Goal: Navigation & Orientation: Find specific page/section

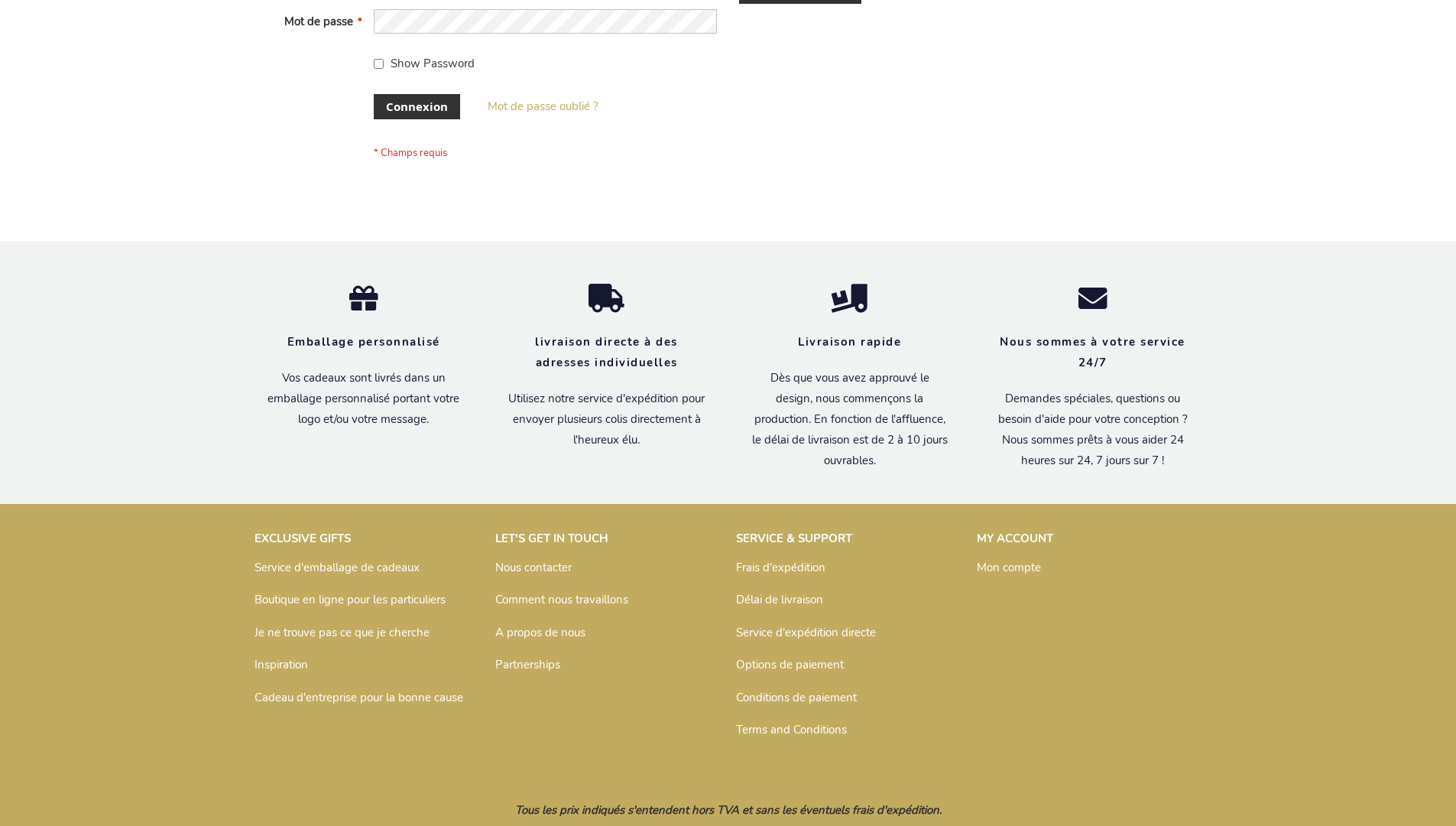
scroll to position [527, 0]
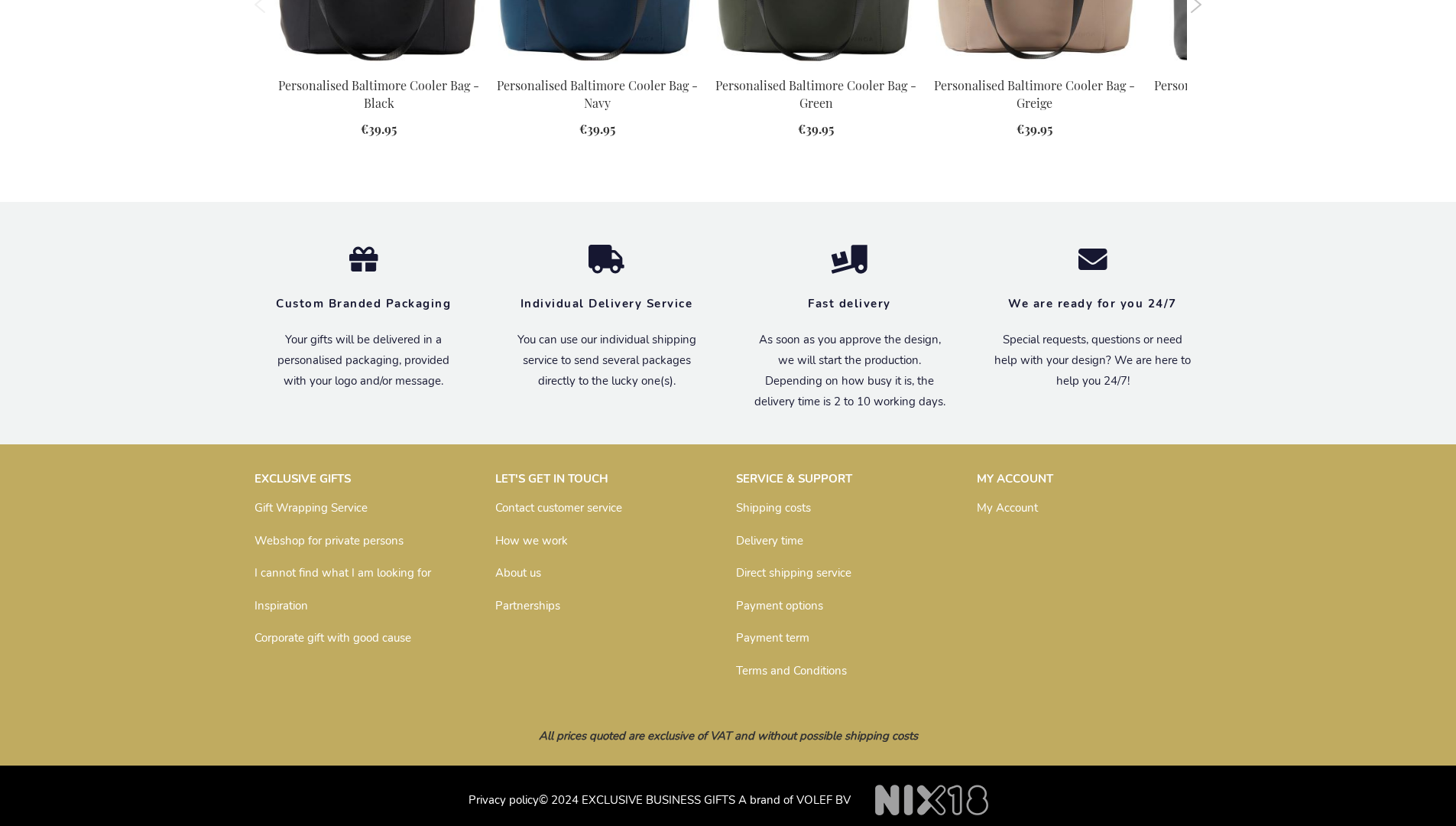
scroll to position [2059, 0]
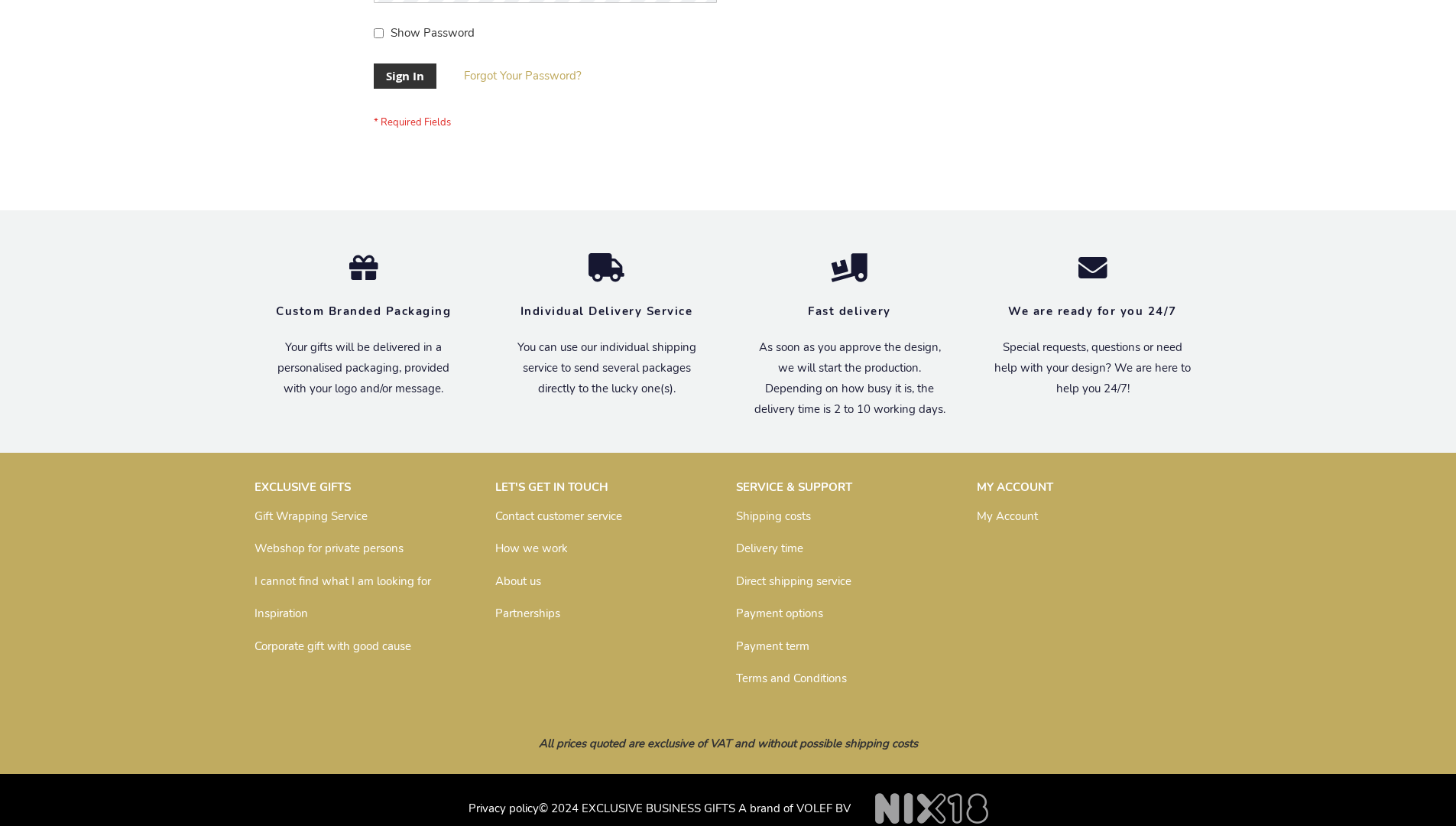
scroll to position [491, 0]
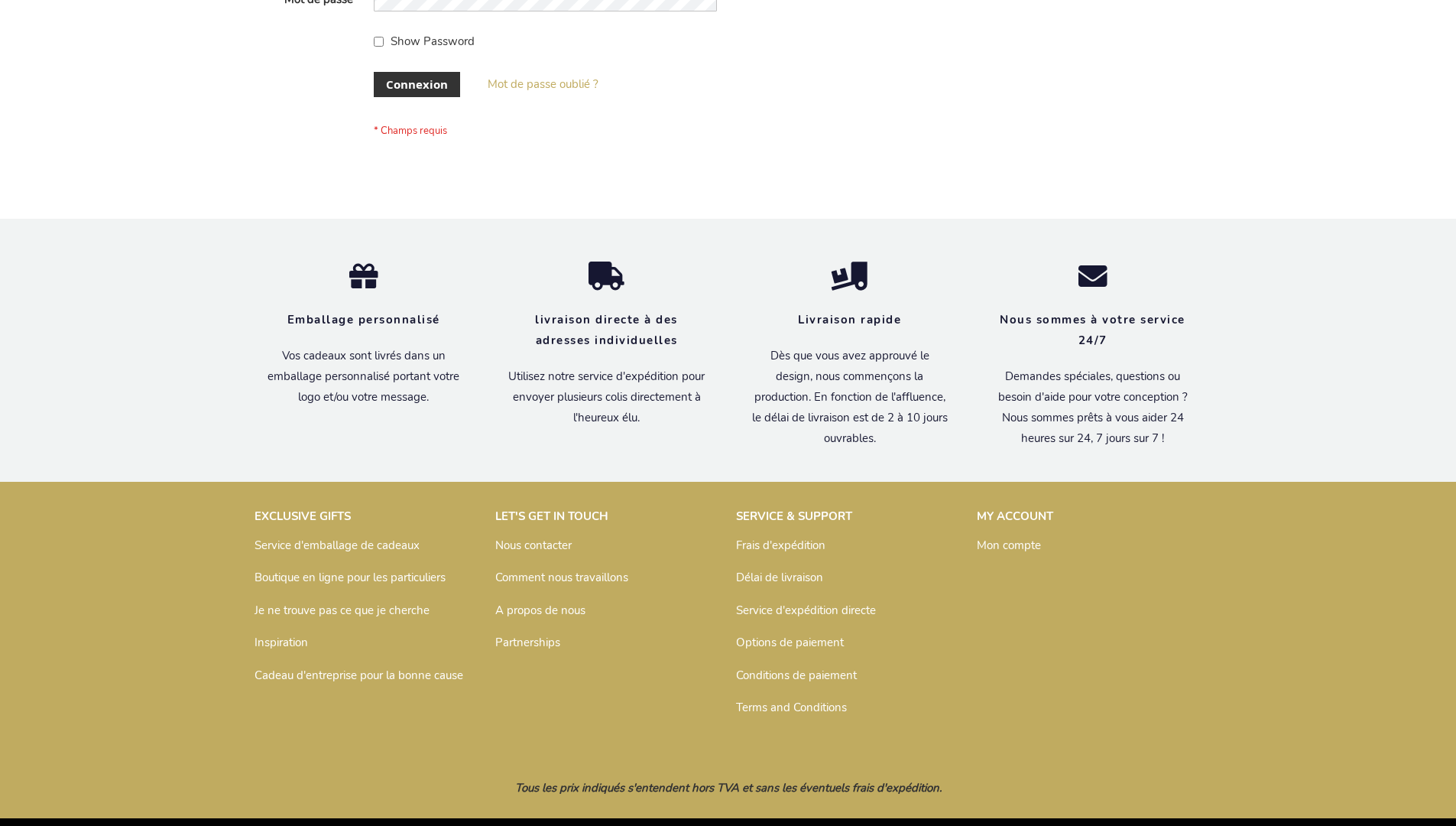
scroll to position [527, 0]
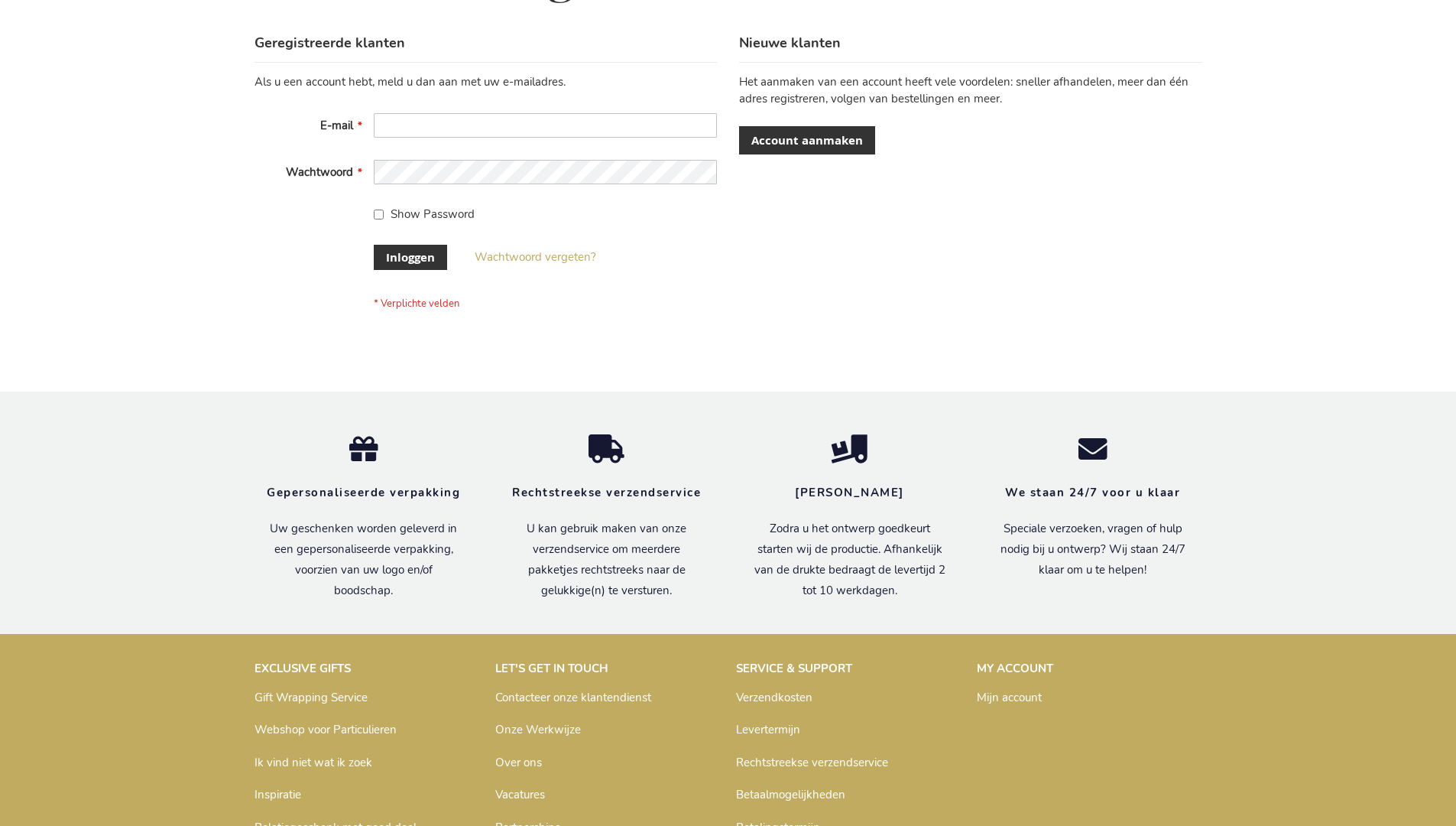
scroll to position [519, 0]
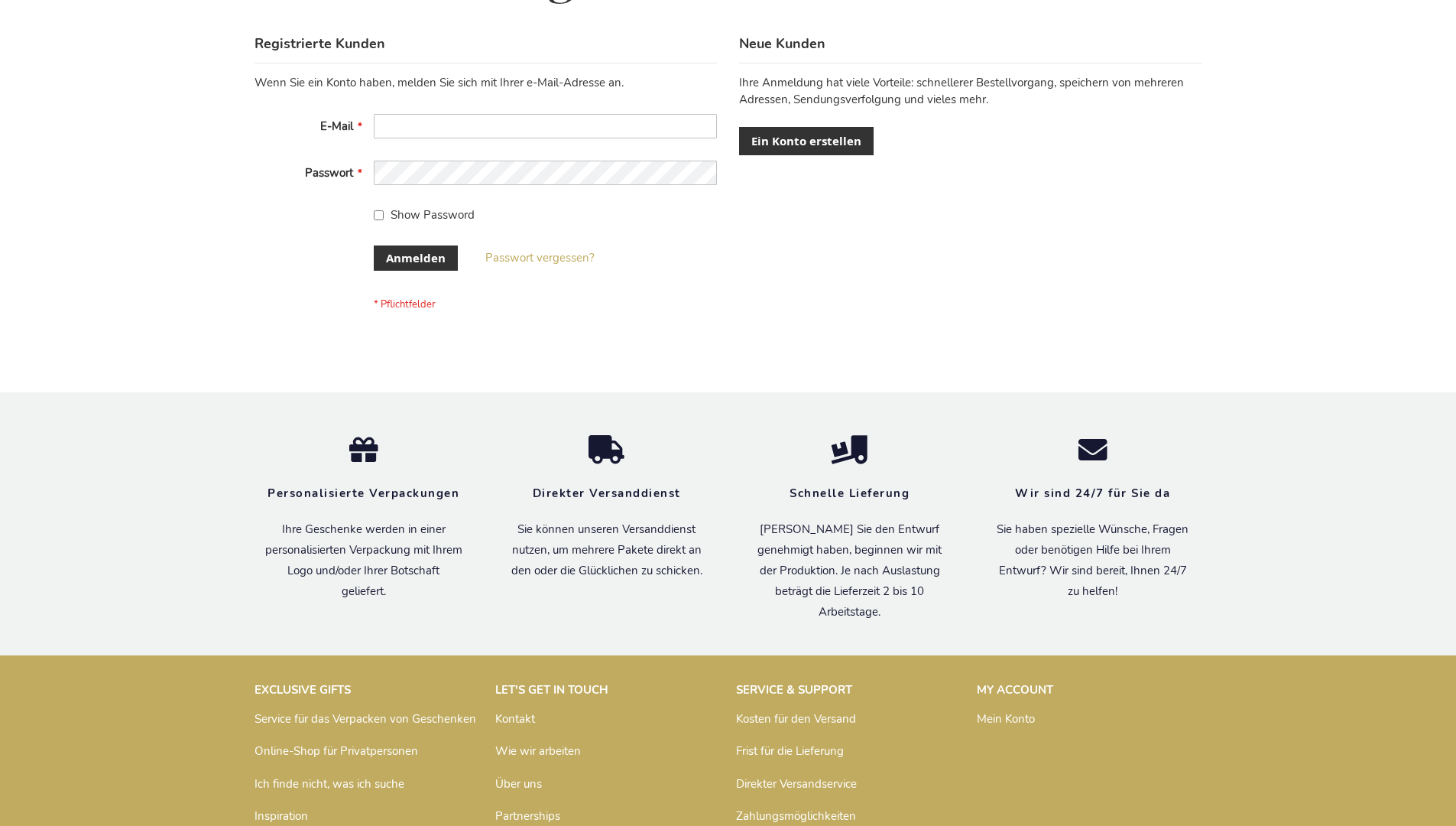
scroll to position [512, 0]
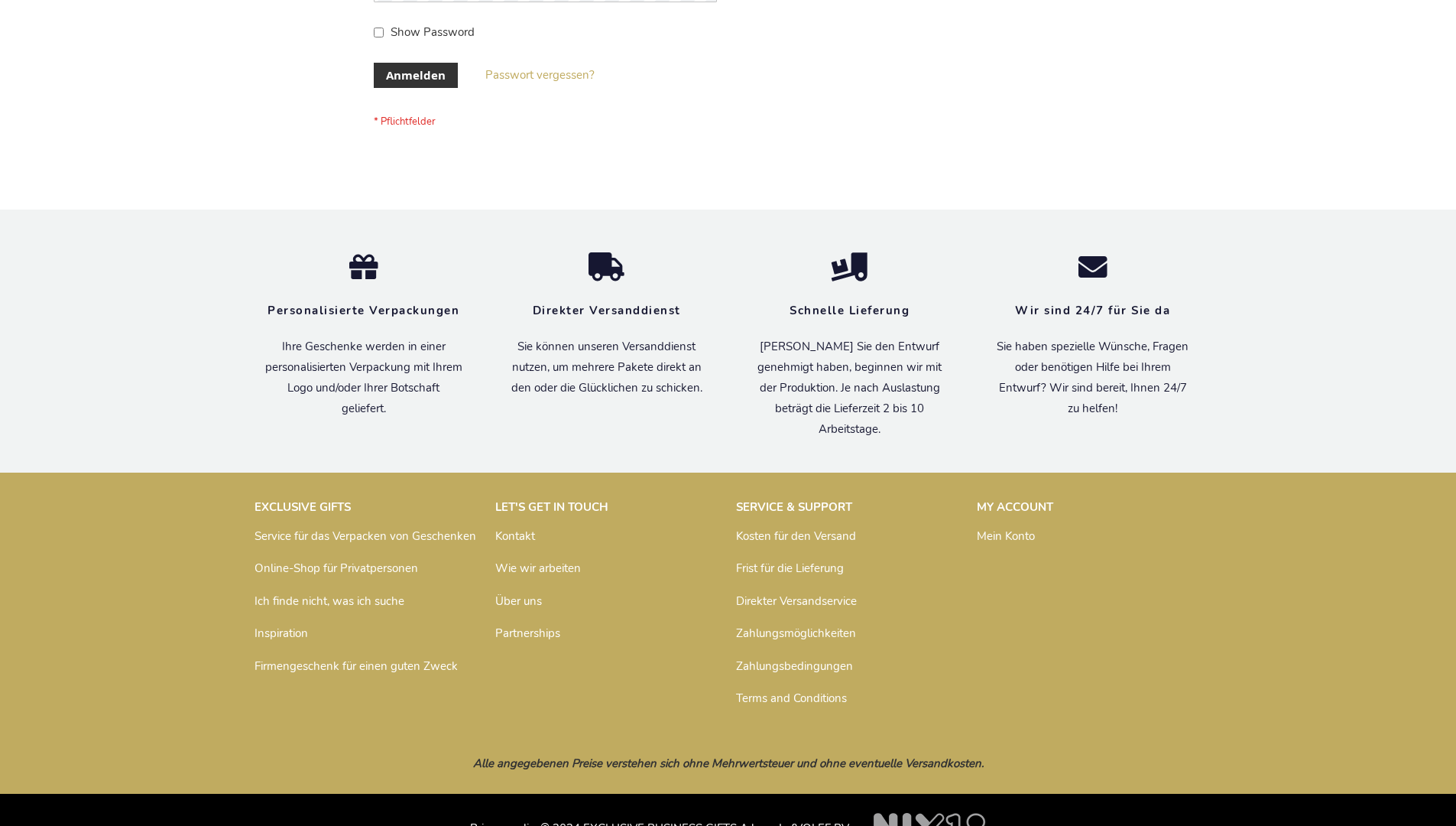
scroll to position [512, 0]
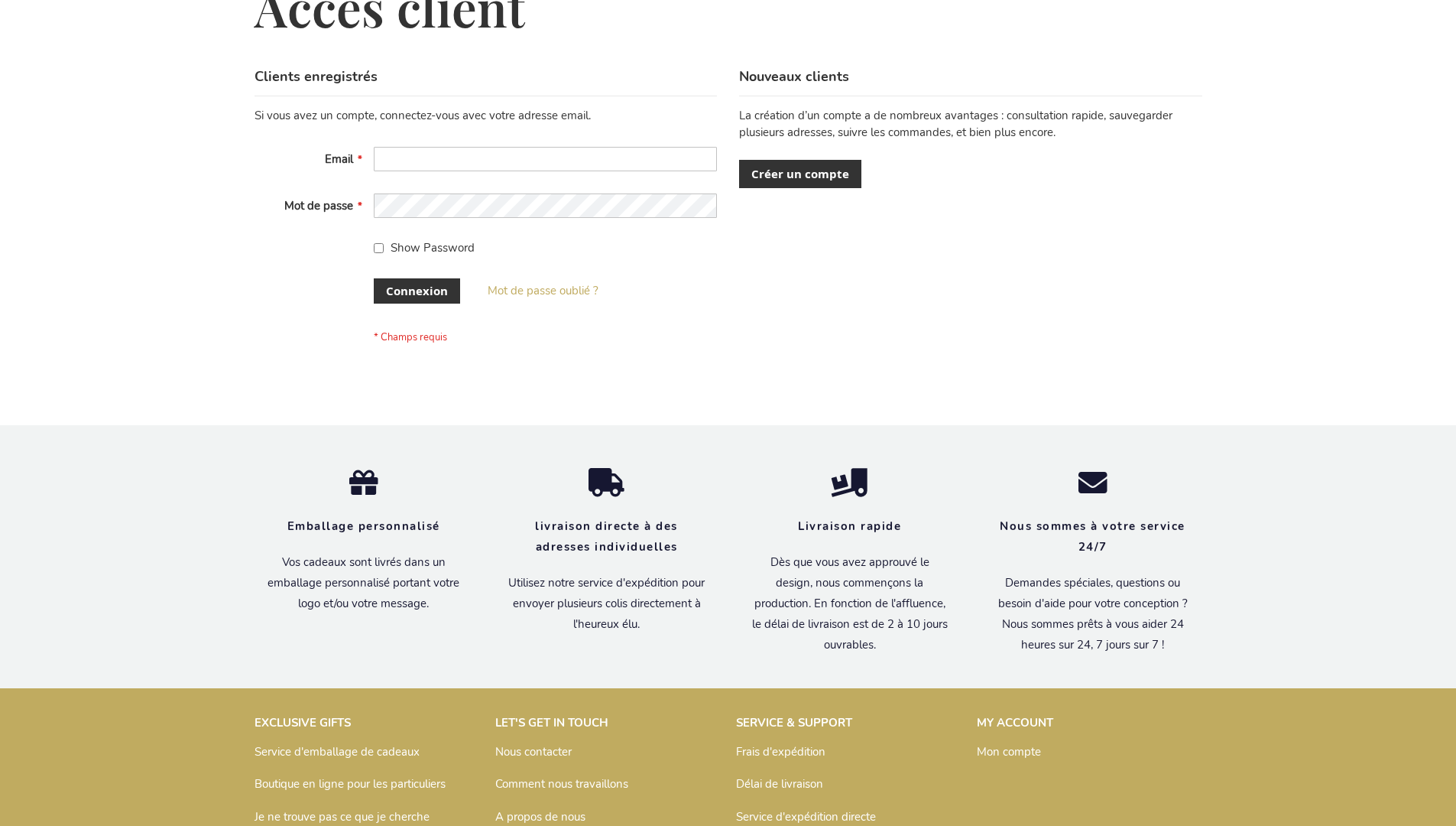
scroll to position [527, 0]
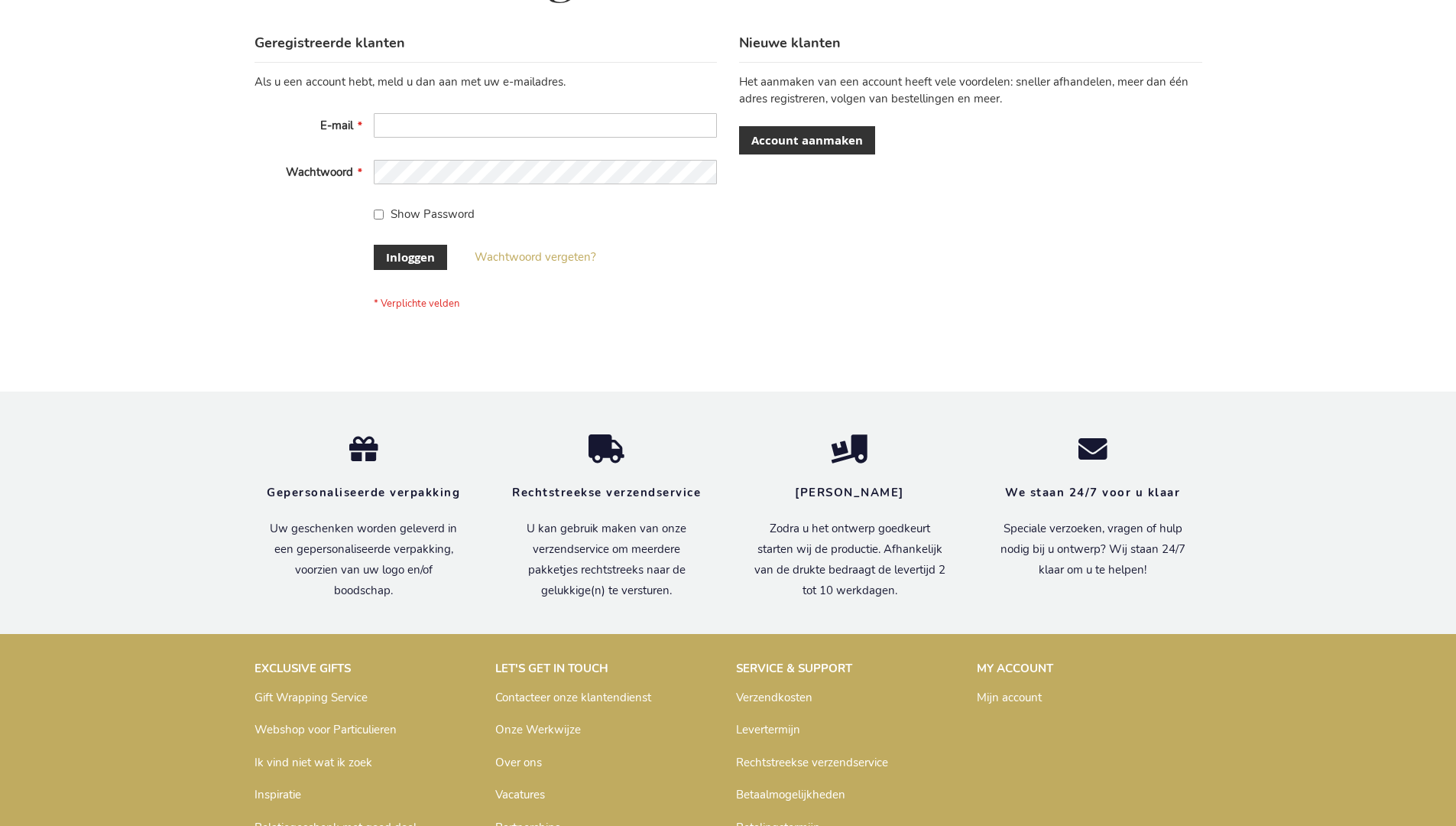
scroll to position [519, 0]
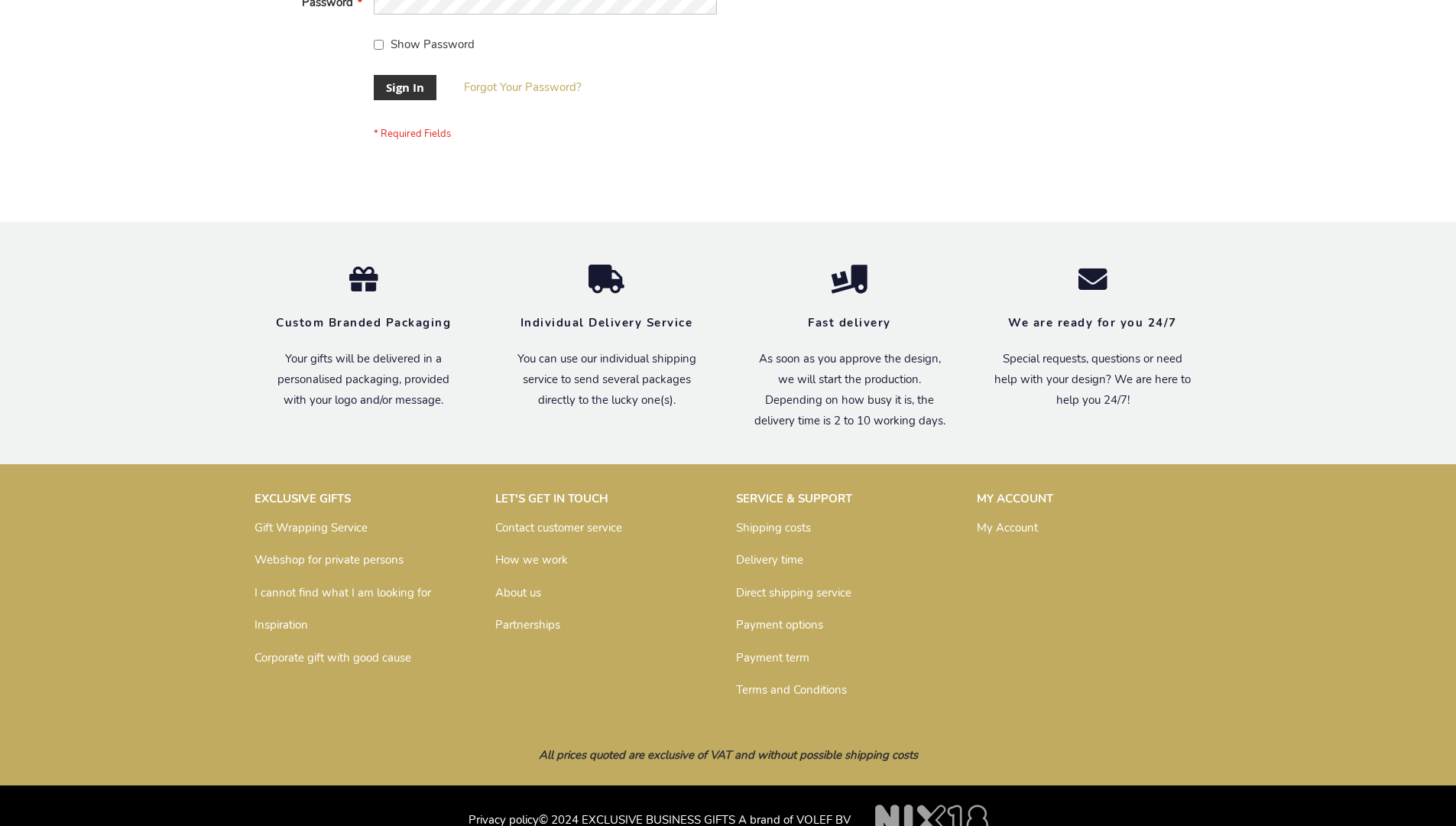
scroll to position [491, 0]
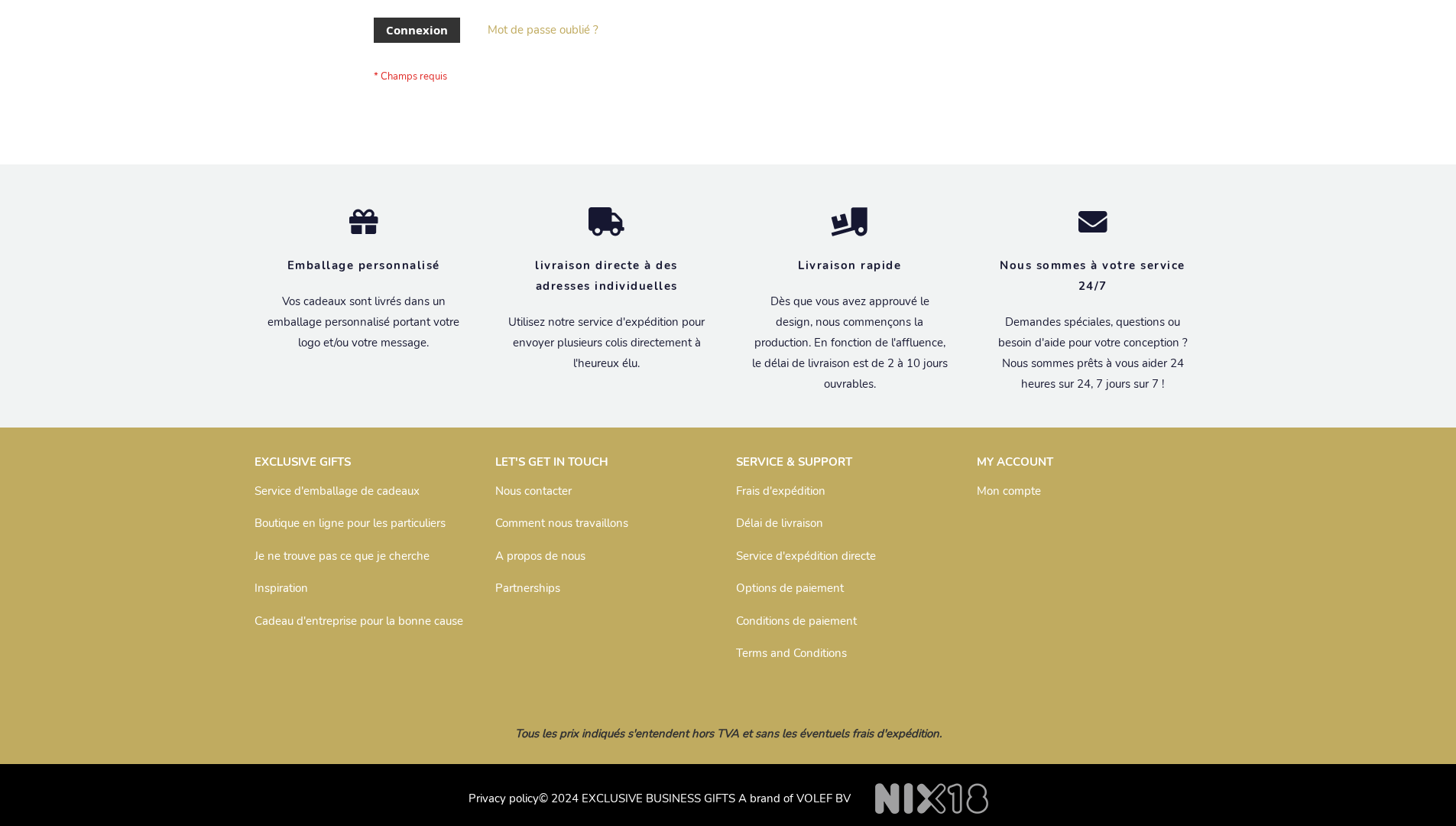
scroll to position [527, 0]
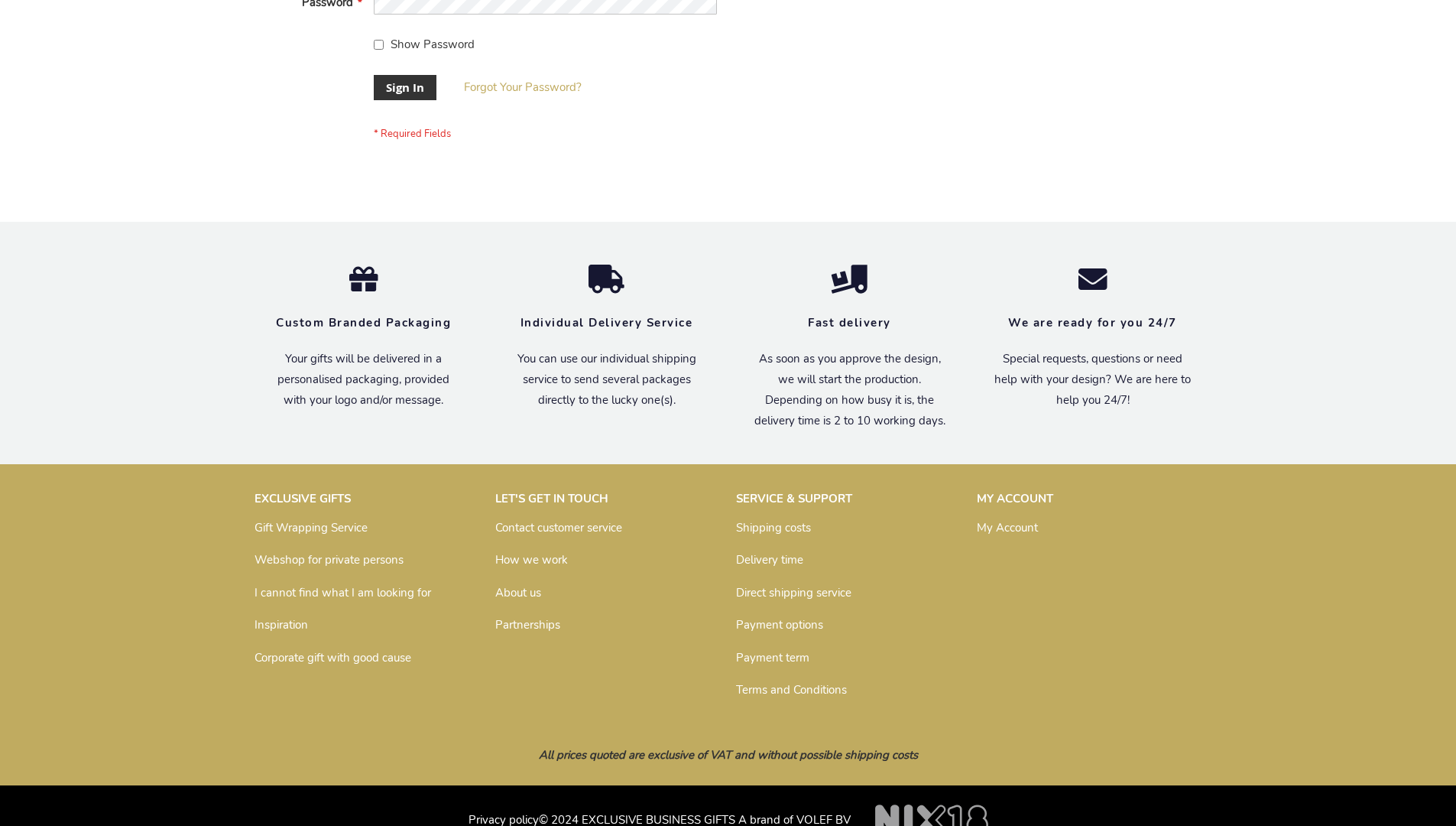
scroll to position [491, 0]
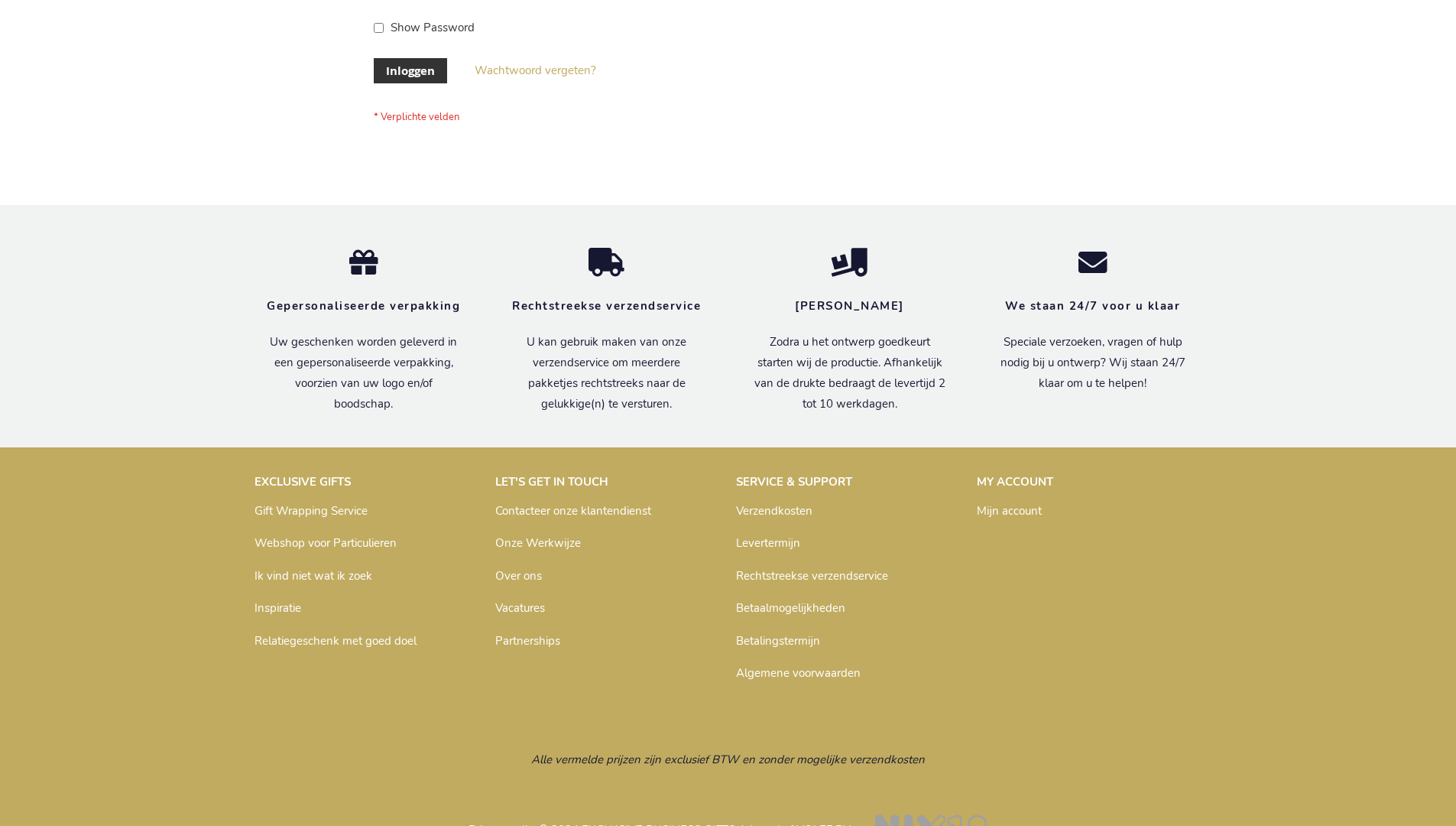
scroll to position [519, 0]
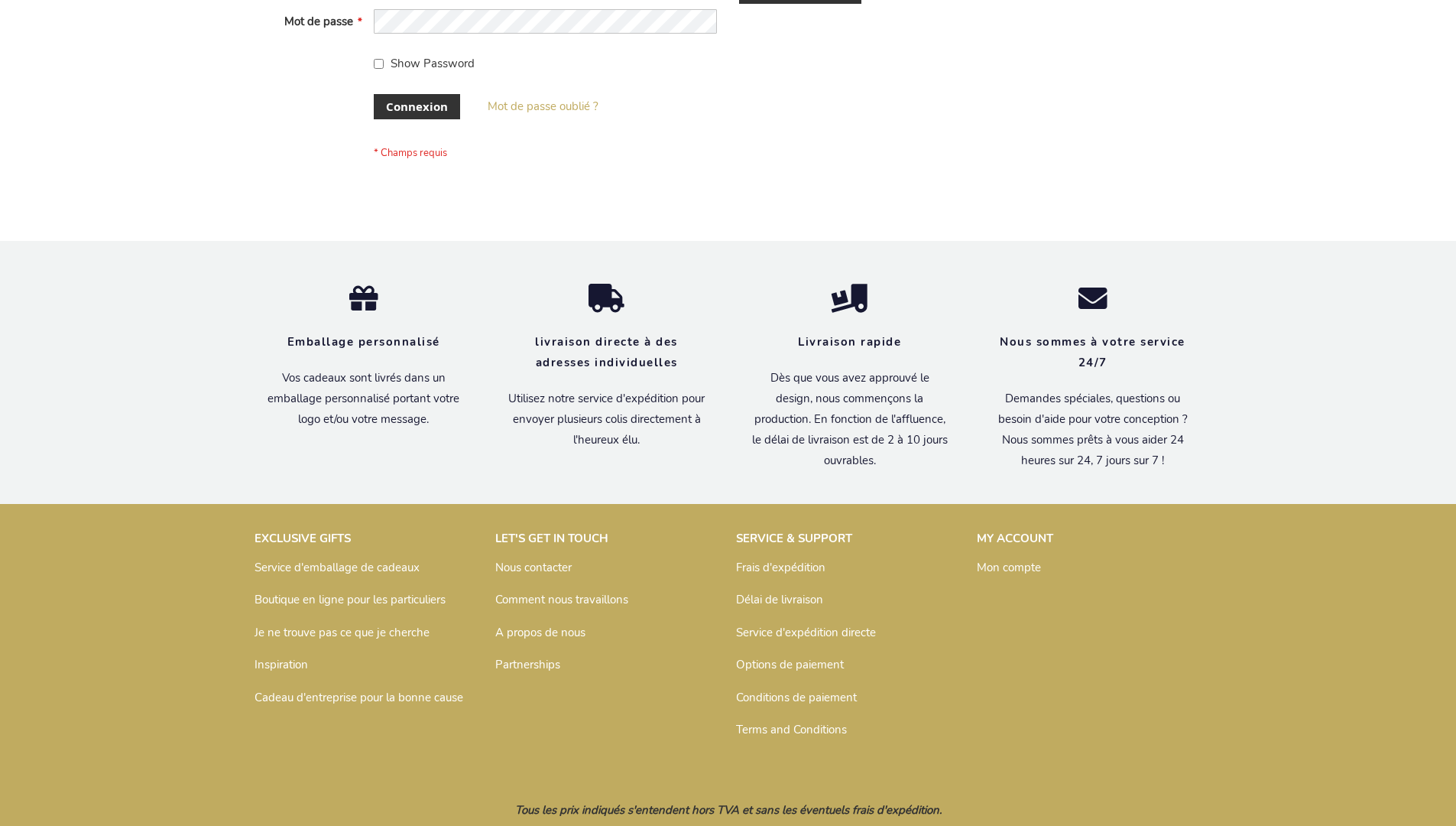
scroll to position [527, 0]
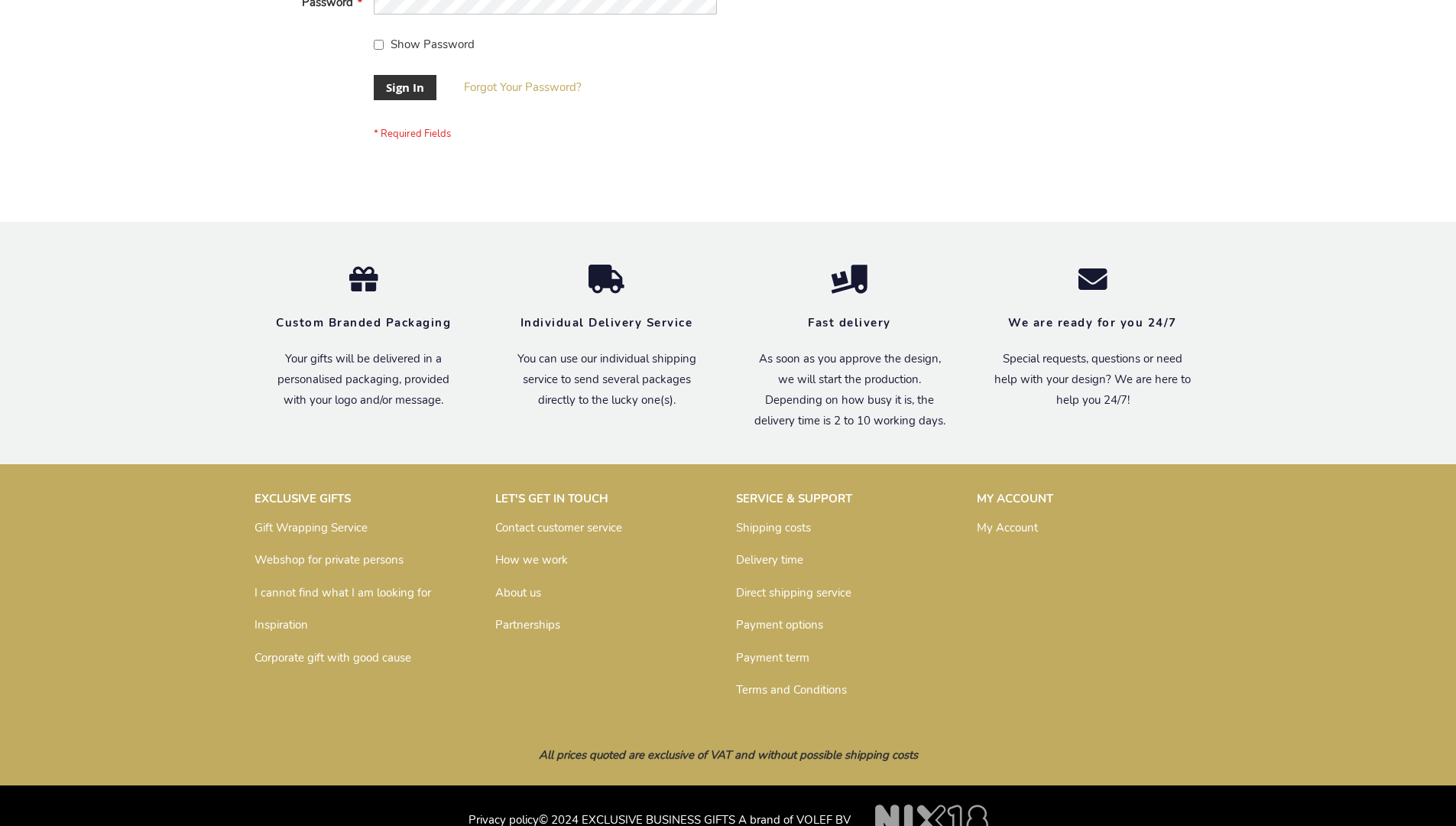
scroll to position [491, 0]
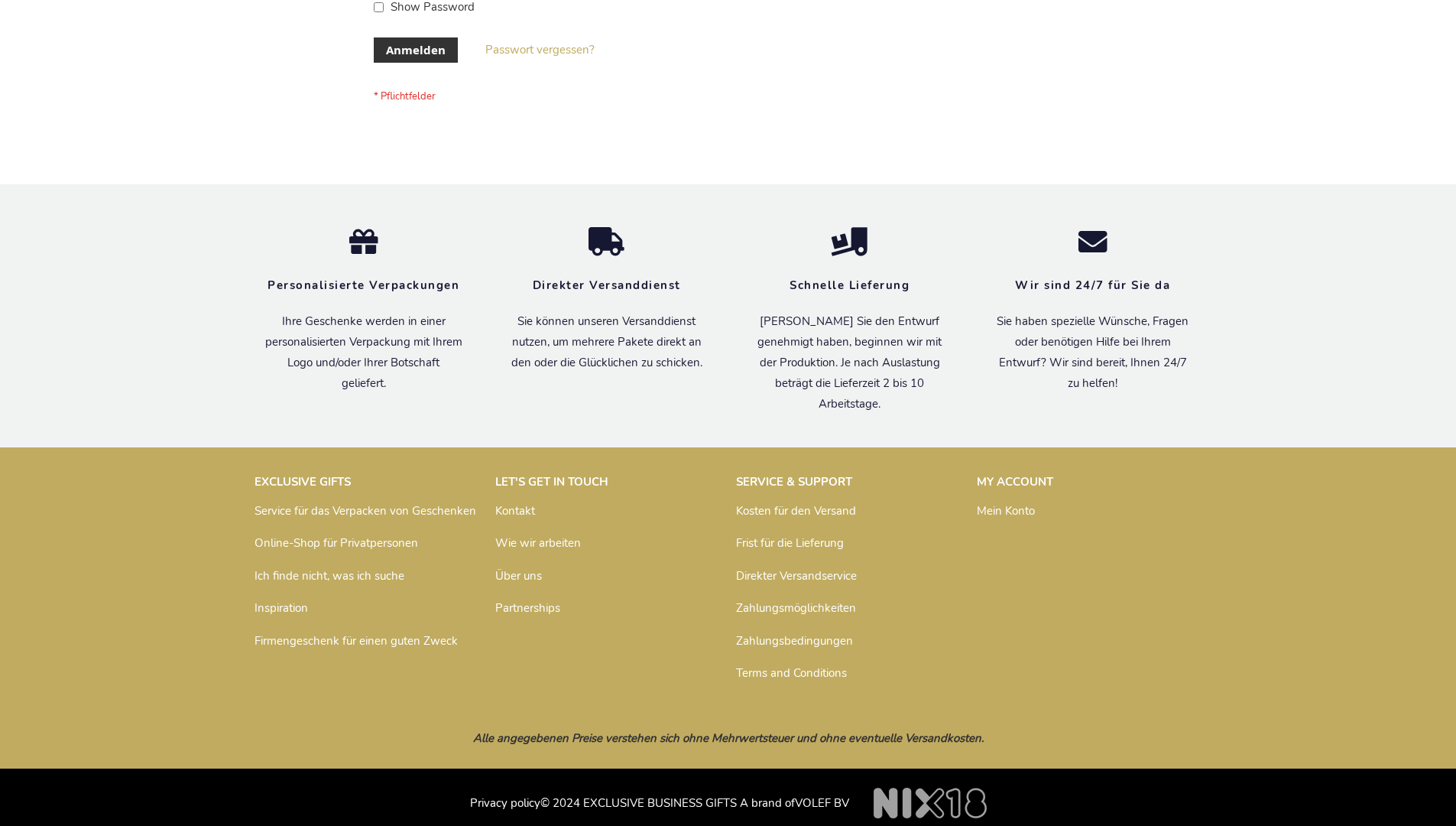
scroll to position [512, 0]
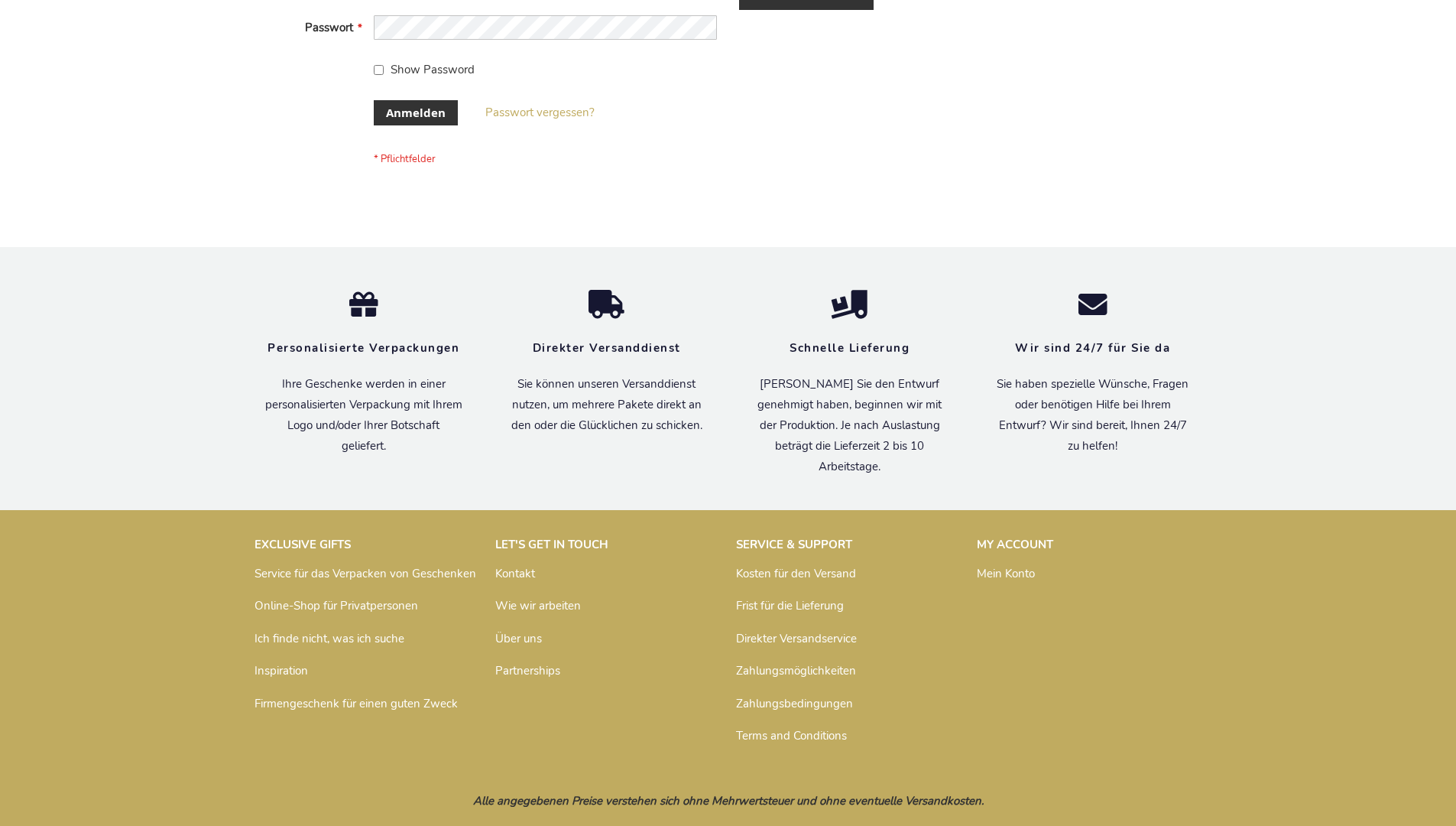
scroll to position [512, 0]
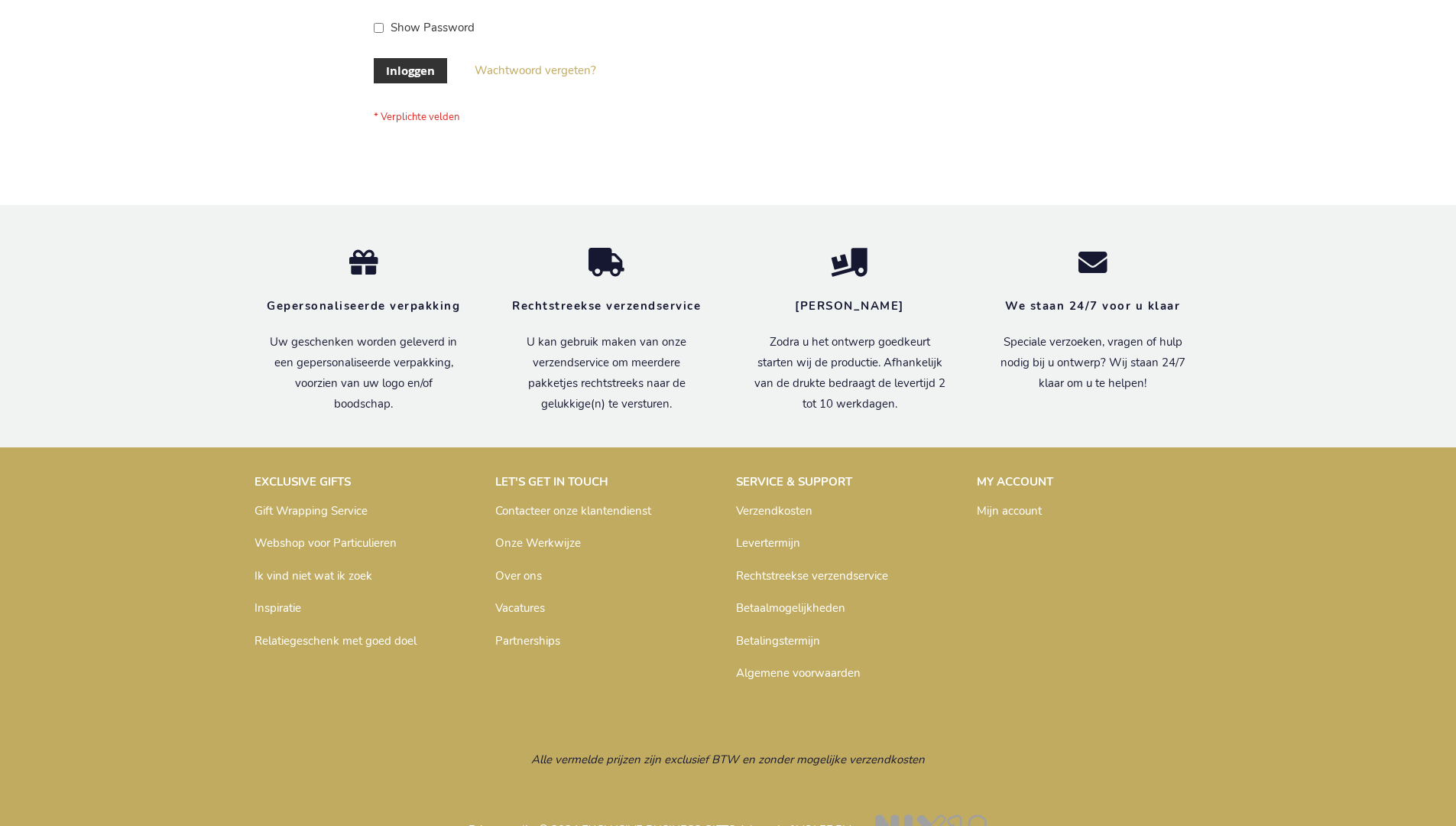
scroll to position [519, 0]
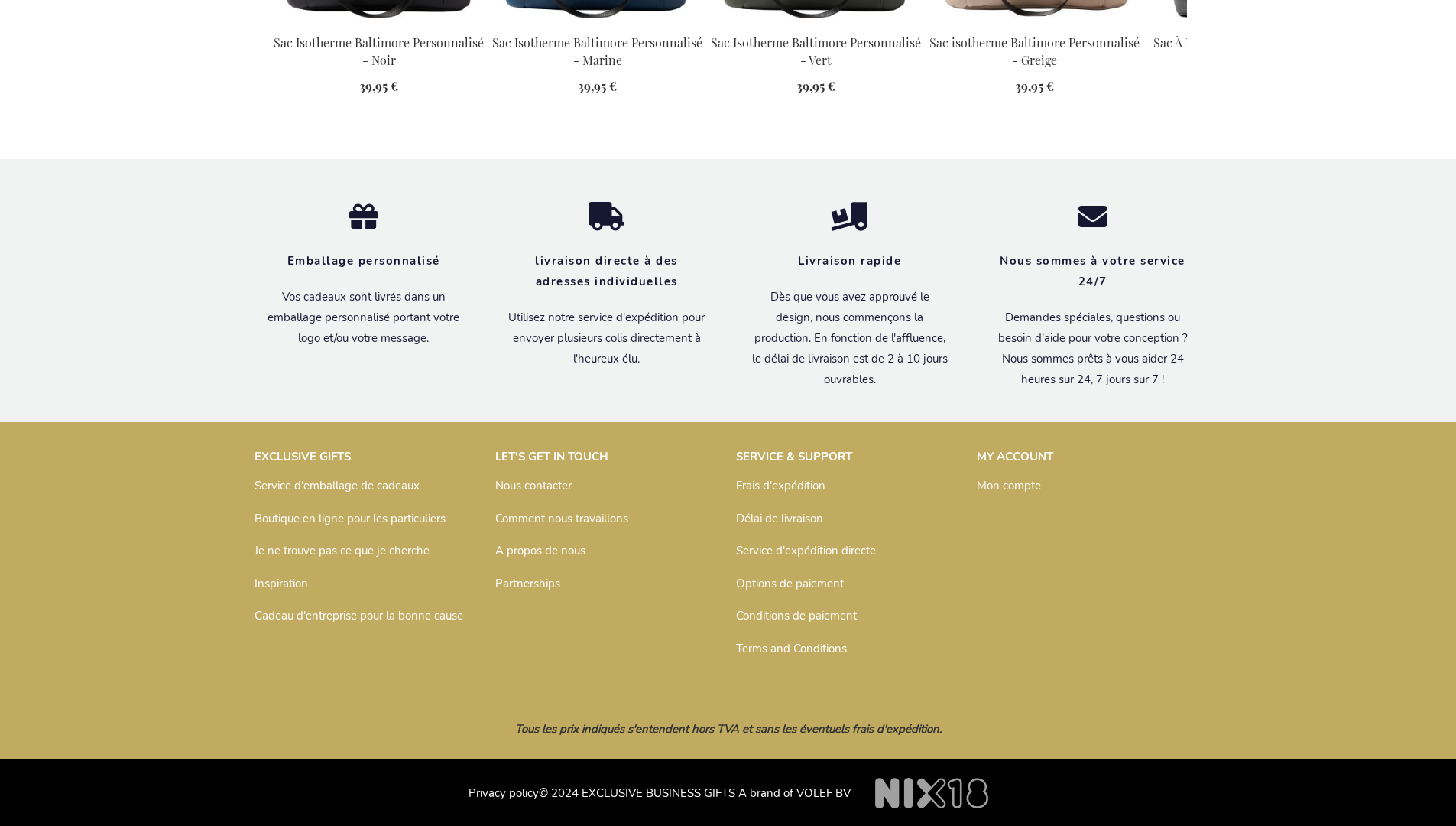
scroll to position [2094, 0]
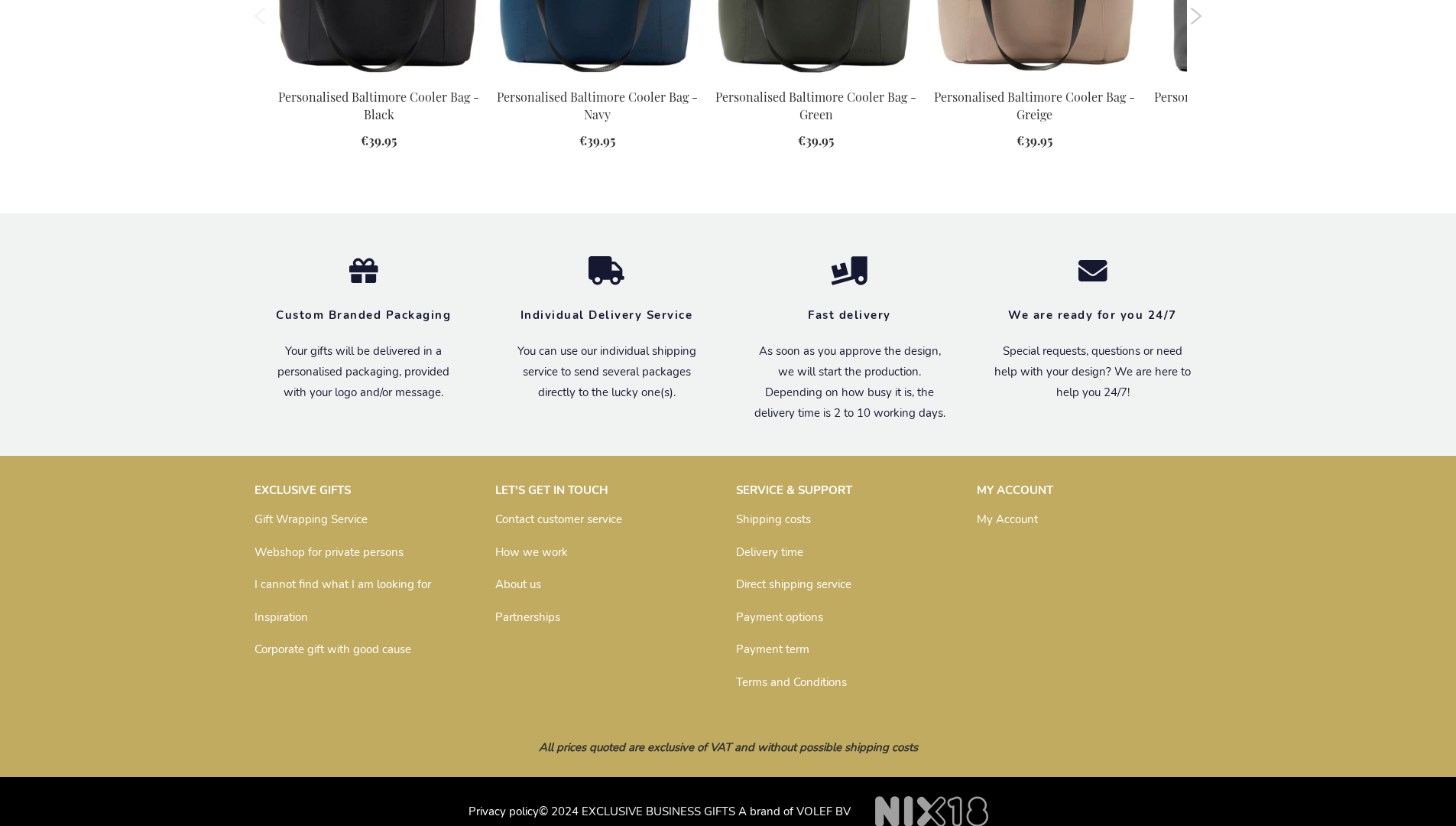
scroll to position [2059, 0]
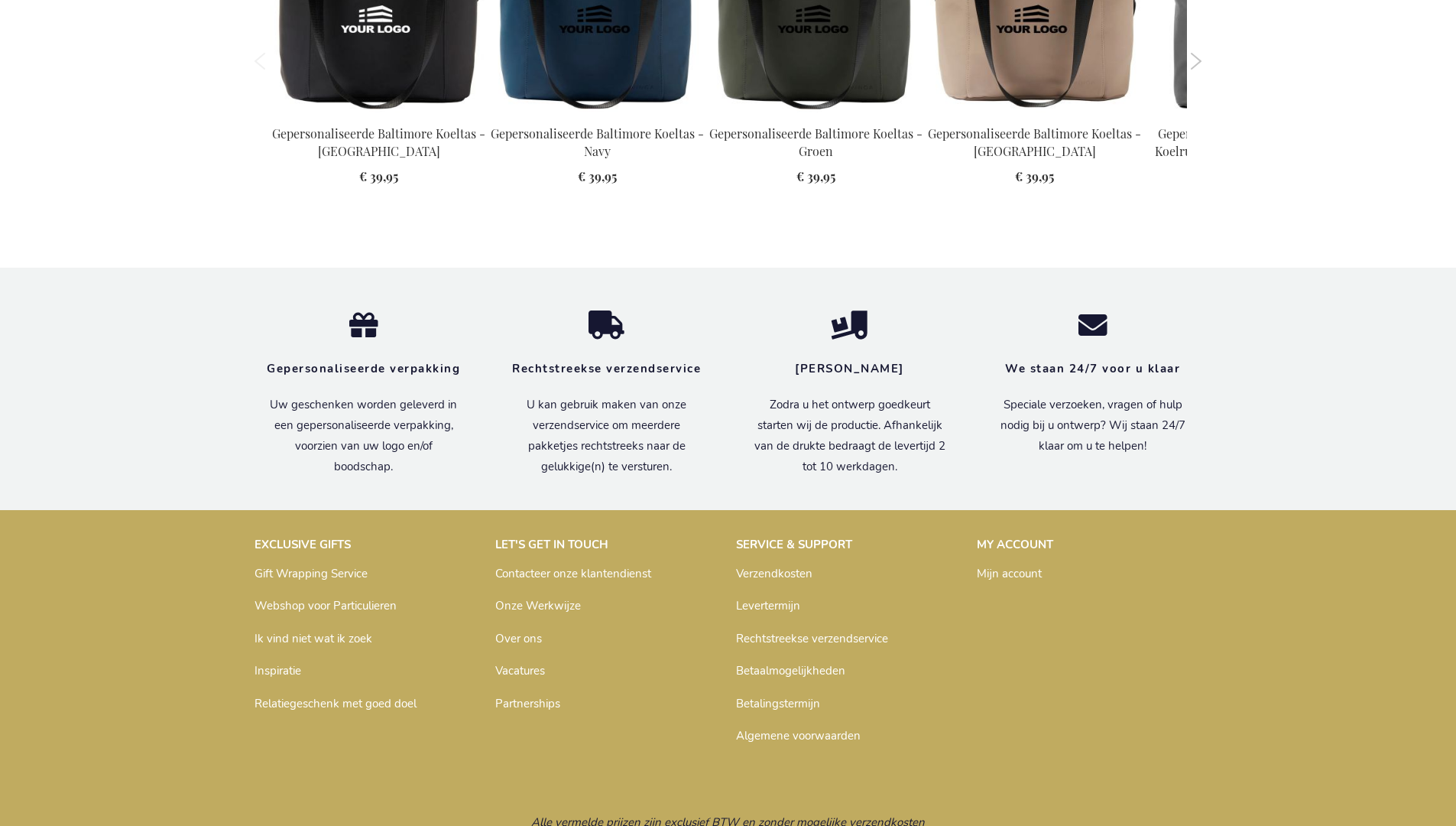
scroll to position [2069, 0]
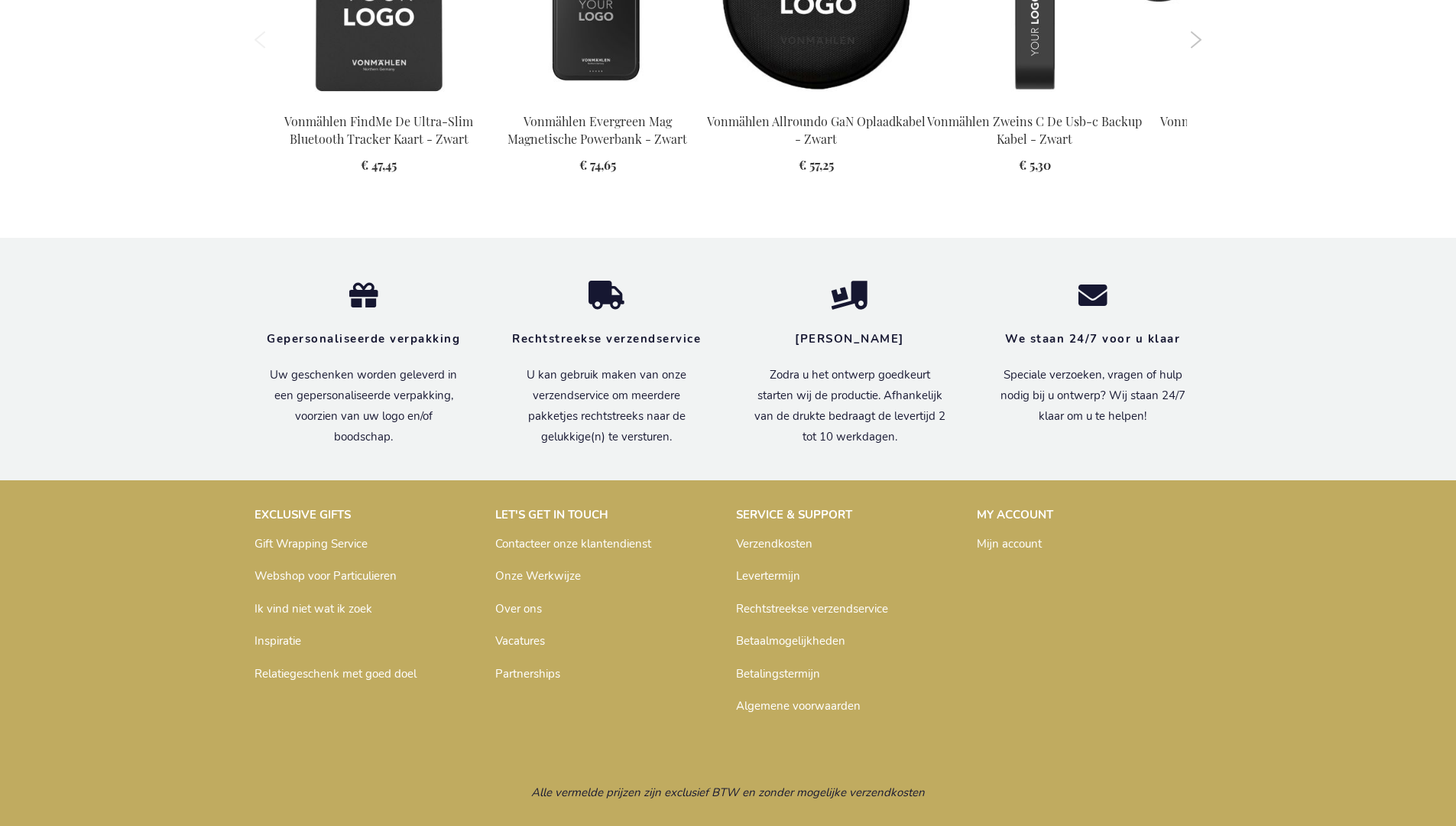
scroll to position [1776, 0]
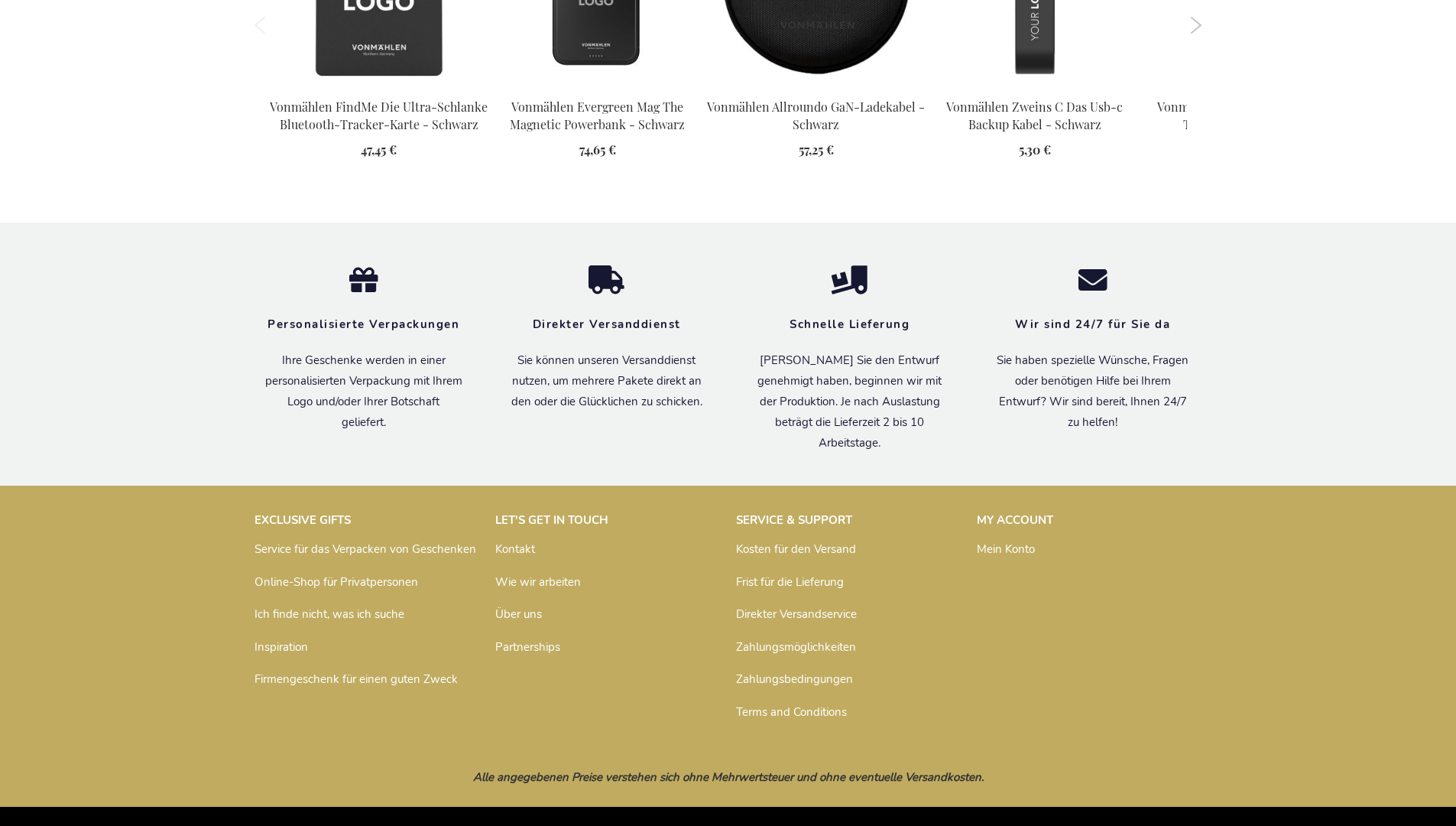
scroll to position [1786, 0]
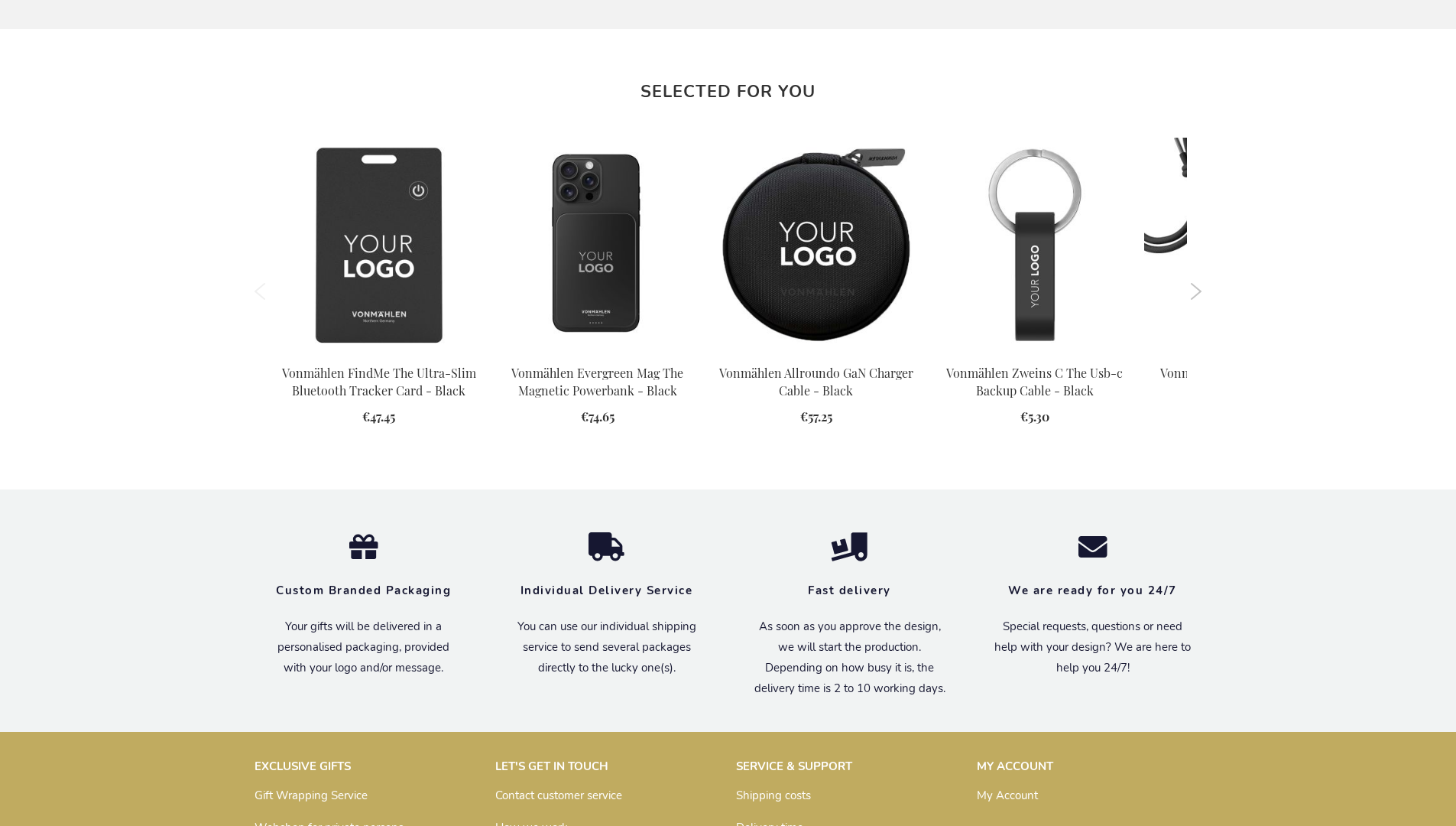
scroll to position [1748, 0]
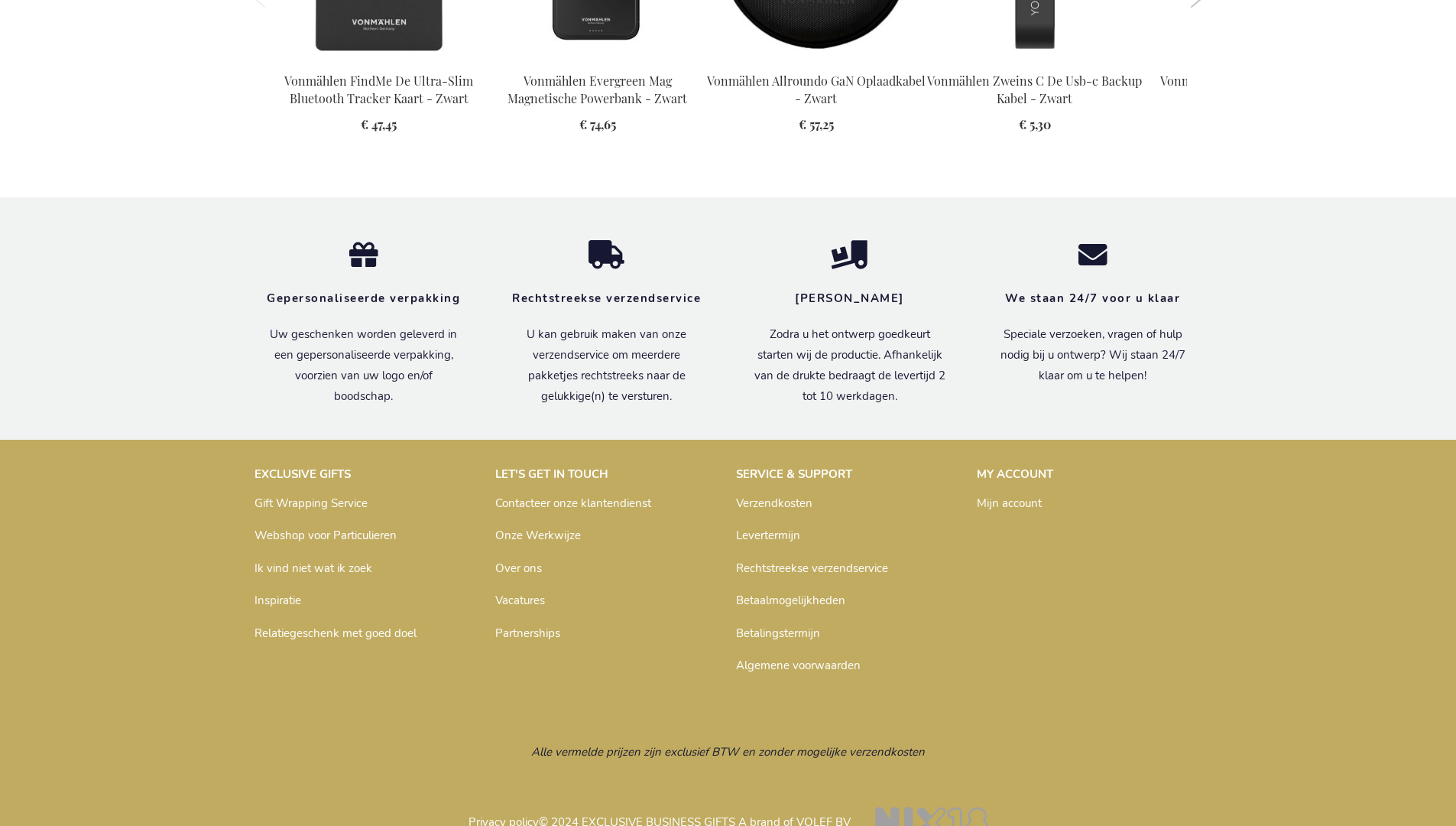
scroll to position [1776, 0]
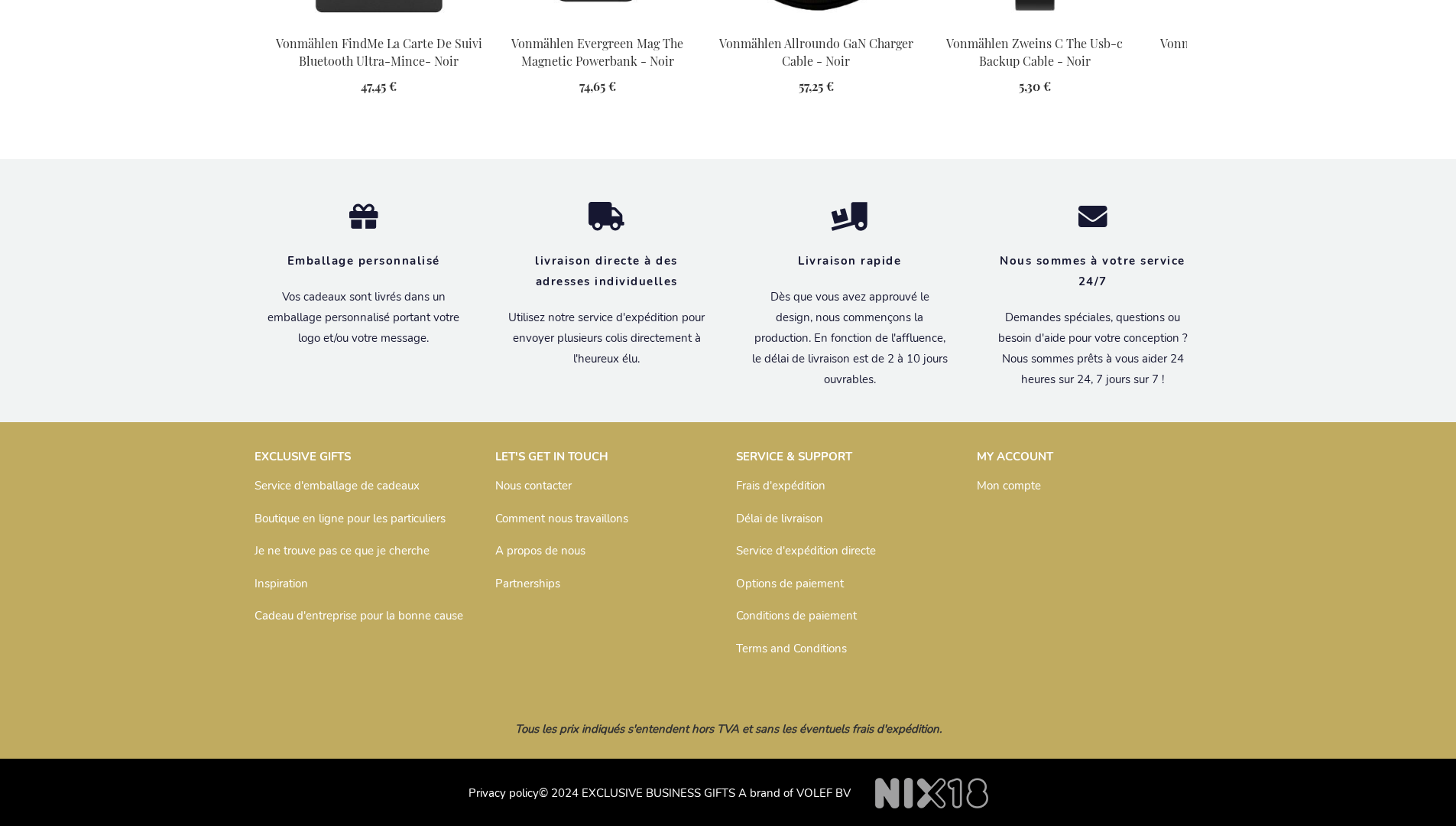
scroll to position [1801, 0]
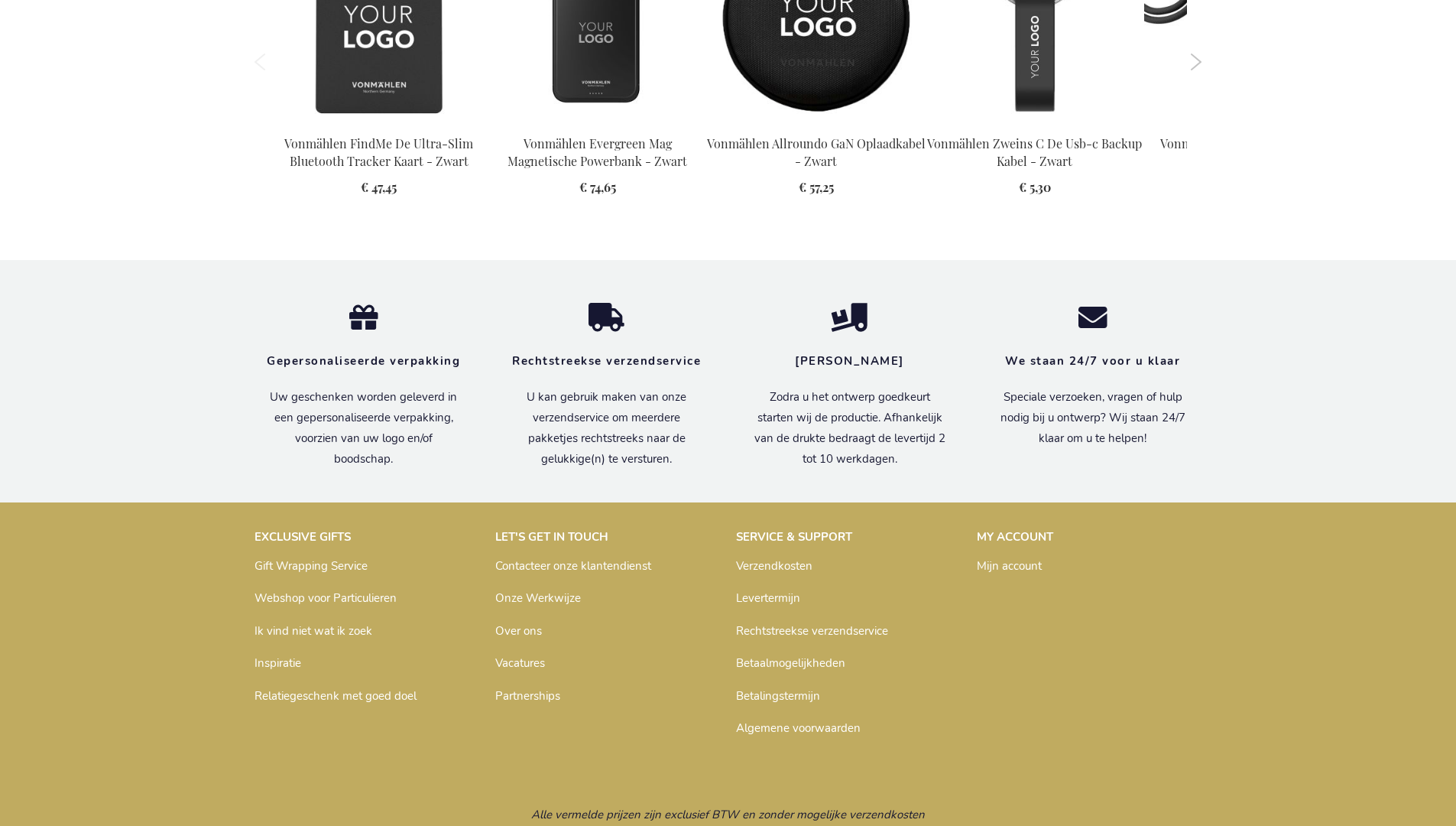
scroll to position [1776, 0]
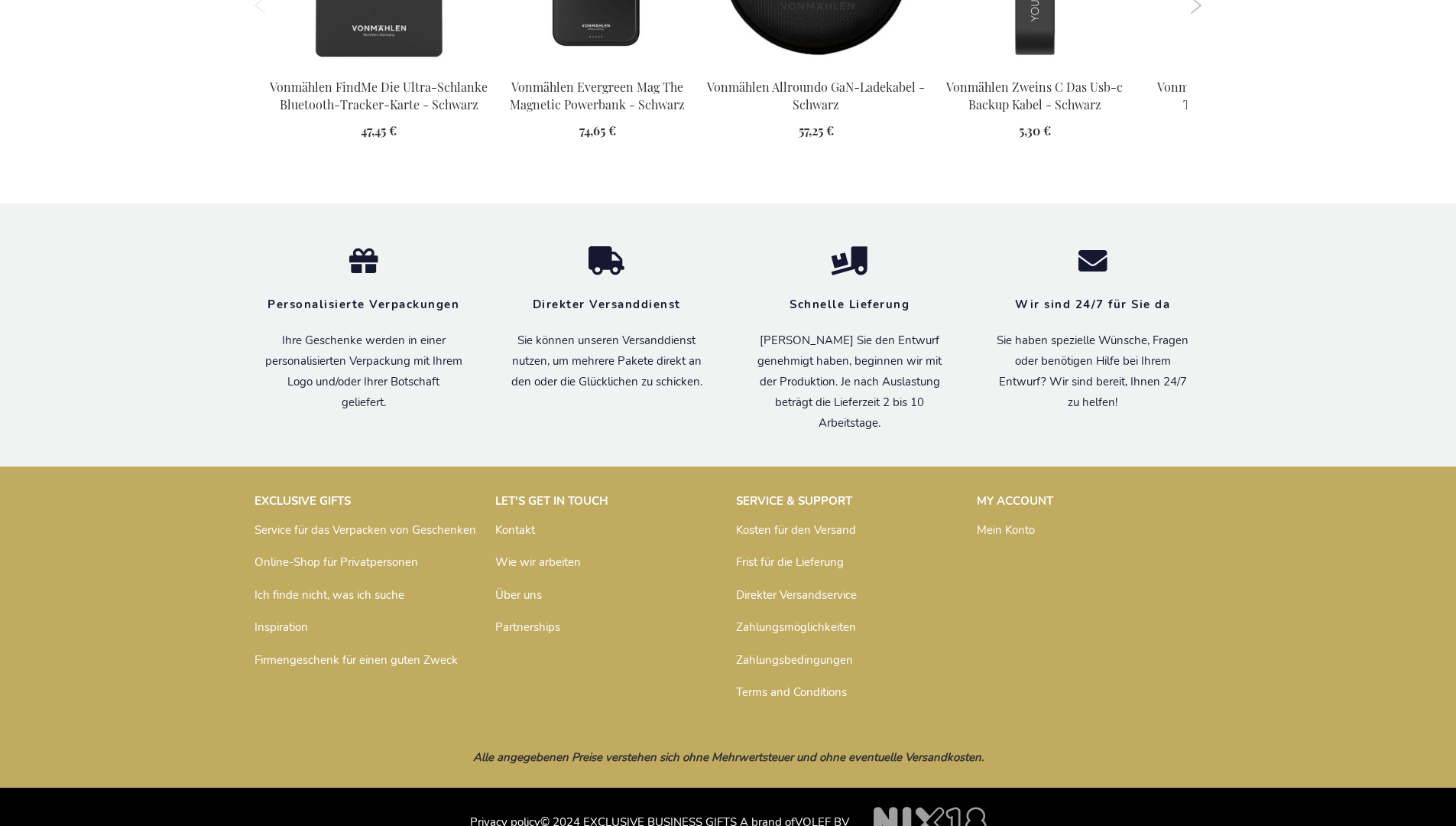
scroll to position [1772, 0]
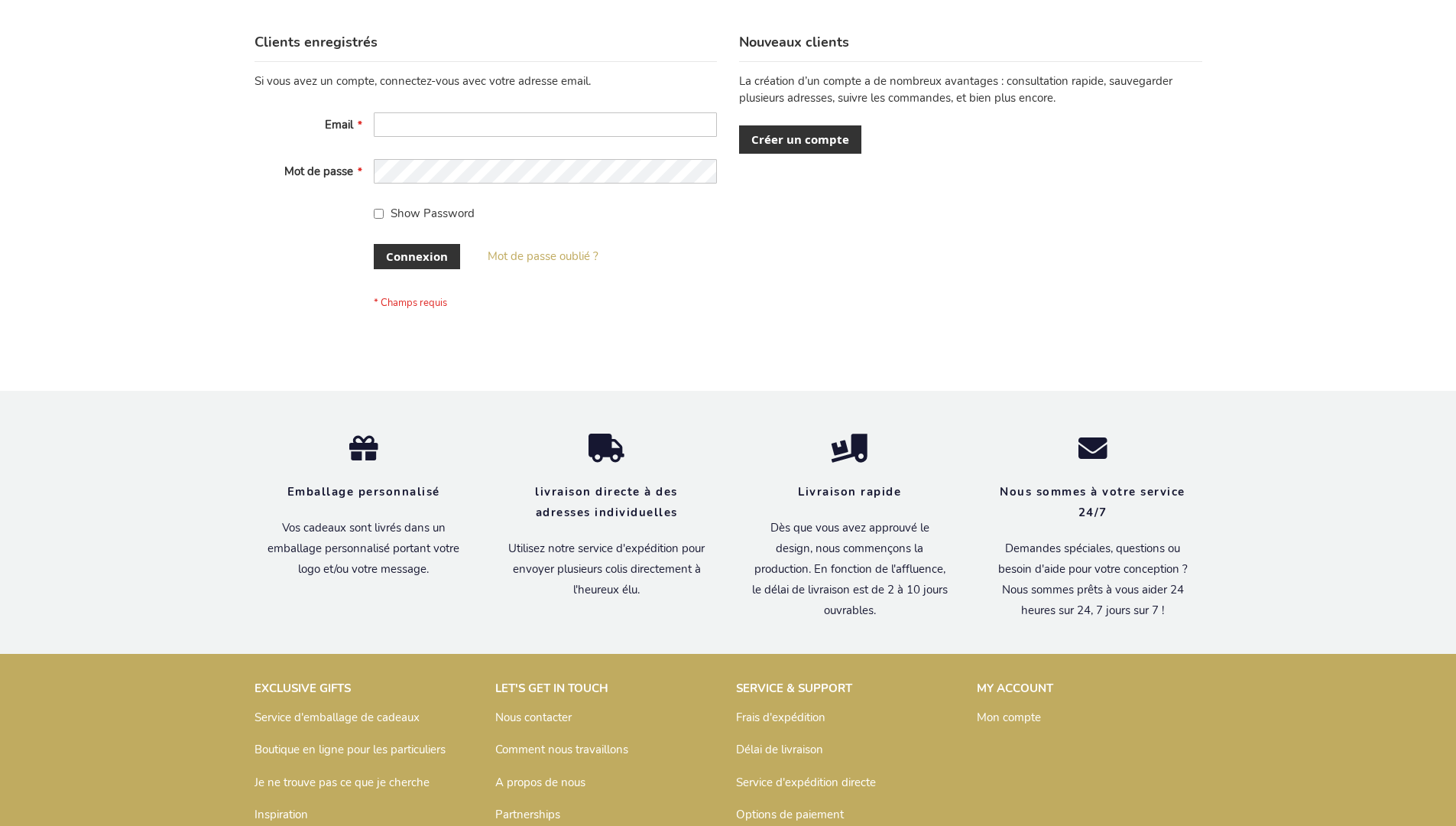
scroll to position [527, 0]
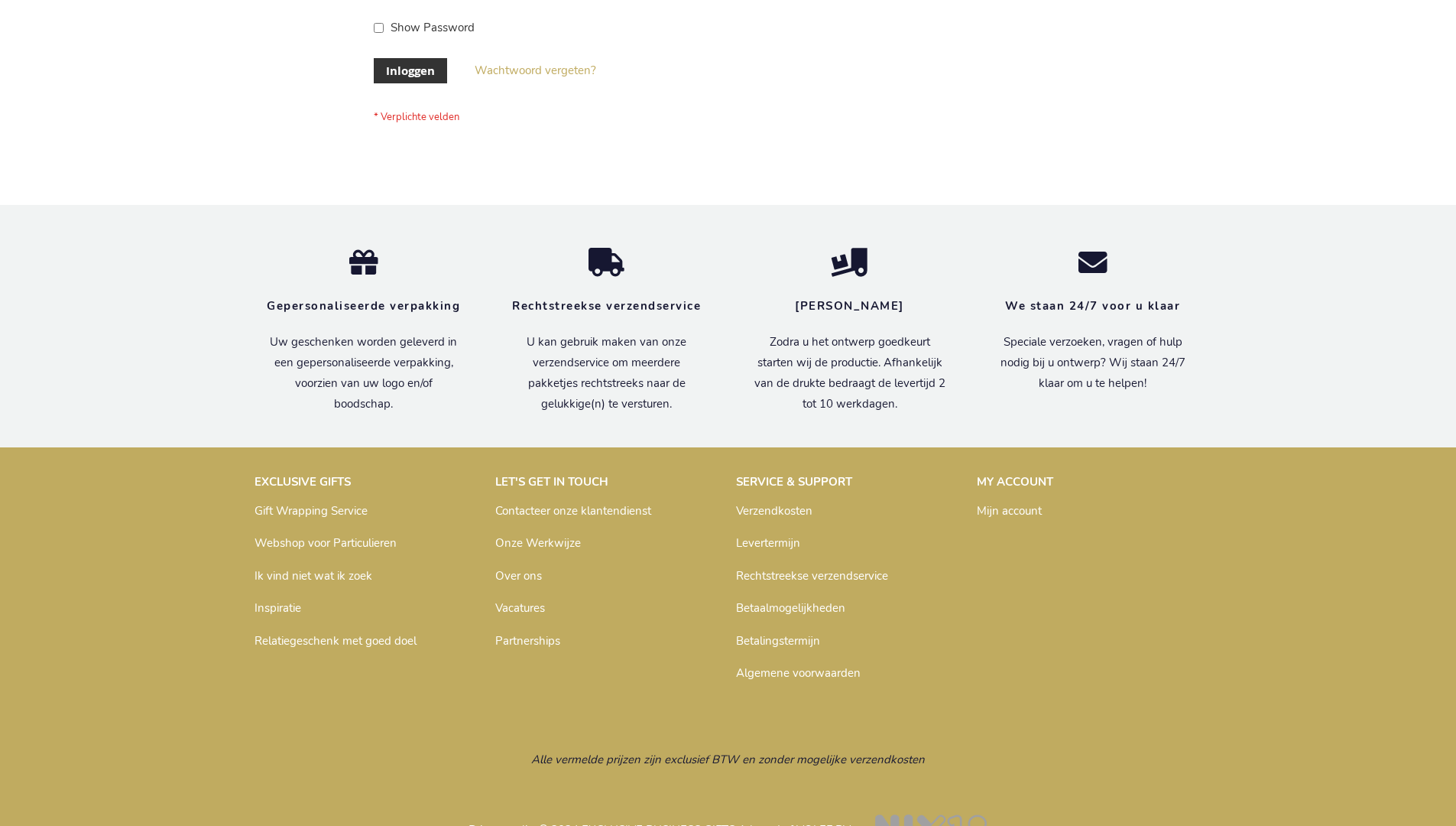
scroll to position [519, 0]
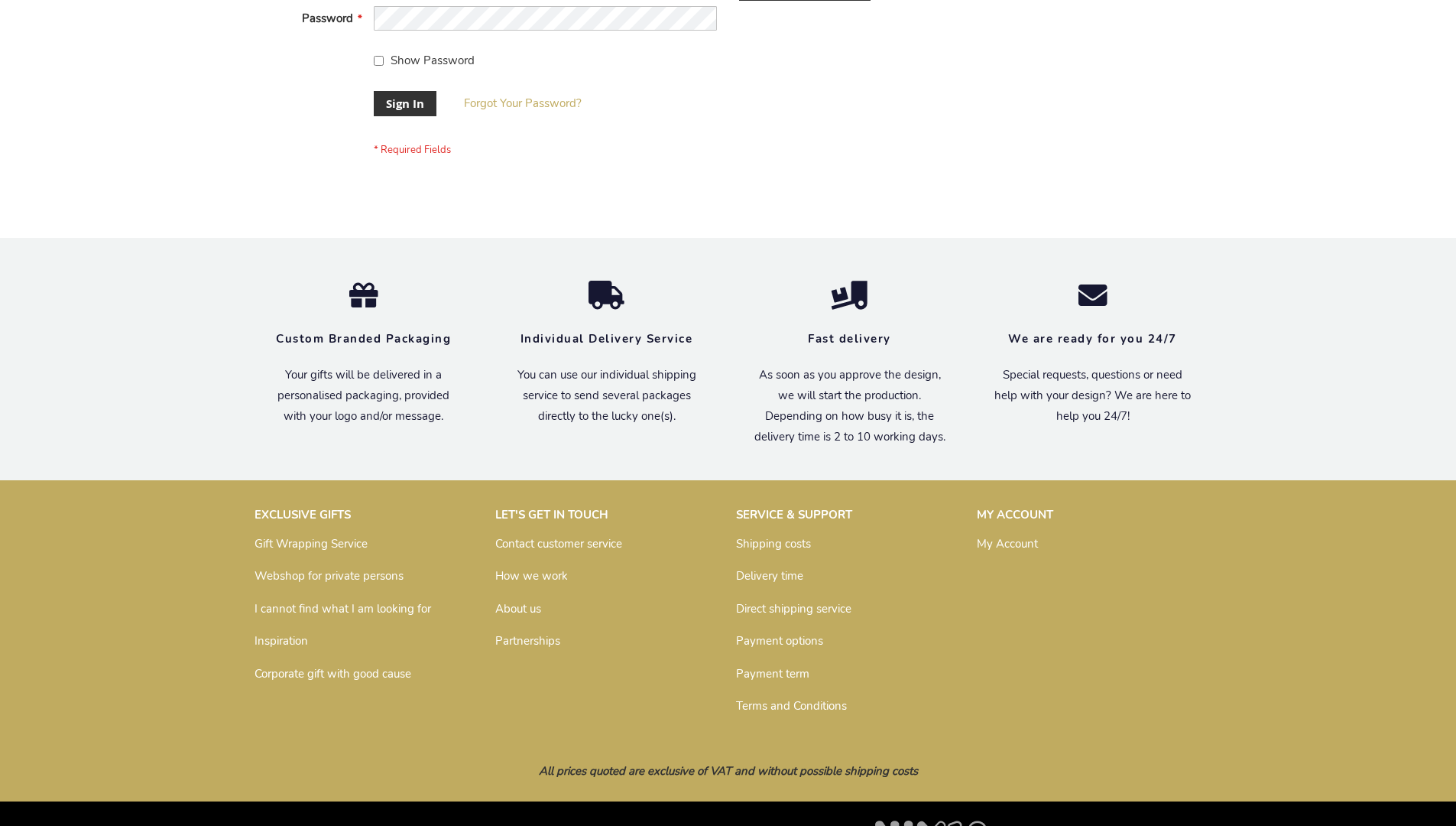
scroll to position [491, 0]
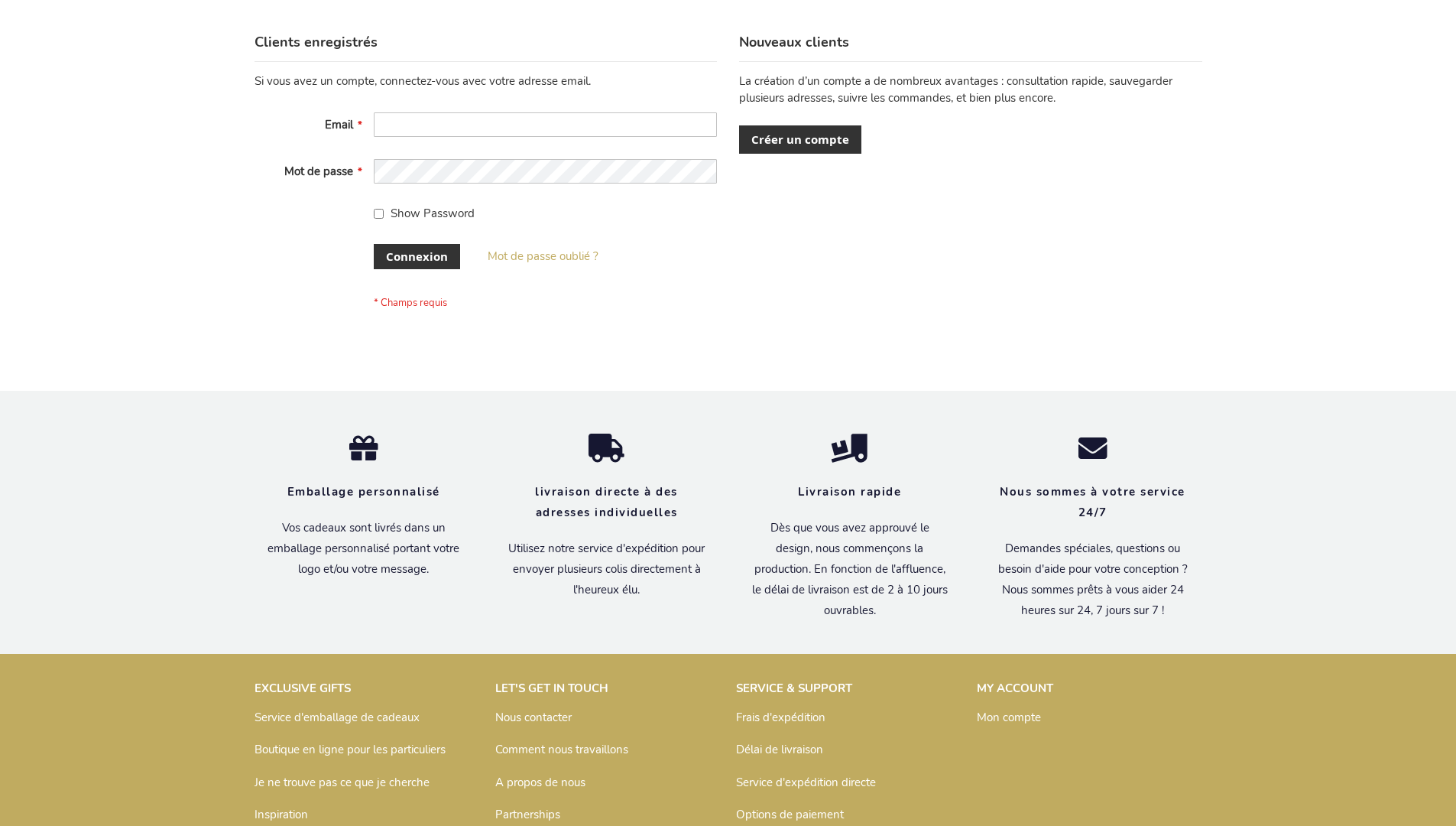
scroll to position [527, 0]
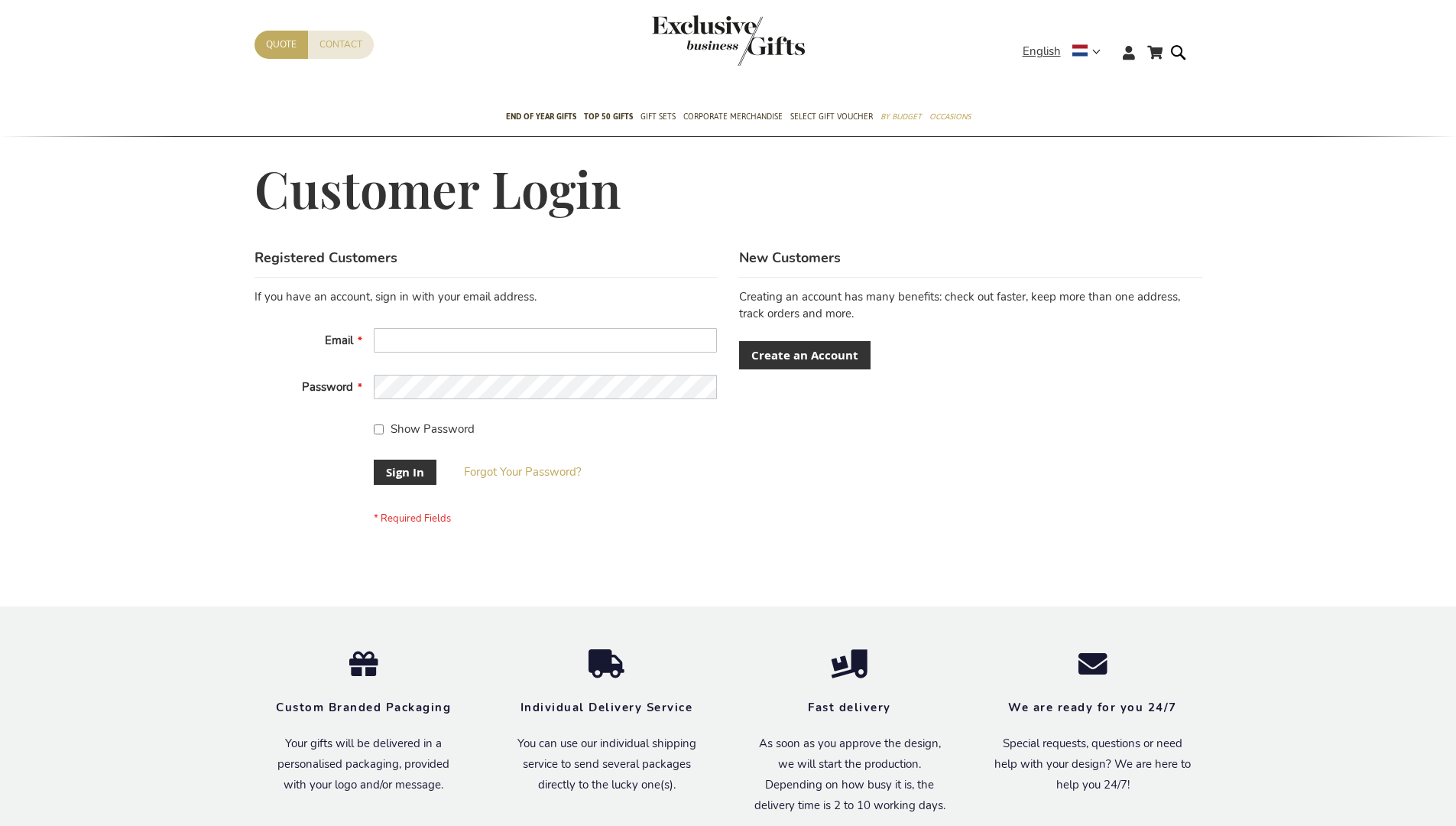
scroll to position [491, 0]
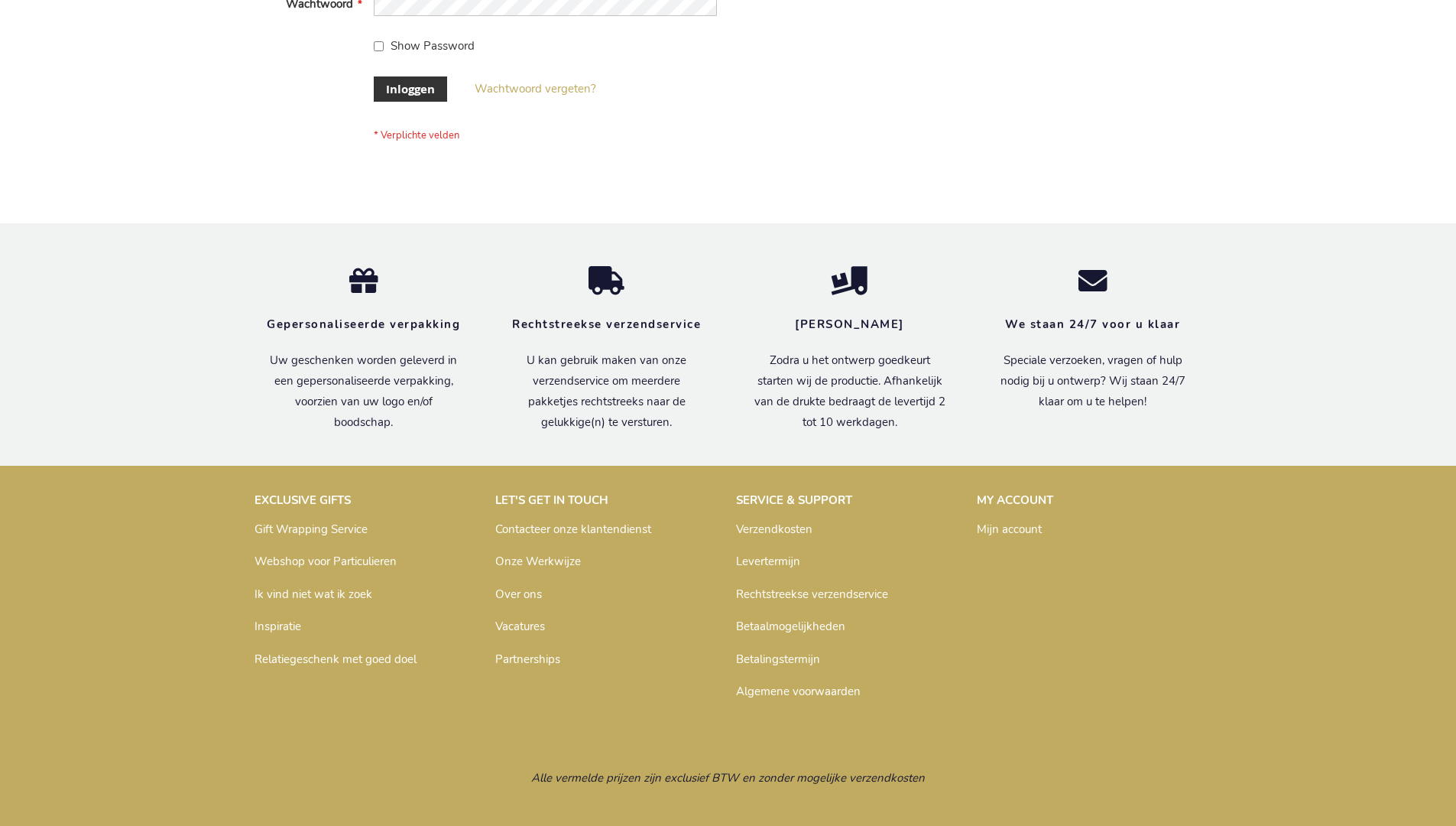
scroll to position [519, 0]
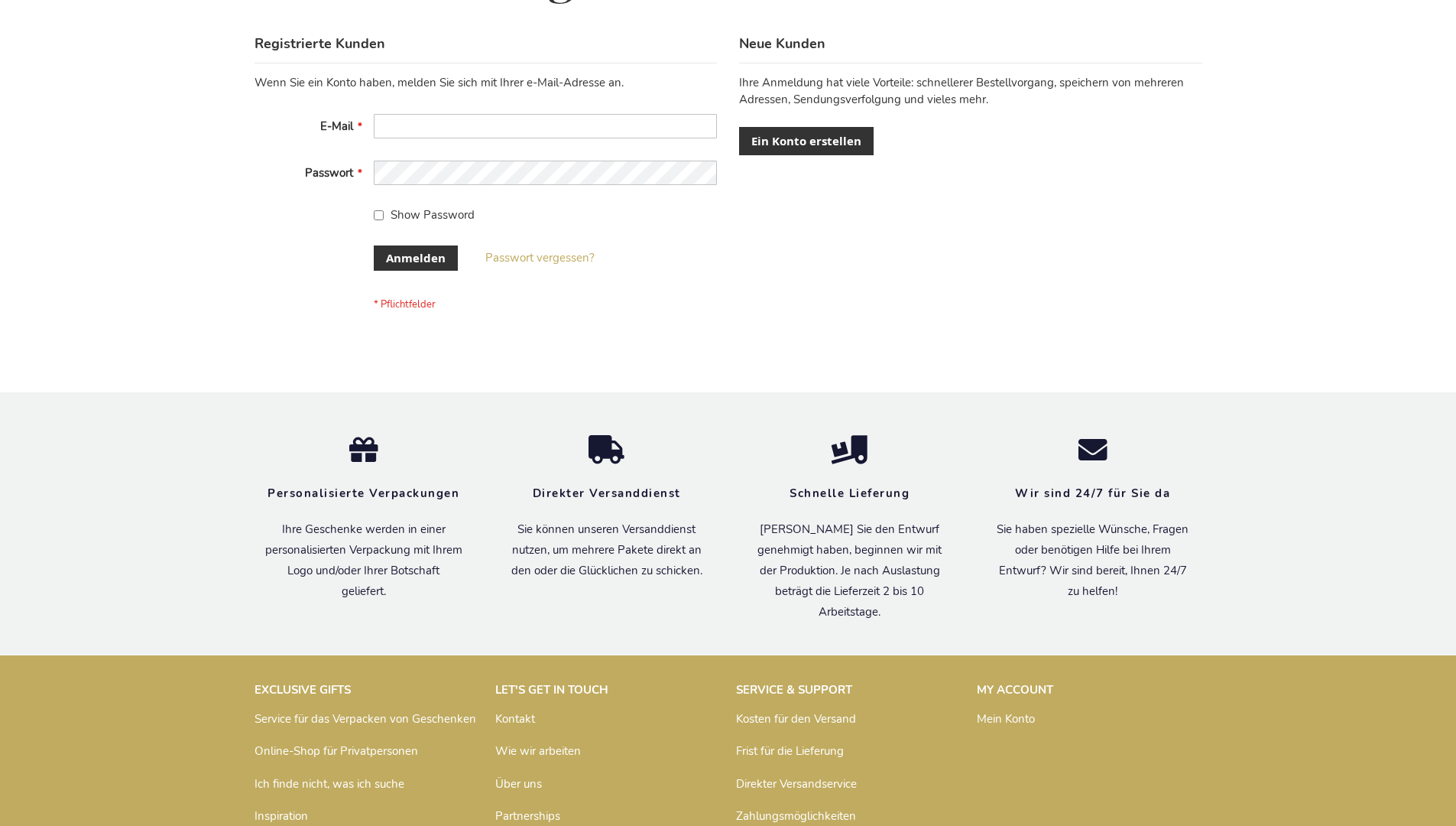
scroll to position [512, 0]
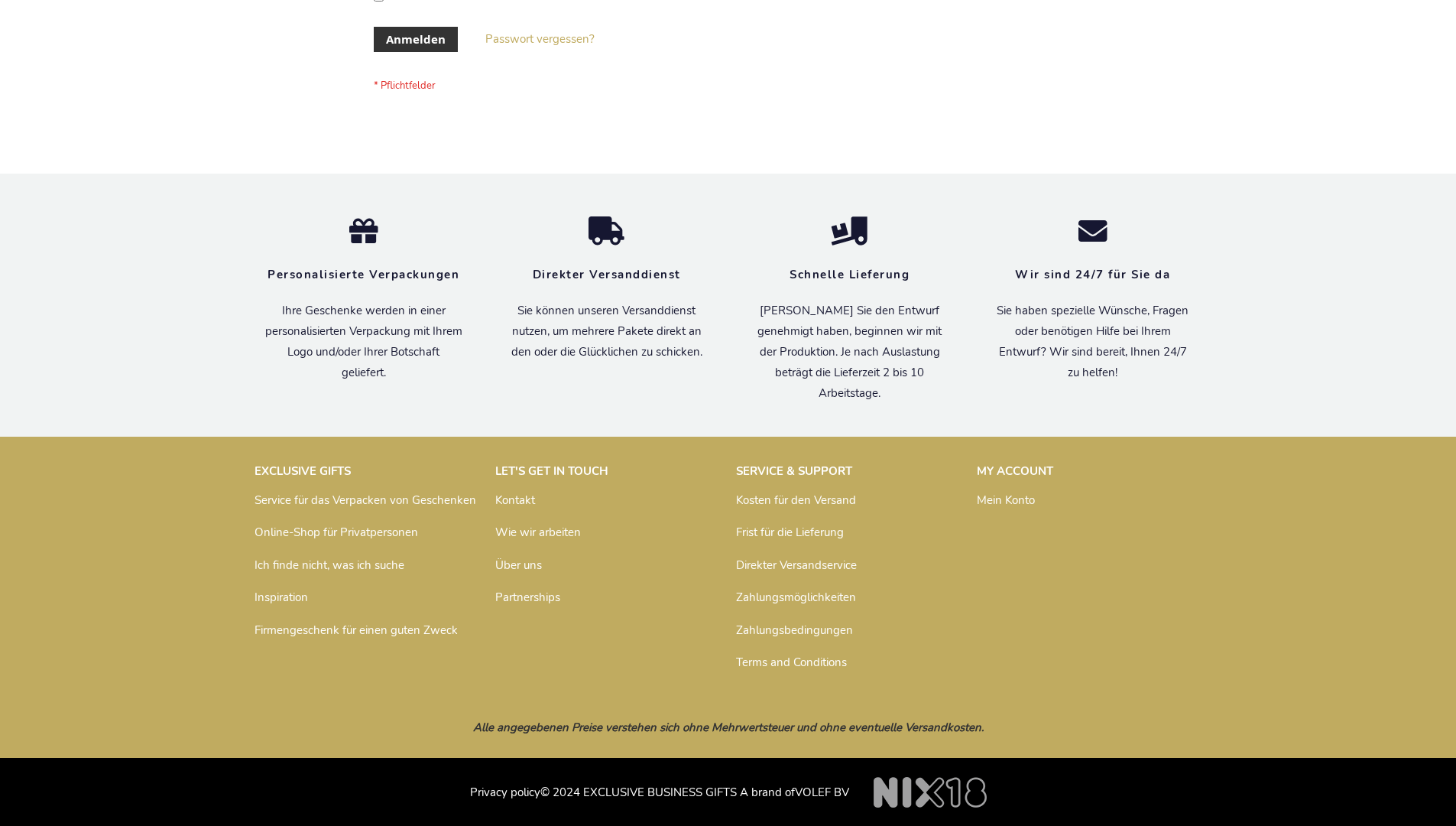
scroll to position [512, 0]
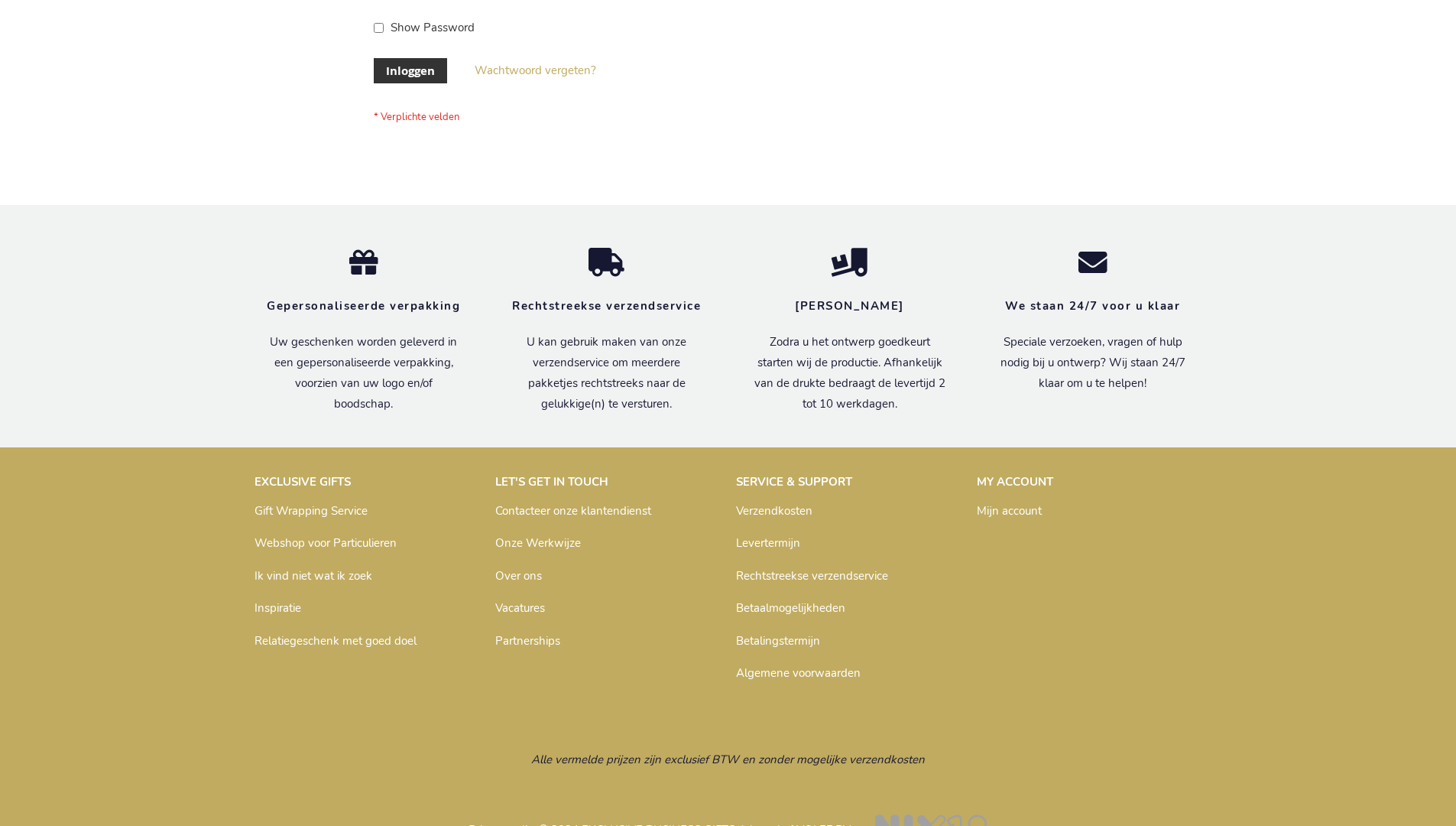
scroll to position [519, 0]
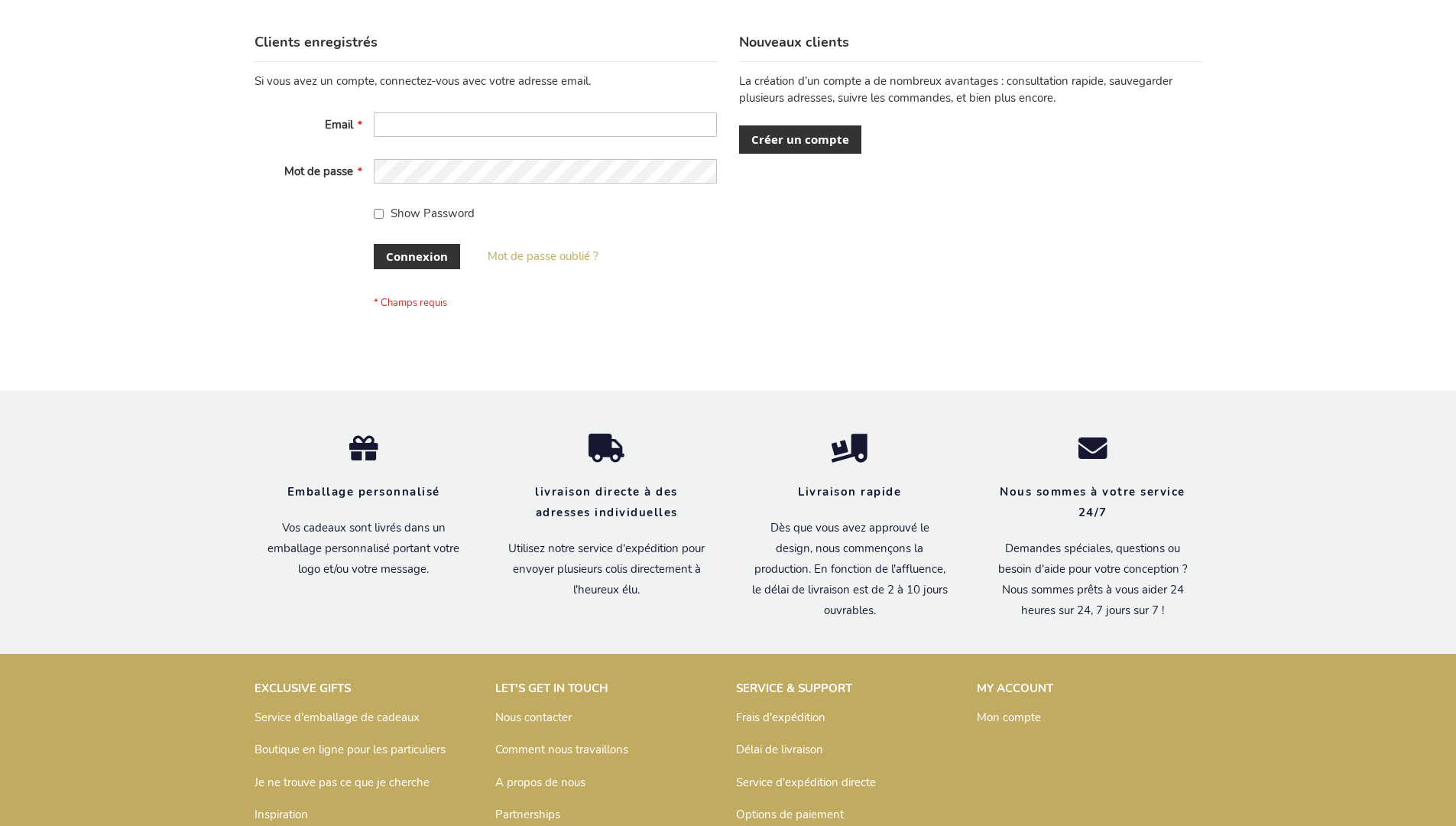
scroll to position [527, 0]
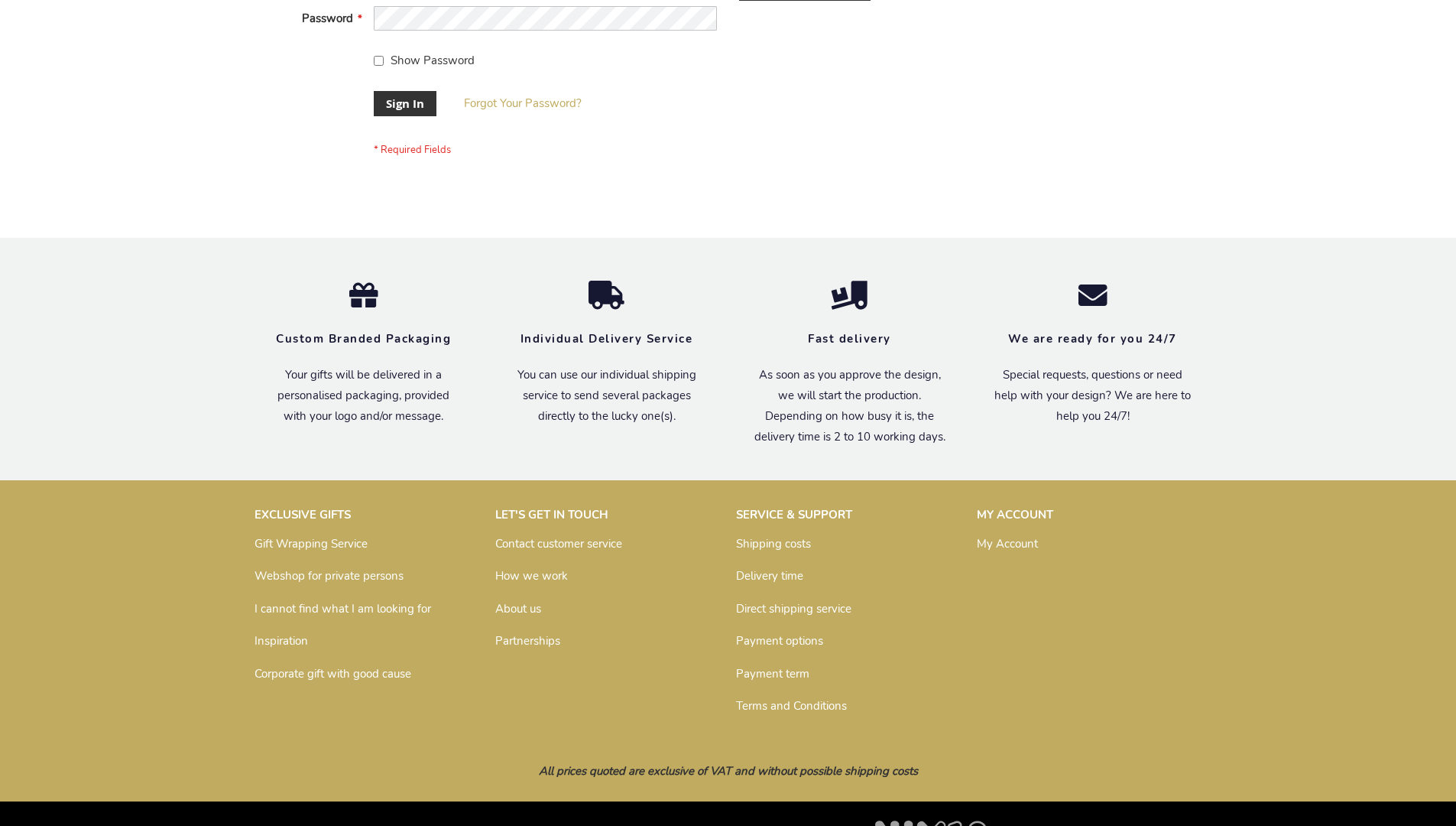
scroll to position [491, 0]
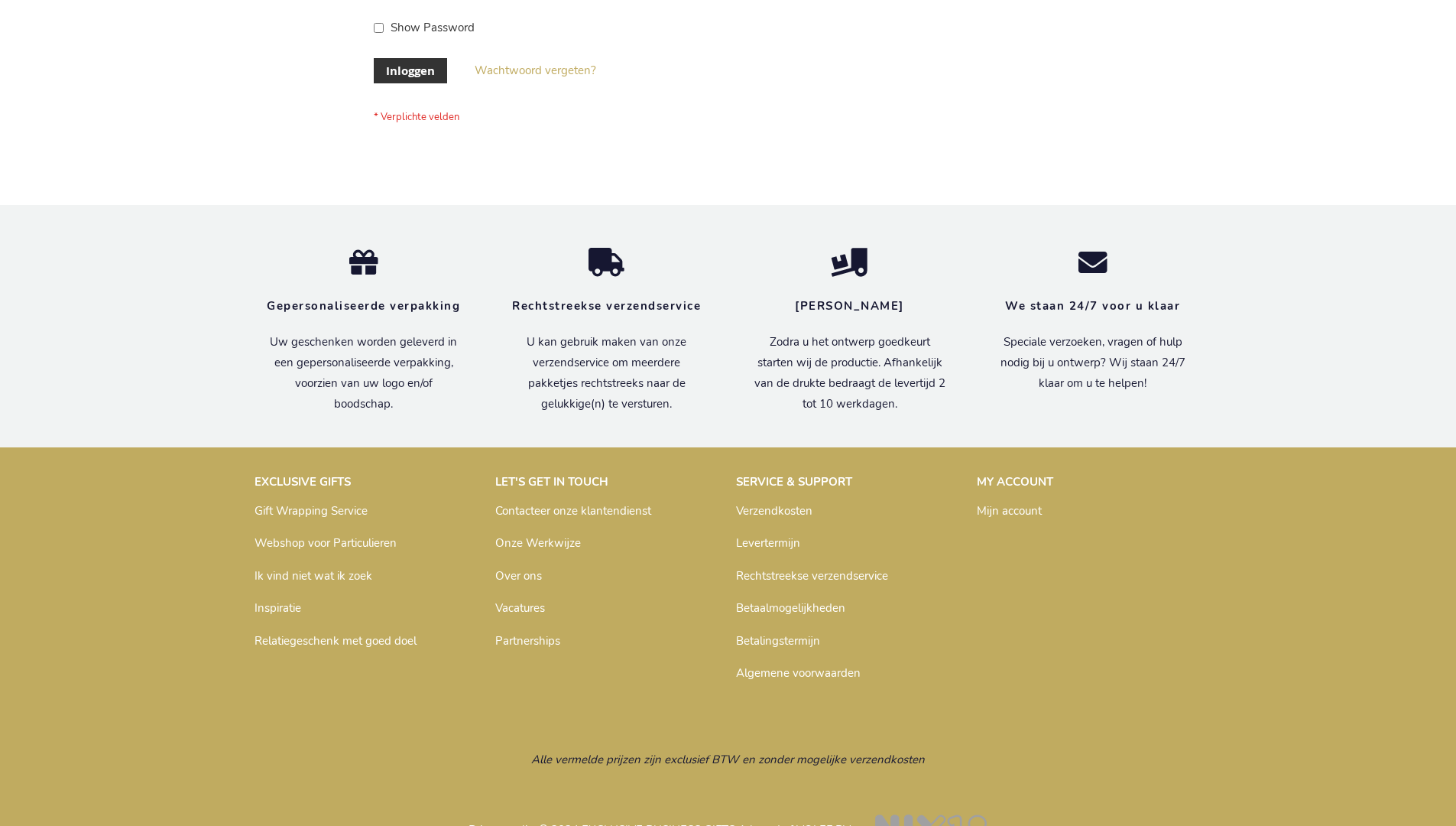
scroll to position [519, 0]
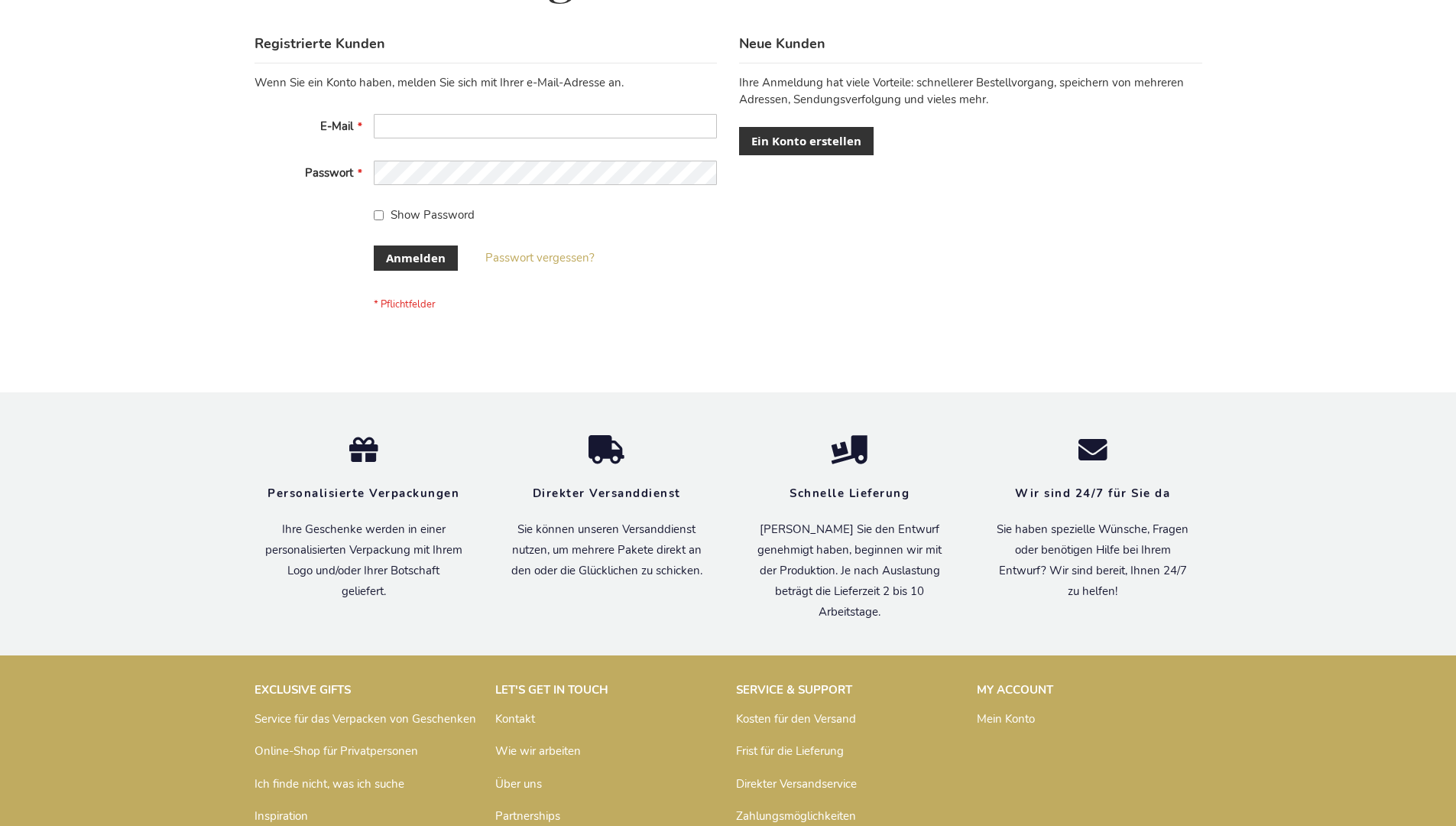
scroll to position [512, 0]
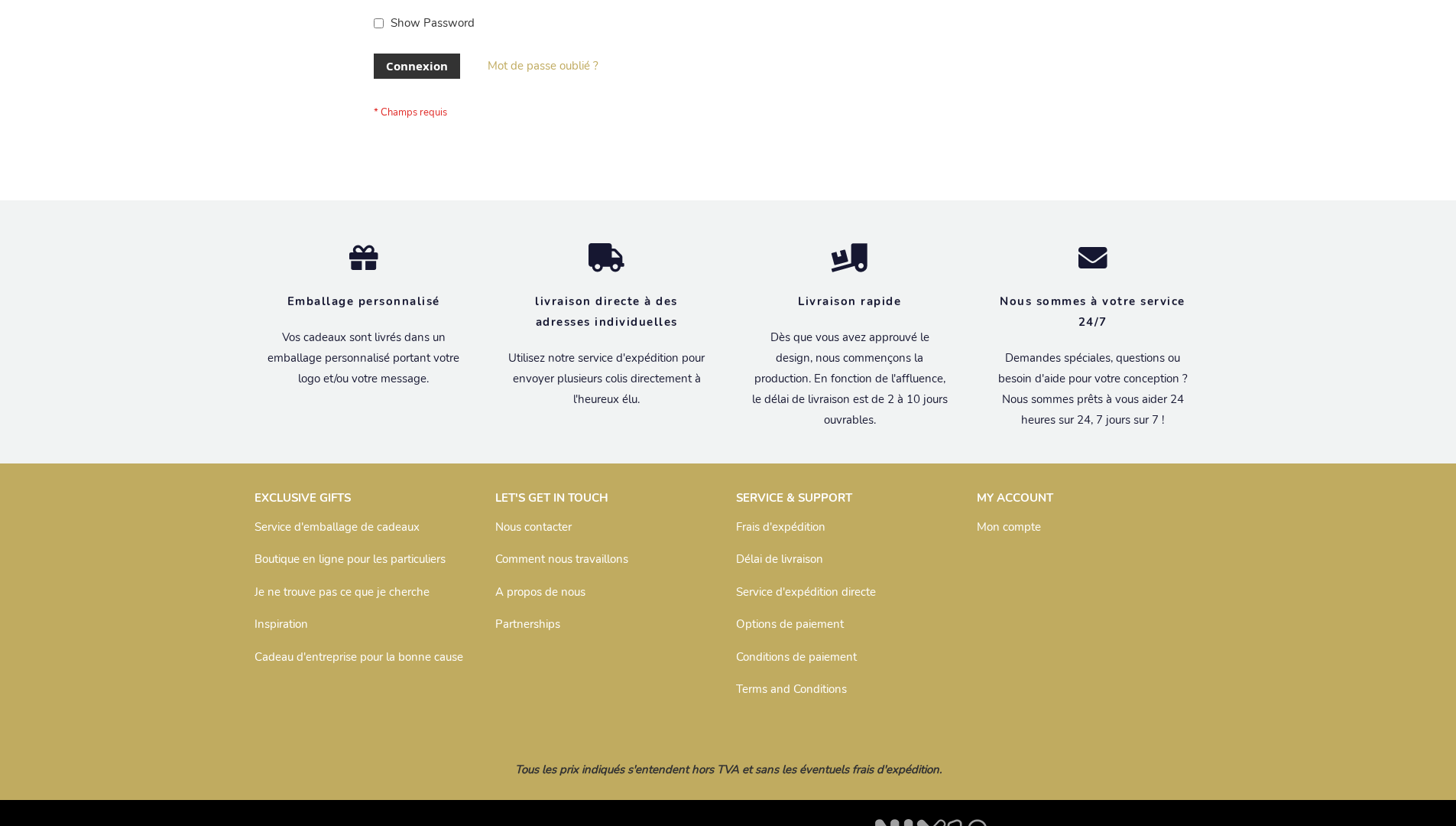
scroll to position [527, 0]
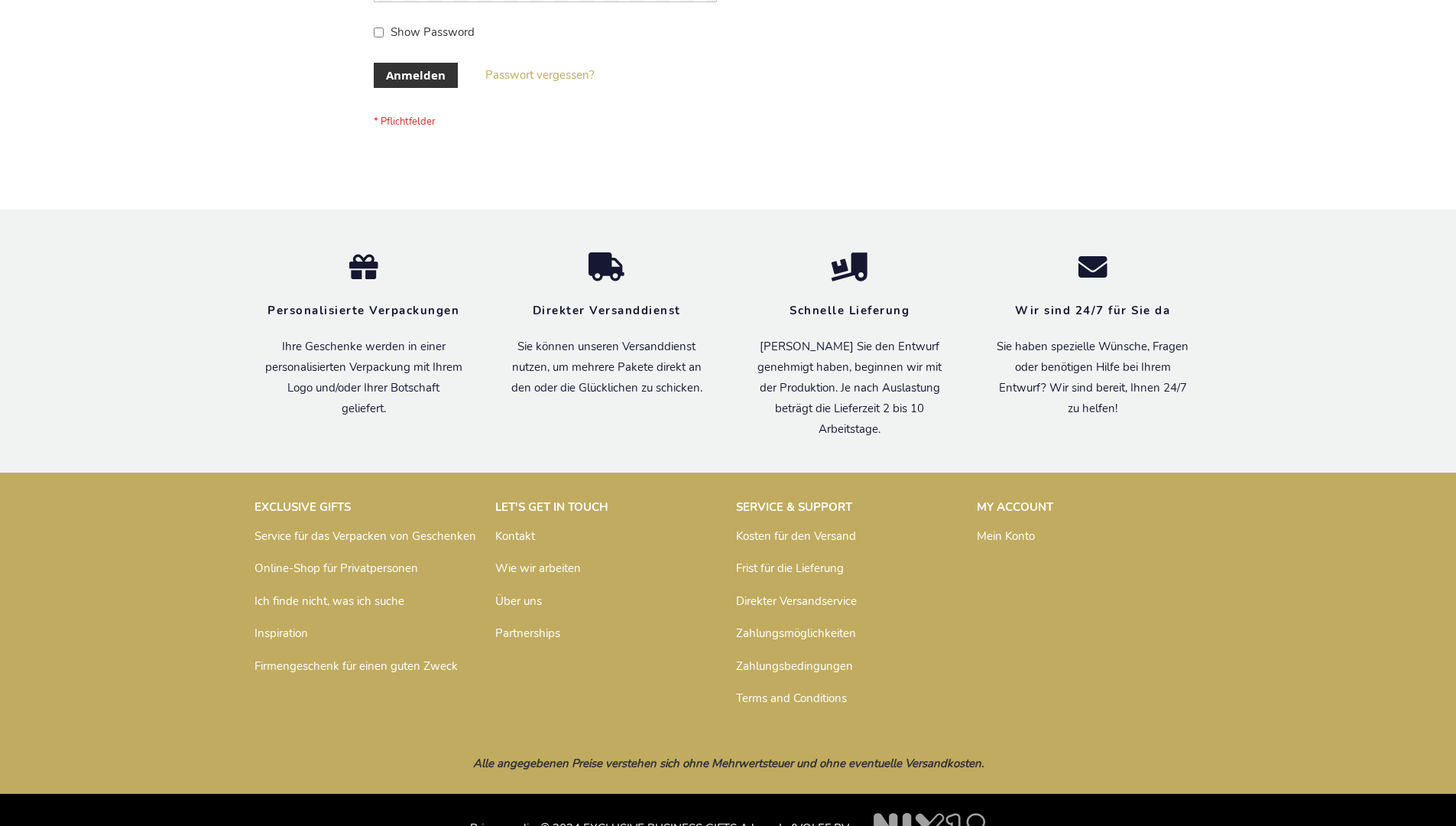
scroll to position [512, 0]
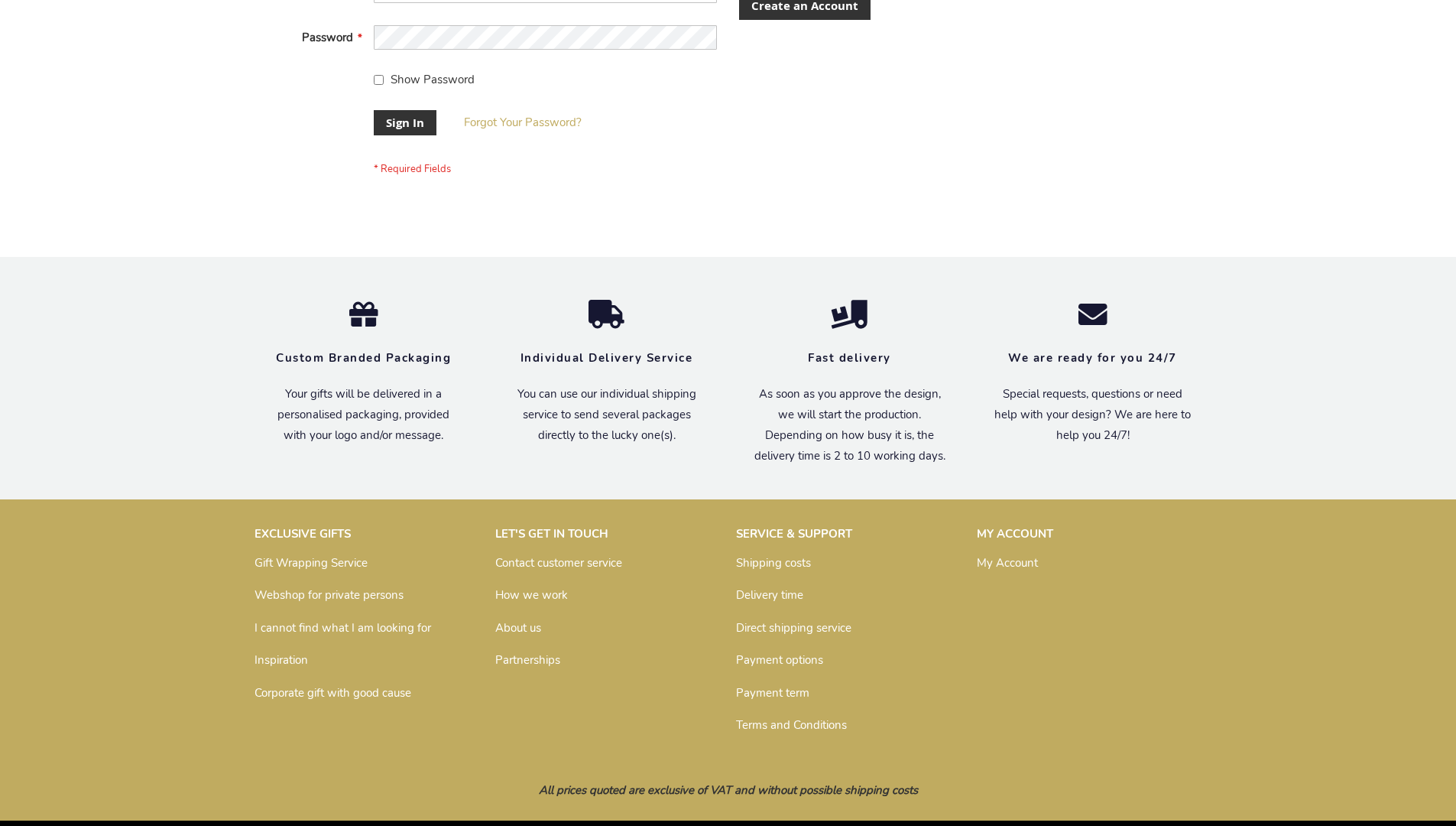
scroll to position [491, 0]
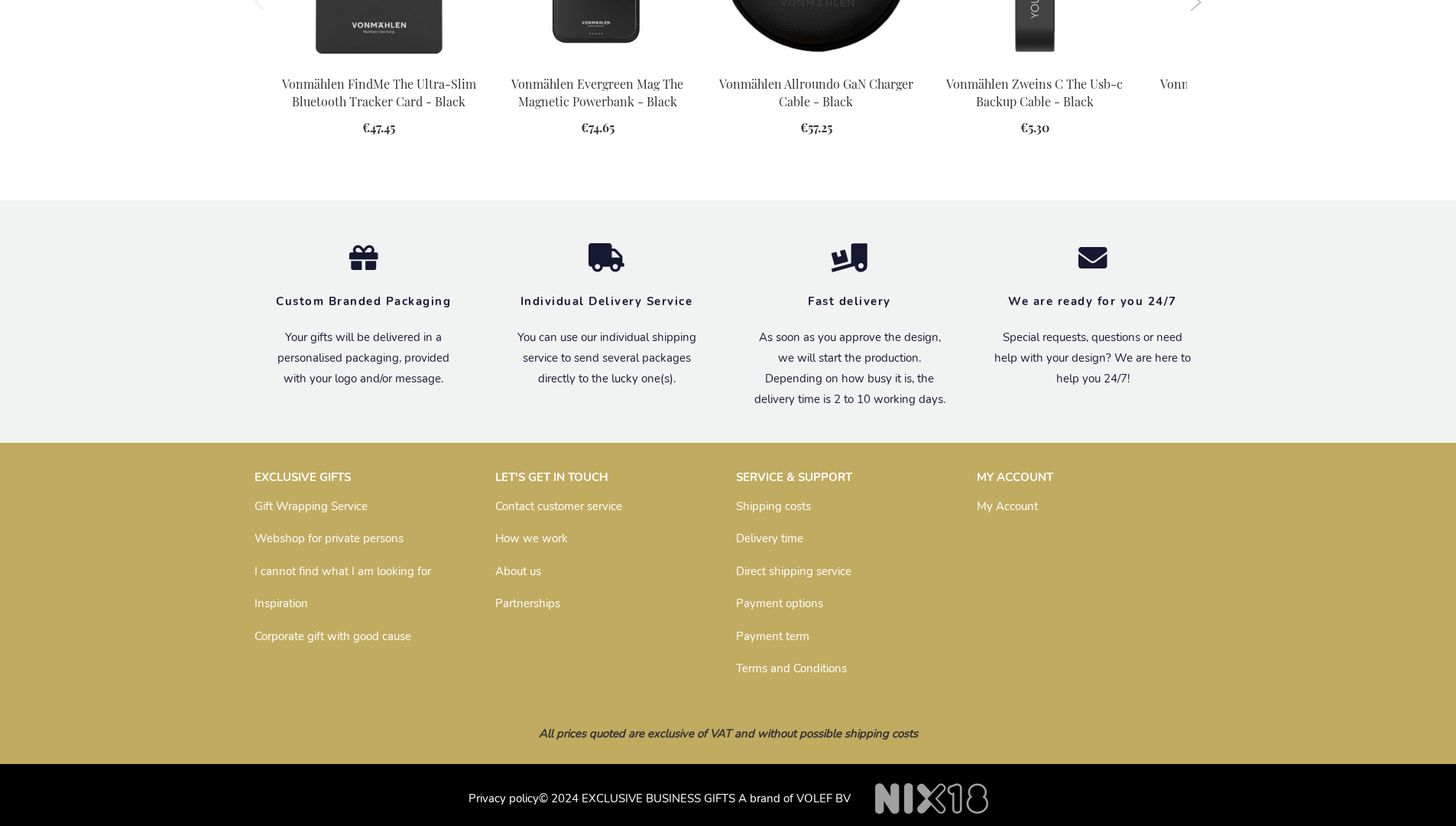
scroll to position [1748, 0]
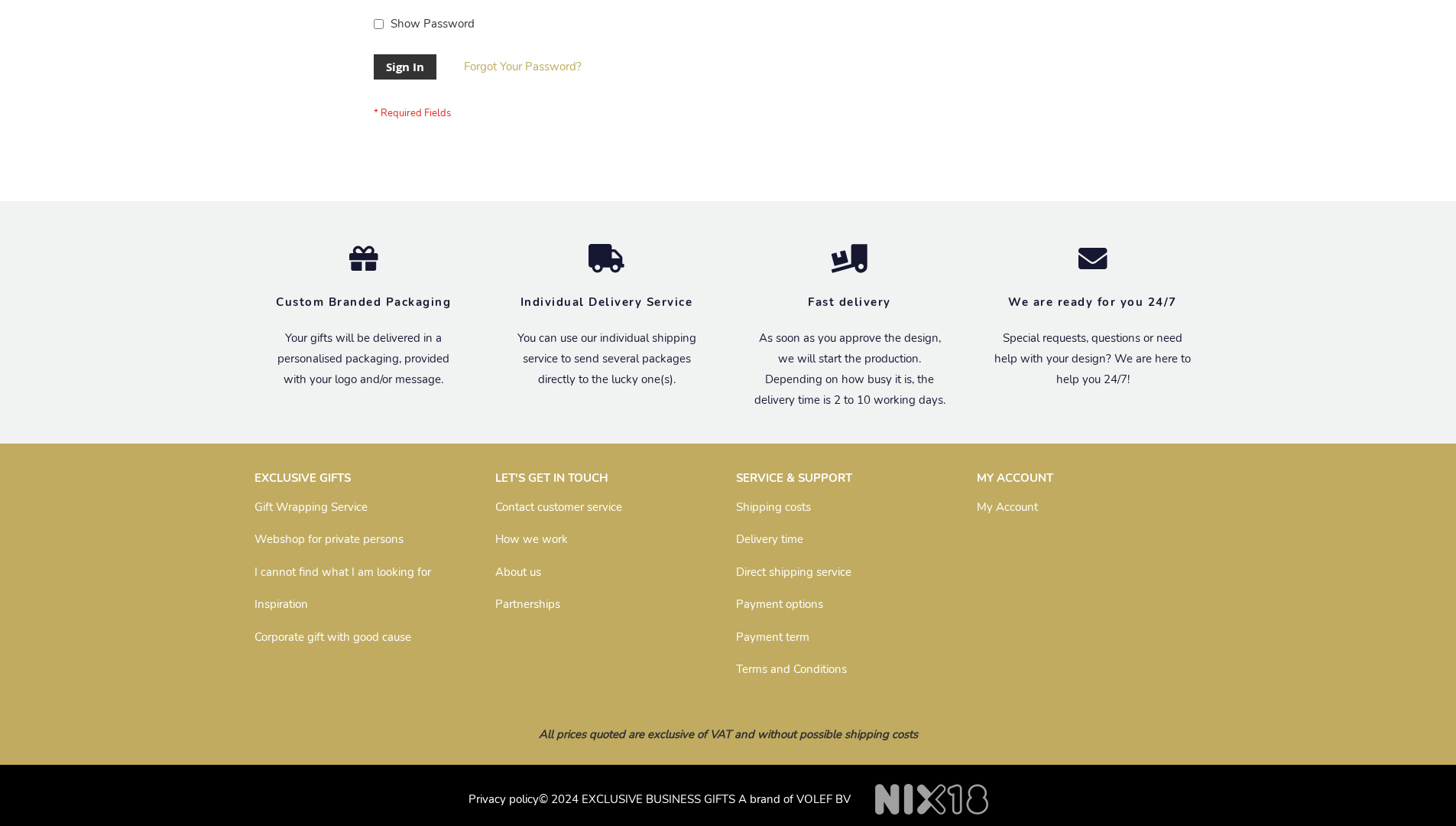
scroll to position [491, 0]
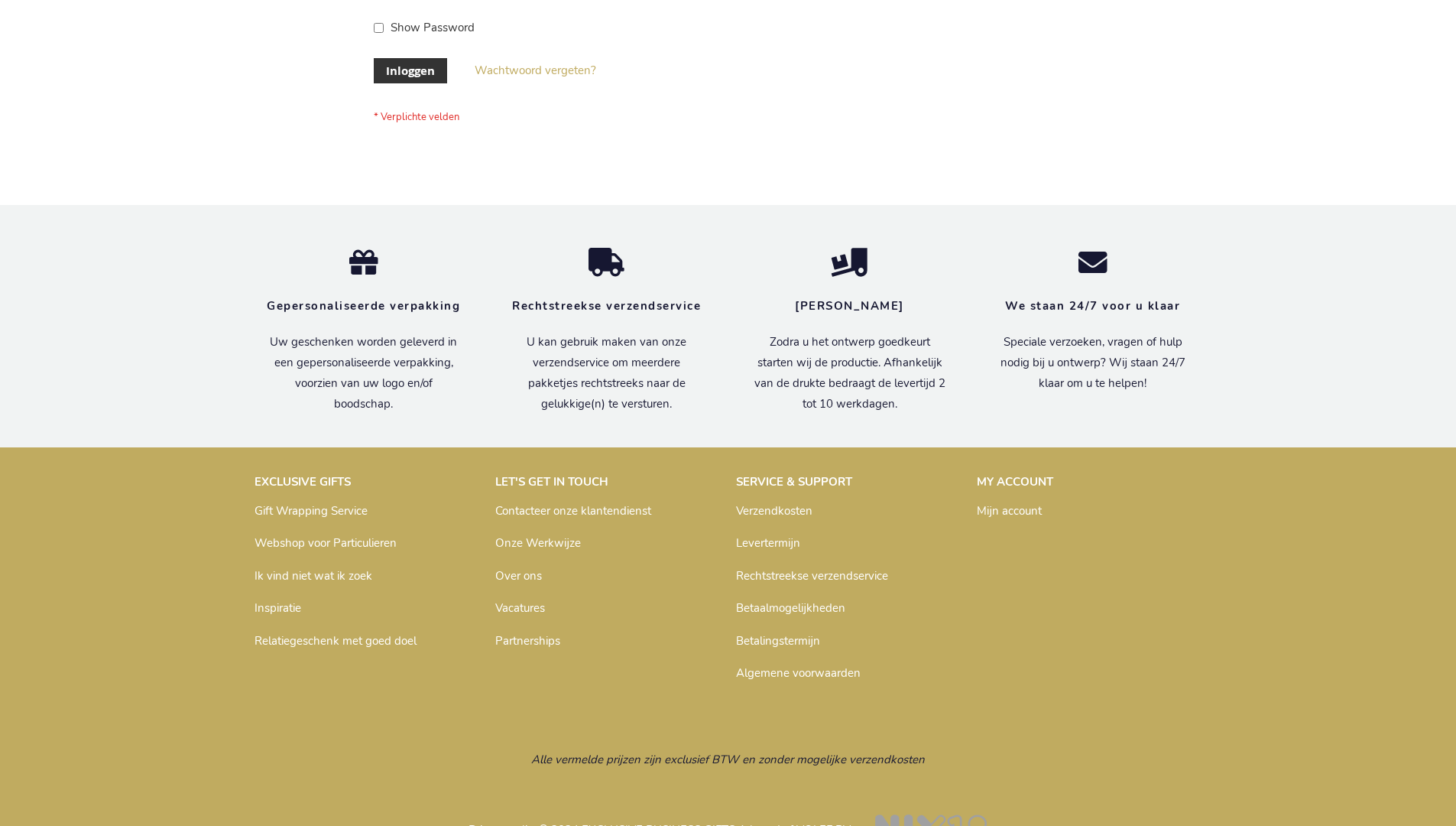
scroll to position [519, 0]
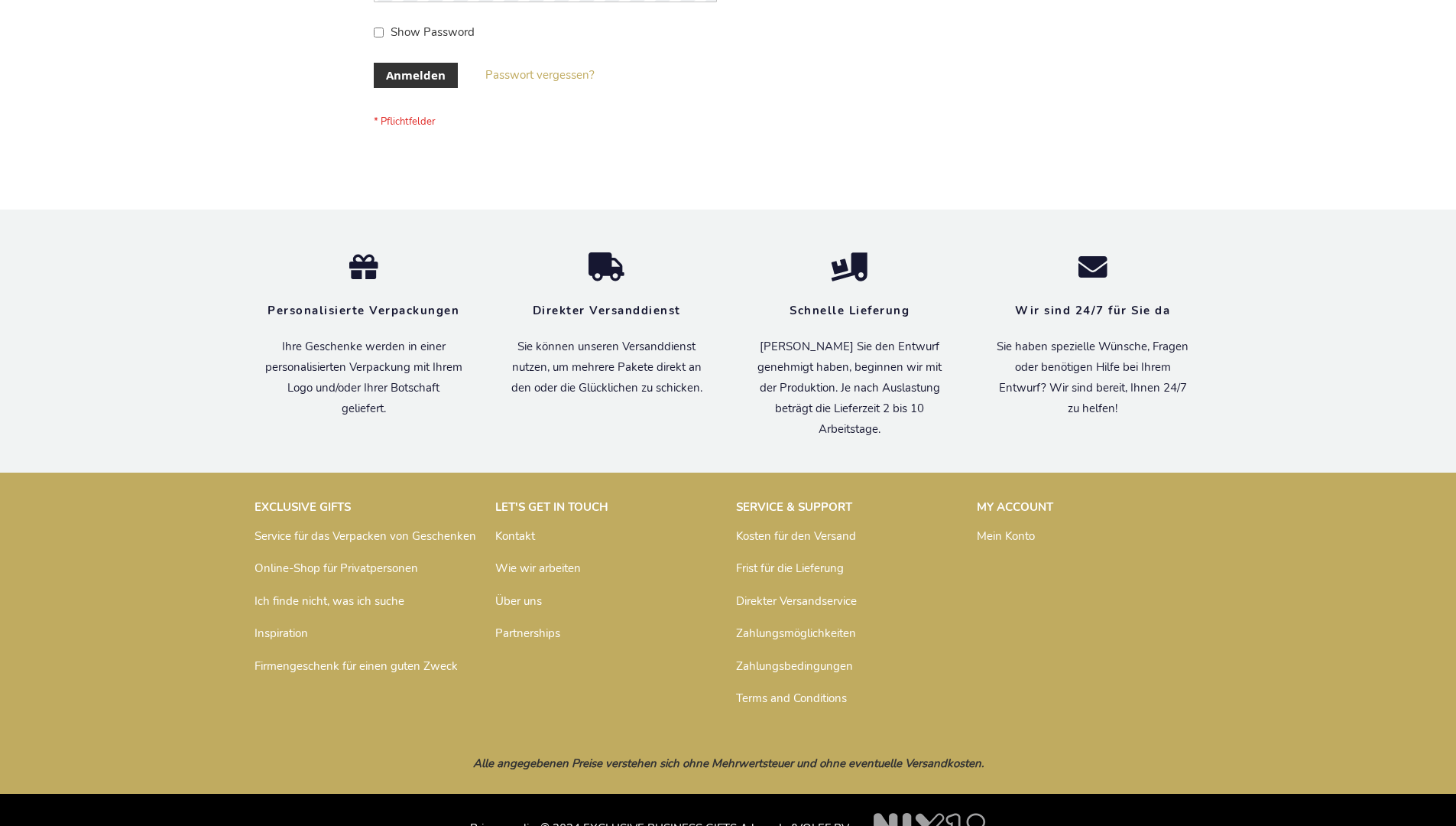
scroll to position [512, 0]
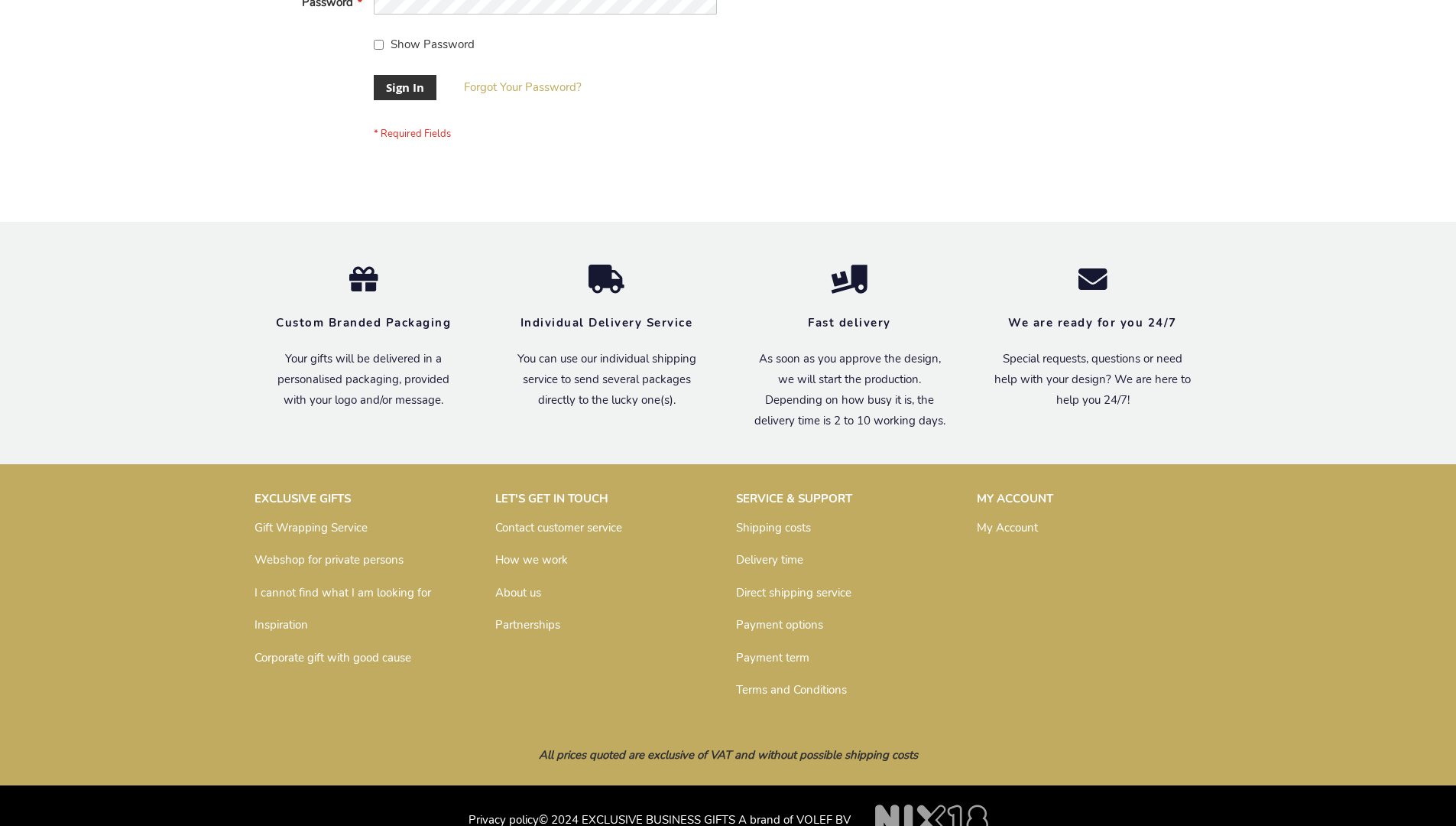
scroll to position [491, 0]
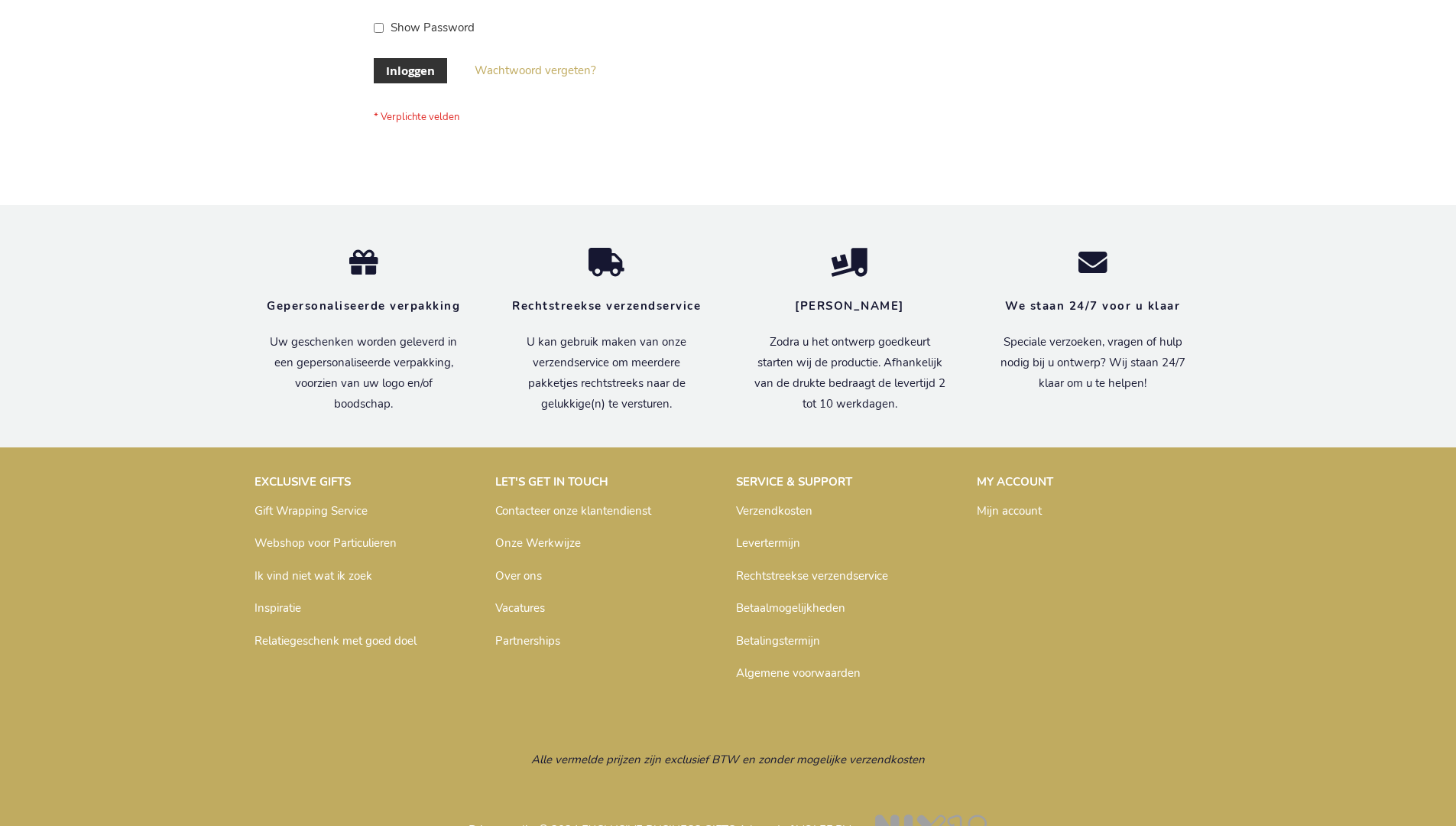
scroll to position [519, 0]
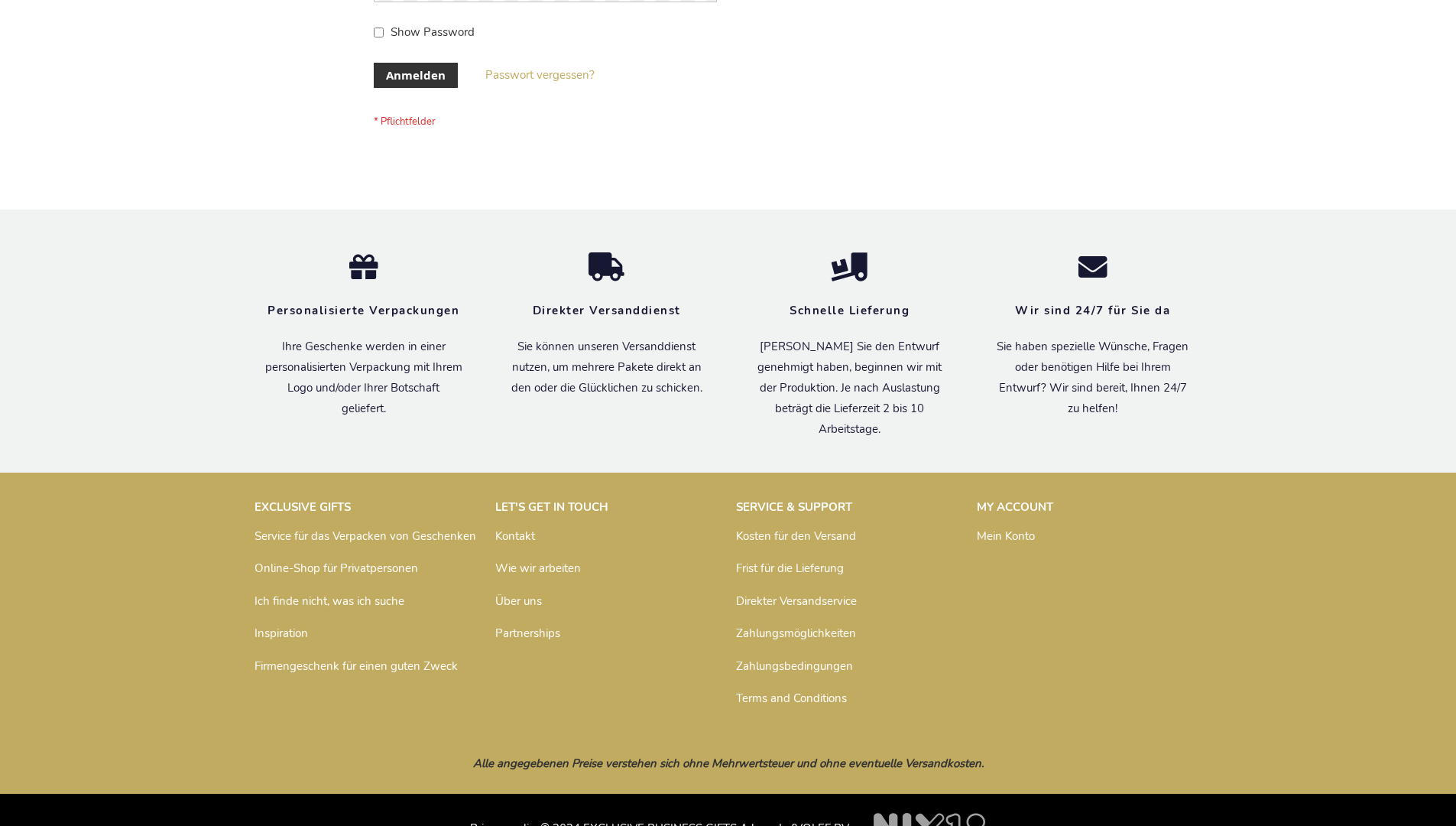
scroll to position [512, 0]
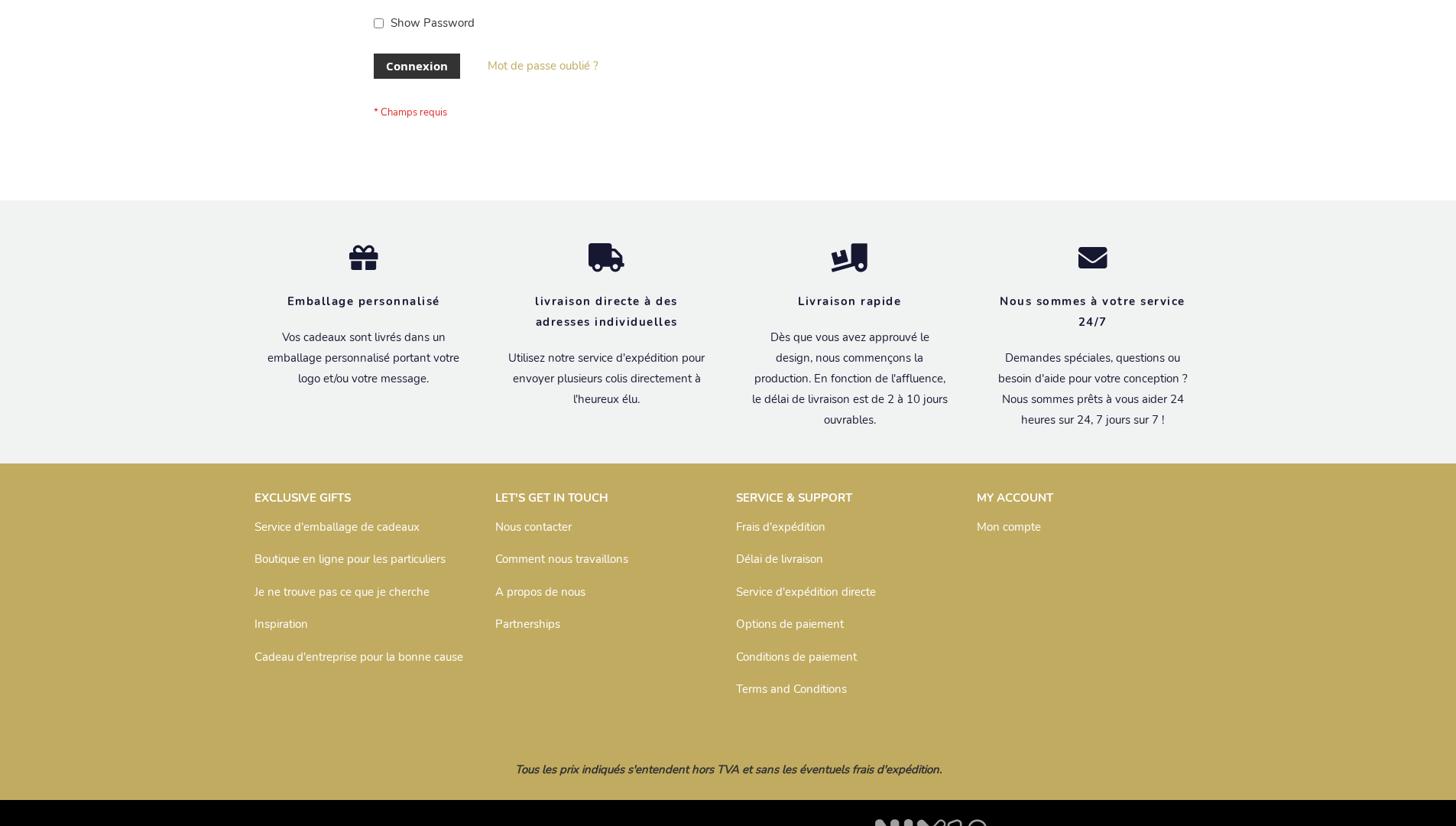
scroll to position [527, 0]
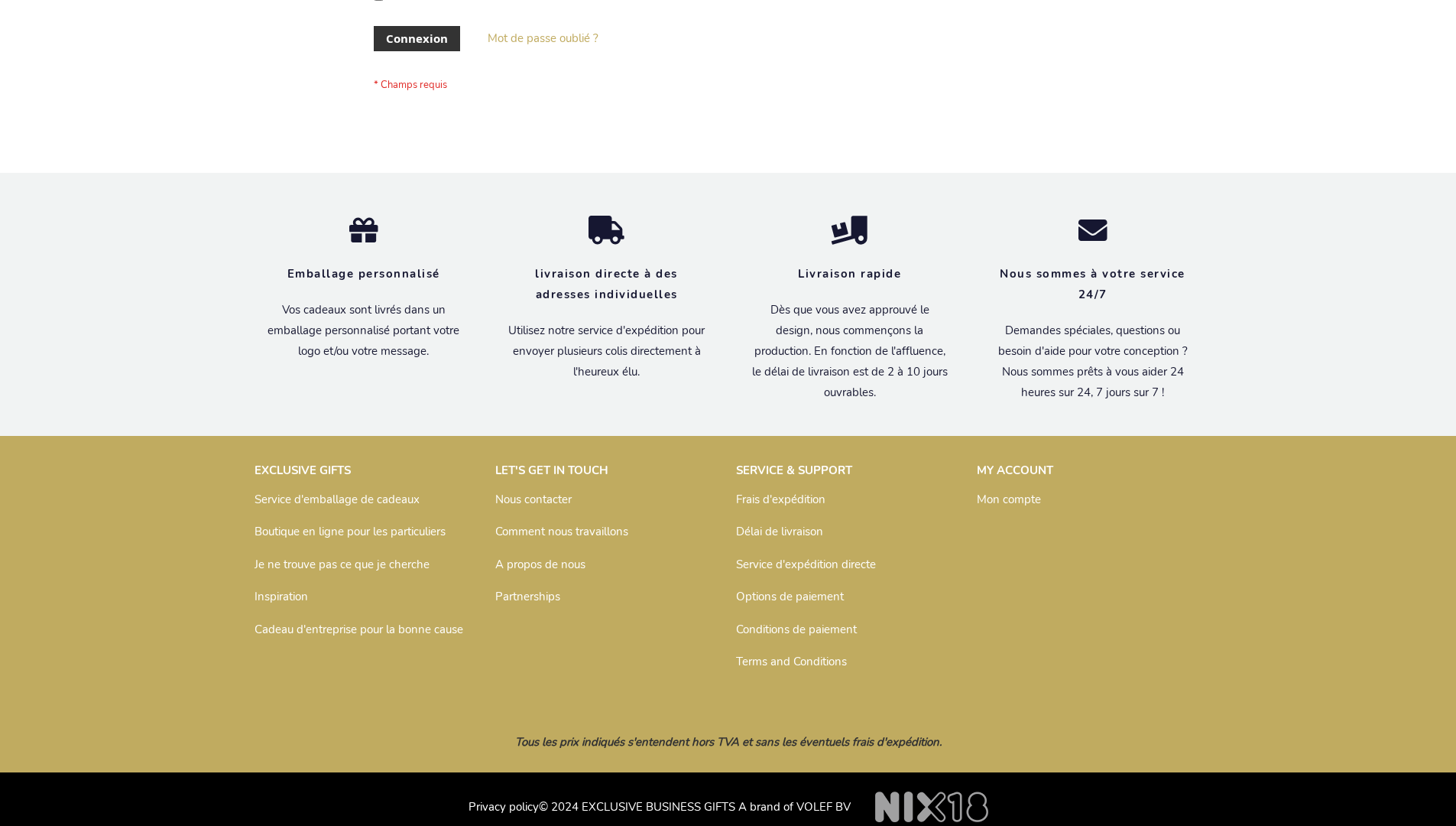
scroll to position [527, 0]
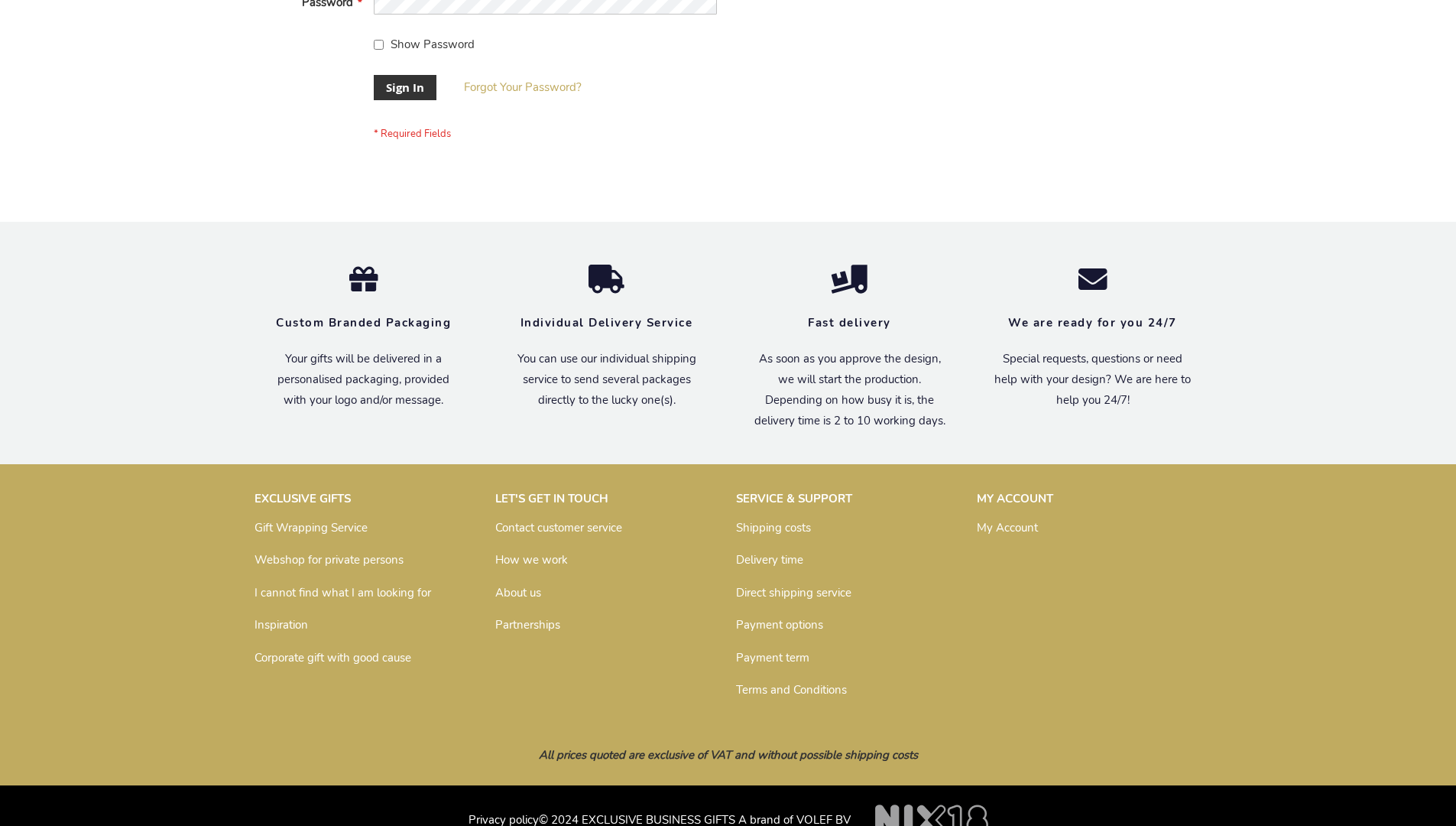
scroll to position [491, 0]
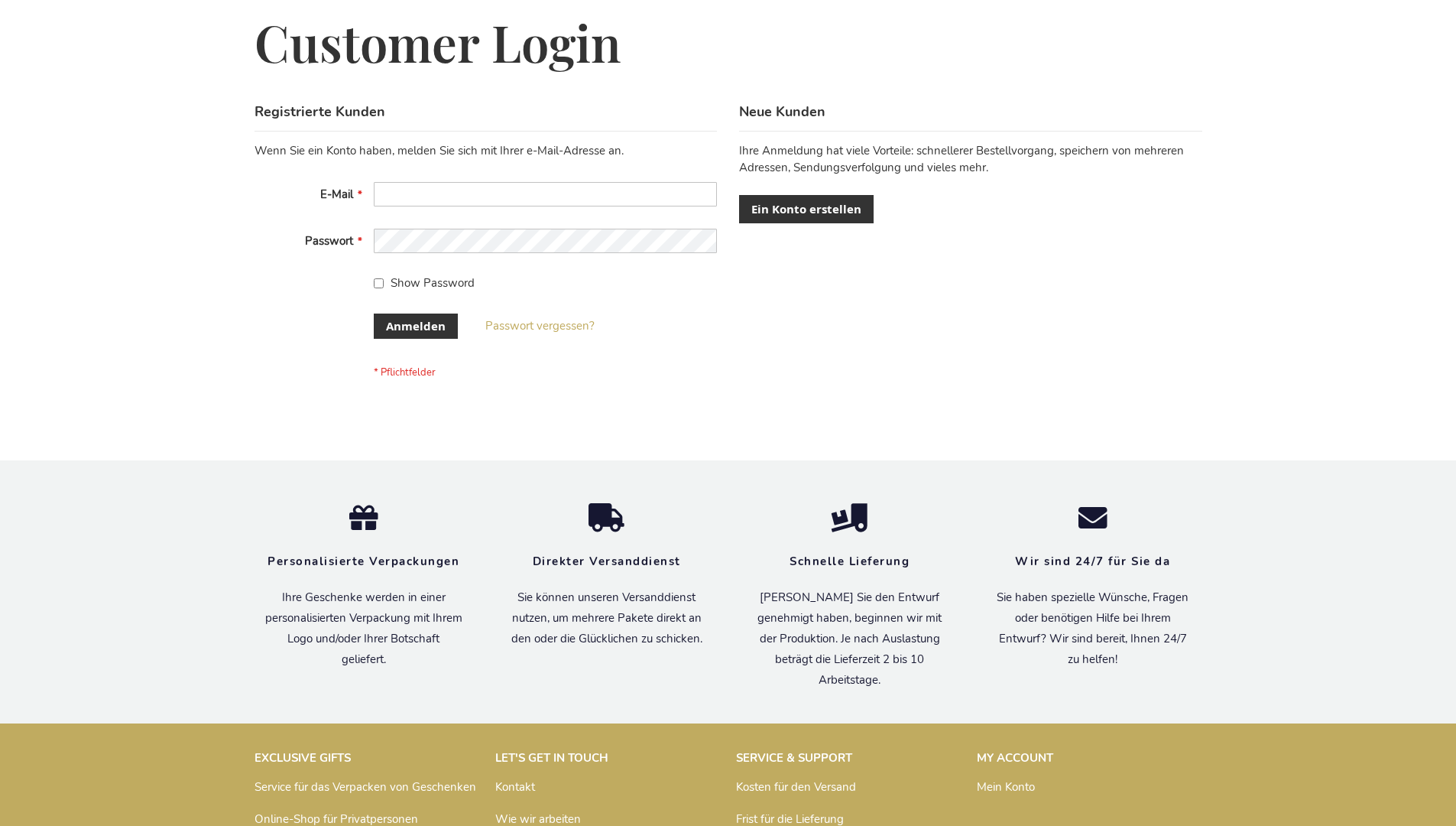
scroll to position [512, 0]
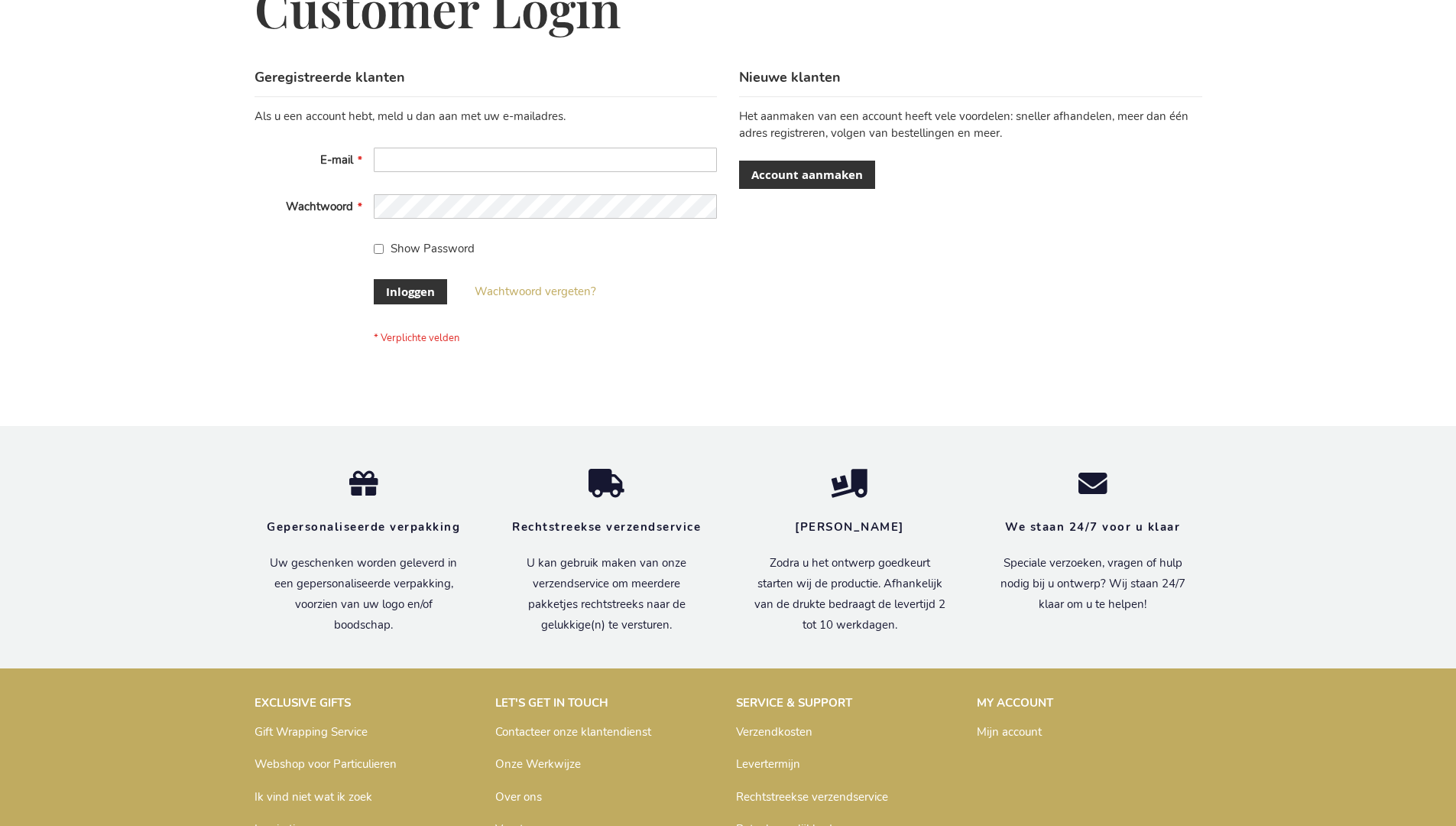
scroll to position [519, 0]
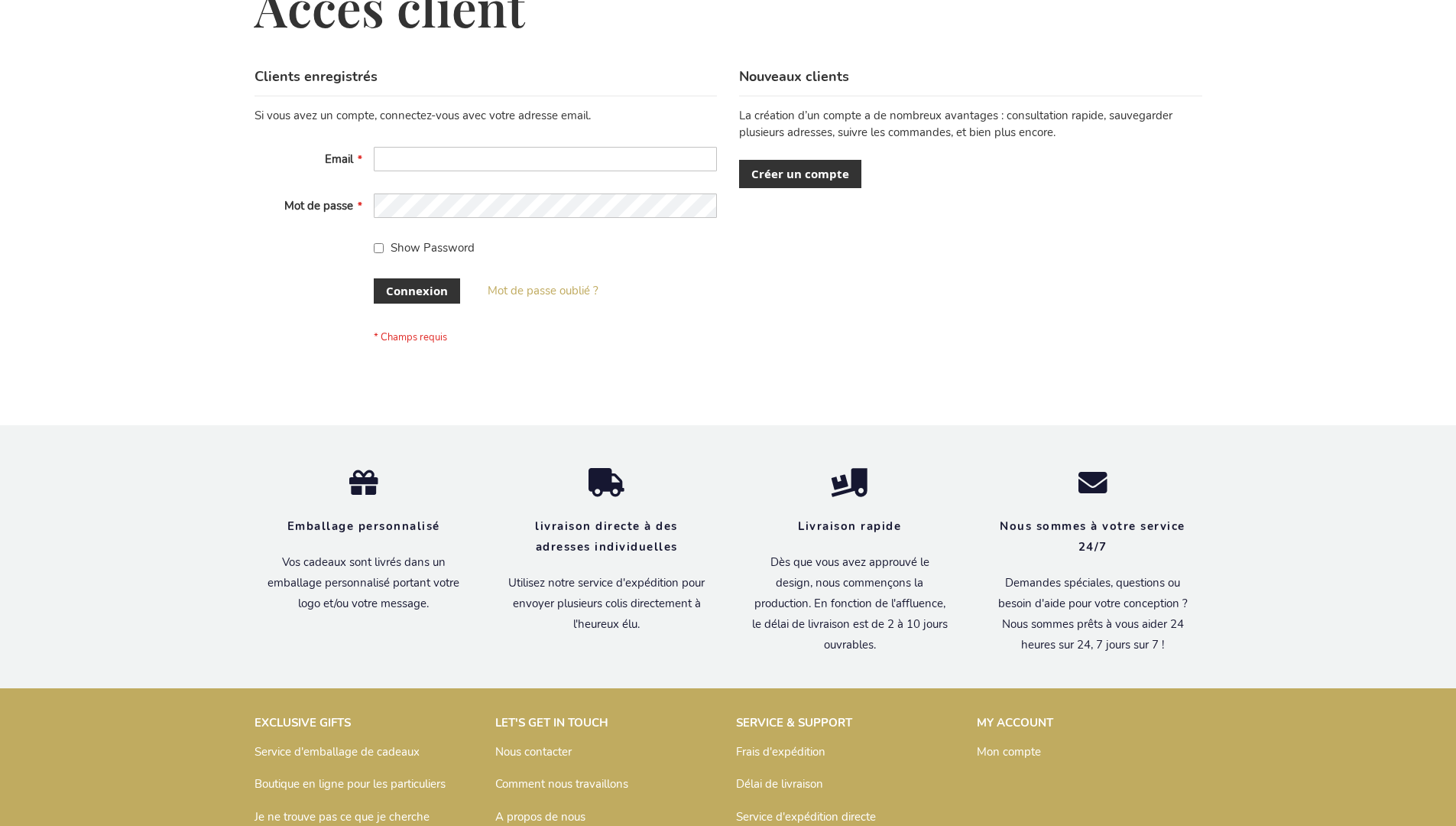
scroll to position [527, 0]
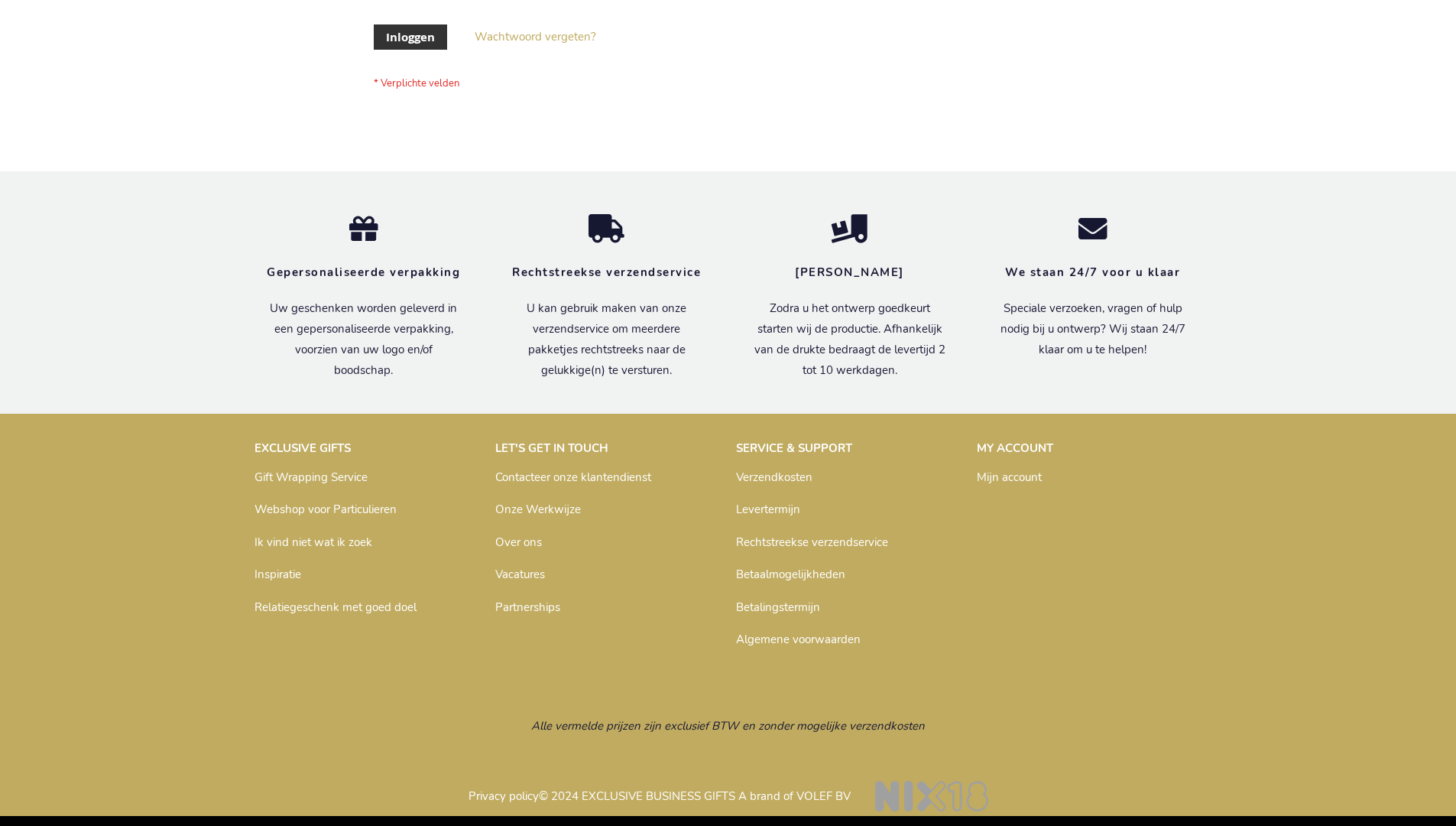
scroll to position [519, 0]
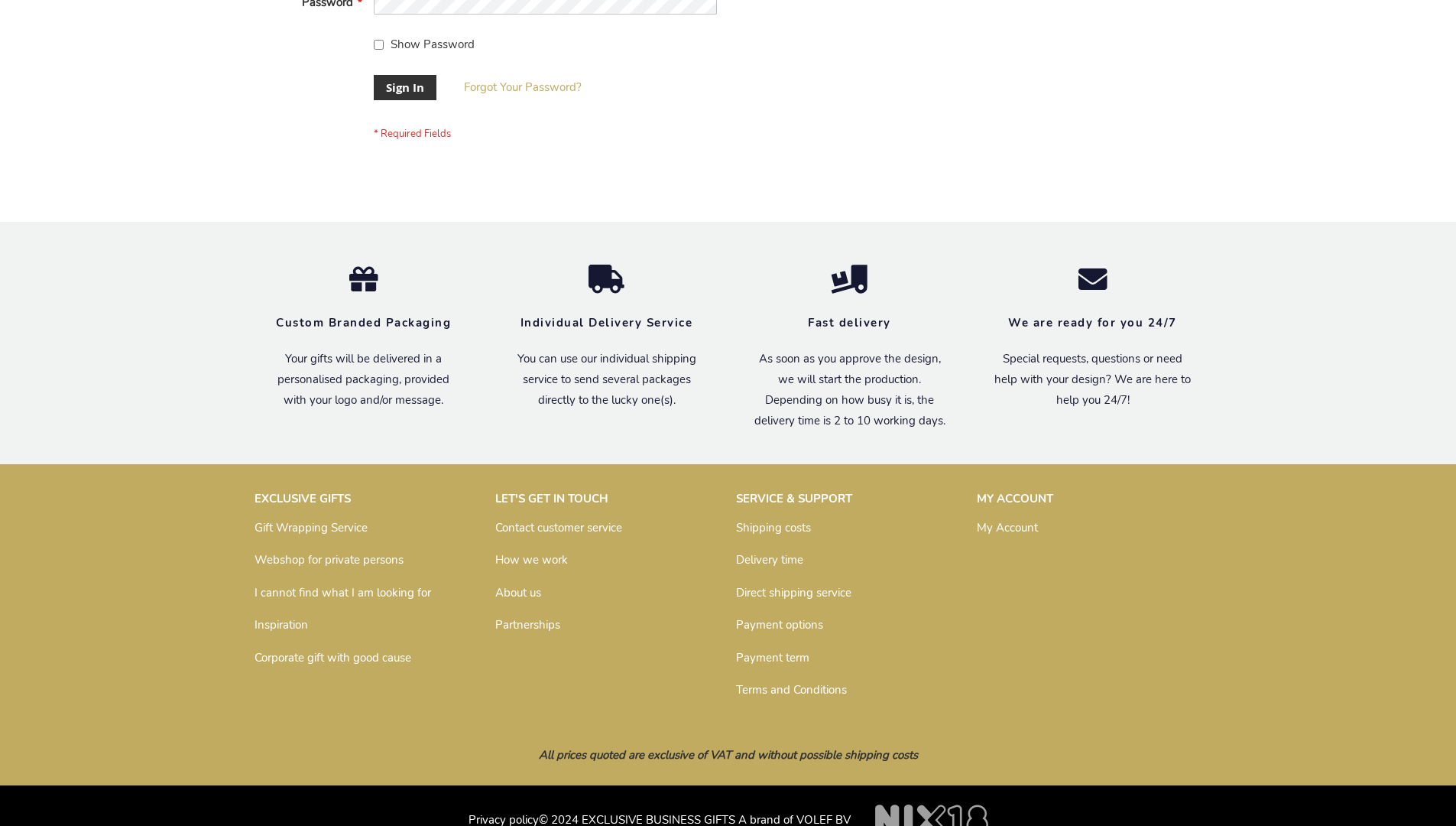
scroll to position [491, 0]
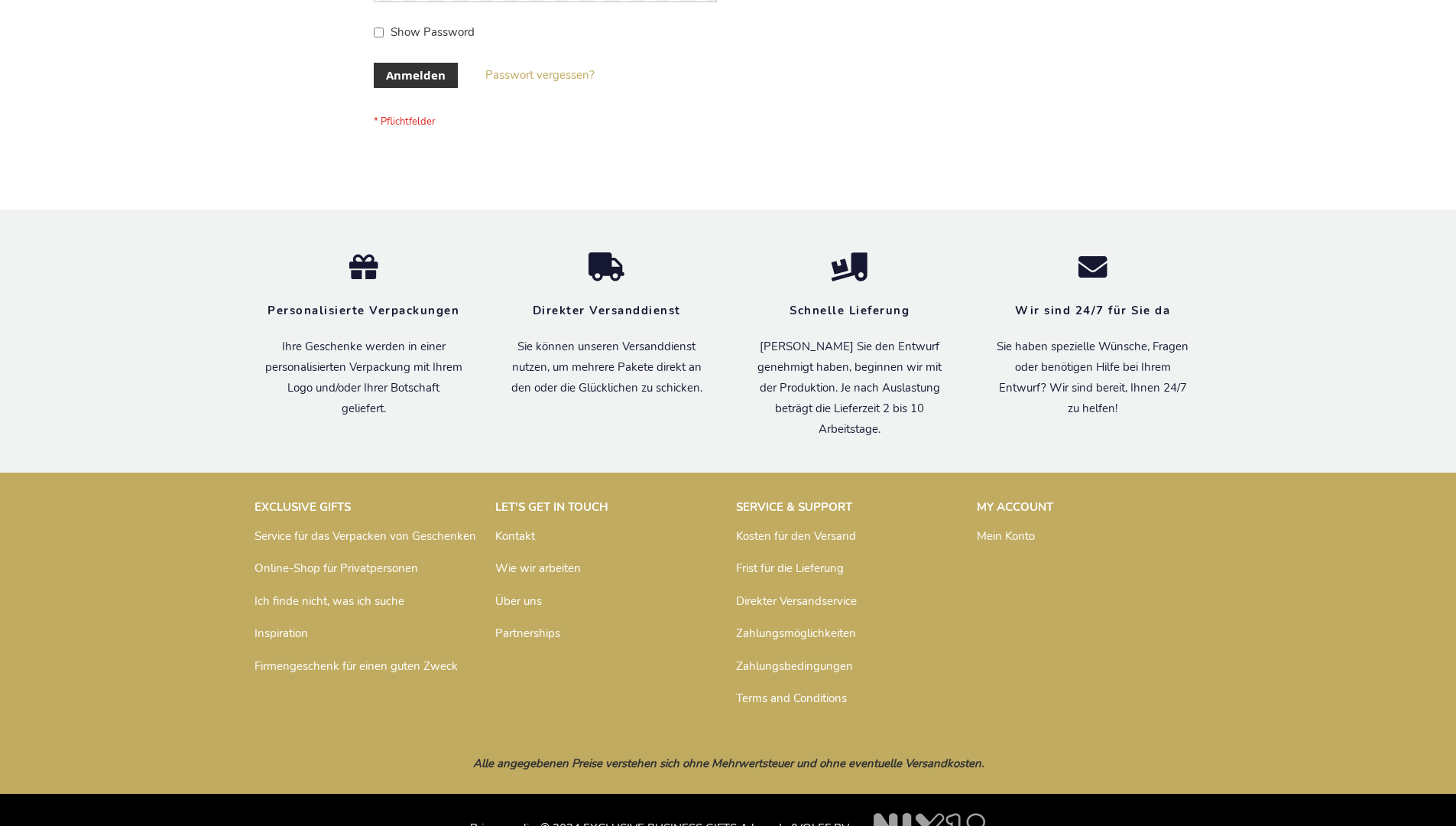
scroll to position [512, 0]
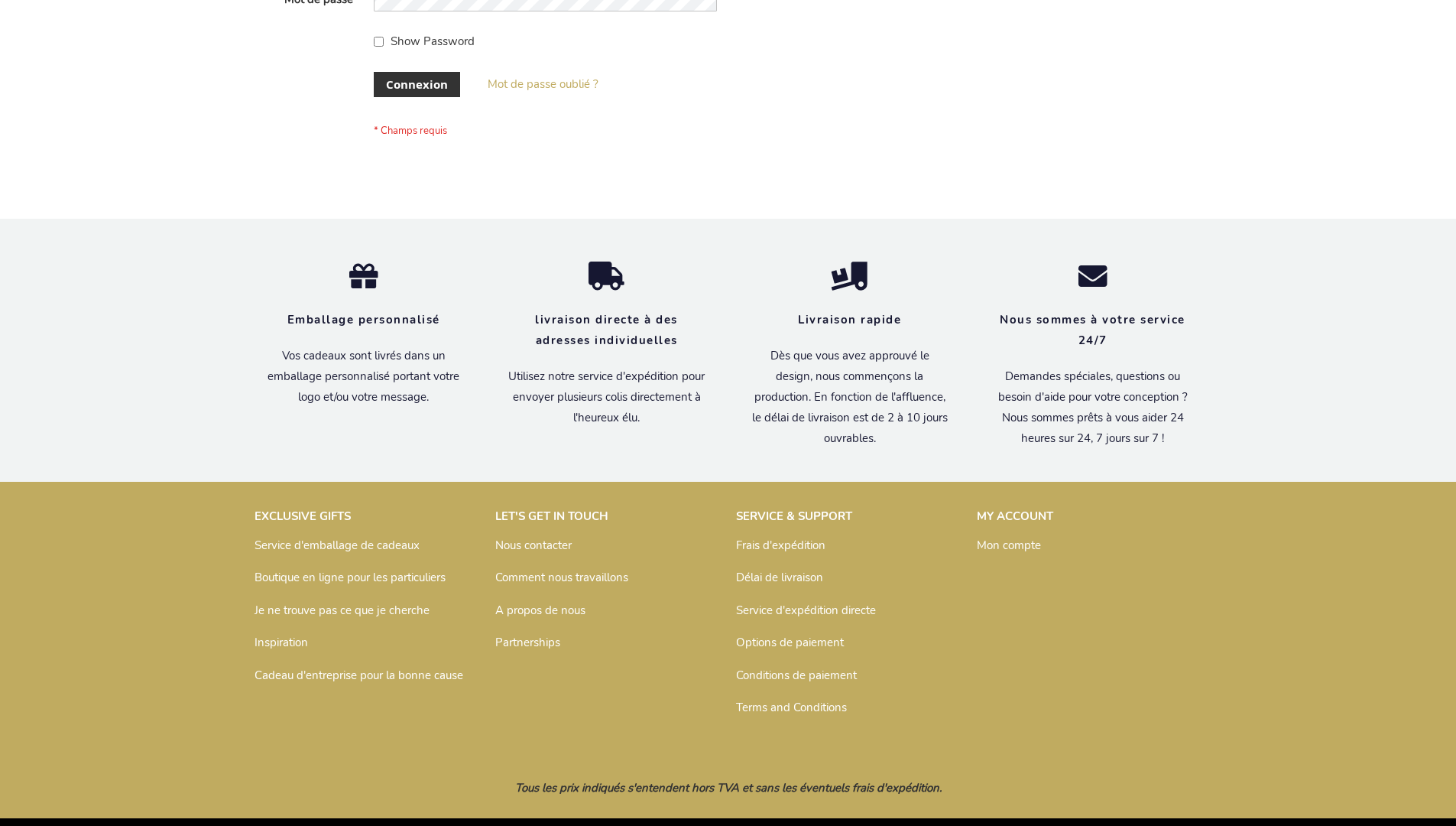
scroll to position [527, 0]
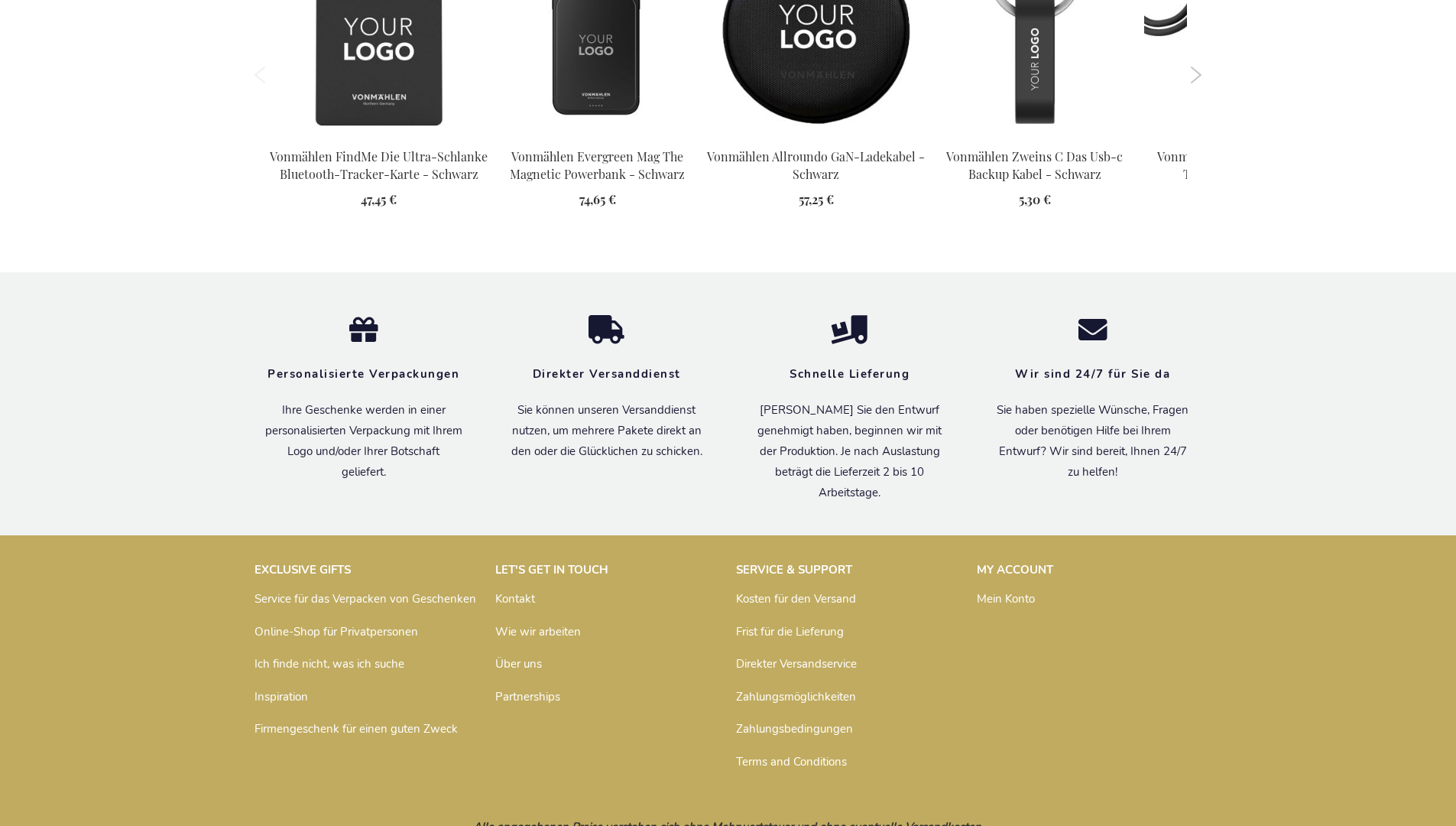
scroll to position [1786, 0]
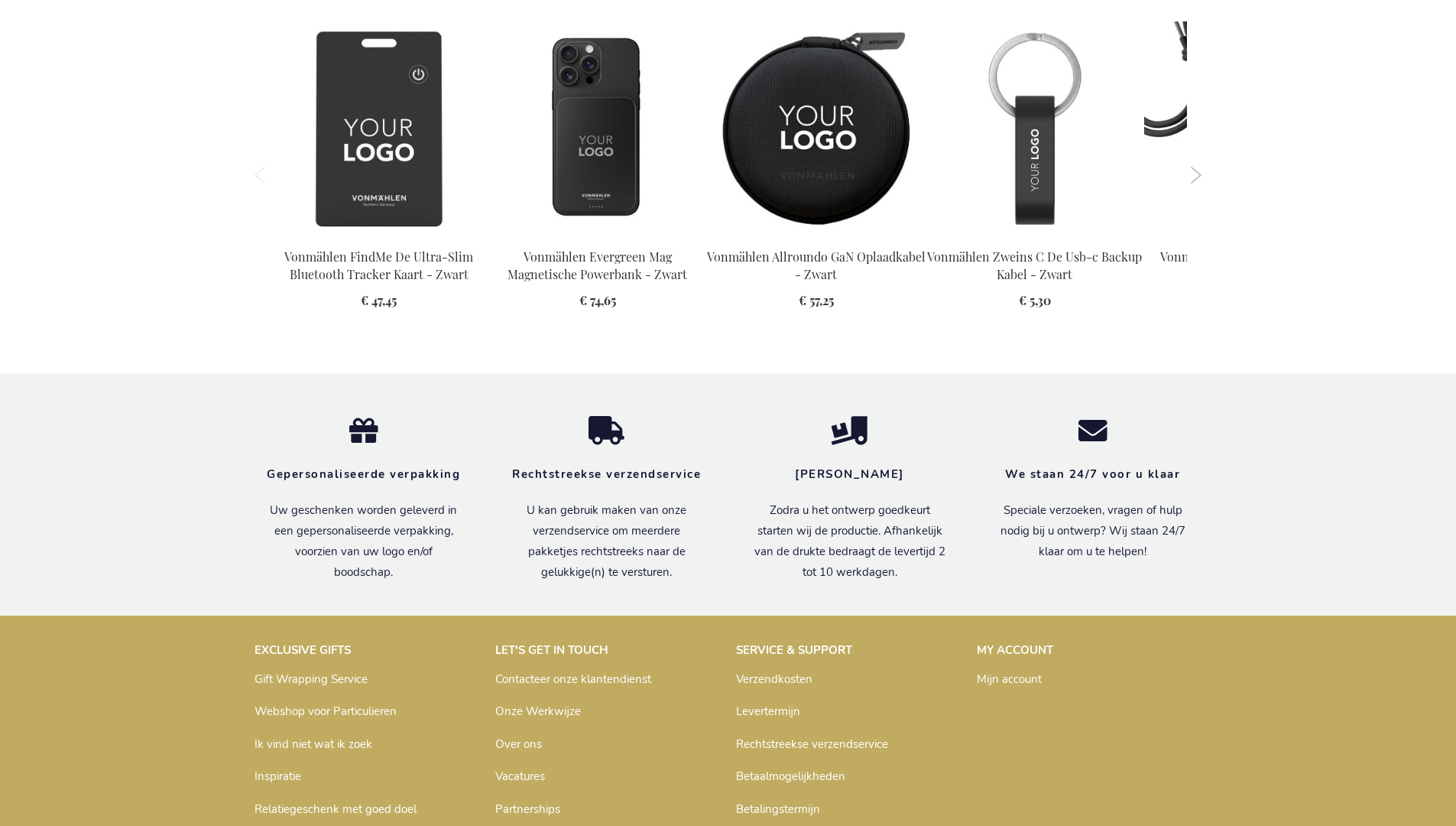
scroll to position [1776, 0]
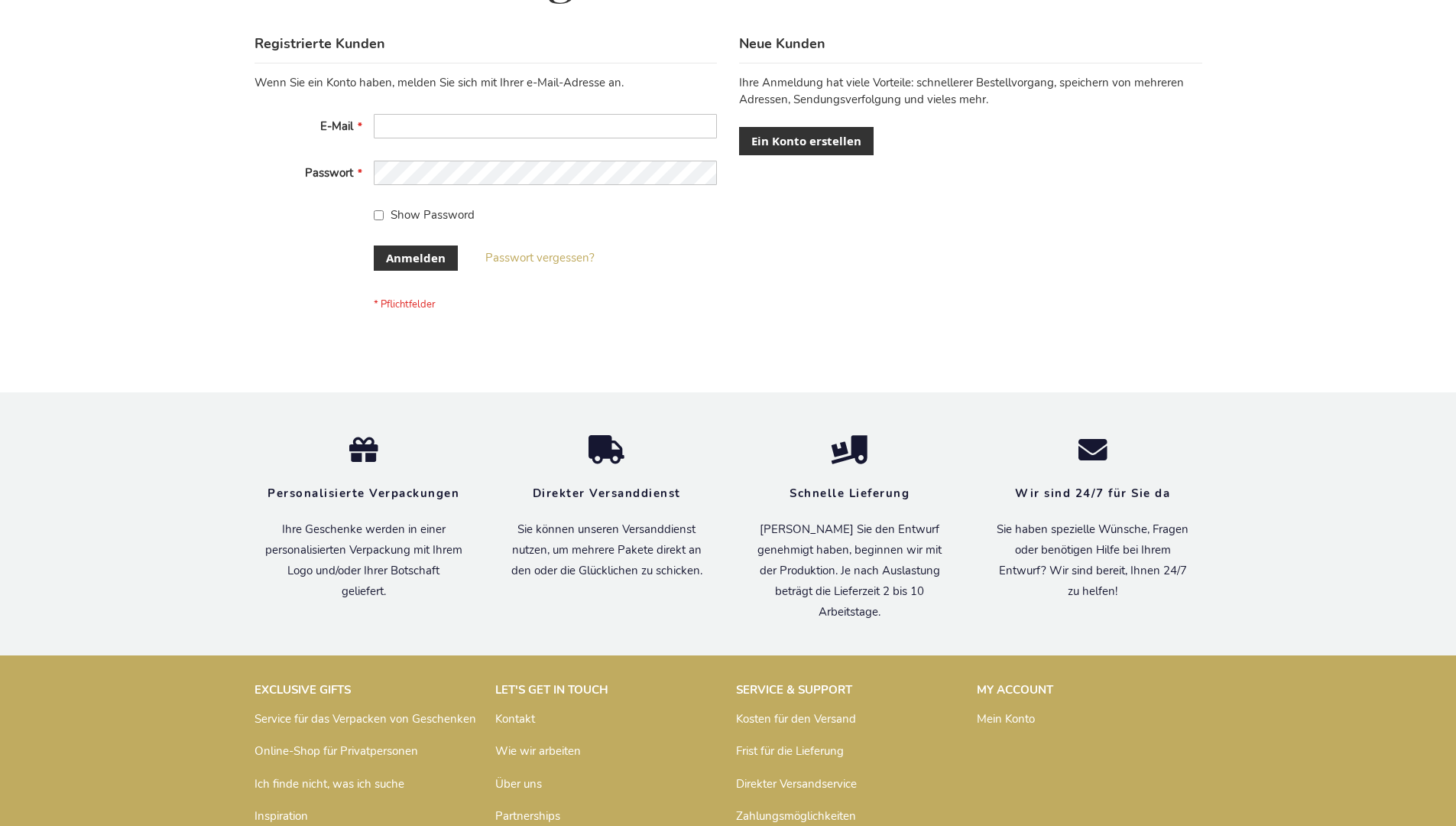
scroll to position [512, 0]
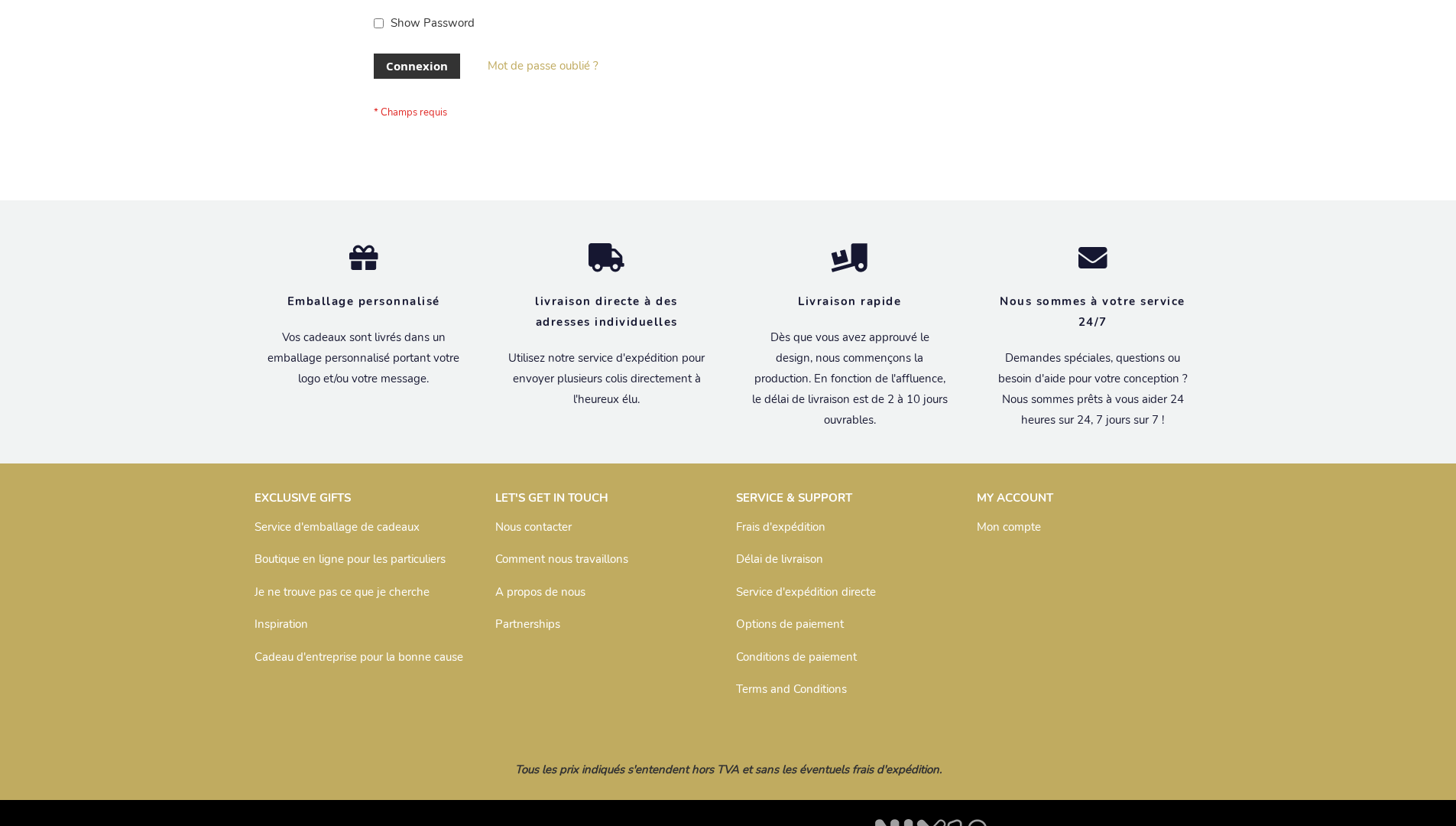
scroll to position [527, 0]
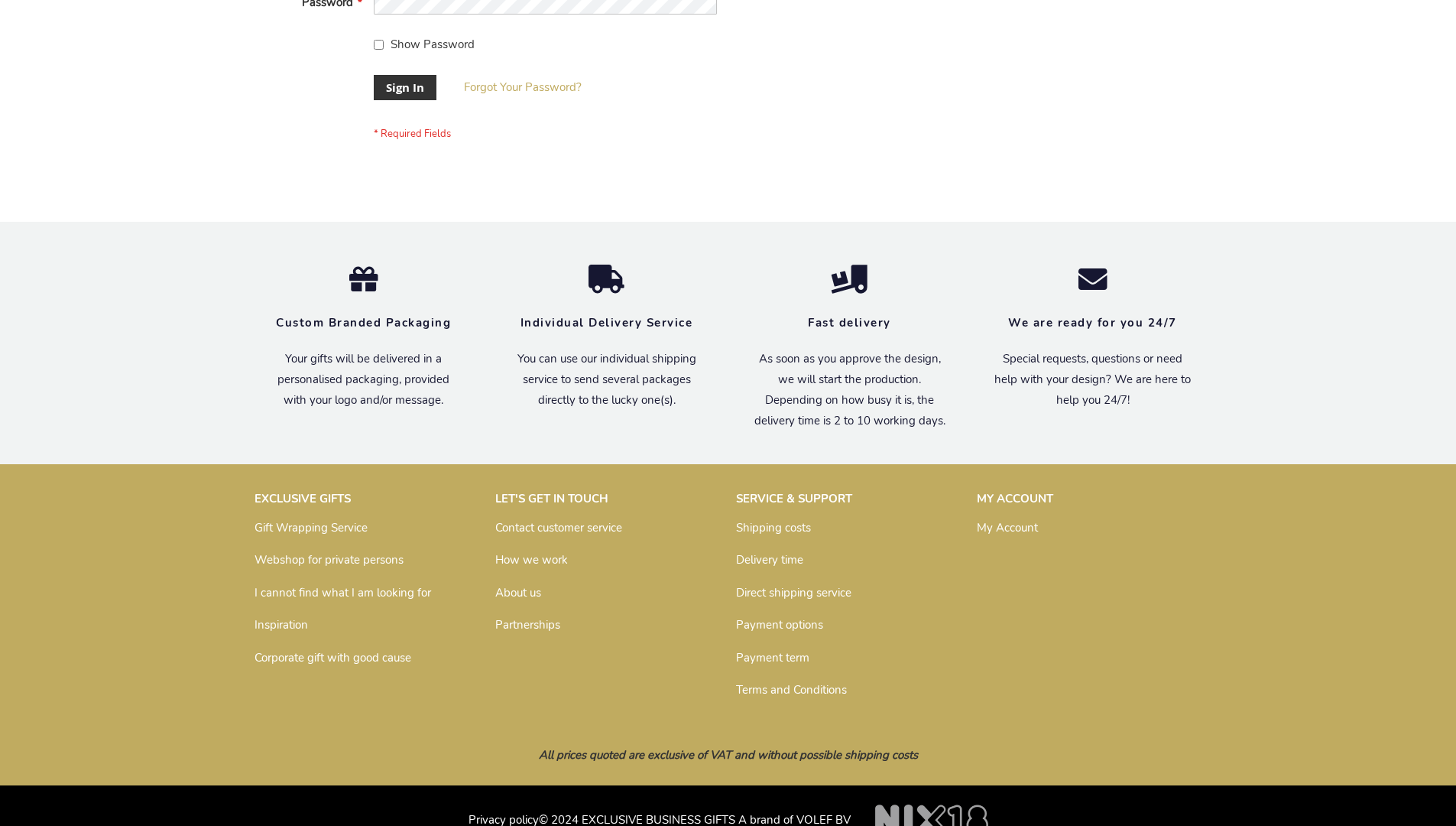
scroll to position [491, 0]
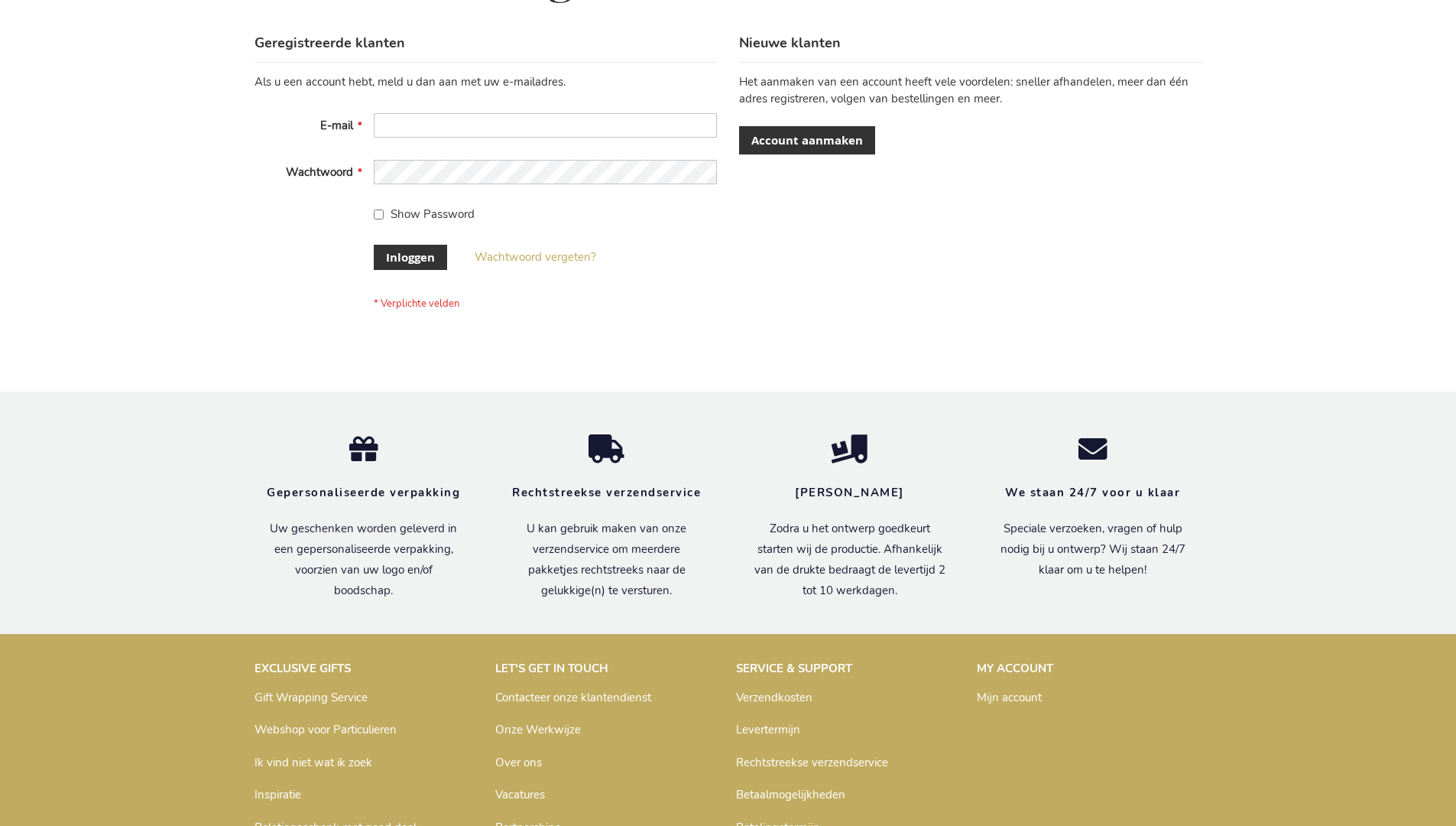
scroll to position [519, 0]
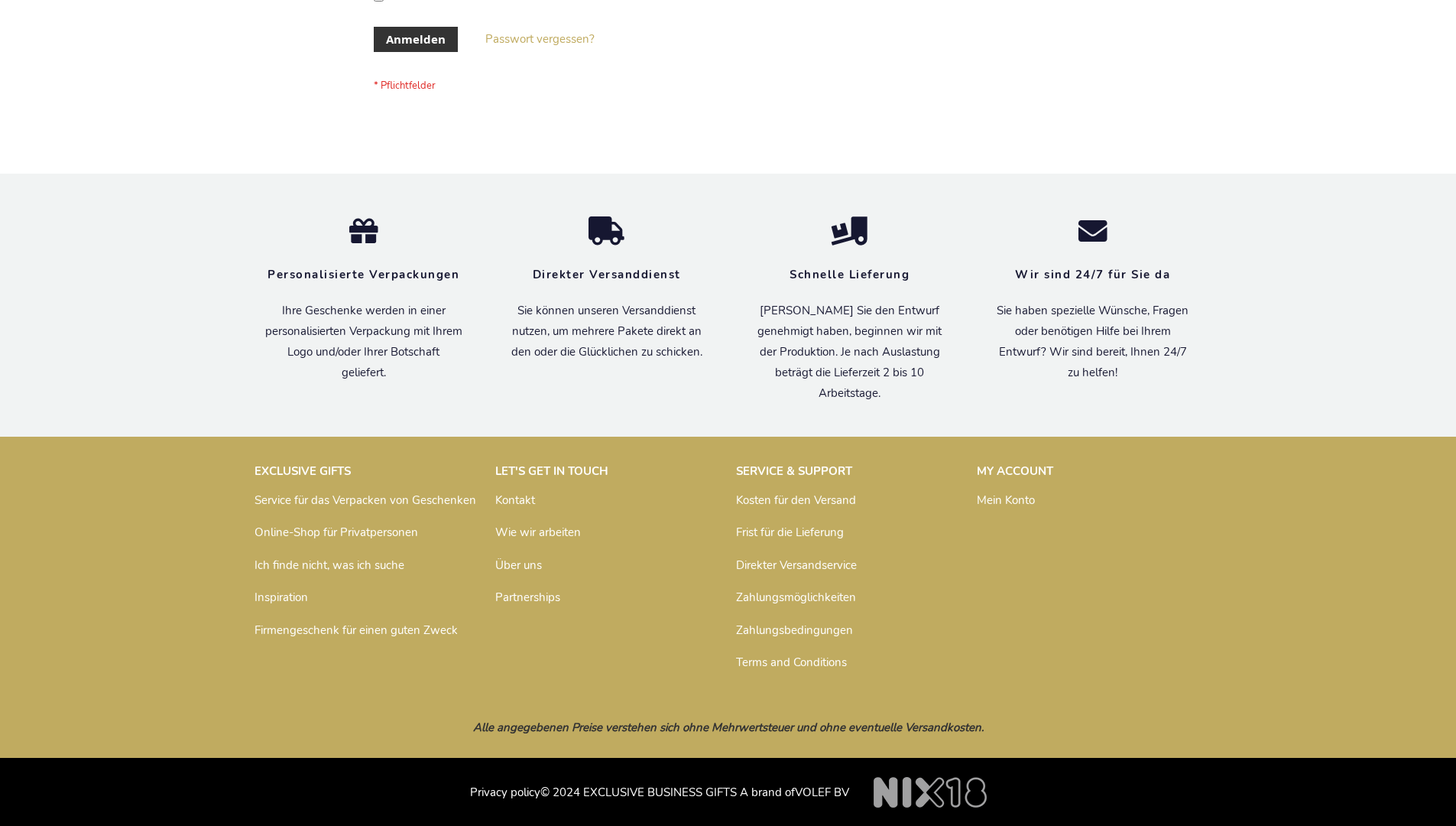
scroll to position [512, 0]
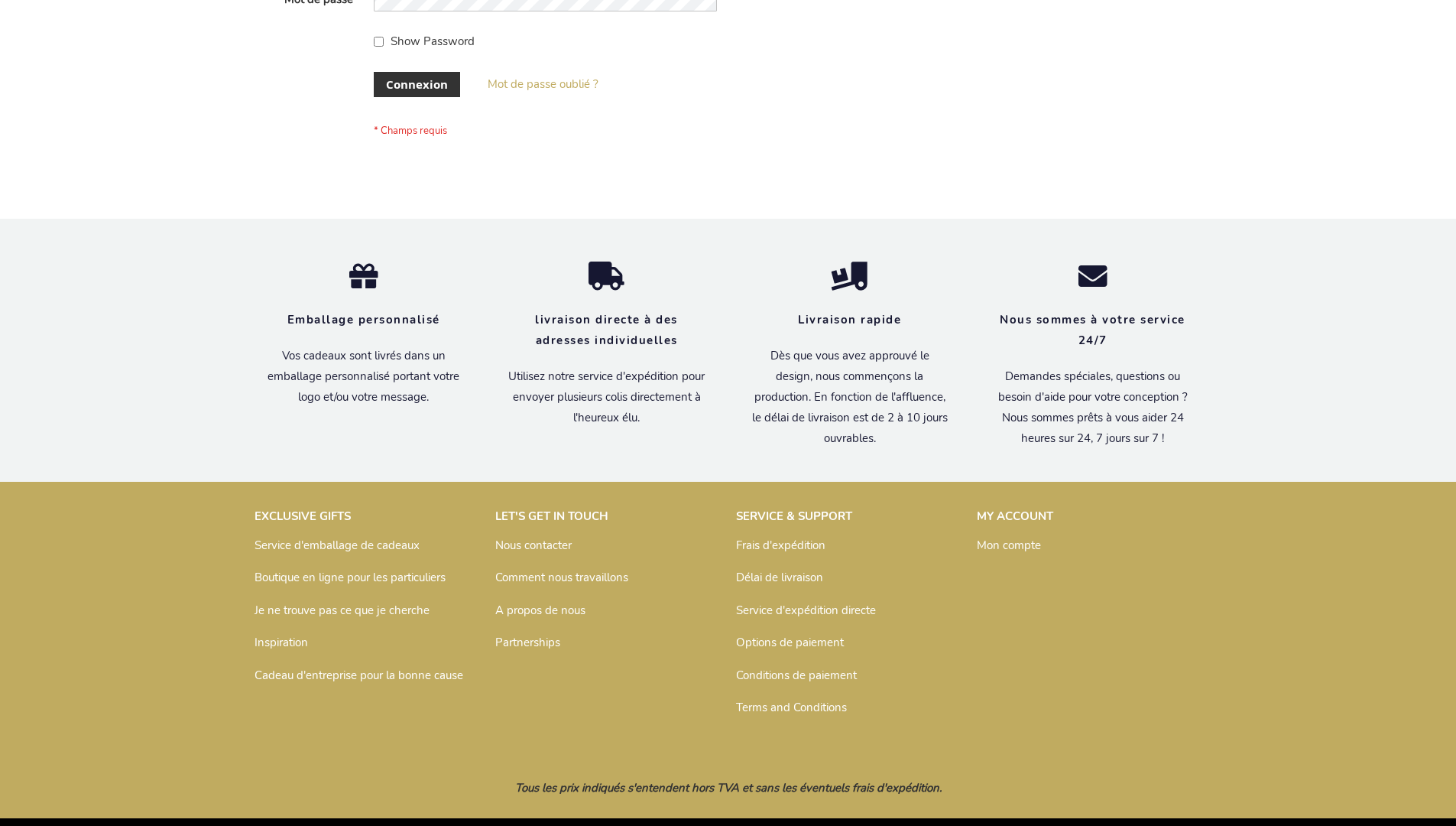
scroll to position [527, 0]
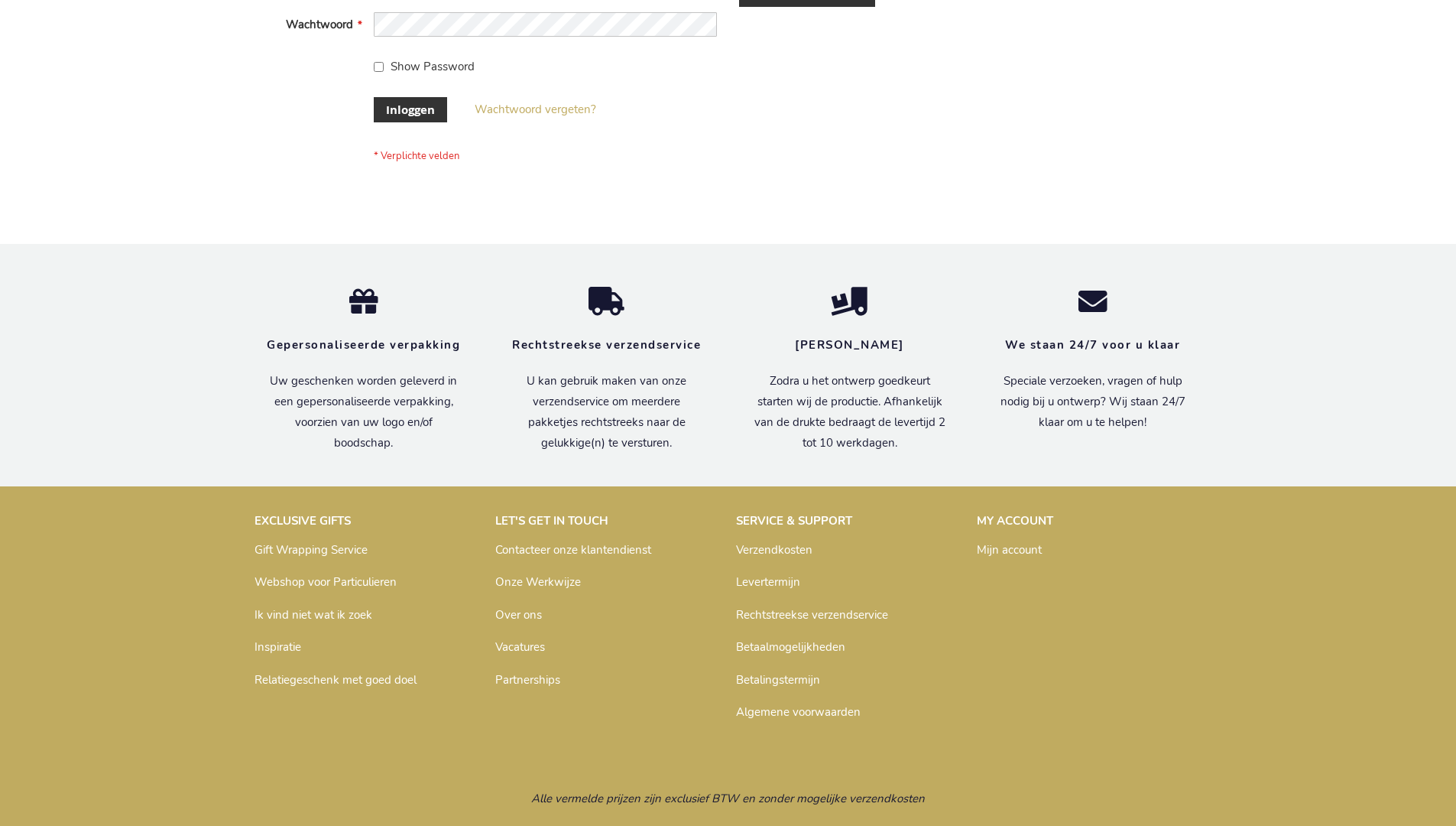
scroll to position [519, 0]
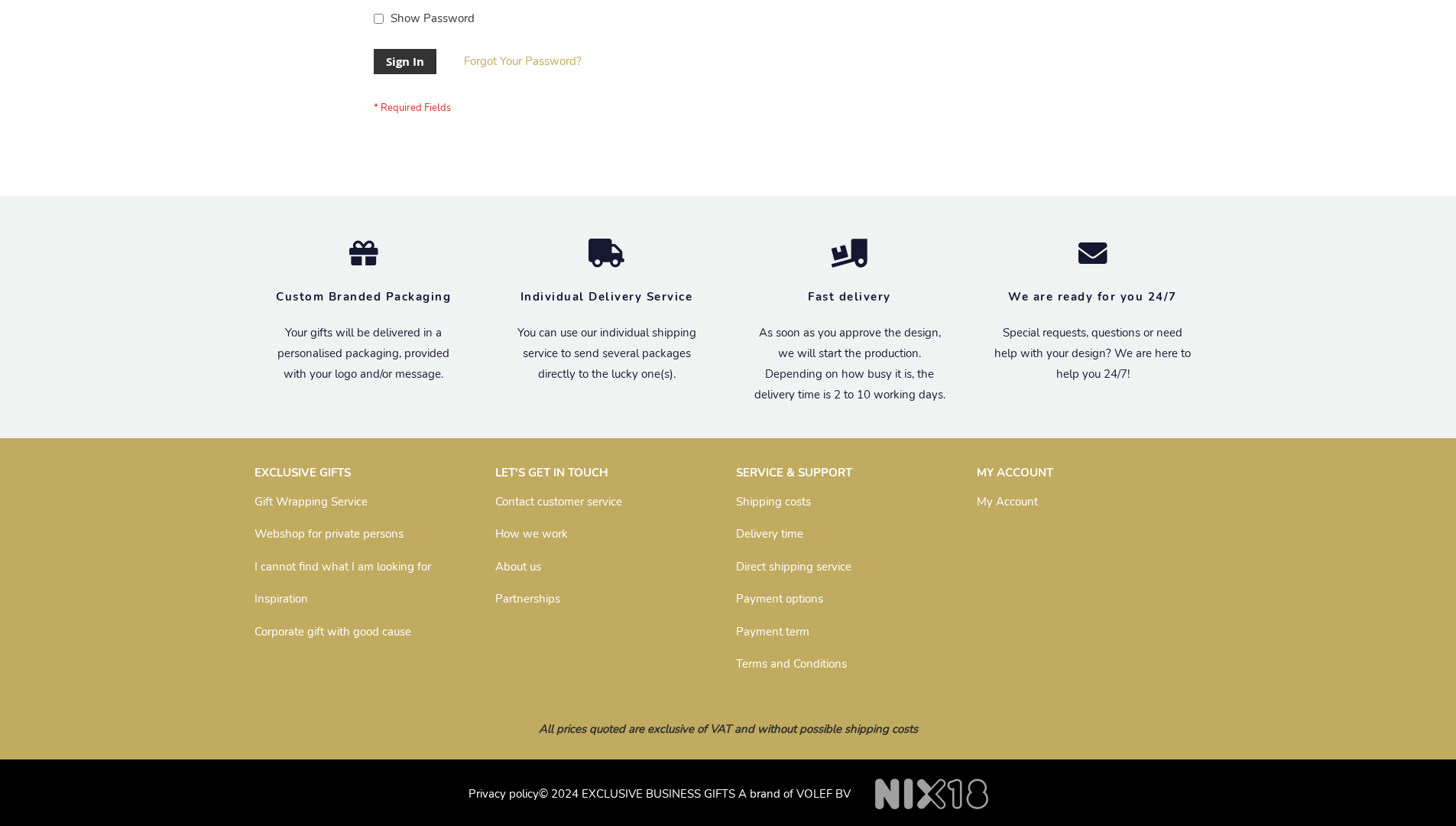
scroll to position [491, 0]
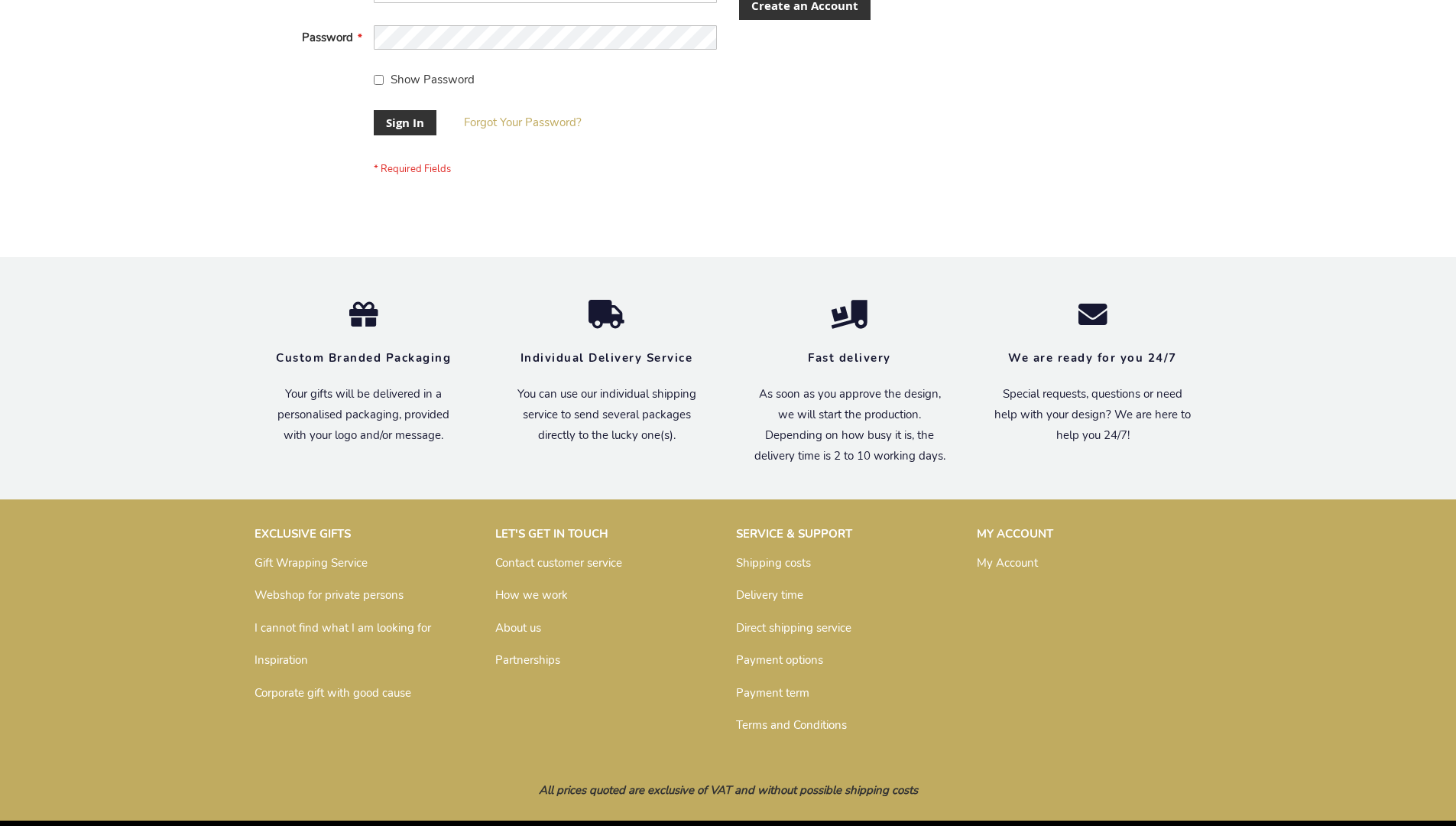
scroll to position [491, 0]
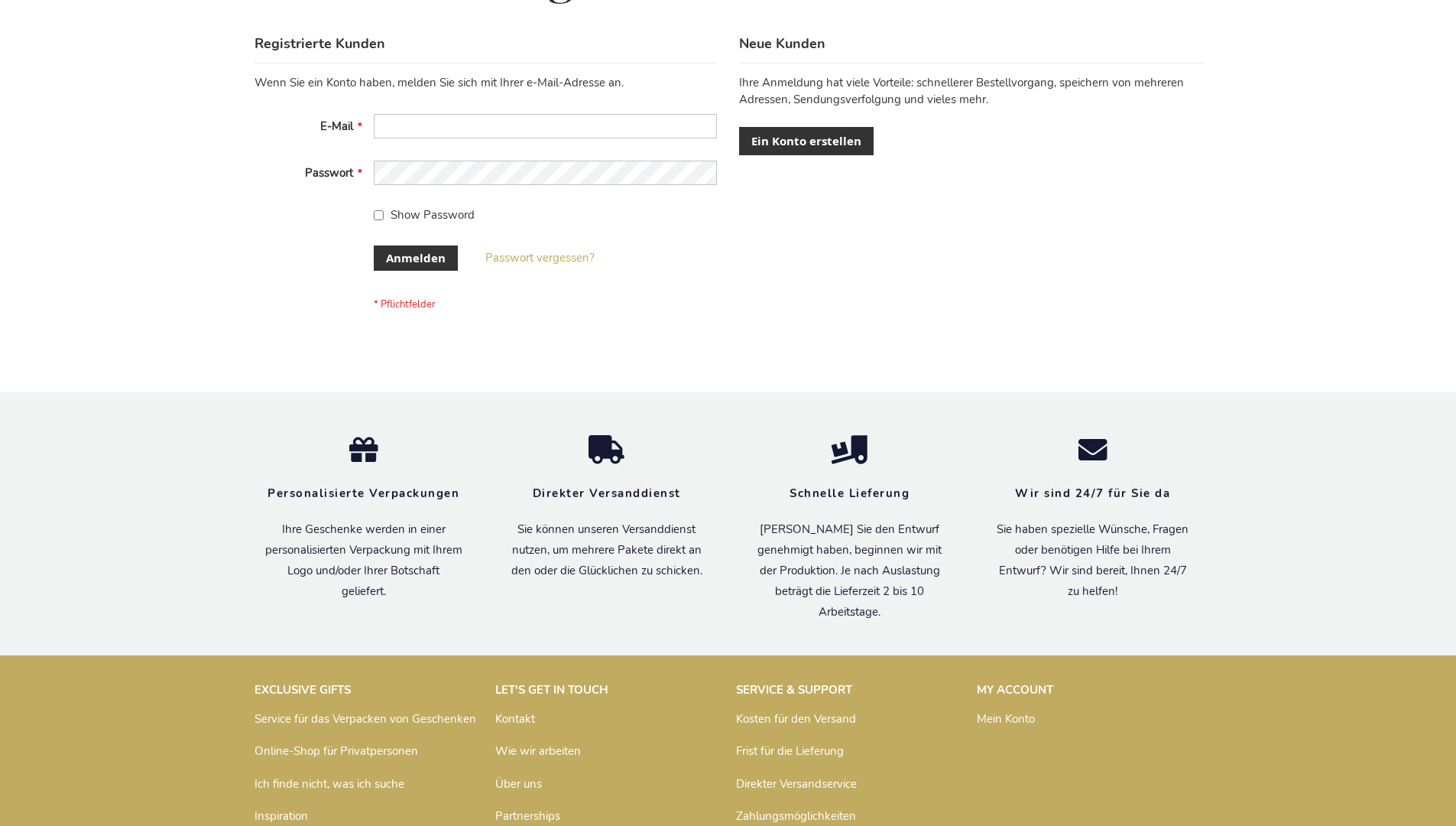
scroll to position [512, 0]
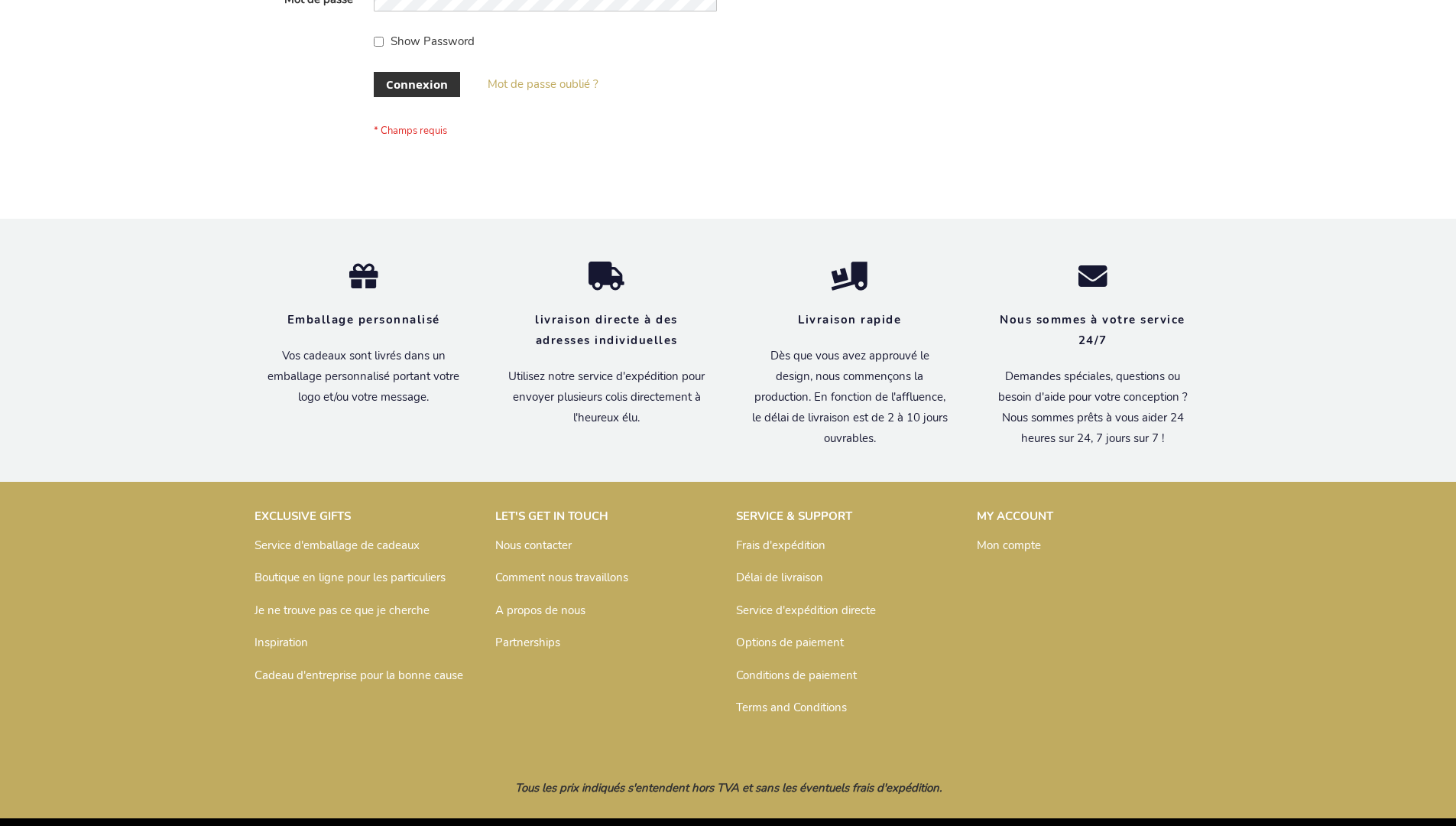
scroll to position [527, 0]
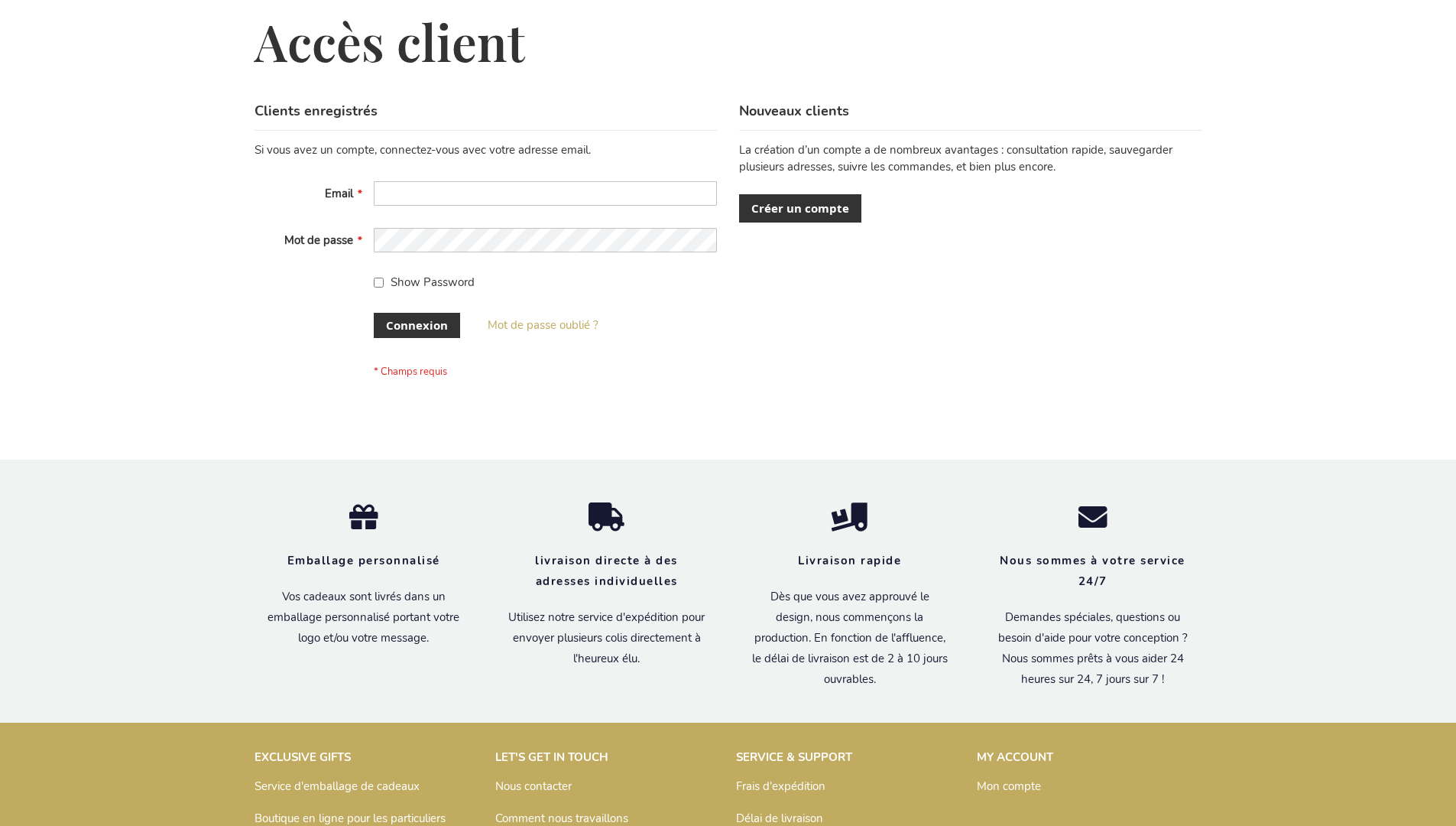
scroll to position [527, 0]
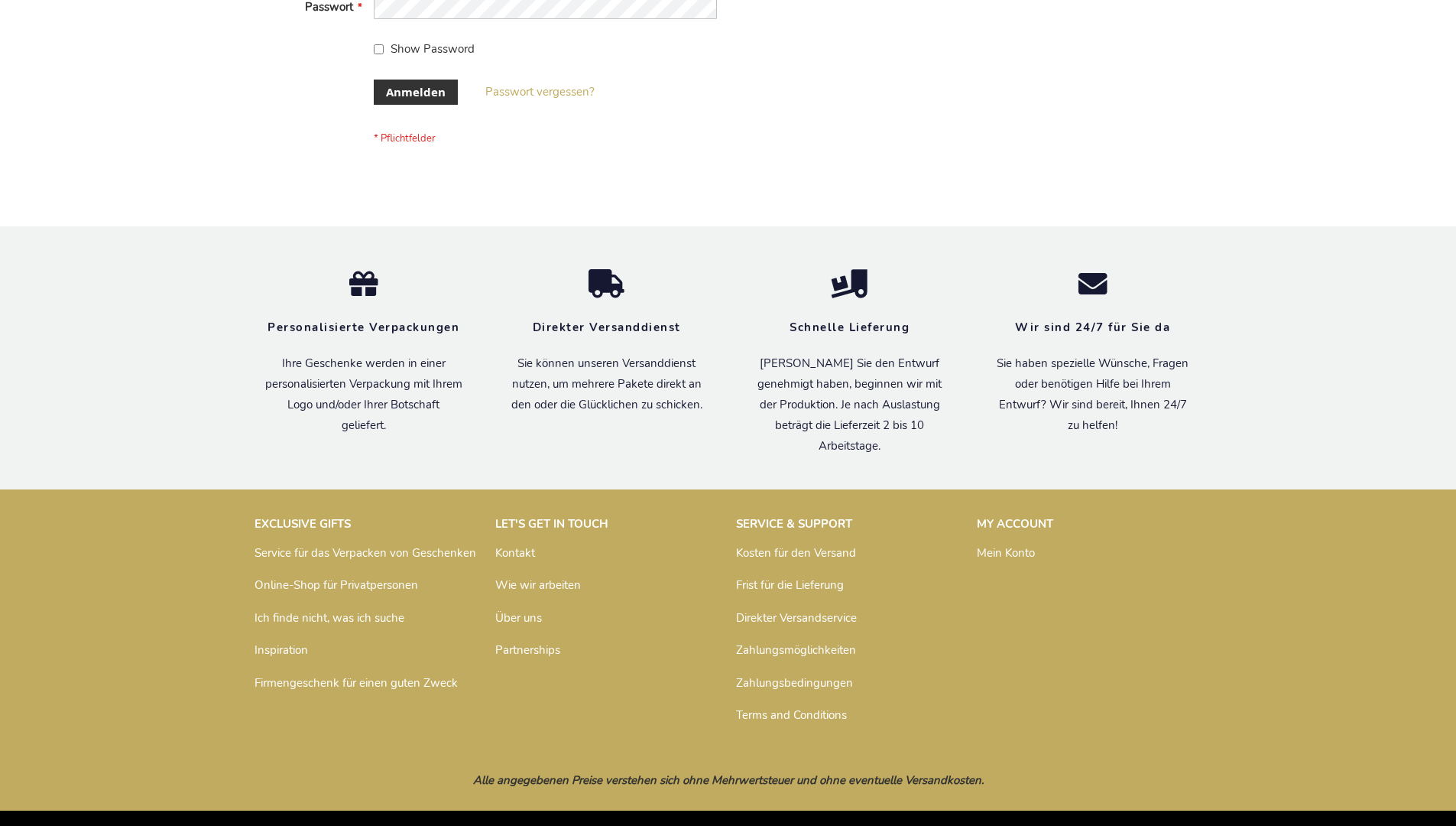
scroll to position [512, 0]
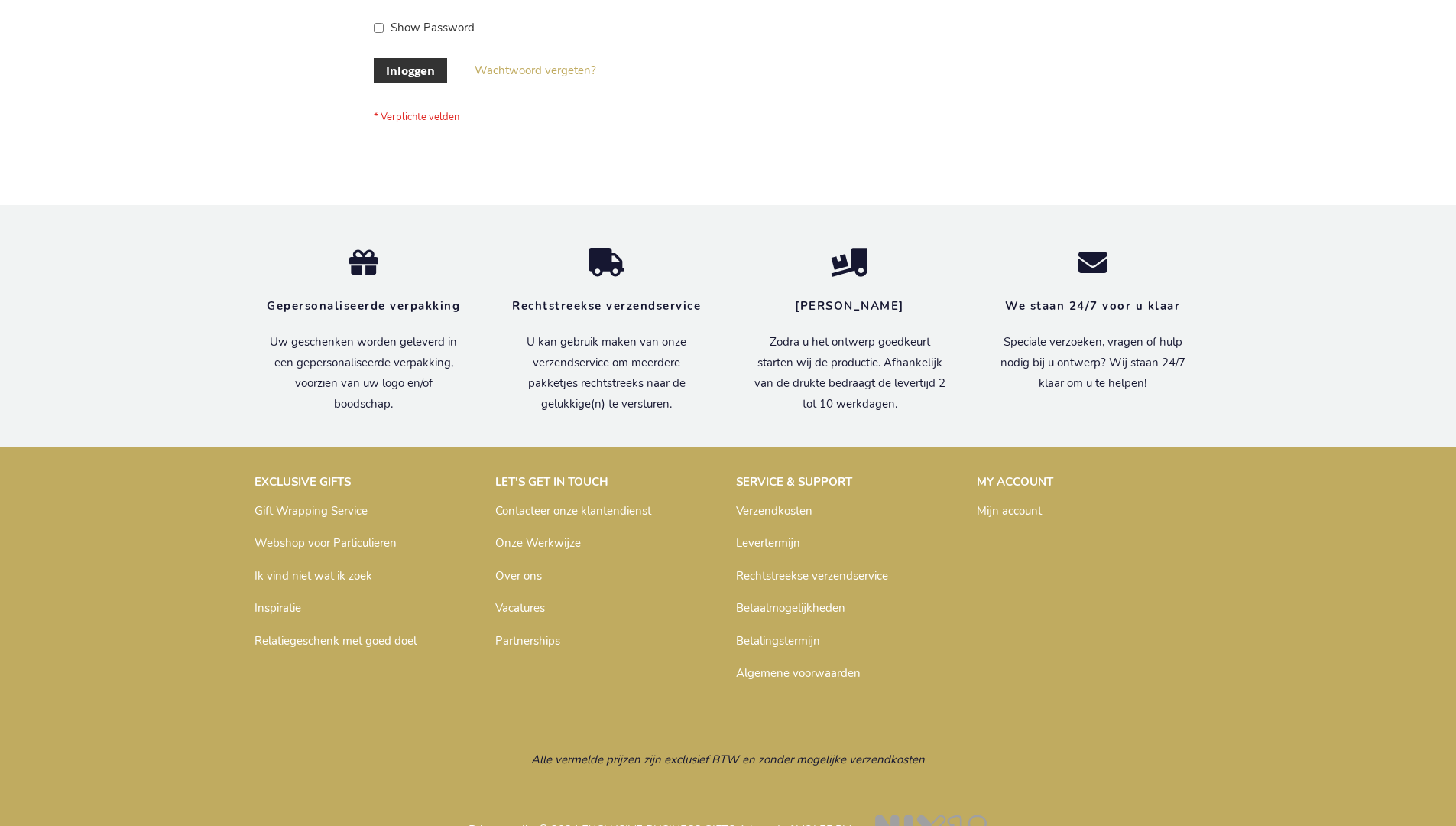
scroll to position [519, 0]
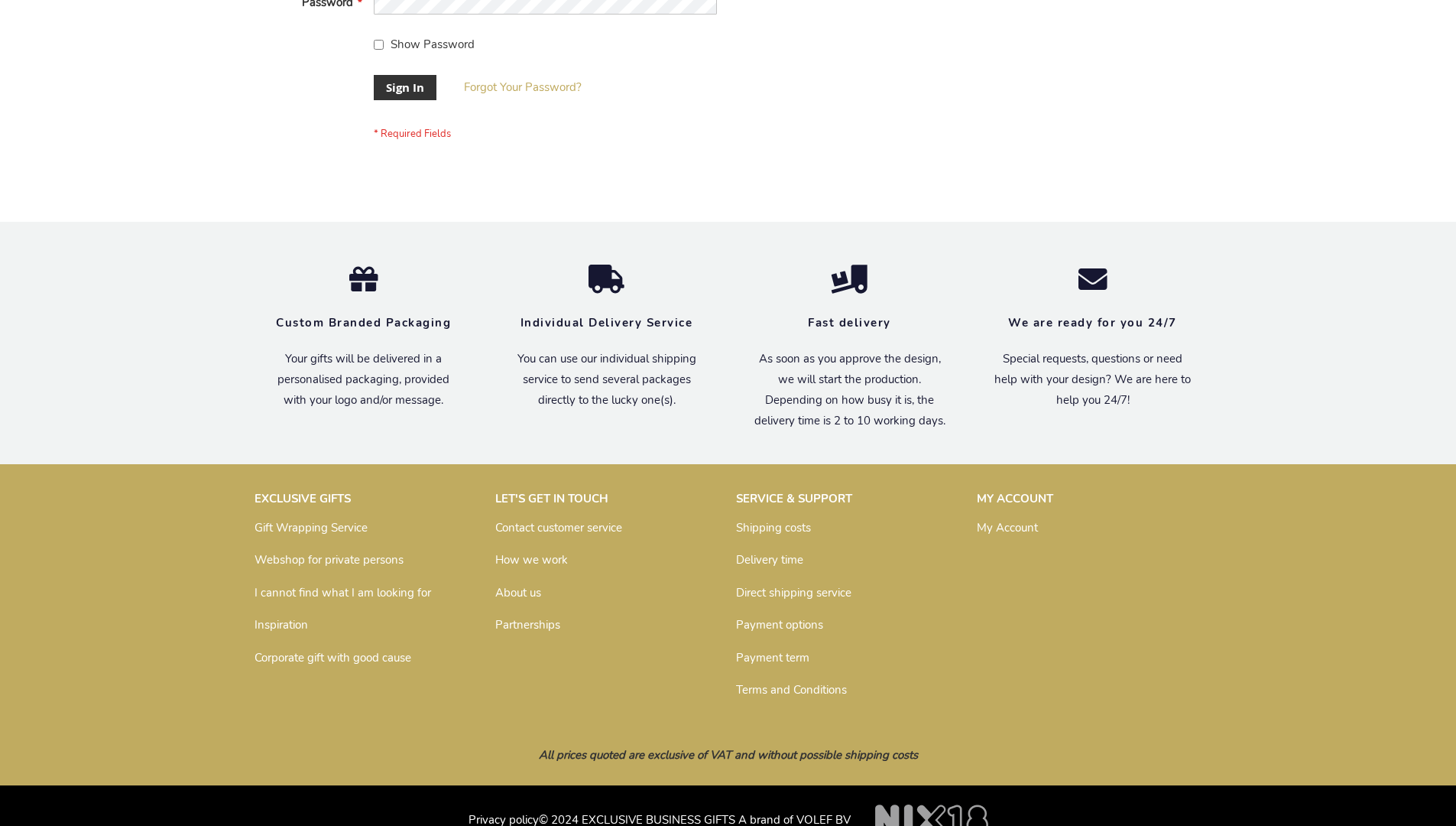
scroll to position [491, 0]
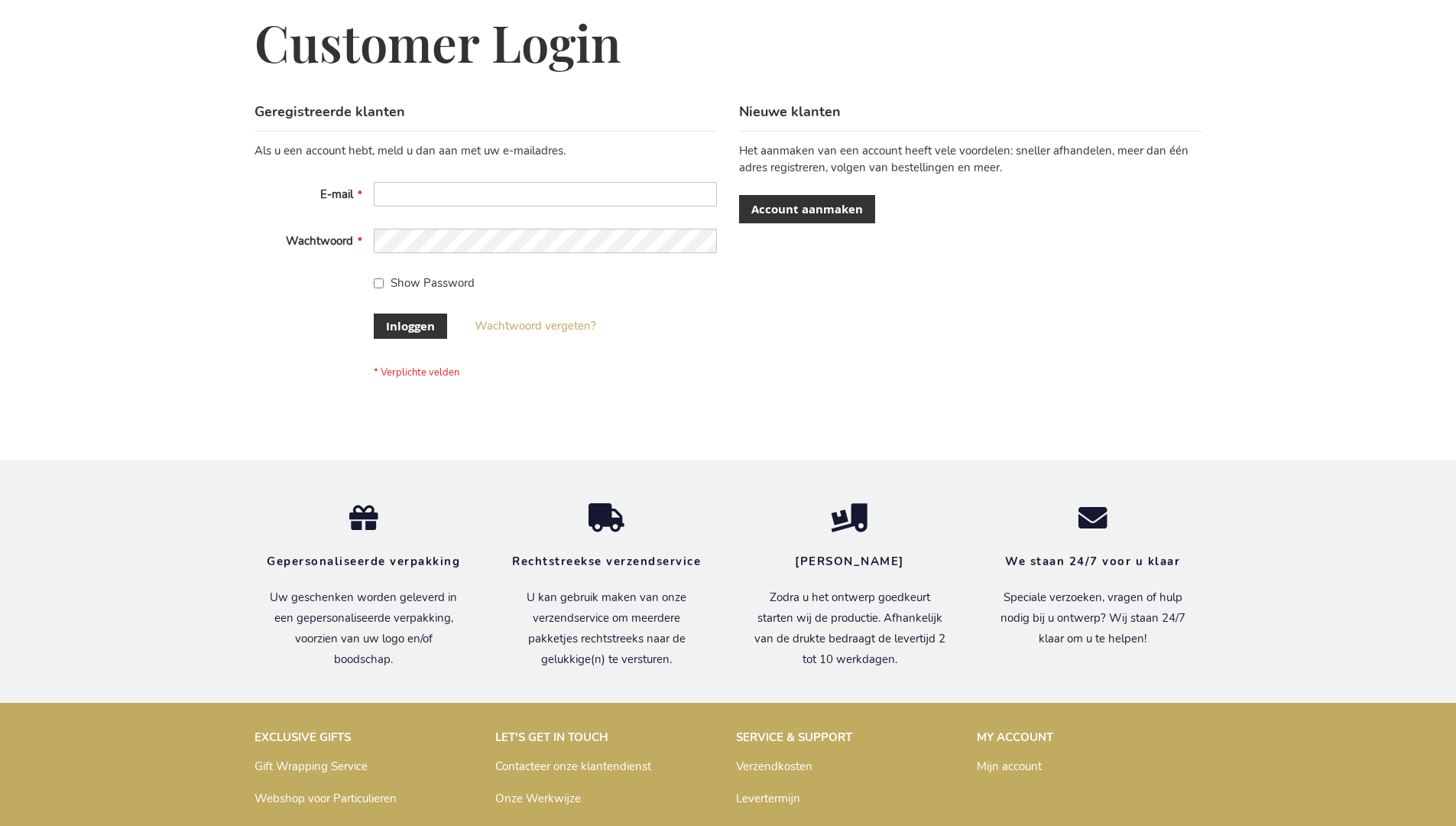
scroll to position [519, 0]
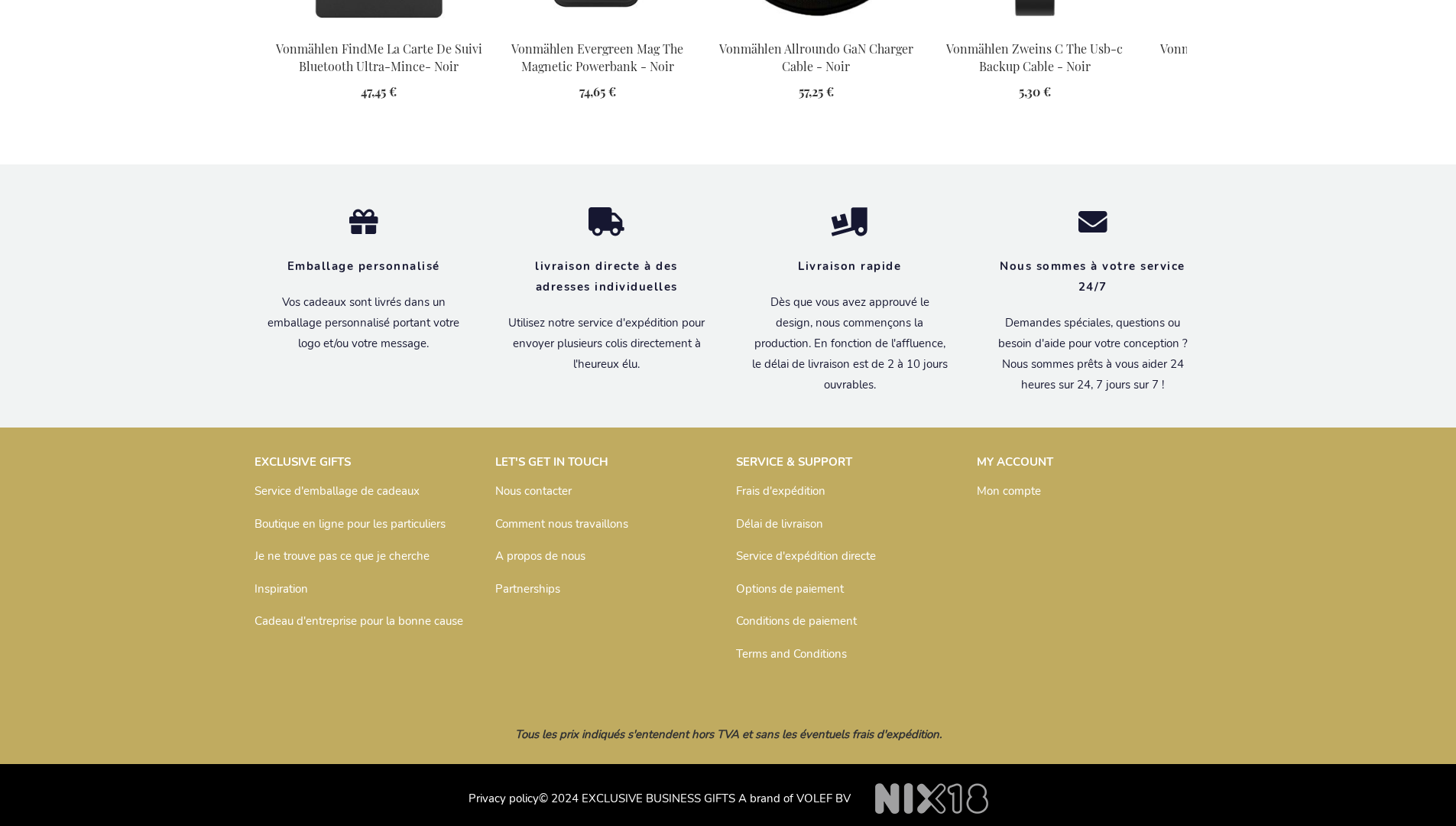
scroll to position [1801, 0]
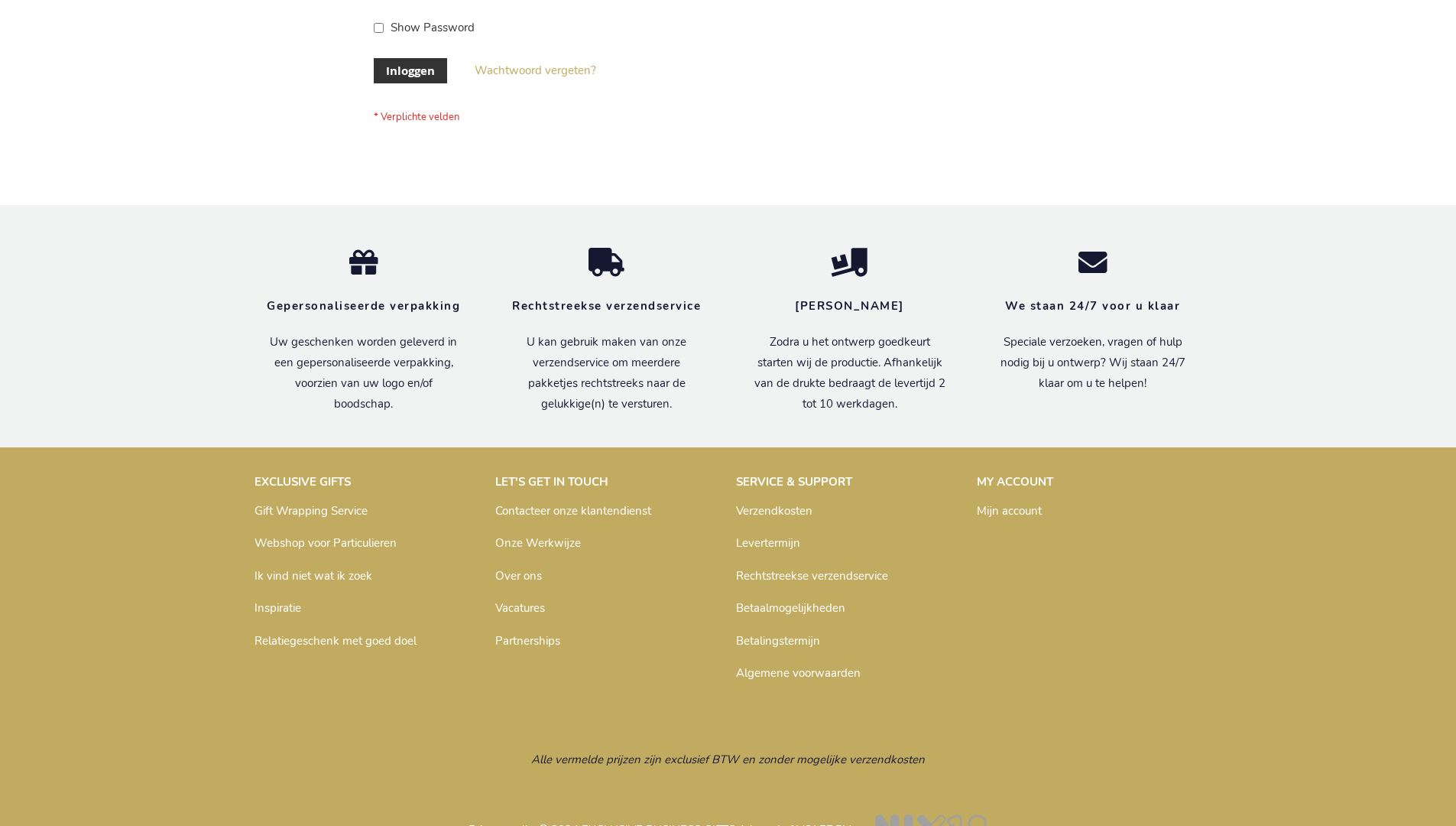
scroll to position [519, 0]
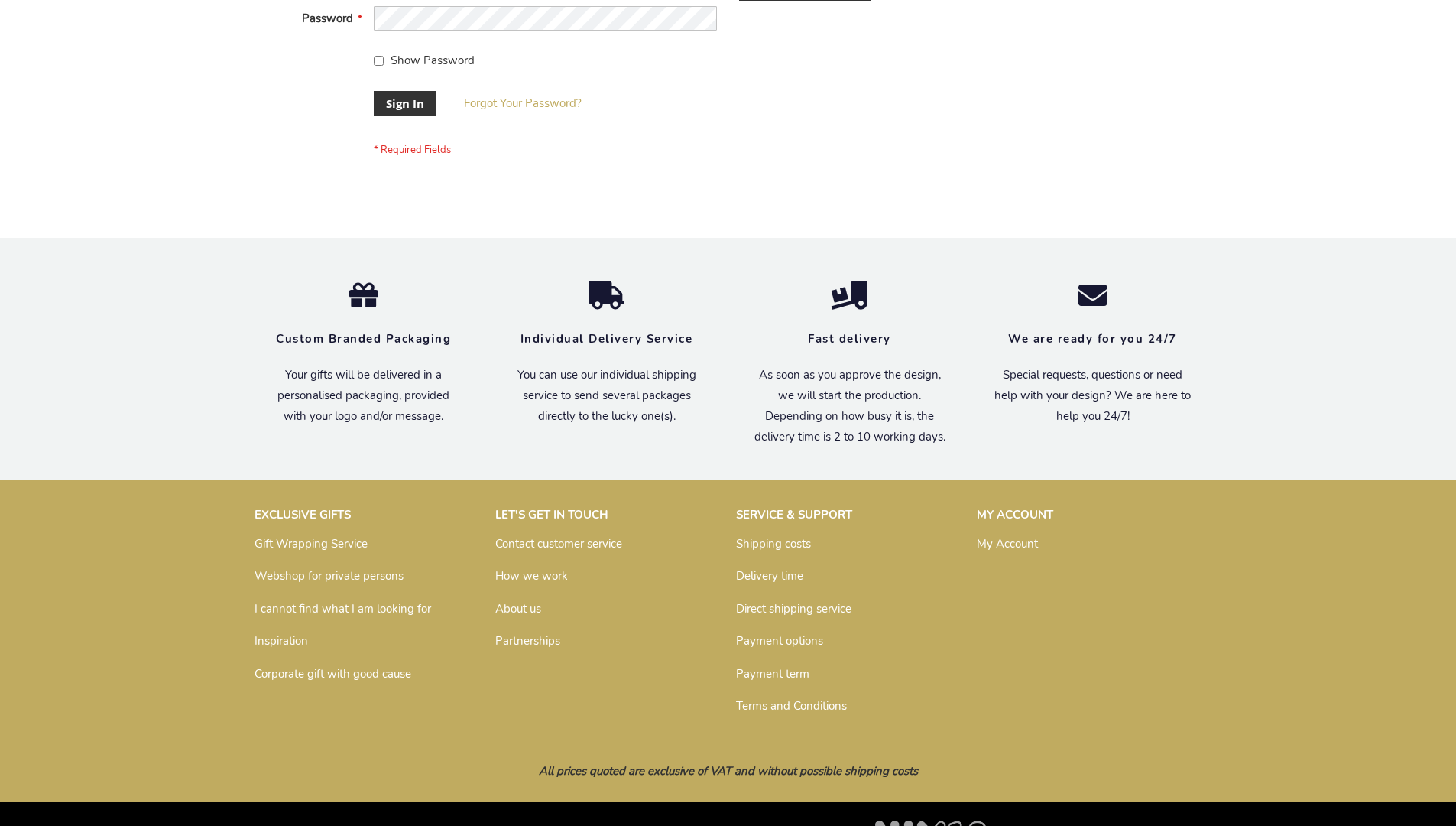
scroll to position [491, 0]
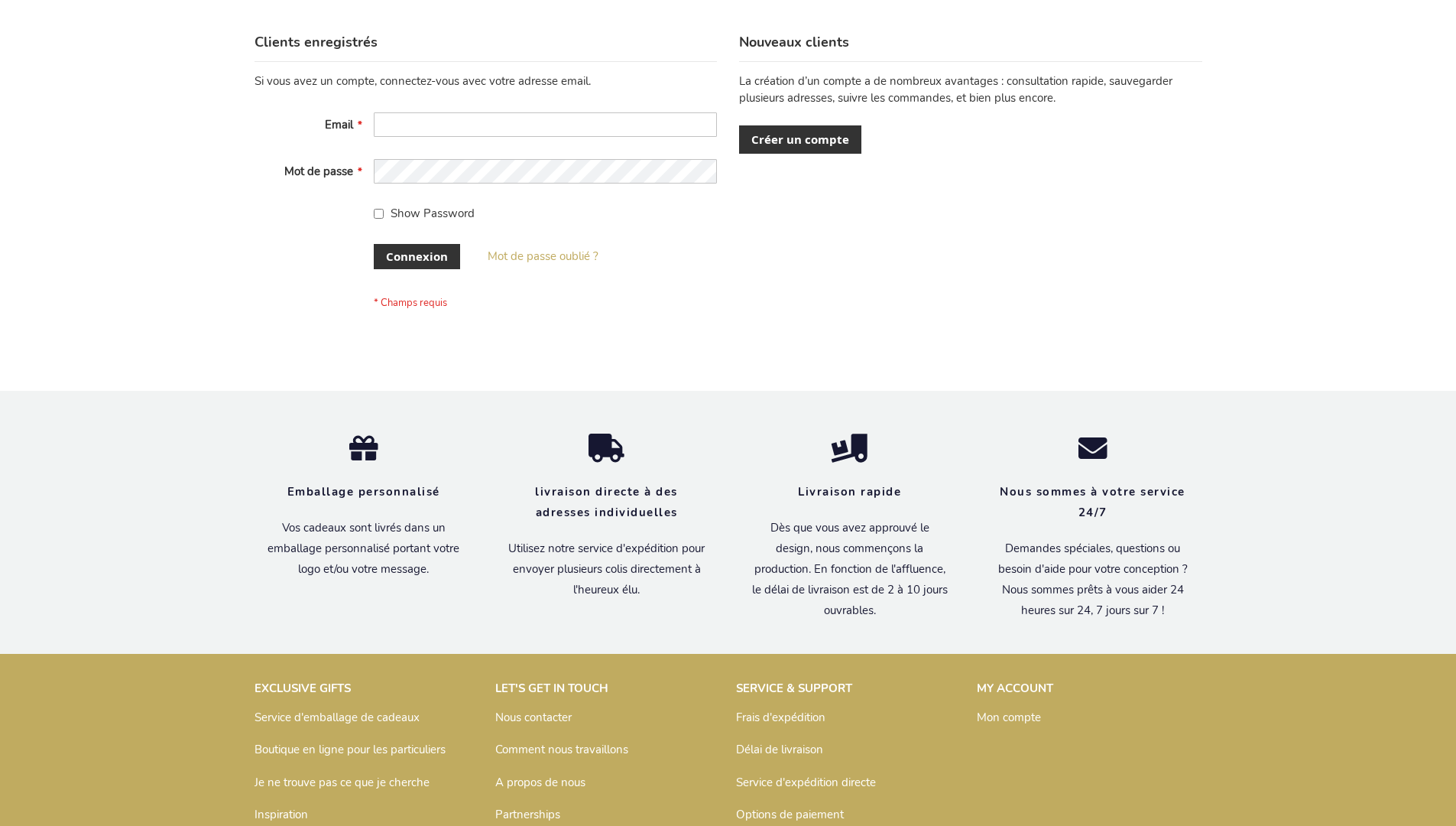
scroll to position [527, 0]
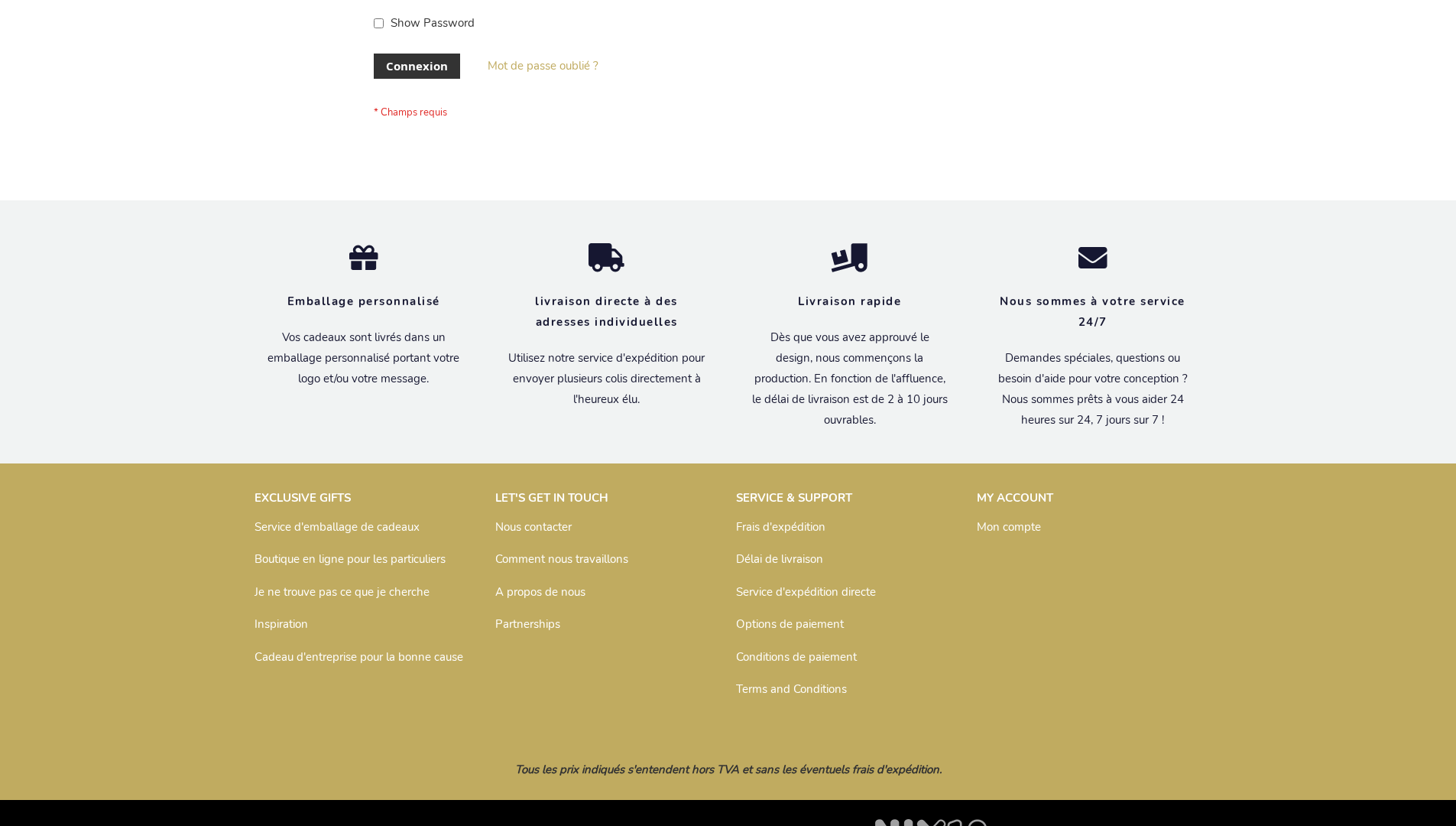
scroll to position [527, 0]
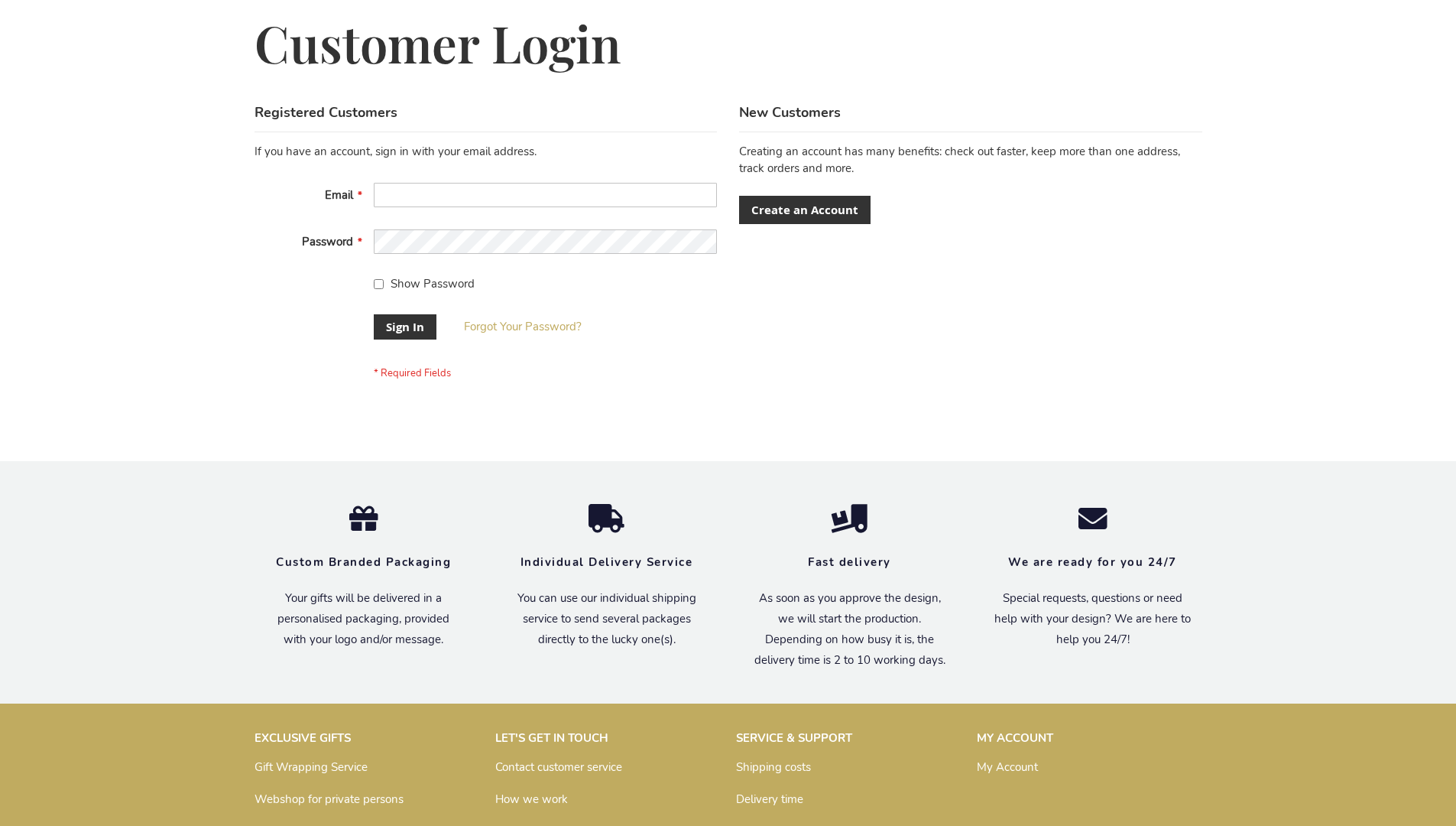
scroll to position [491, 0]
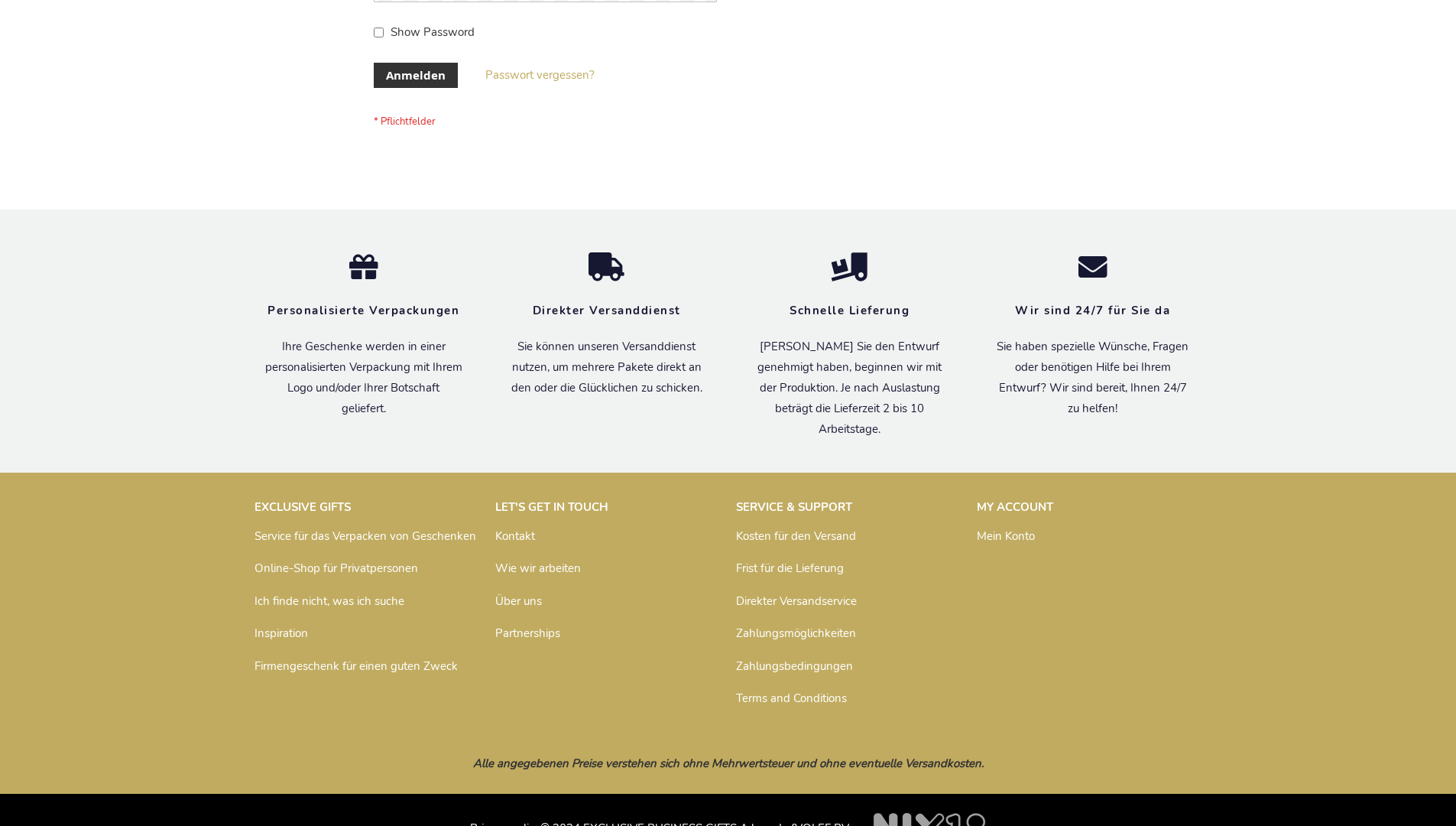
scroll to position [512, 0]
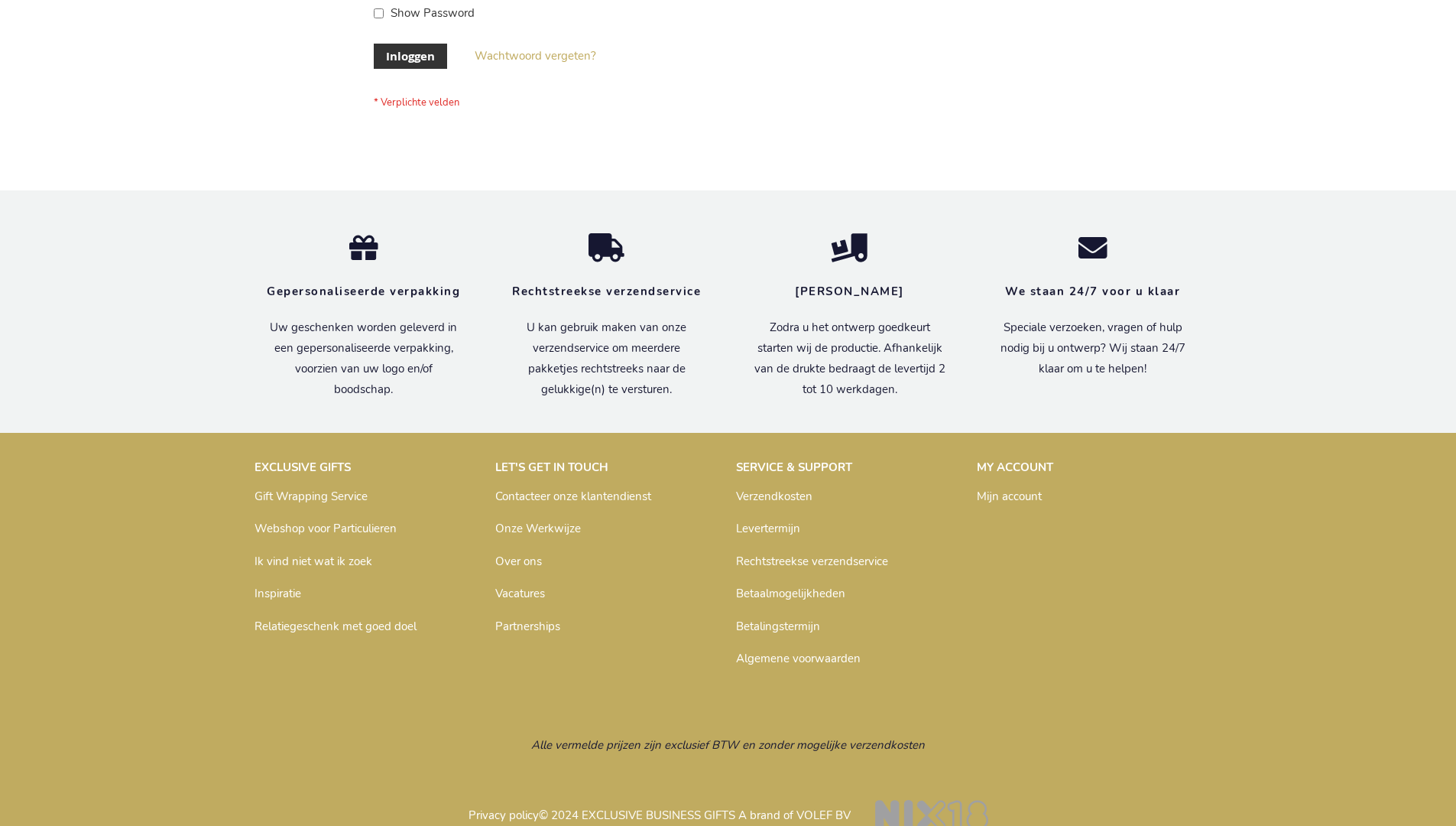
scroll to position [519, 0]
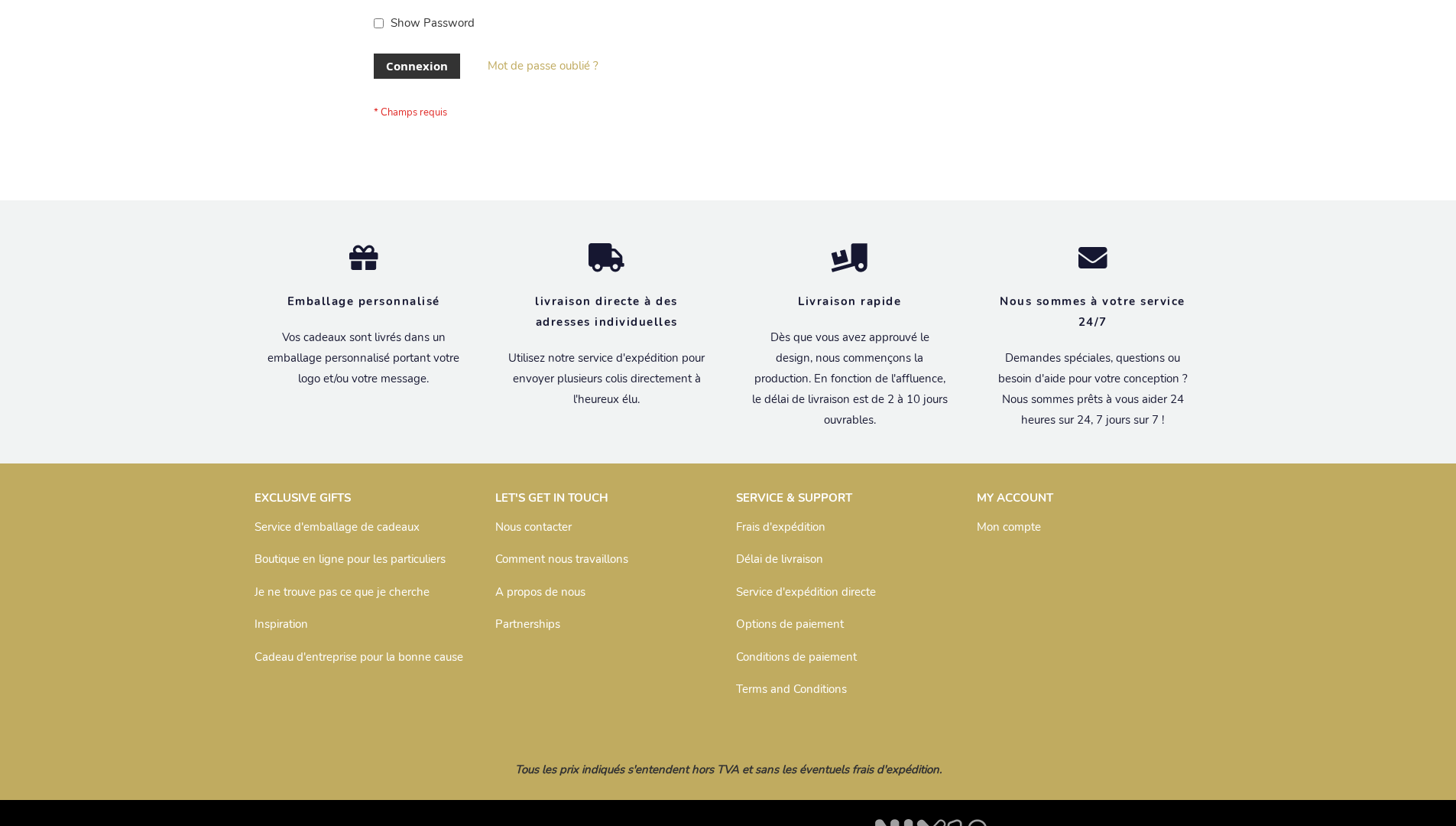
scroll to position [527, 0]
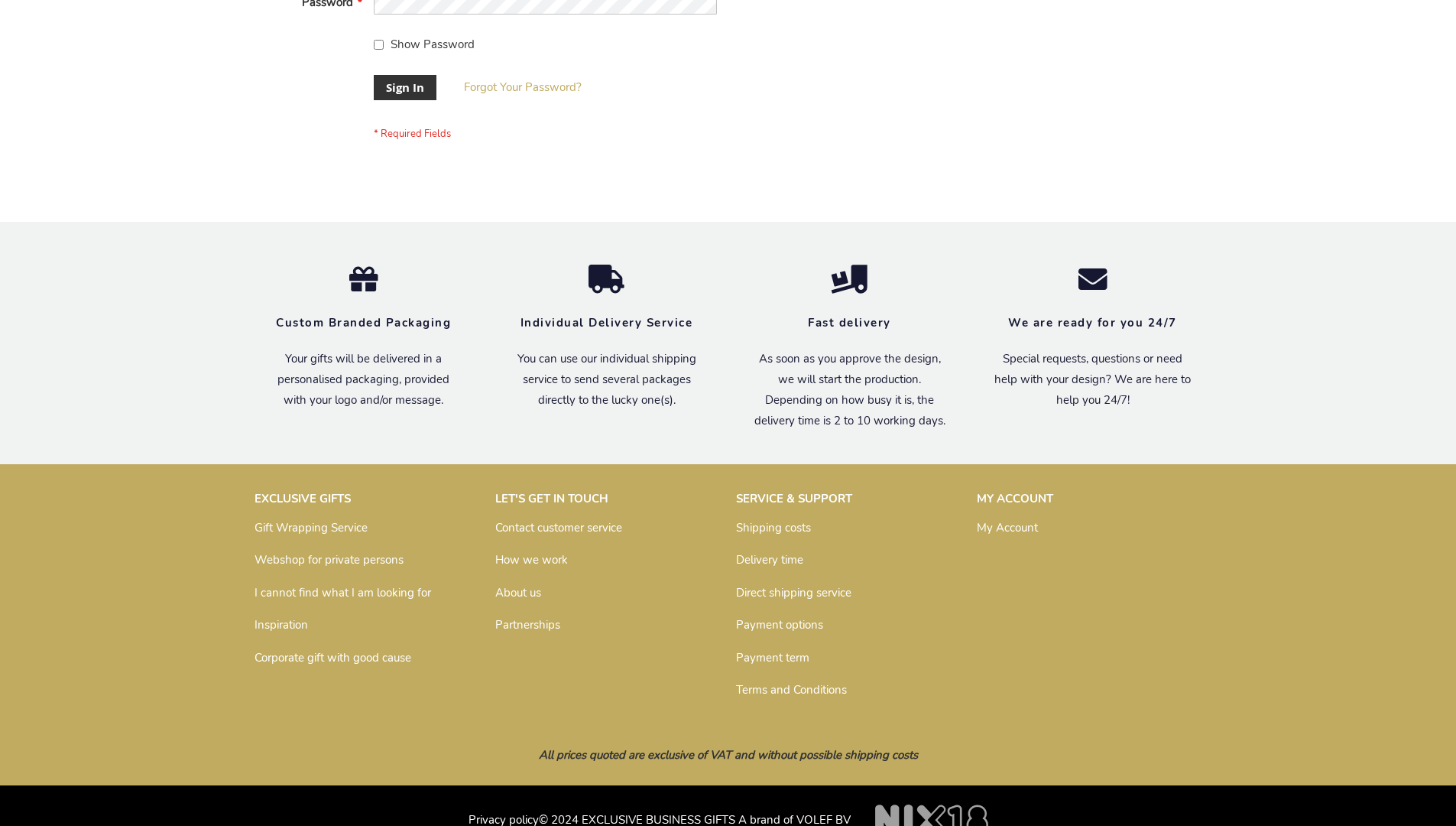
scroll to position [491, 0]
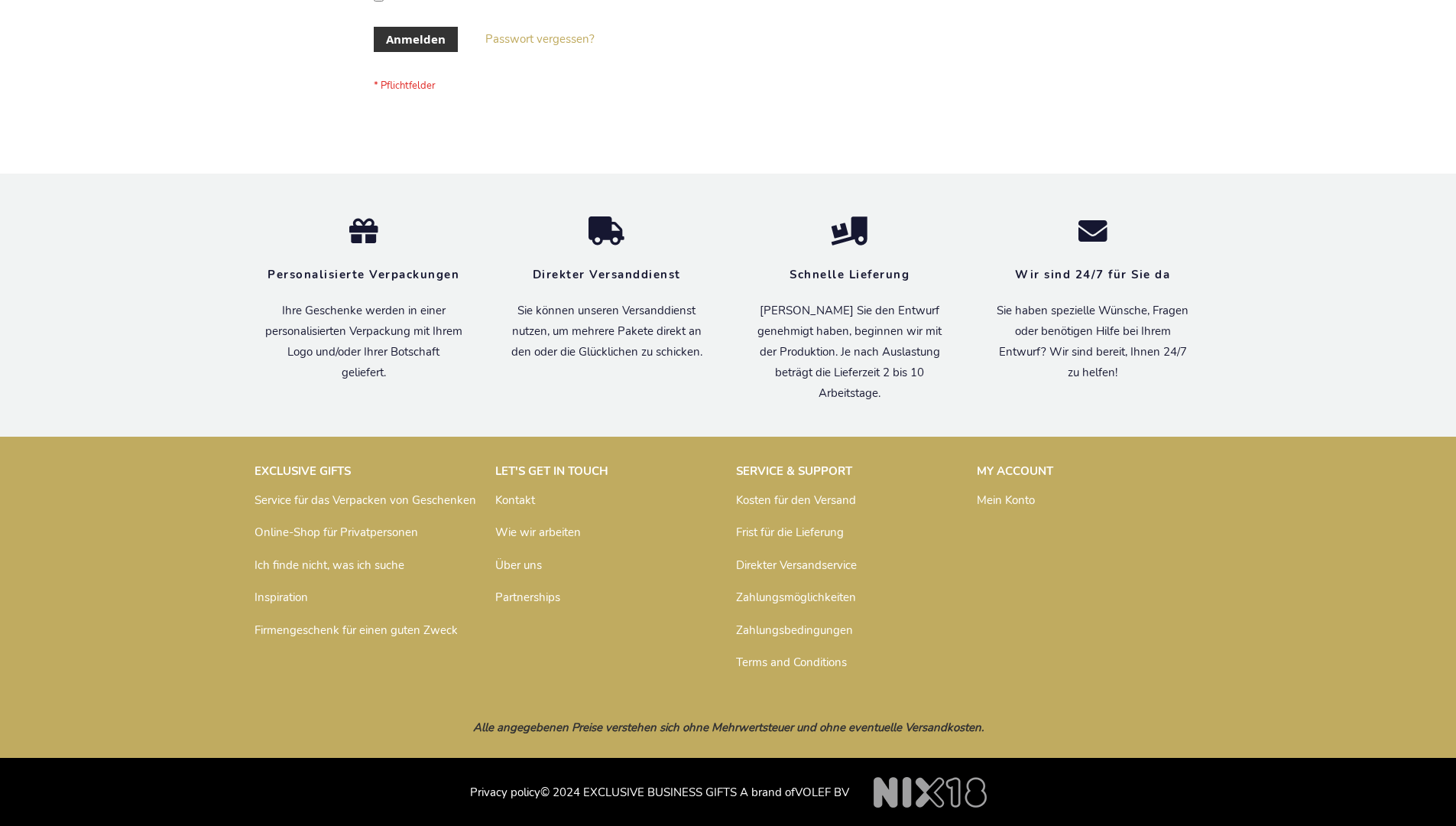
scroll to position [512, 0]
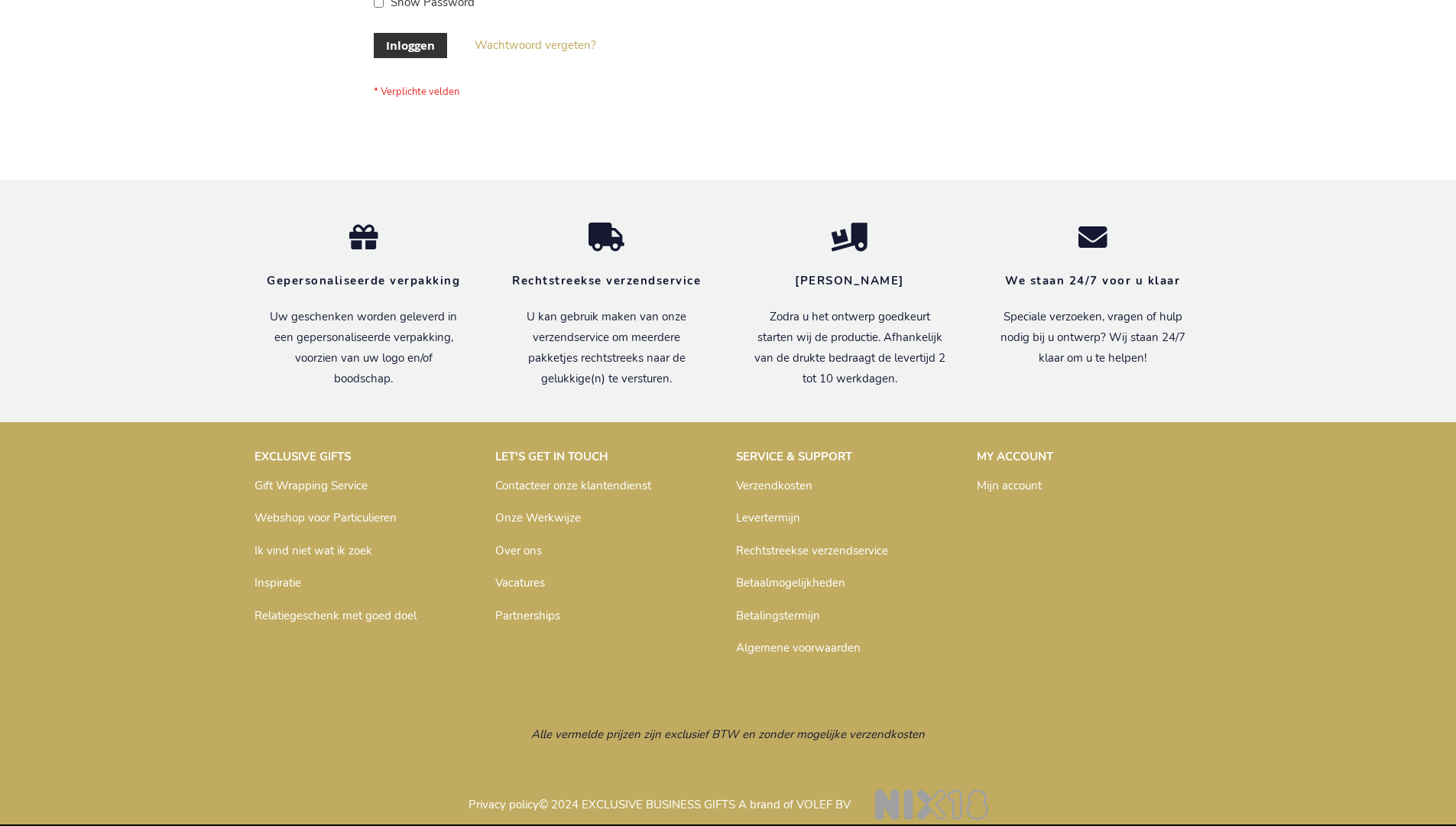
scroll to position [519, 0]
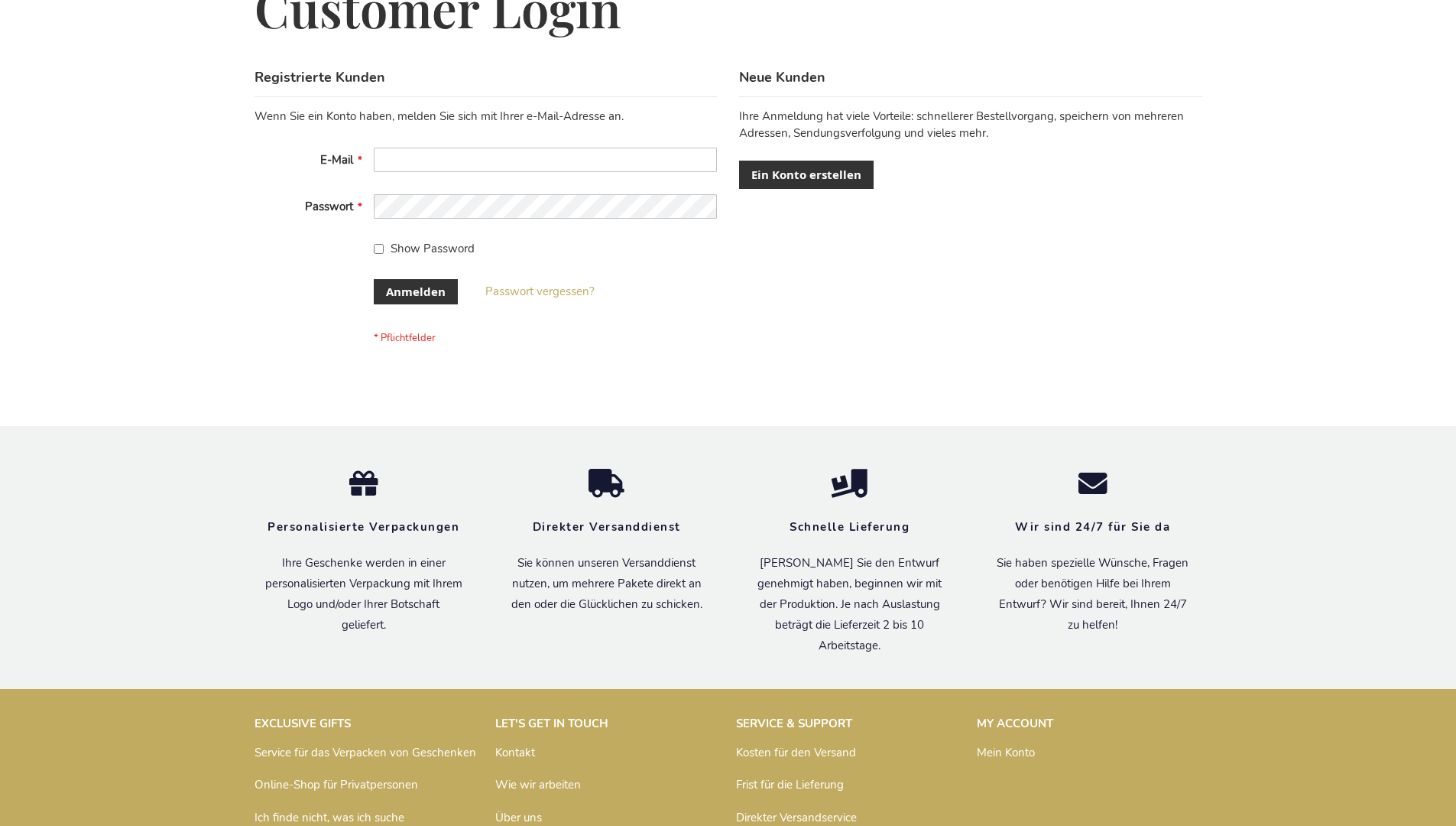
scroll to position [512, 0]
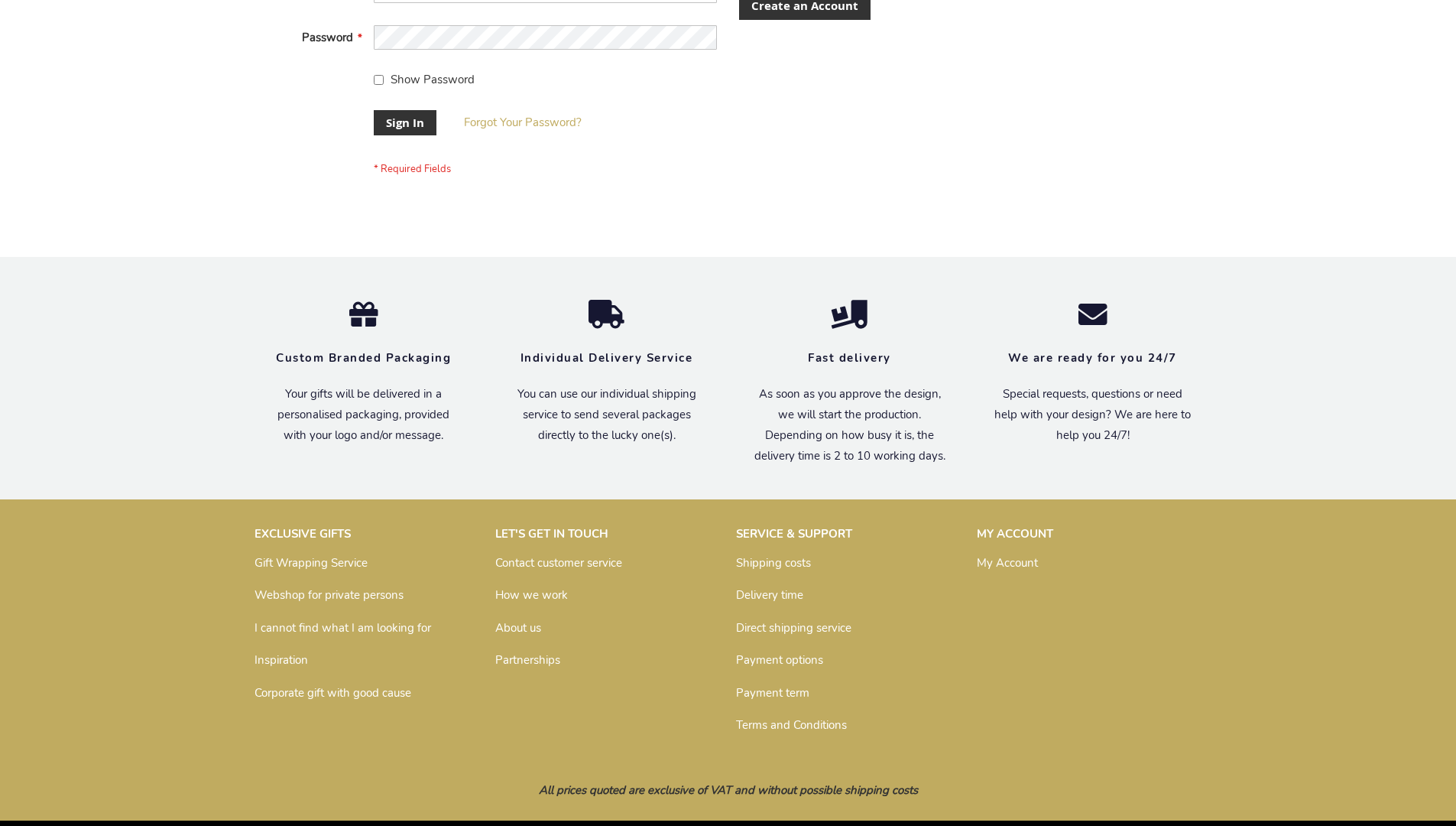
scroll to position [491, 0]
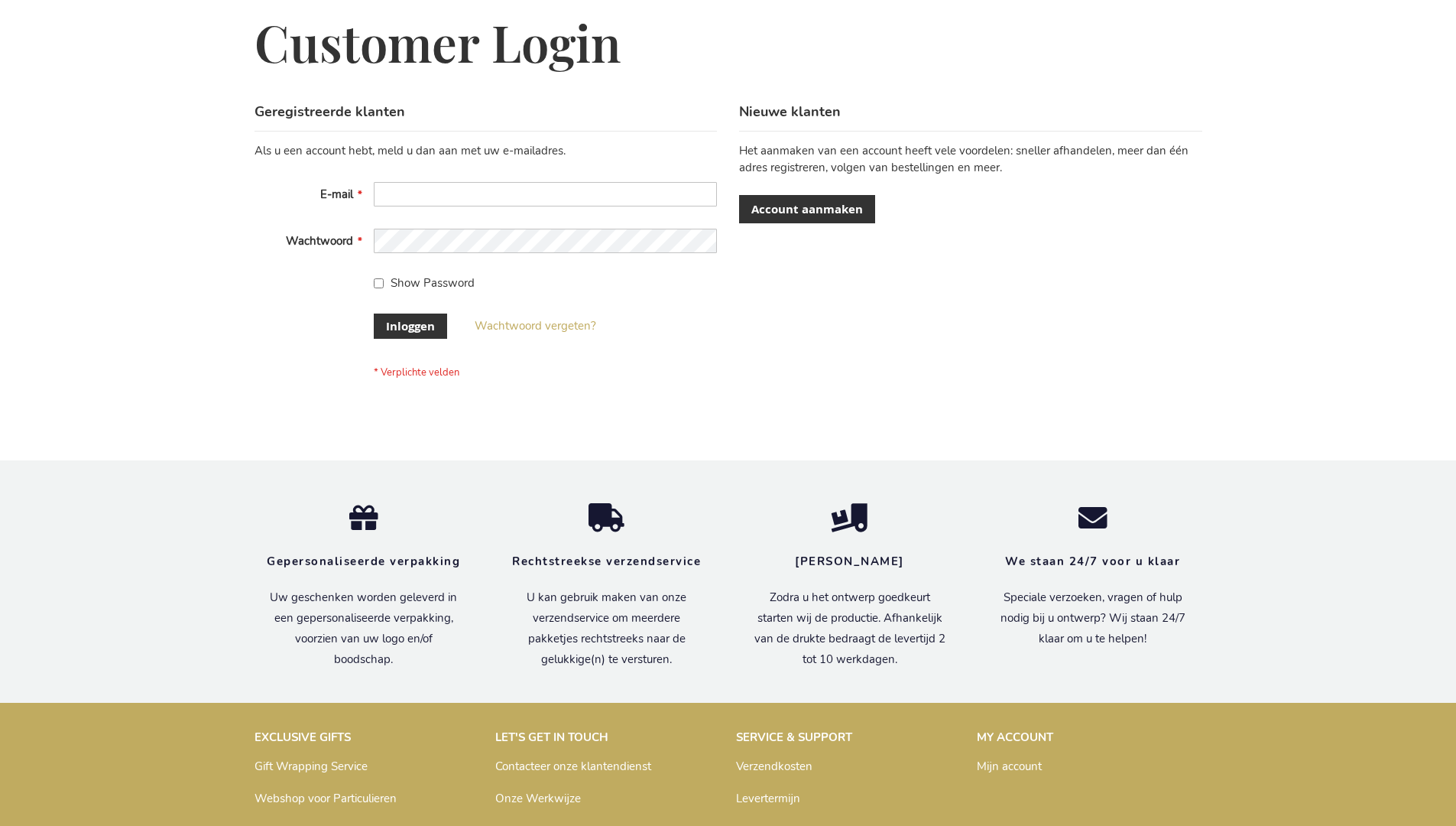
scroll to position [519, 0]
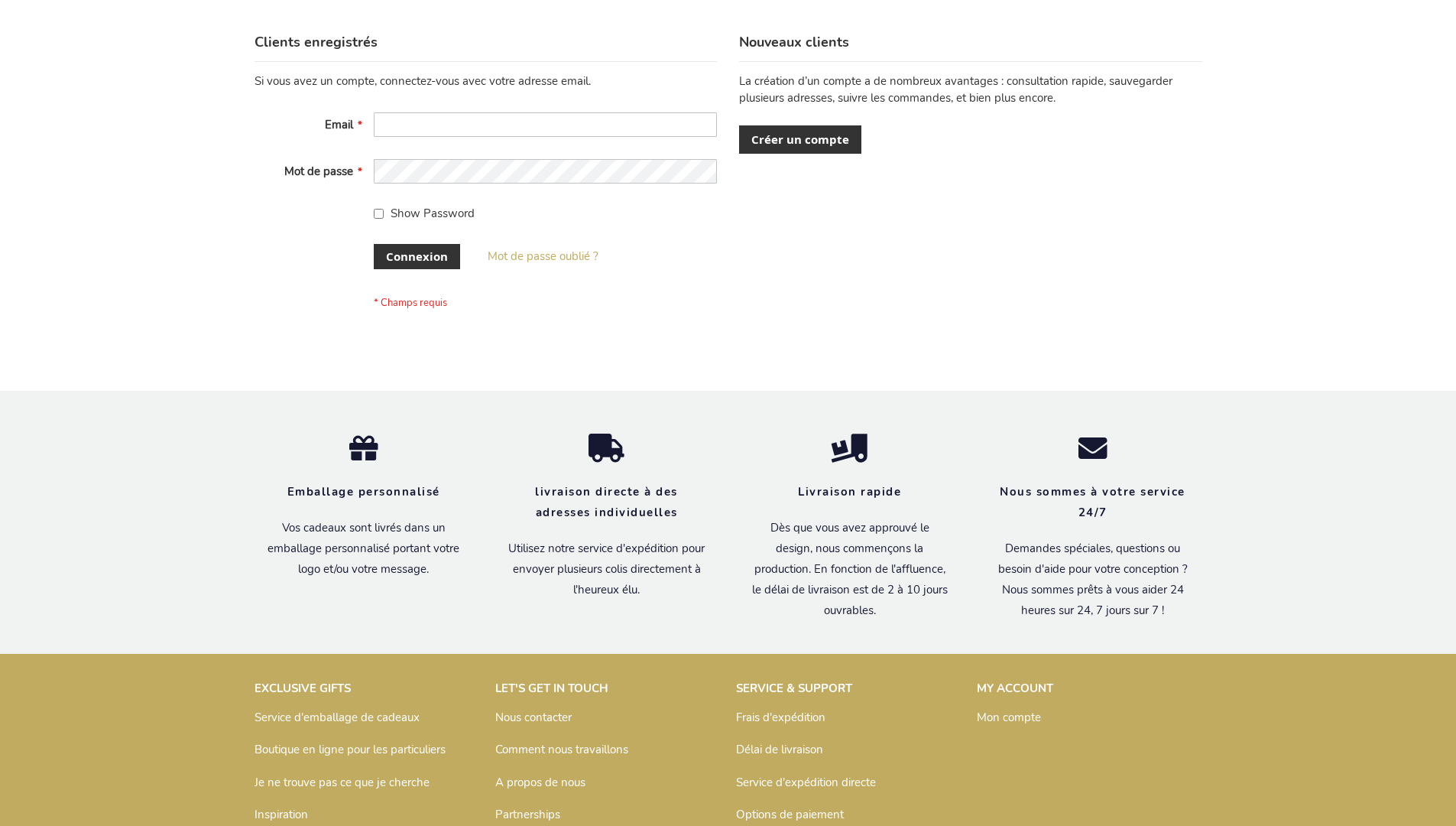
scroll to position [527, 0]
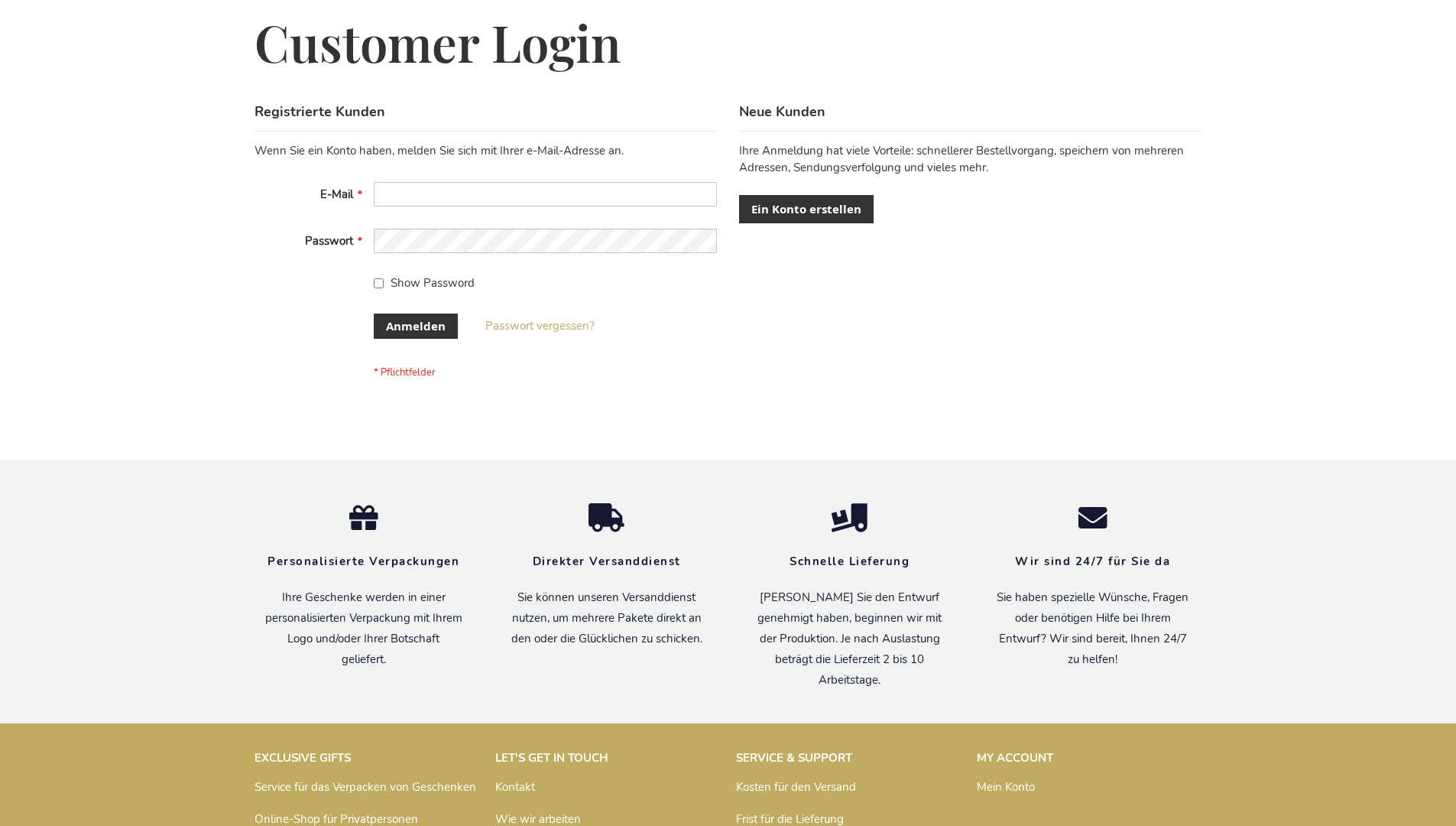
scroll to position [512, 0]
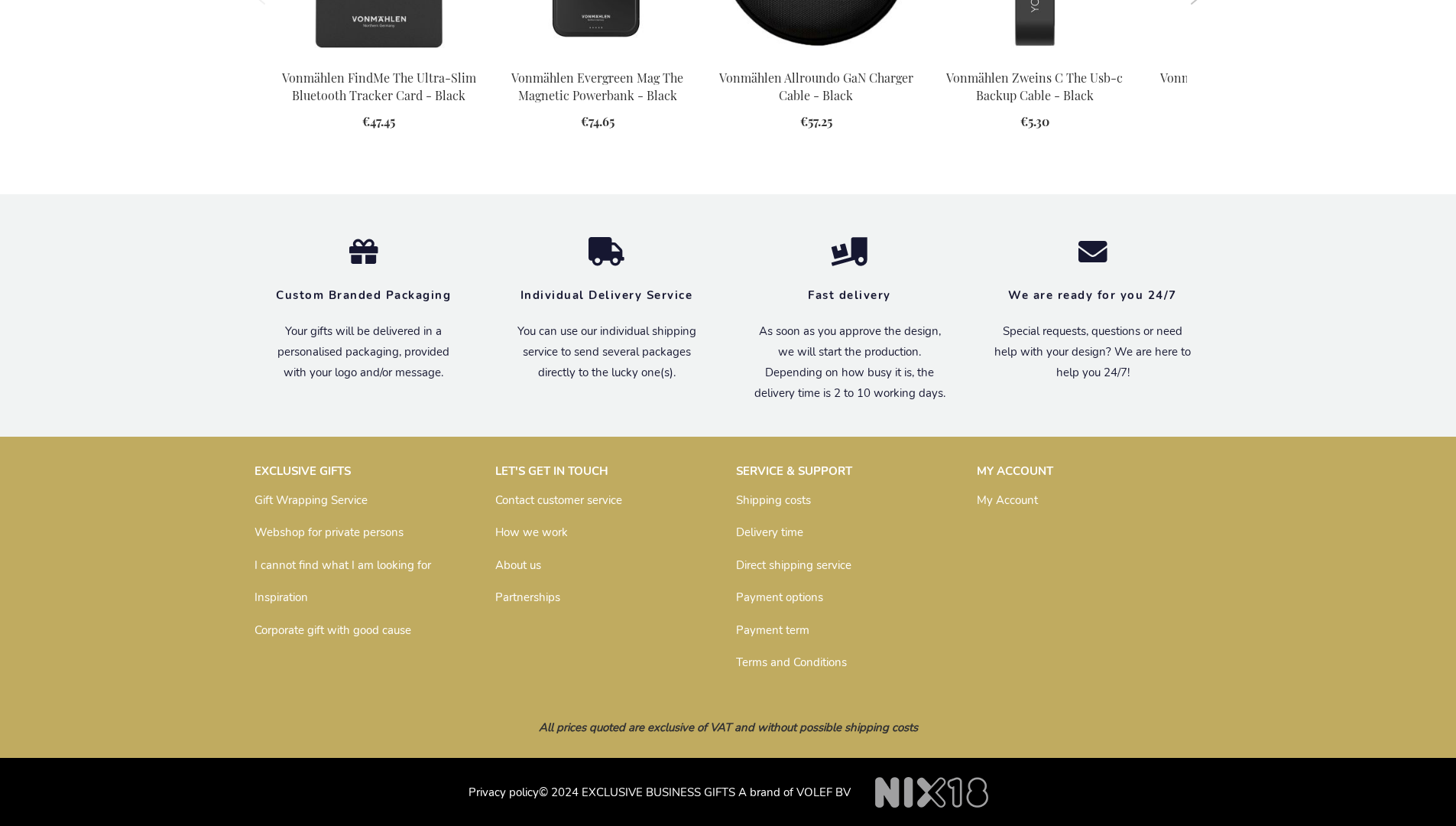
scroll to position [1748, 0]
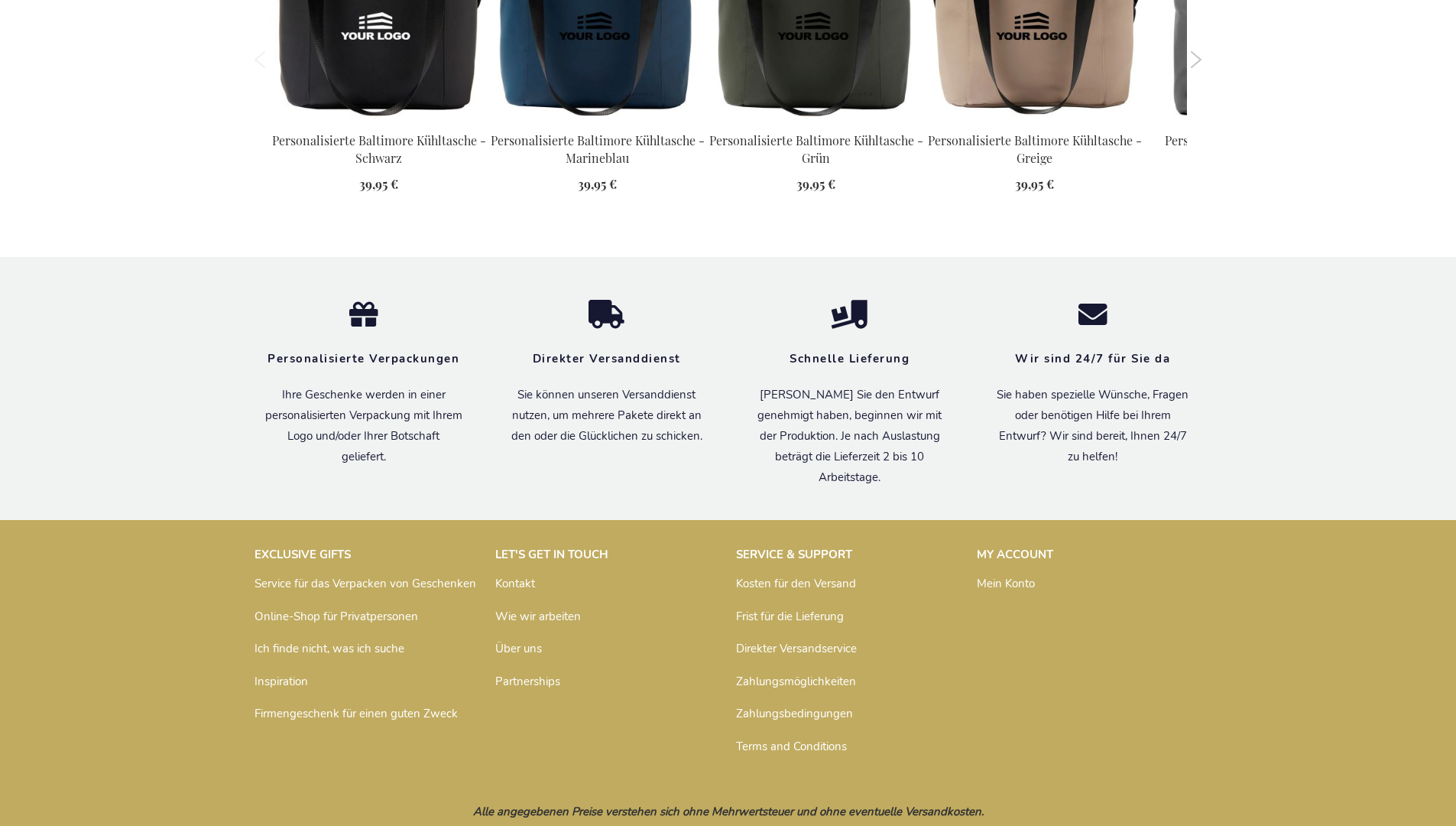
scroll to position [2079, 0]
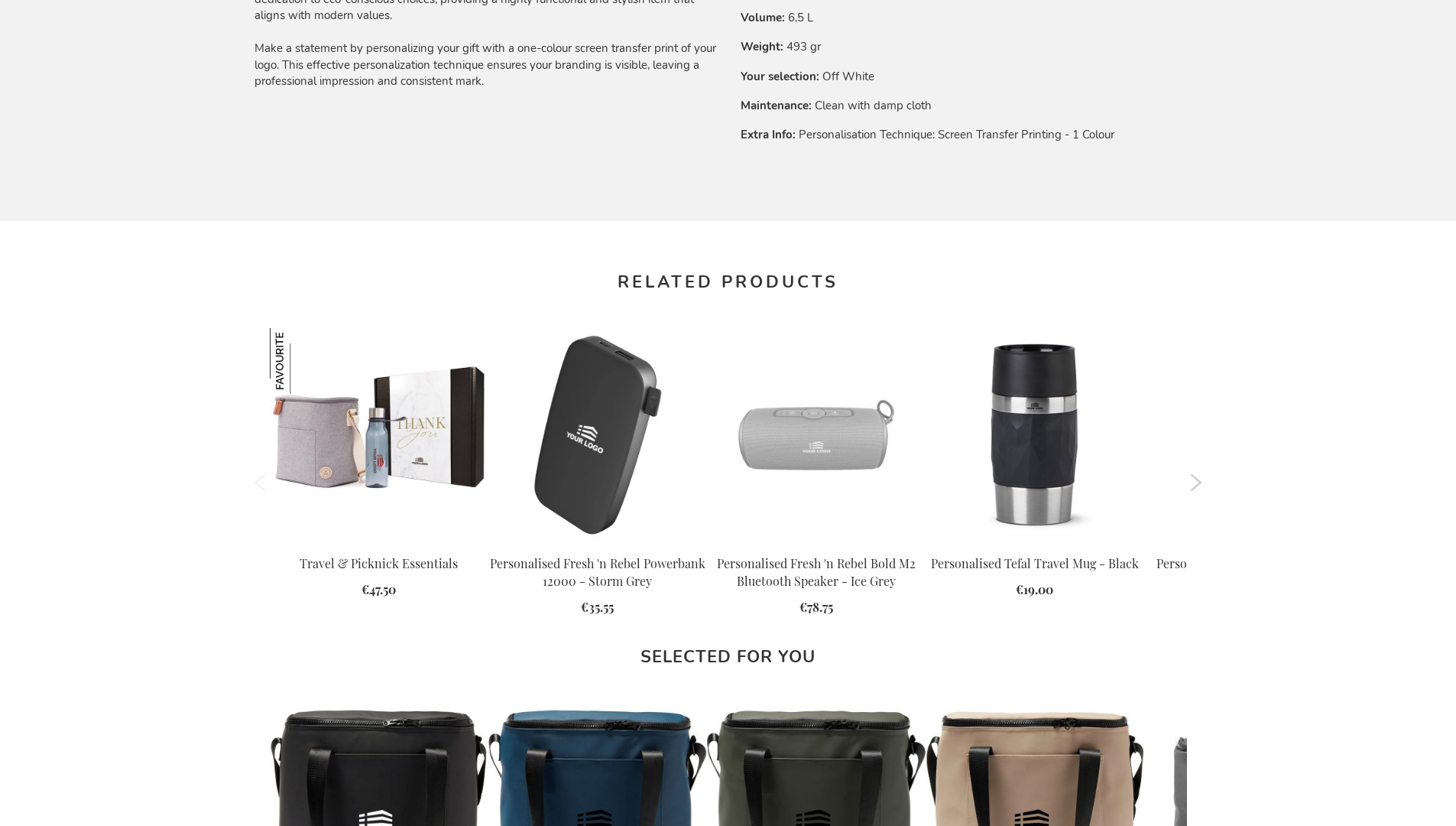
scroll to position [2059, 0]
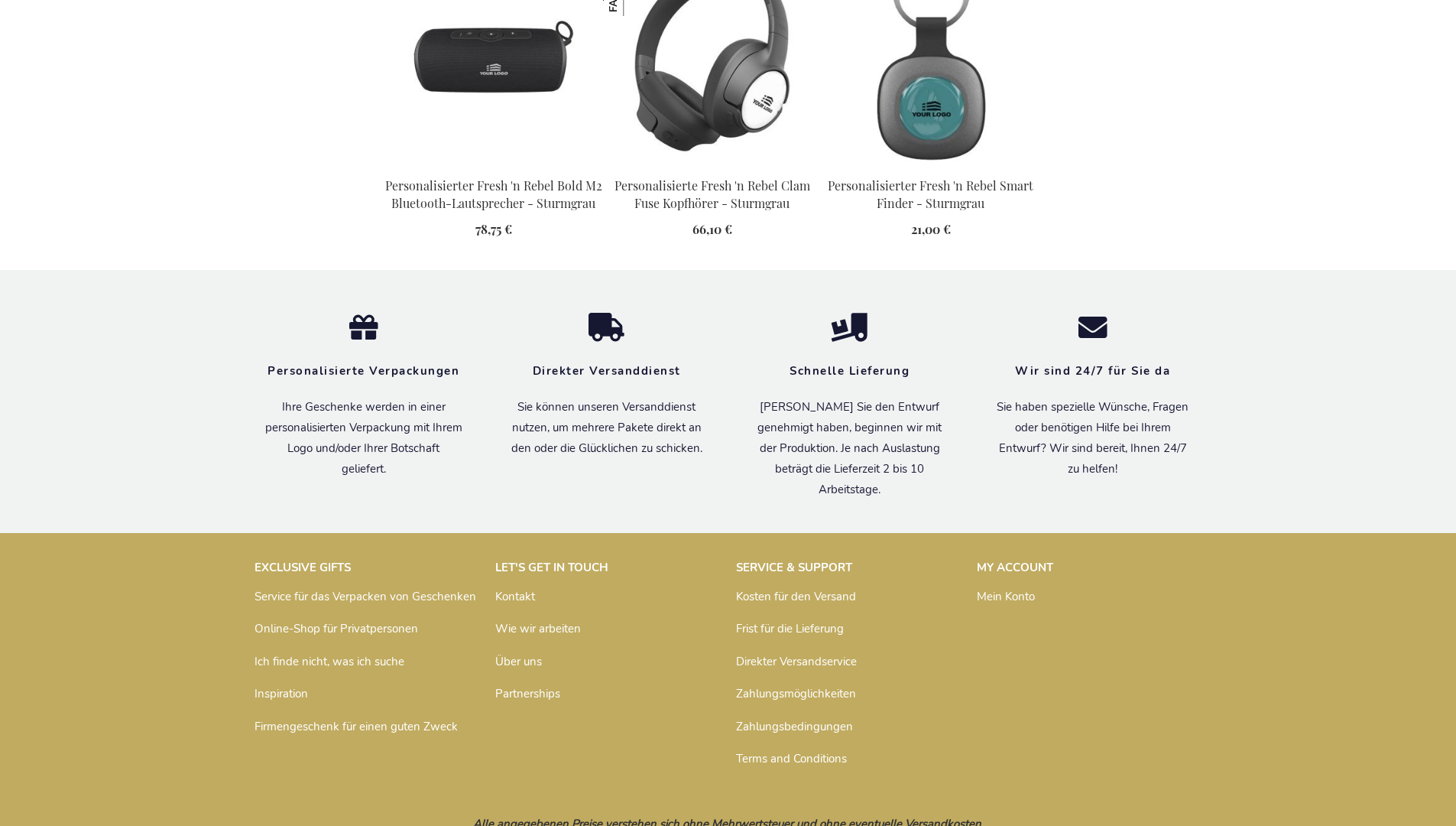
scroll to position [1743, 0]
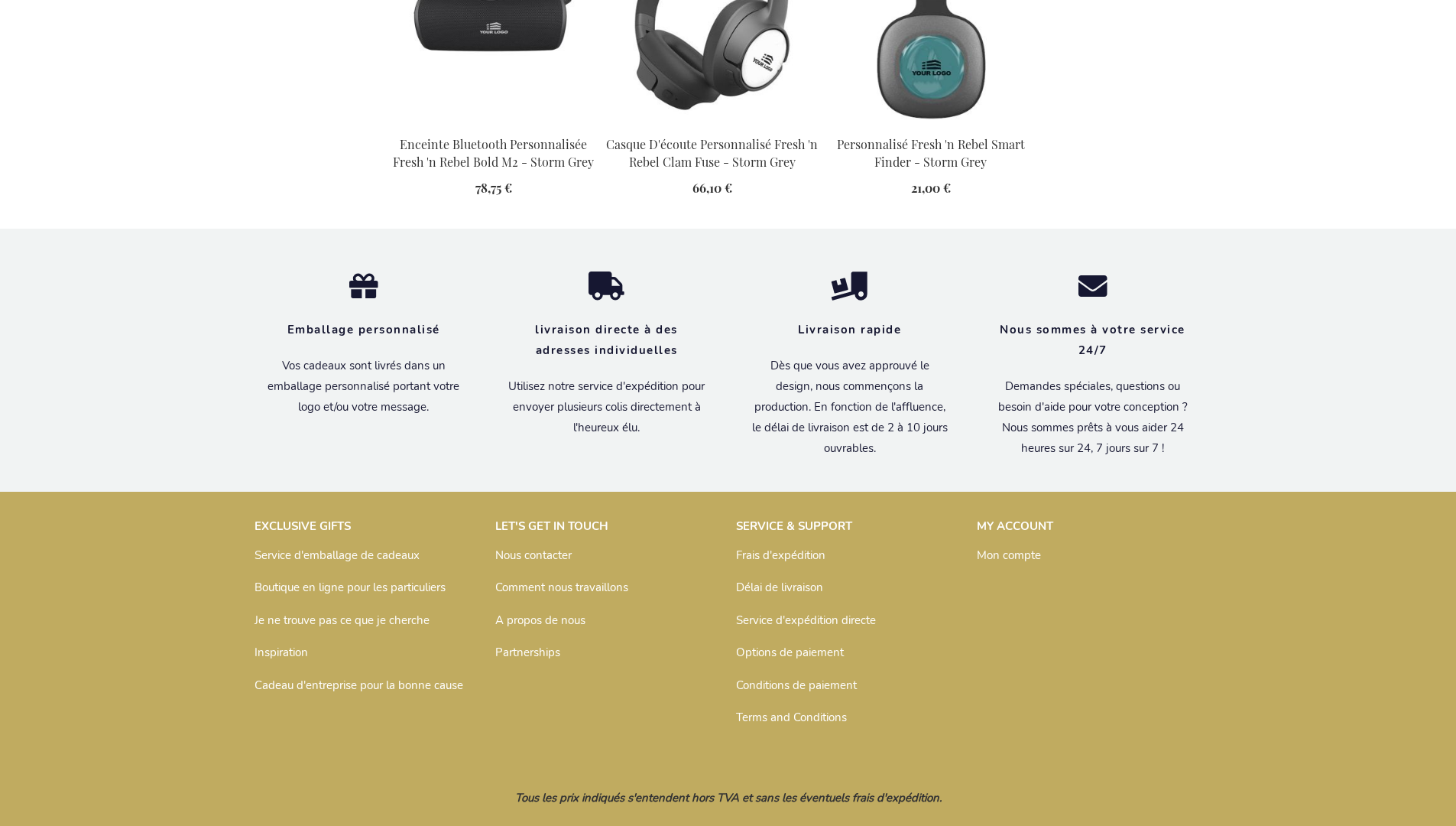
scroll to position [1758, 0]
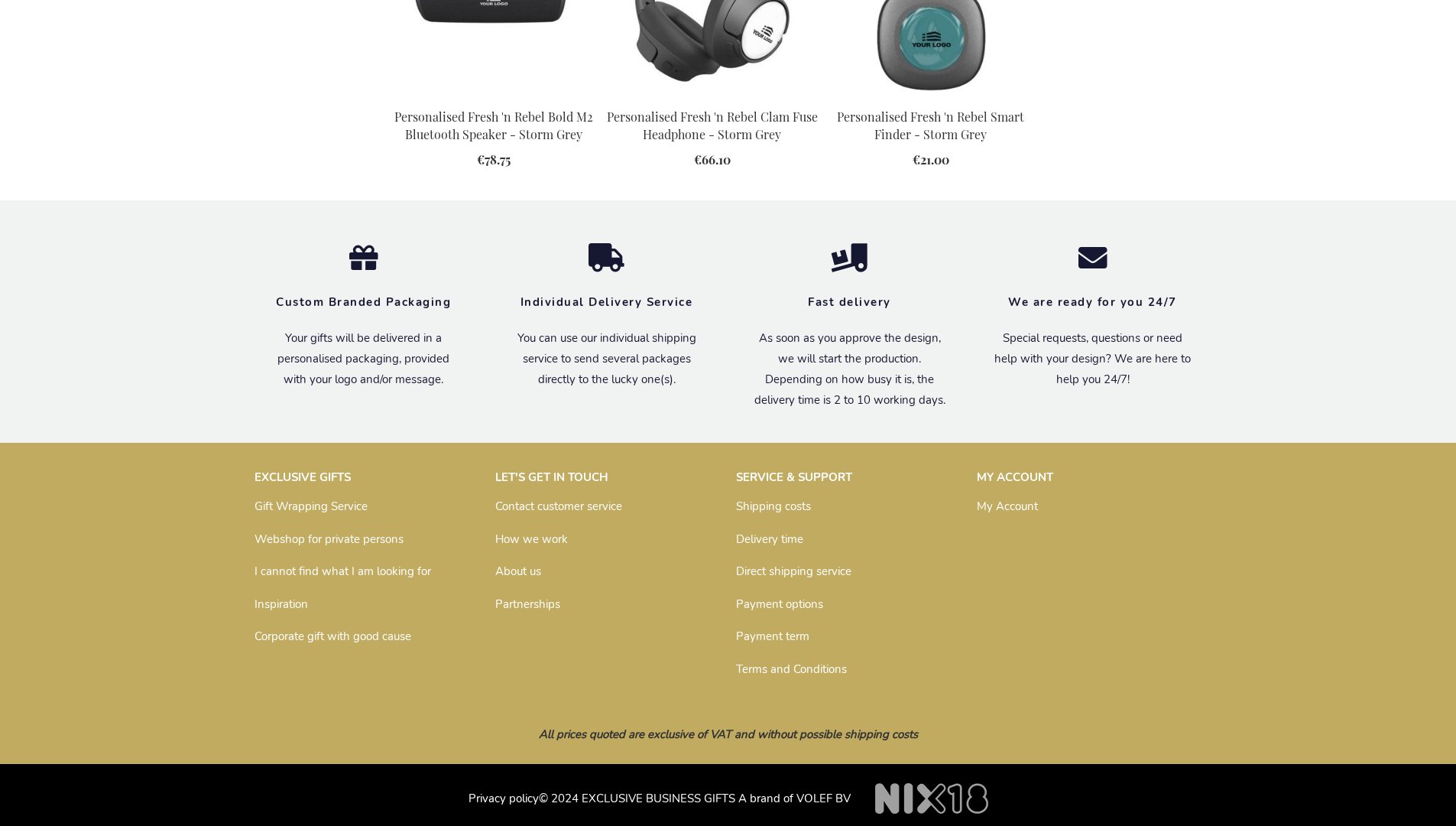
scroll to position [1705, 0]
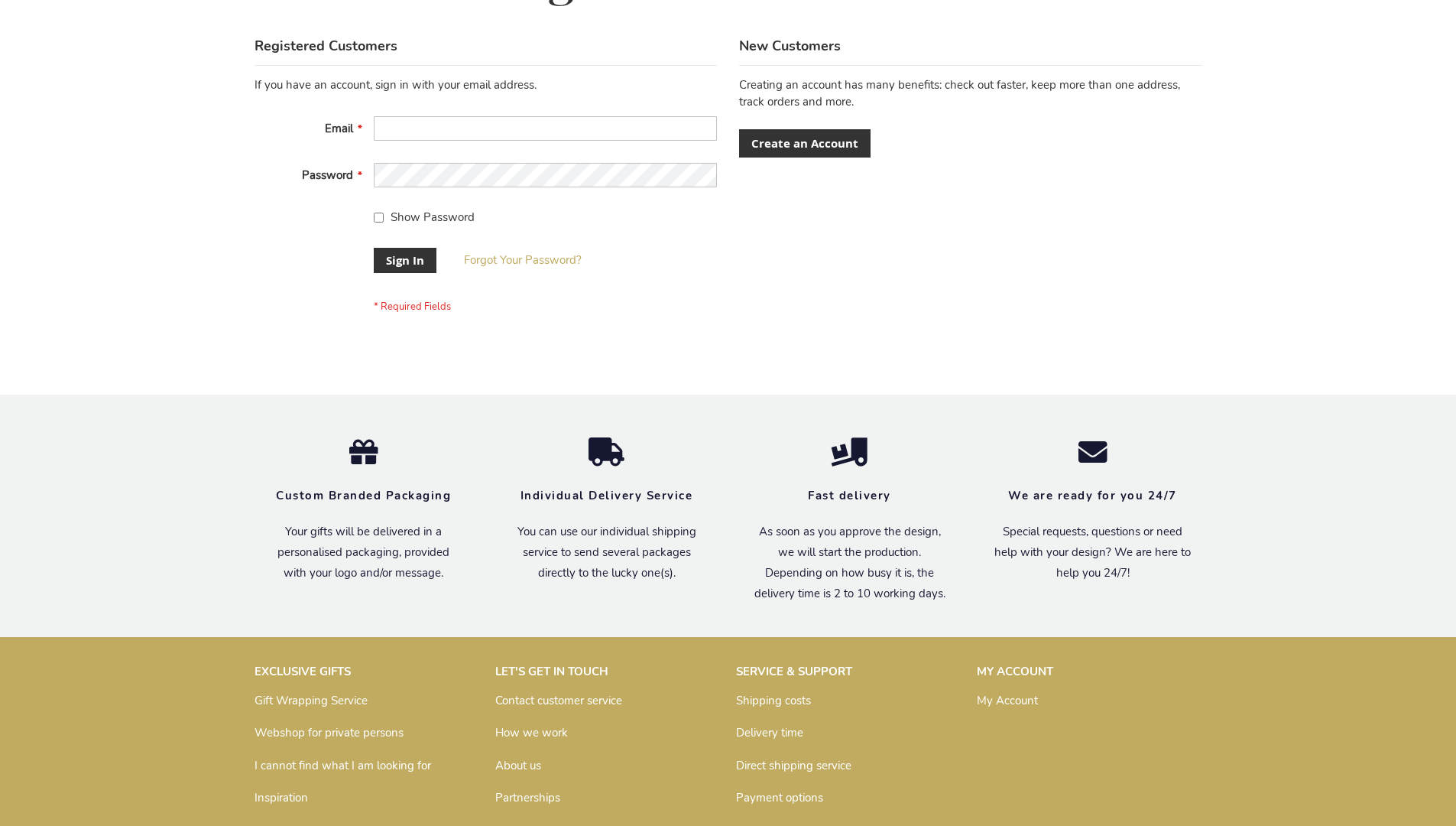
scroll to position [491, 0]
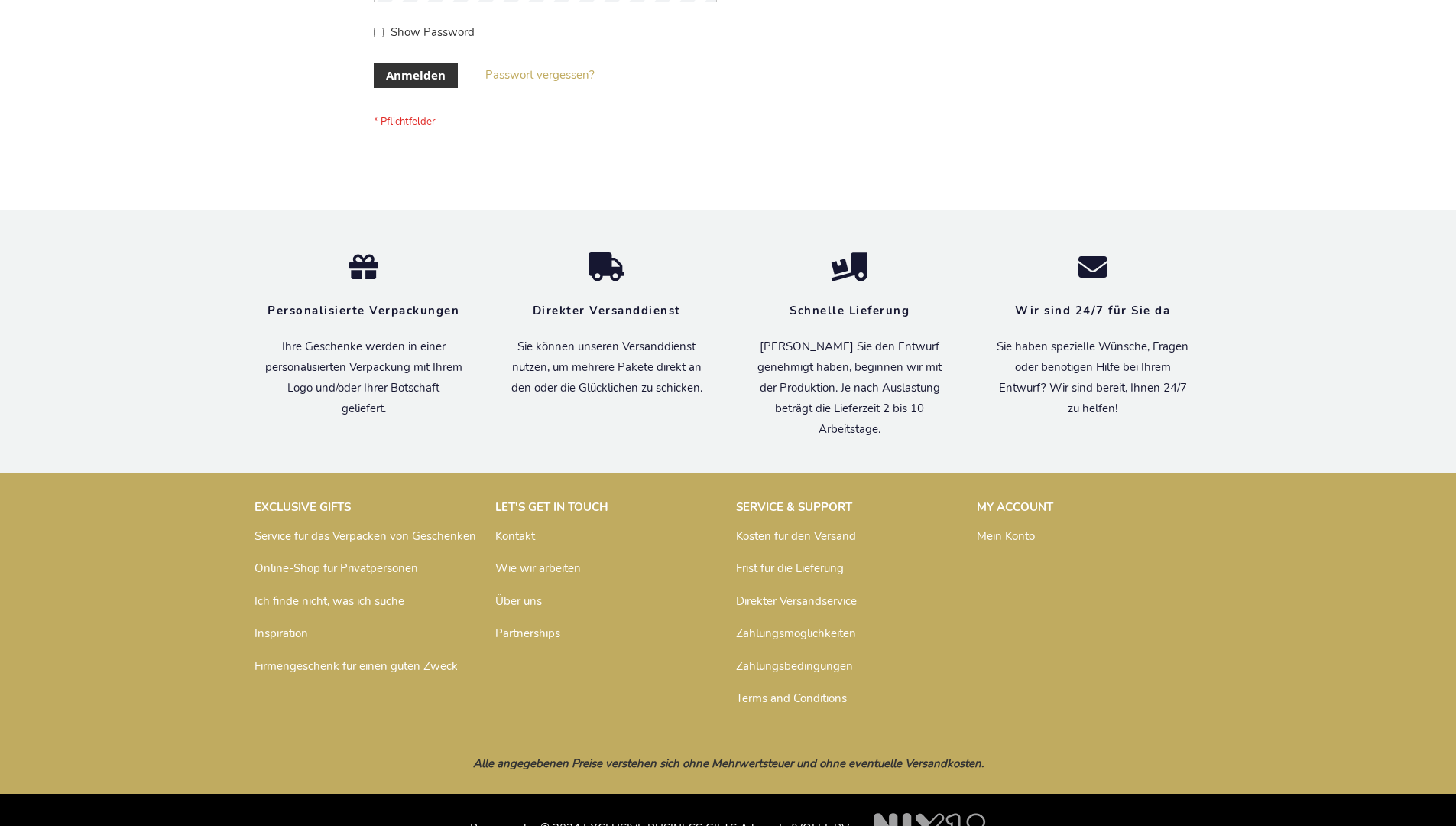
scroll to position [512, 0]
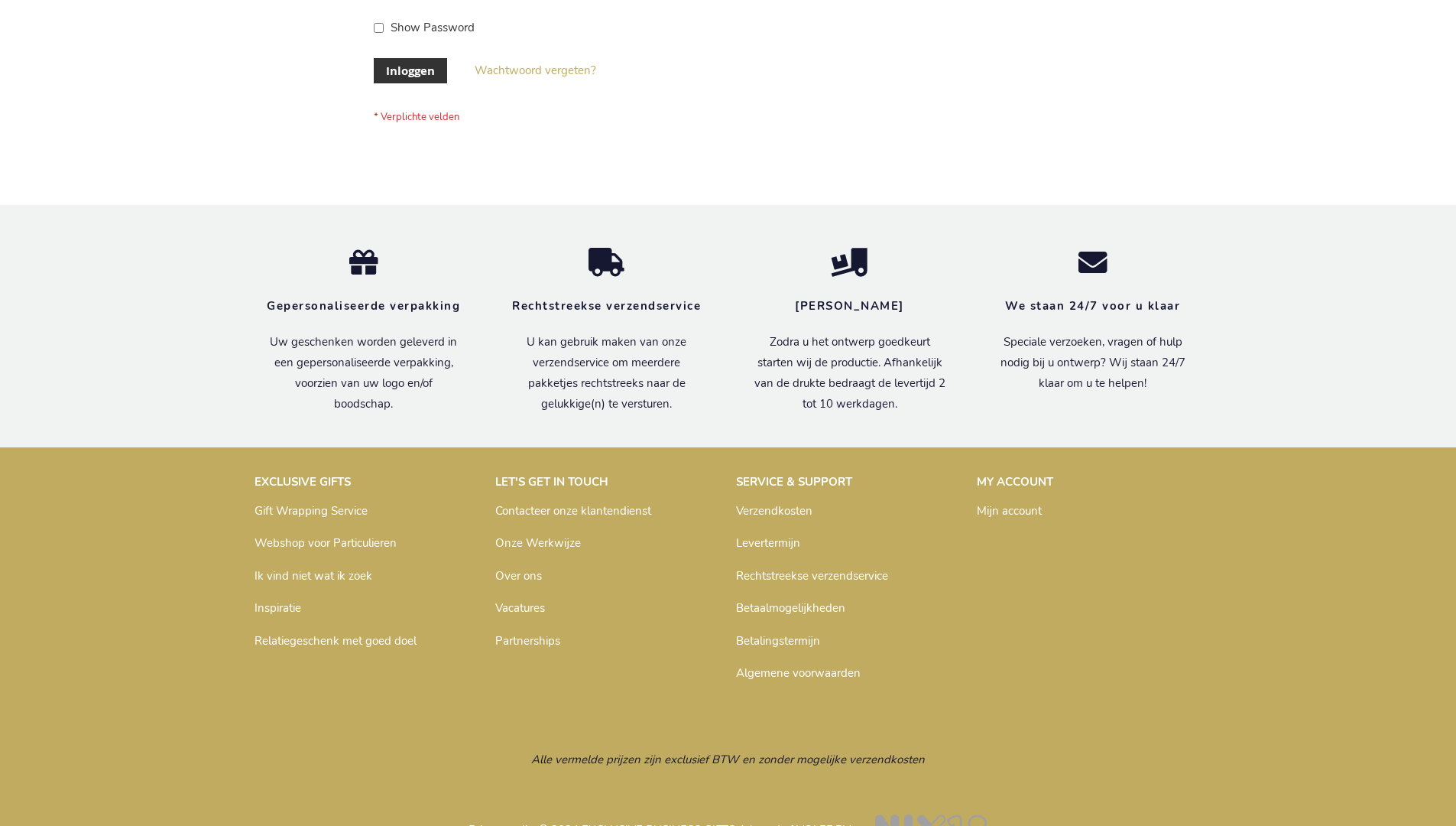
scroll to position [519, 0]
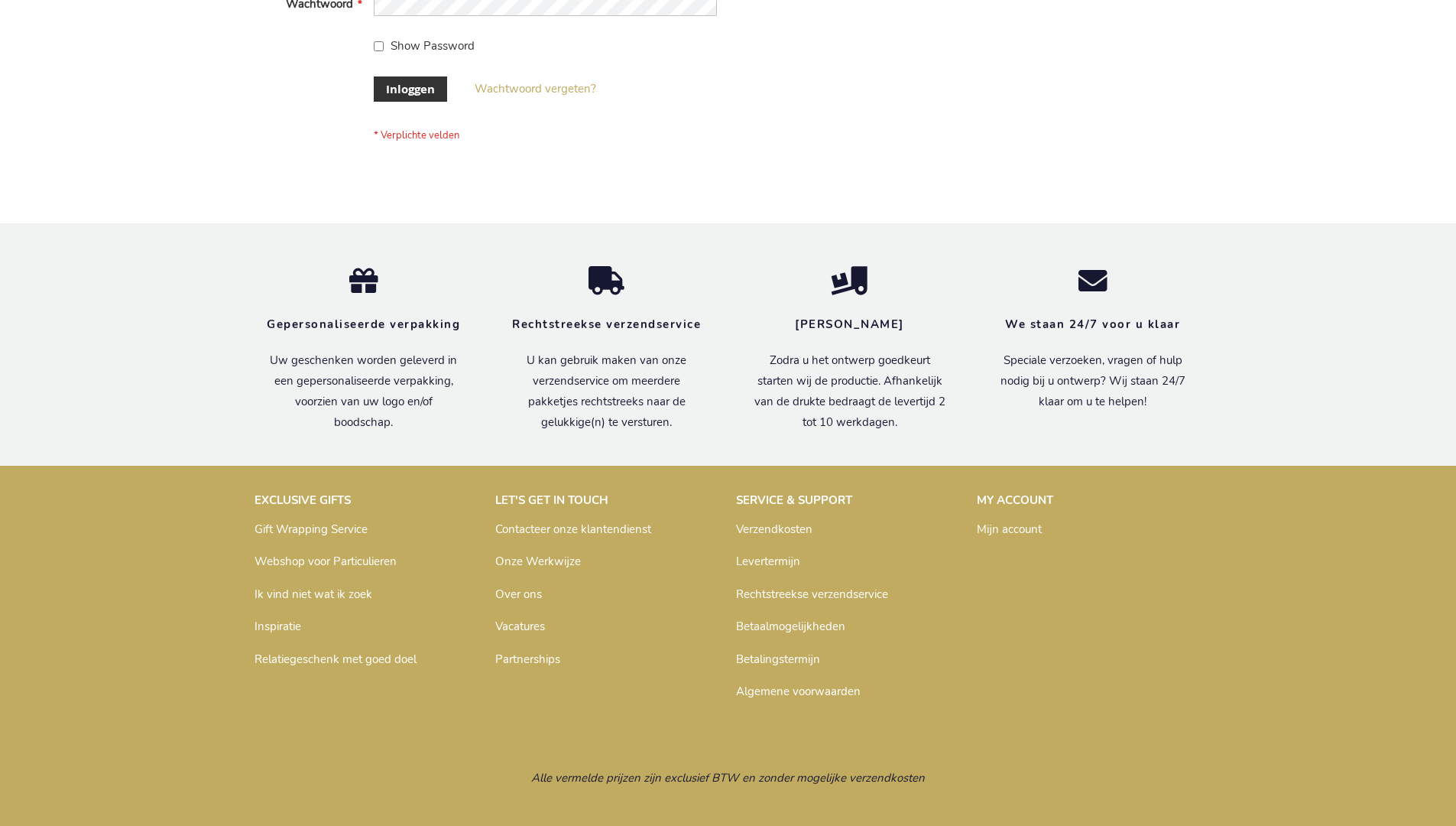
scroll to position [519, 0]
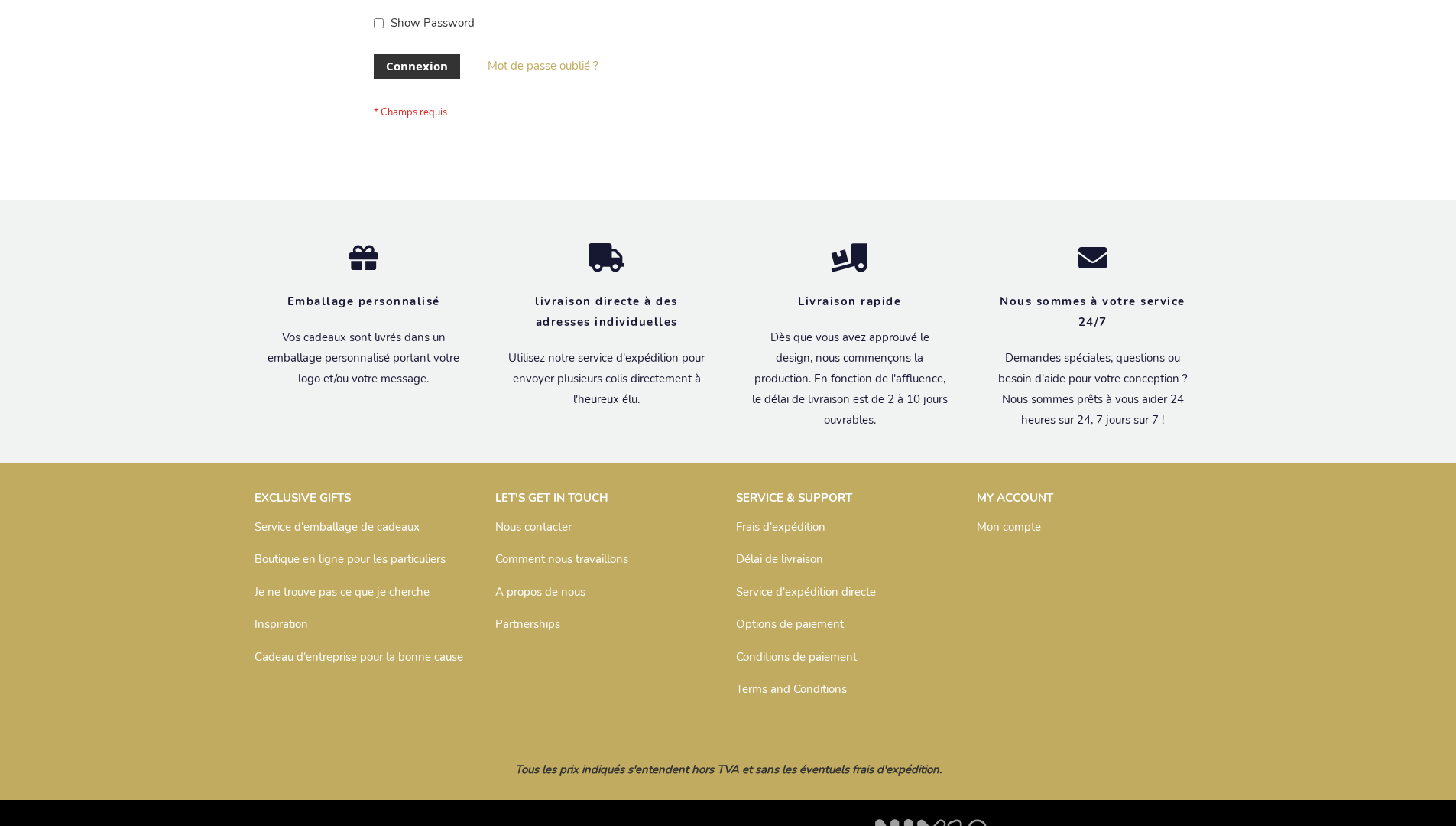
scroll to position [527, 0]
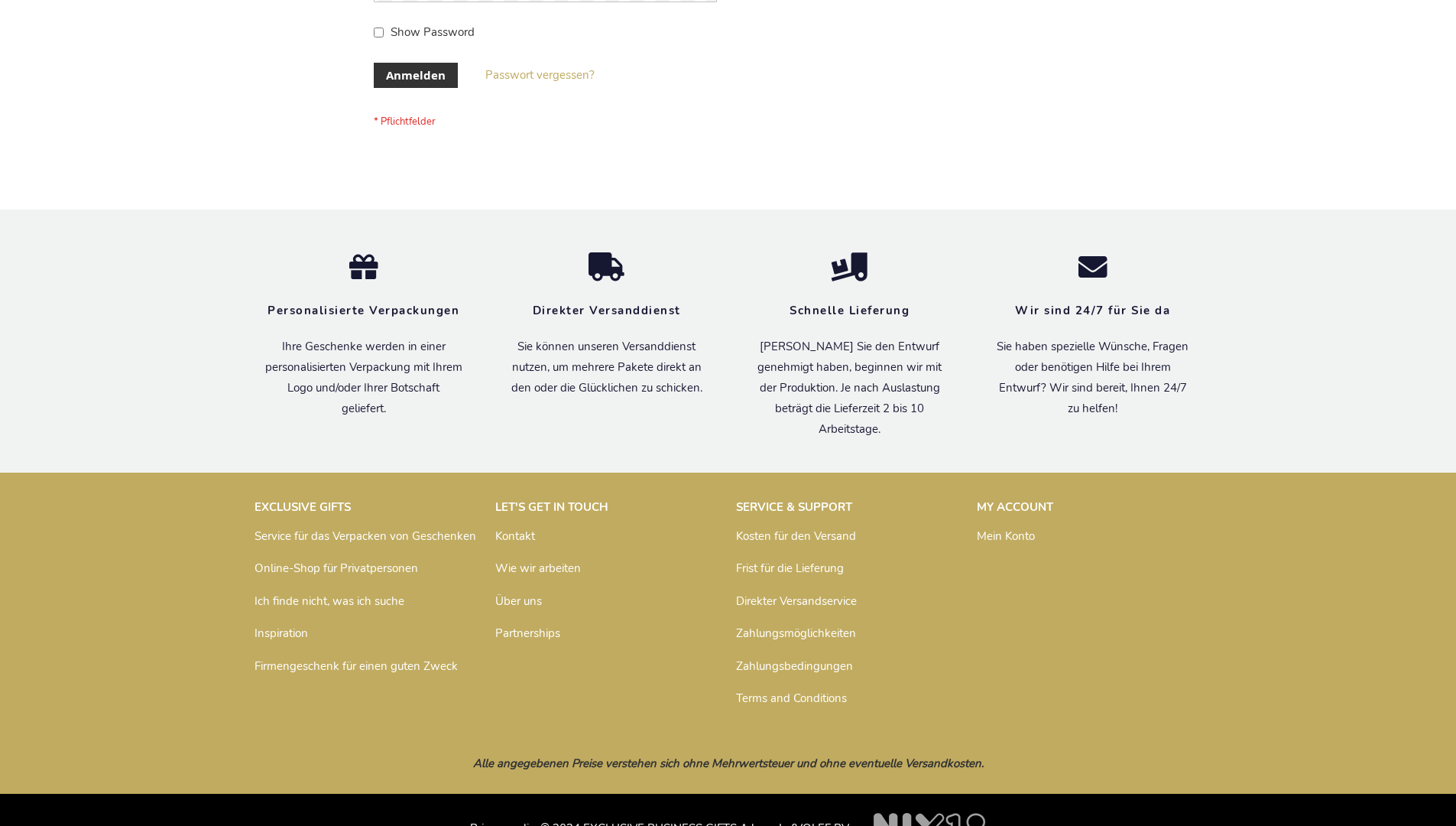
scroll to position [512, 0]
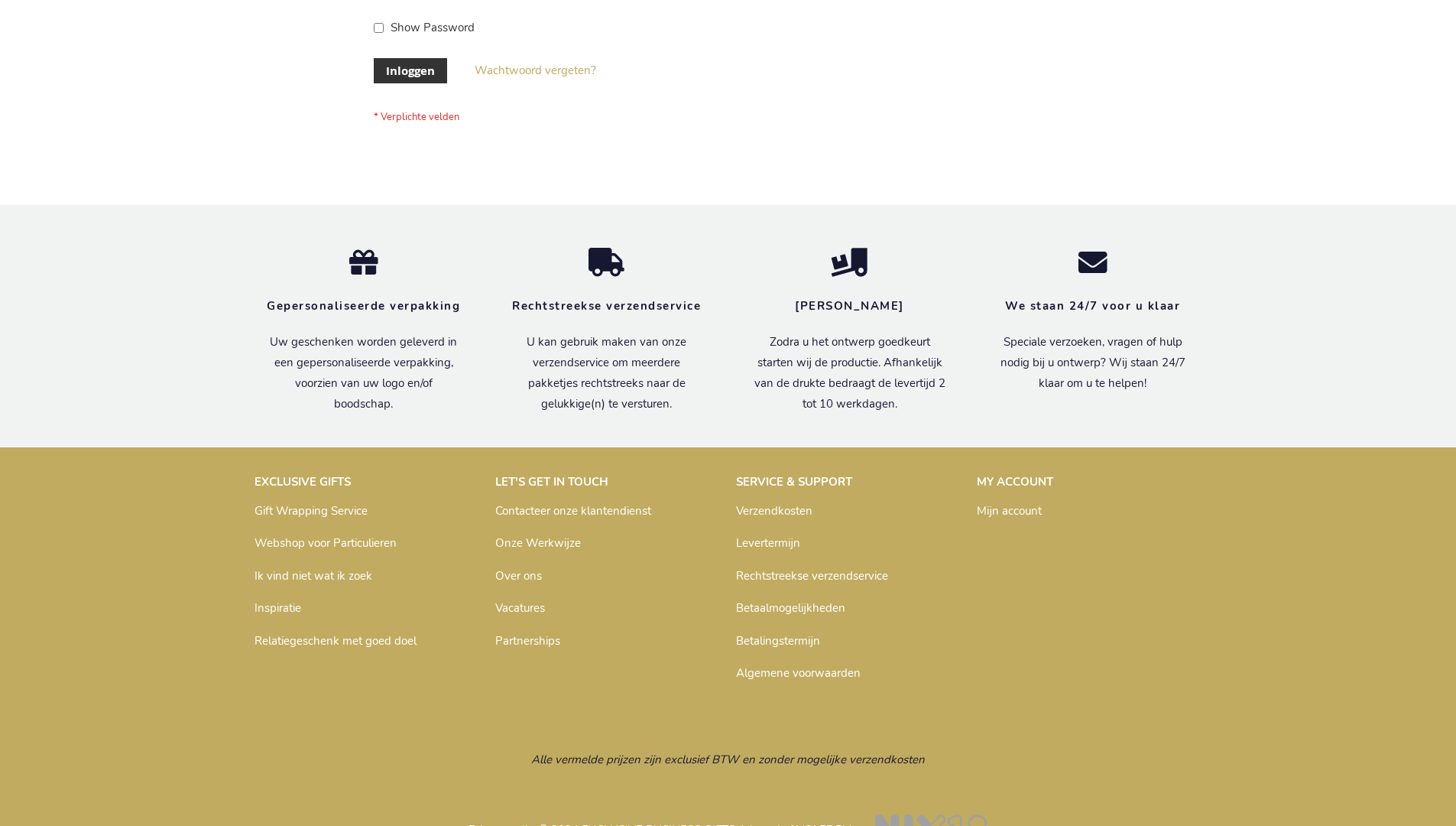
scroll to position [519, 0]
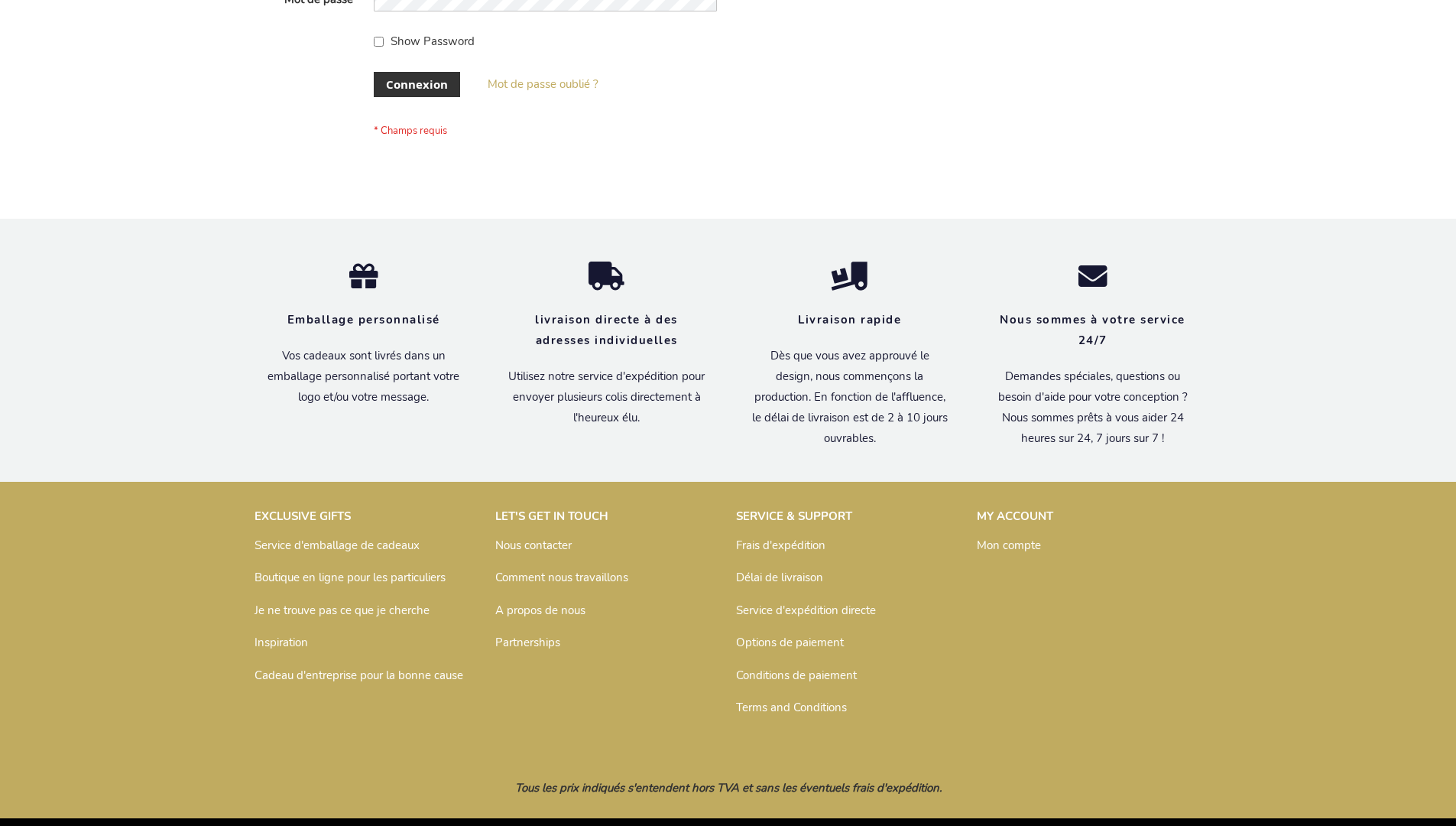
scroll to position [527, 0]
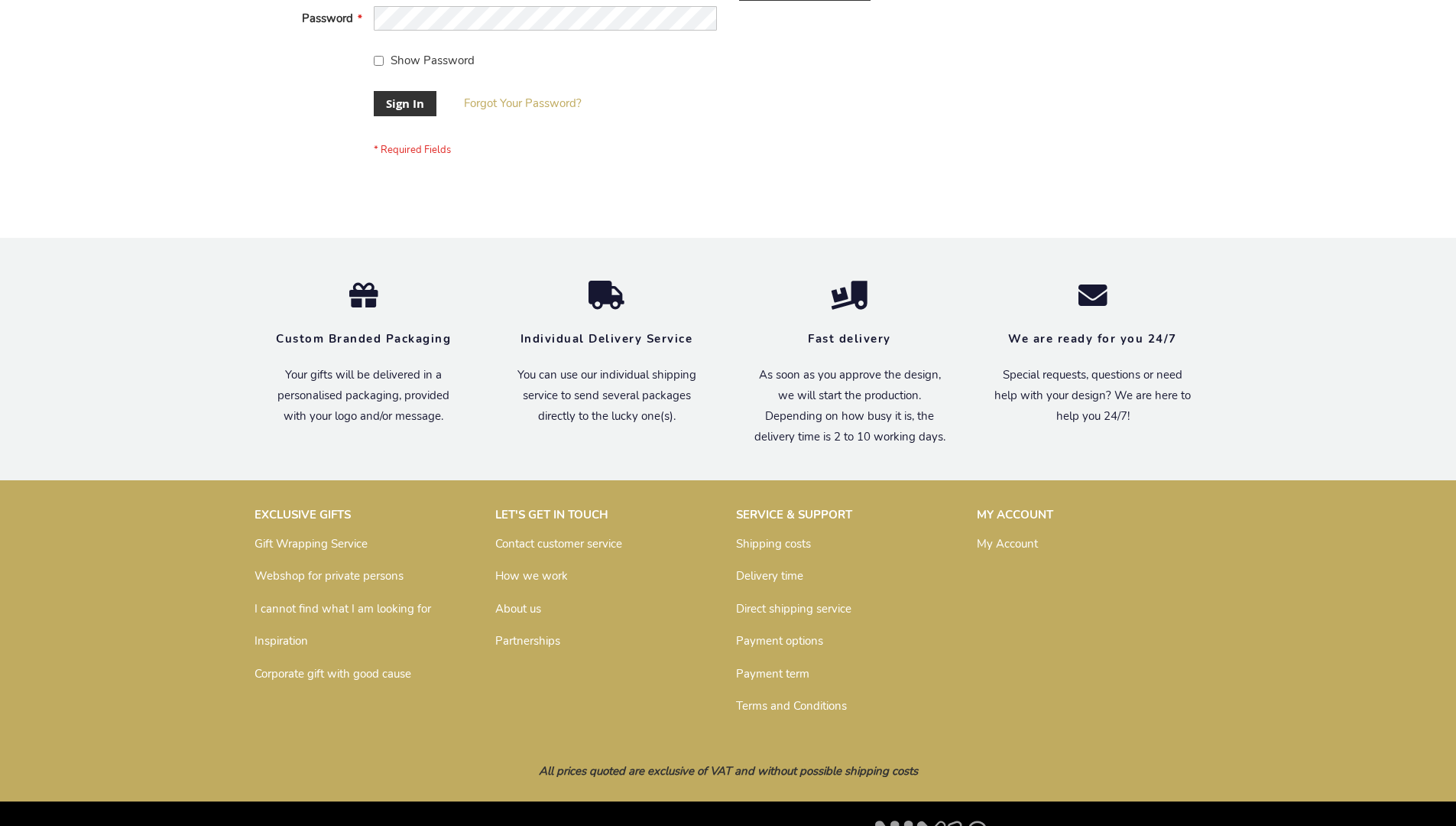
scroll to position [491, 0]
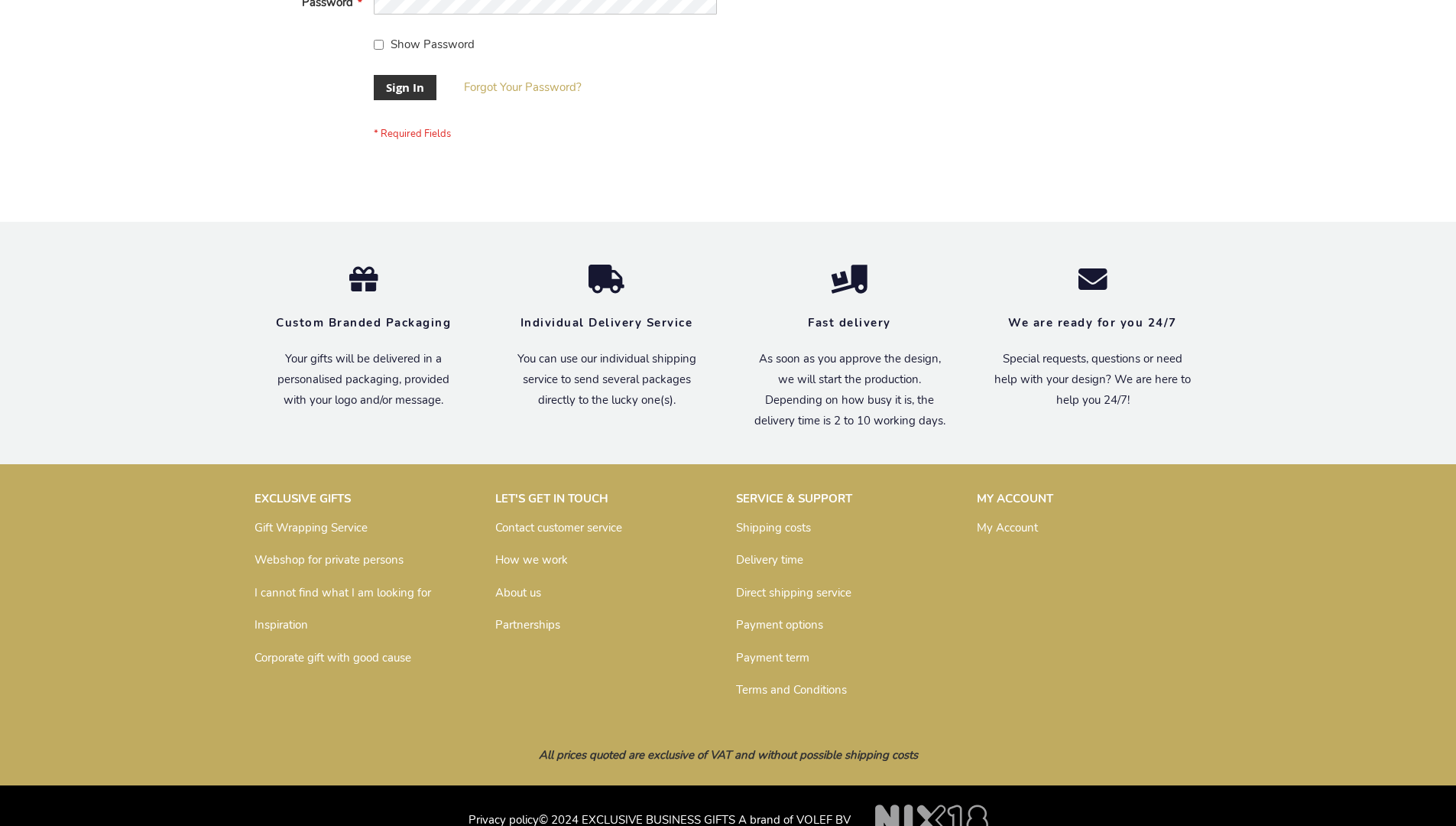
scroll to position [491, 0]
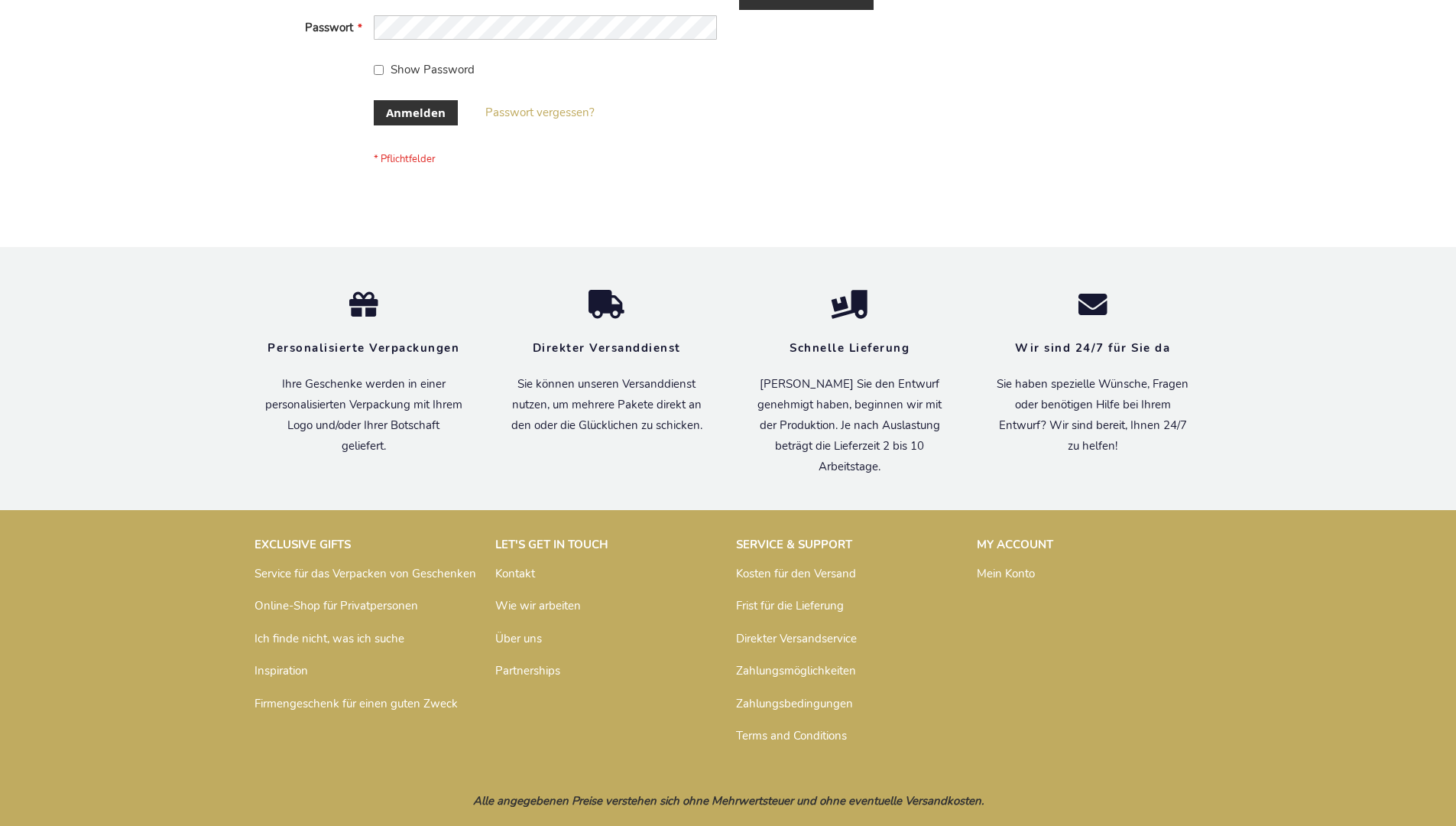
scroll to position [512, 0]
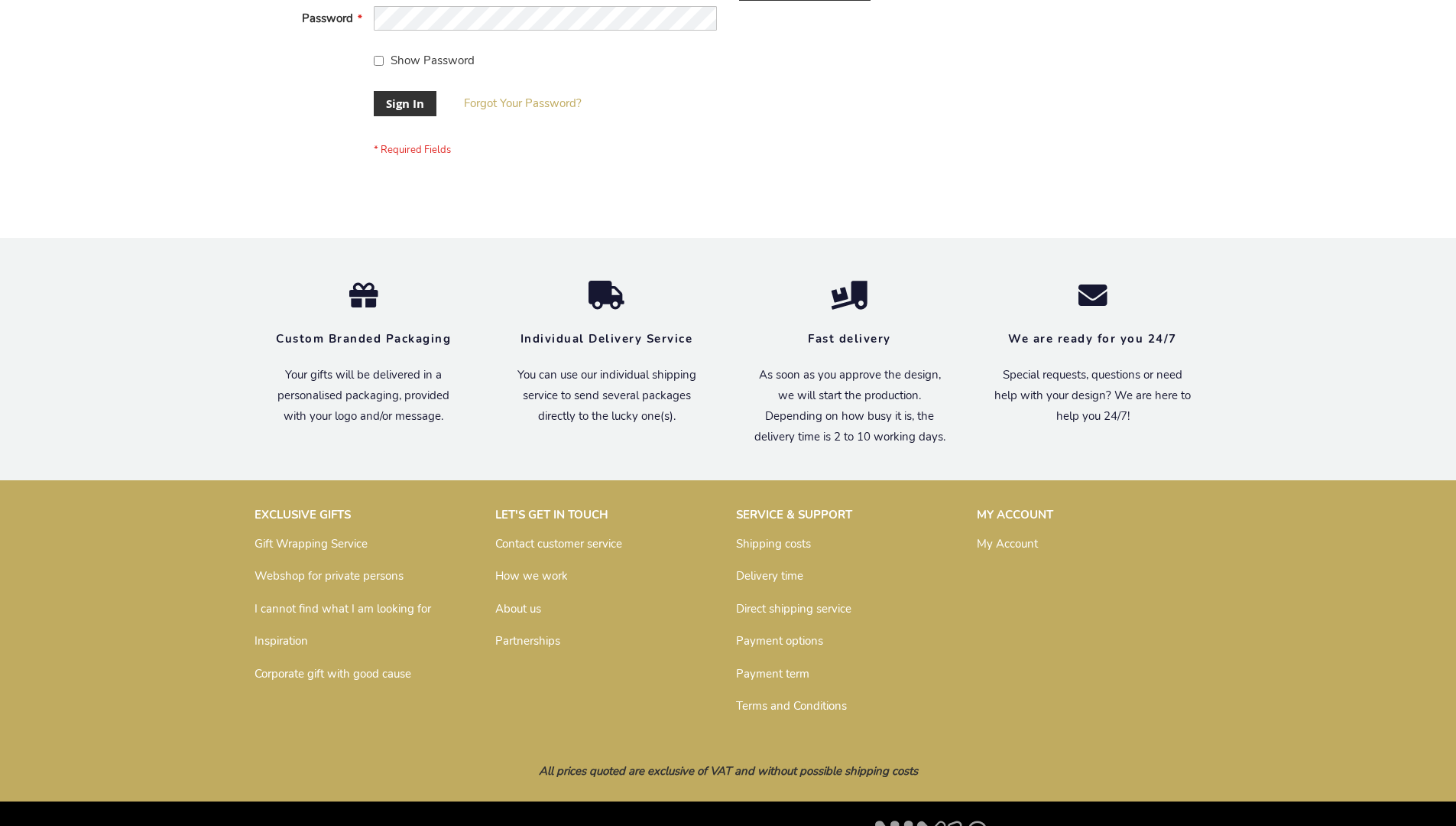
scroll to position [491, 0]
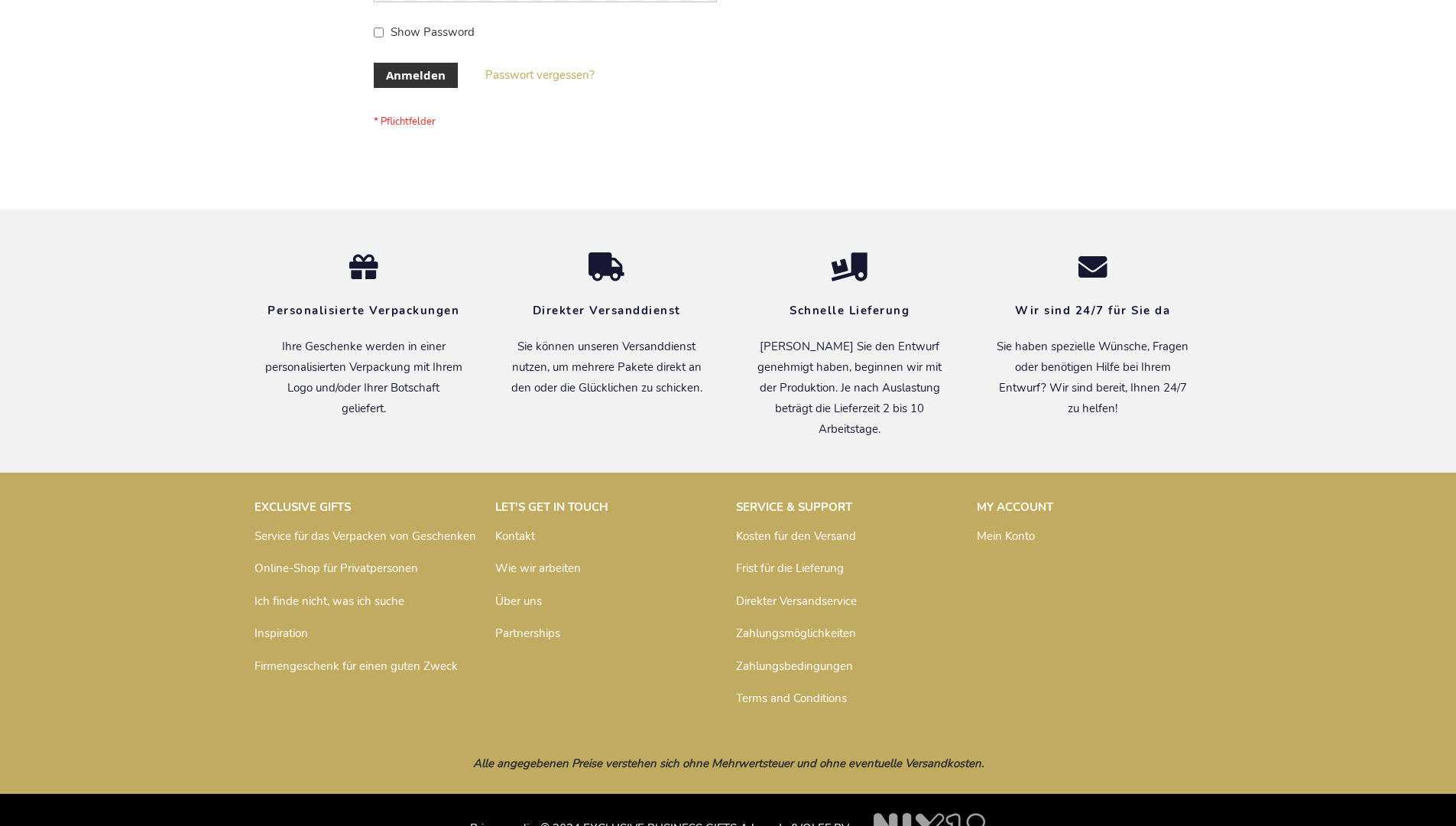
scroll to position [512, 0]
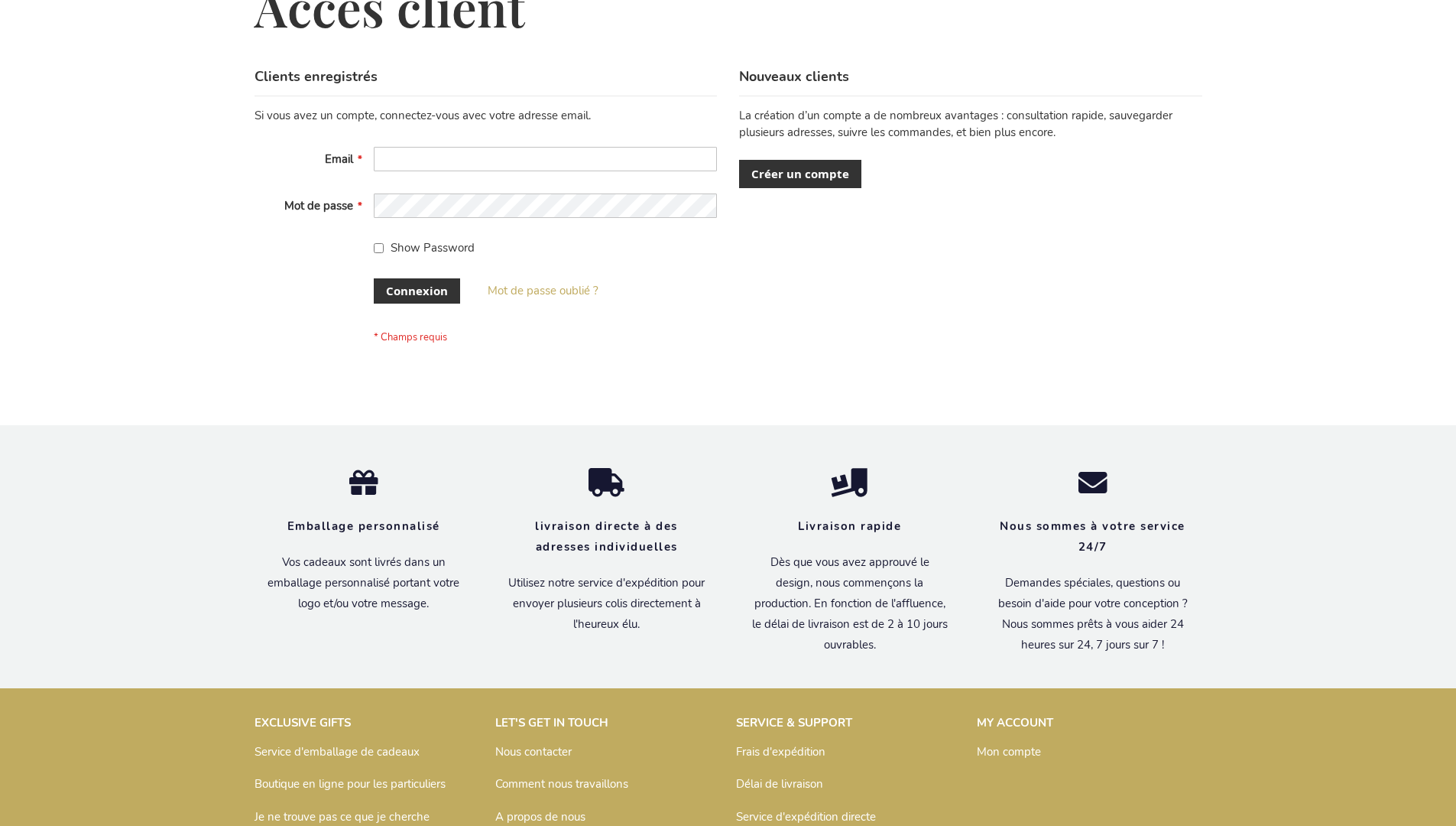
scroll to position [527, 0]
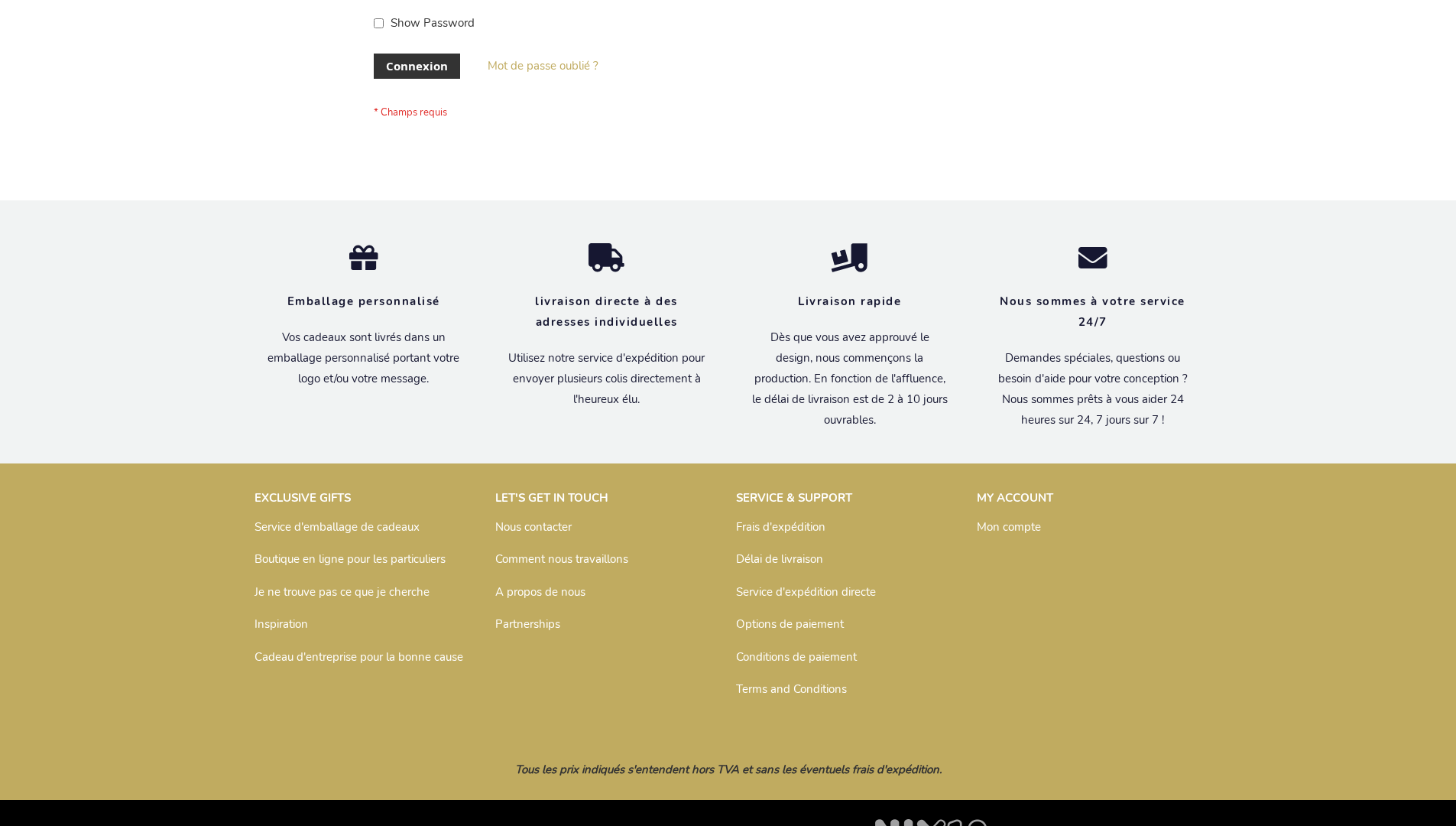
scroll to position [527, 0]
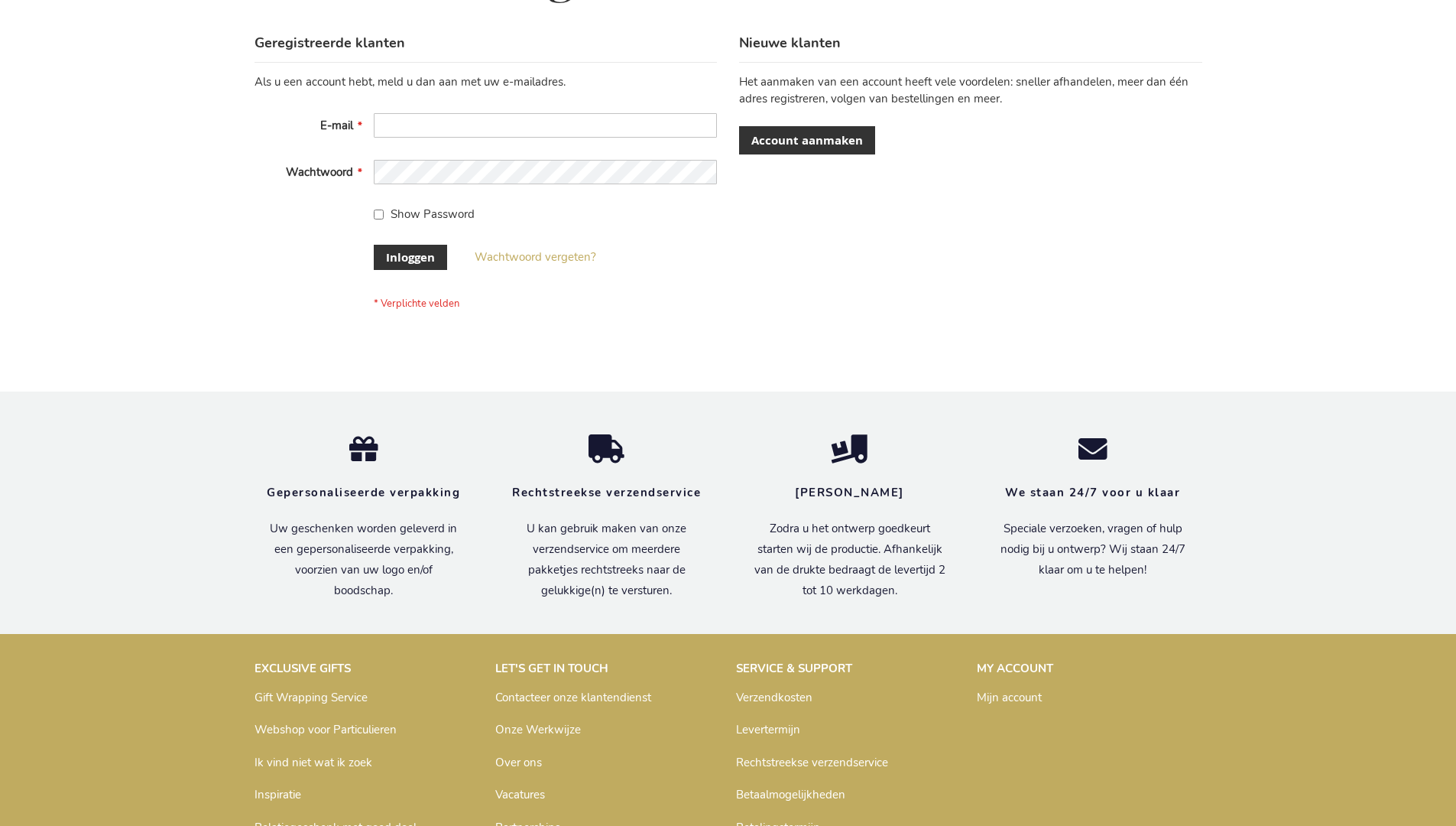
scroll to position [519, 0]
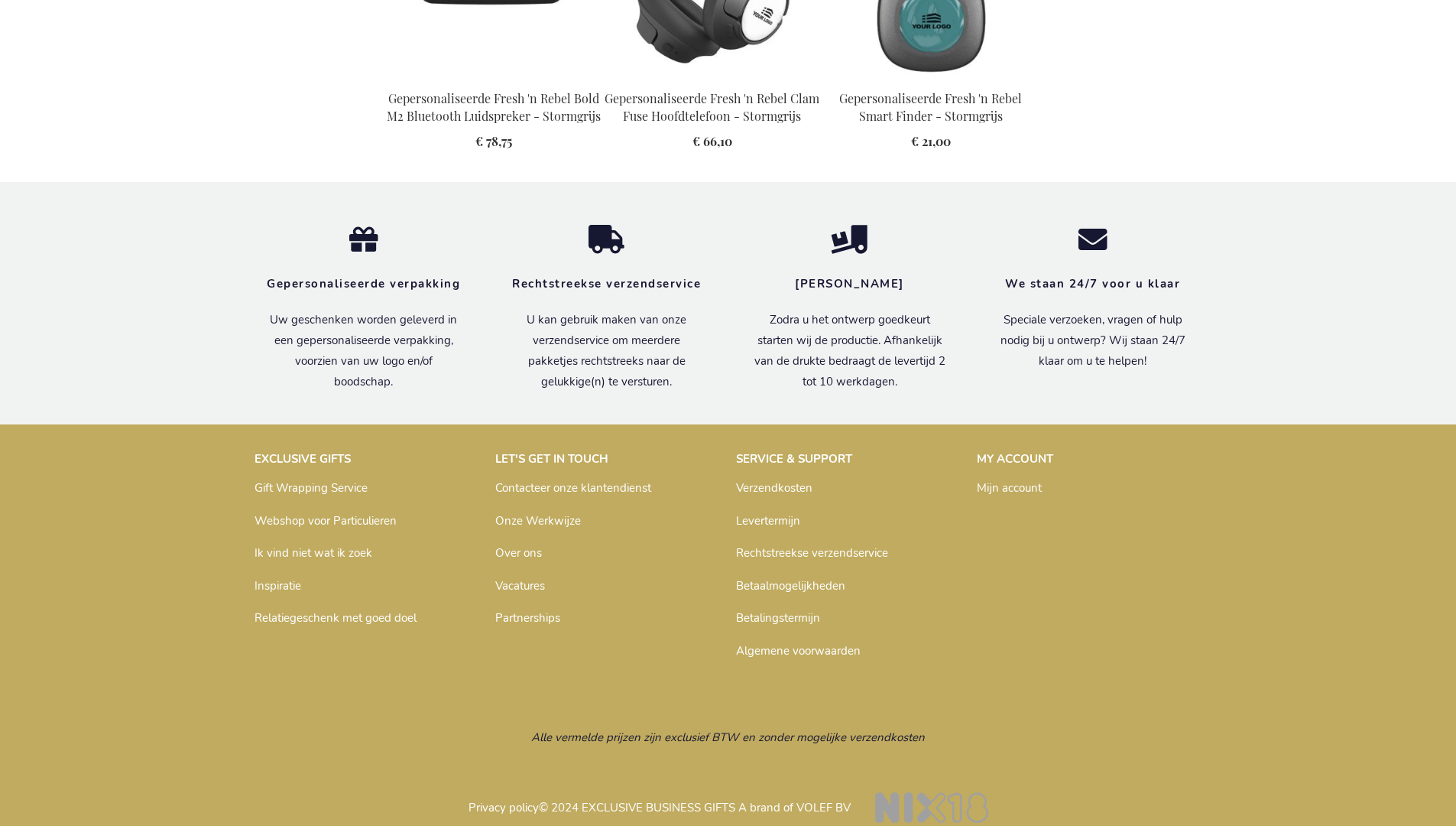
scroll to position [1733, 0]
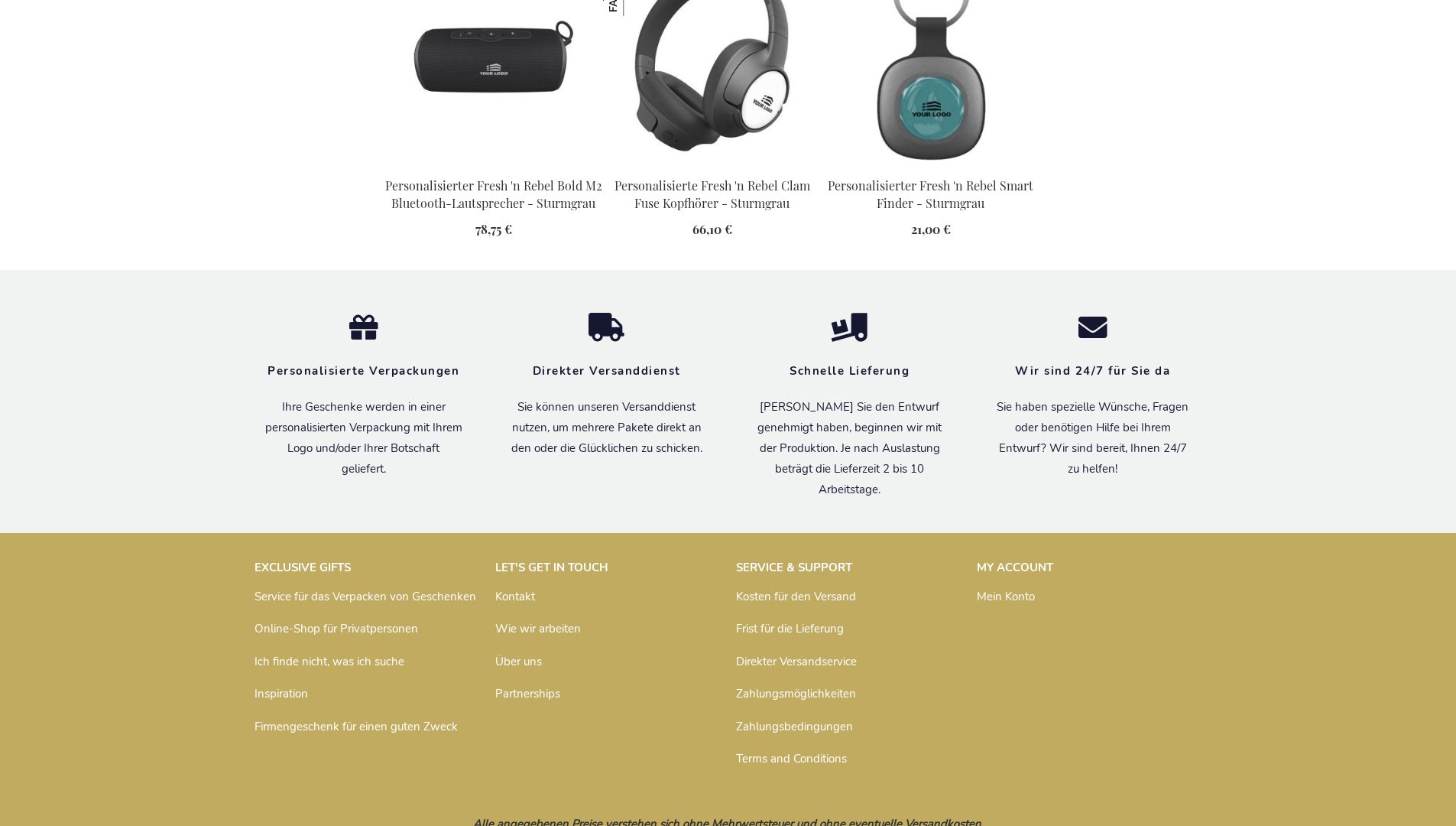
scroll to position [1743, 0]
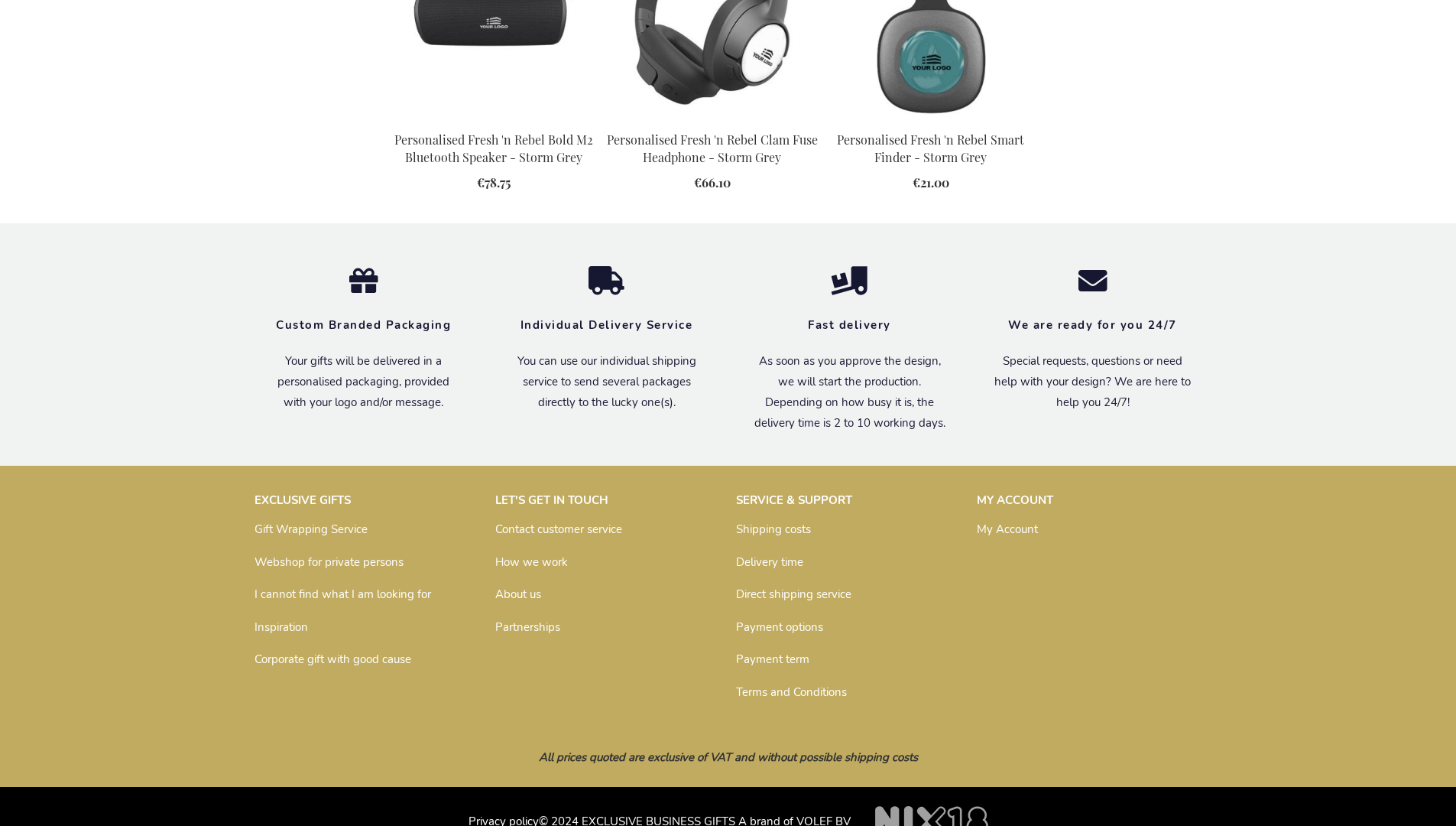
scroll to position [1705, 0]
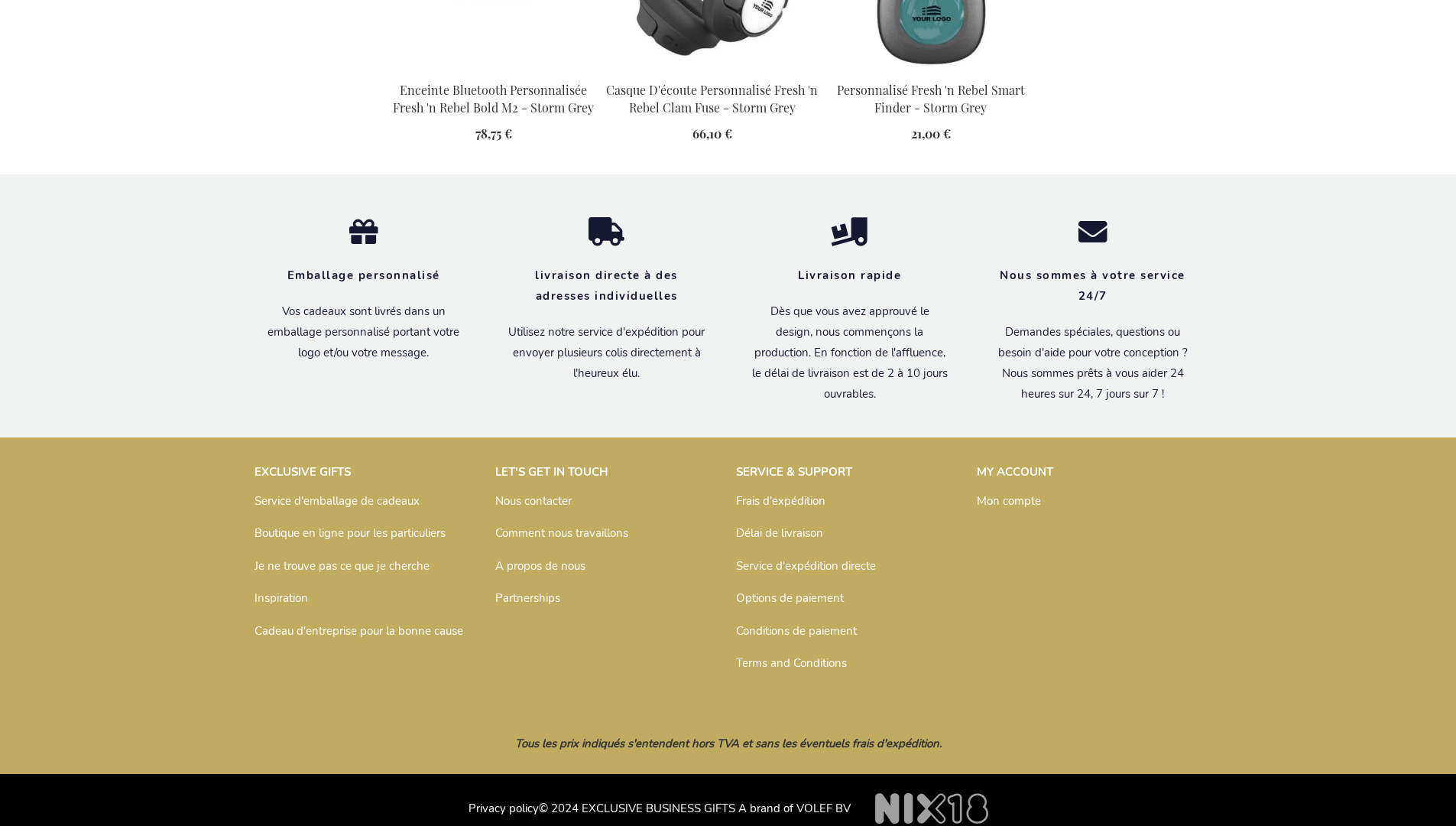
scroll to position [1758, 0]
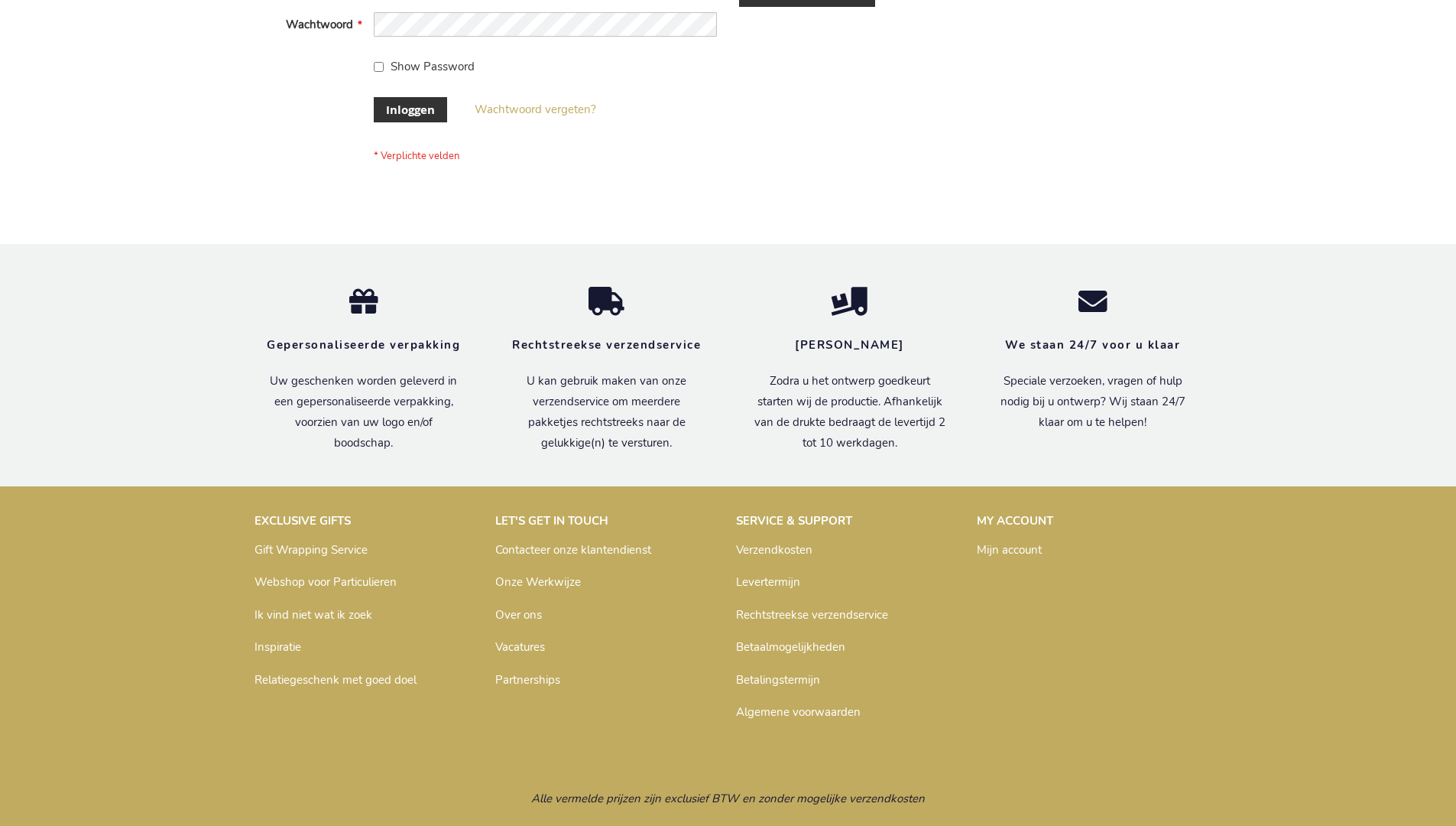
scroll to position [519, 0]
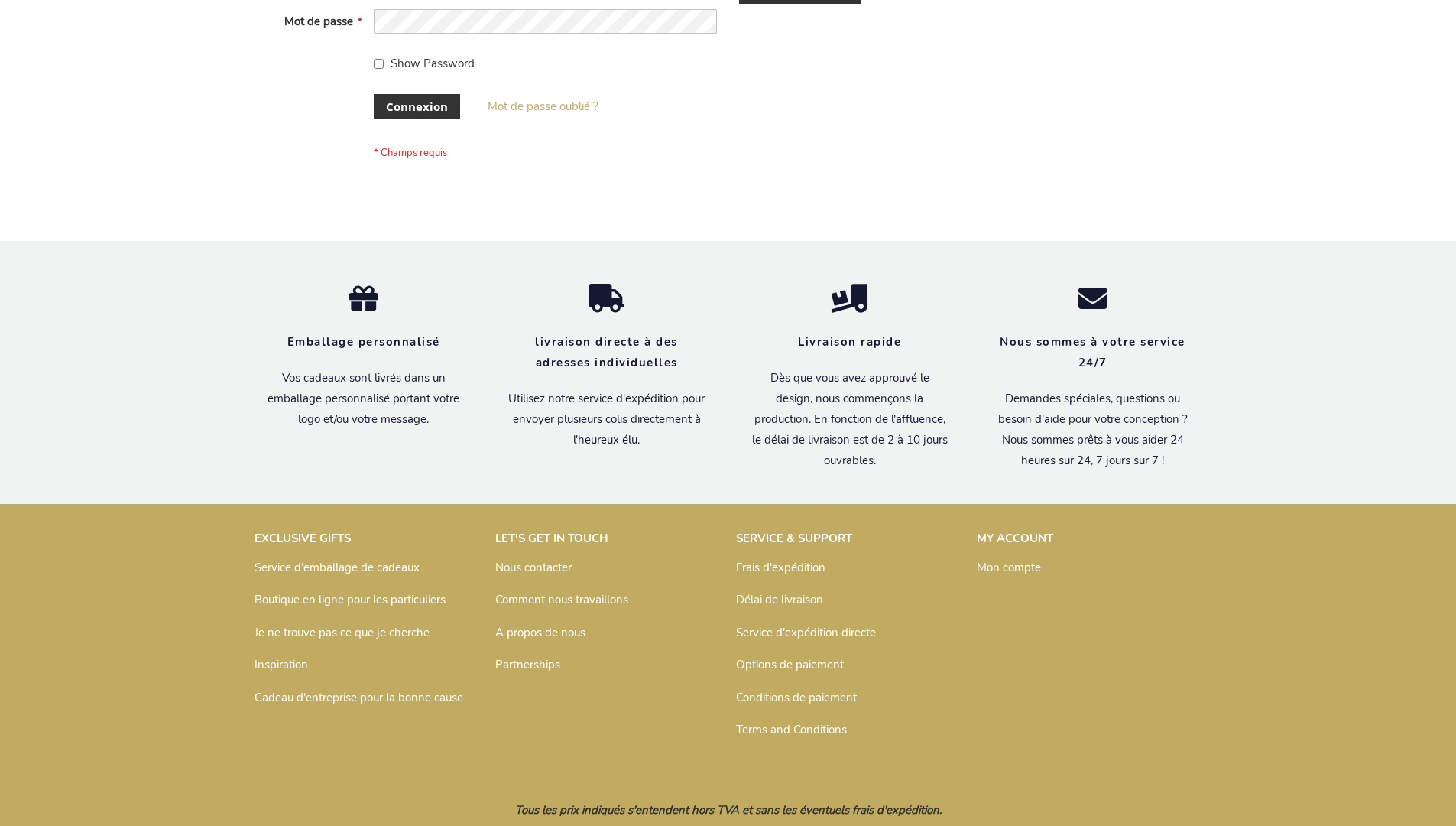
scroll to position [527, 0]
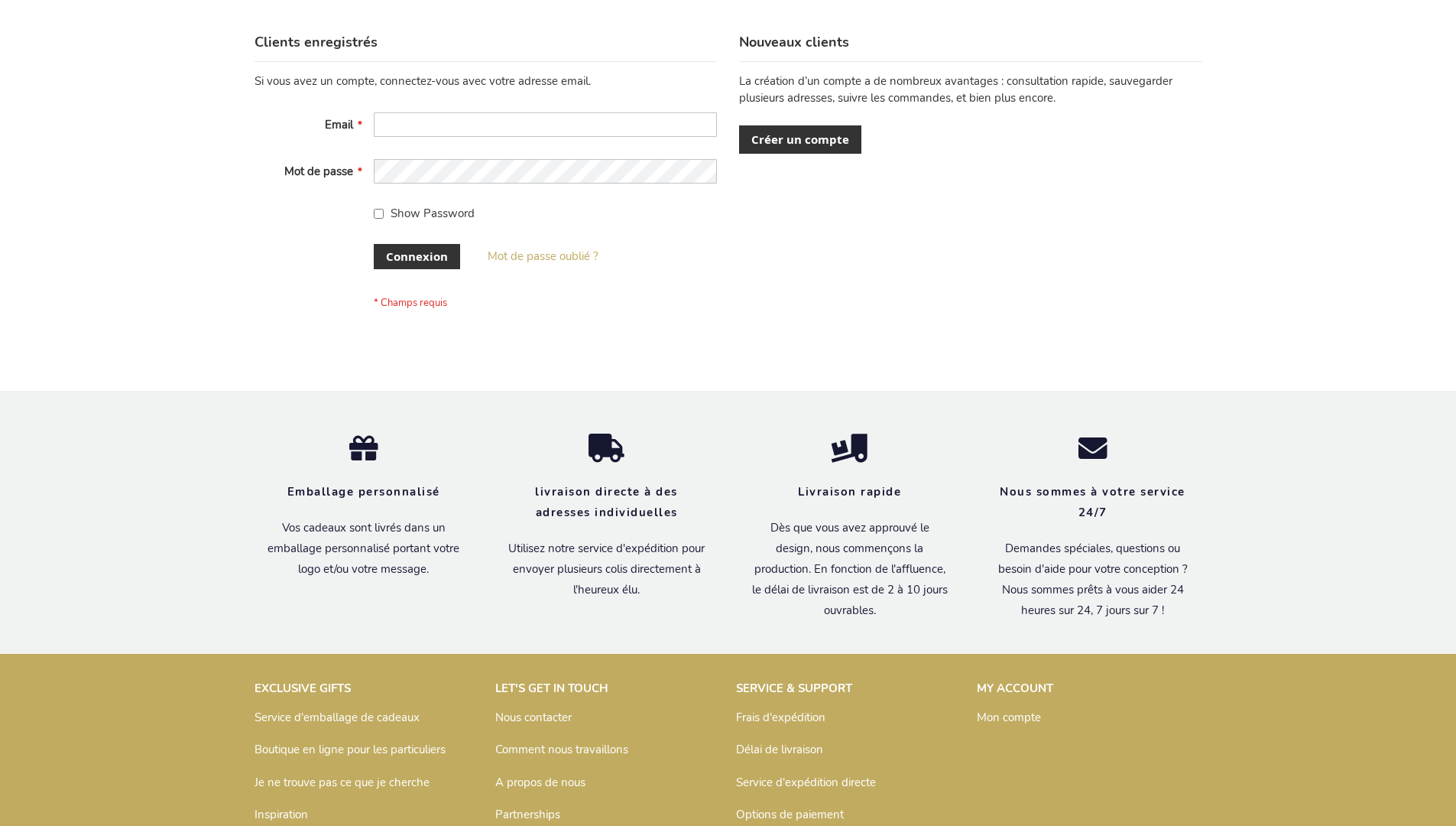
scroll to position [527, 0]
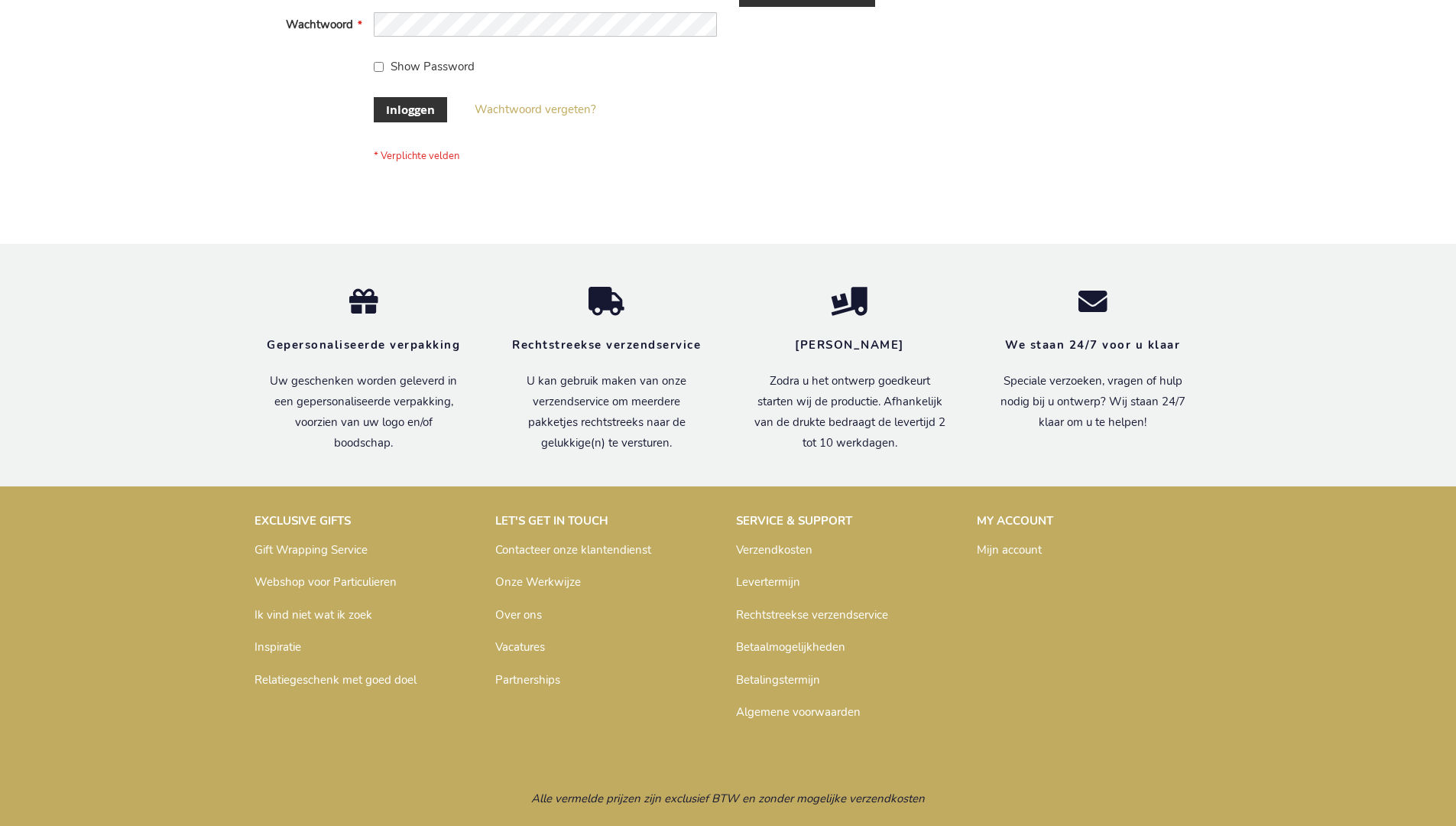
scroll to position [519, 0]
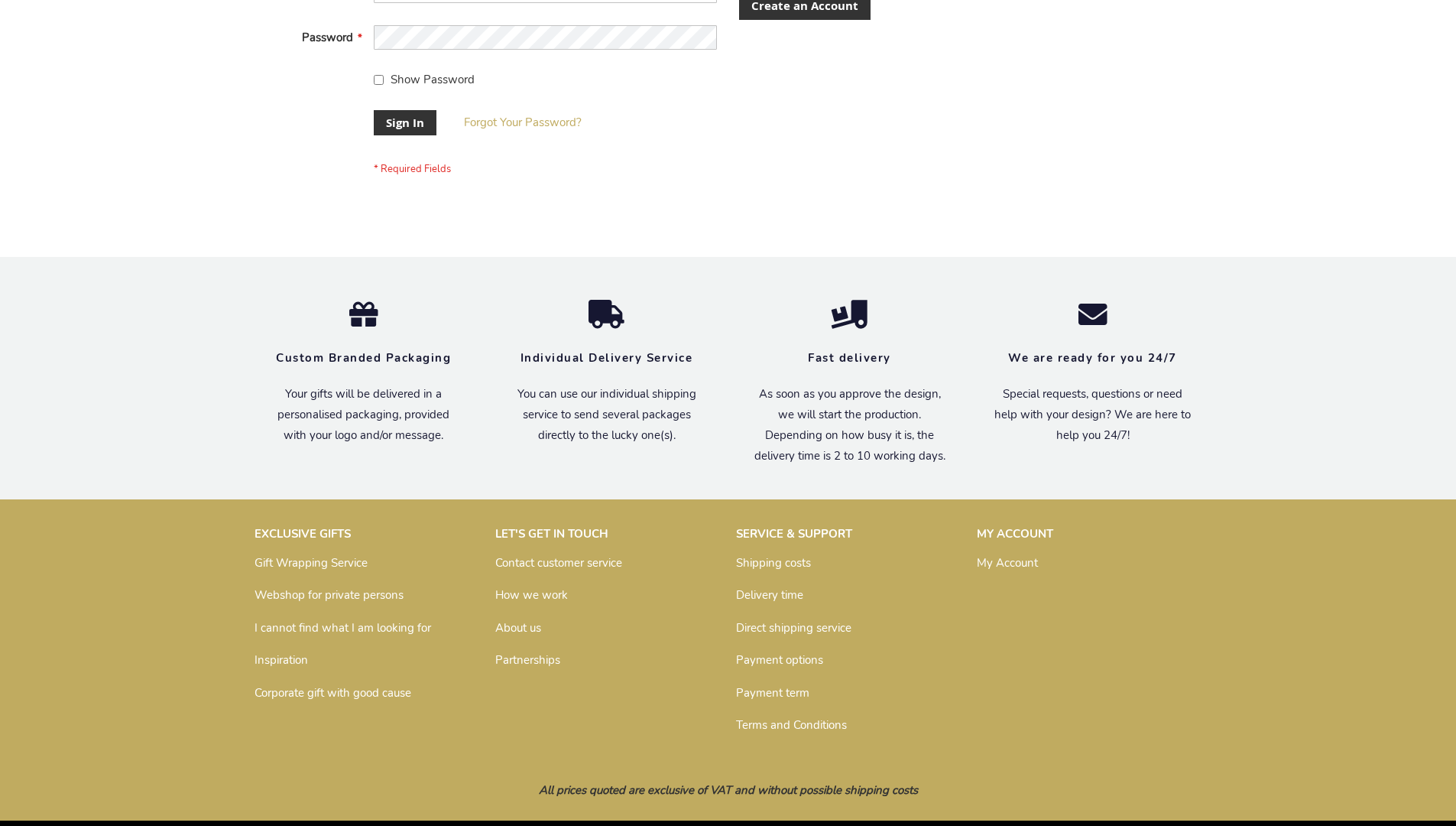
scroll to position [491, 0]
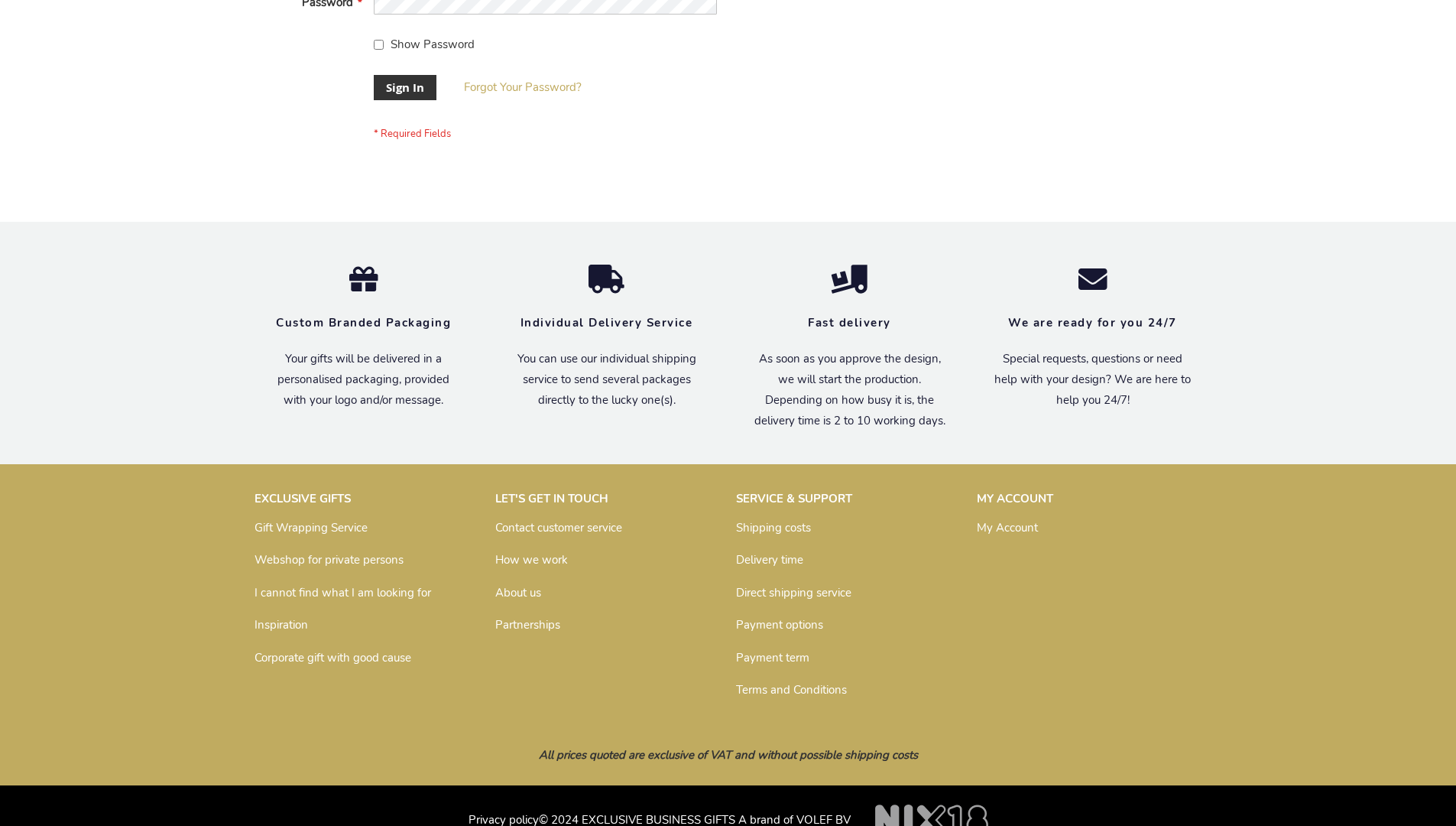
scroll to position [491, 0]
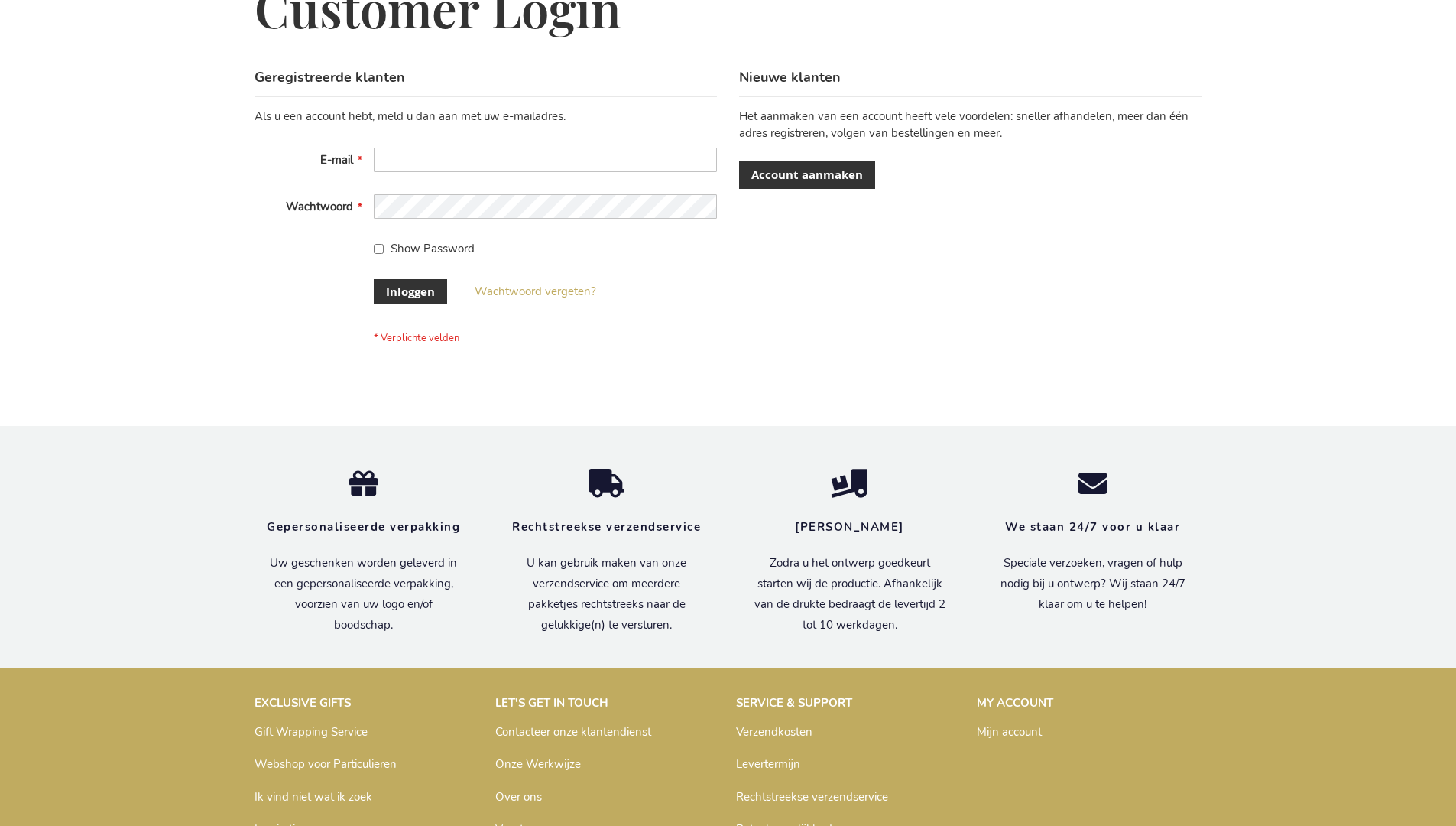
scroll to position [519, 0]
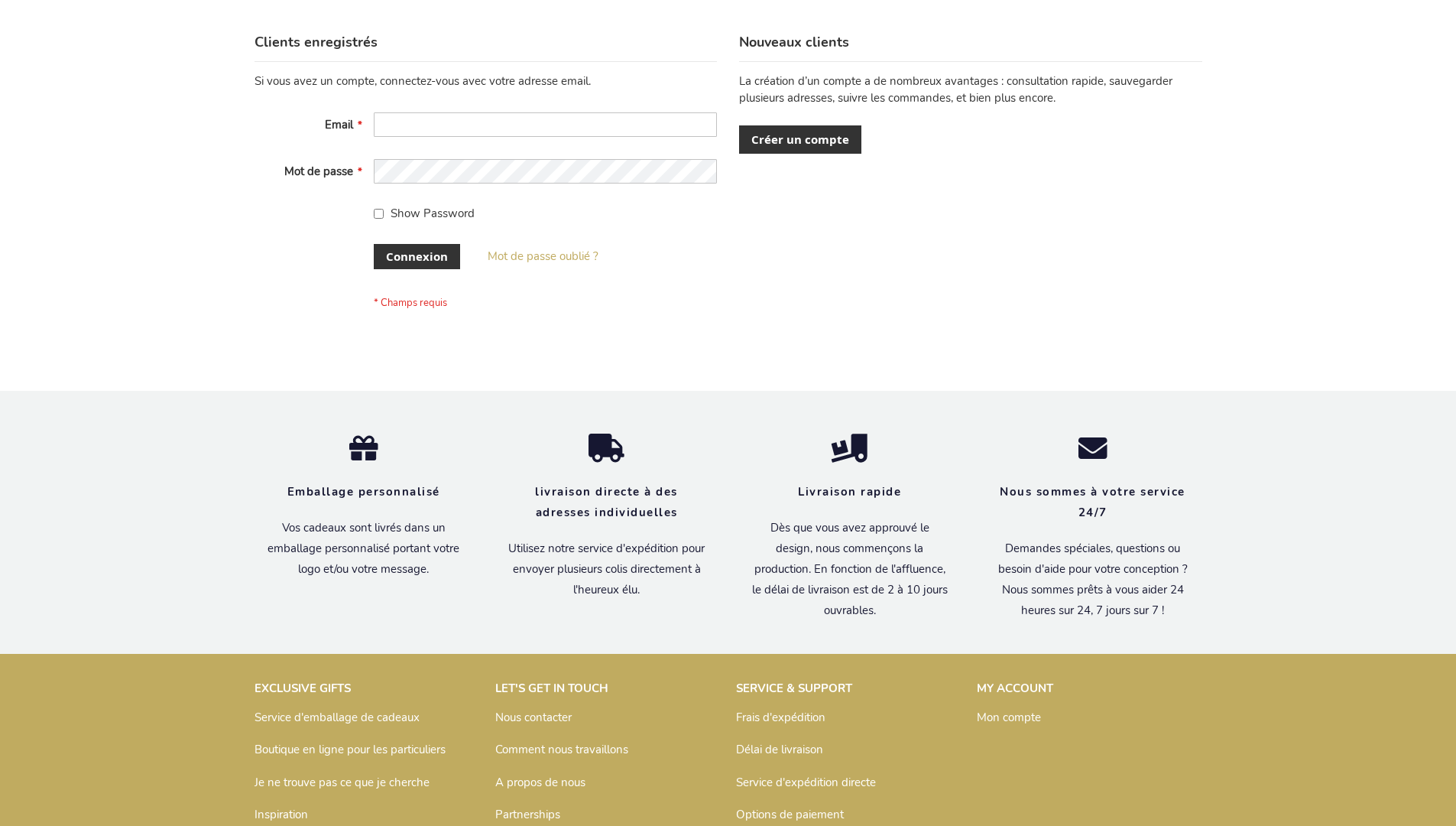
scroll to position [527, 0]
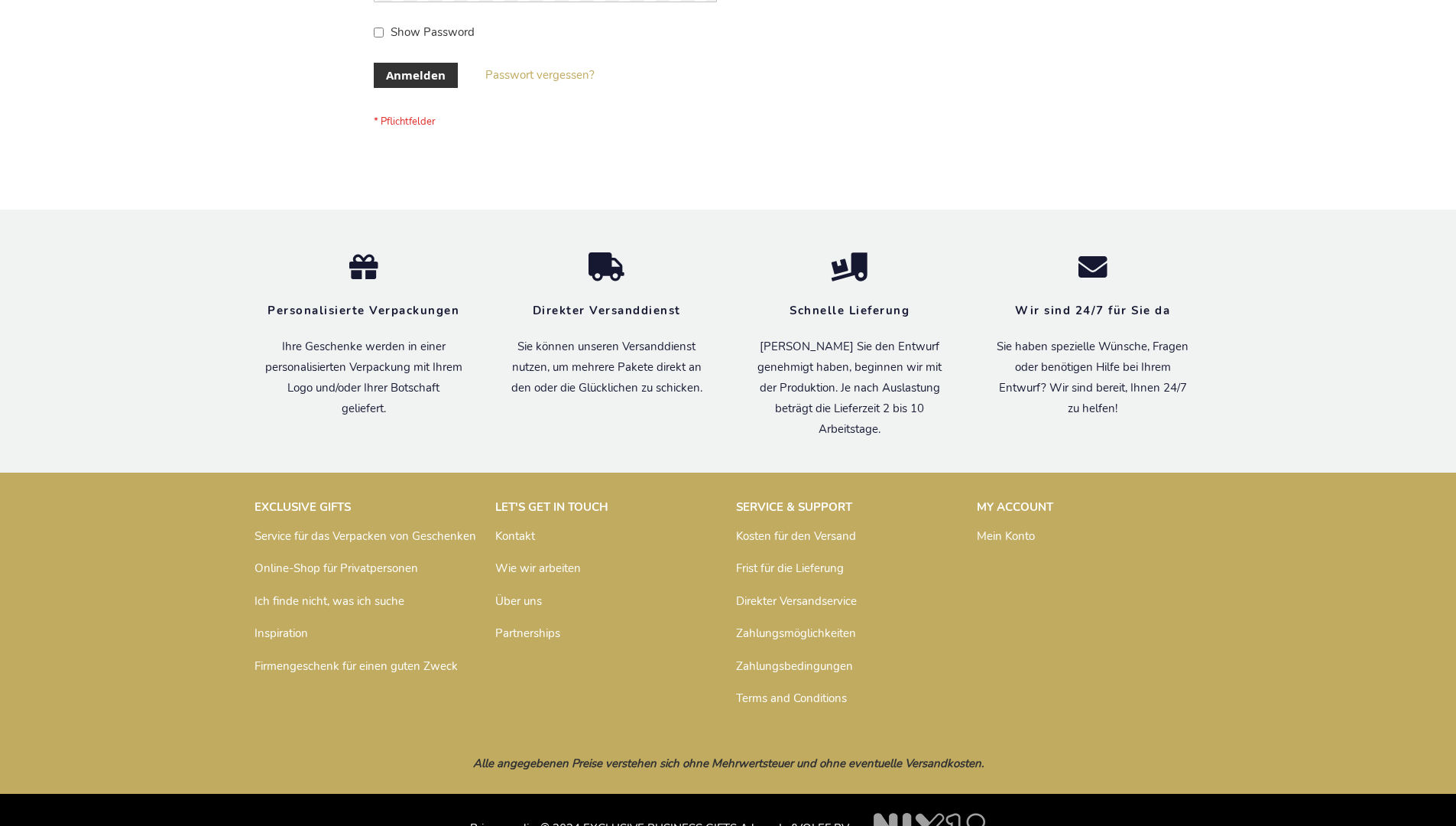
scroll to position [512, 0]
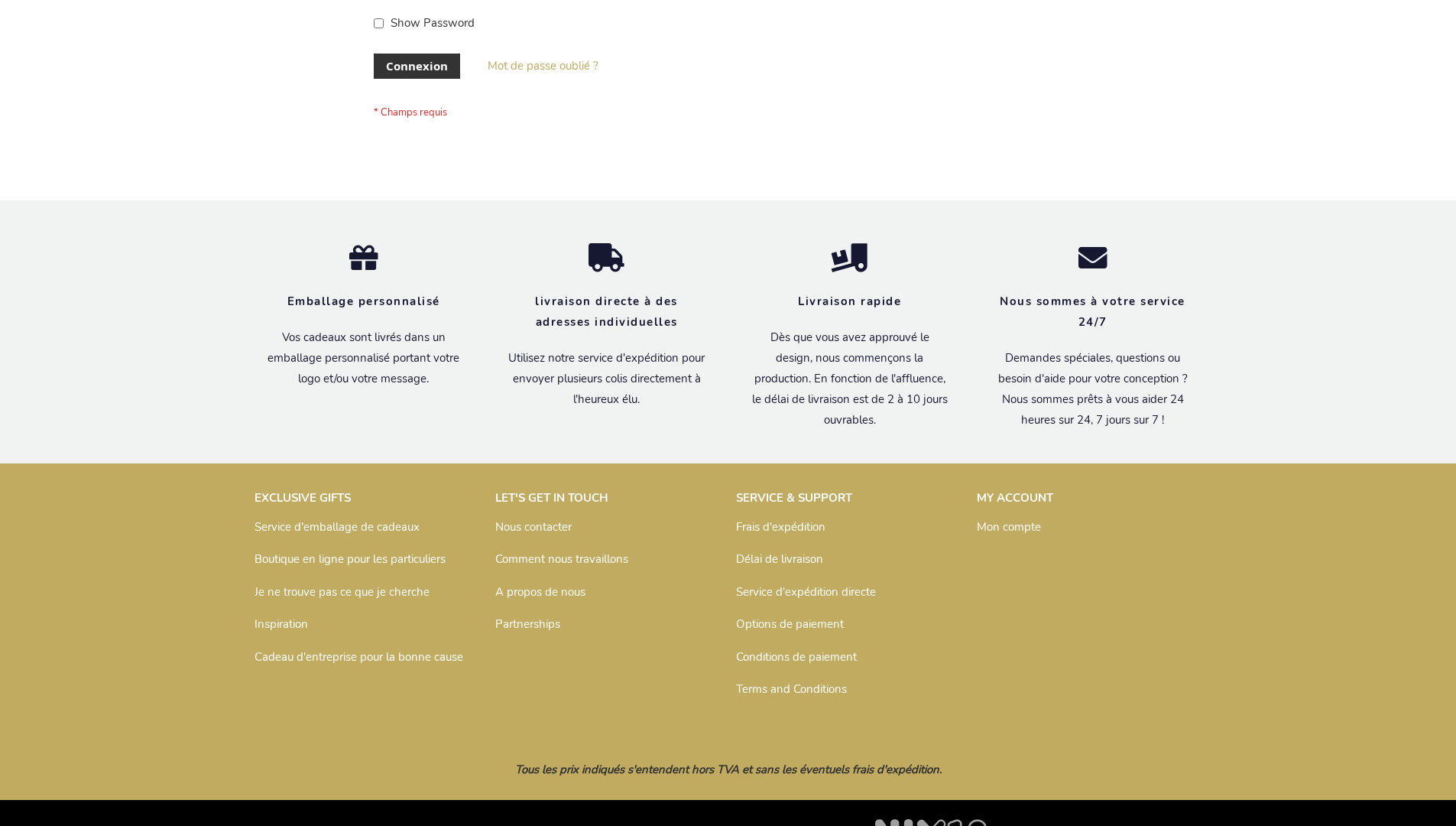
scroll to position [527, 0]
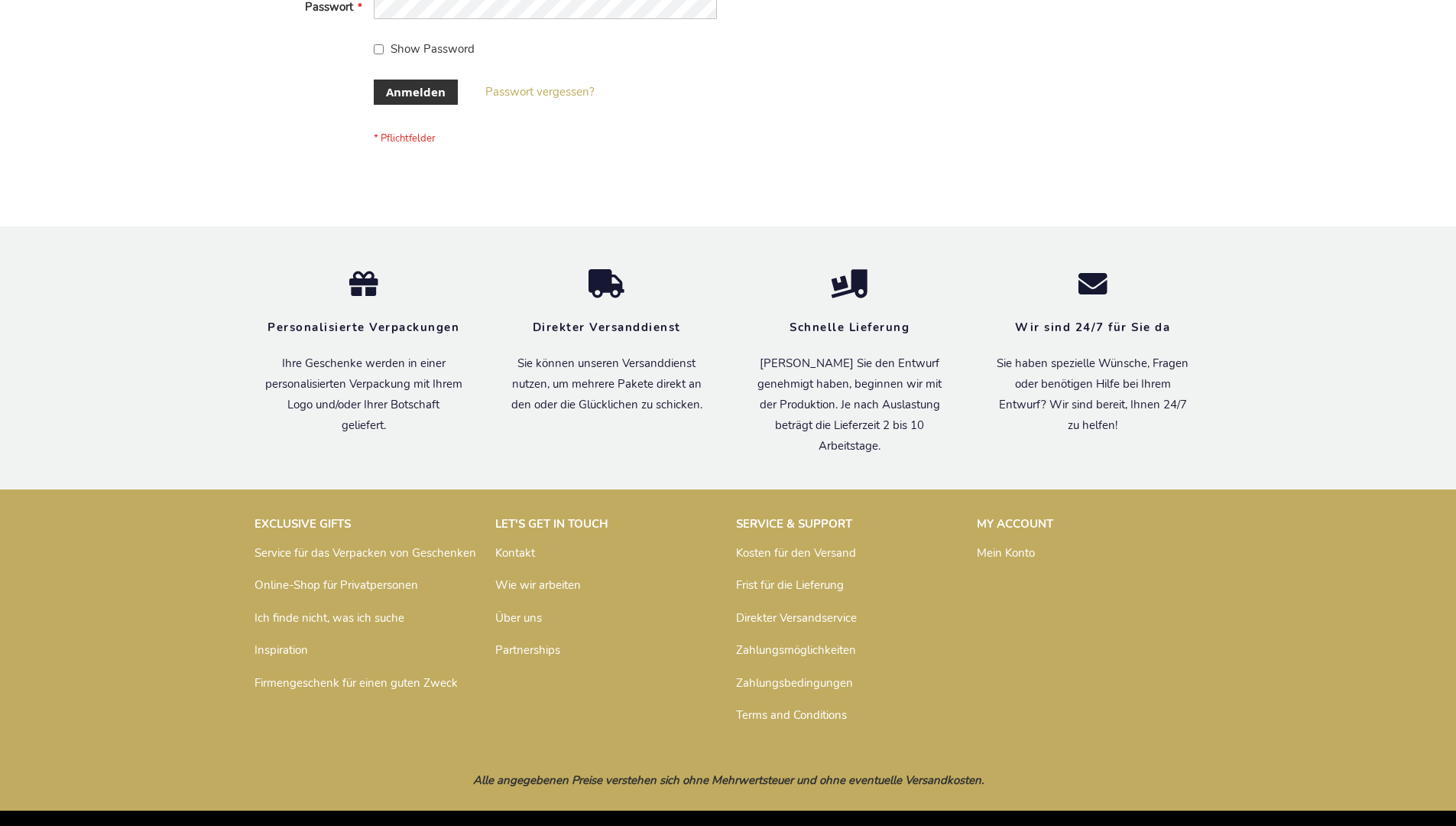
scroll to position [512, 0]
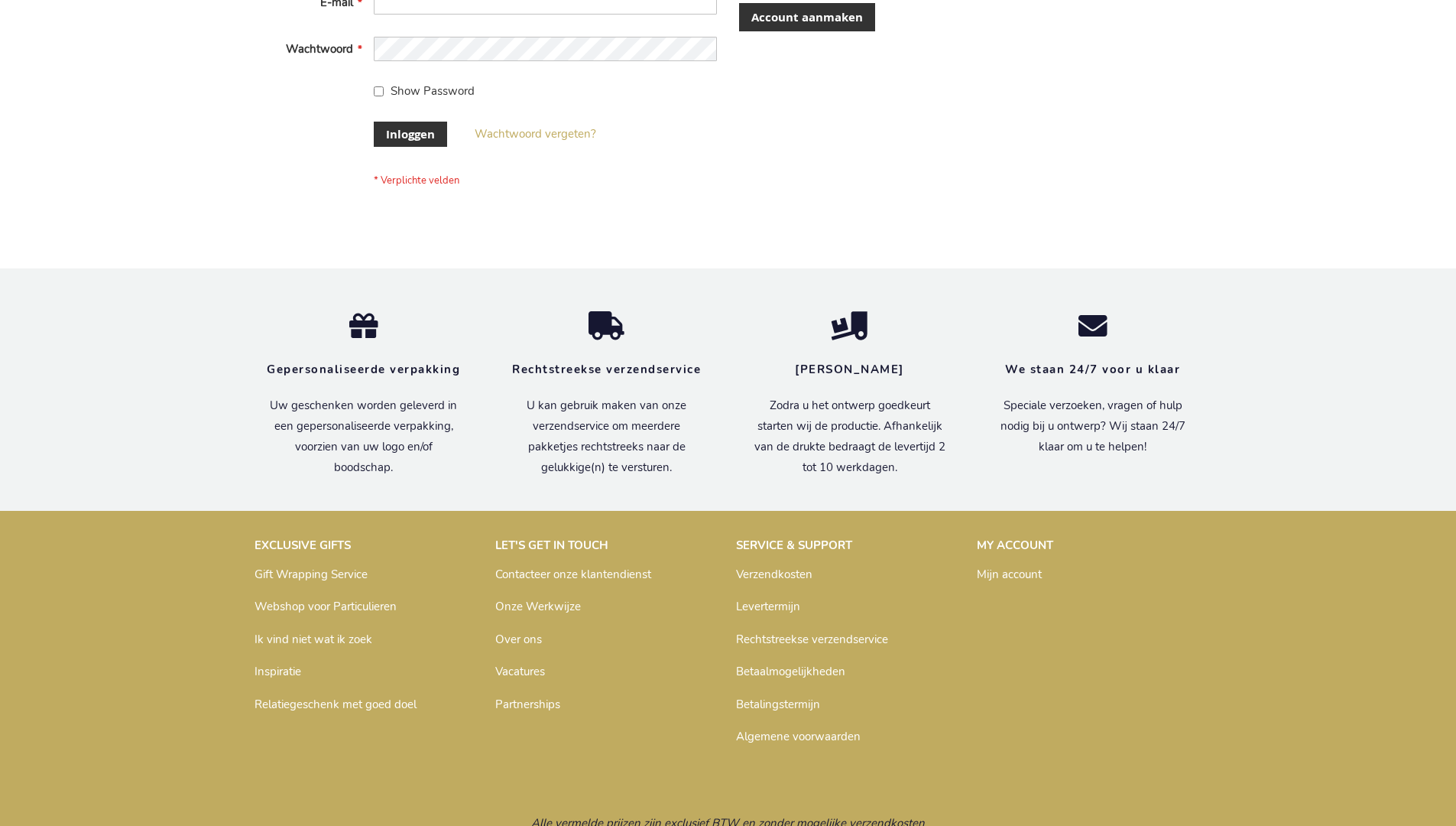
scroll to position [519, 0]
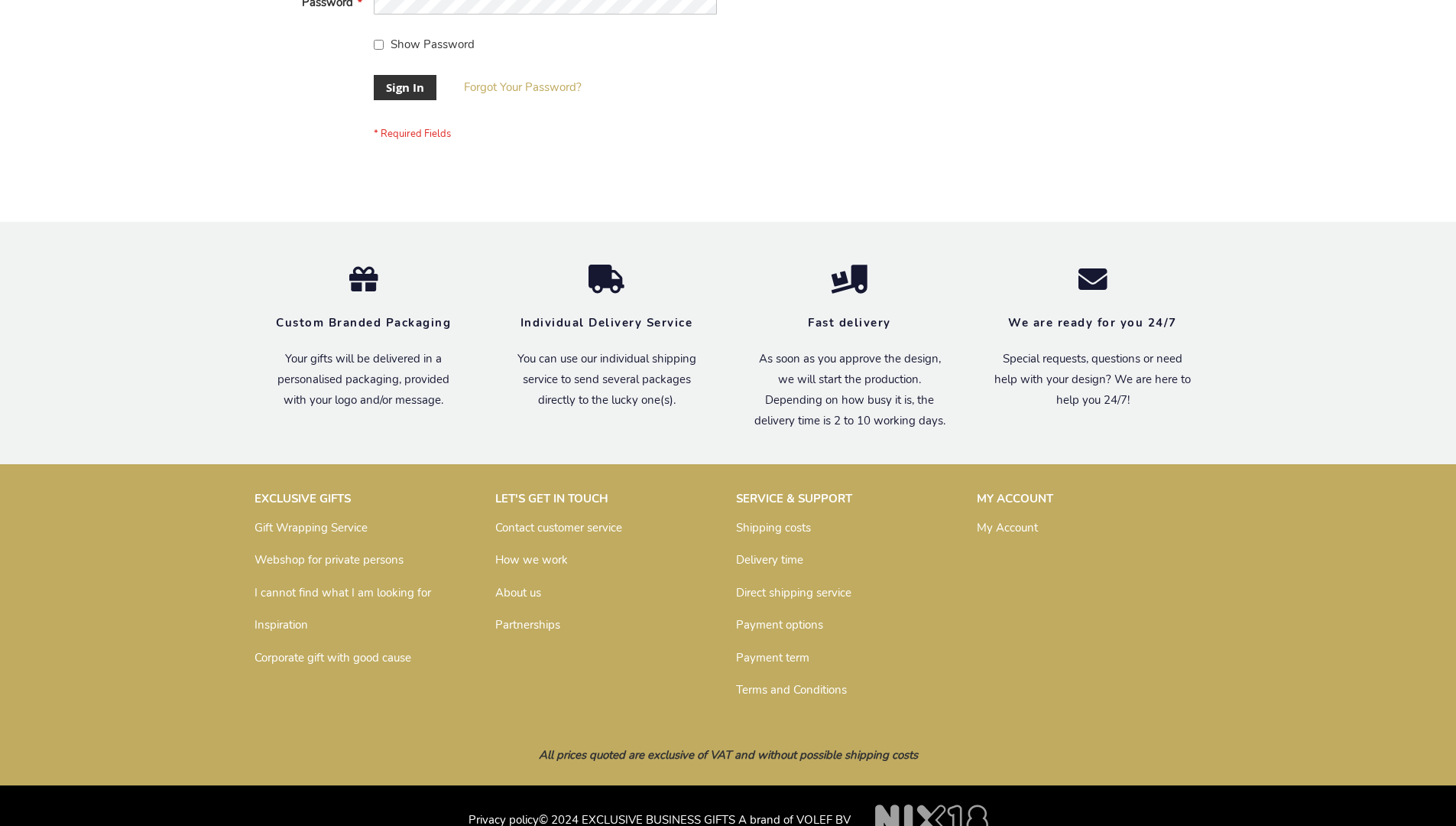
scroll to position [491, 0]
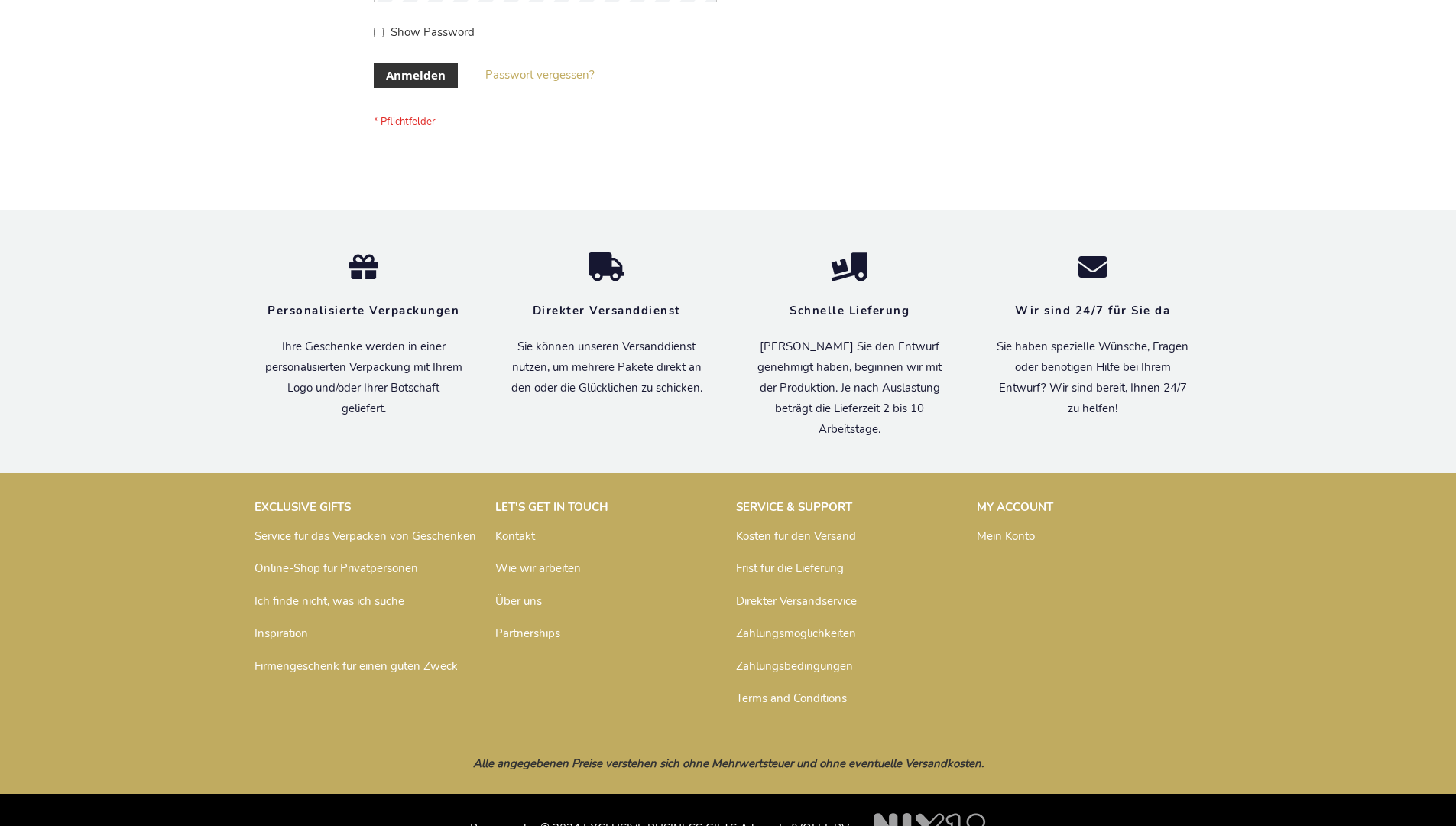
scroll to position [512, 0]
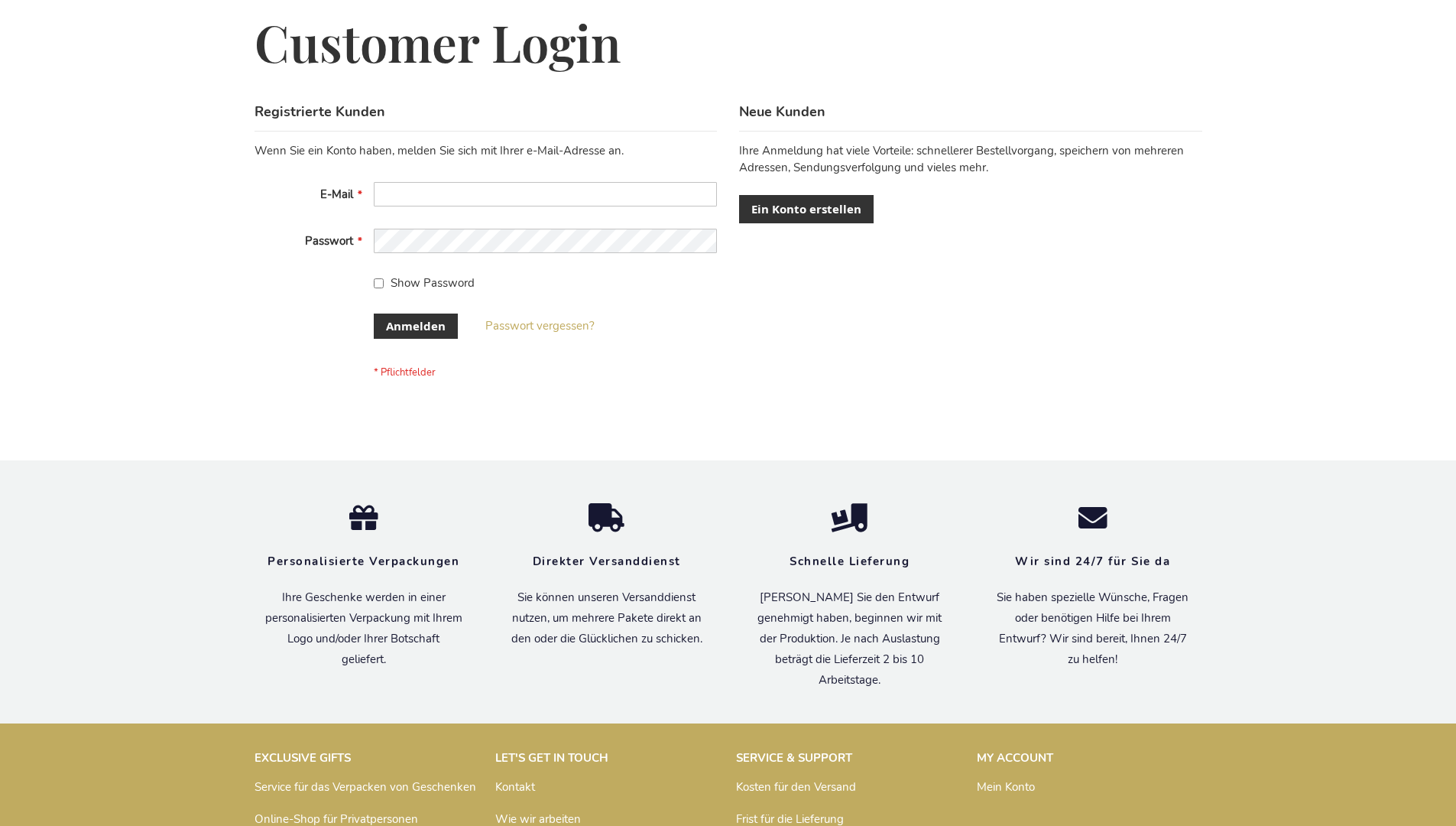
scroll to position [512, 0]
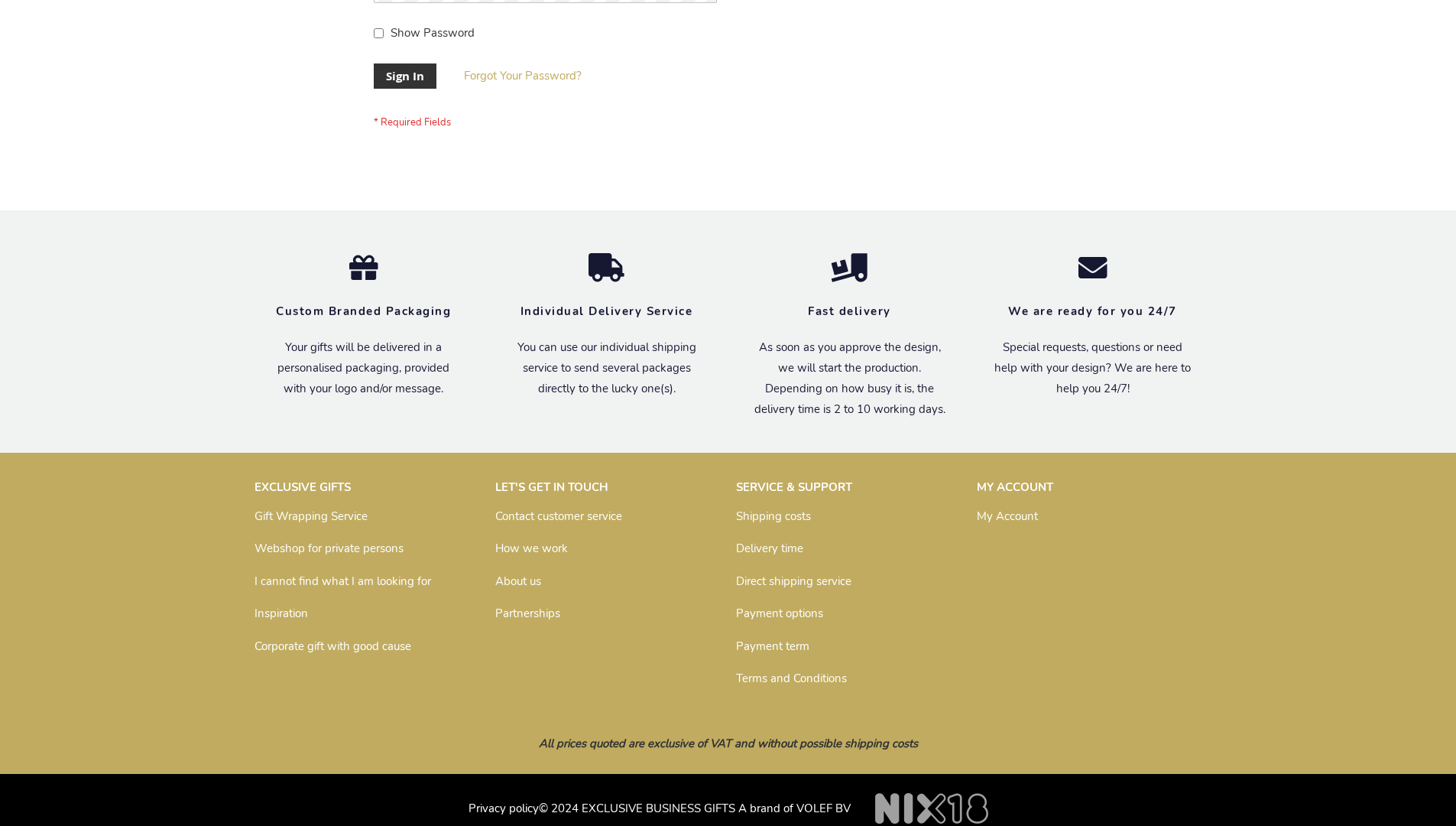
scroll to position [491, 0]
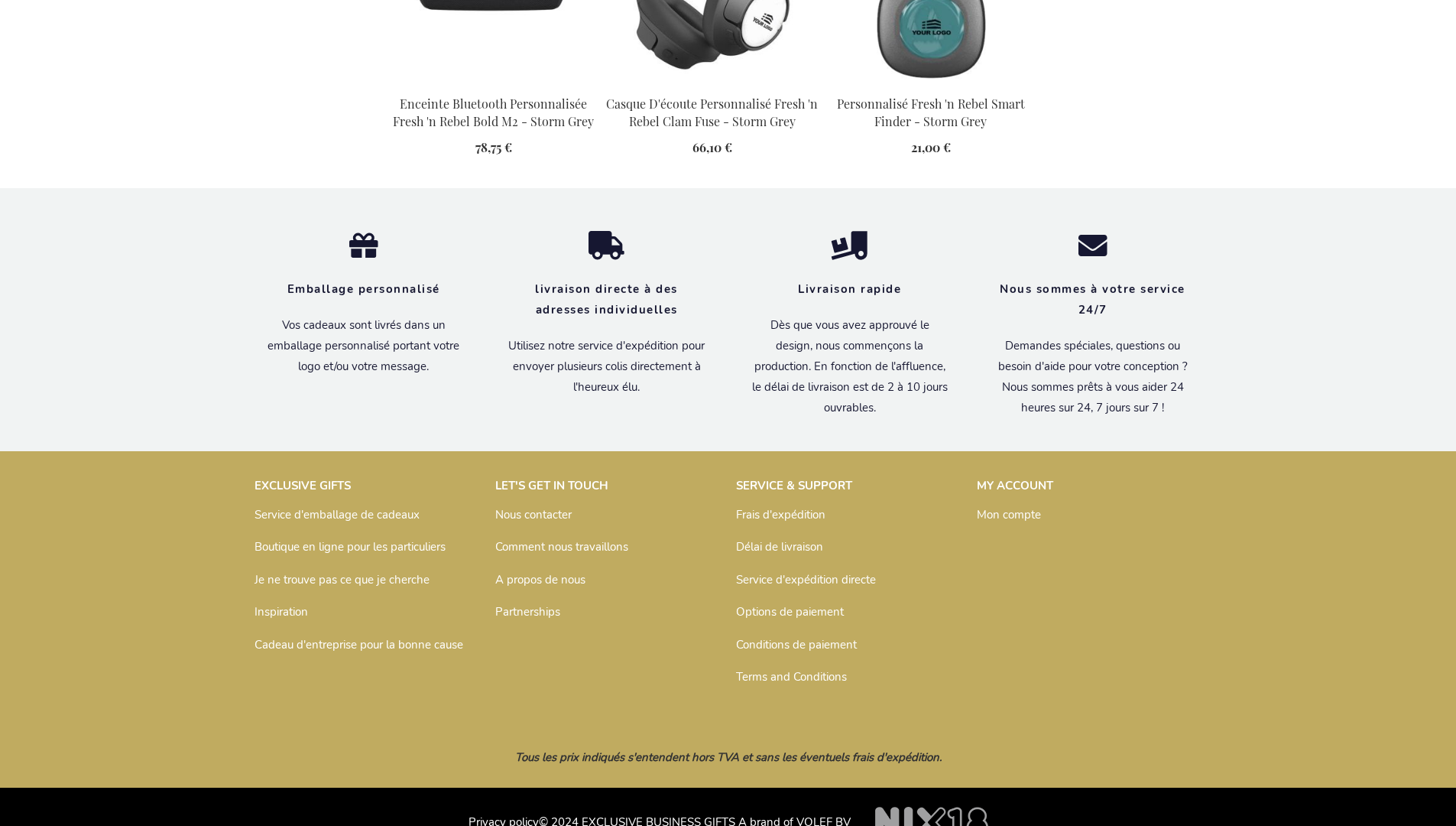
scroll to position [1758, 0]
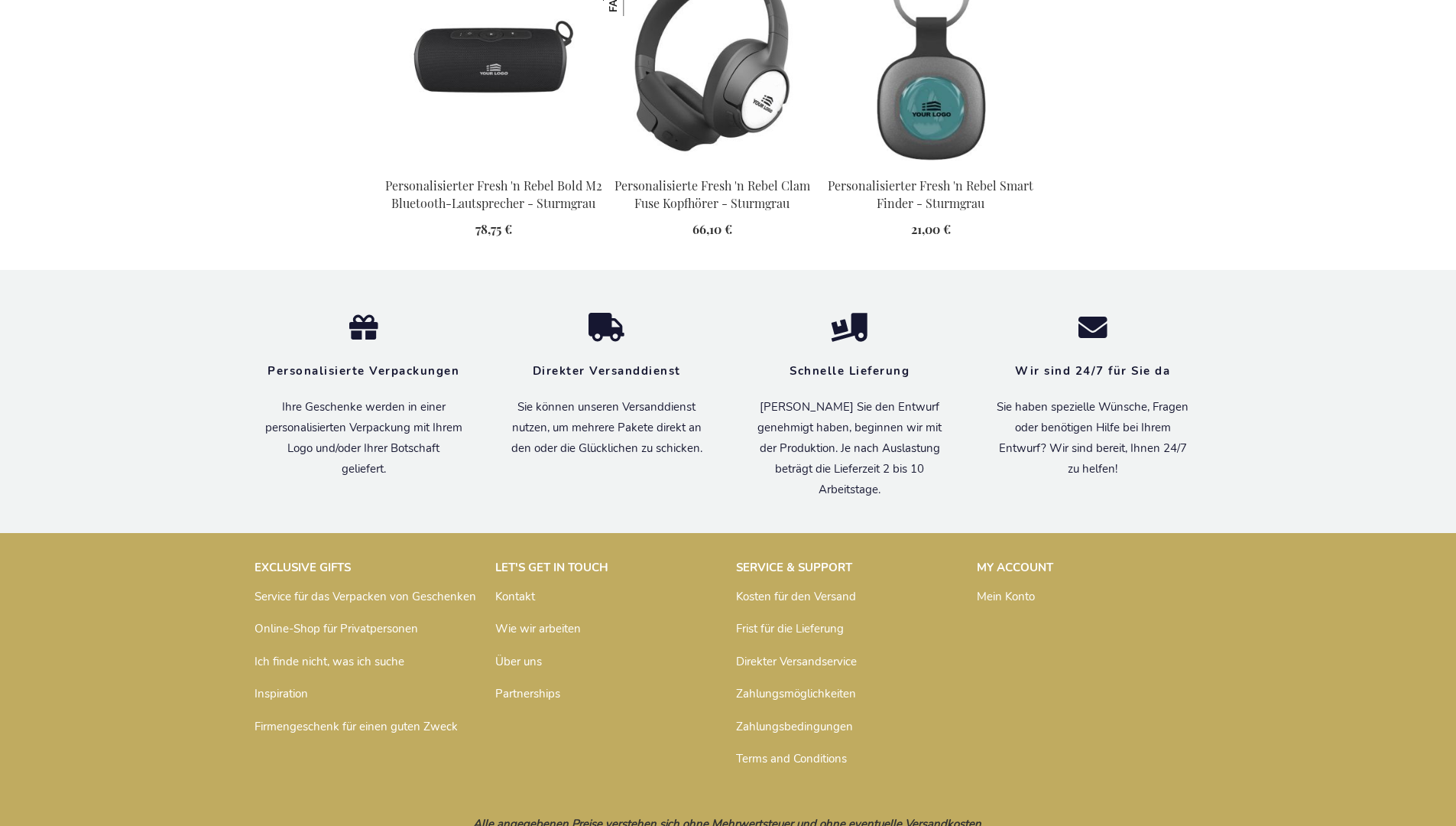
scroll to position [1743, 0]
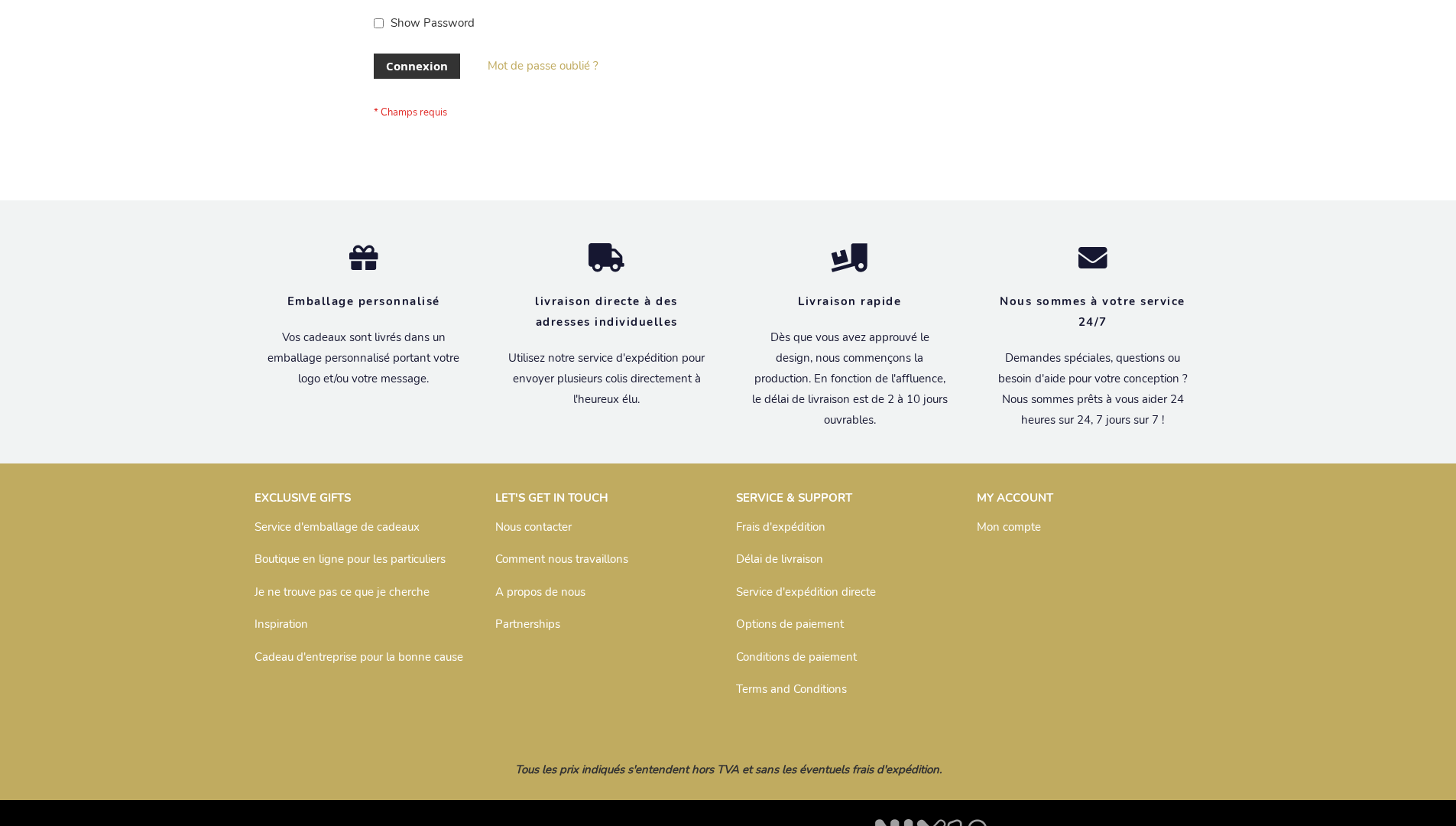
scroll to position [527, 0]
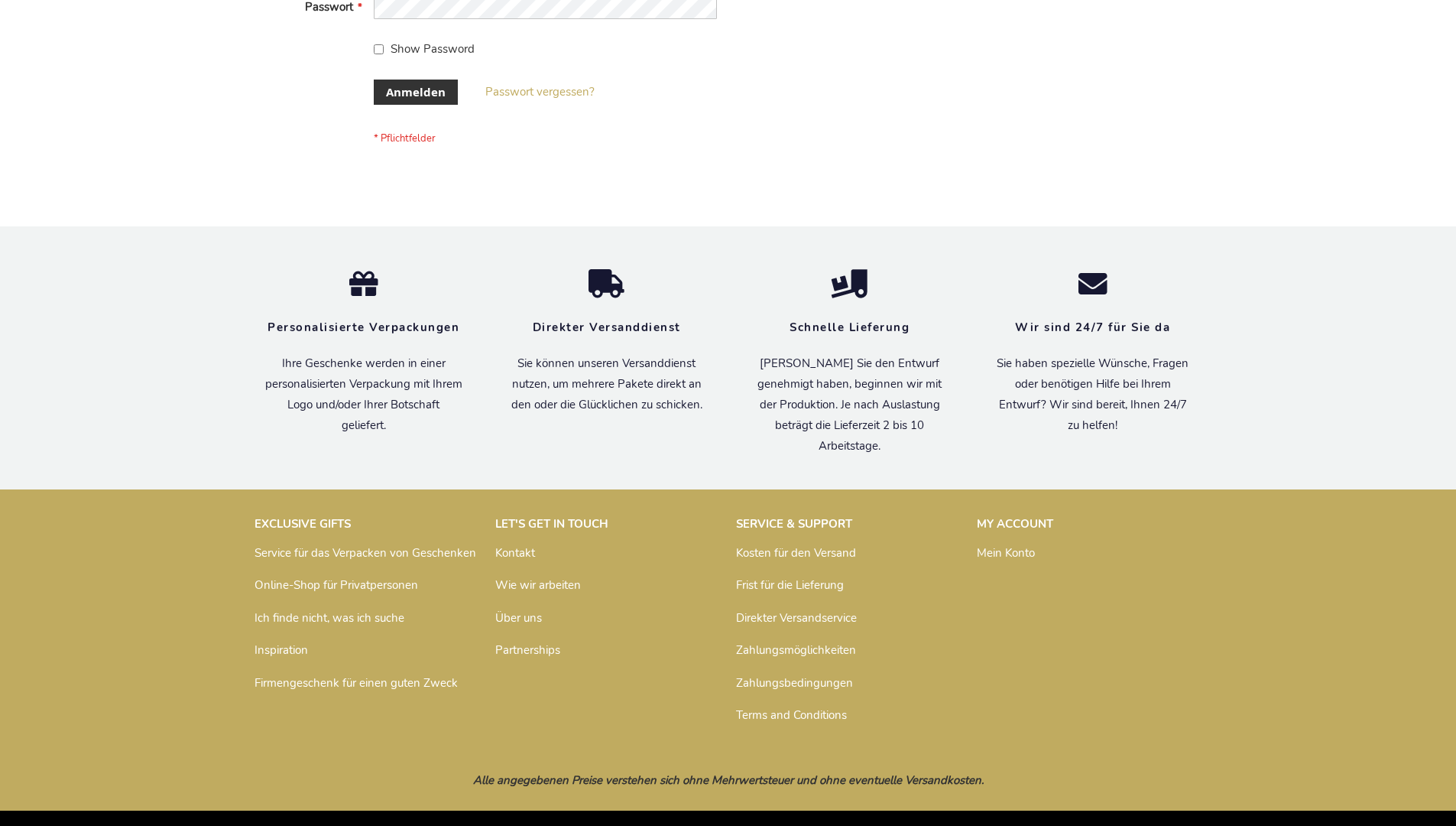
scroll to position [512, 0]
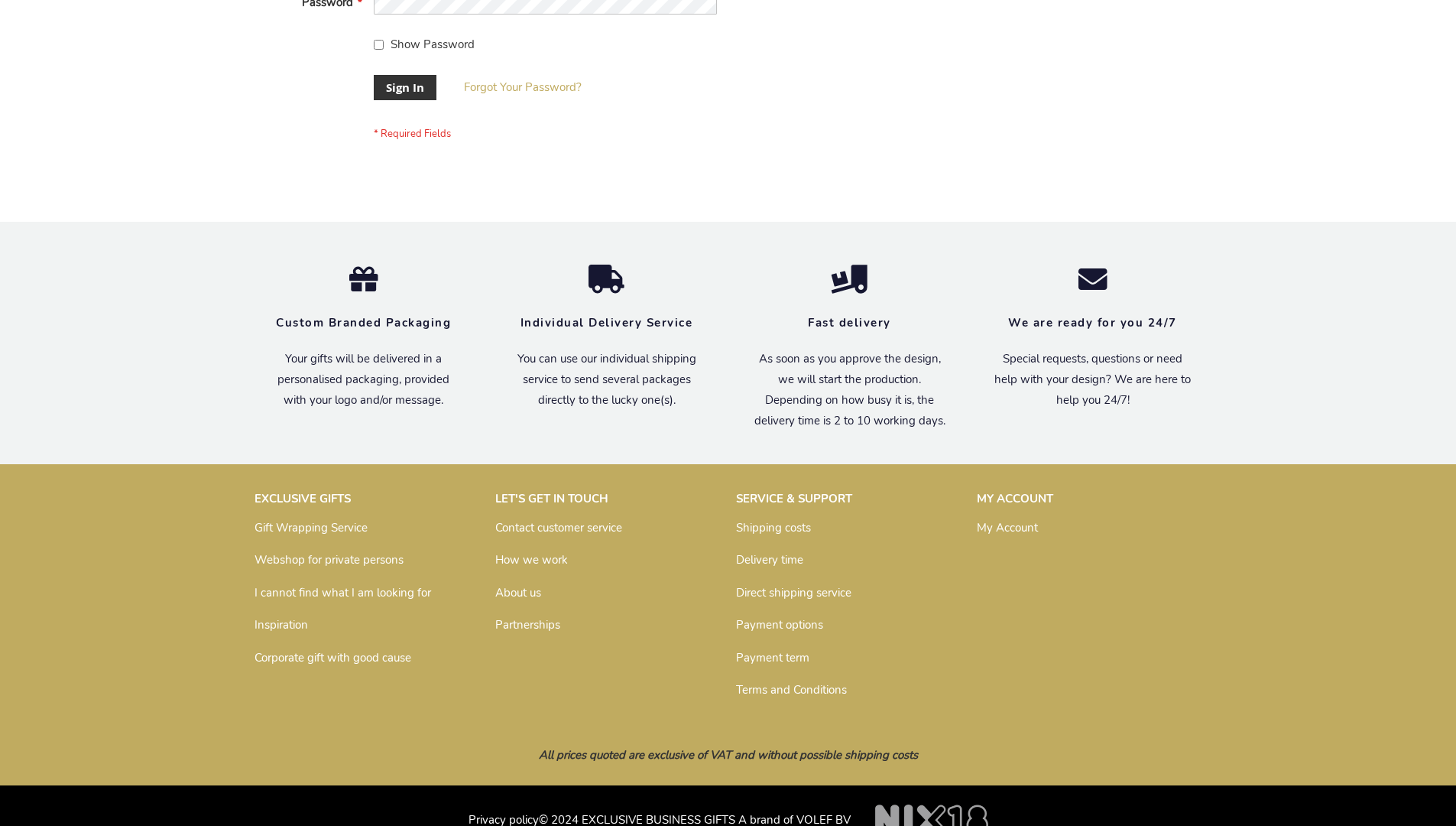
scroll to position [491, 0]
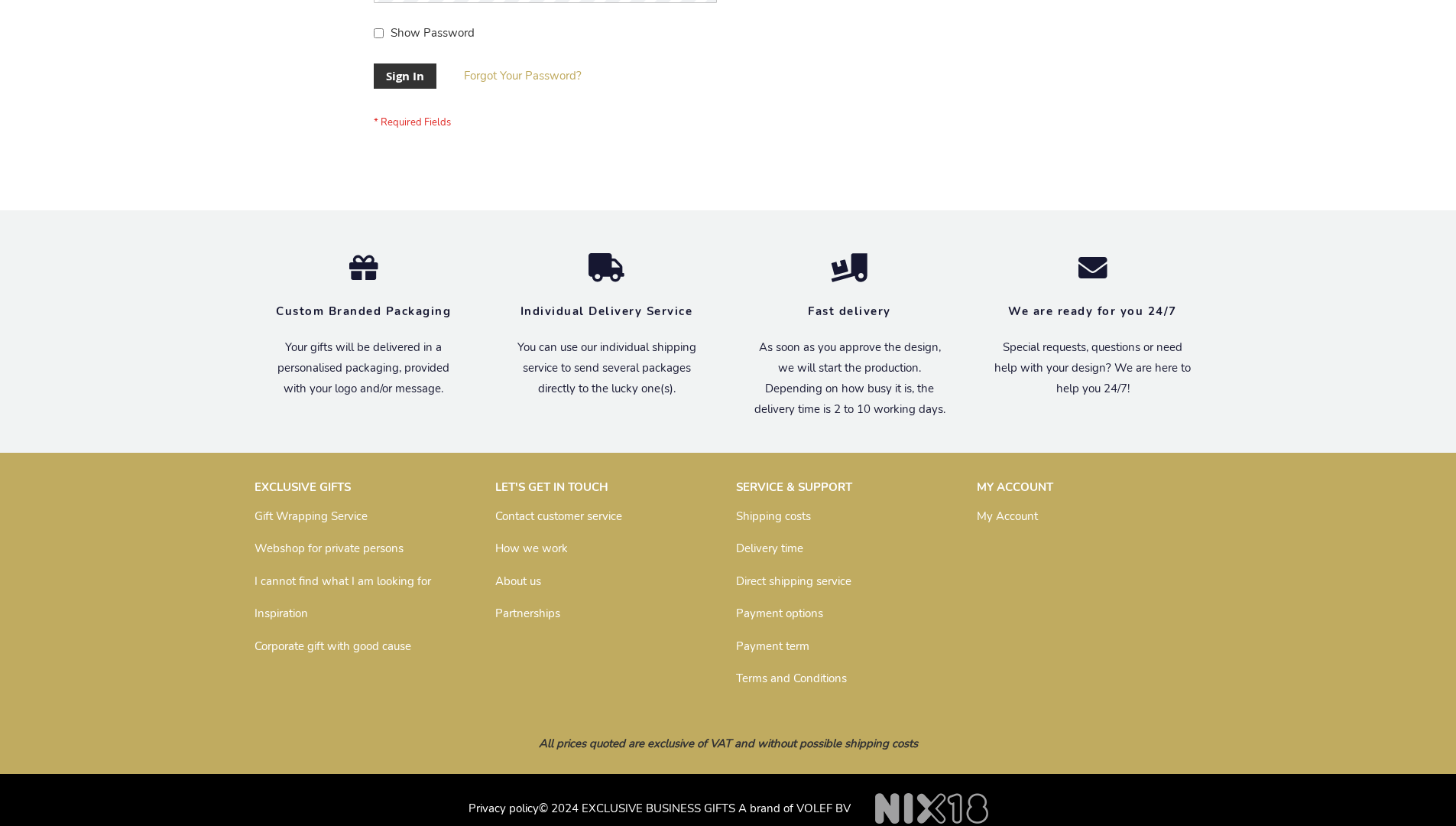
scroll to position [491, 0]
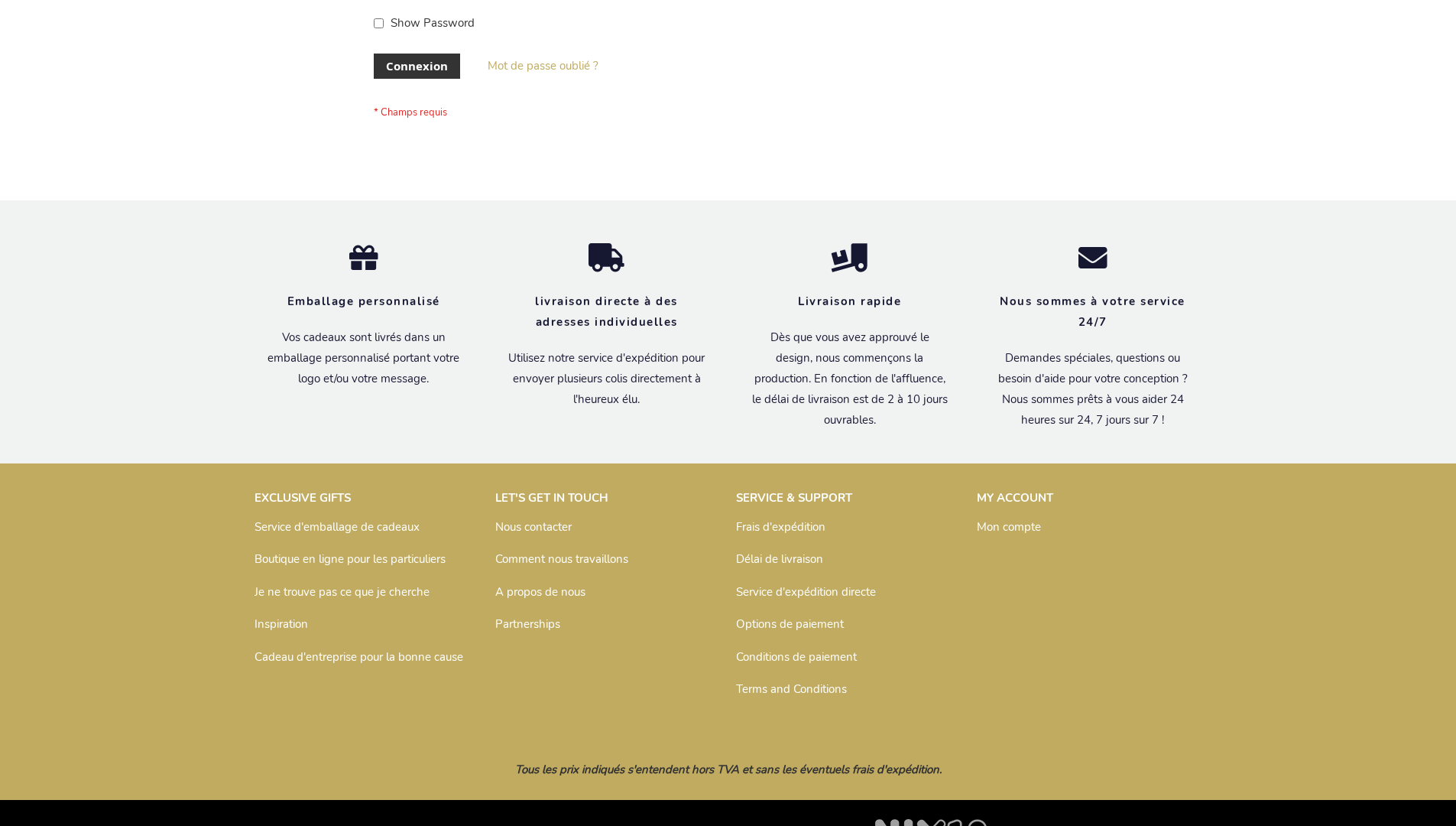
scroll to position [527, 0]
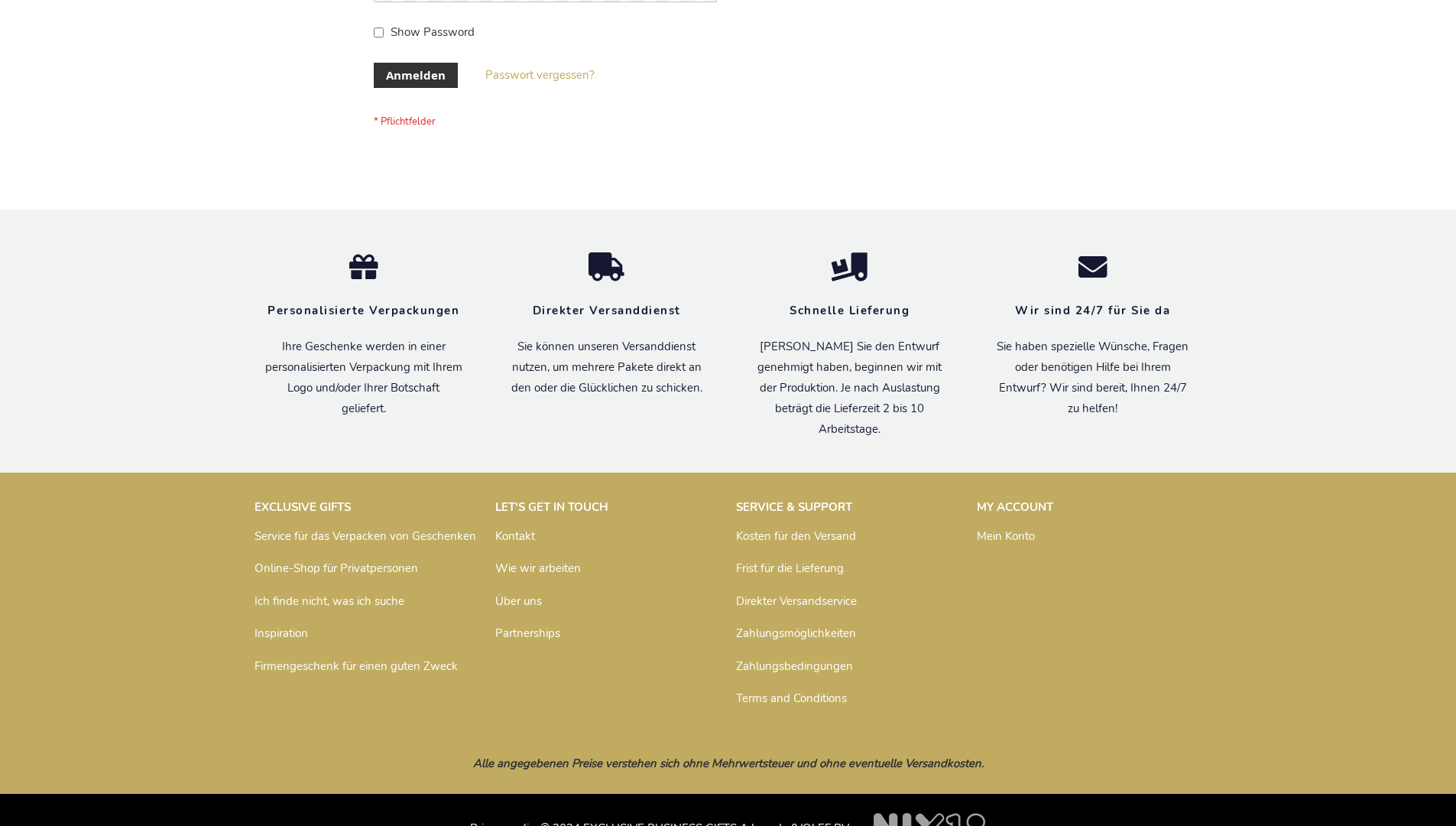
scroll to position [512, 0]
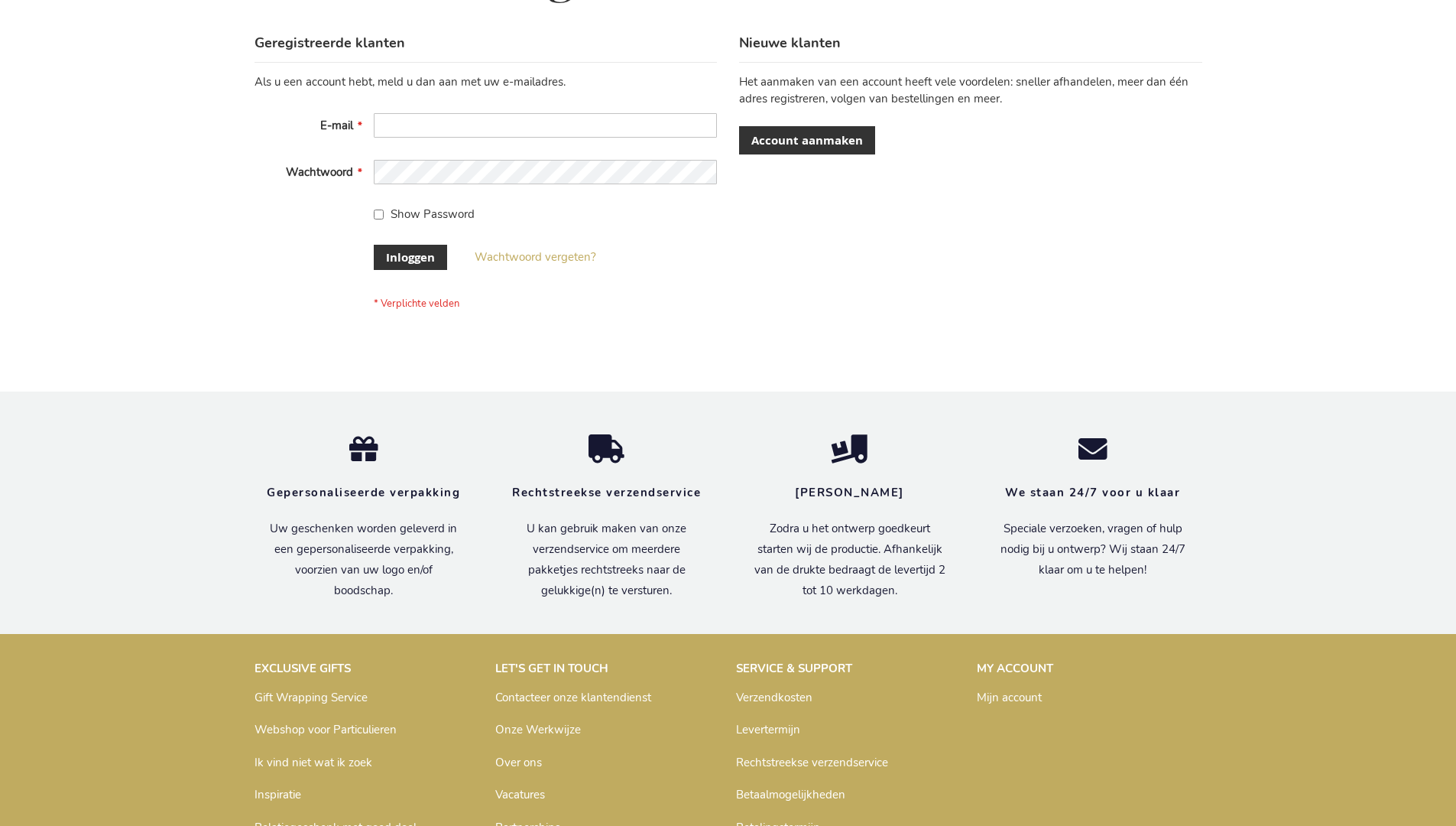
scroll to position [519, 0]
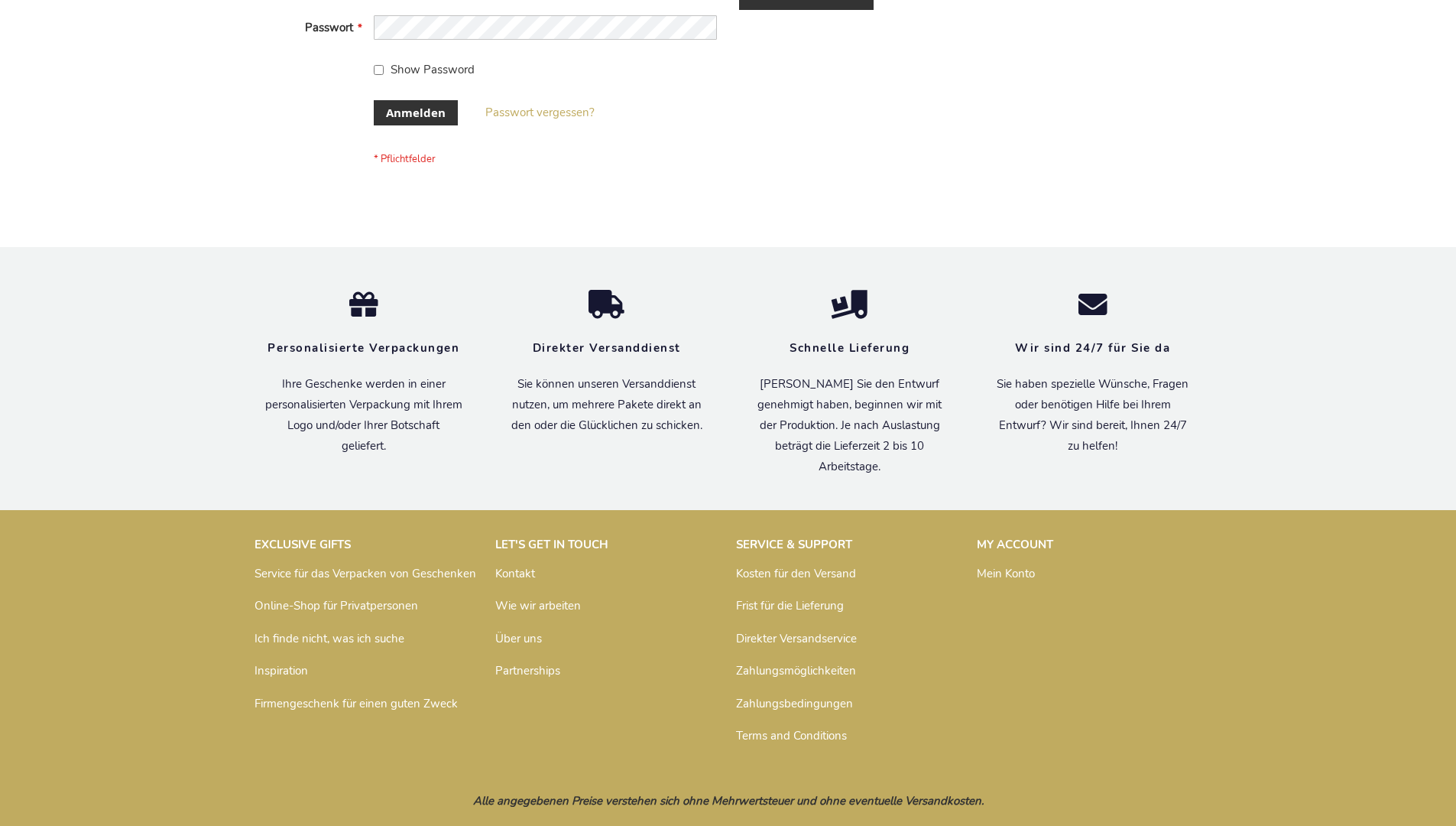
scroll to position [512, 0]
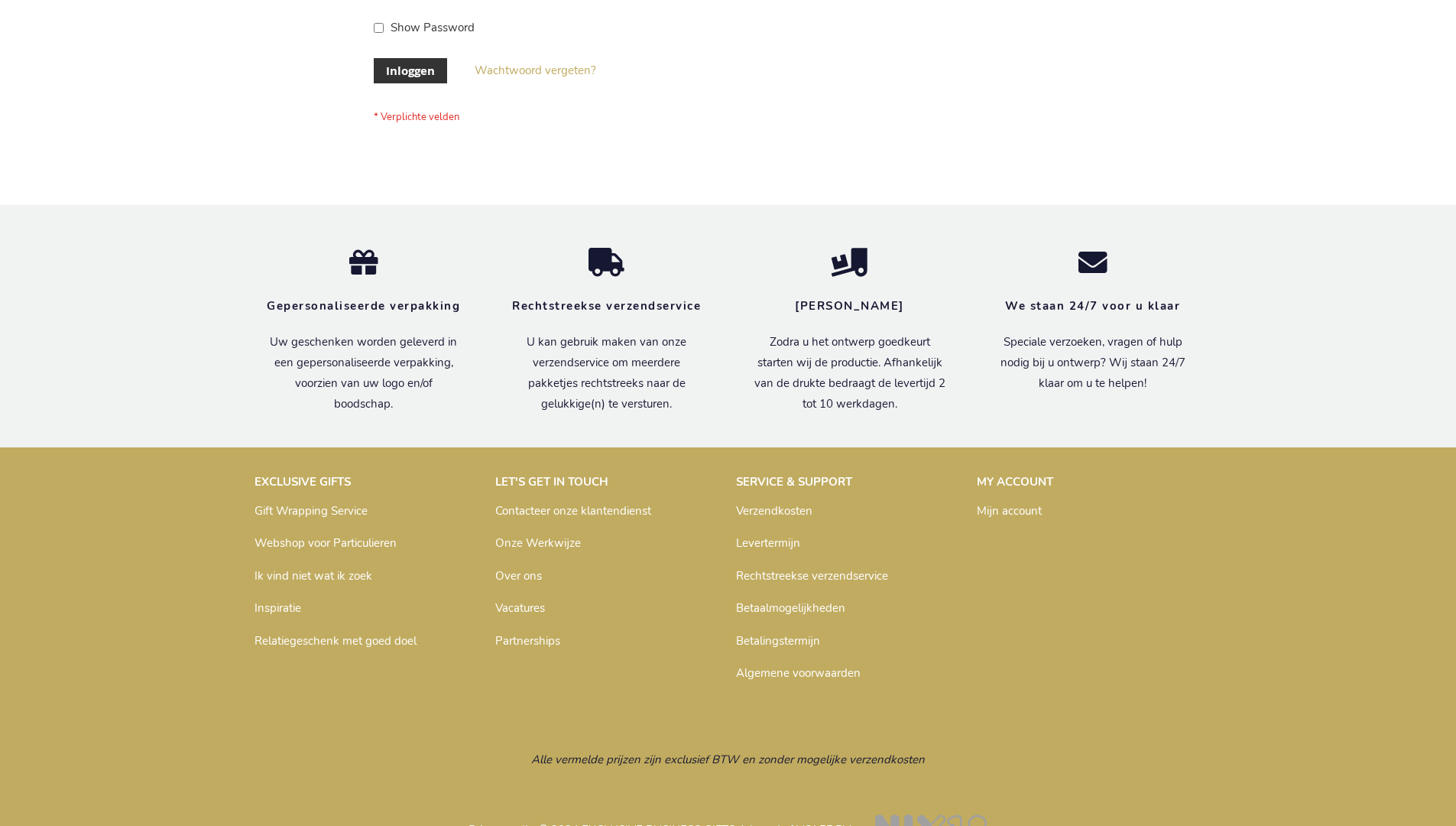
scroll to position [519, 0]
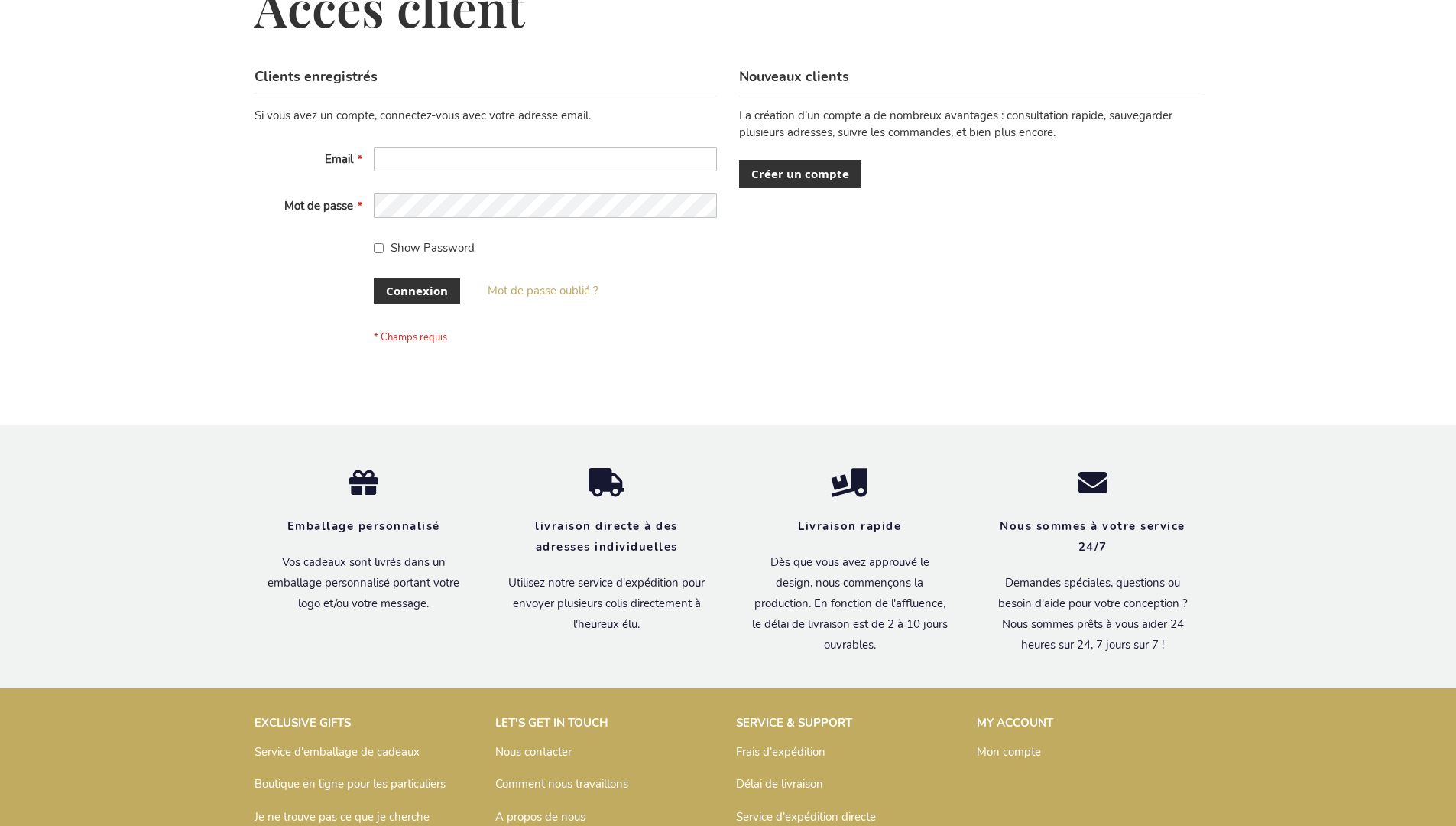
scroll to position [527, 0]
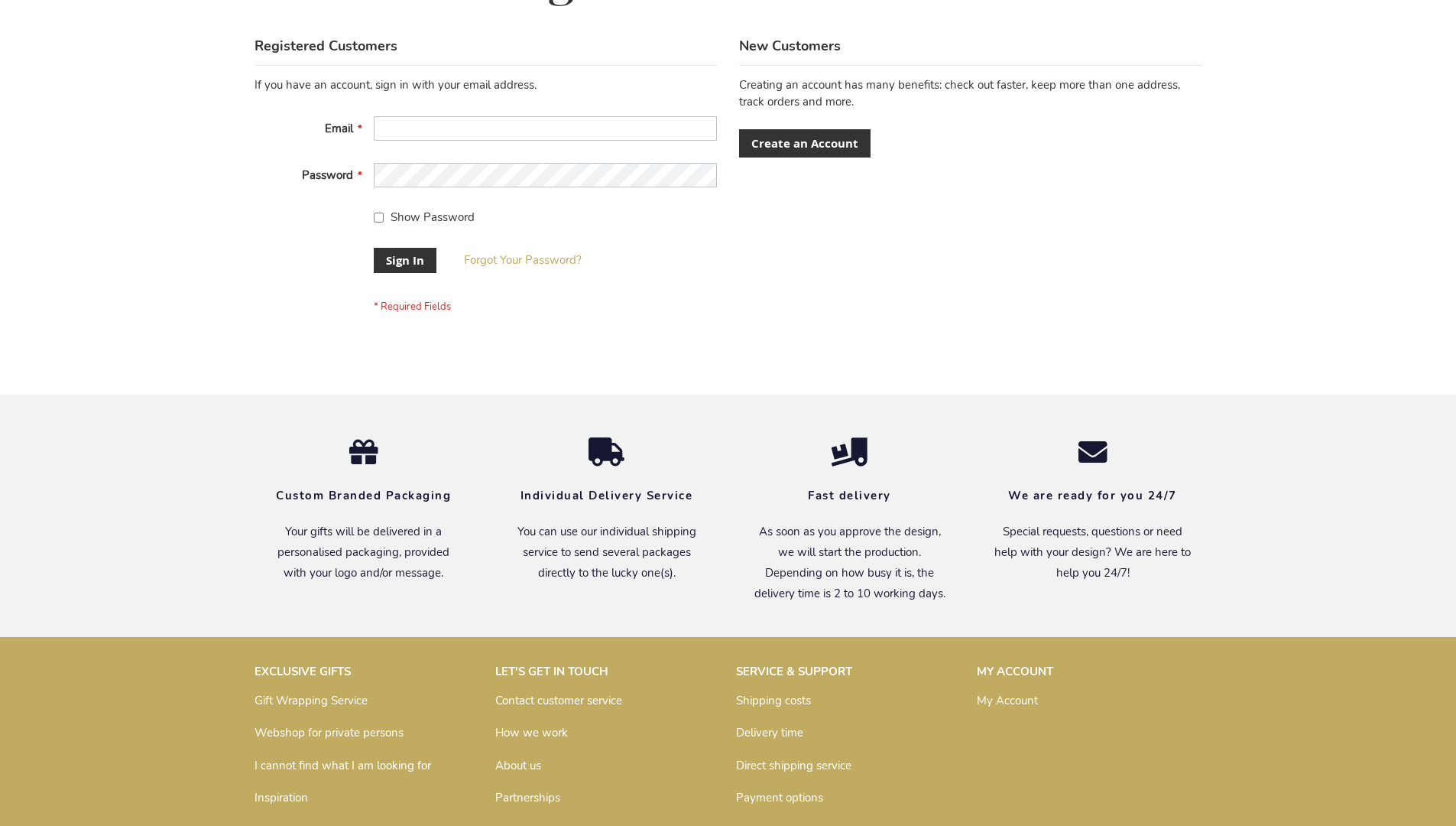
scroll to position [491, 0]
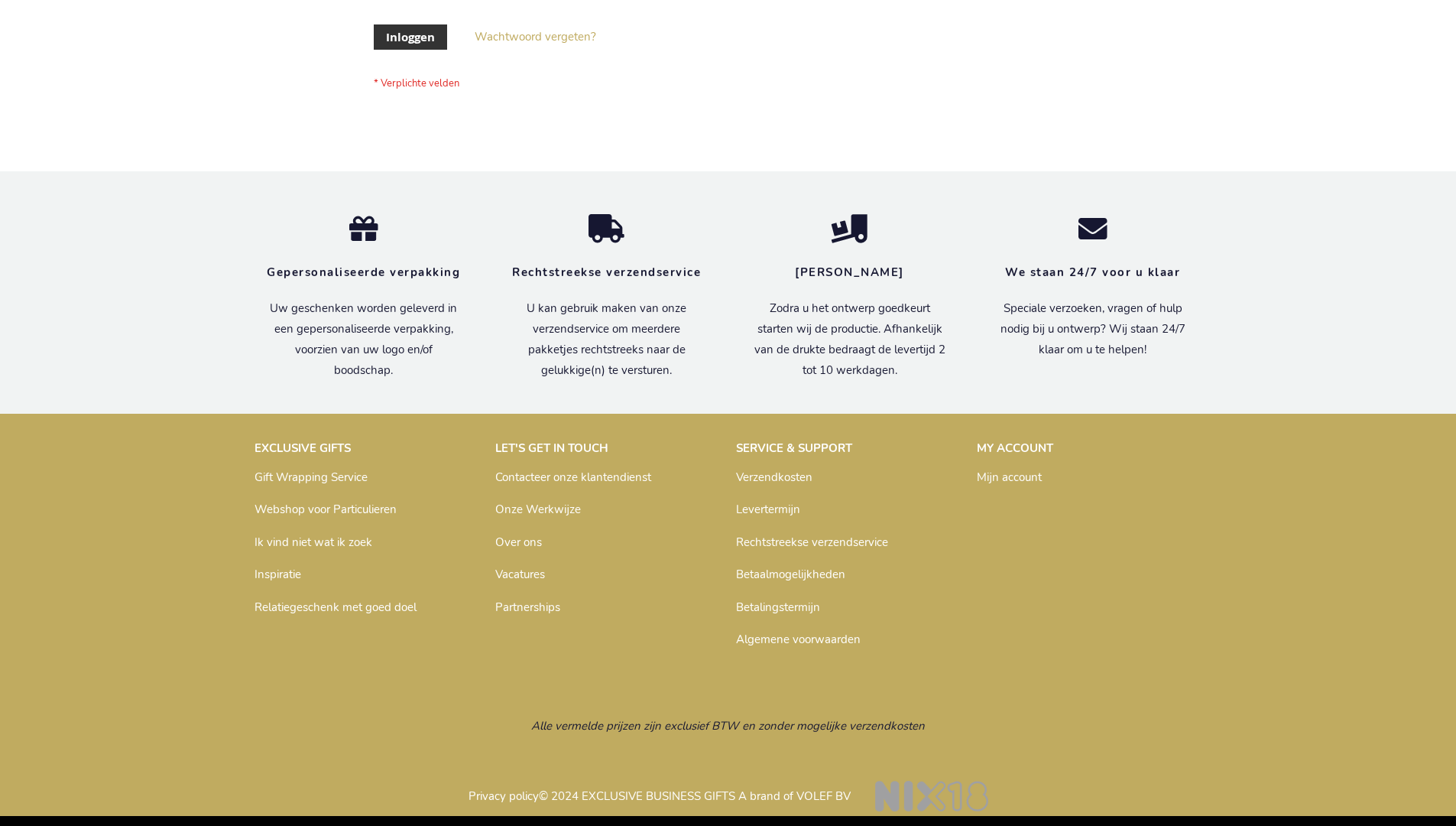
scroll to position [519, 0]
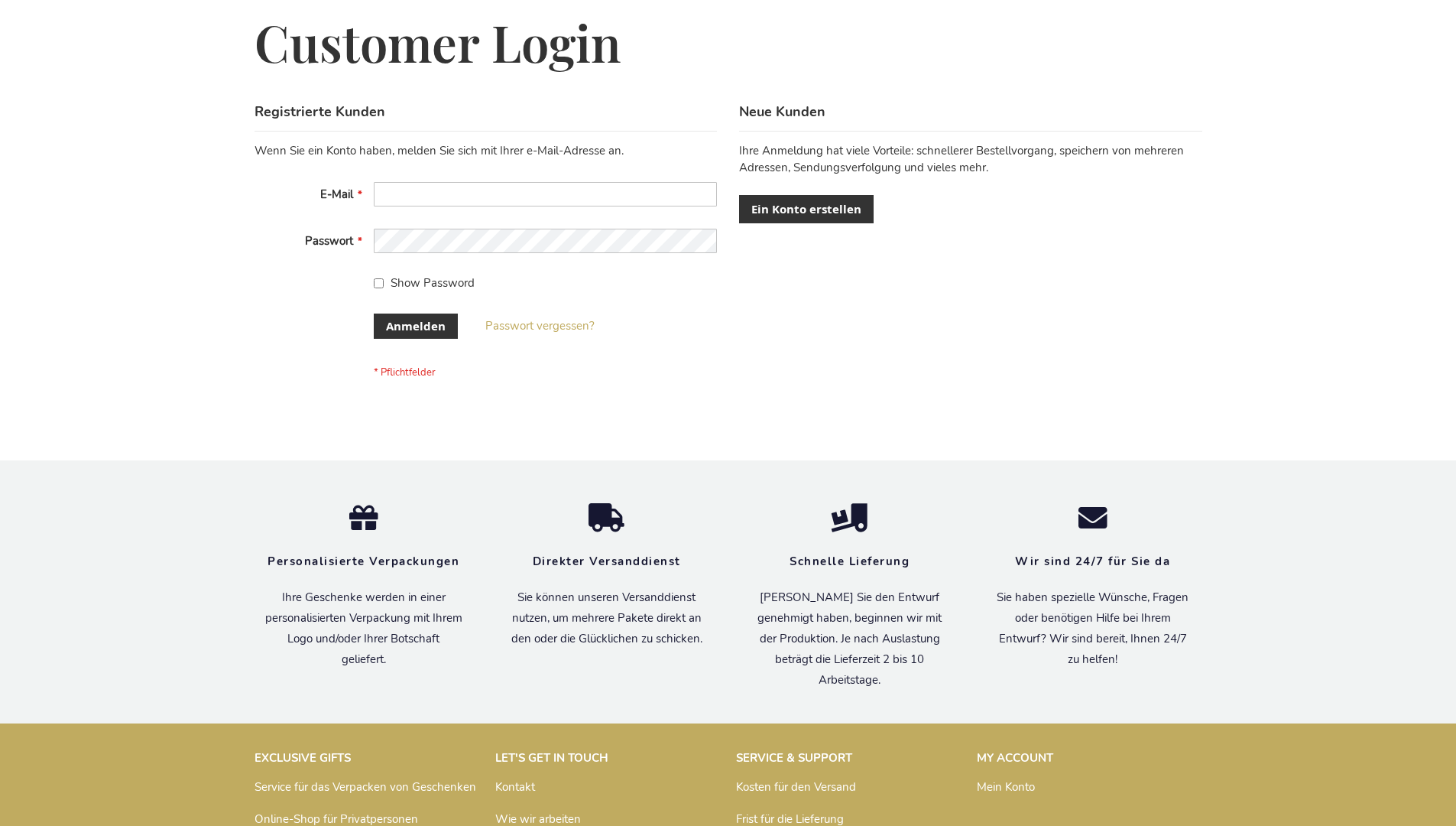
scroll to position [512, 0]
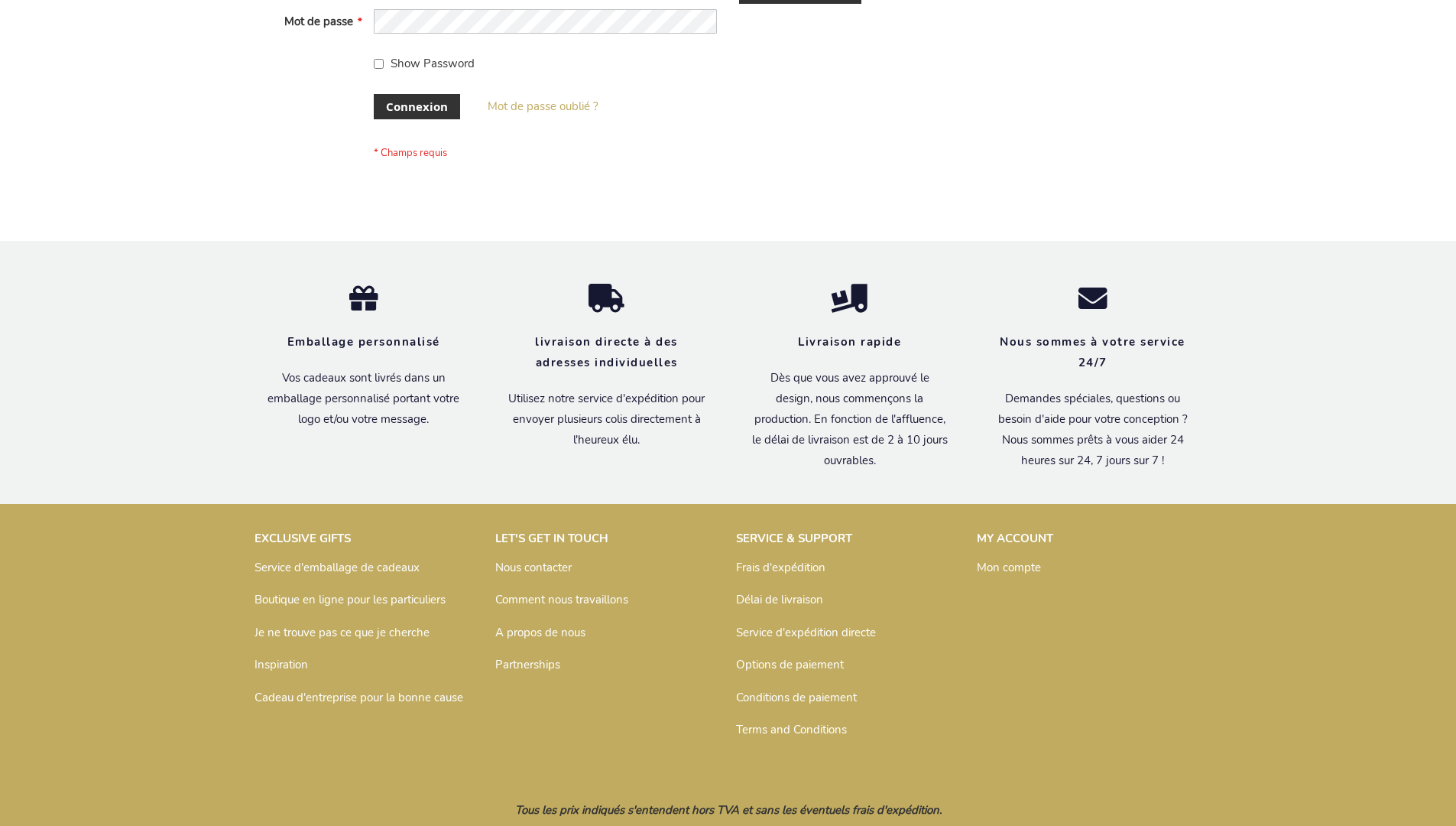
scroll to position [527, 0]
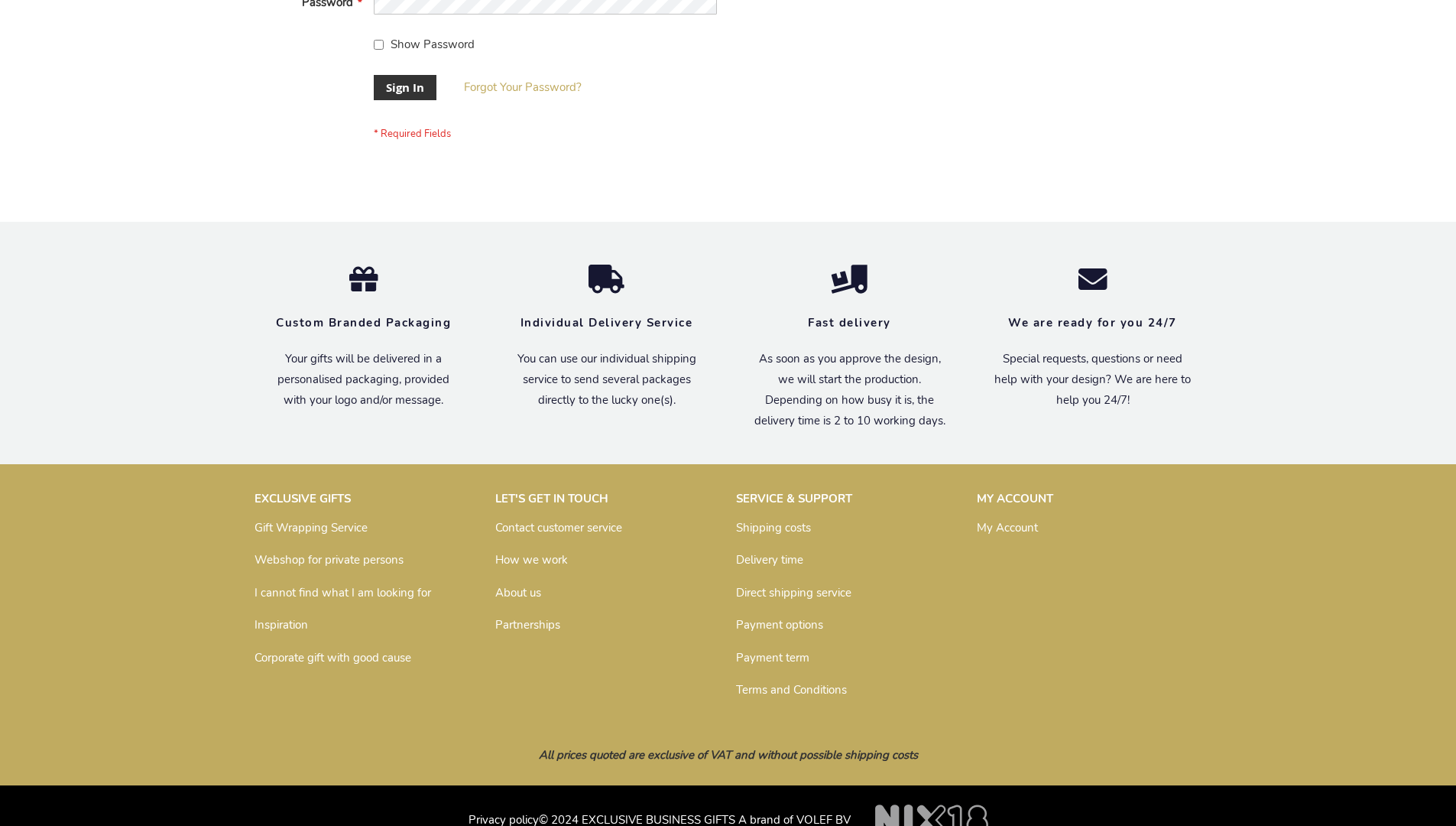
scroll to position [491, 0]
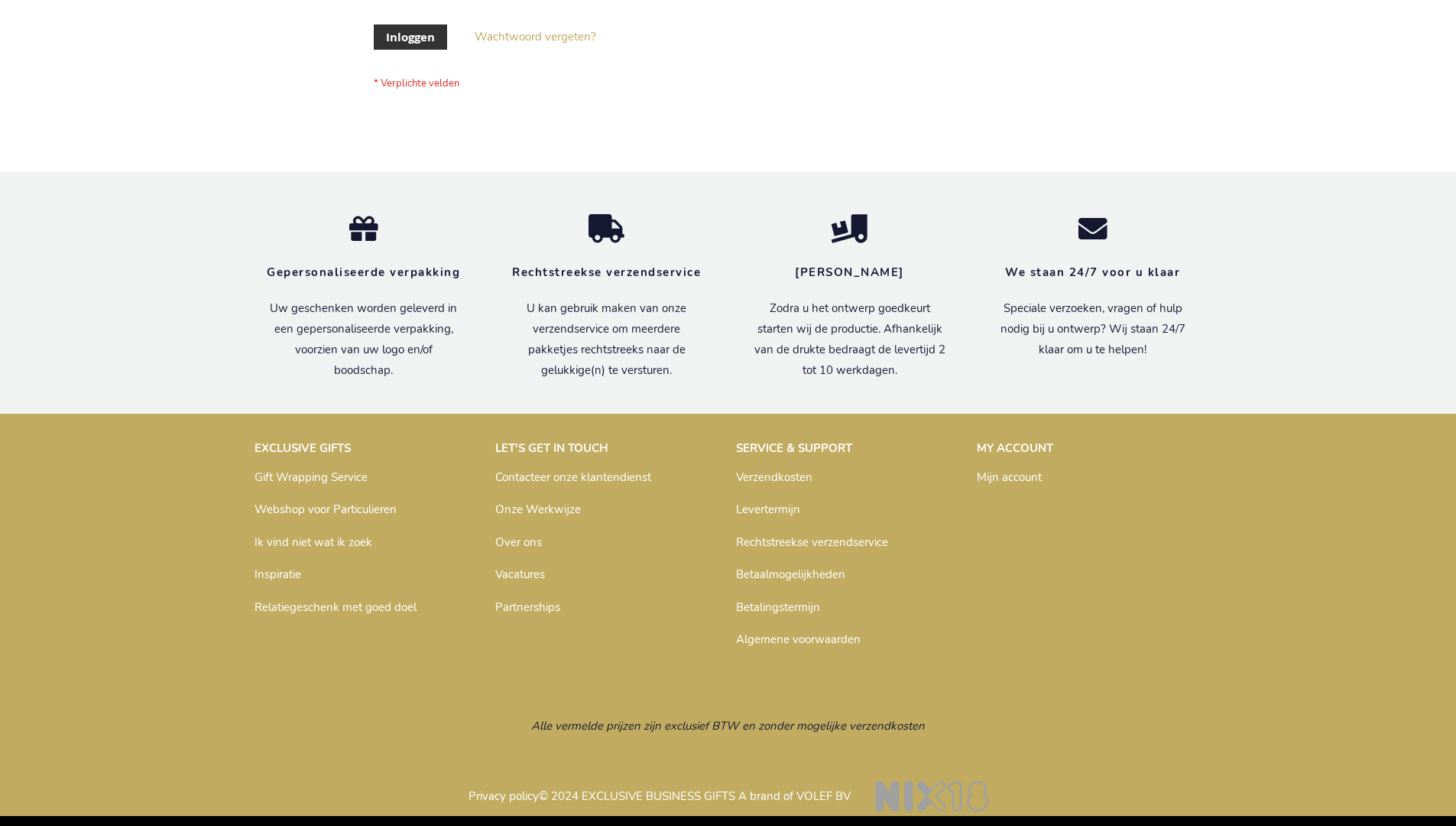
scroll to position [519, 0]
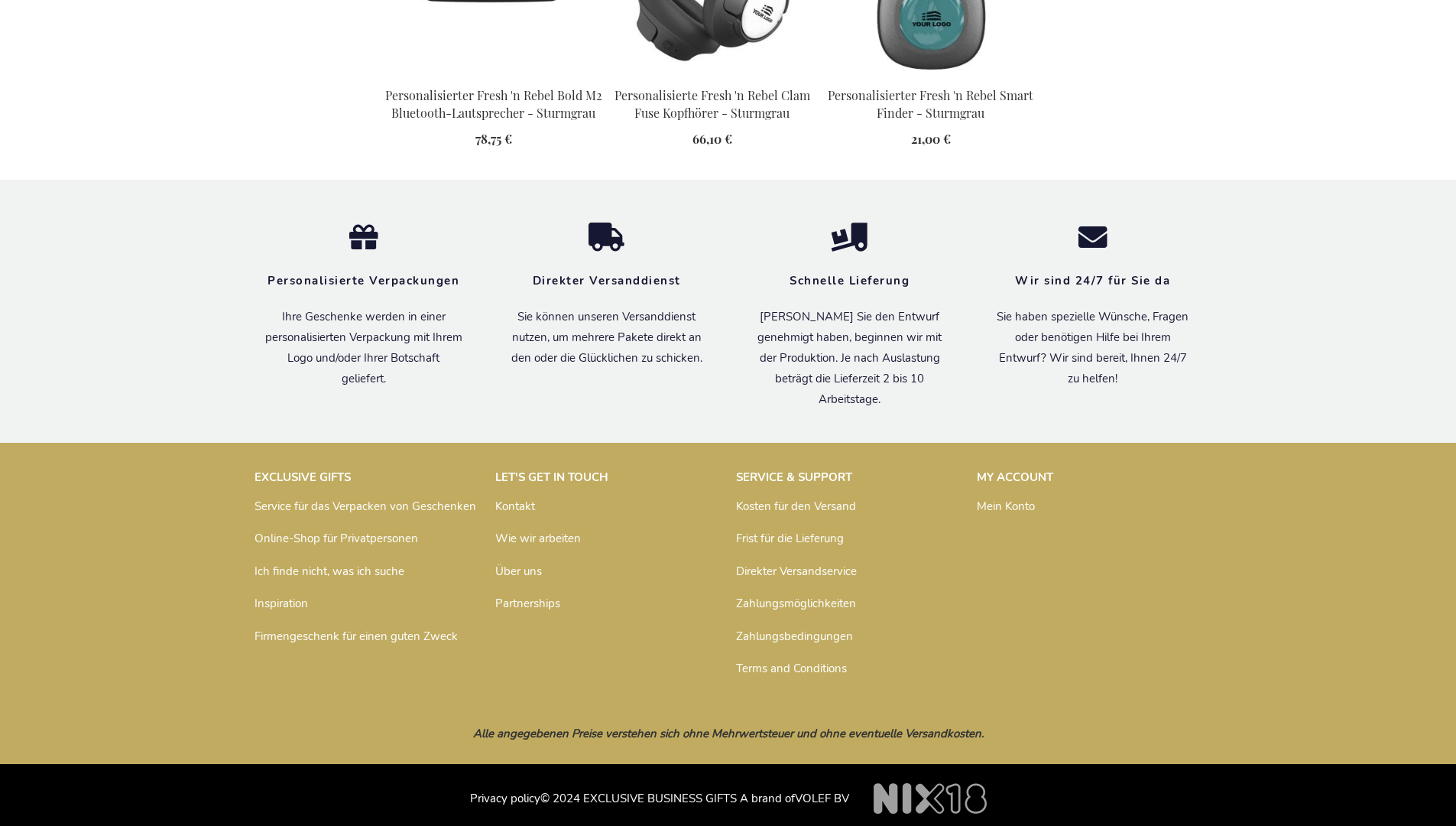
scroll to position [1743, 0]
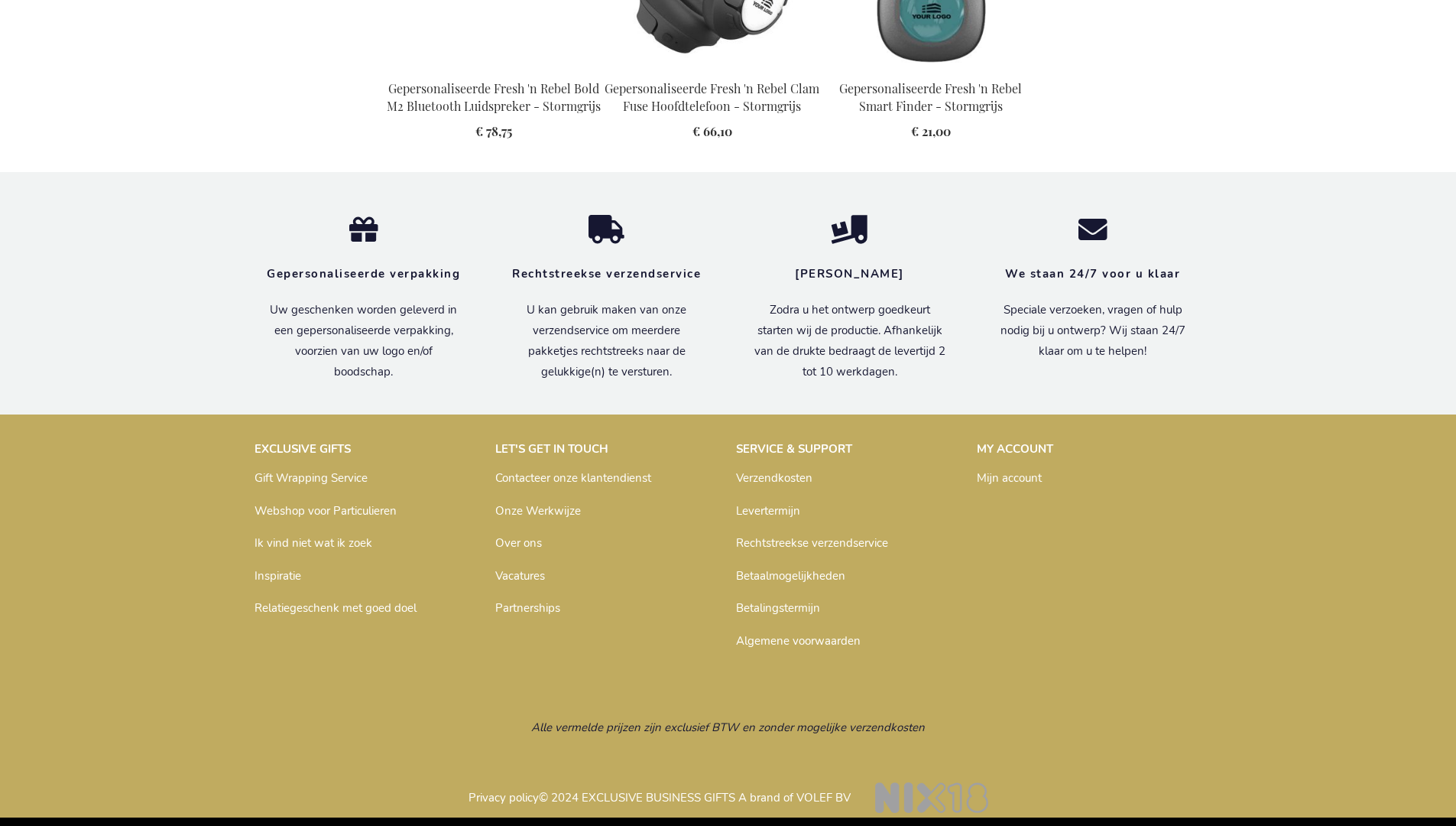
scroll to position [1733, 0]
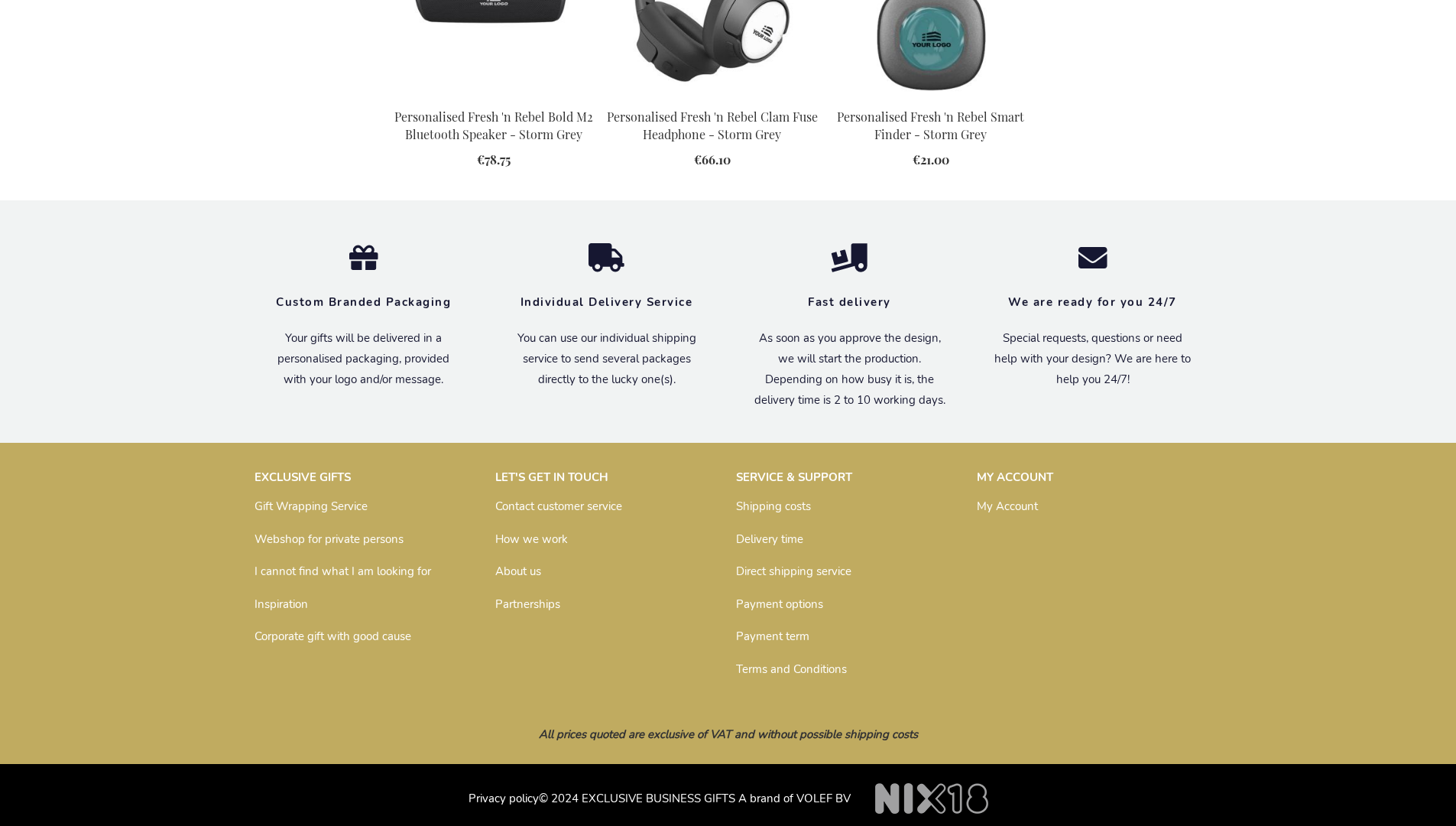
scroll to position [1705, 0]
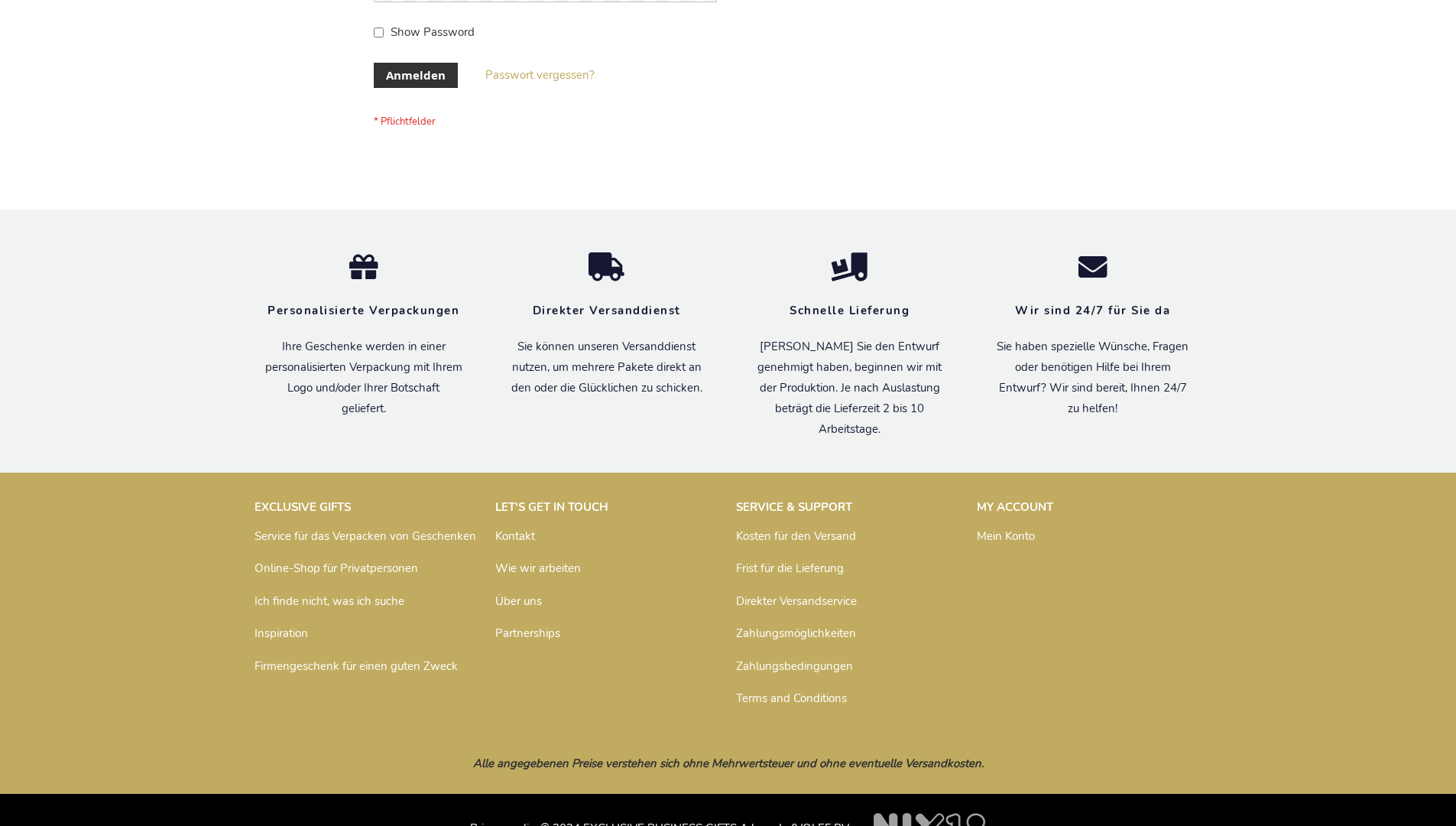
scroll to position [512, 0]
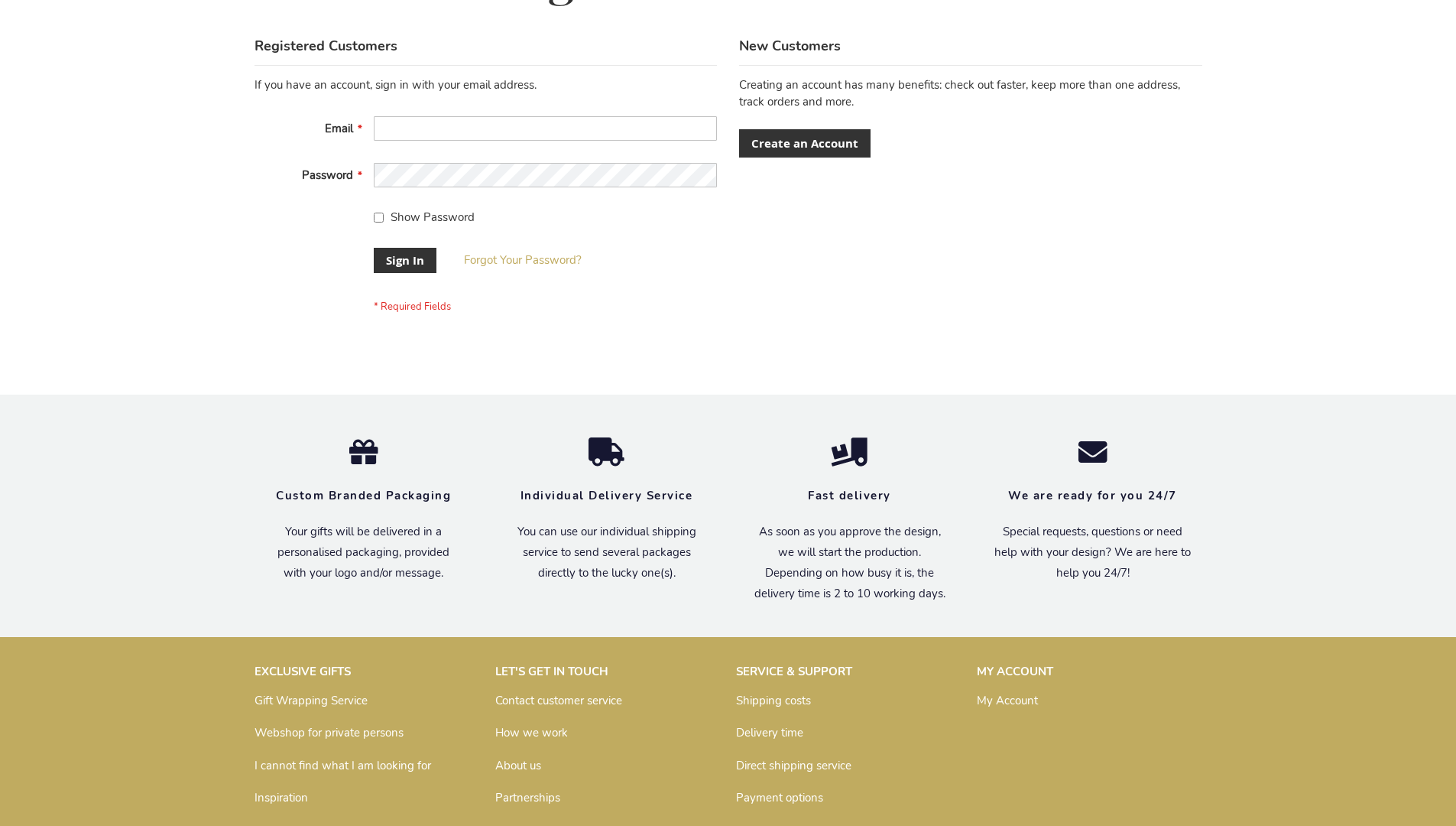
scroll to position [491, 0]
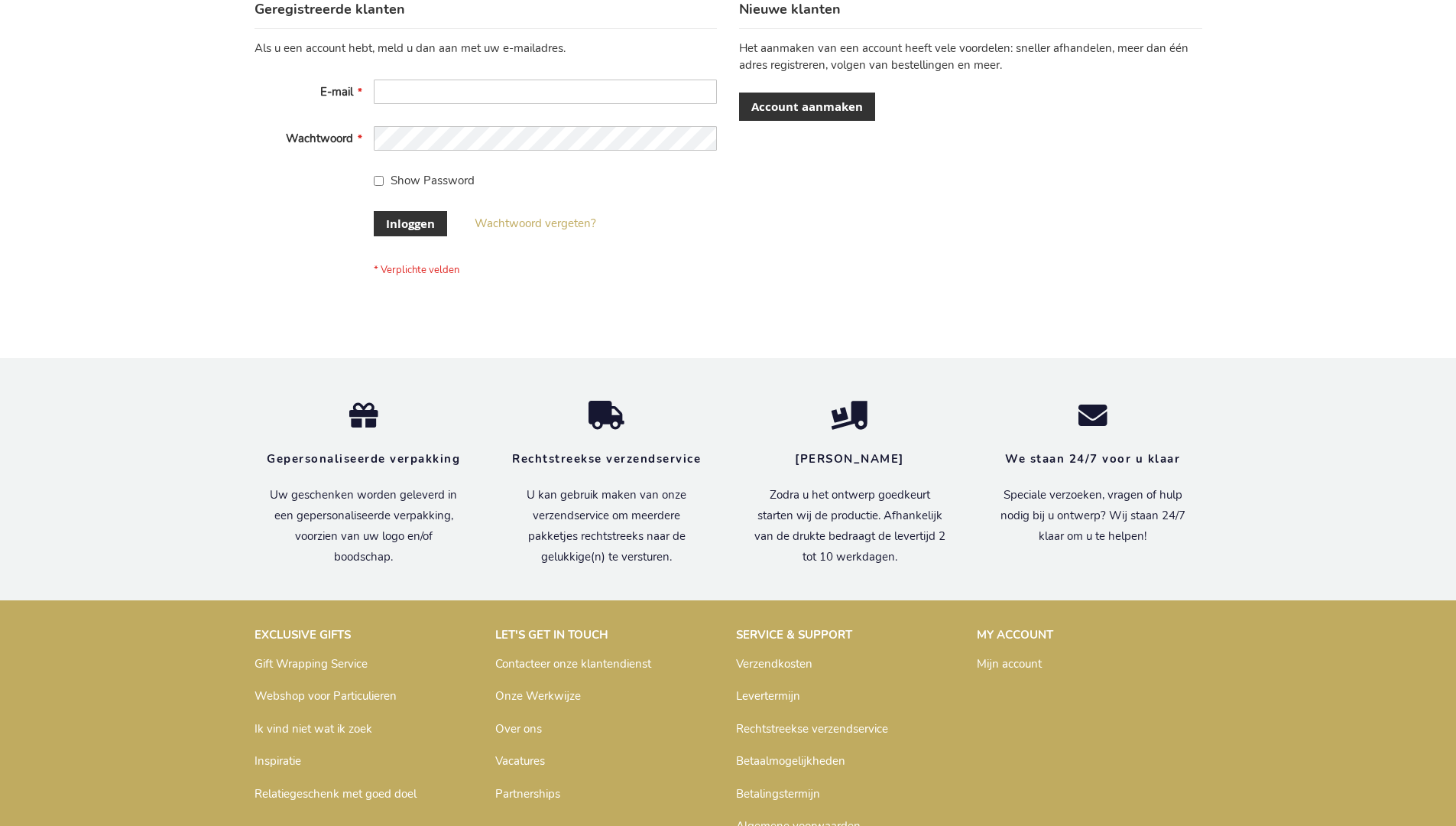
scroll to position [519, 0]
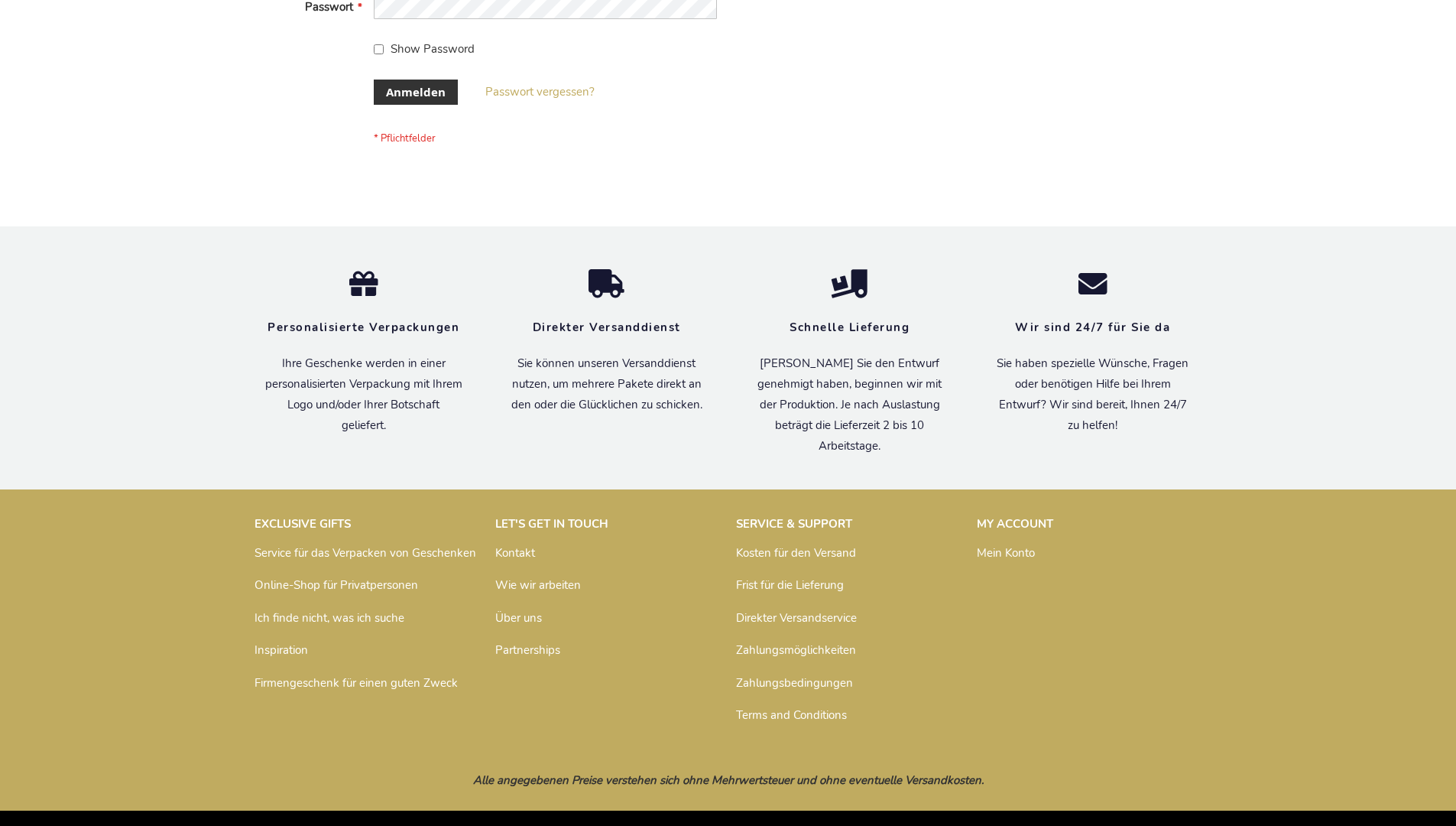
scroll to position [512, 0]
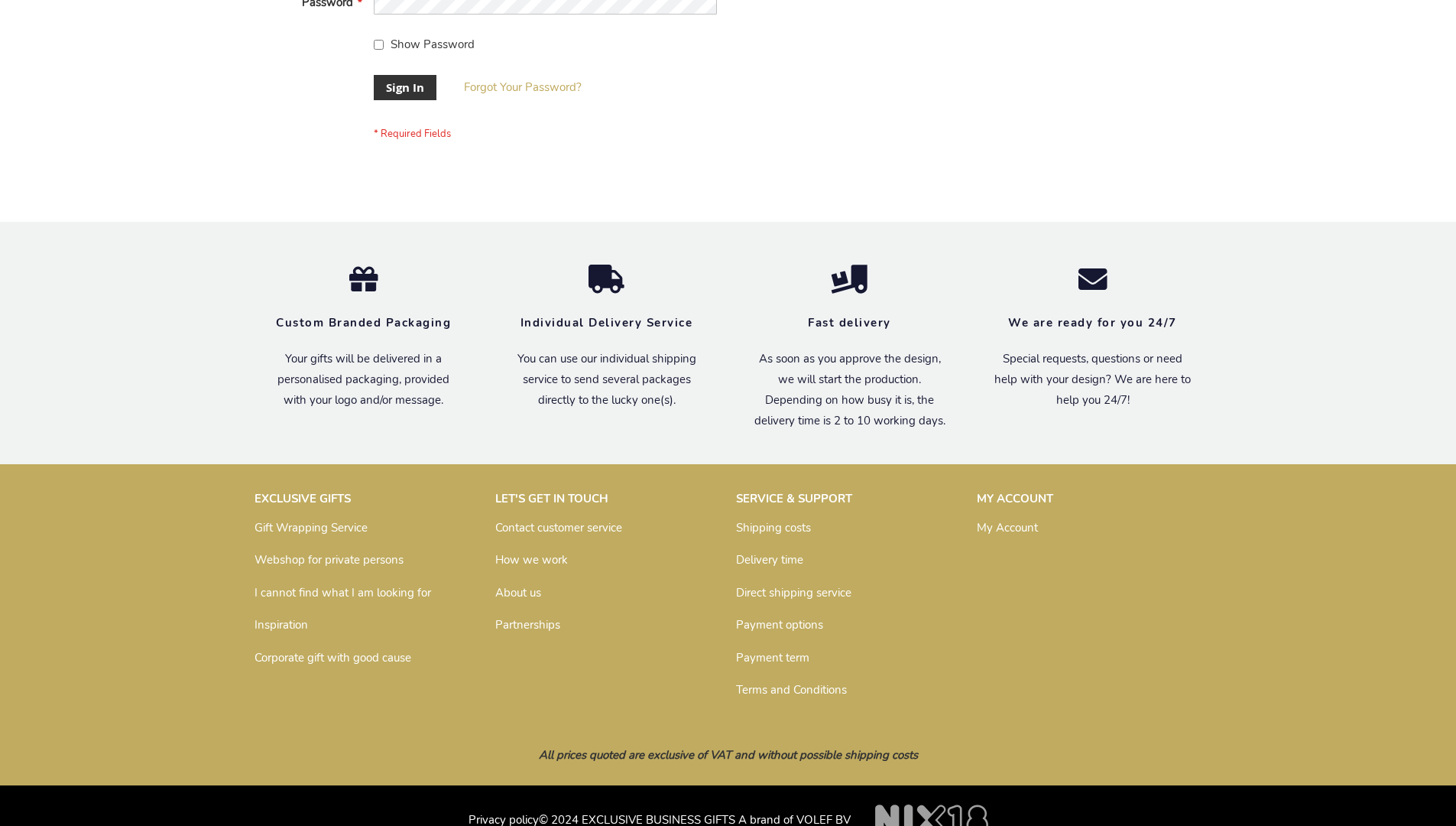
scroll to position [491, 0]
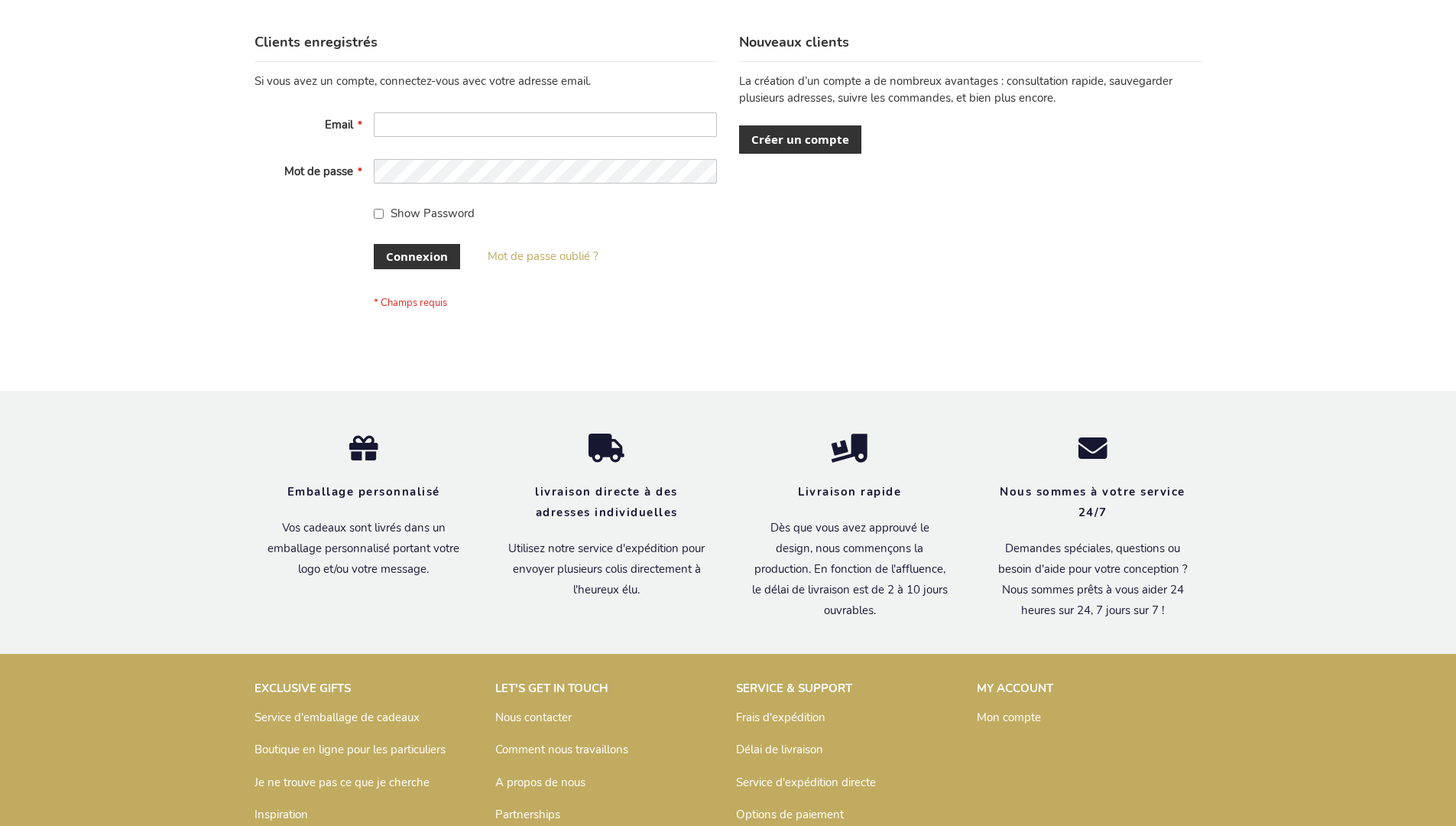
scroll to position [527, 0]
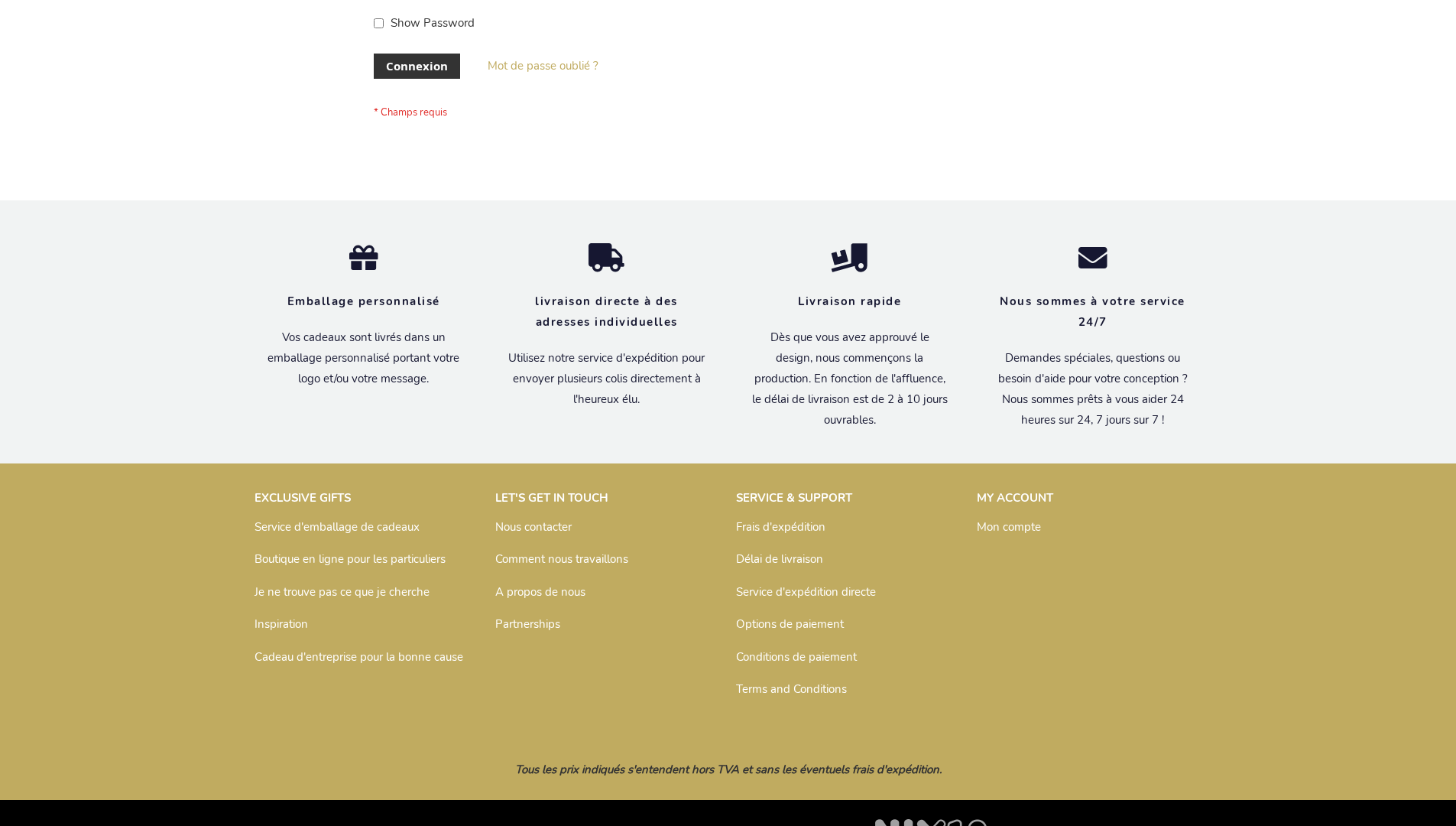
scroll to position [527, 0]
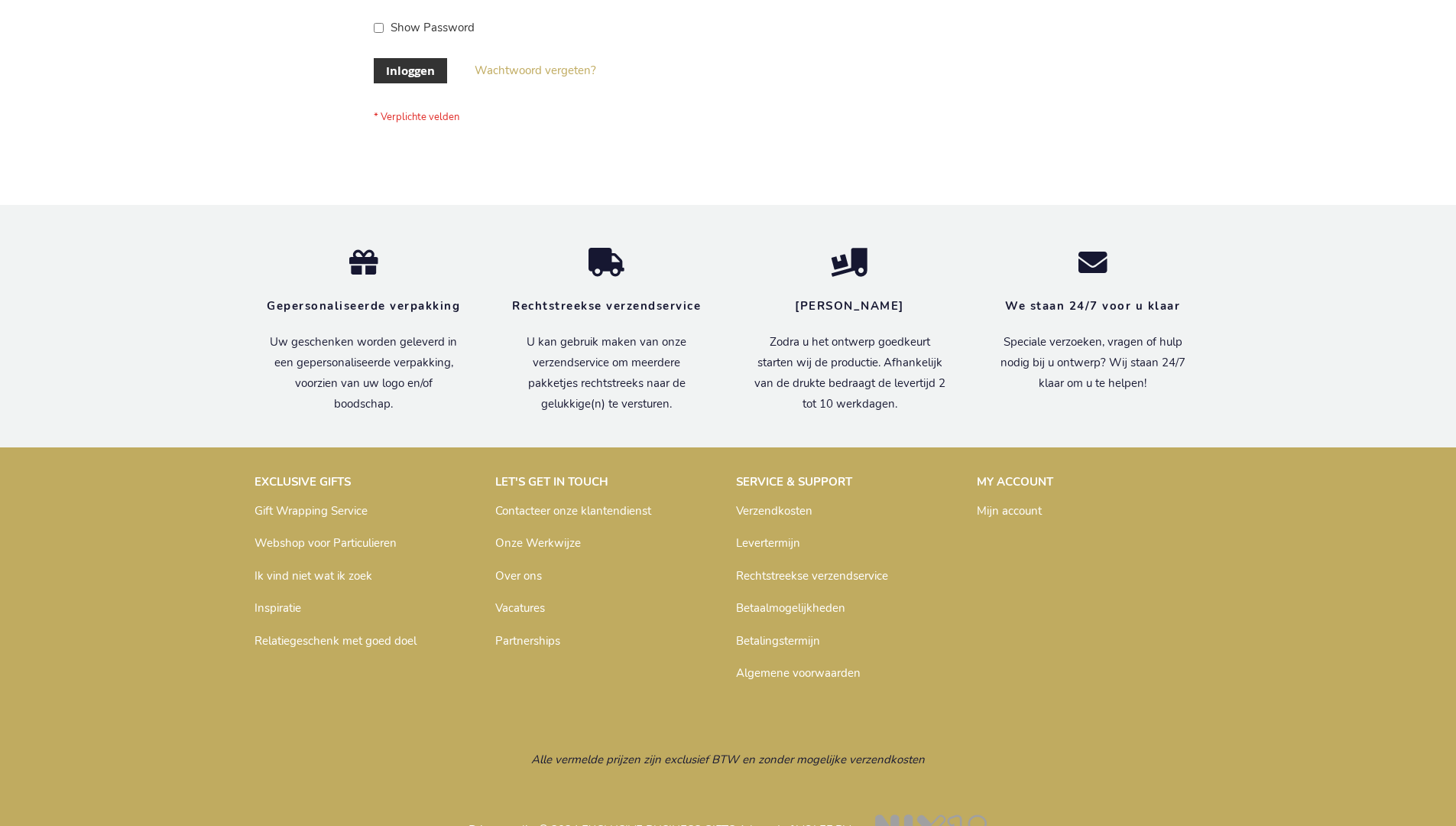
scroll to position [519, 0]
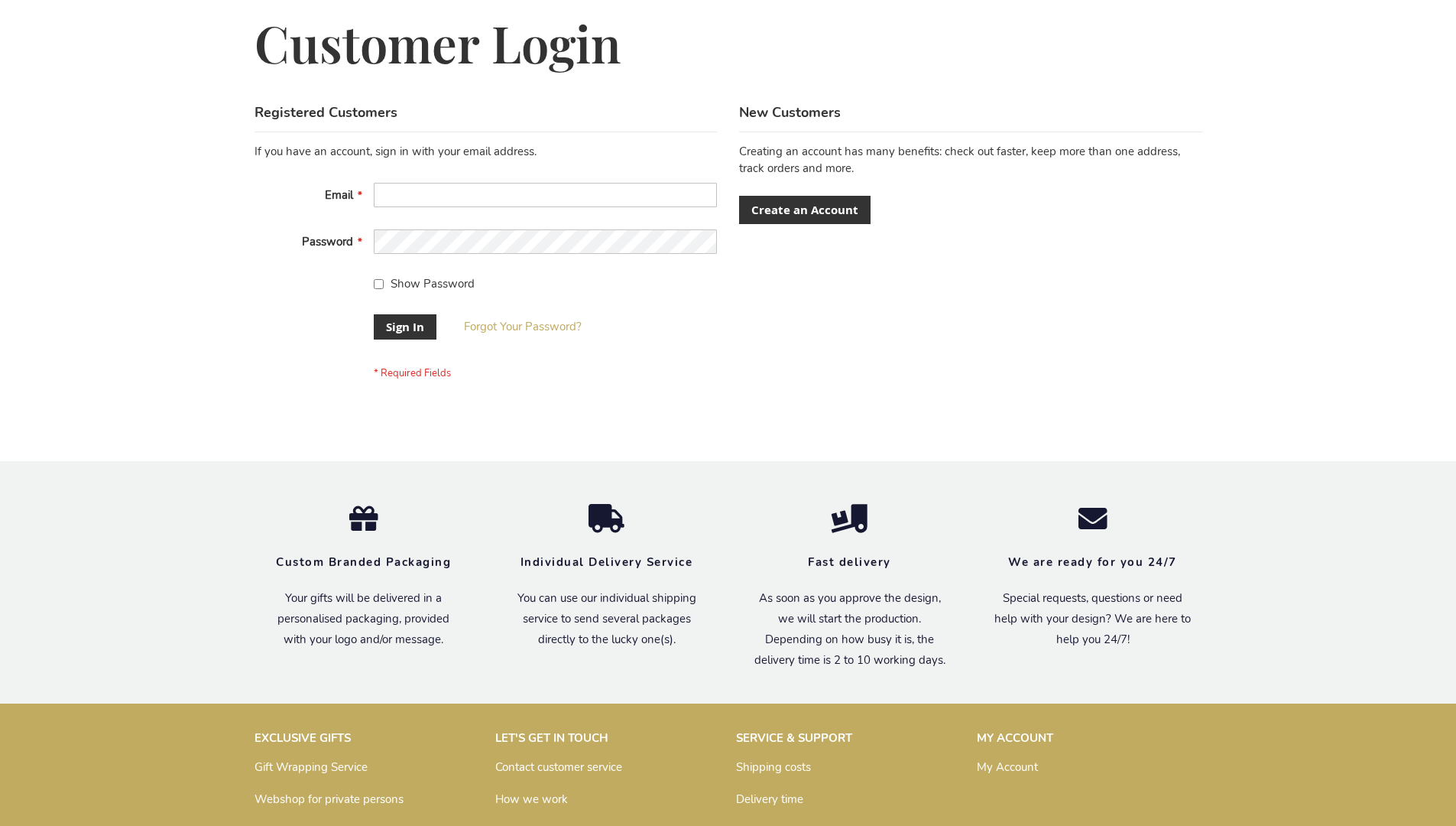
scroll to position [491, 0]
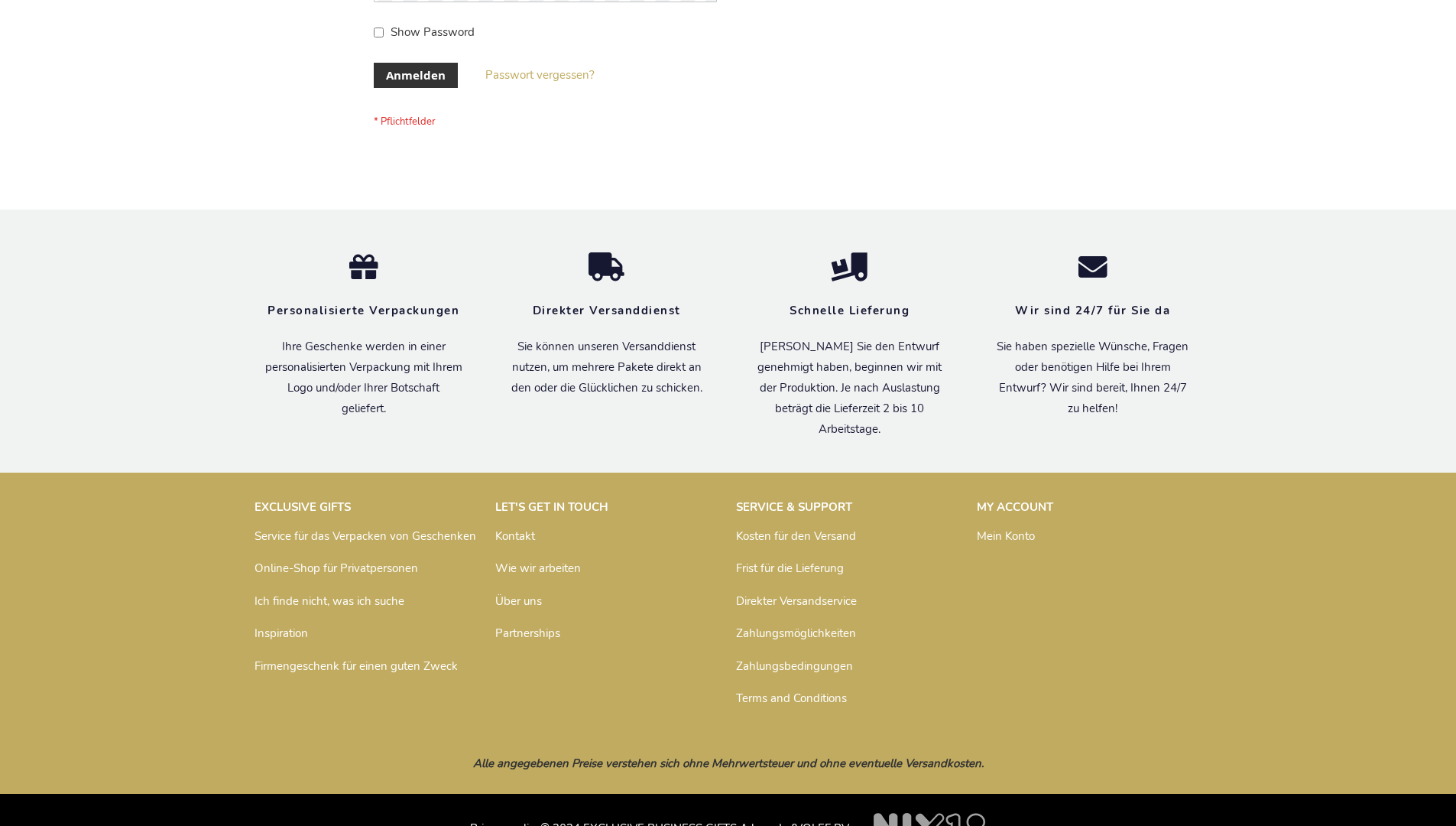
scroll to position [512, 0]
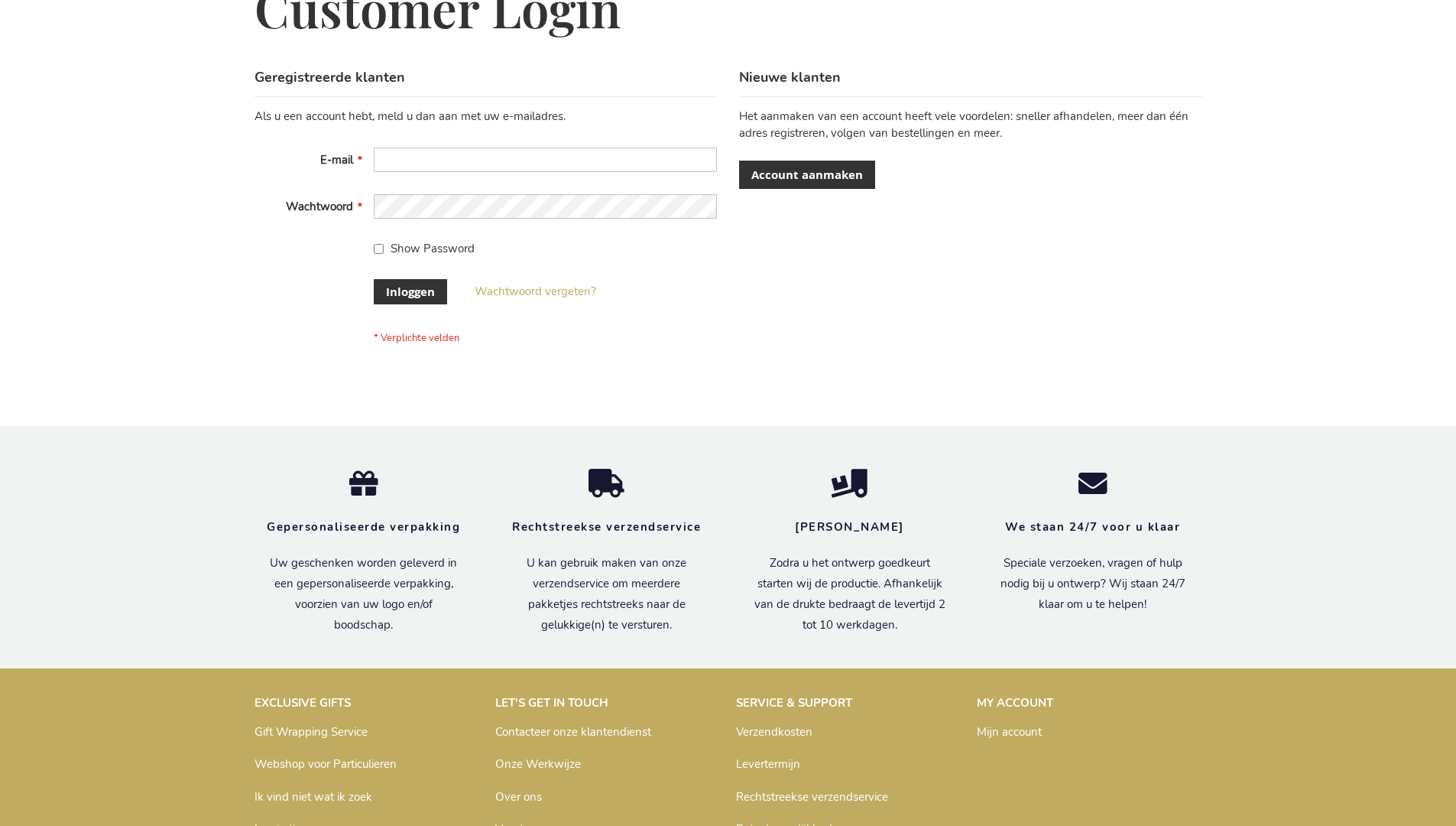
scroll to position [519, 0]
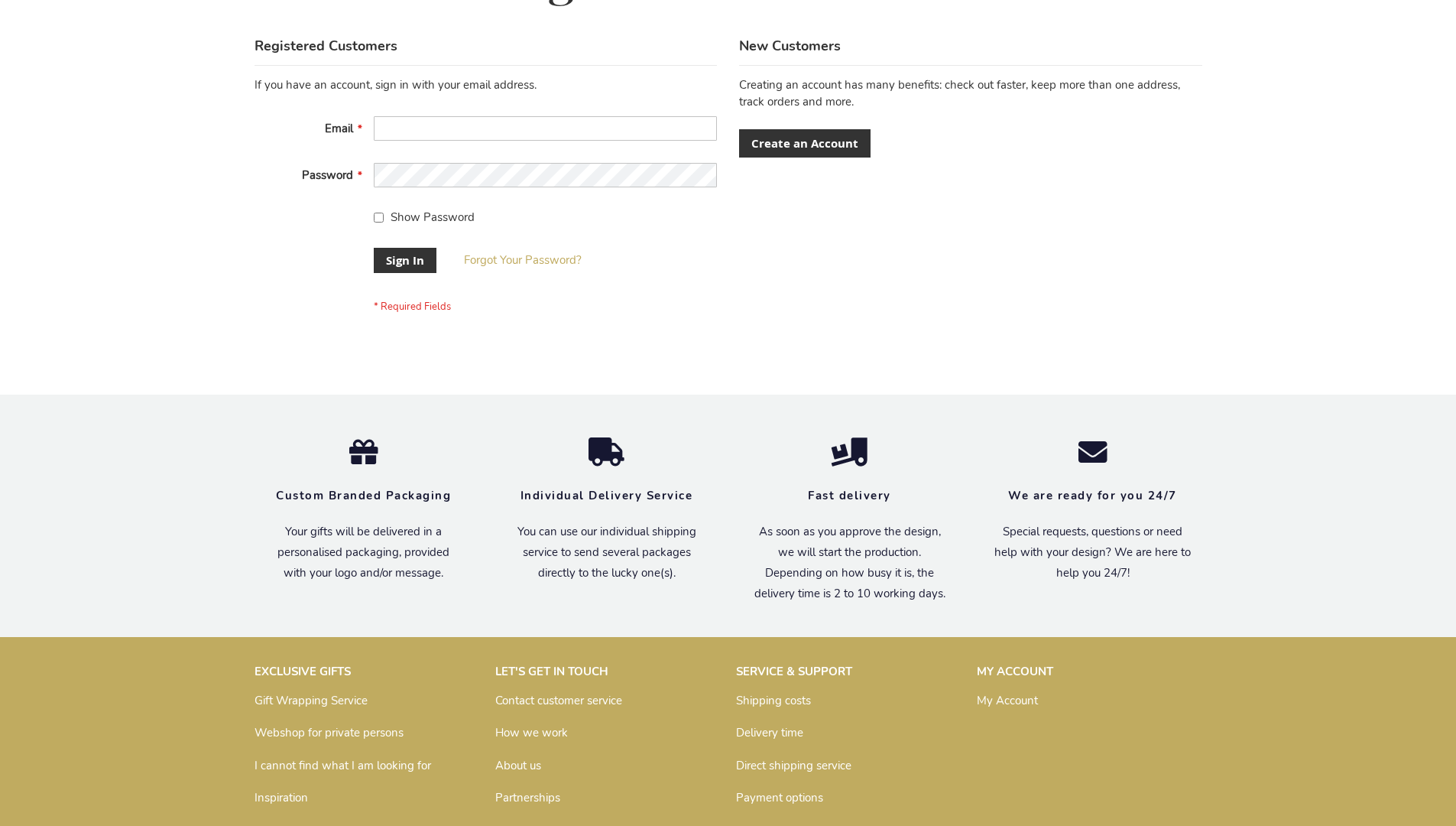
scroll to position [491, 0]
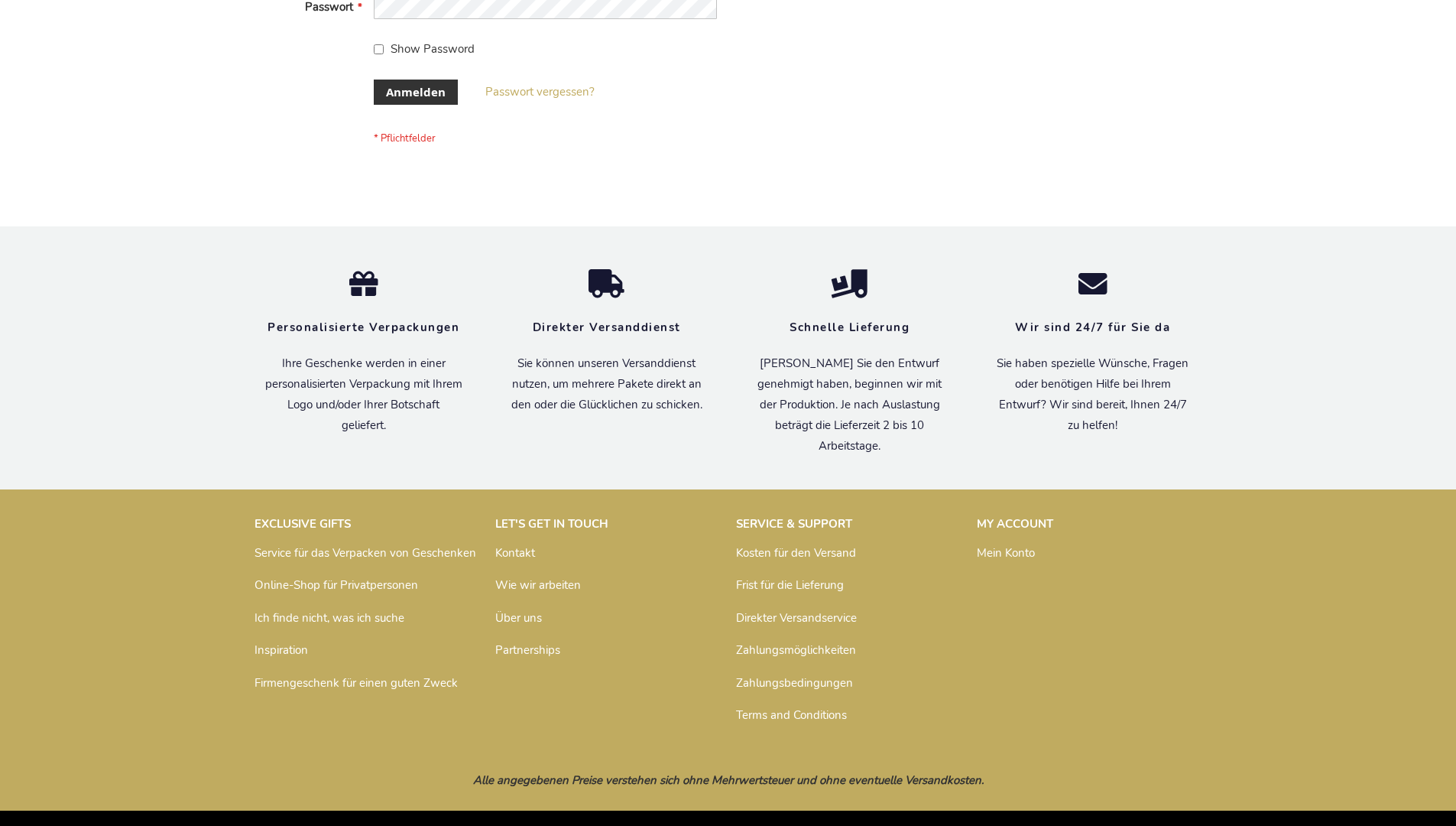
scroll to position [512, 0]
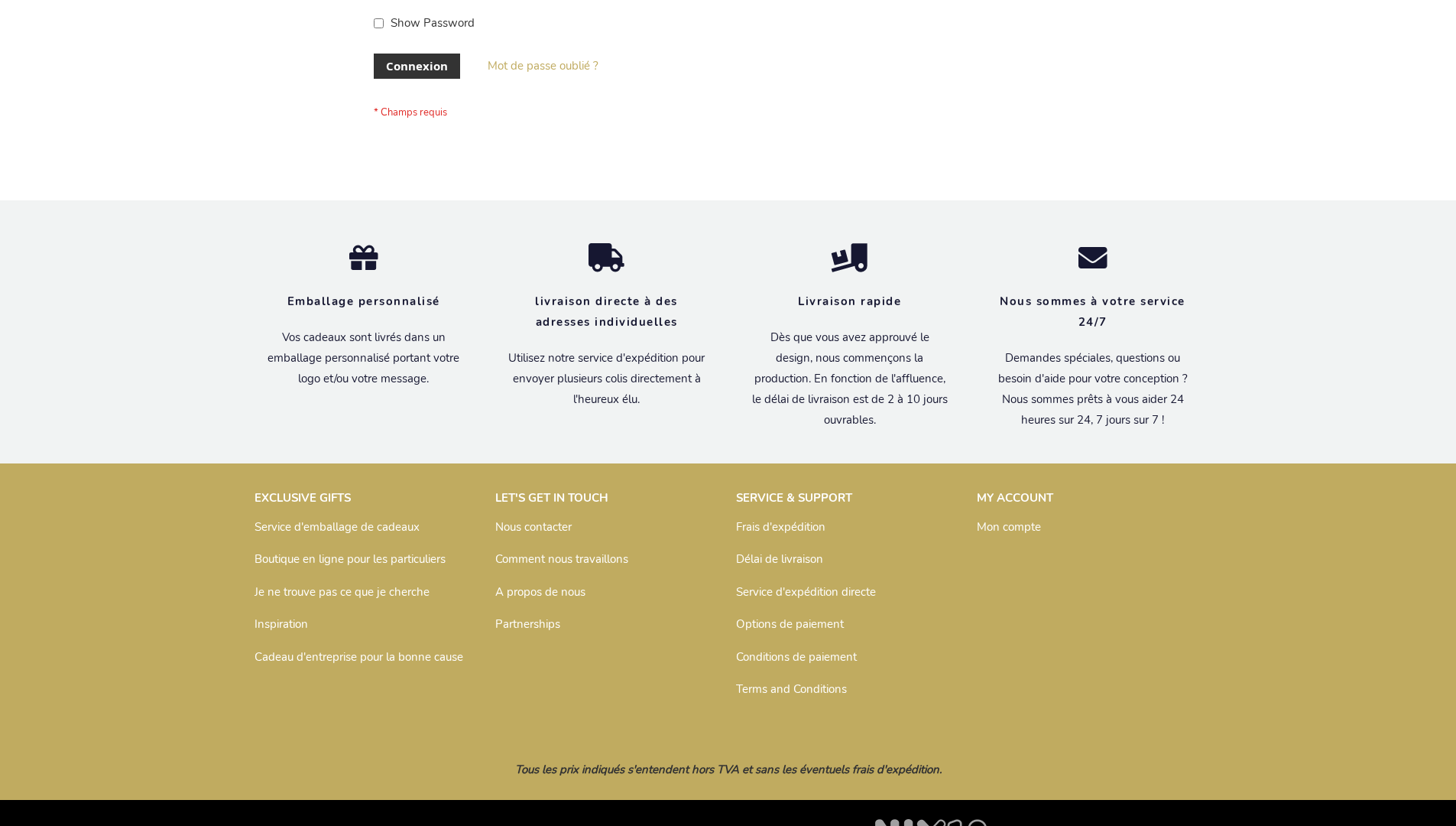
scroll to position [527, 0]
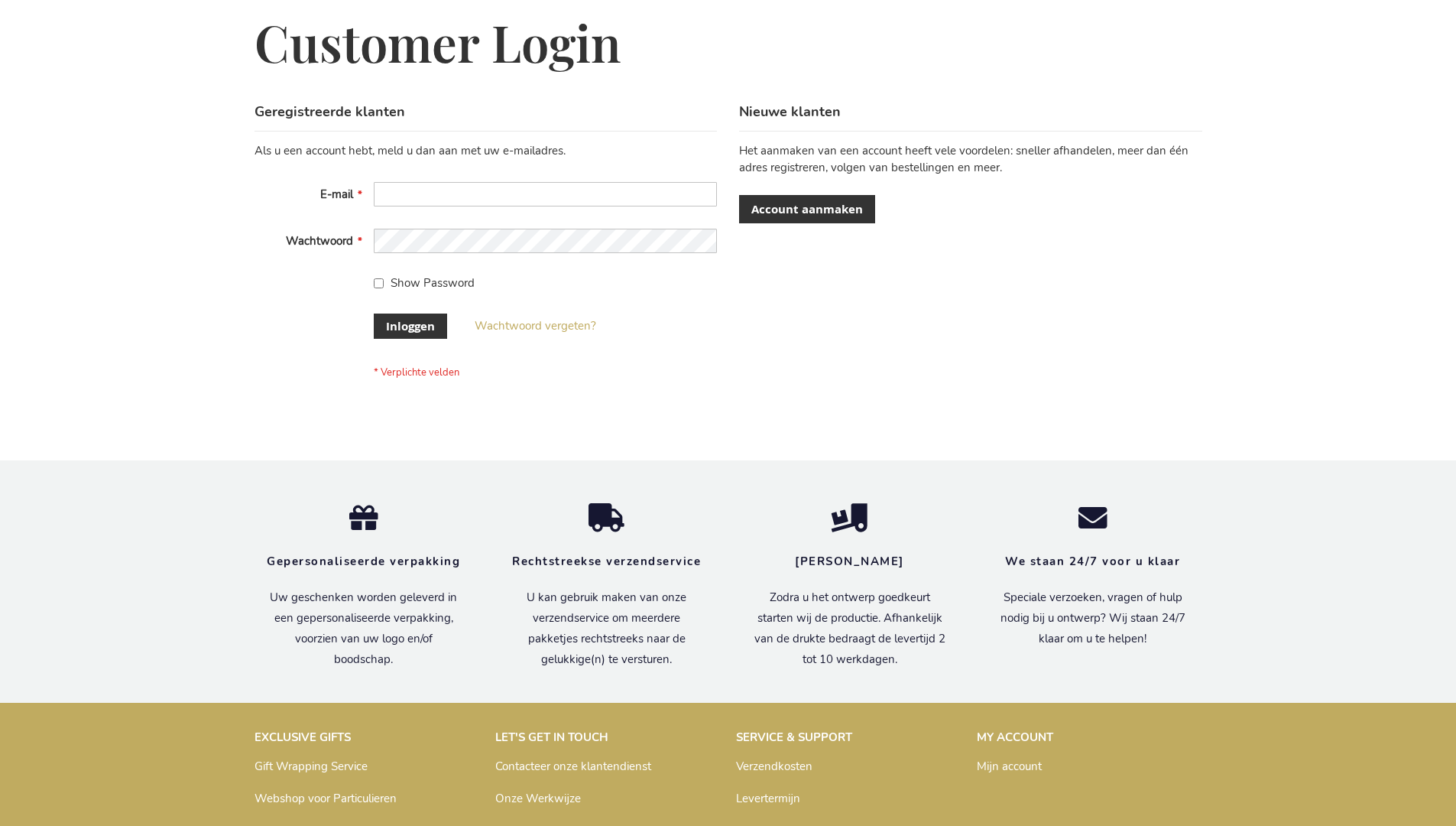
scroll to position [519, 0]
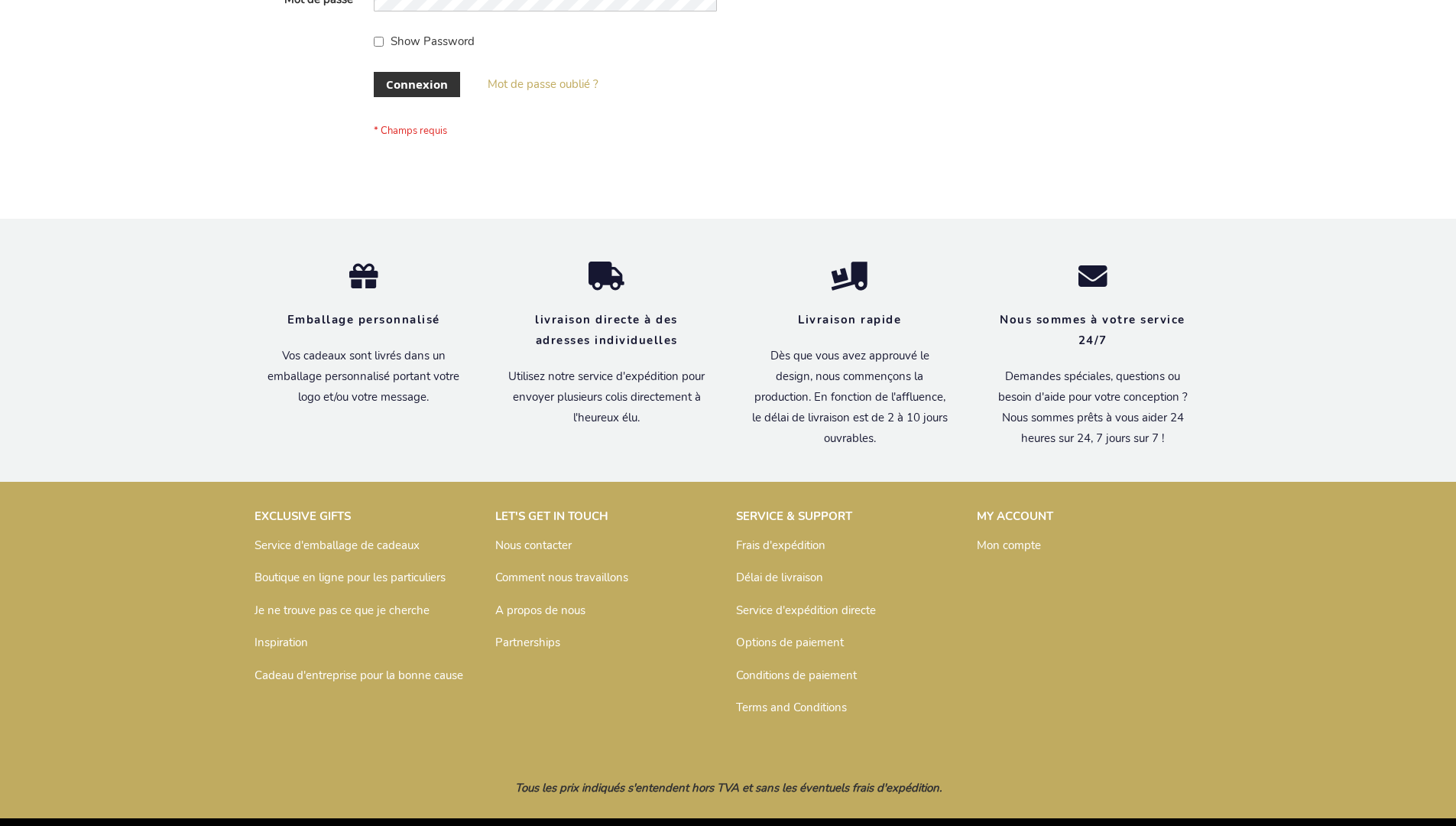
scroll to position [527, 0]
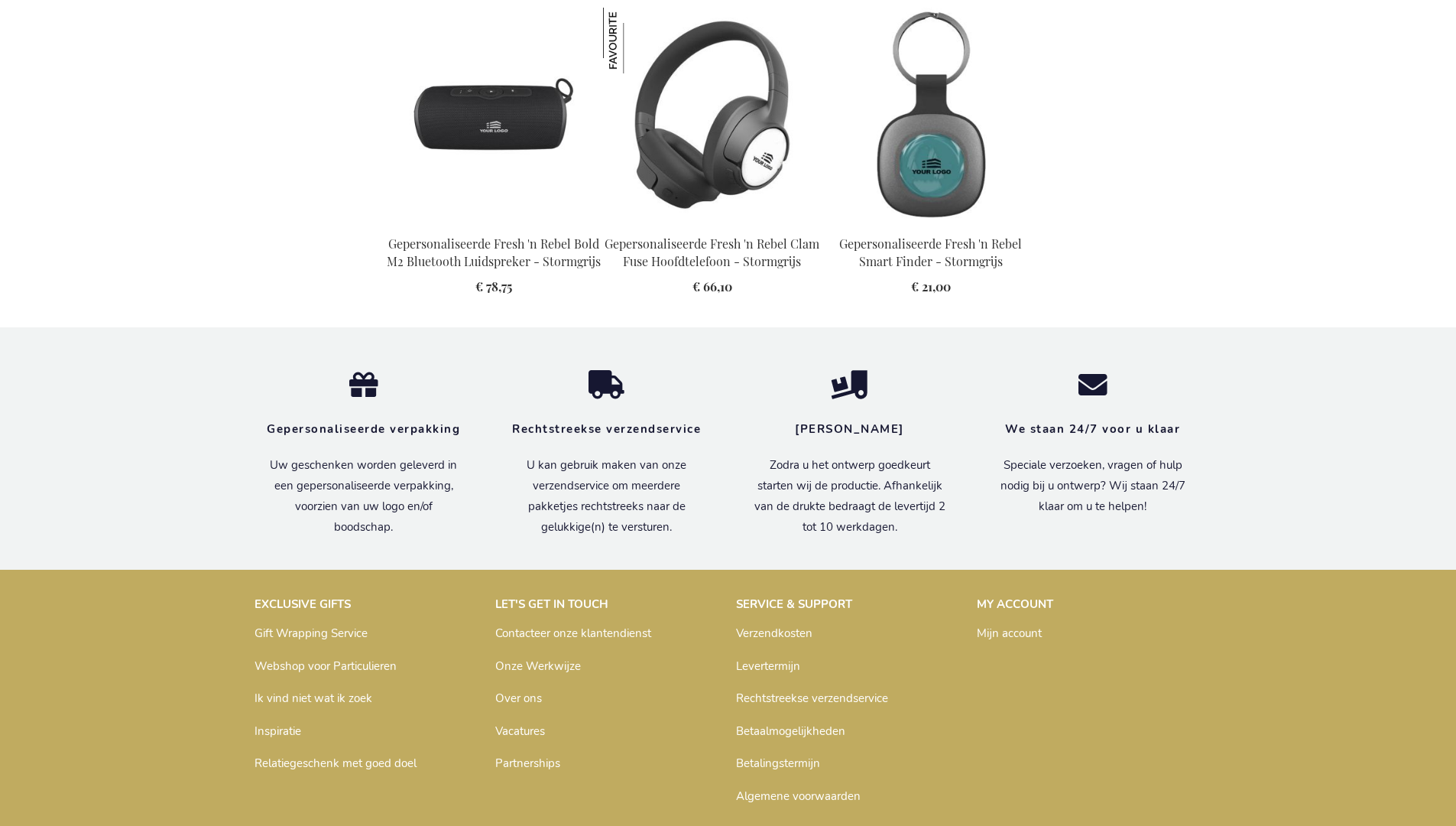
scroll to position [1733, 0]
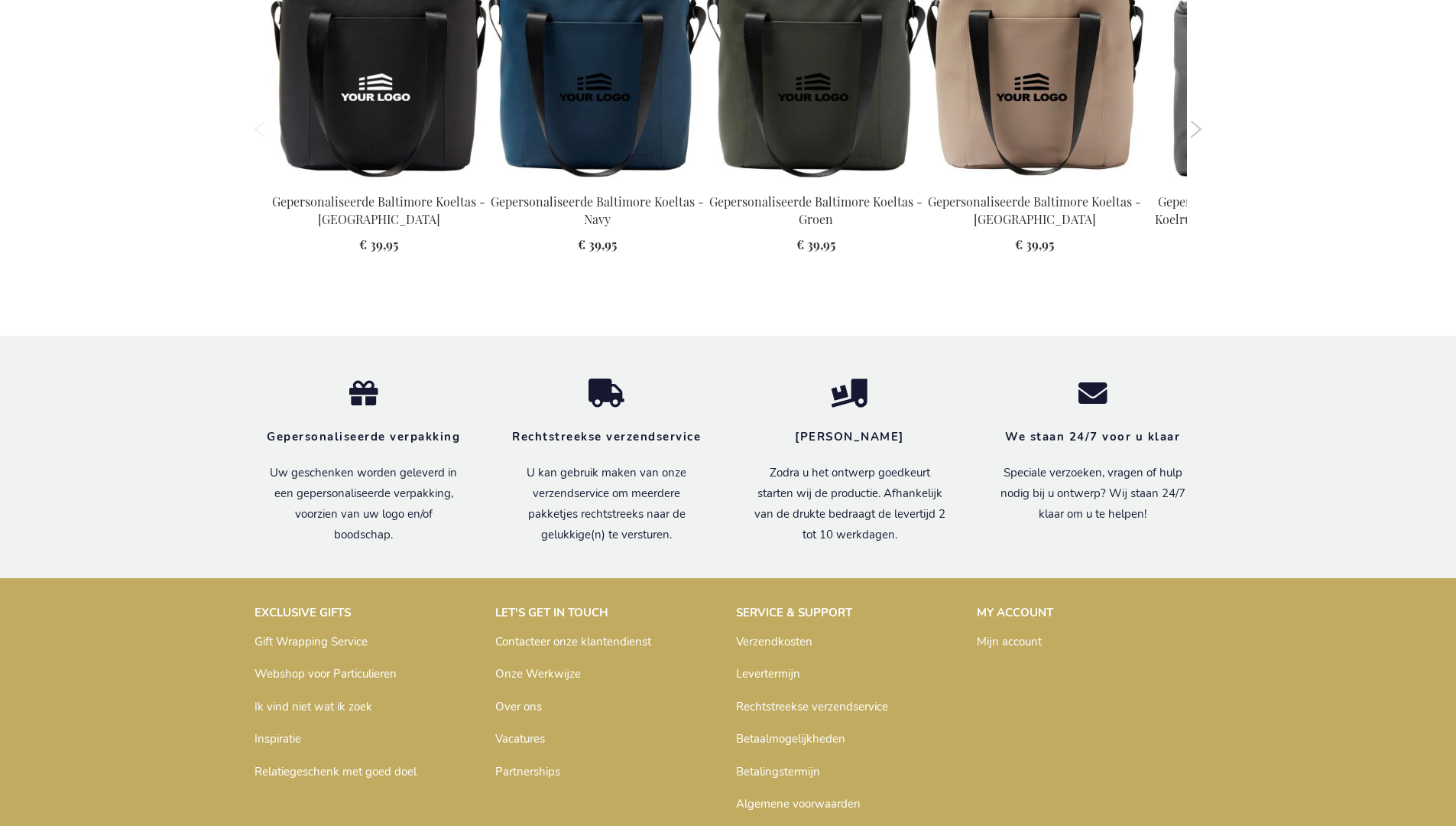
scroll to position [2069, 0]
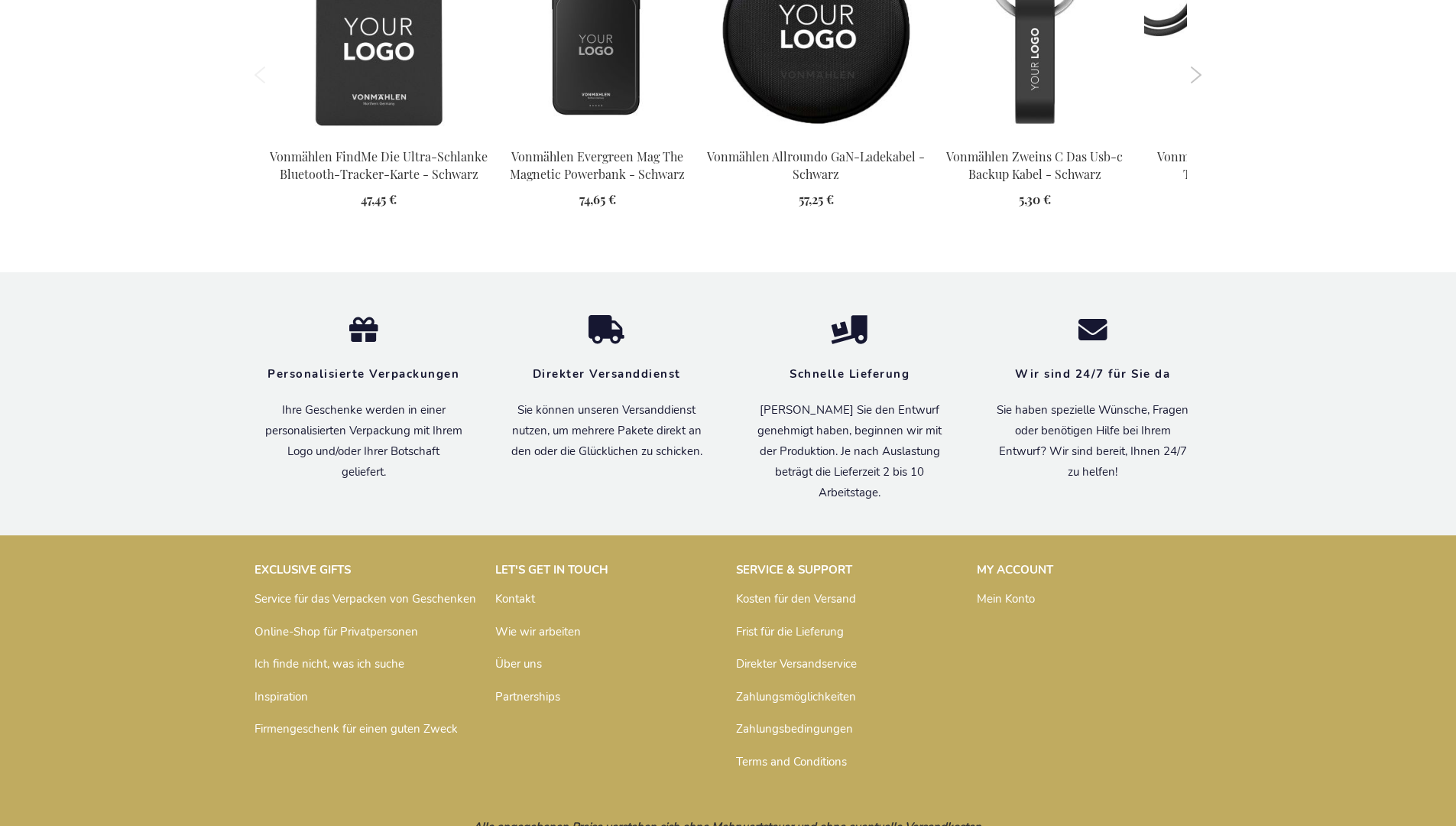
scroll to position [1786, 0]
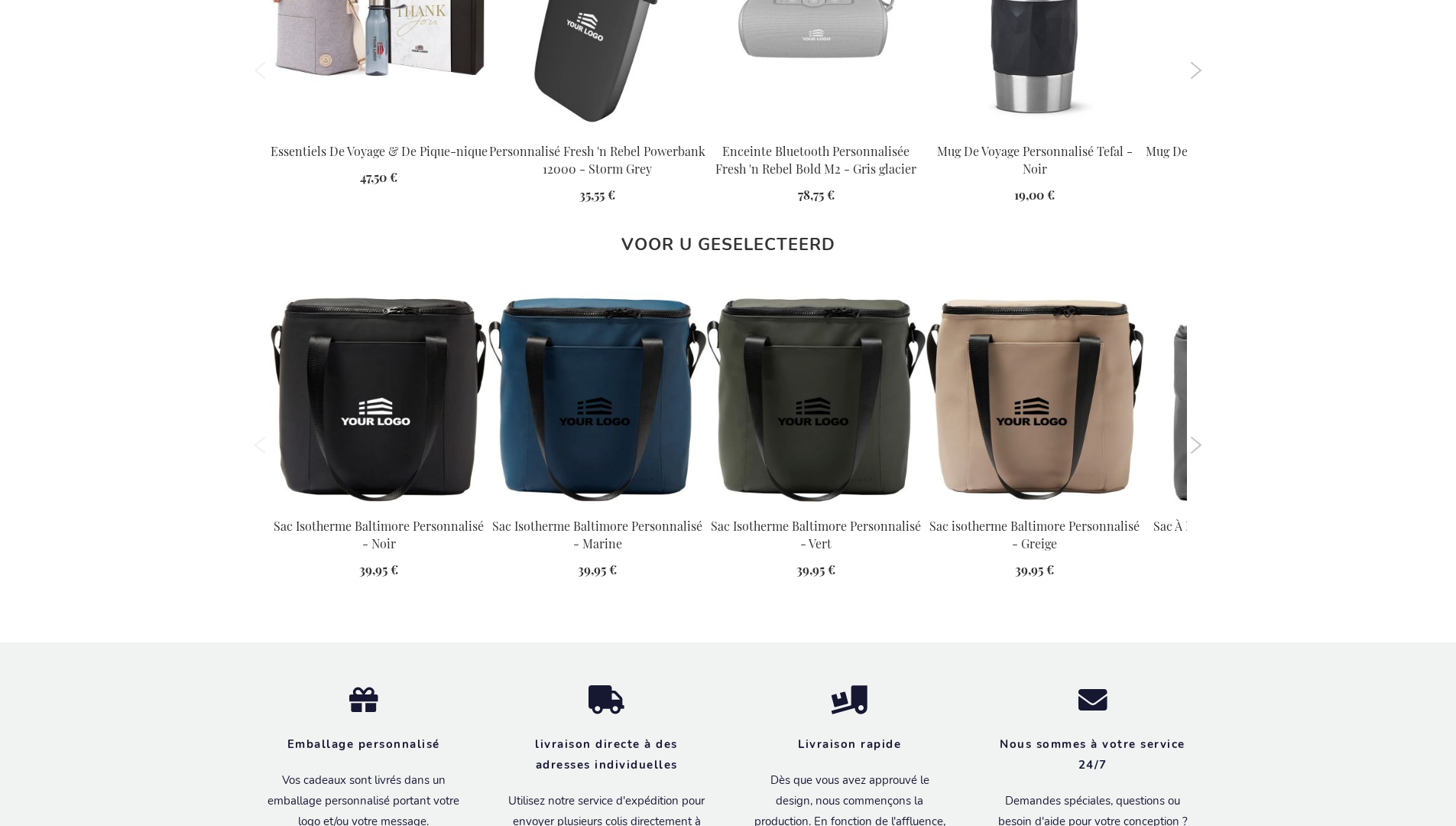
scroll to position [2094, 0]
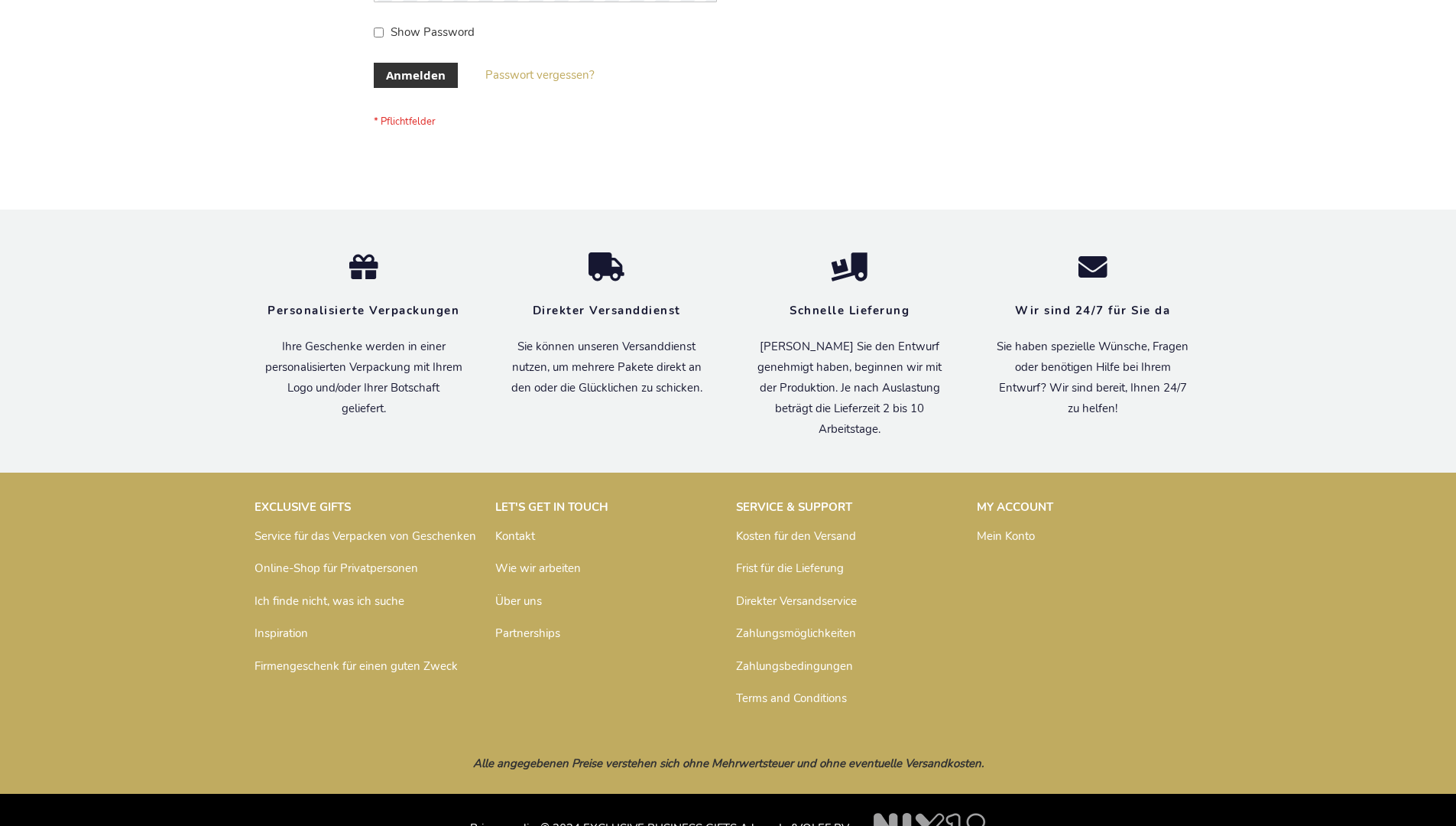
scroll to position [512, 0]
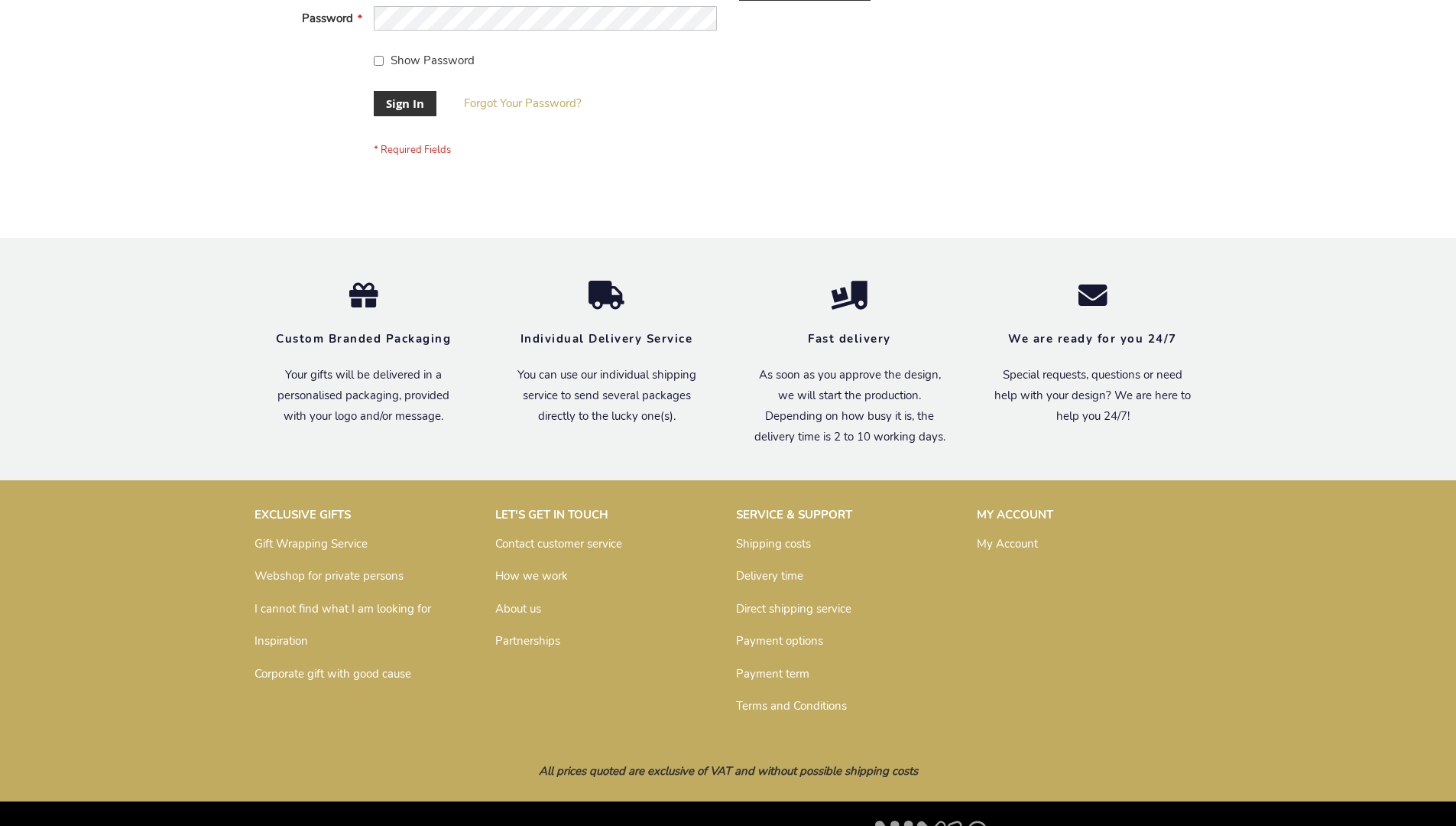
scroll to position [491, 0]
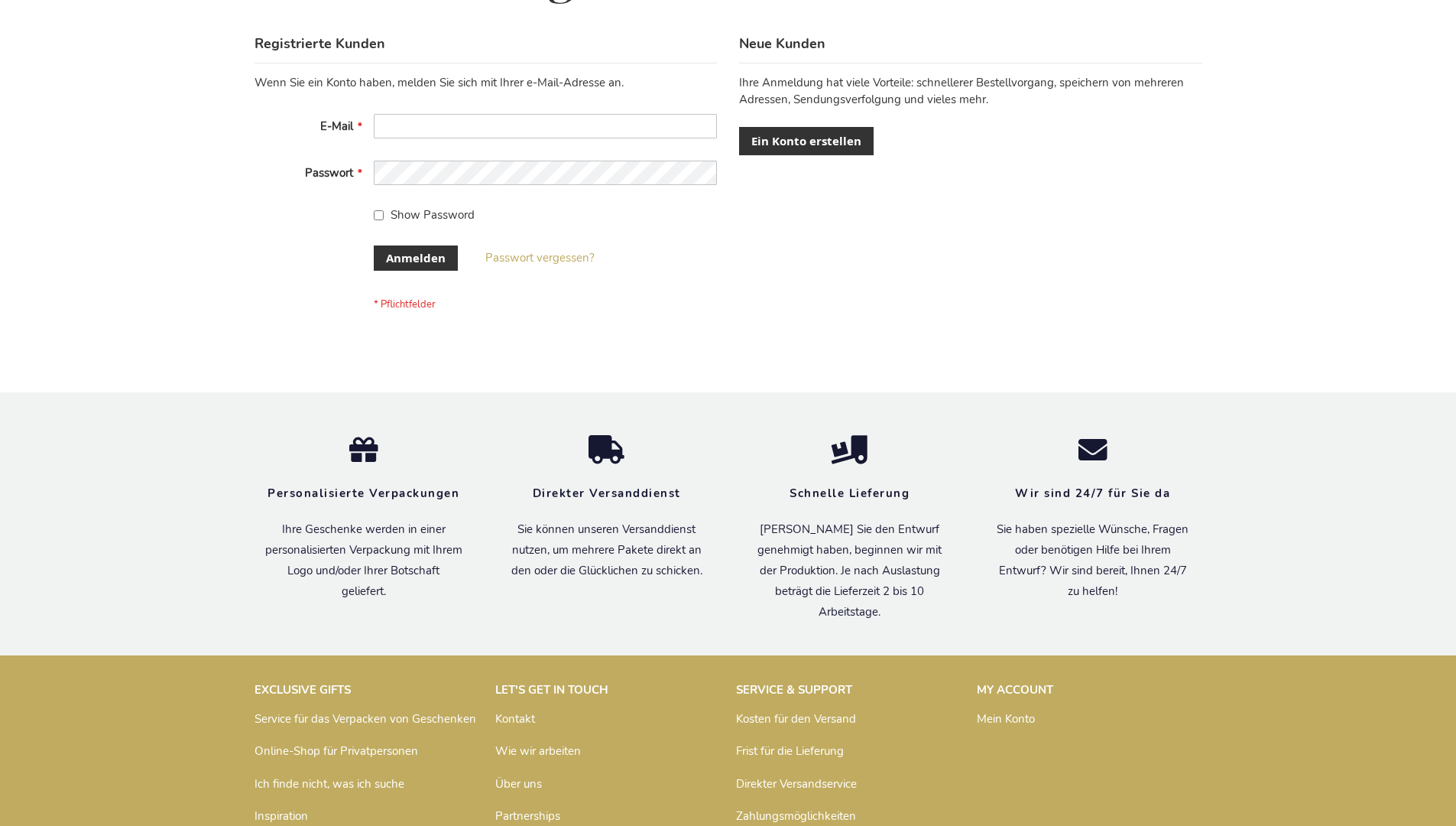
scroll to position [512, 0]
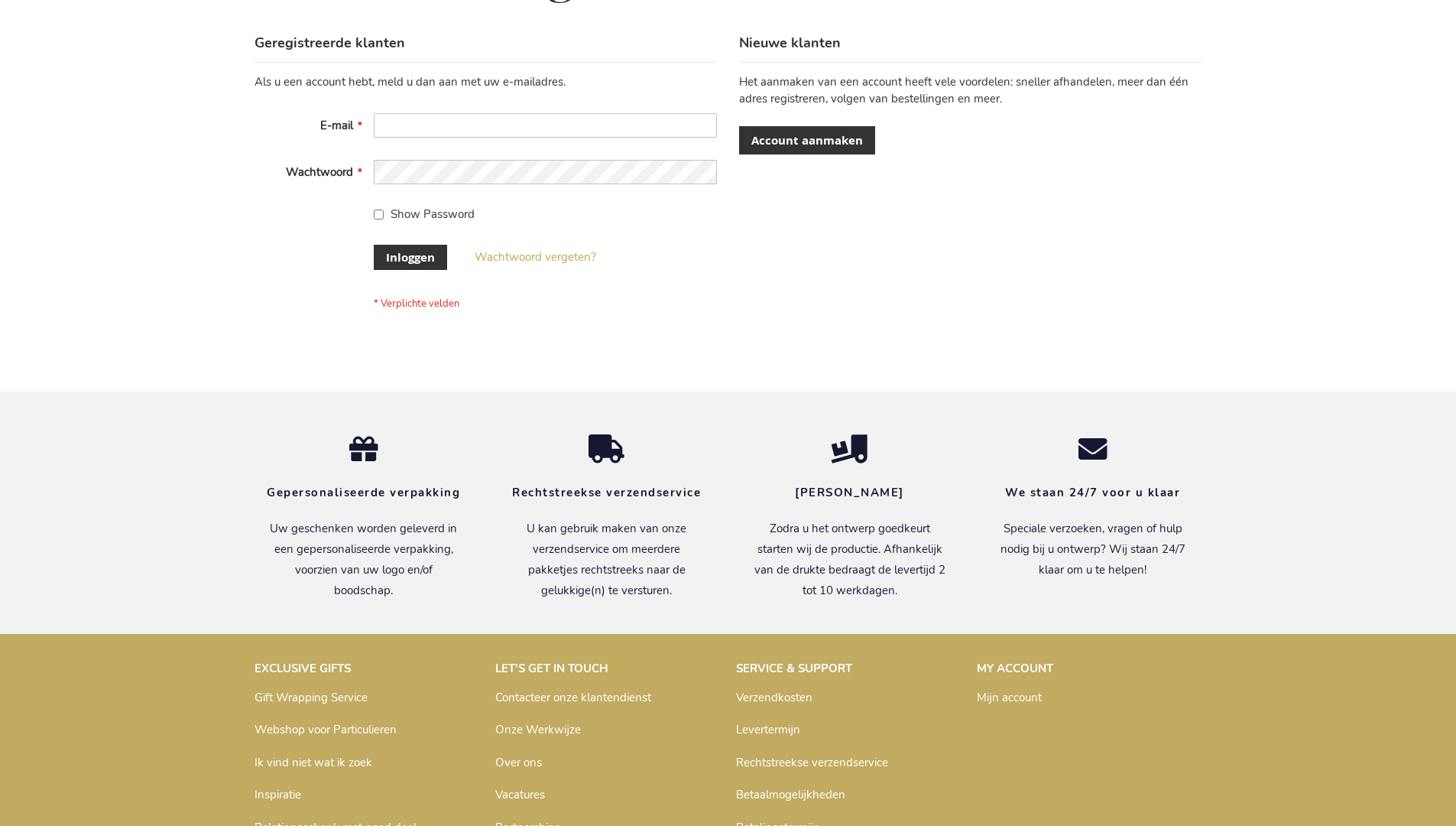
scroll to position [519, 0]
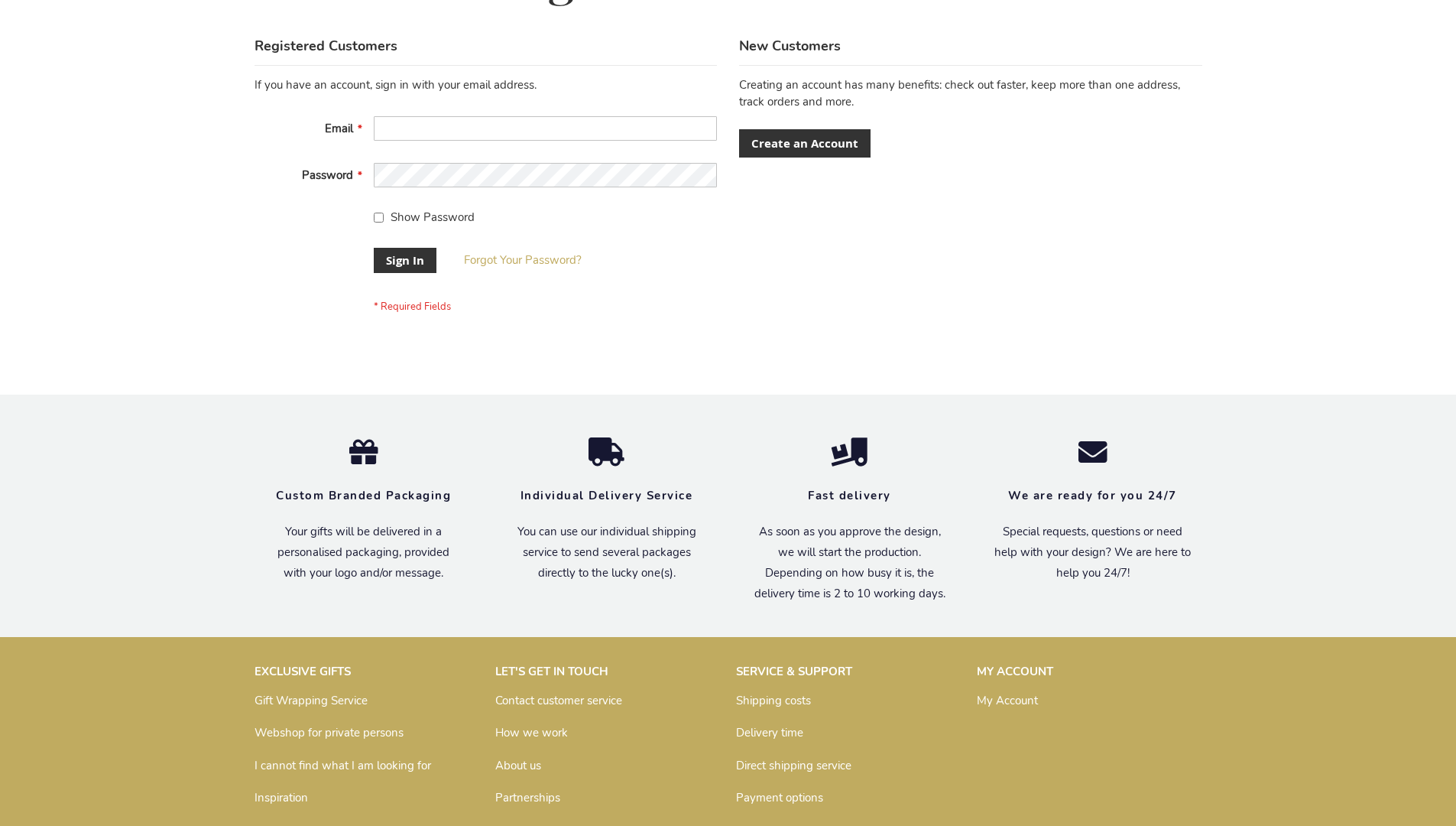
scroll to position [491, 0]
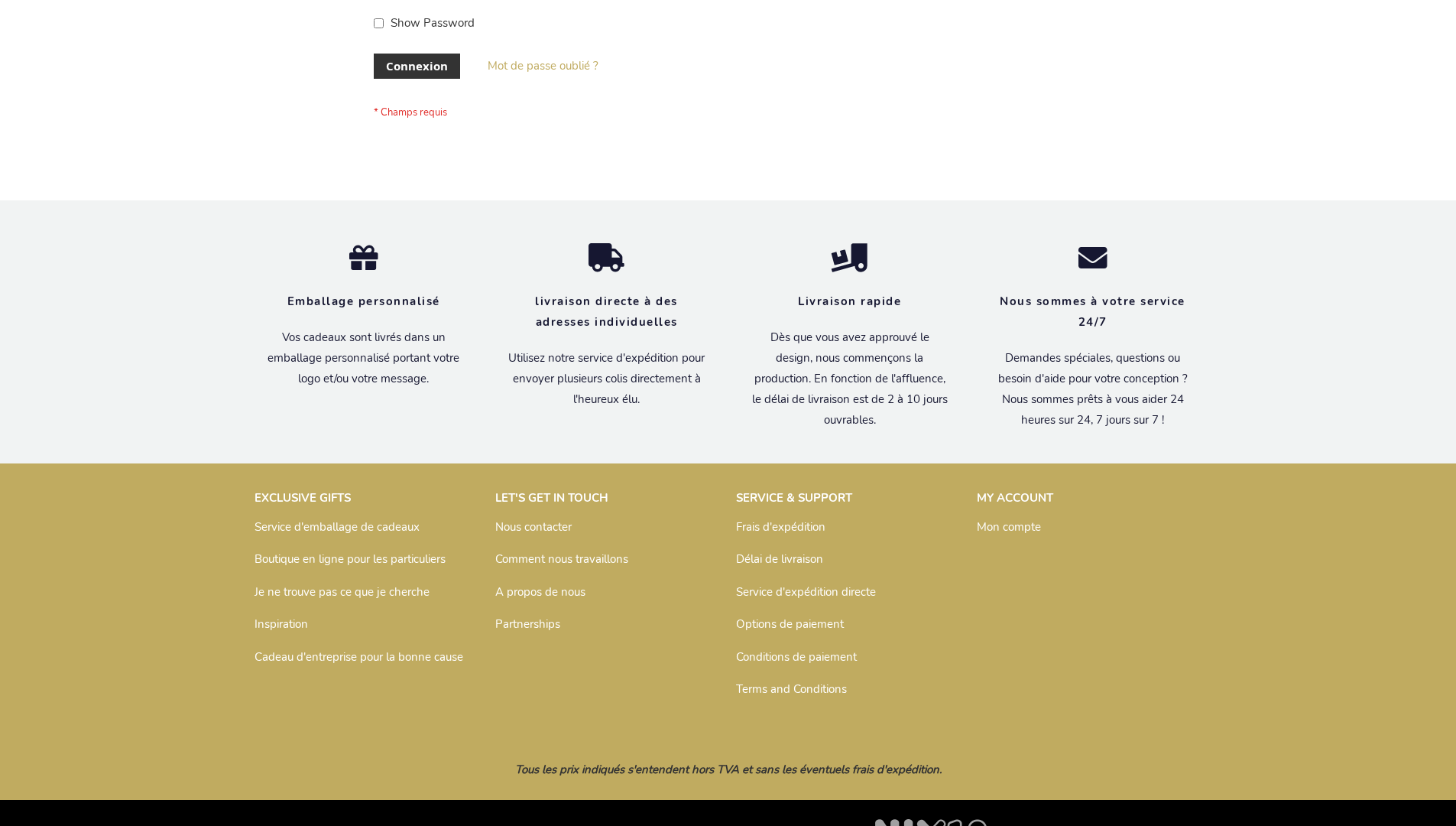
scroll to position [527, 0]
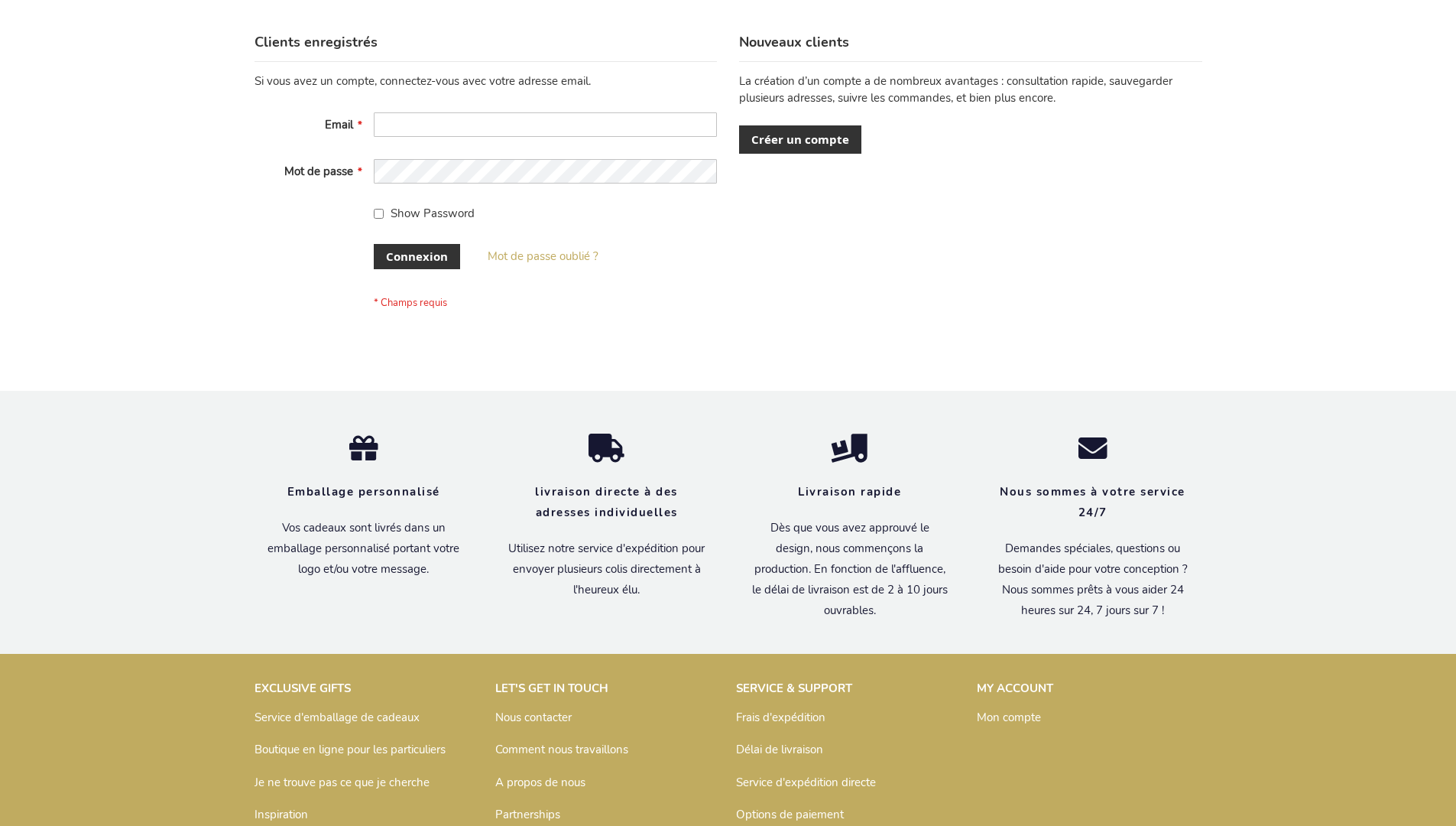
scroll to position [527, 0]
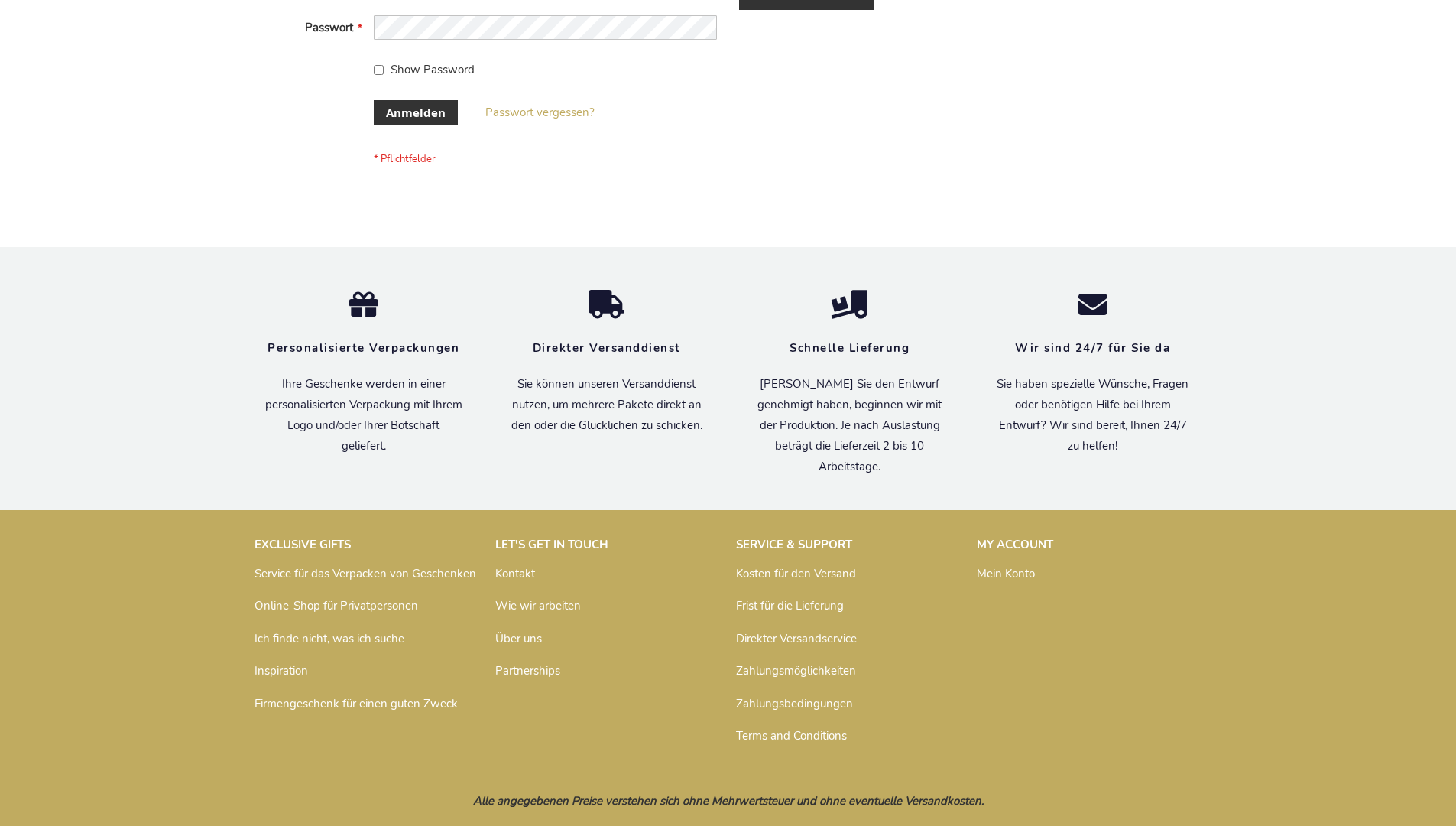
scroll to position [512, 0]
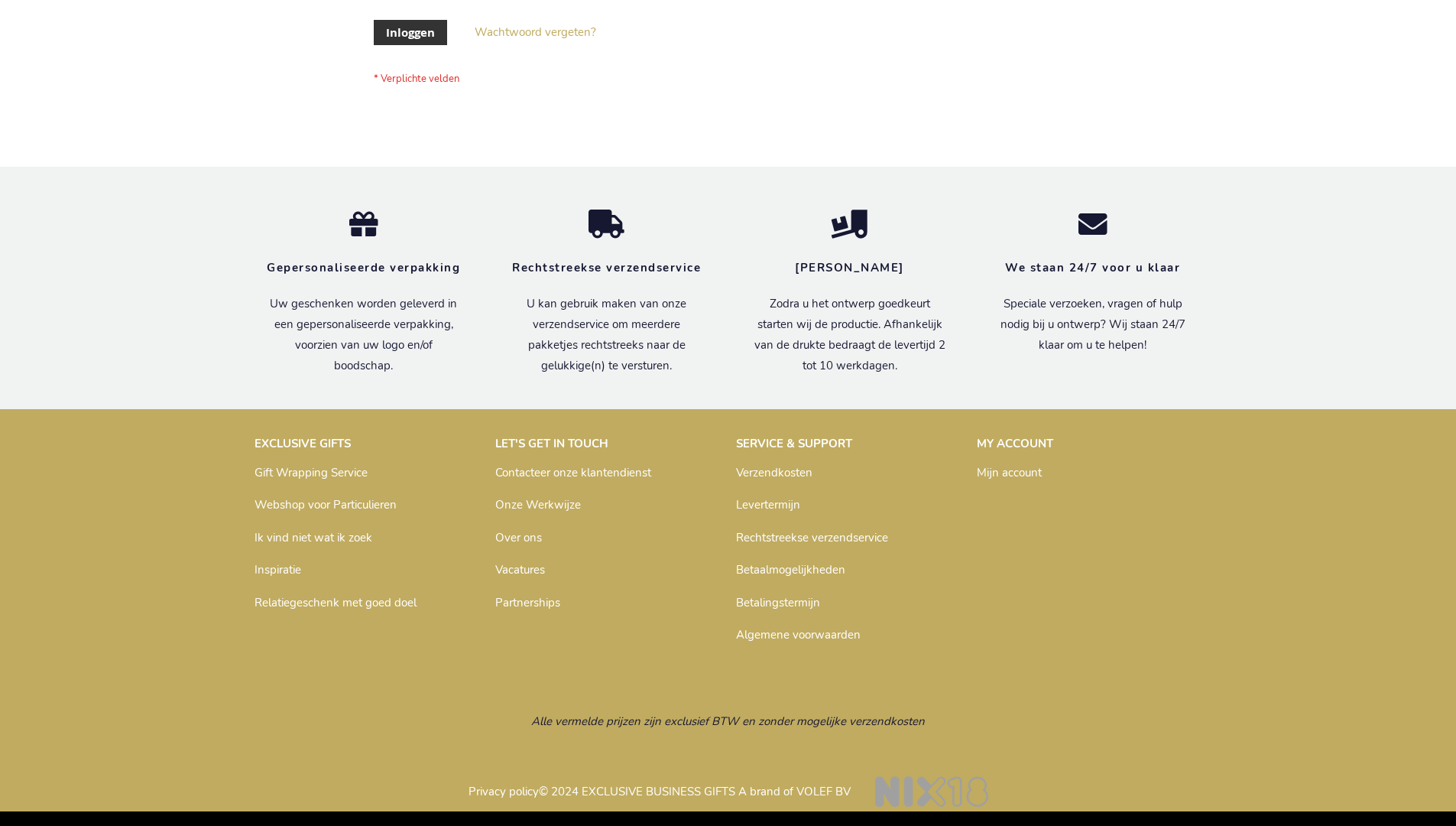
scroll to position [519, 0]
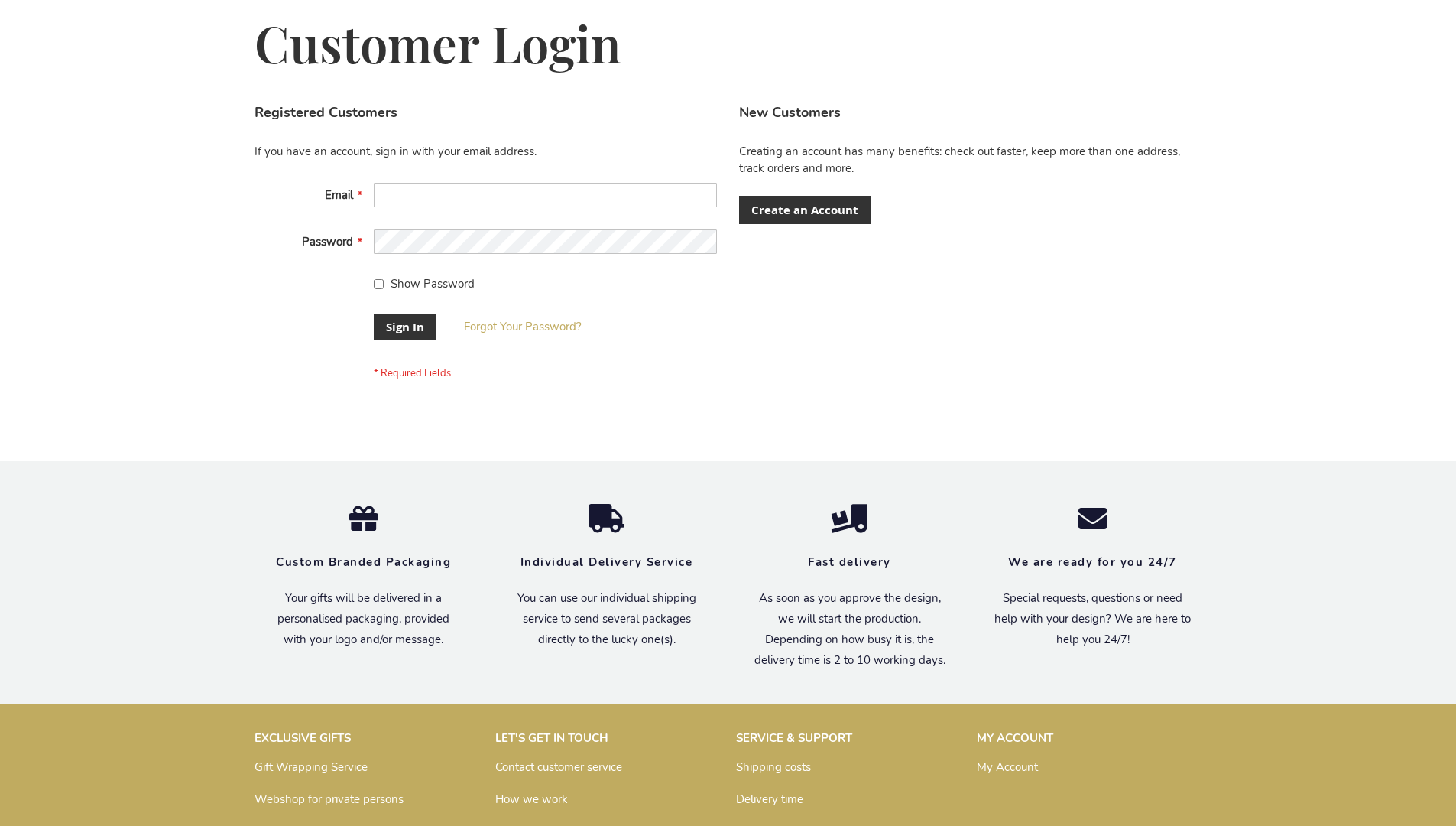
scroll to position [491, 0]
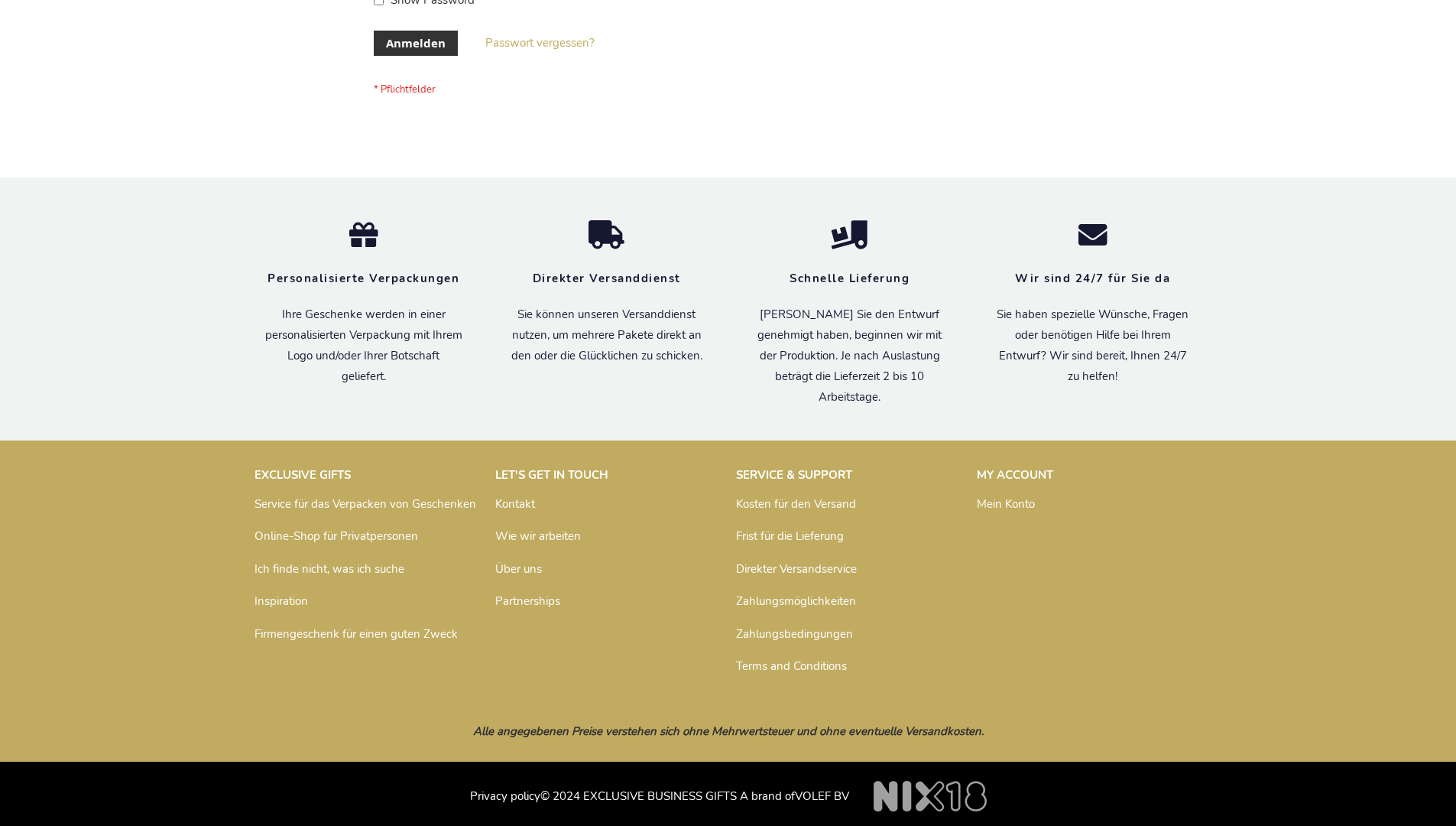
scroll to position [512, 0]
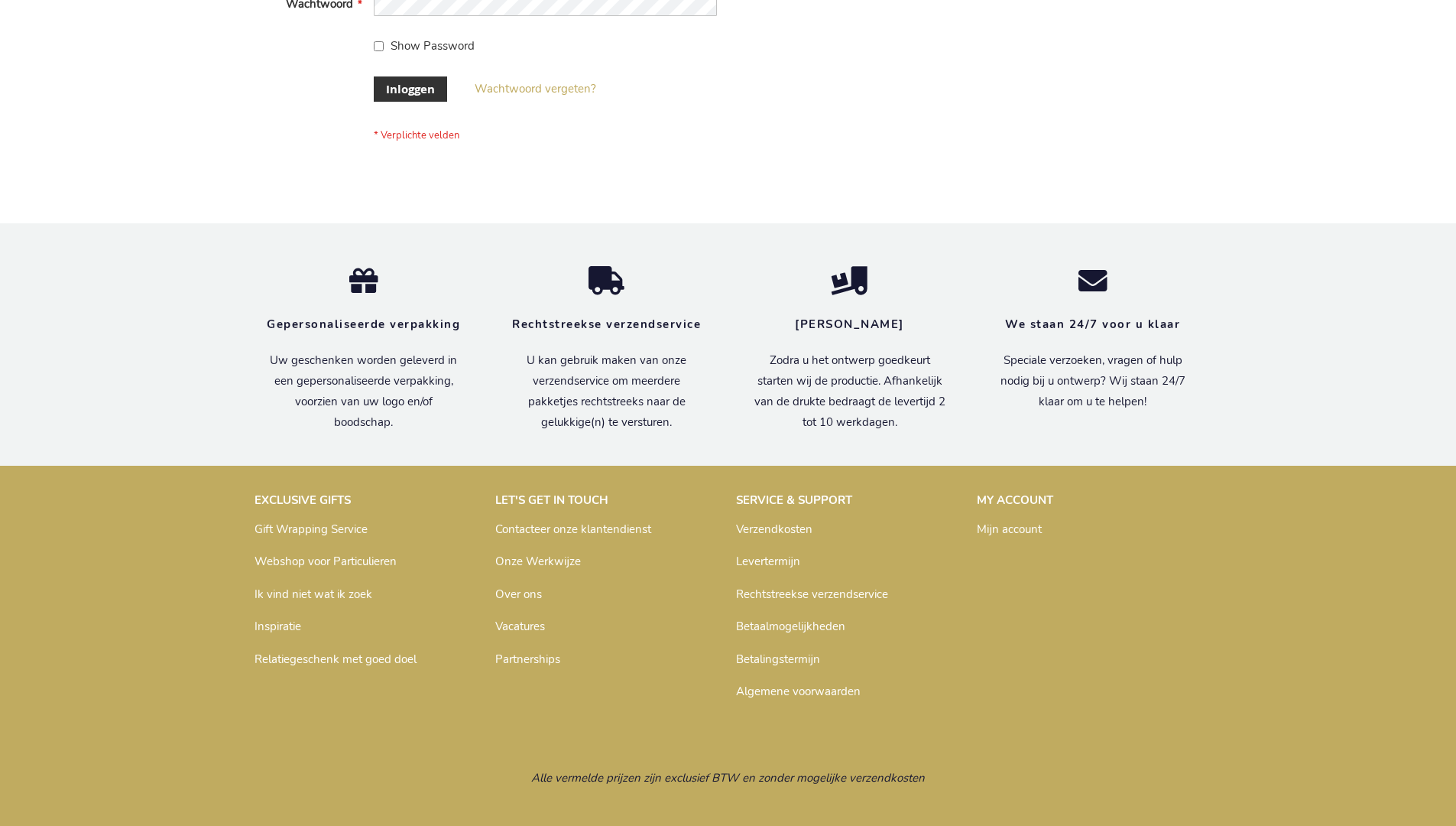
scroll to position [519, 0]
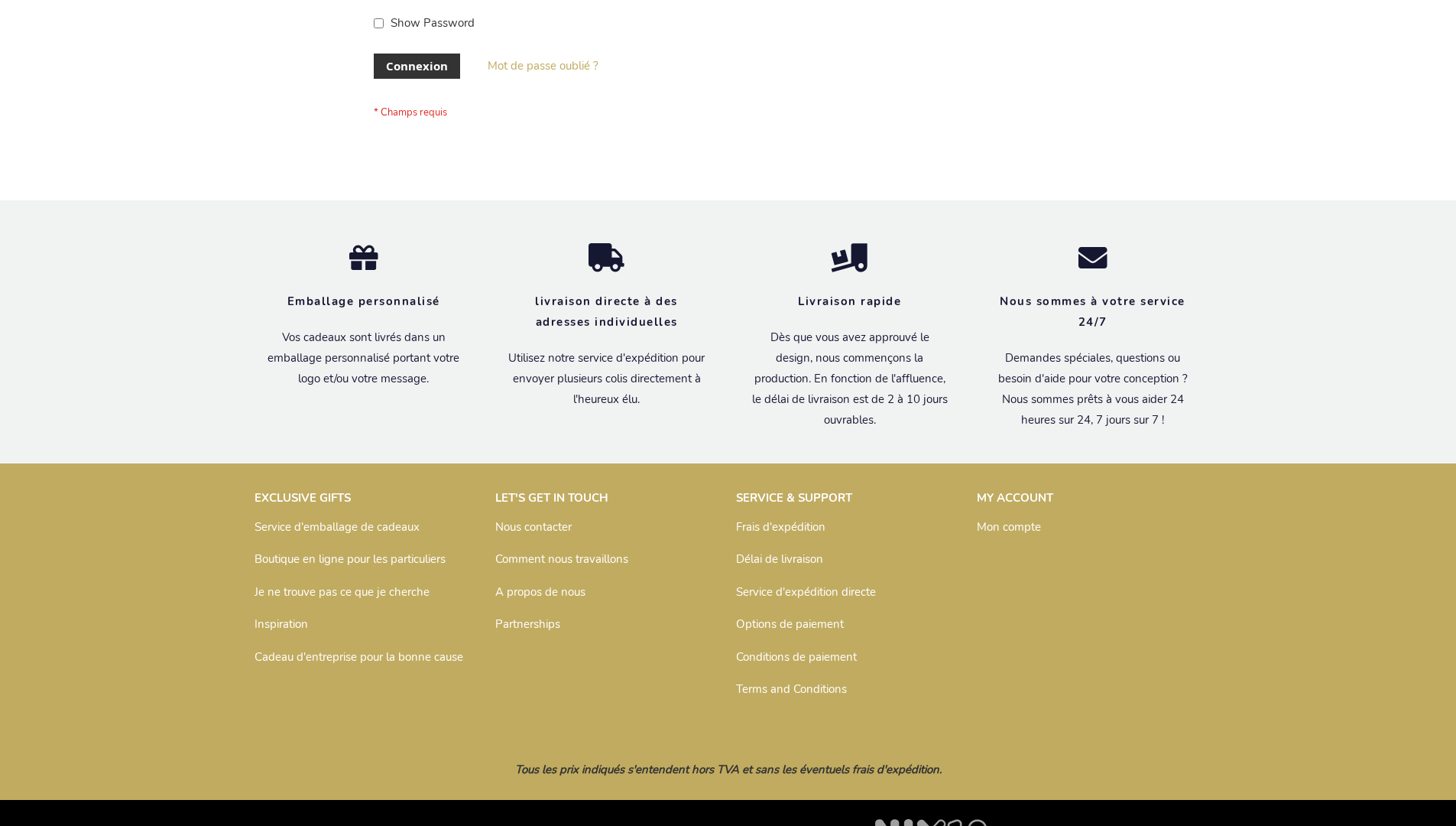
scroll to position [527, 0]
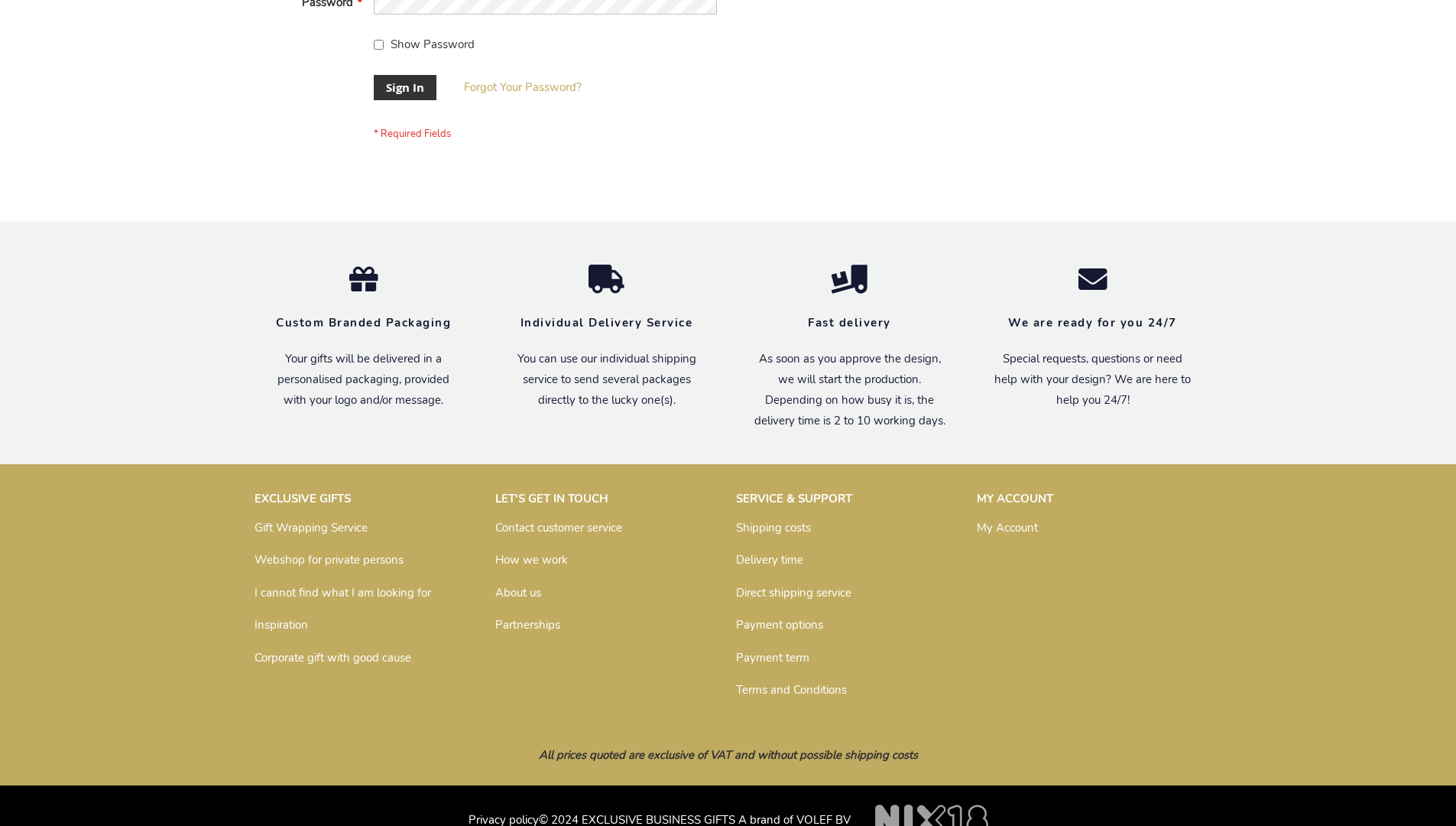
scroll to position [491, 0]
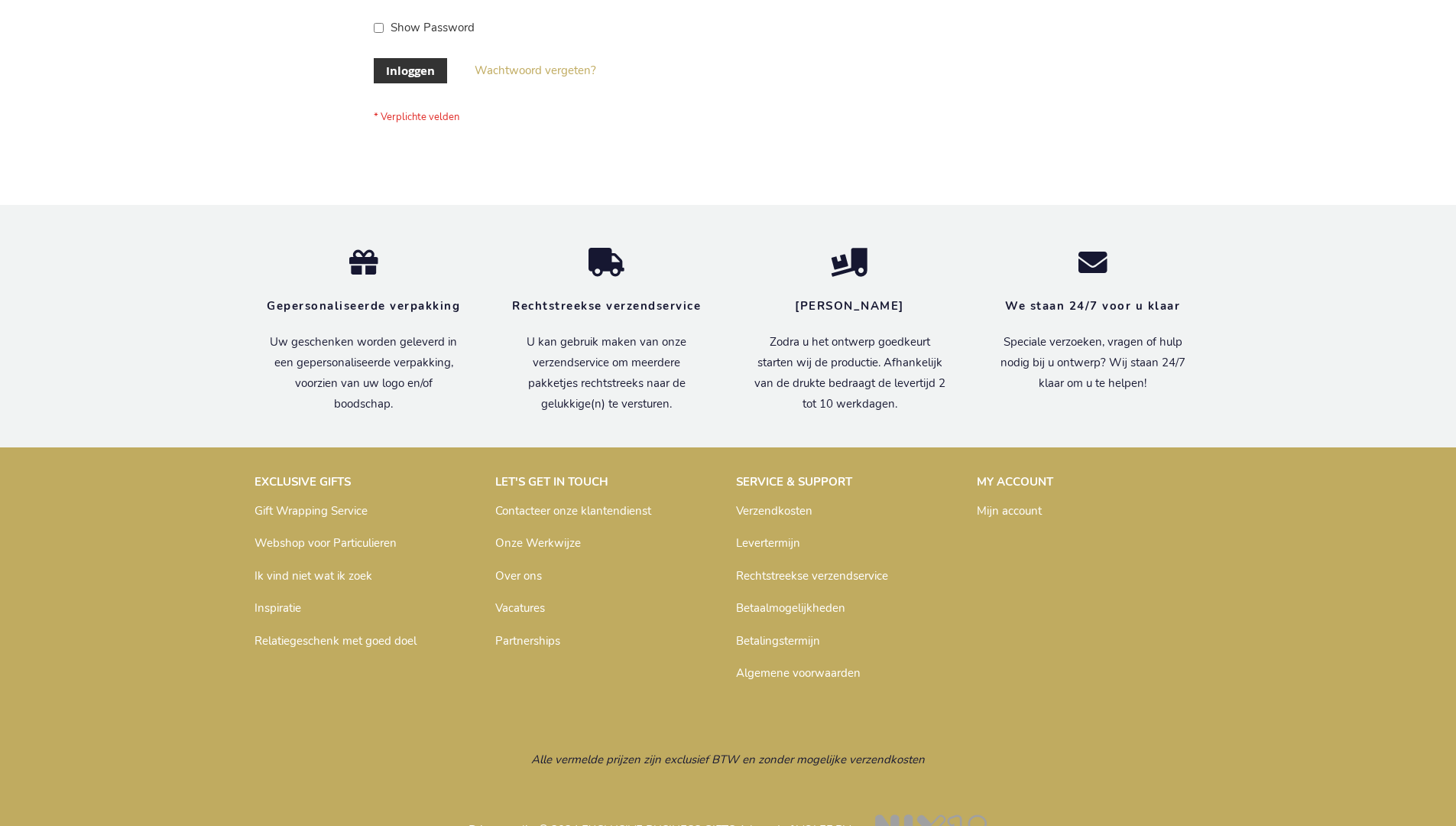
scroll to position [519, 0]
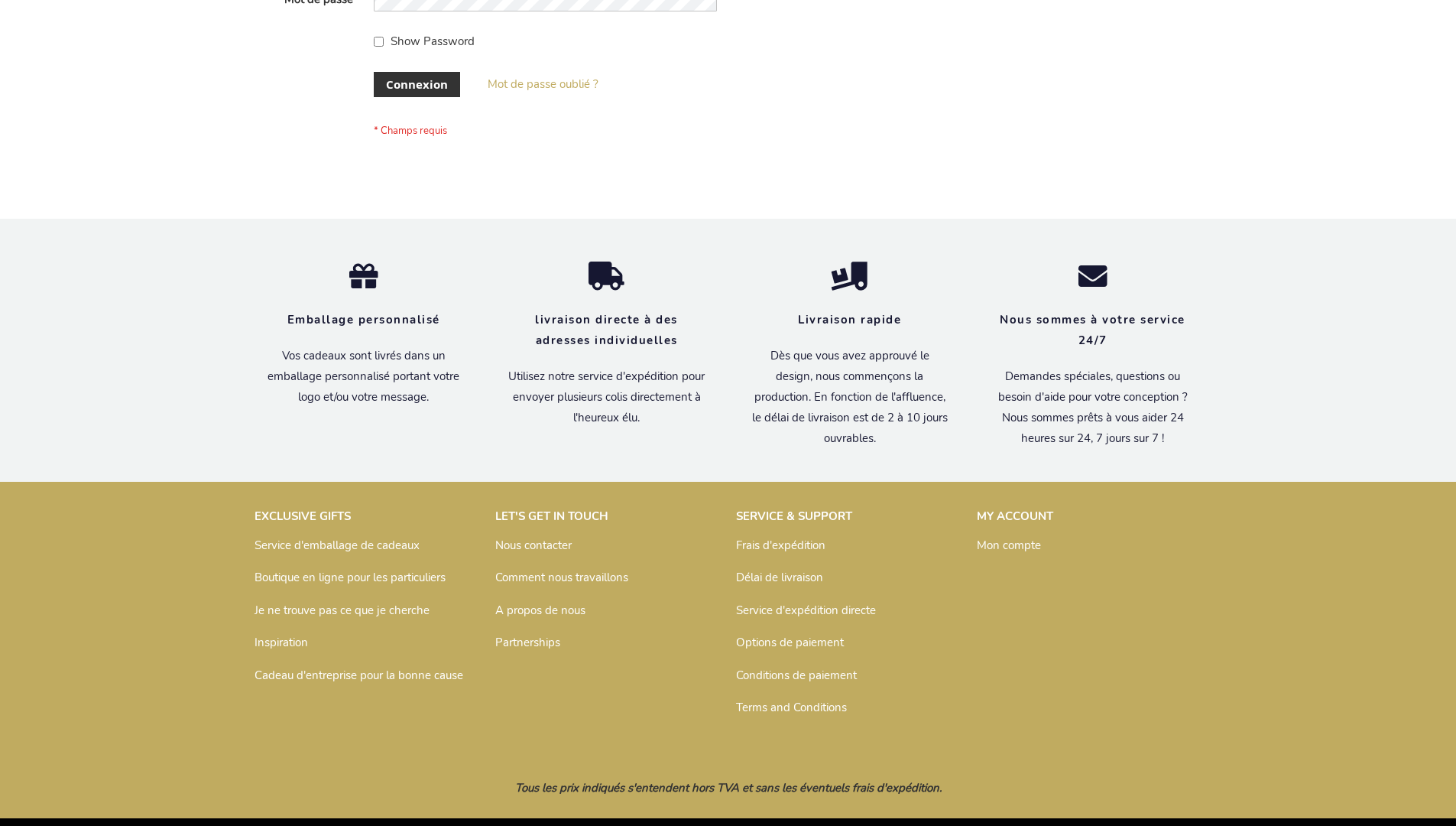
scroll to position [527, 0]
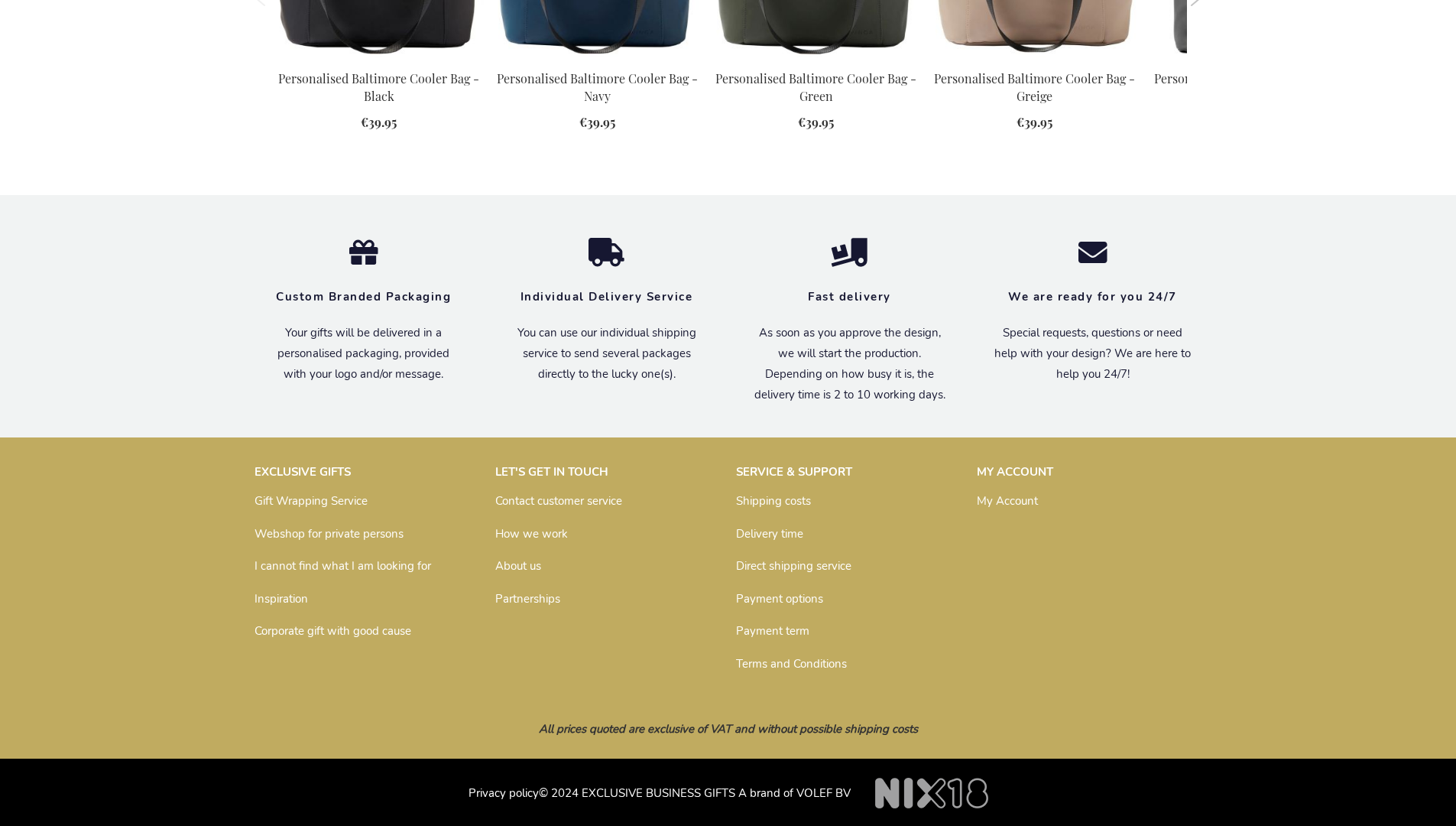
scroll to position [2059, 0]
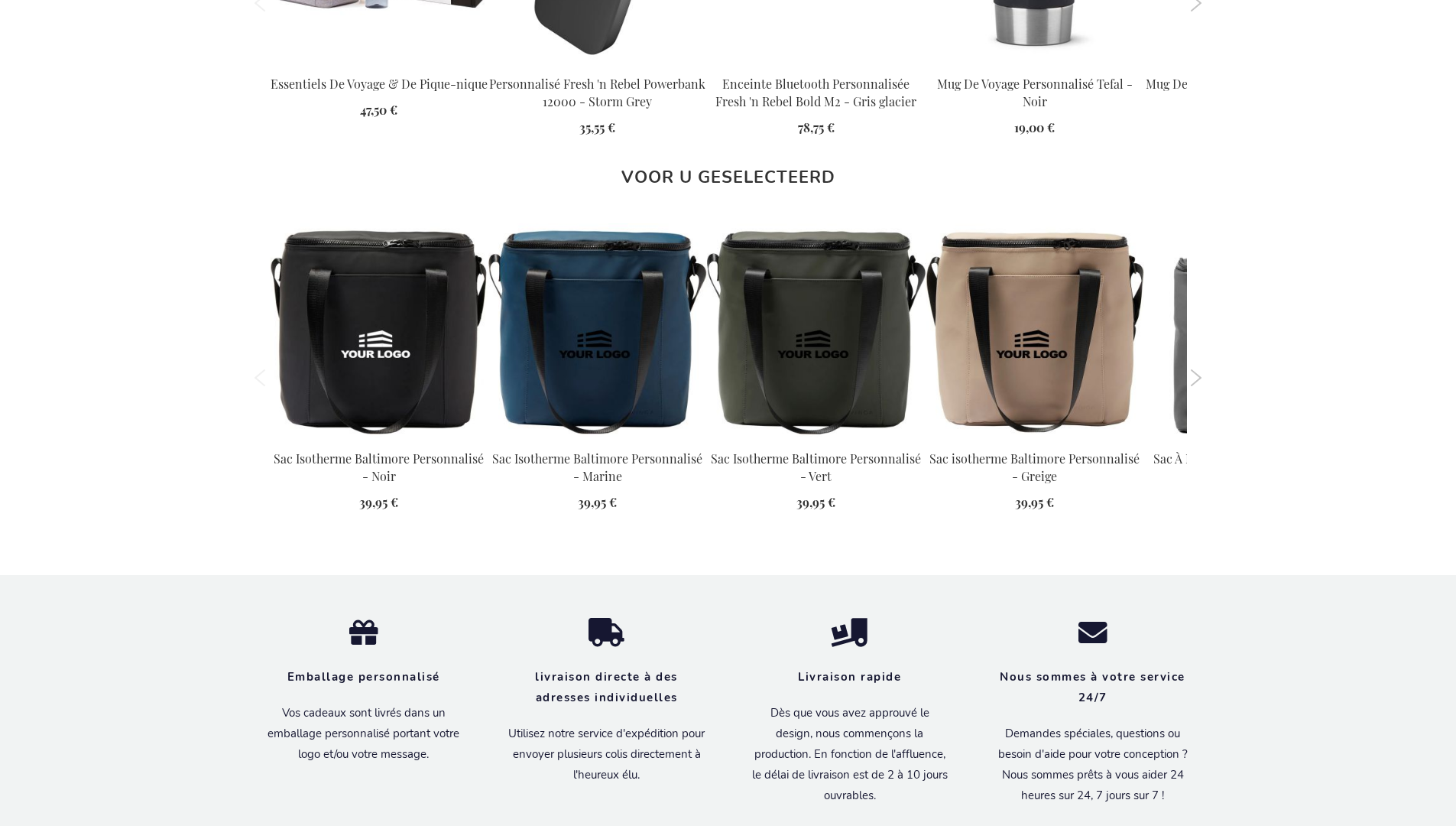
scroll to position [2094, 0]
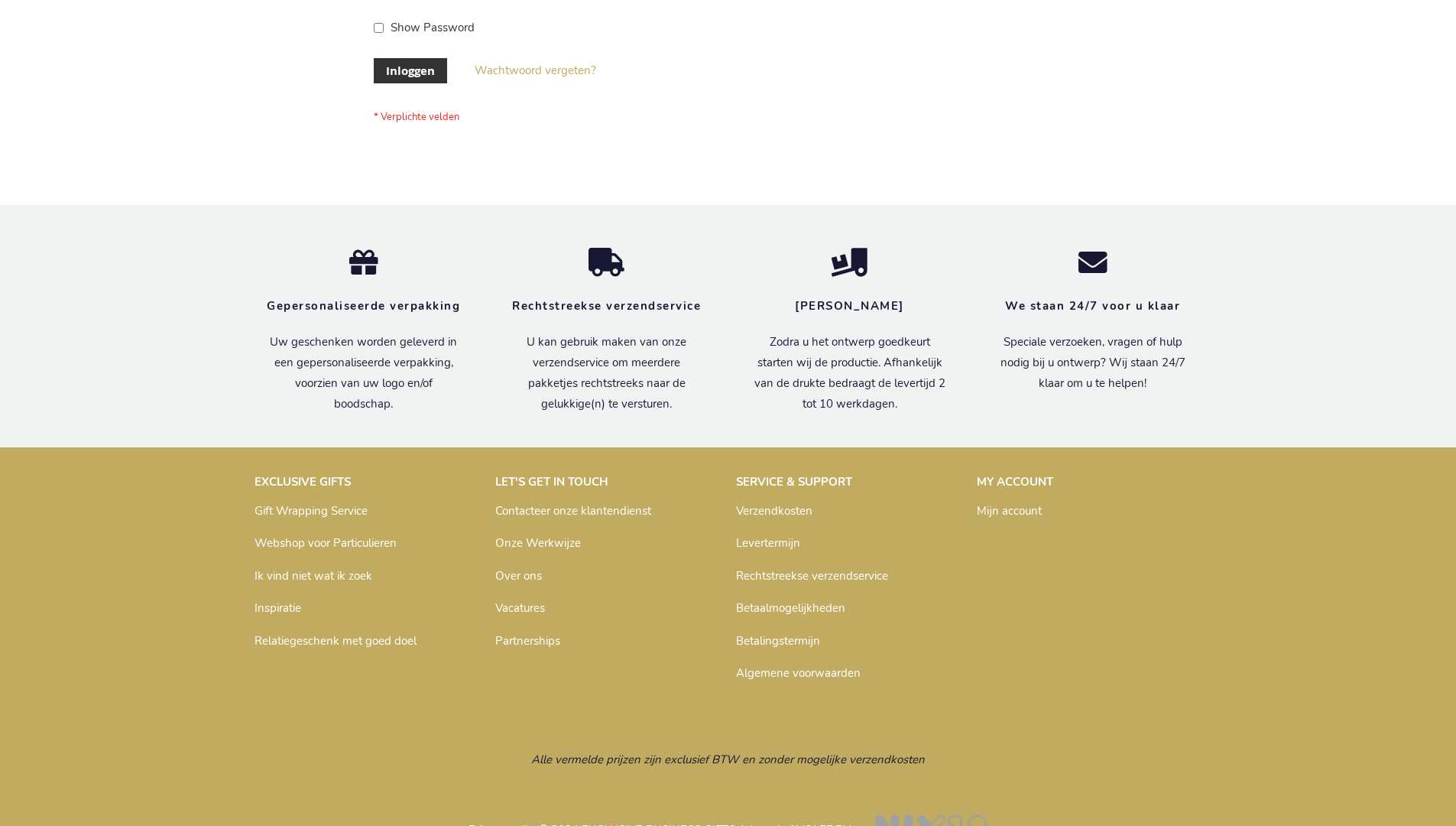
scroll to position [519, 0]
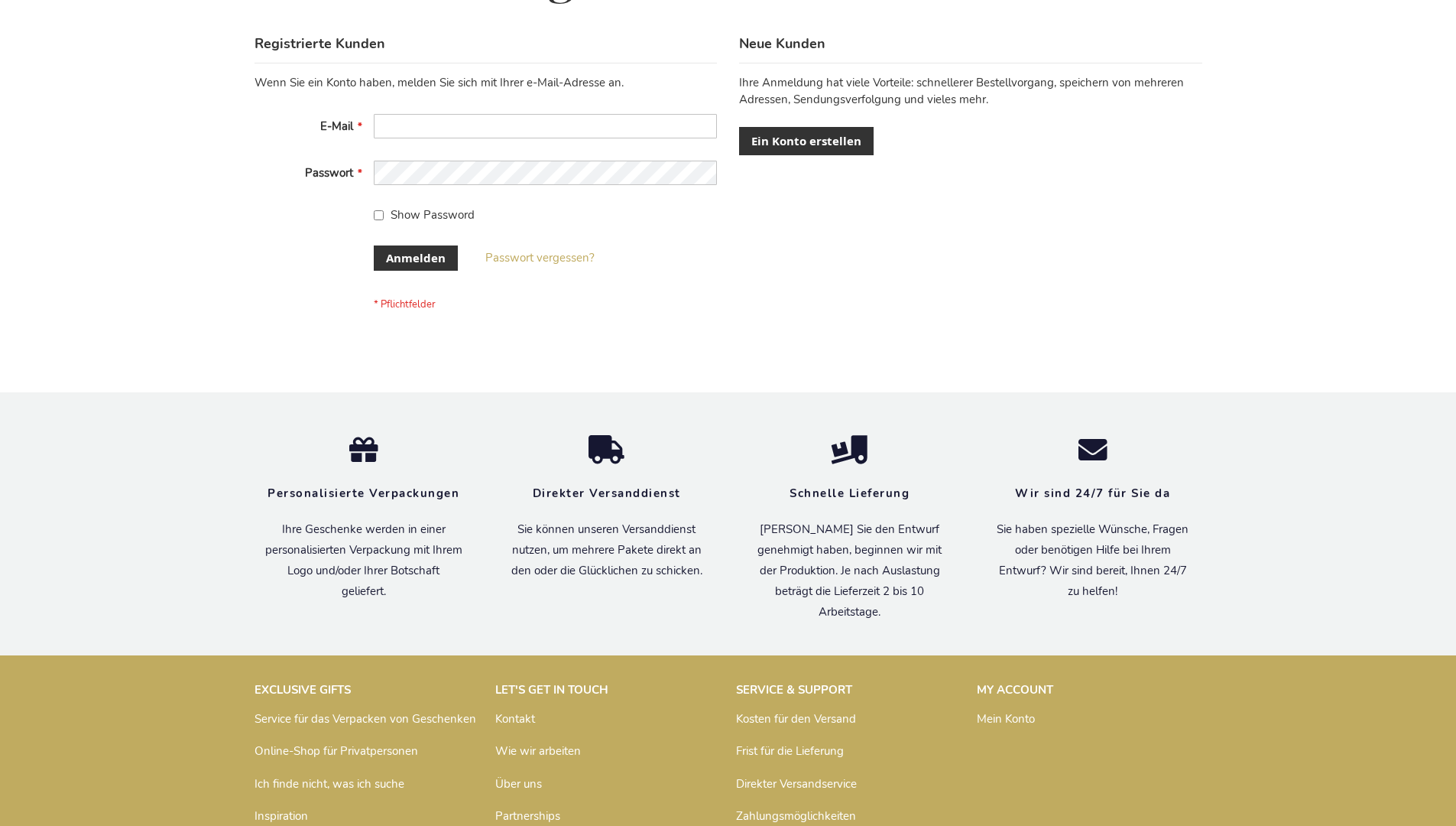
scroll to position [512, 0]
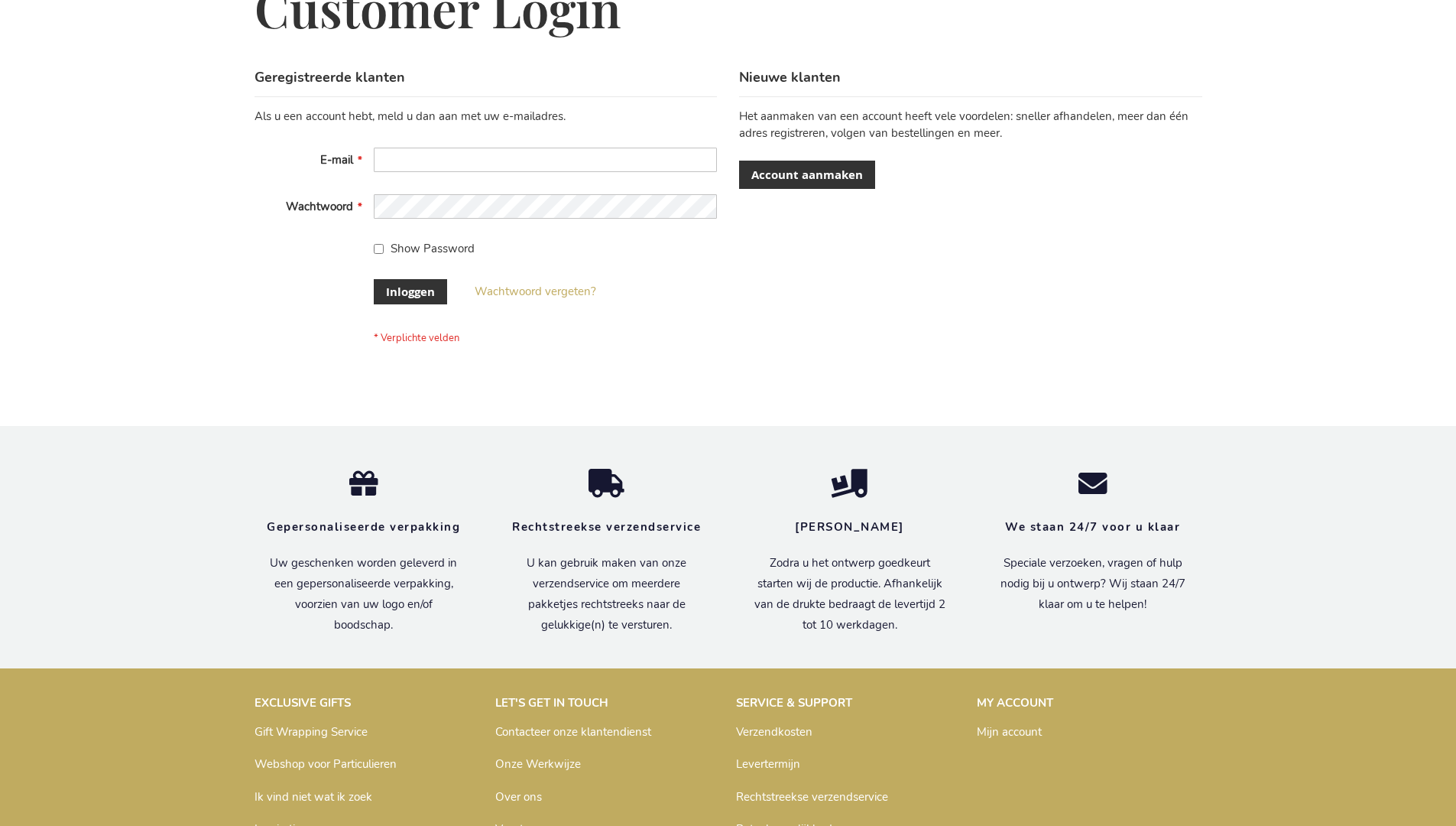
scroll to position [519, 0]
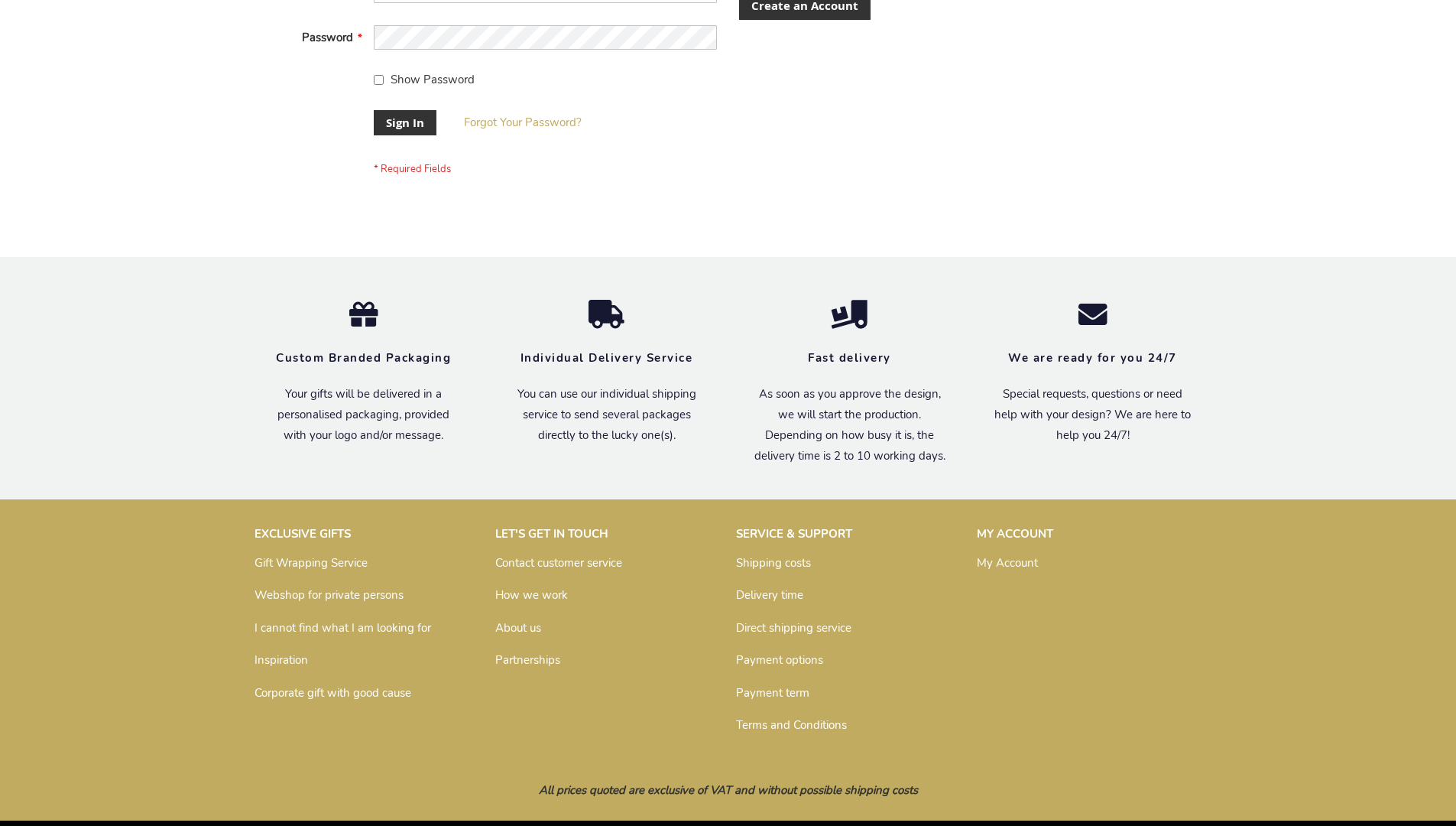
scroll to position [491, 0]
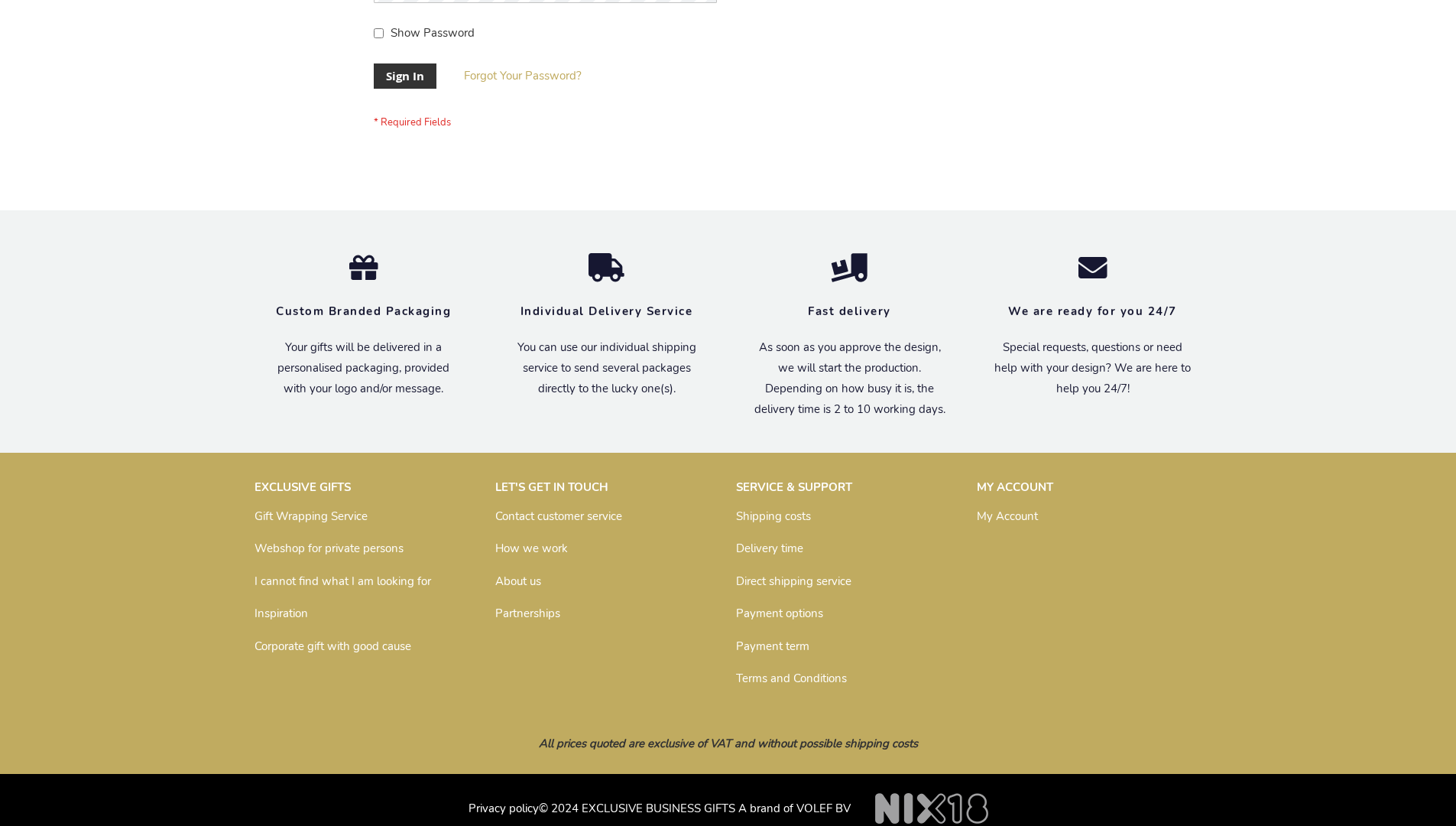
scroll to position [491, 0]
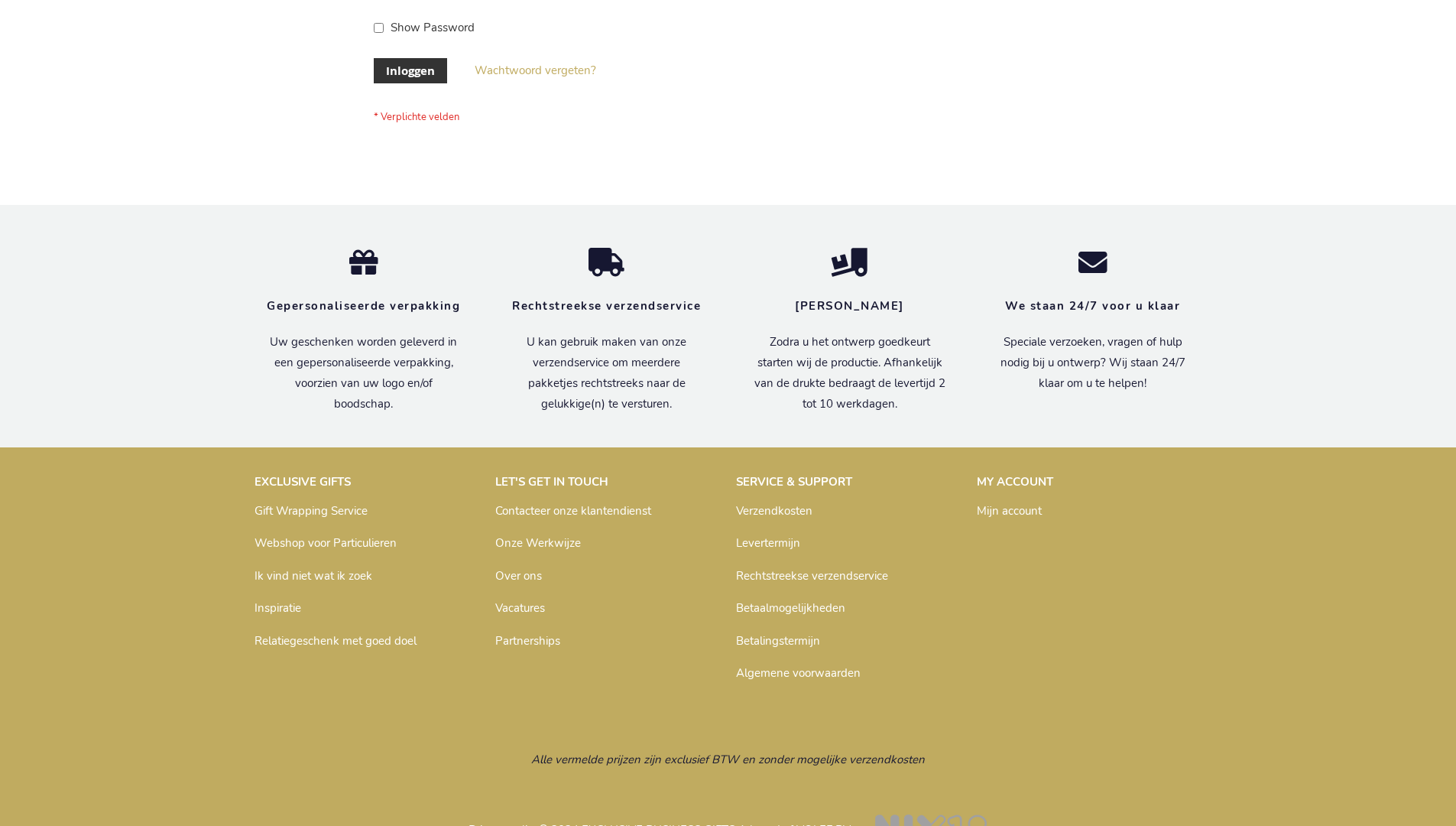
scroll to position [519, 0]
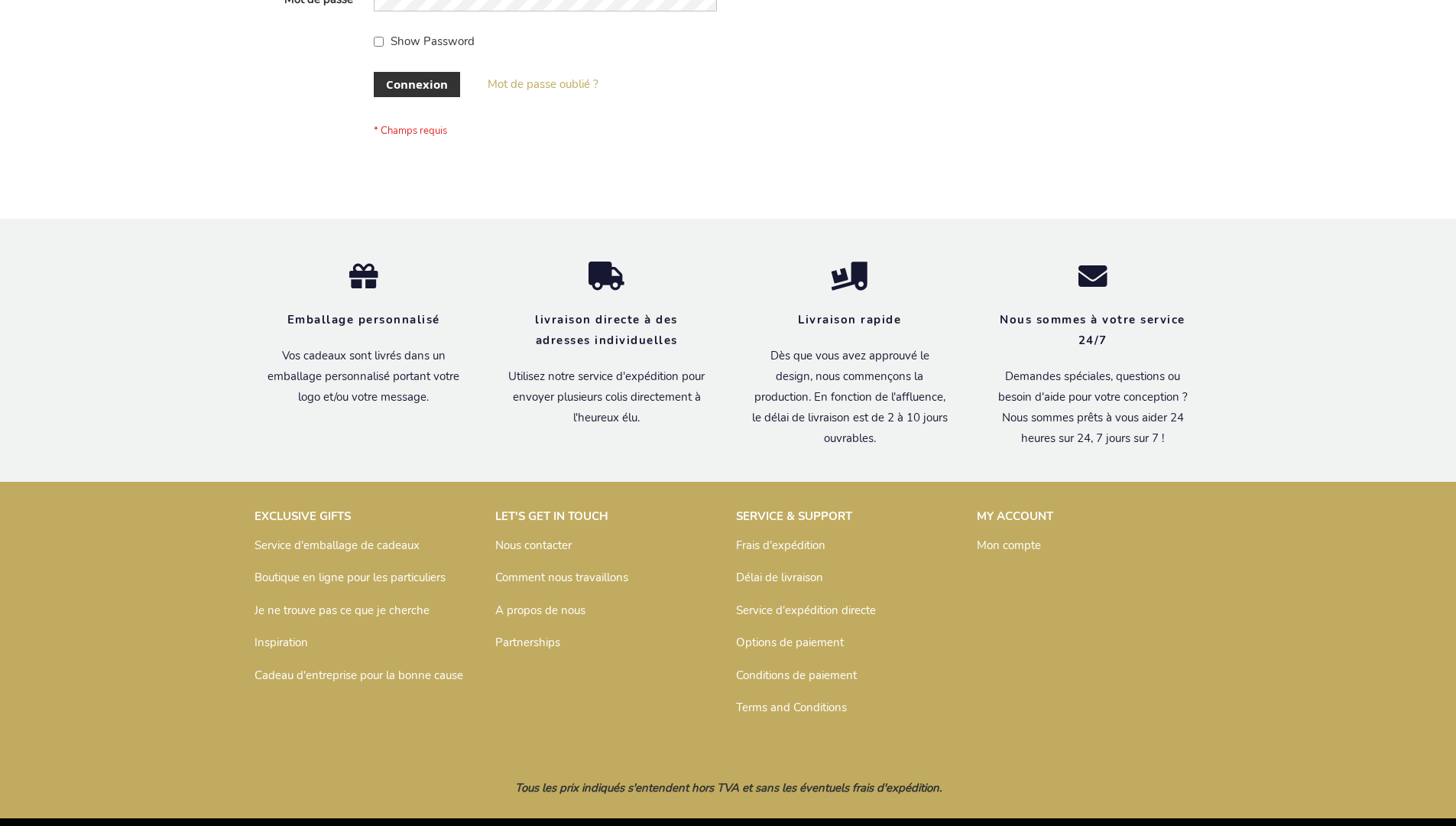
scroll to position [527, 0]
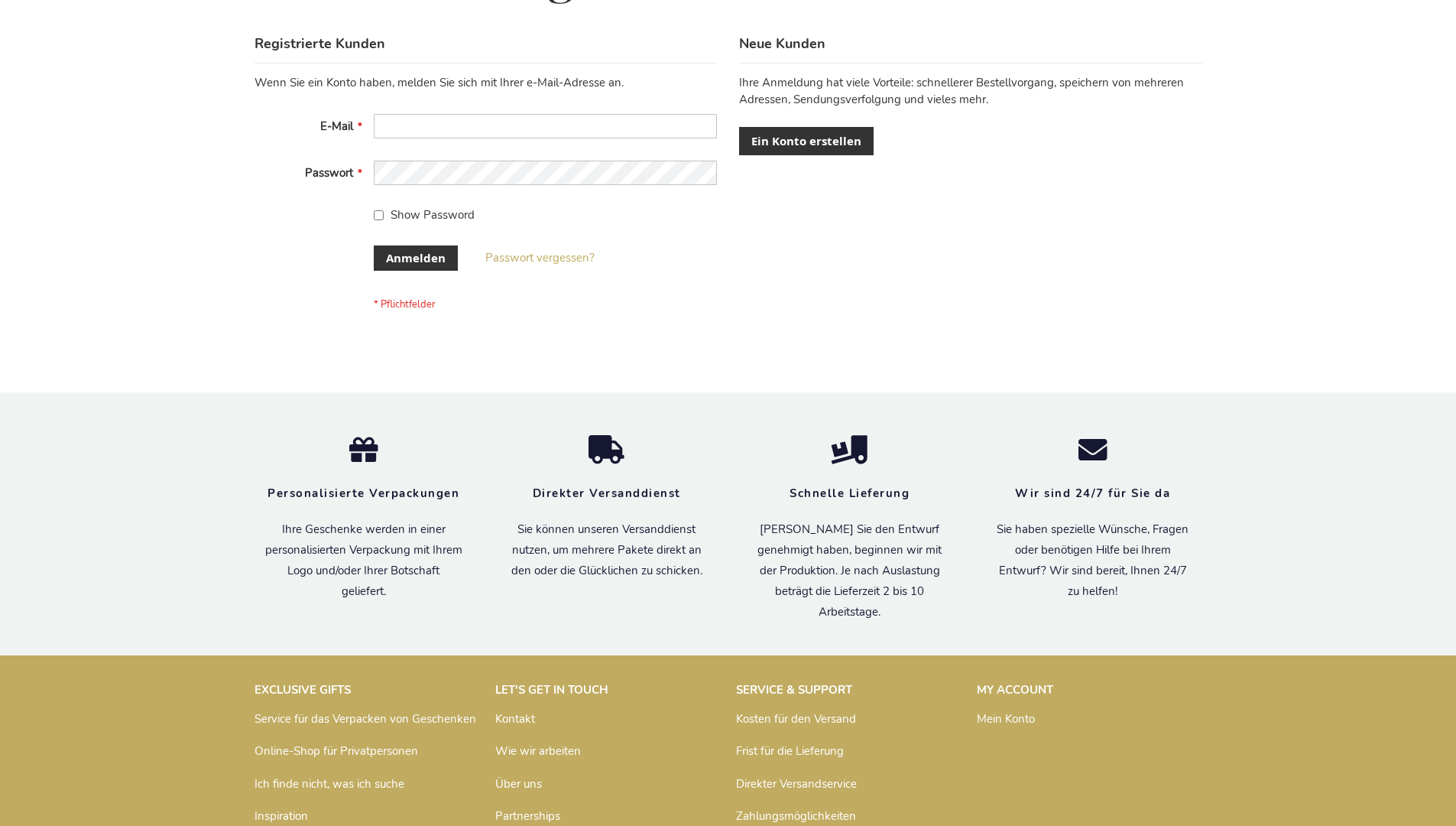
scroll to position [512, 0]
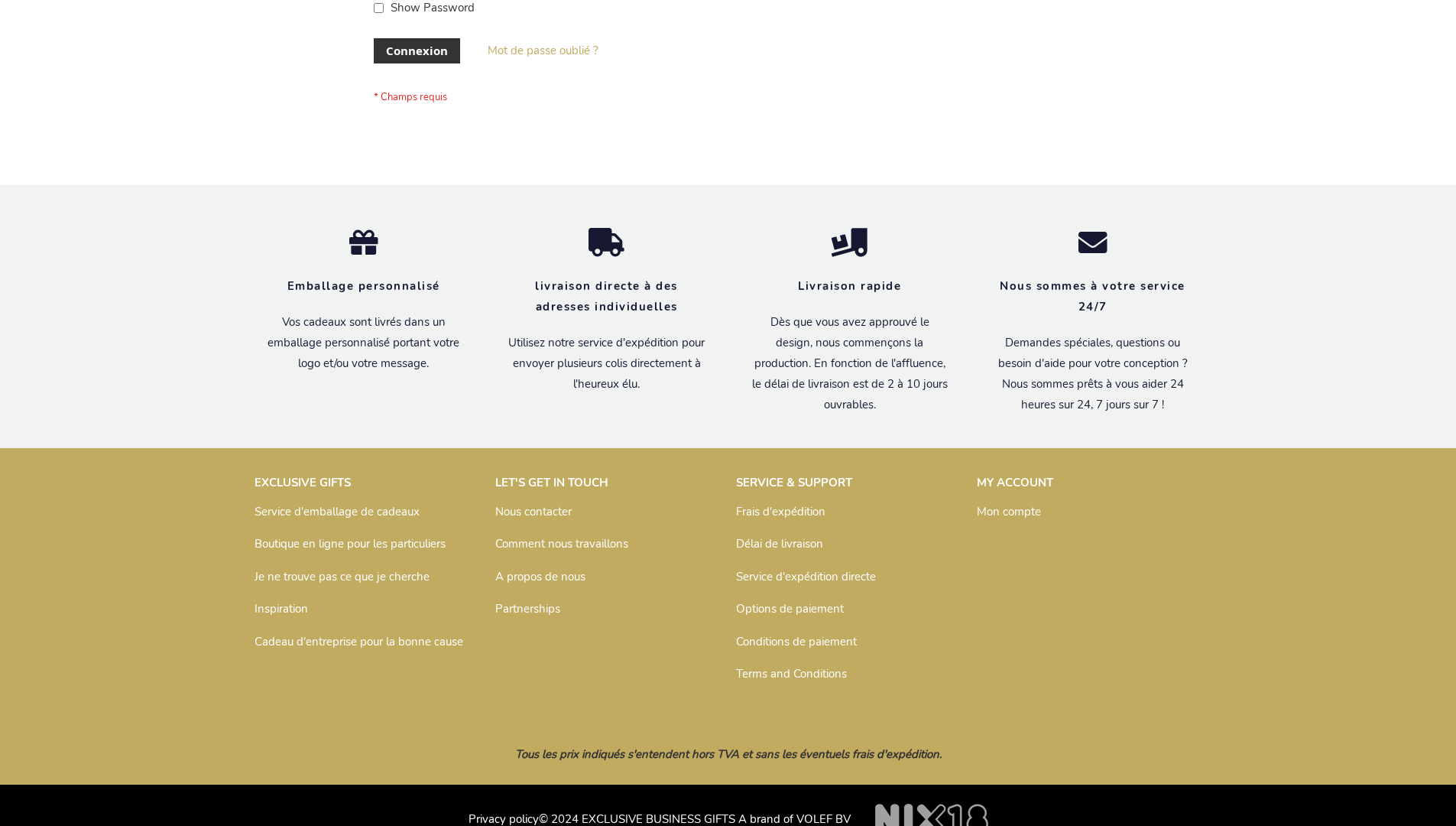
scroll to position [527, 0]
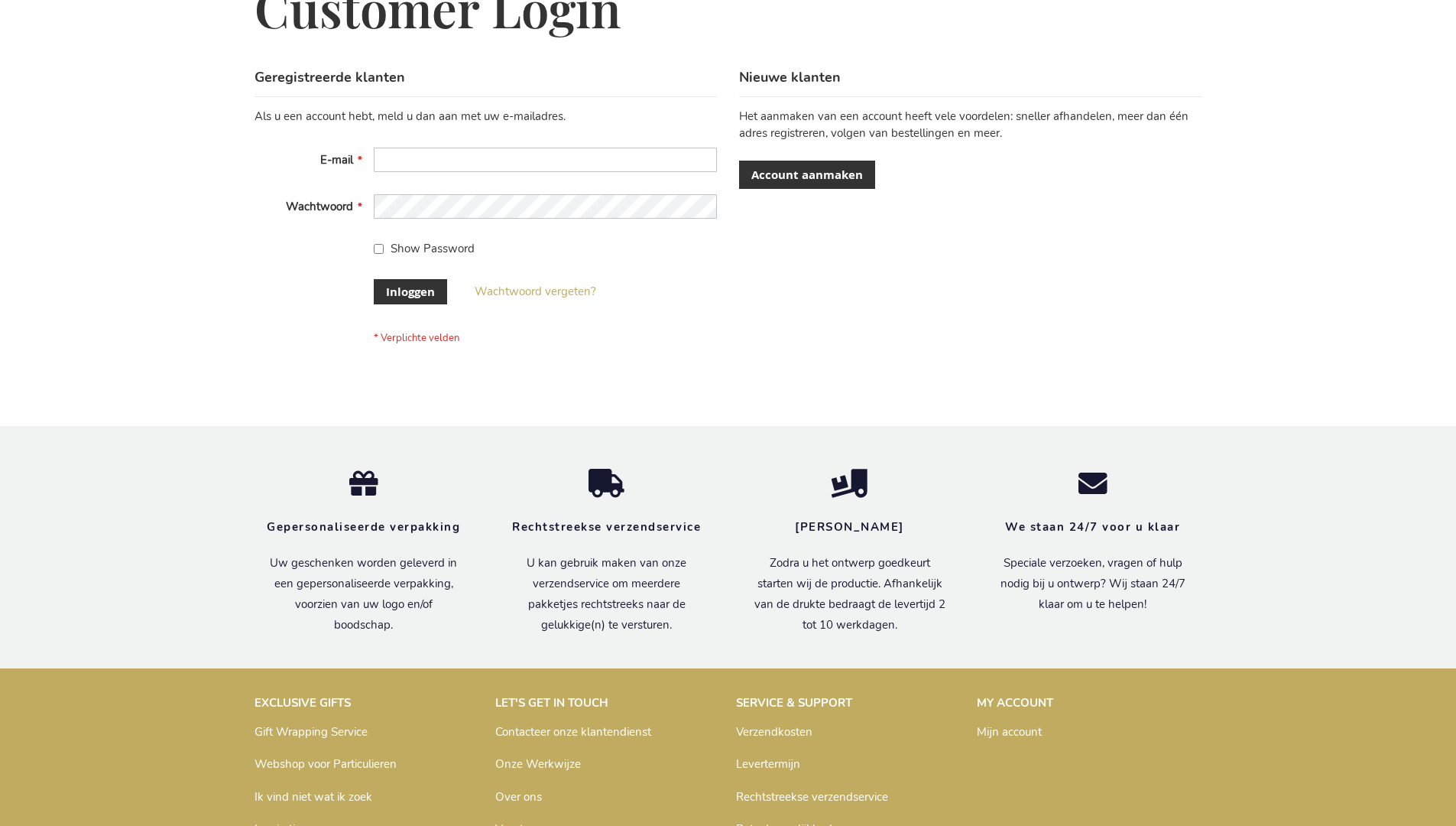
scroll to position [519, 0]
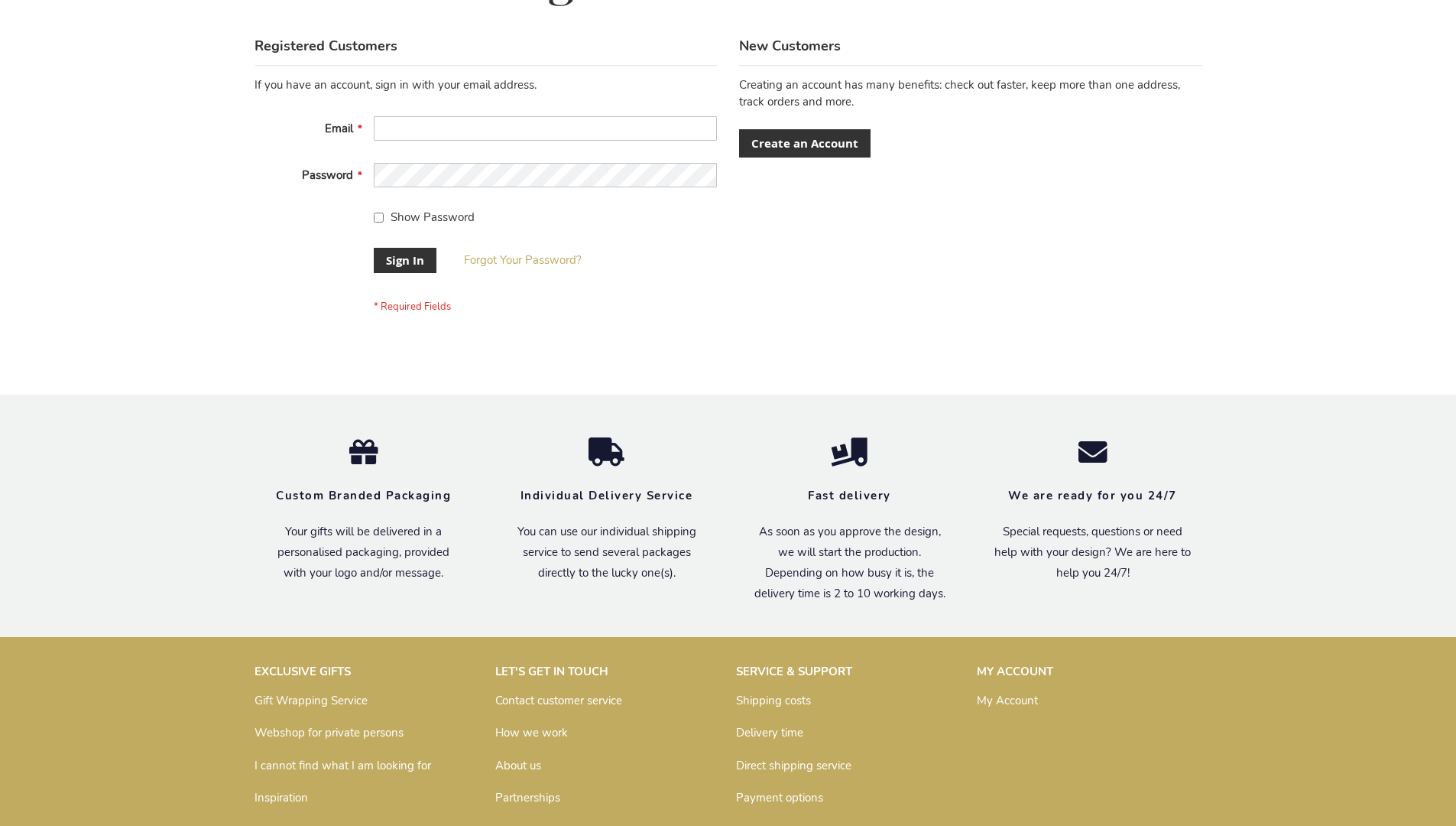
scroll to position [491, 0]
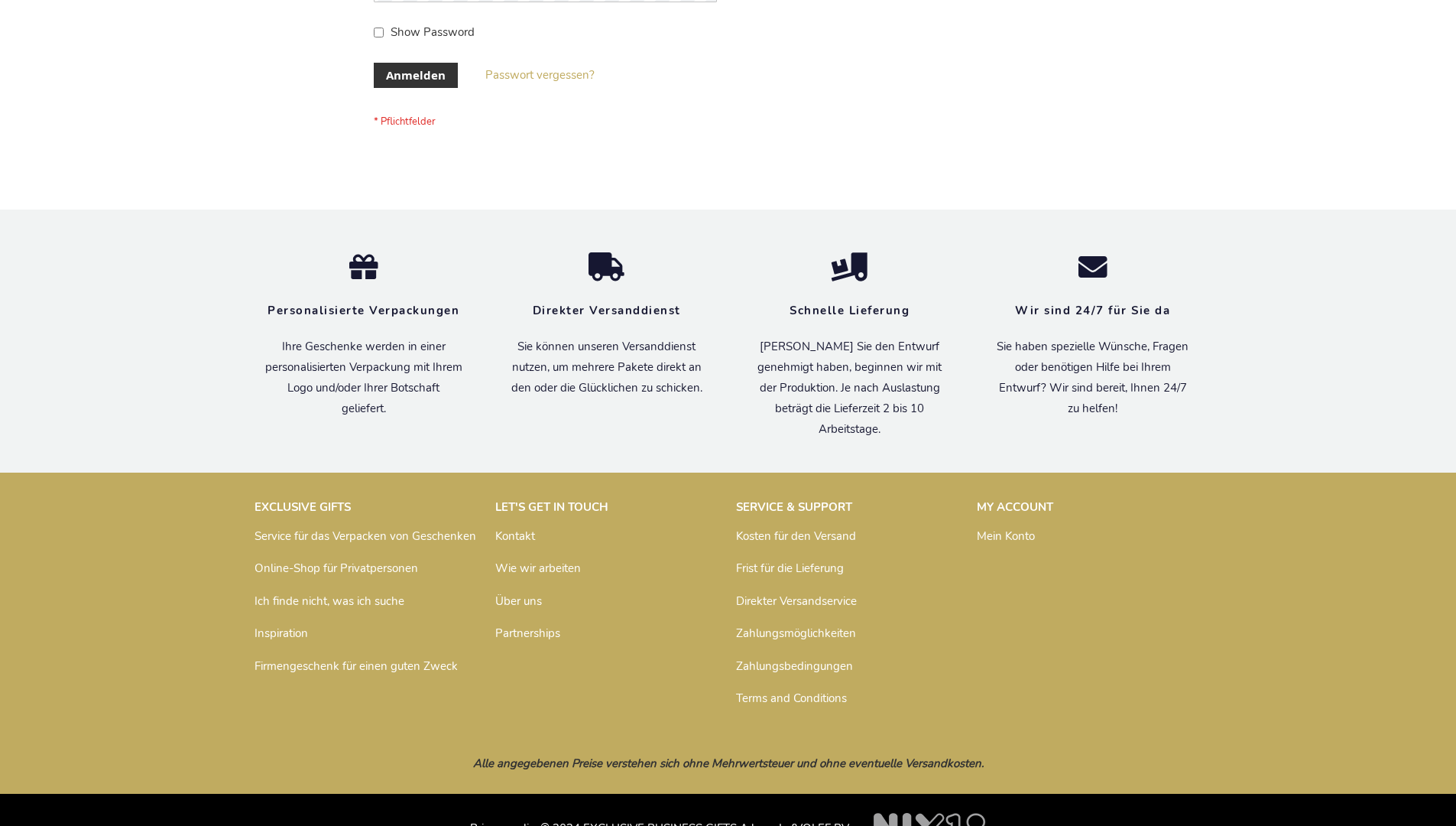
scroll to position [512, 0]
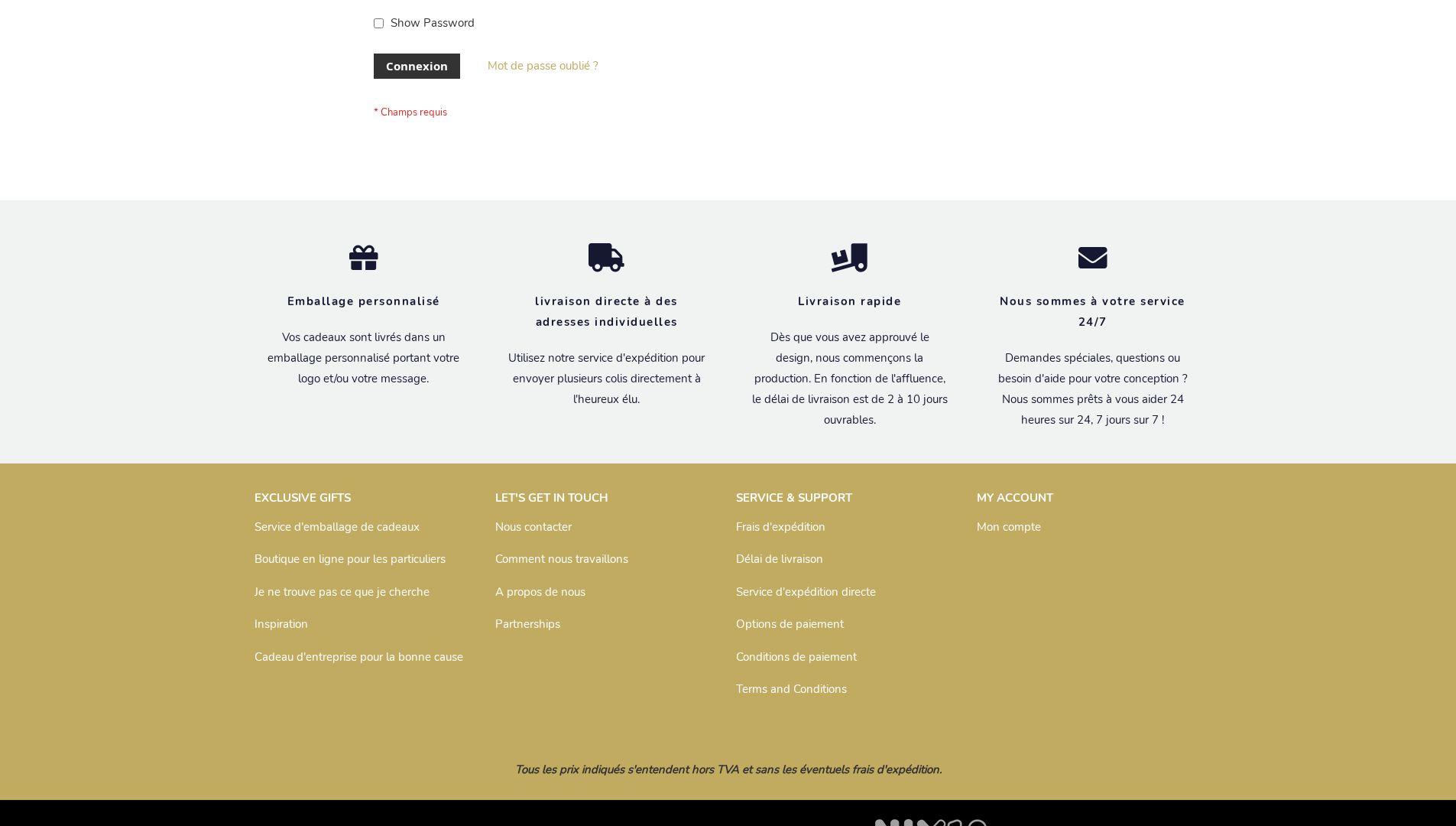
scroll to position [527, 0]
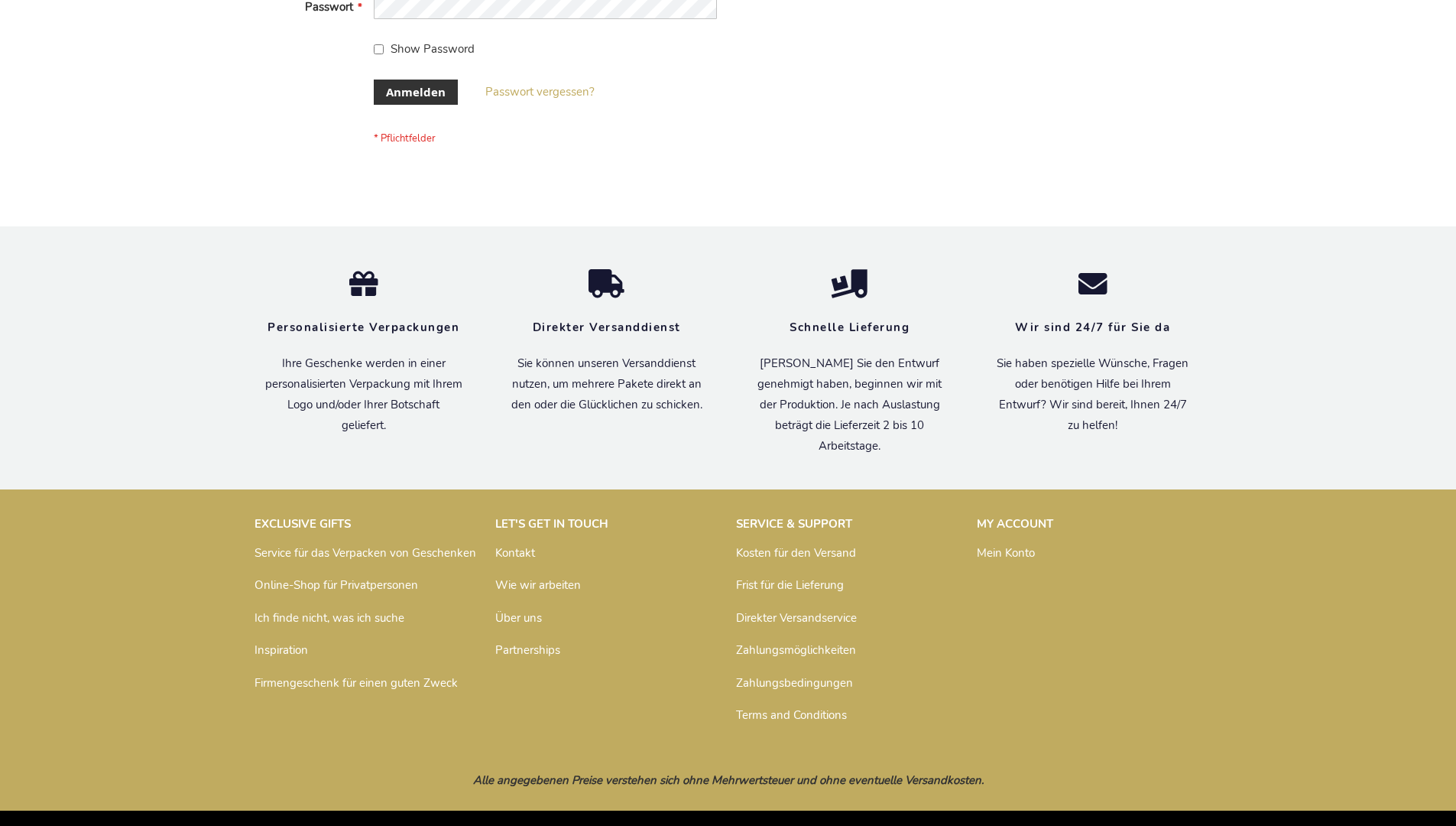
scroll to position [512, 0]
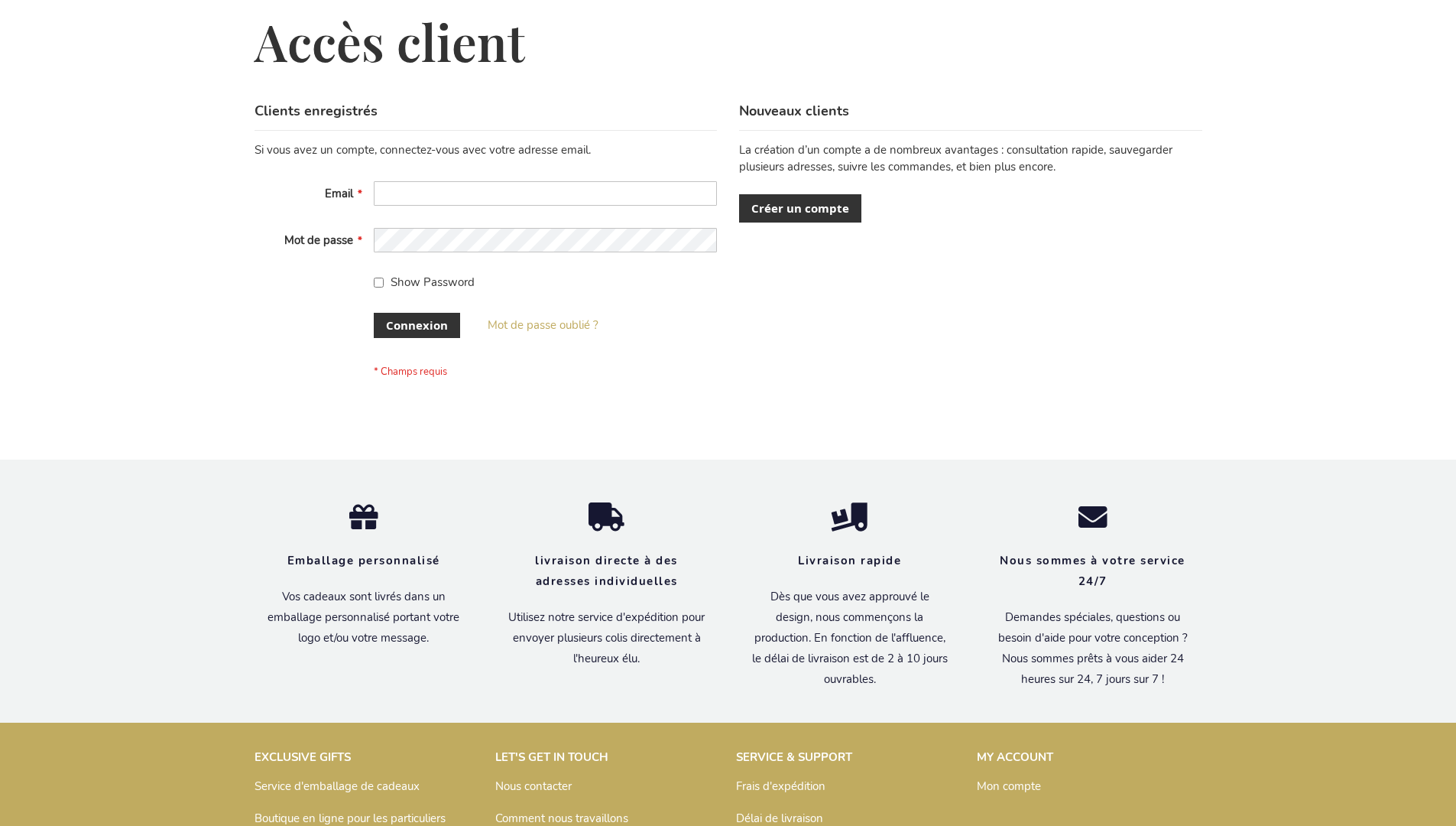
scroll to position [527, 0]
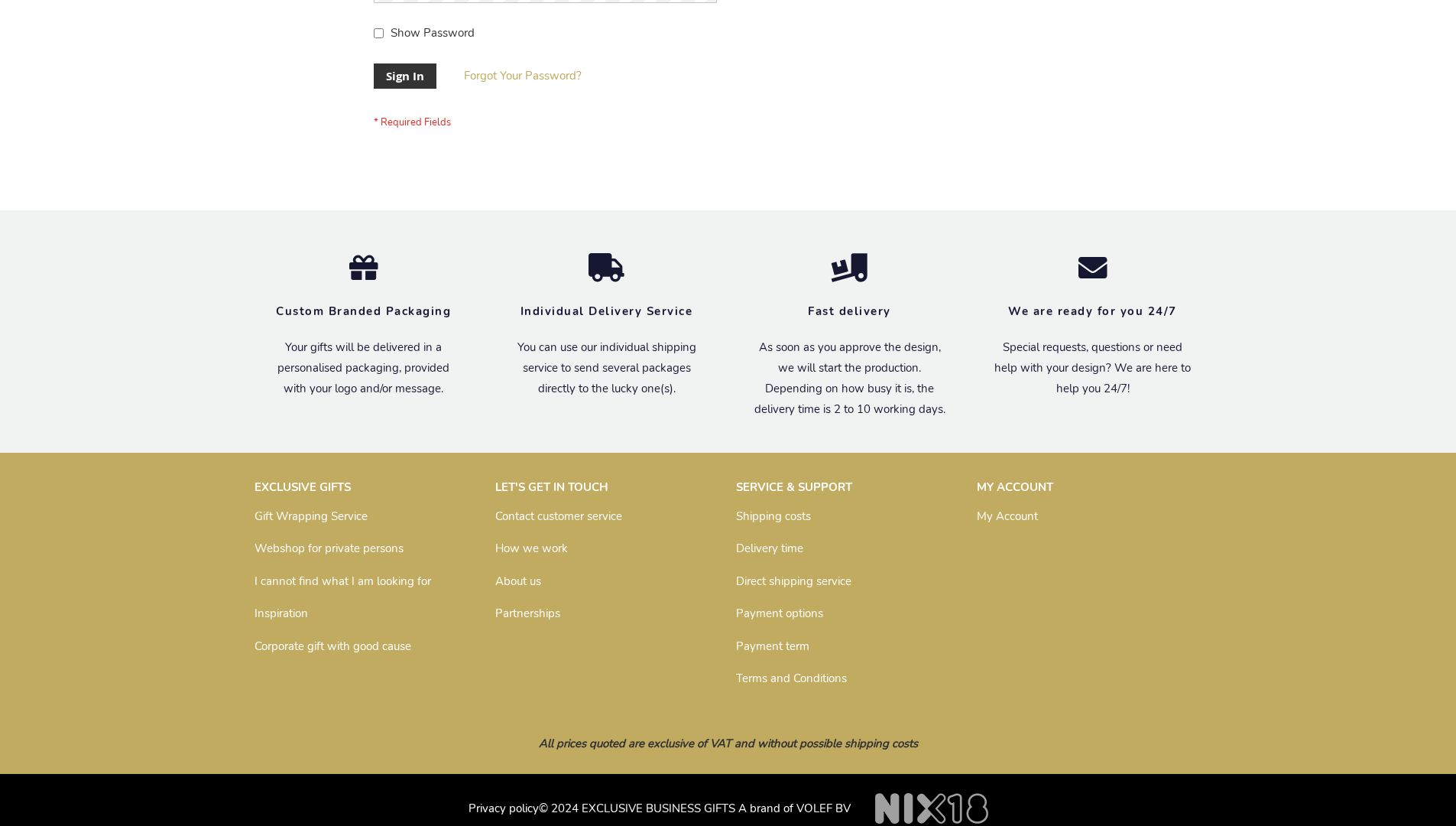
scroll to position [491, 0]
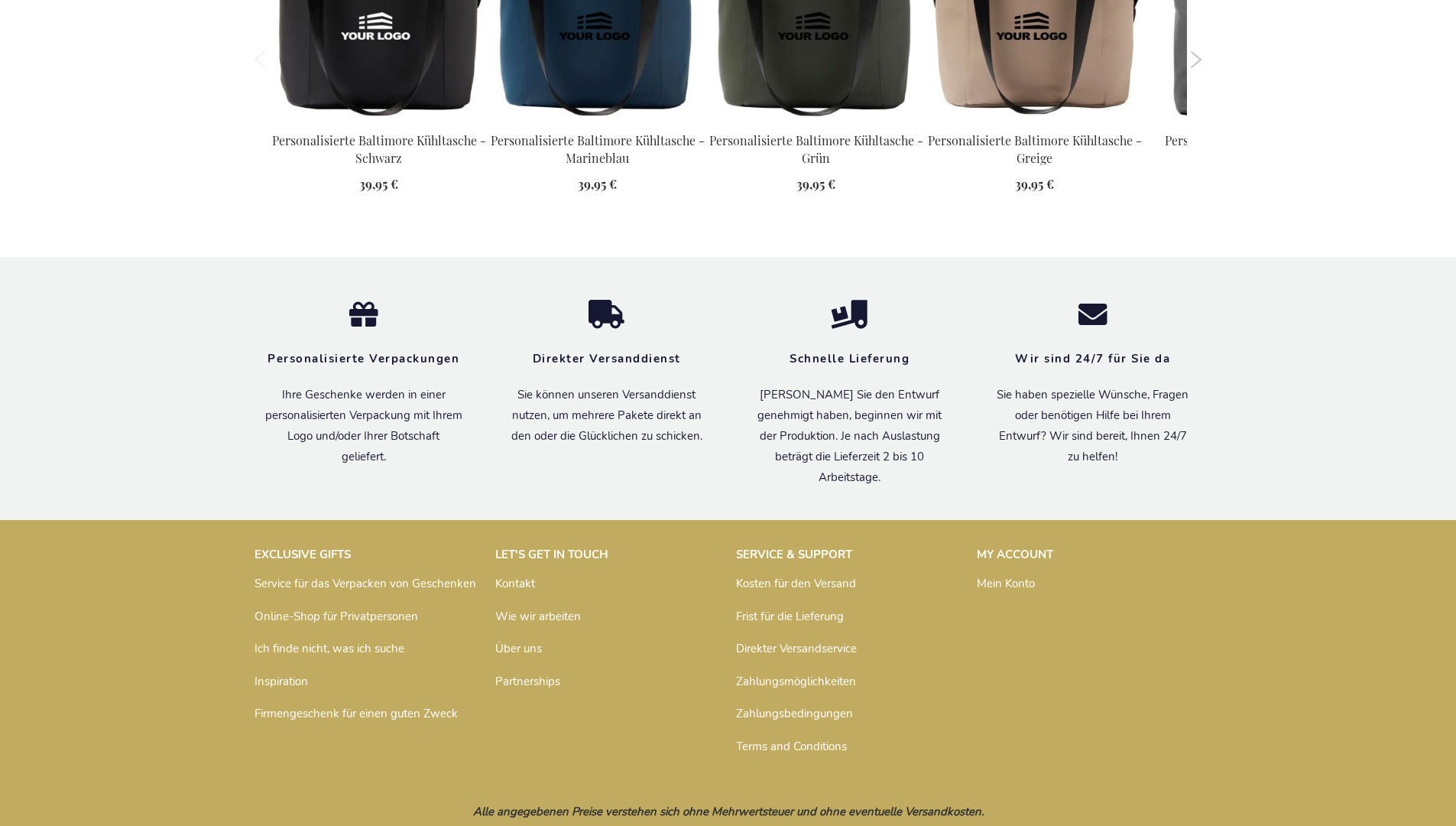
scroll to position [2079, 0]
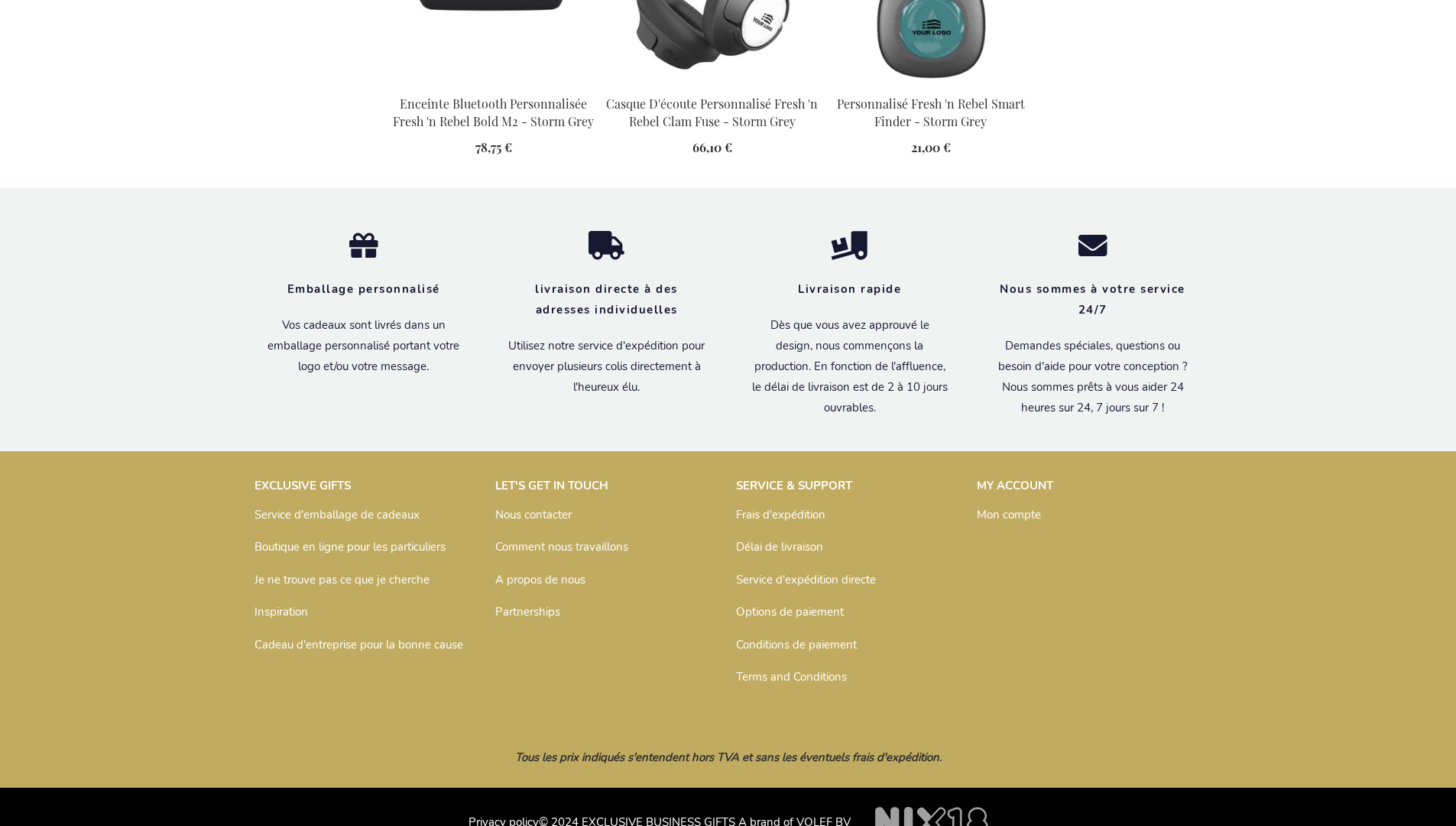
scroll to position [1758, 0]
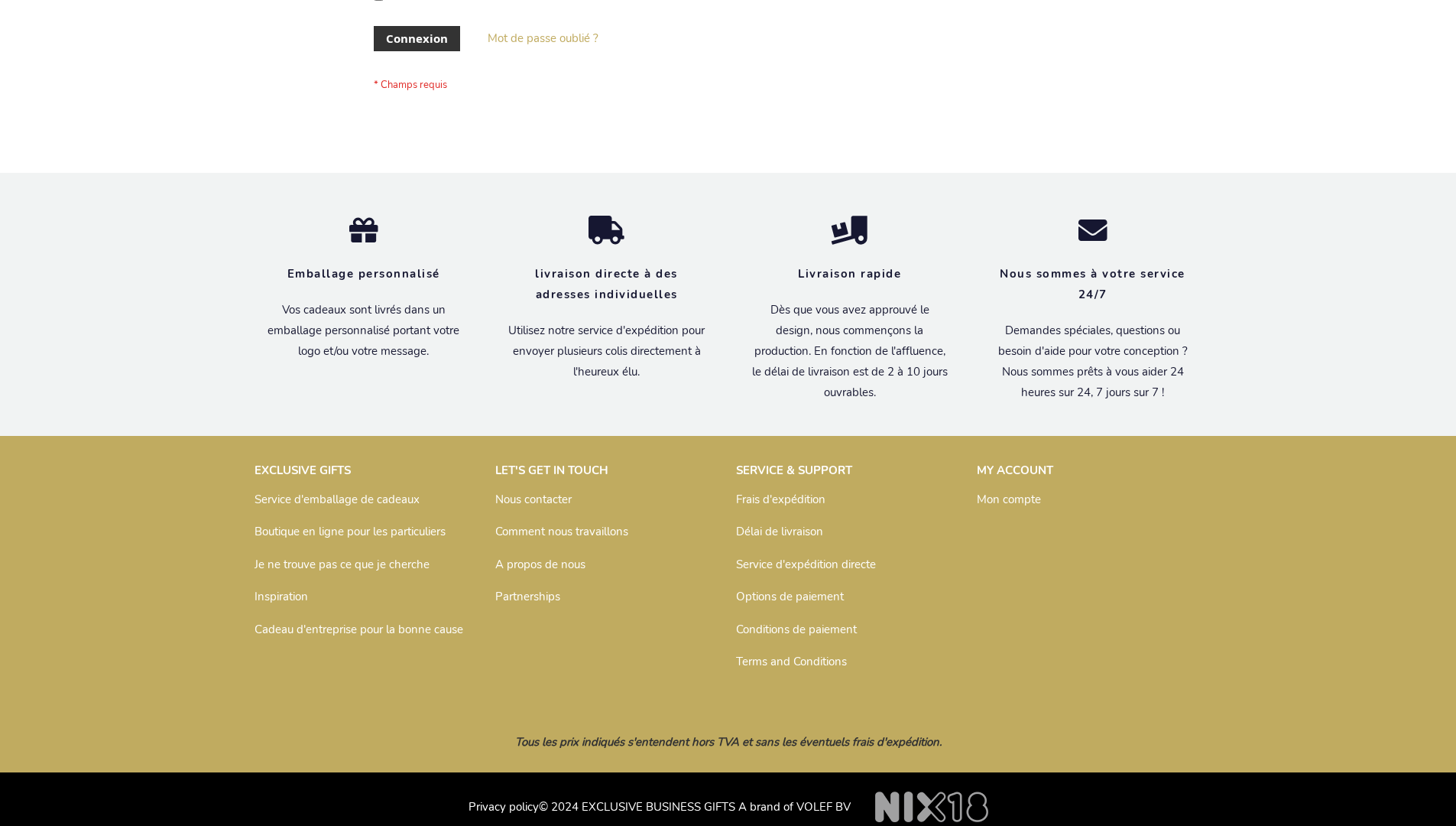
scroll to position [527, 0]
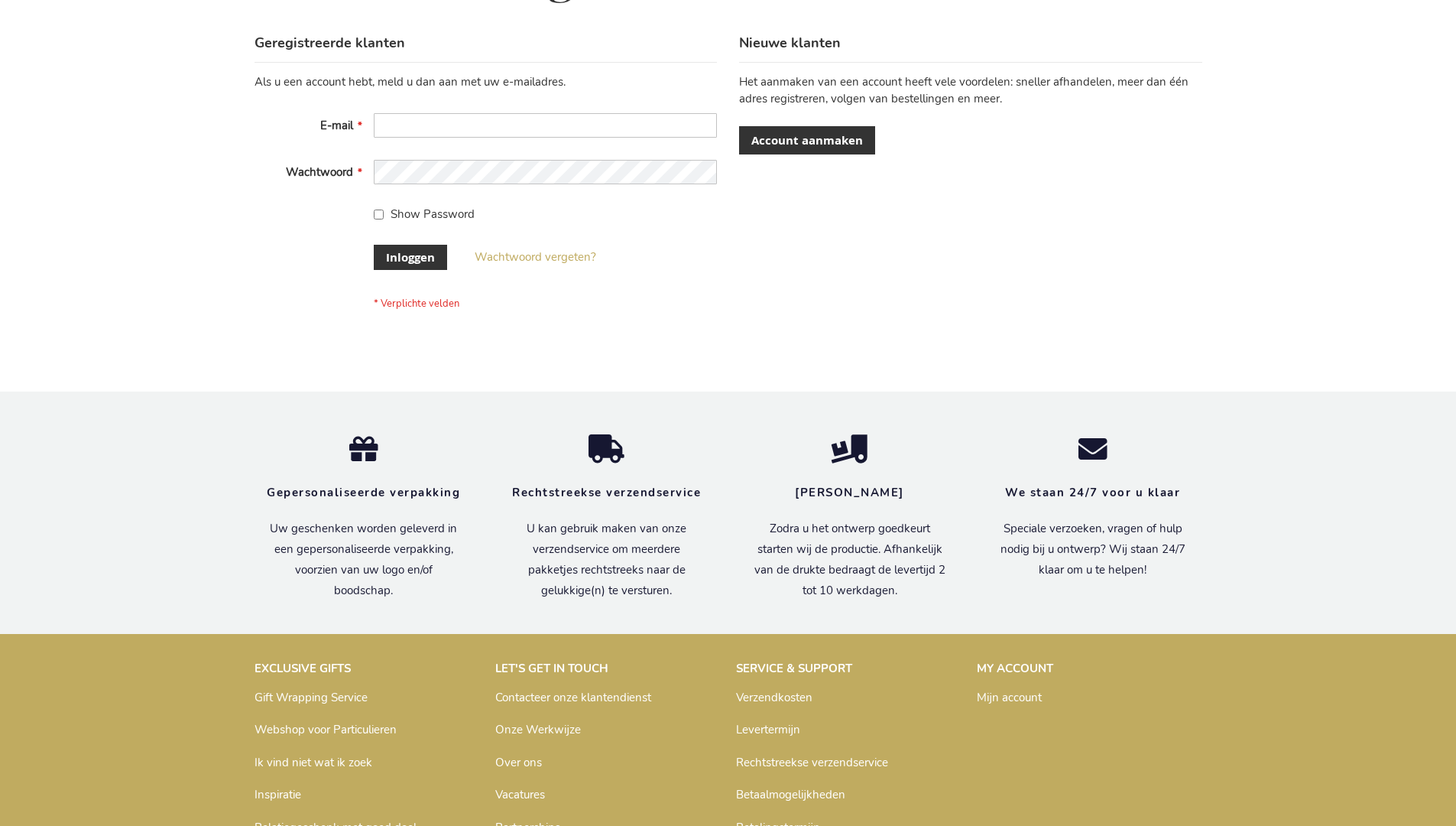
scroll to position [519, 0]
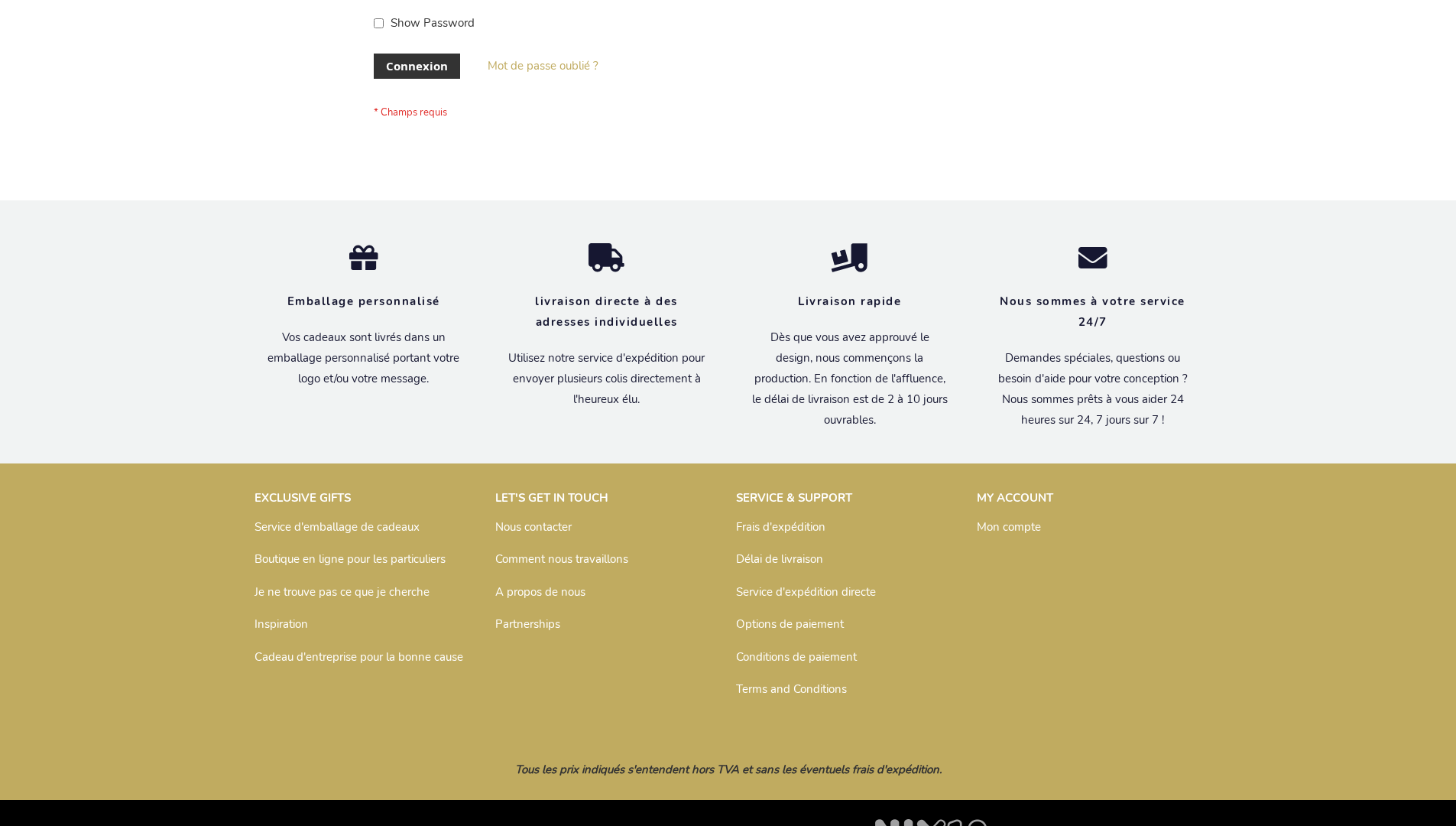
scroll to position [527, 0]
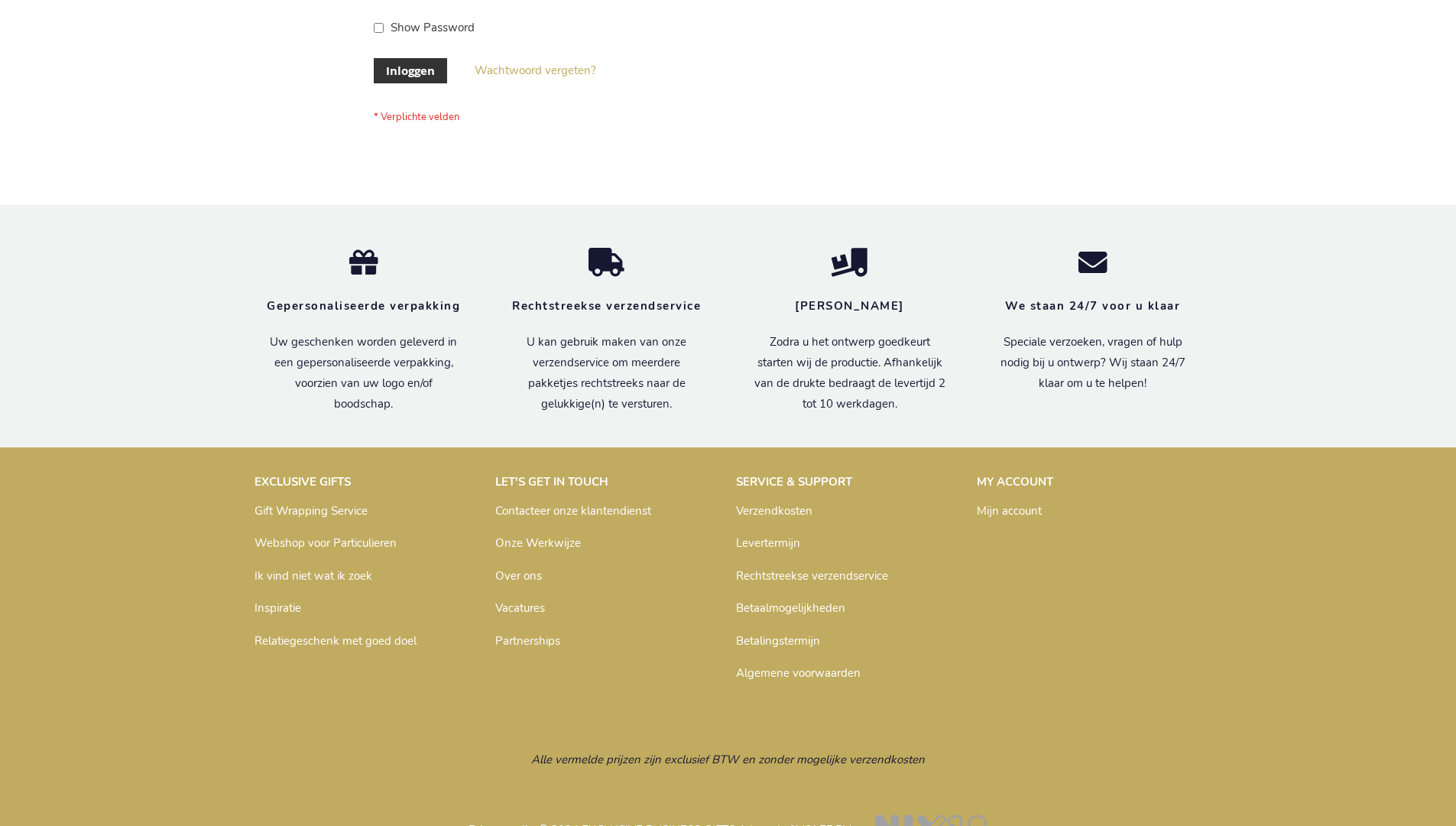
scroll to position [519, 0]
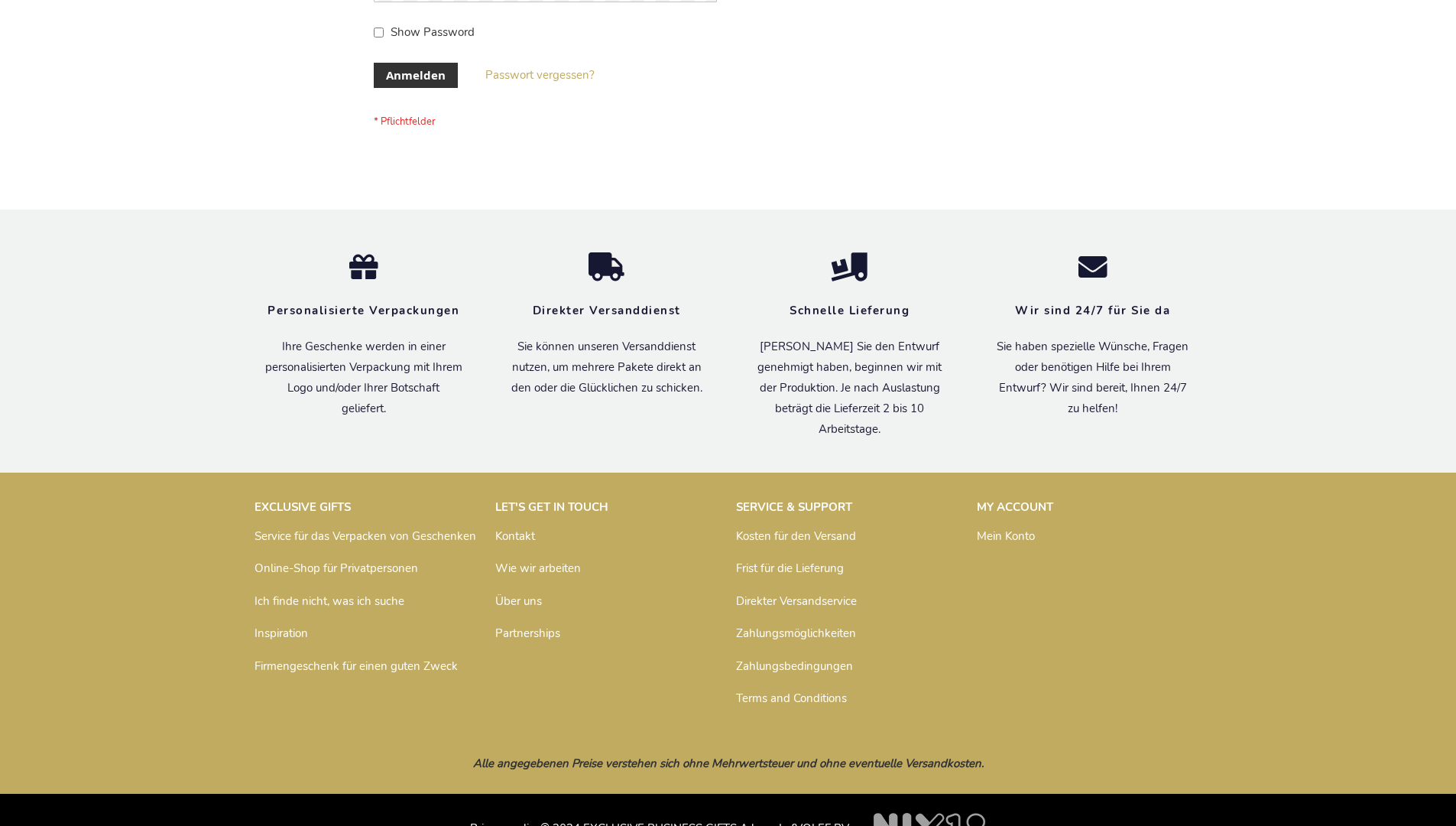
scroll to position [512, 0]
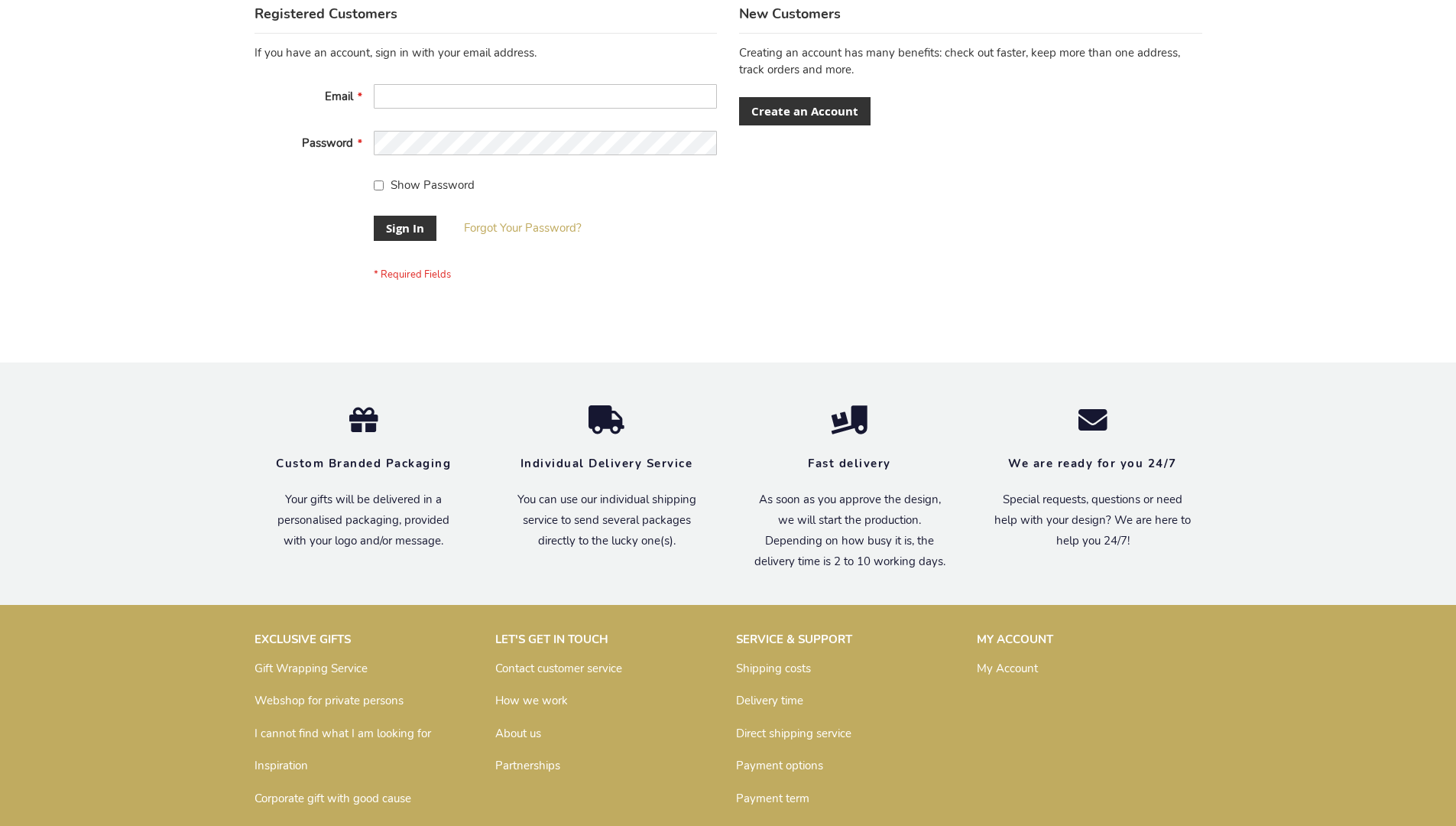
scroll to position [491, 0]
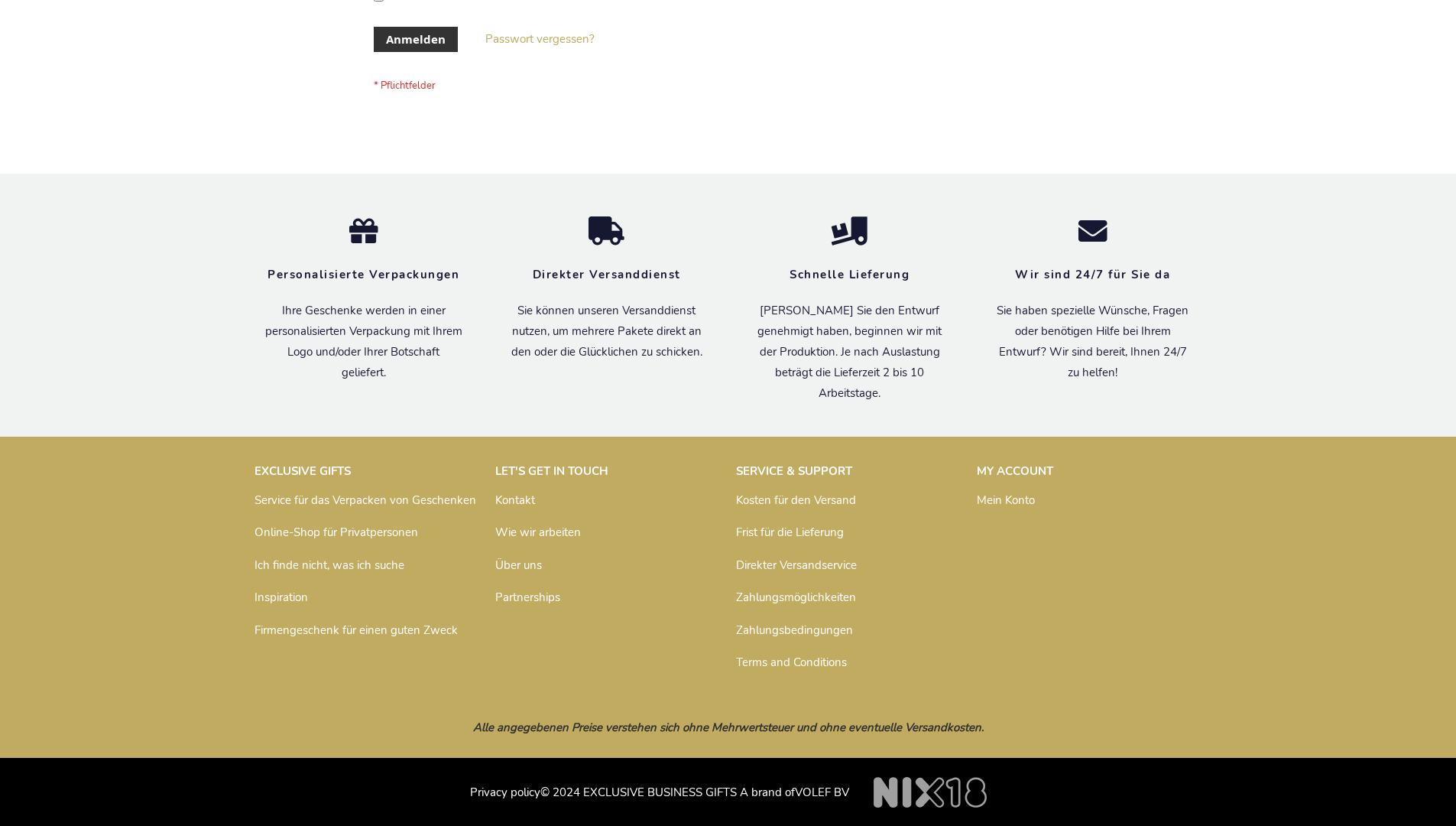
scroll to position [512, 0]
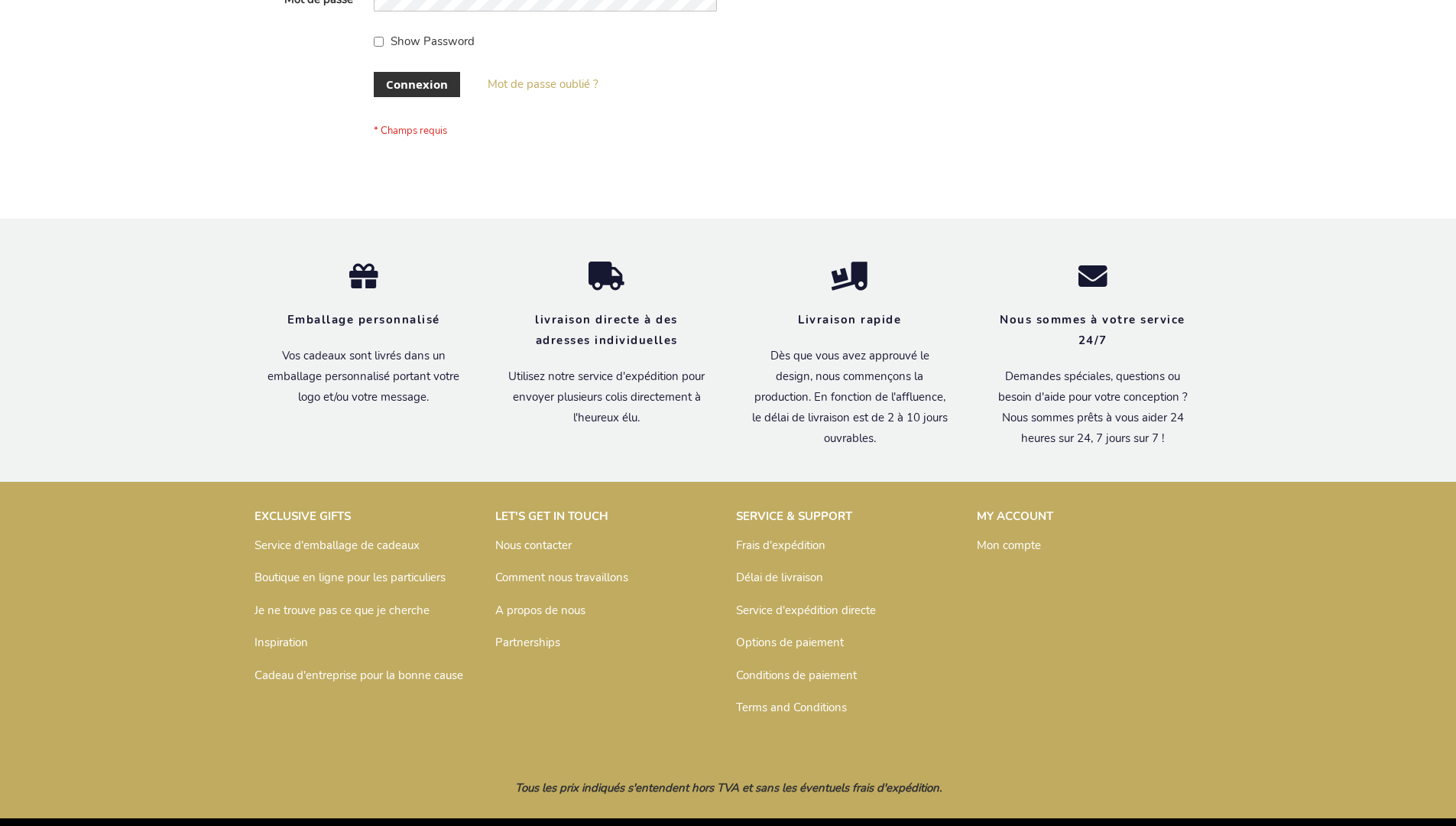
scroll to position [527, 0]
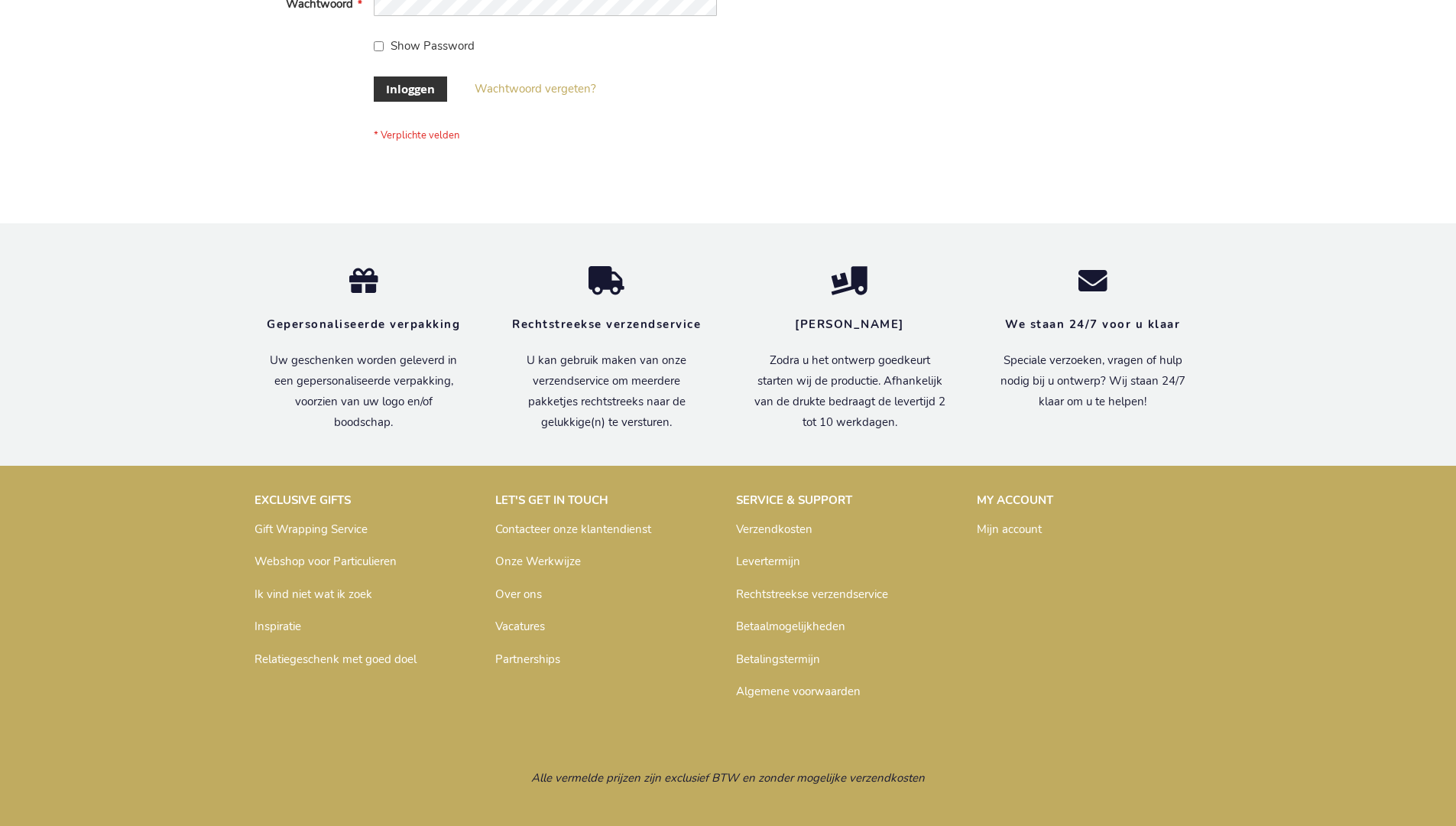
scroll to position [519, 0]
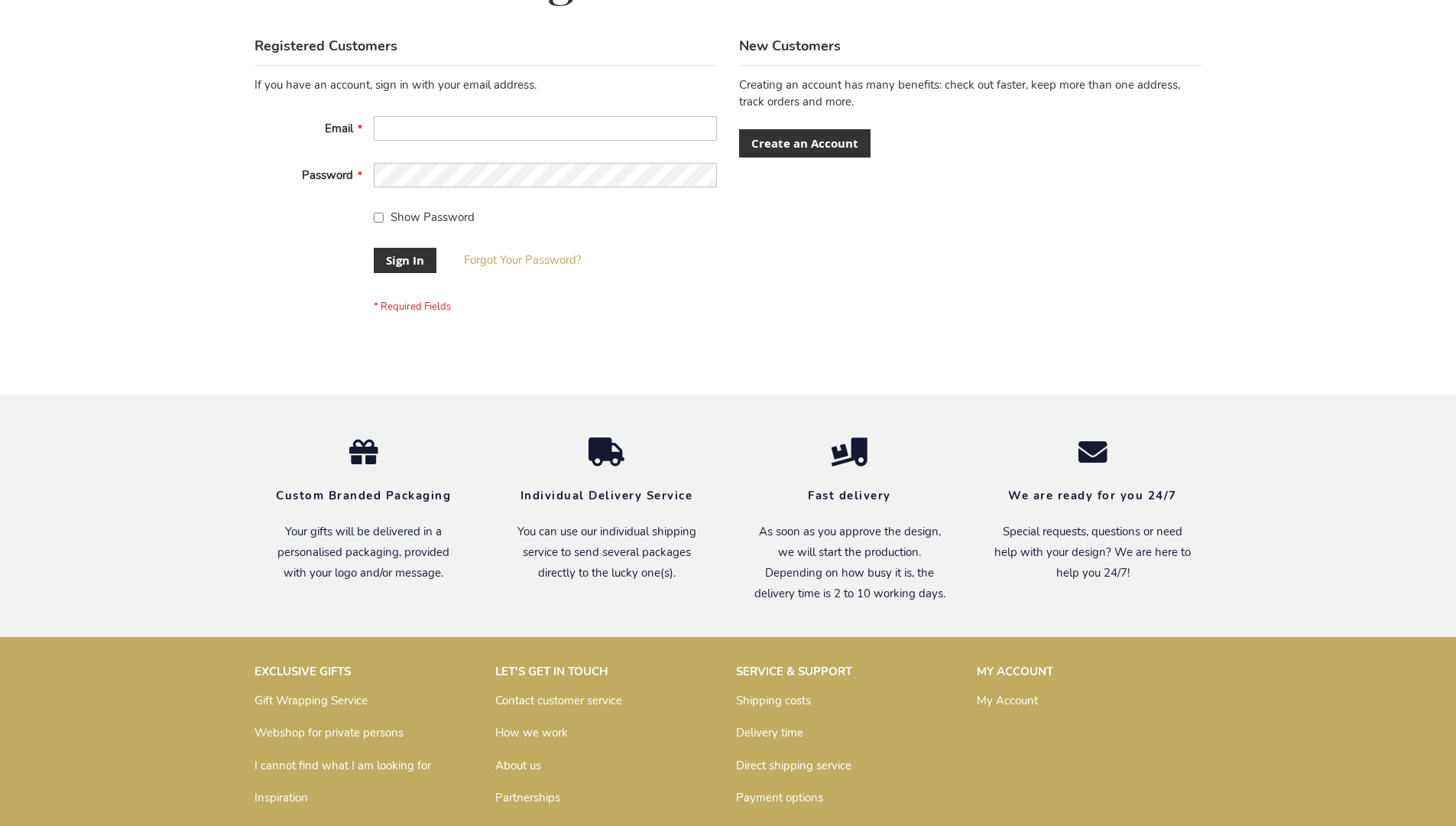
scroll to position [491, 0]
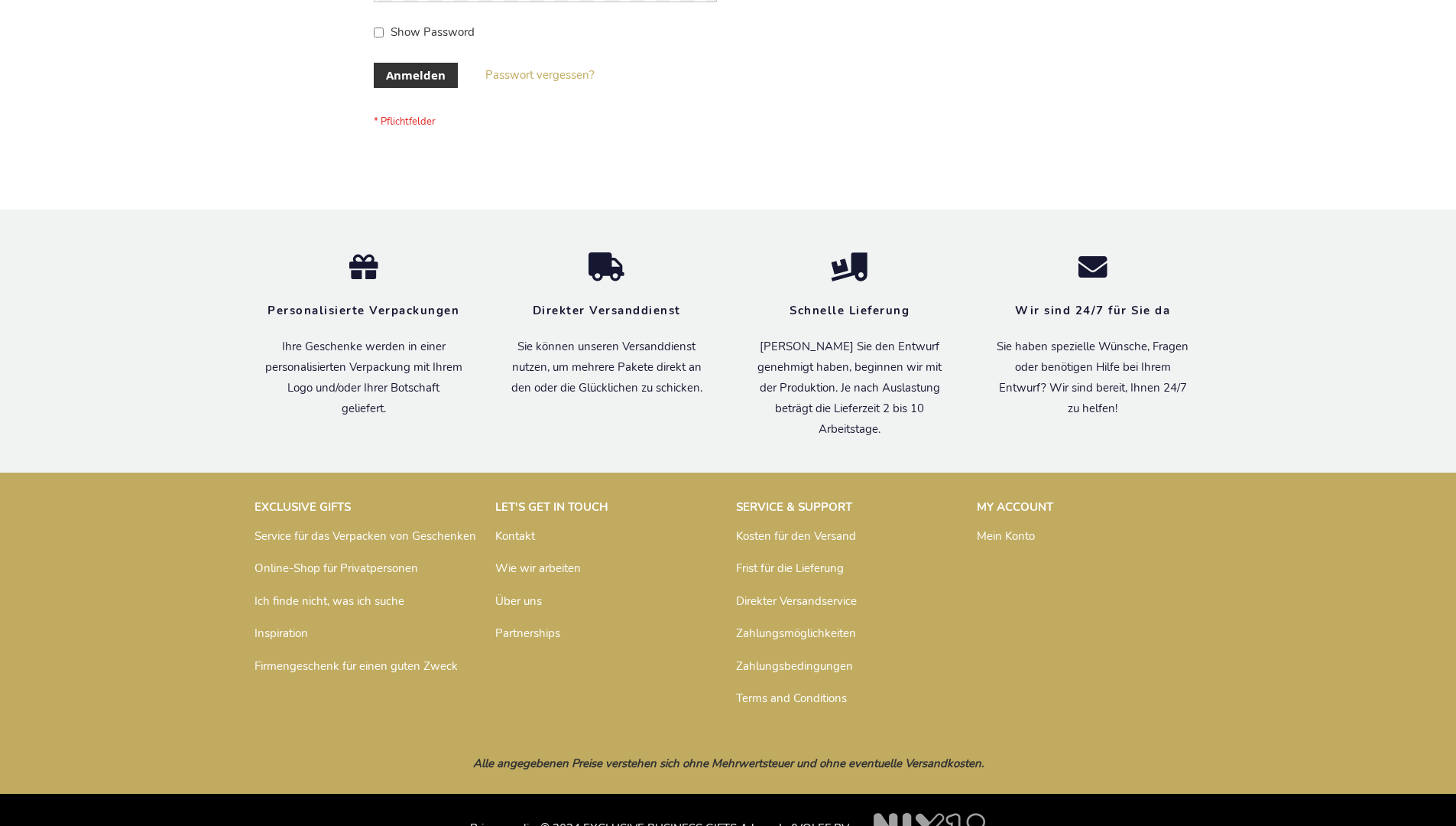
scroll to position [512, 0]
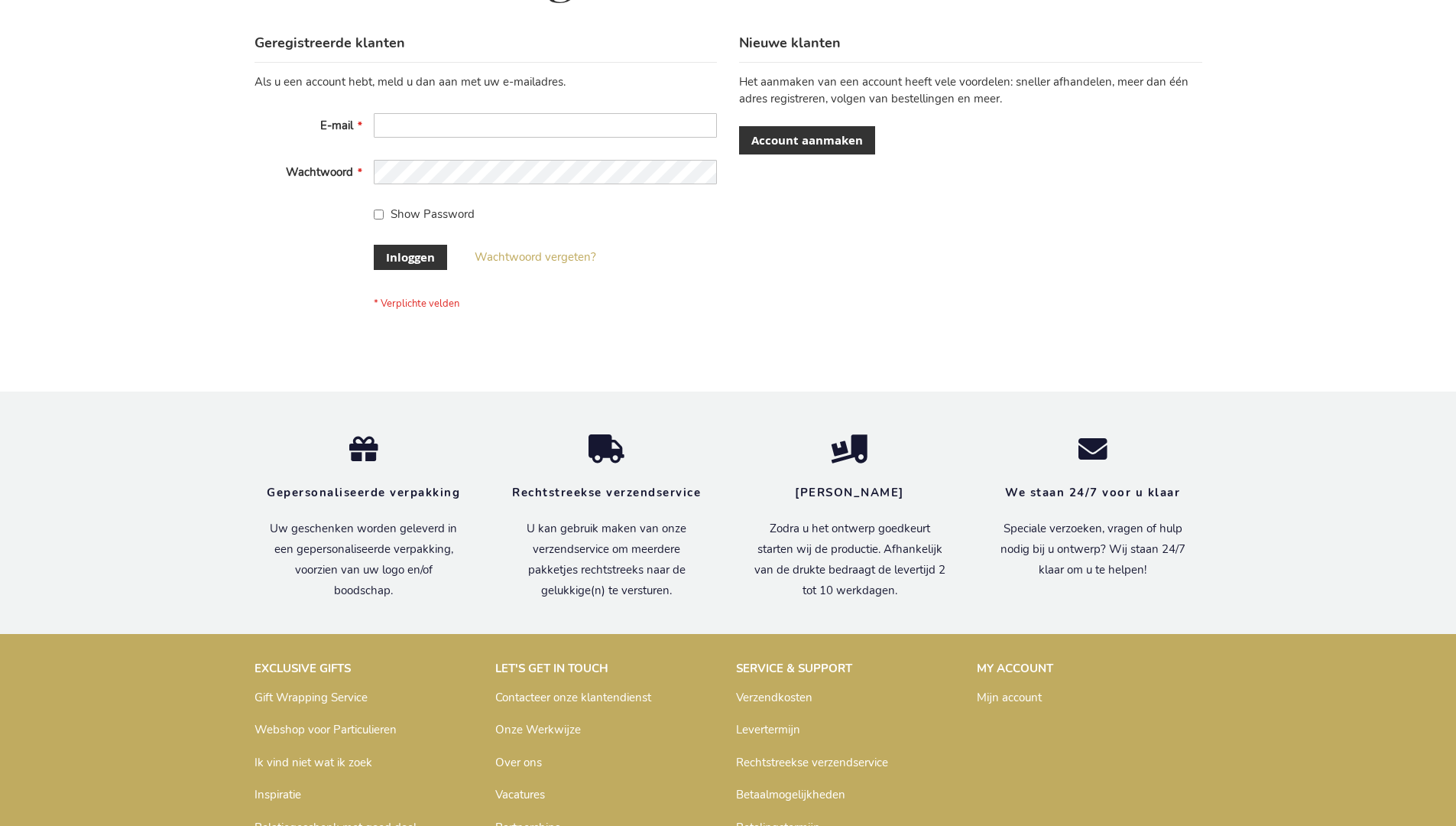
scroll to position [519, 0]
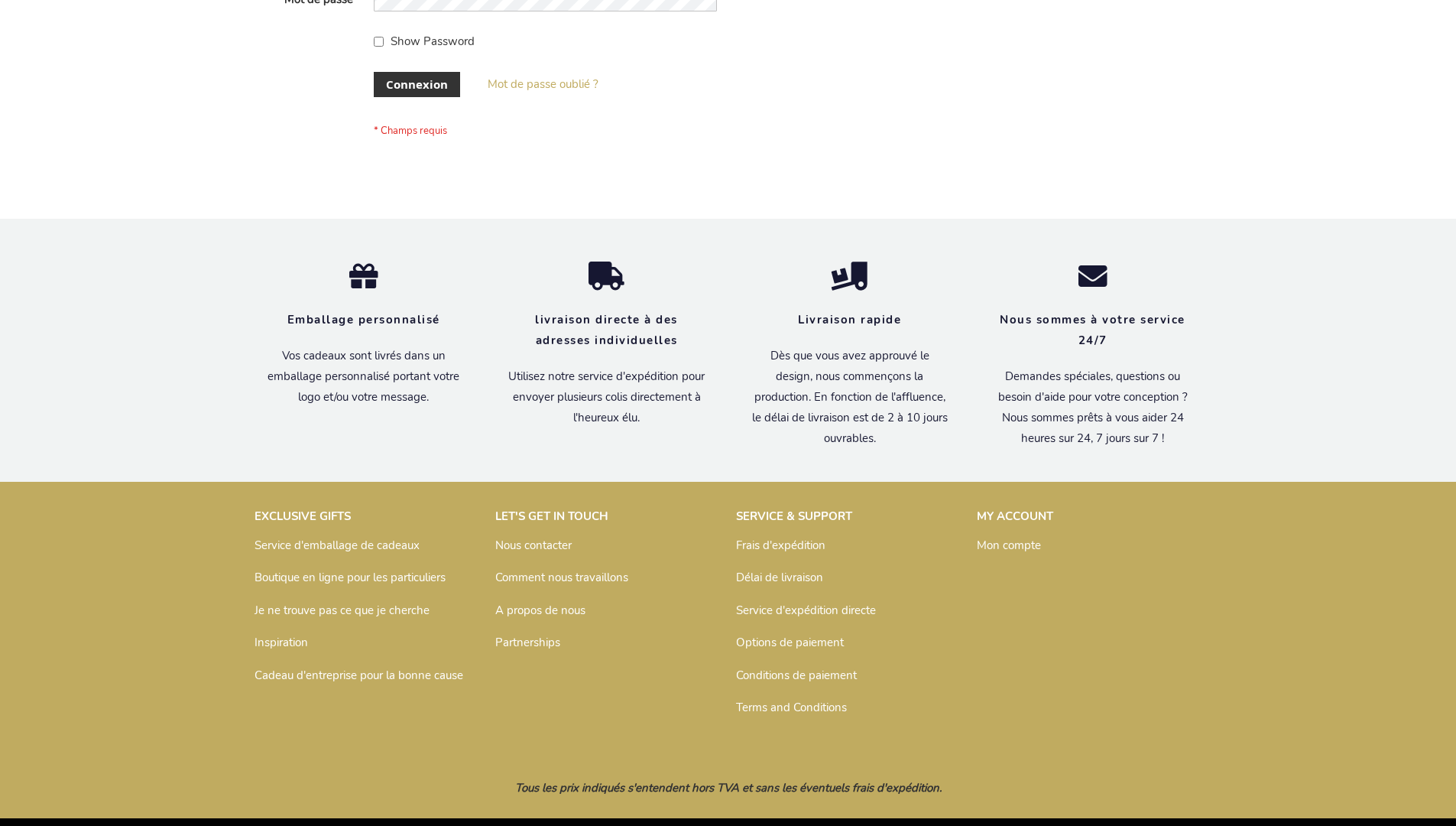
scroll to position [527, 0]
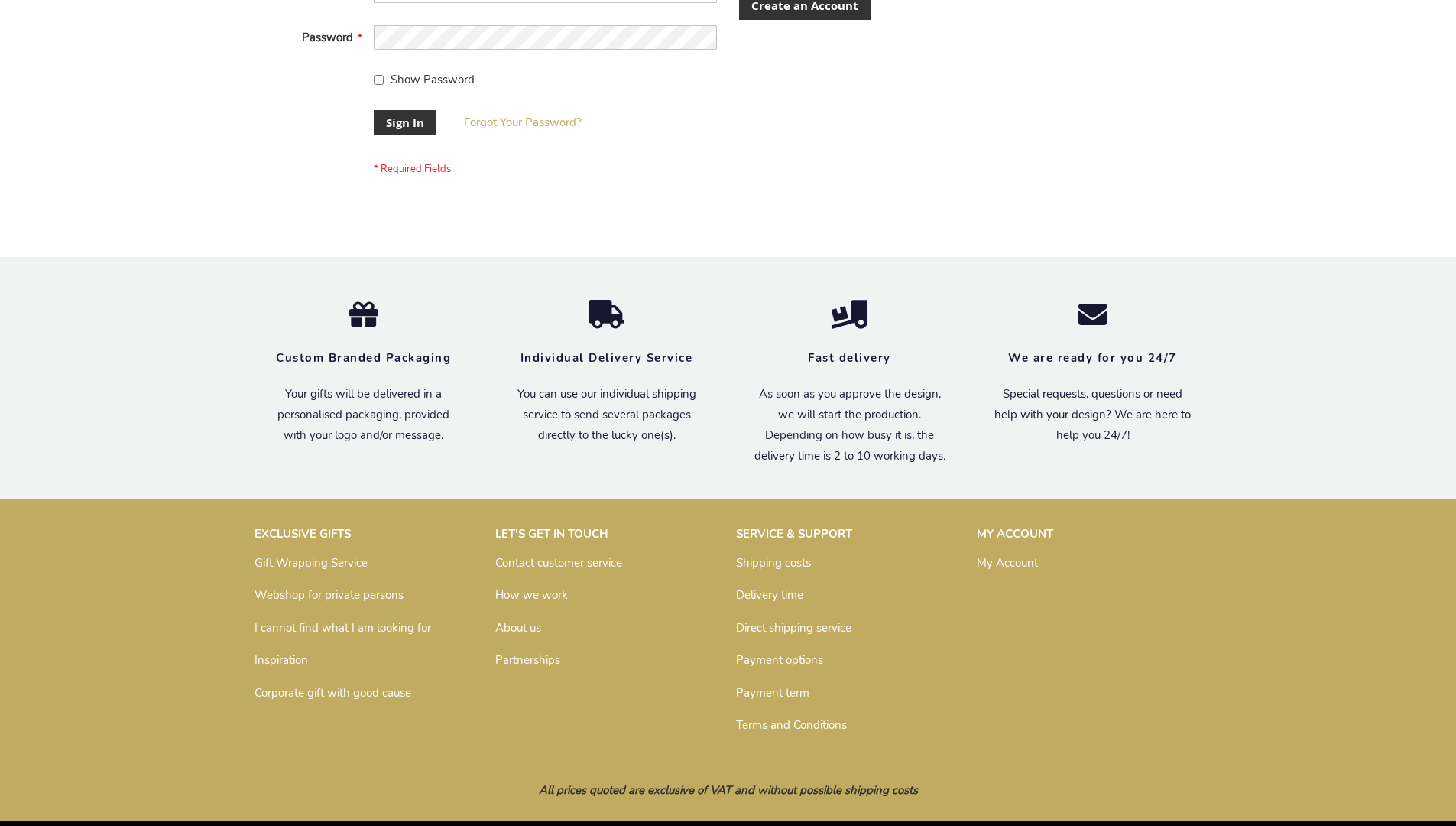
scroll to position [491, 0]
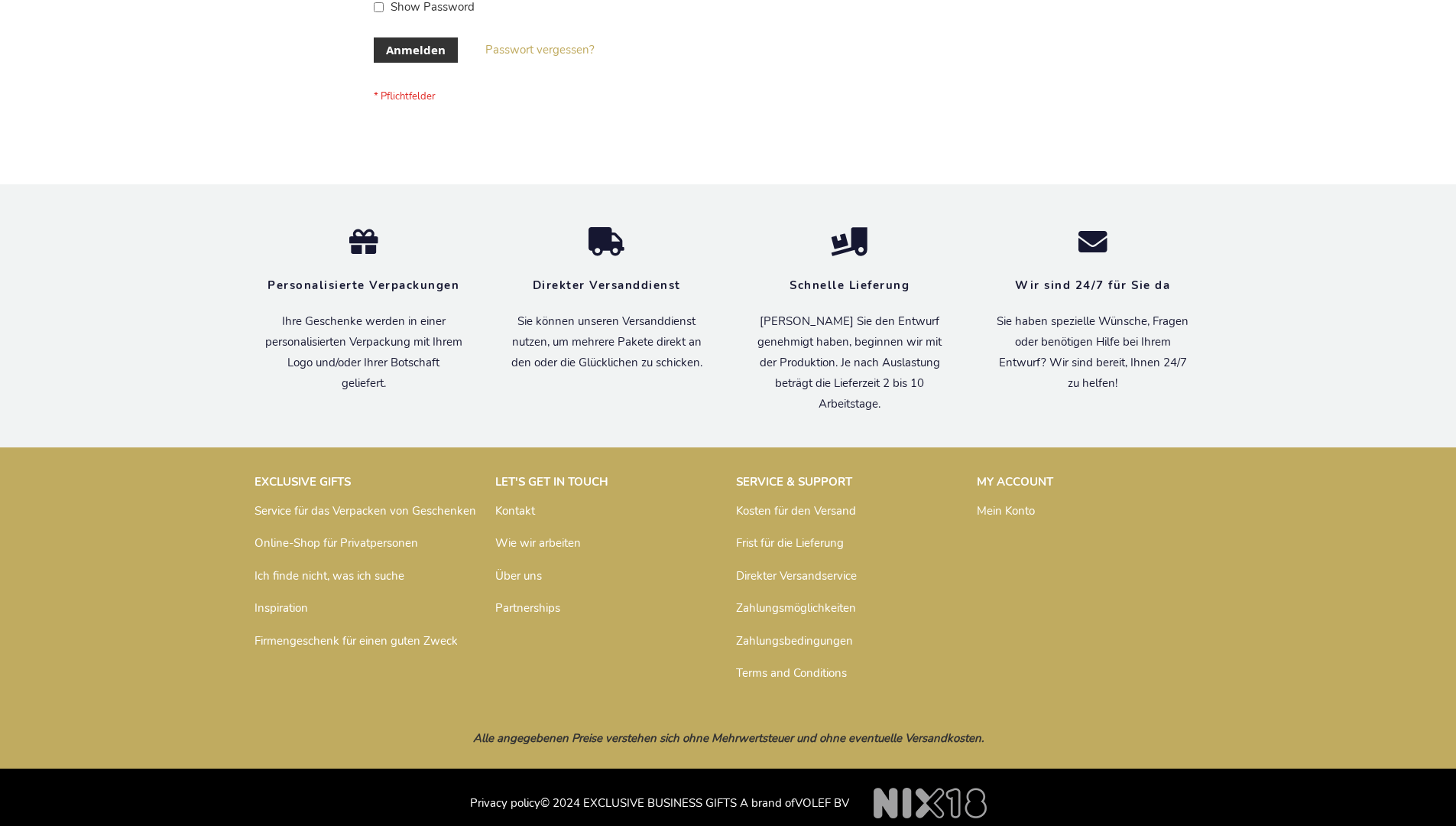
scroll to position [512, 0]
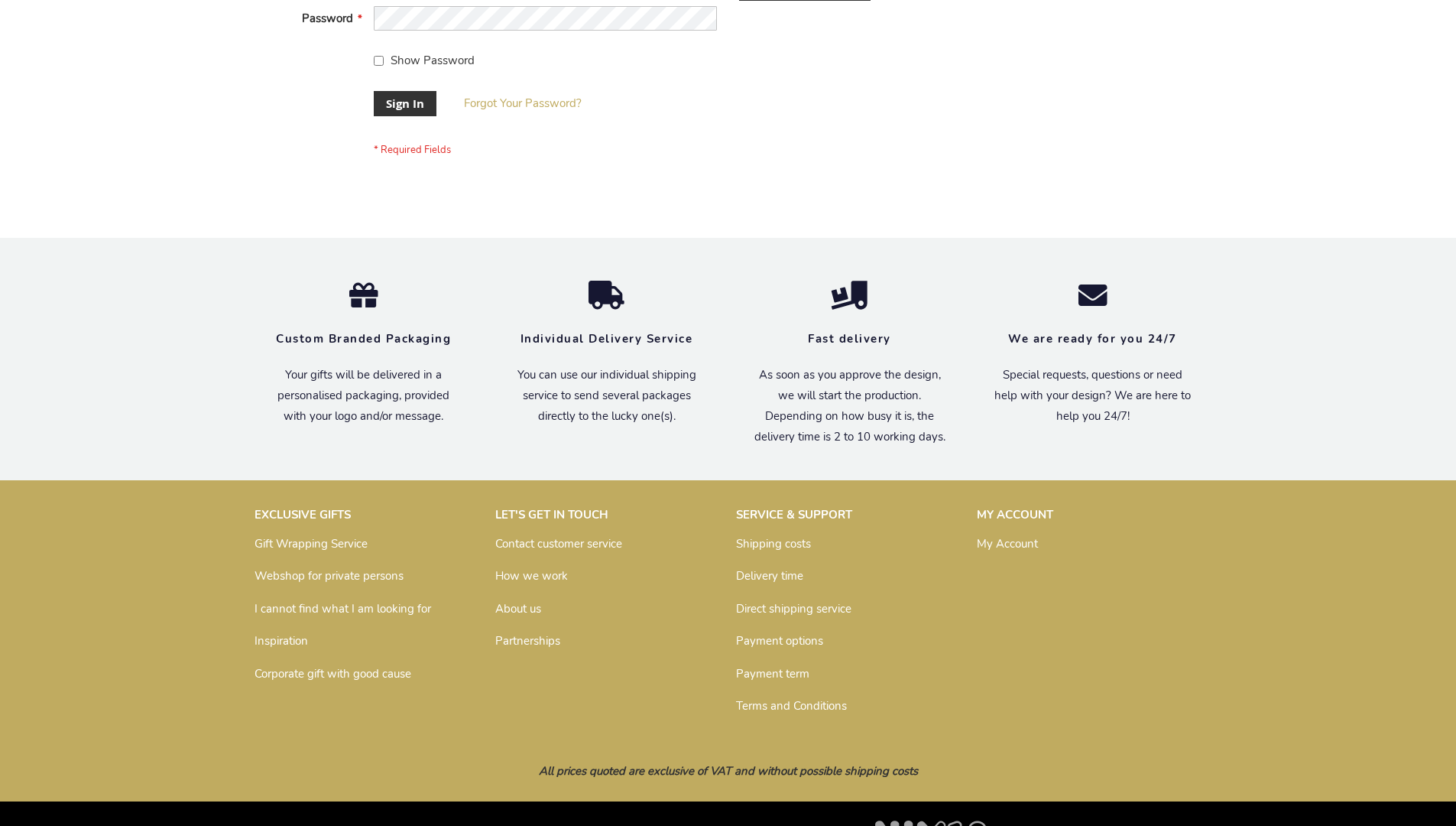
scroll to position [491, 0]
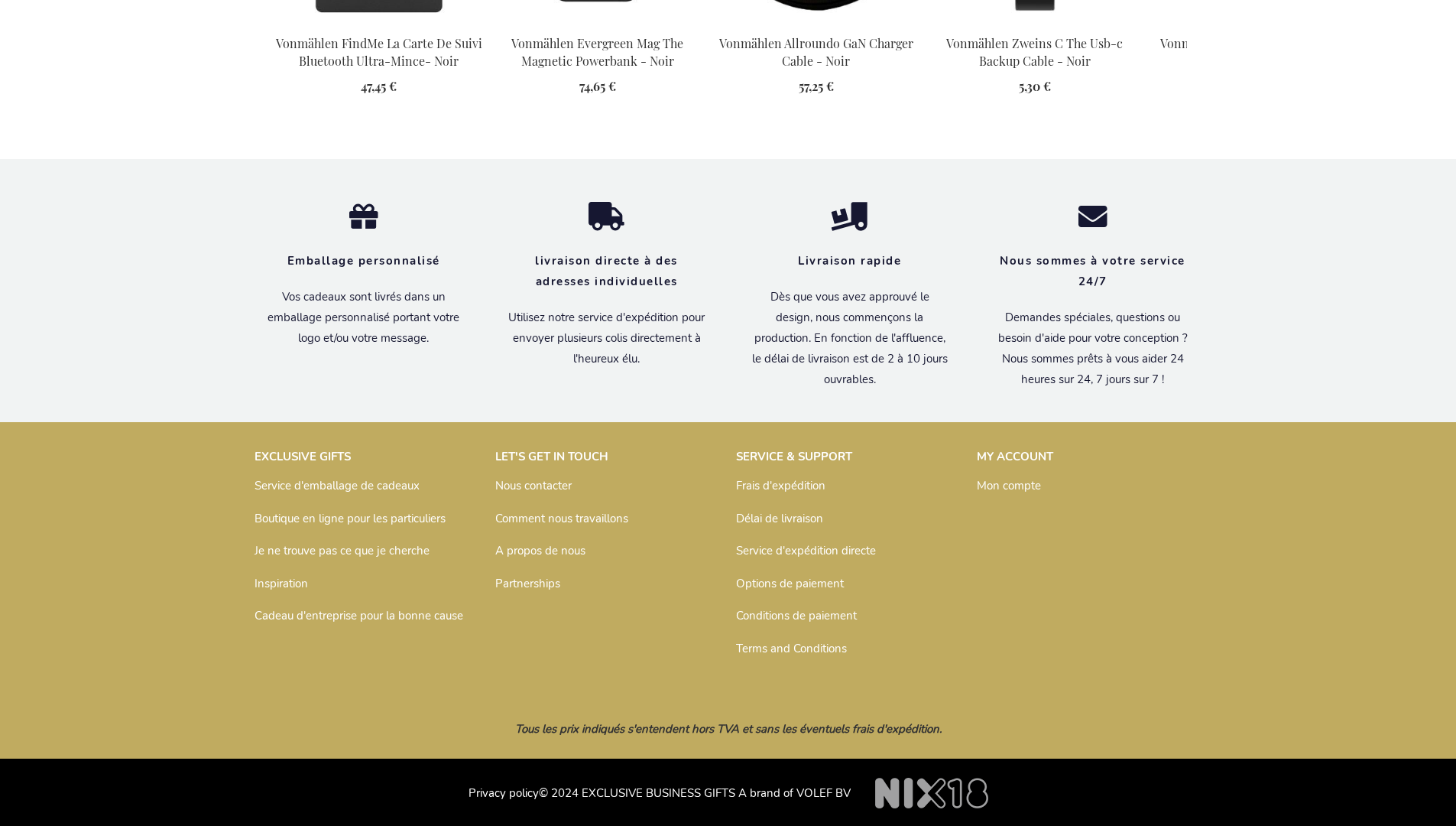
scroll to position [1801, 0]
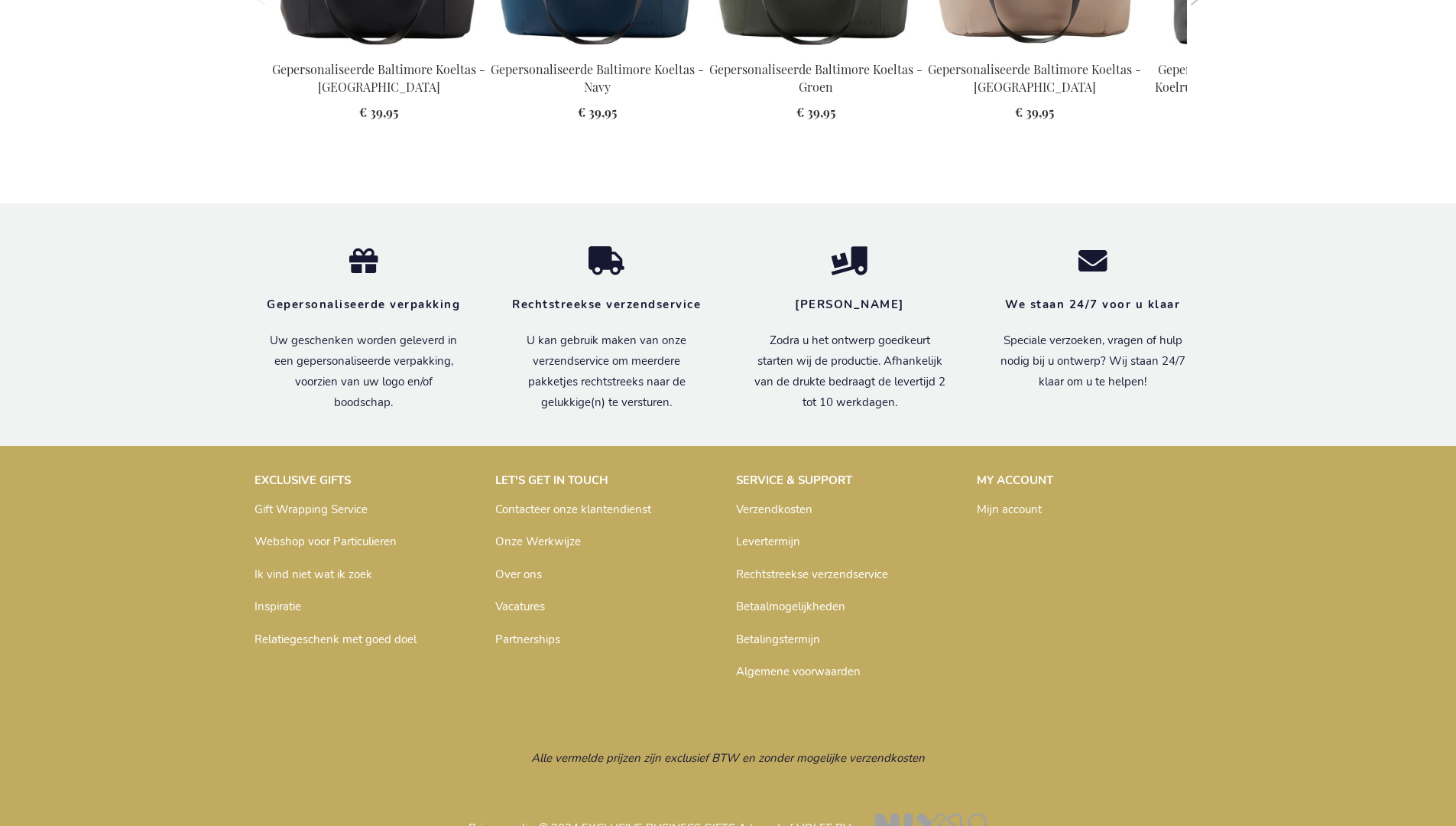
scroll to position [2069, 0]
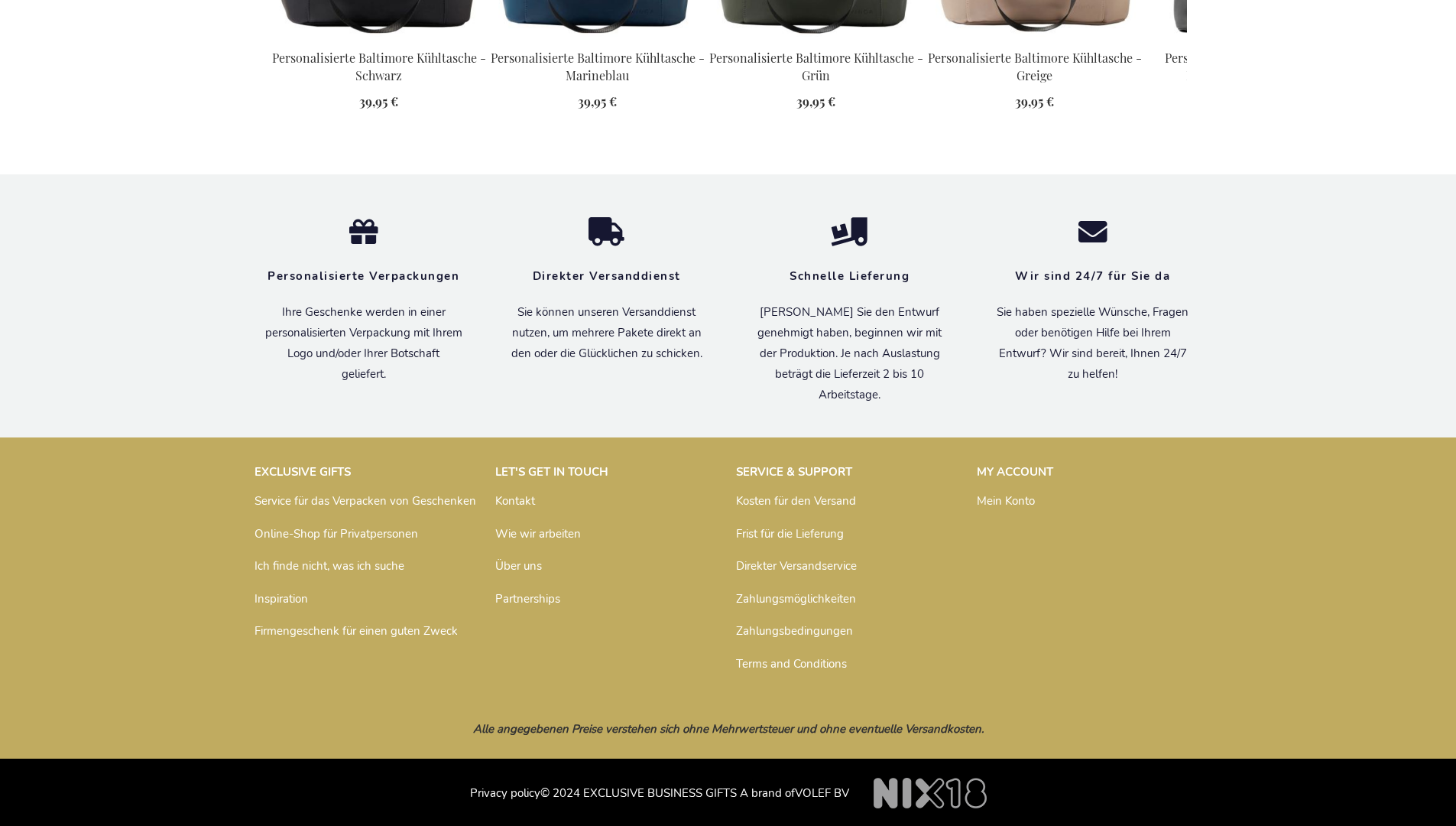
scroll to position [2079, 0]
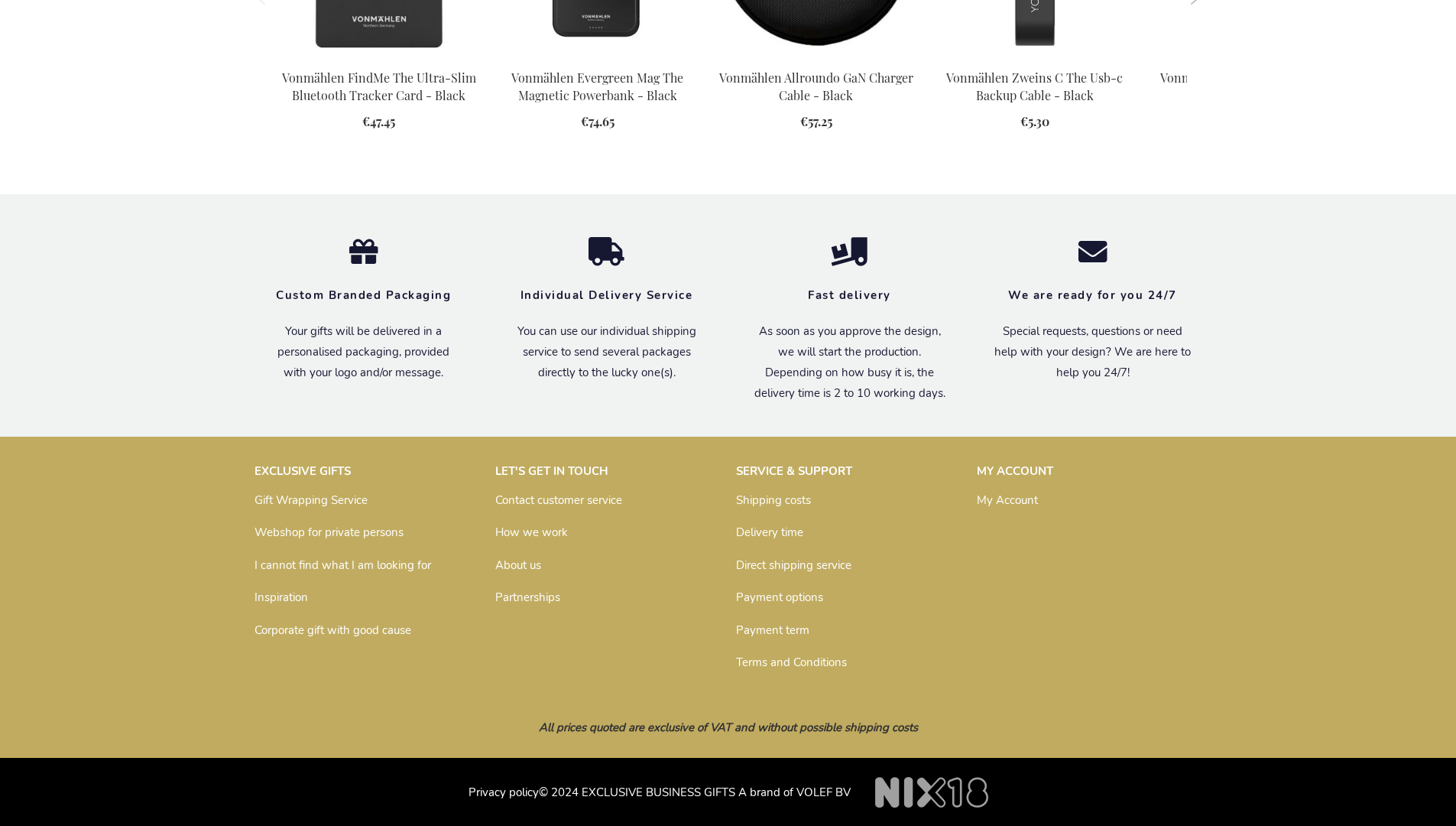
scroll to position [1748, 0]
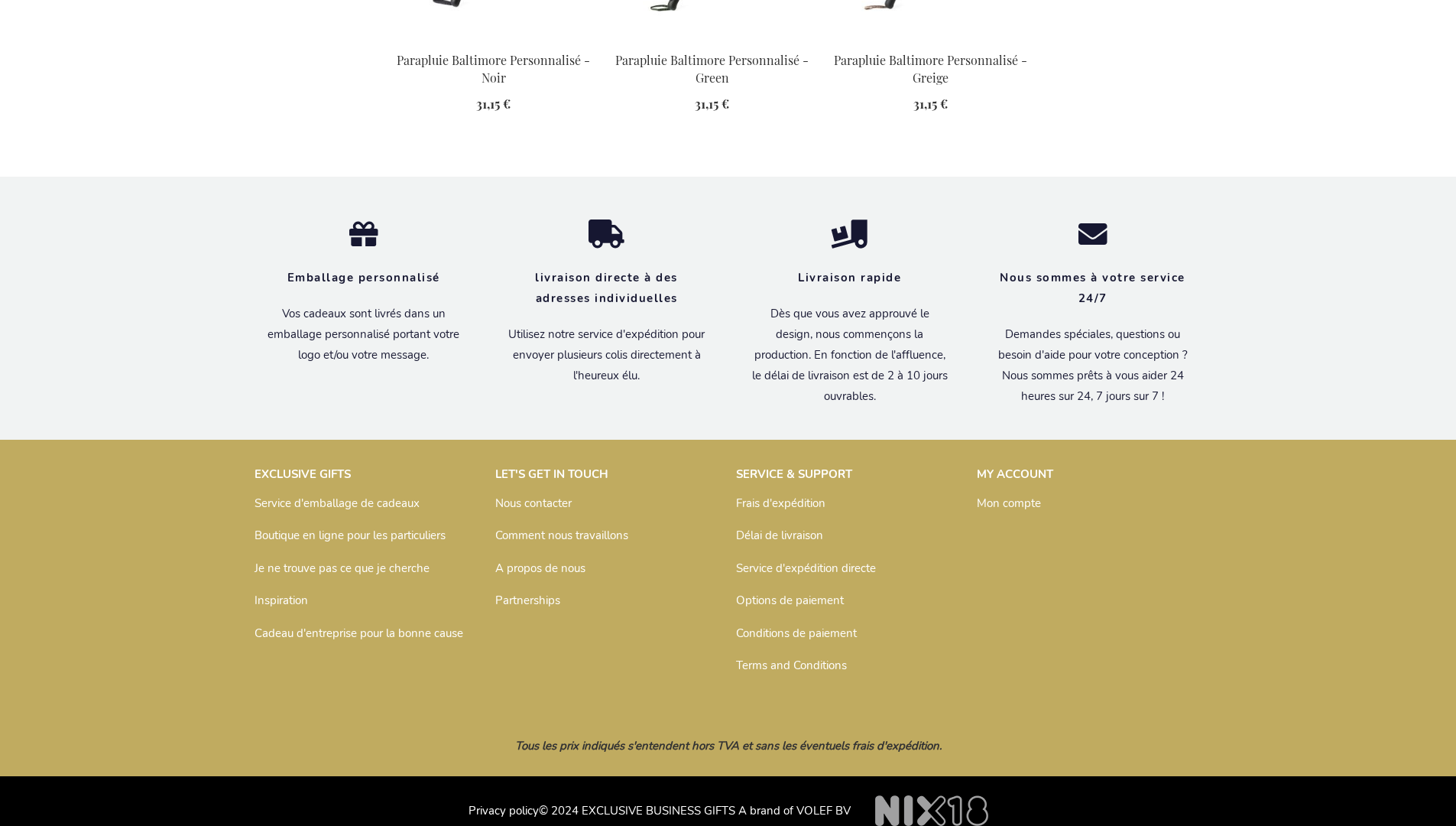
scroll to position [2127, 0]
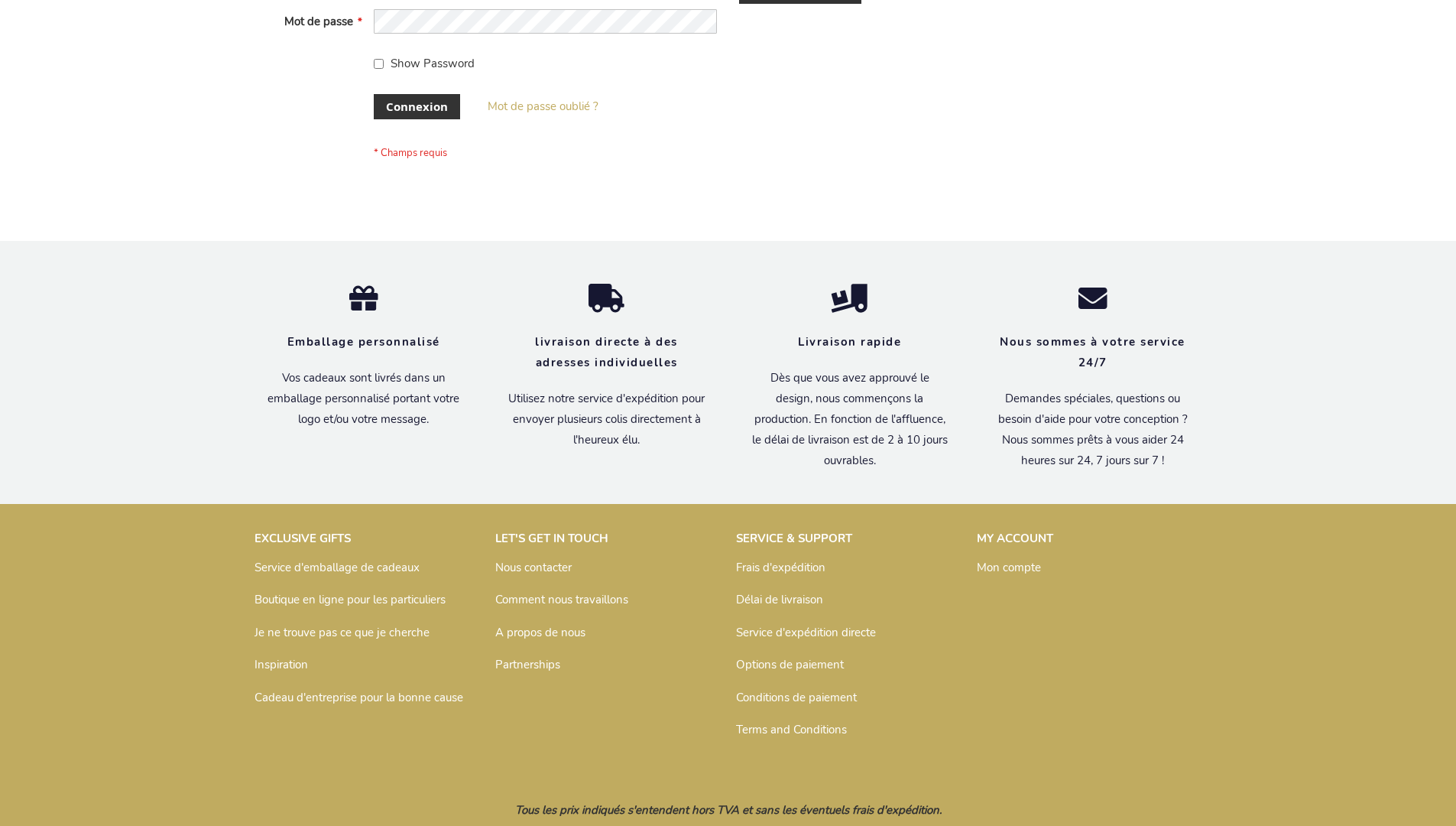
scroll to position [527, 0]
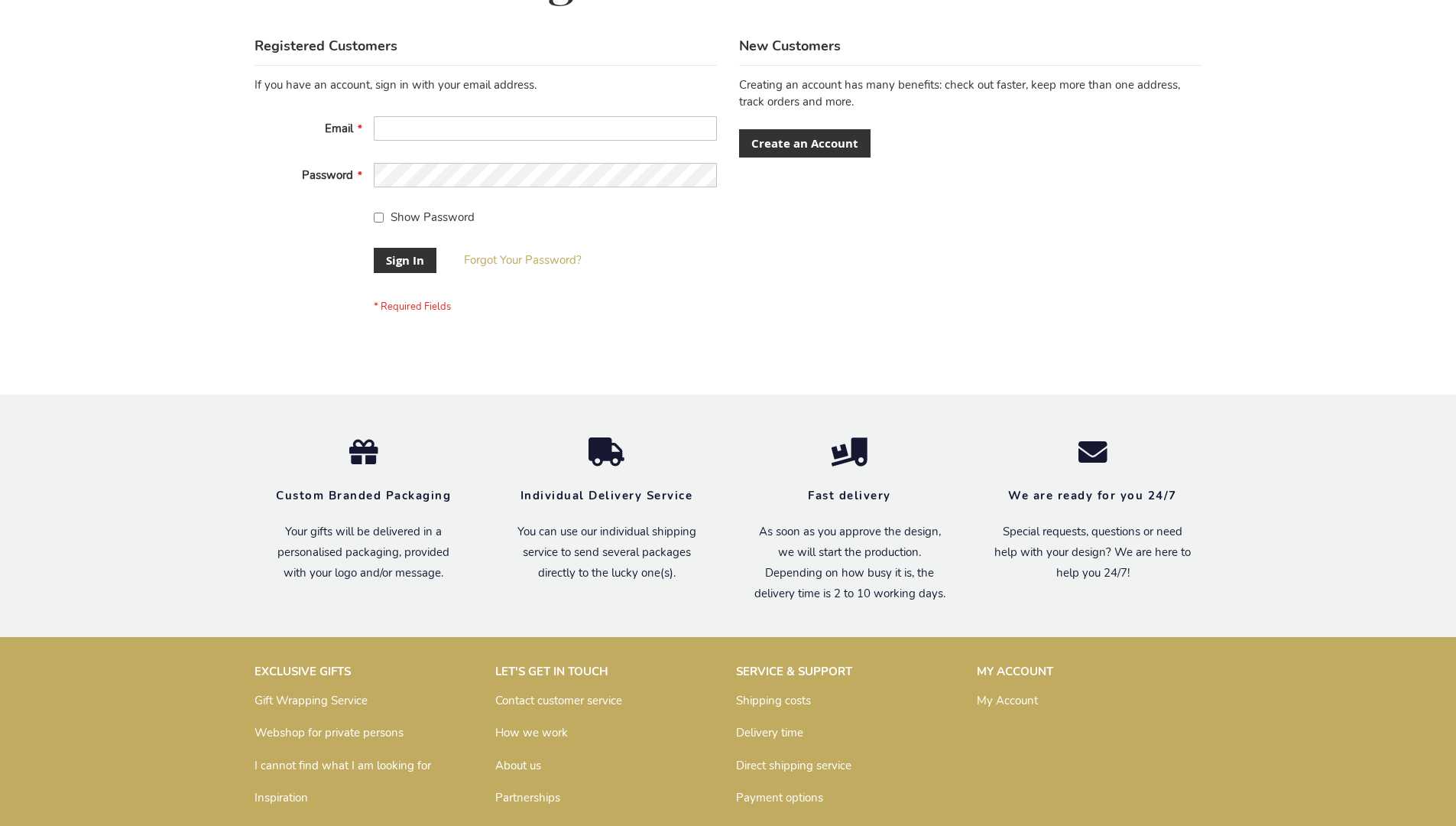
scroll to position [491, 0]
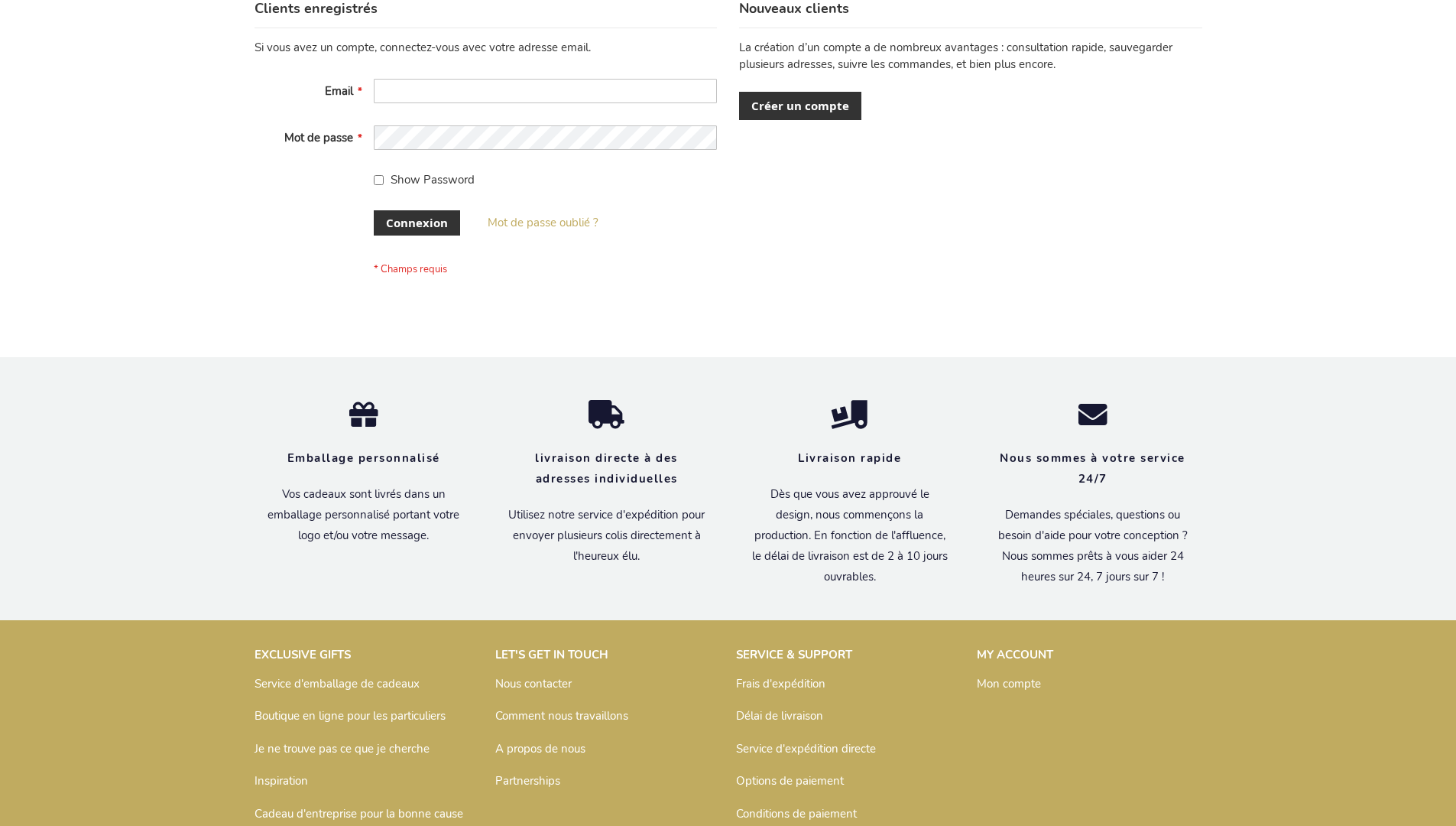
scroll to position [527, 0]
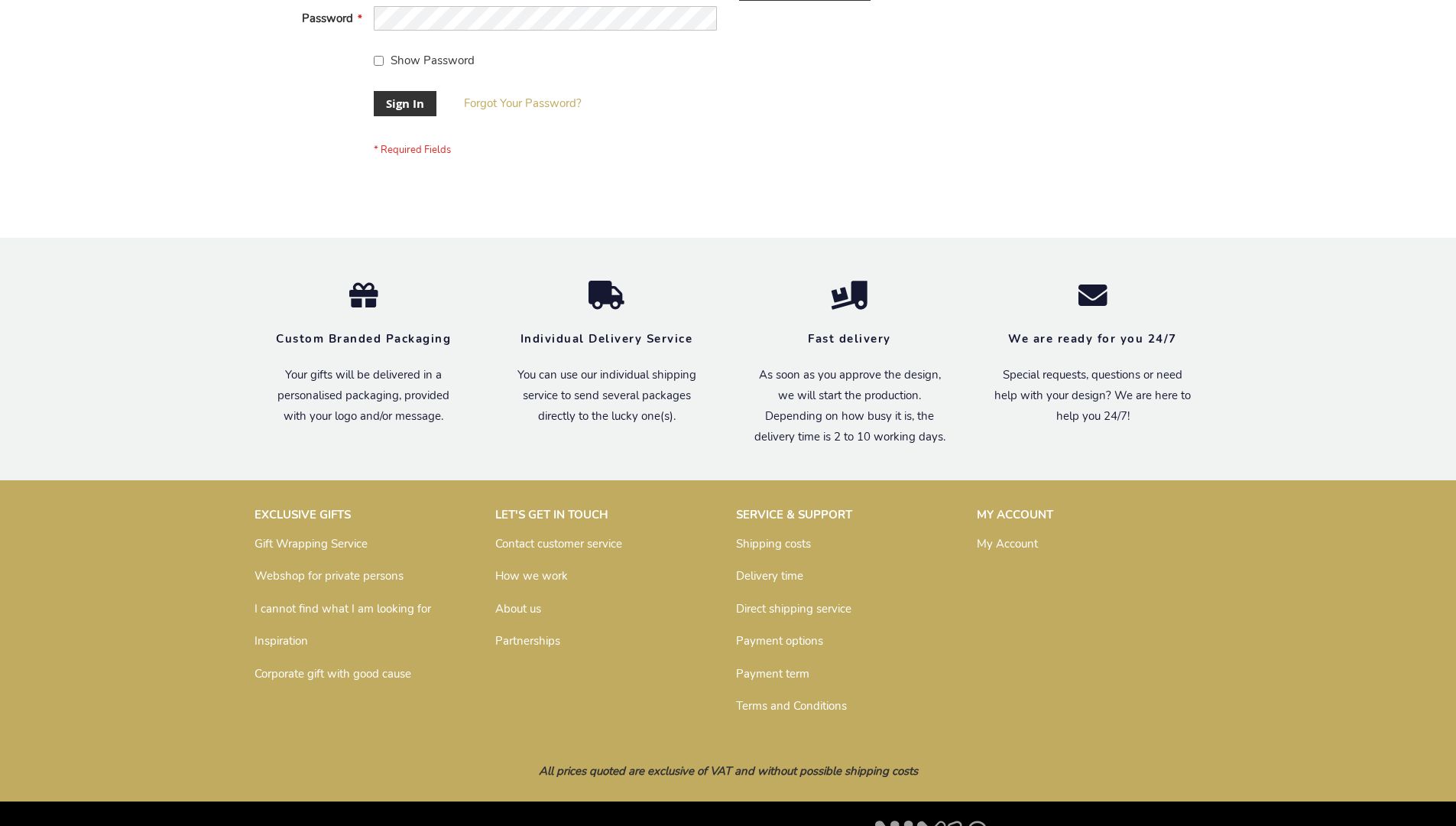
scroll to position [491, 0]
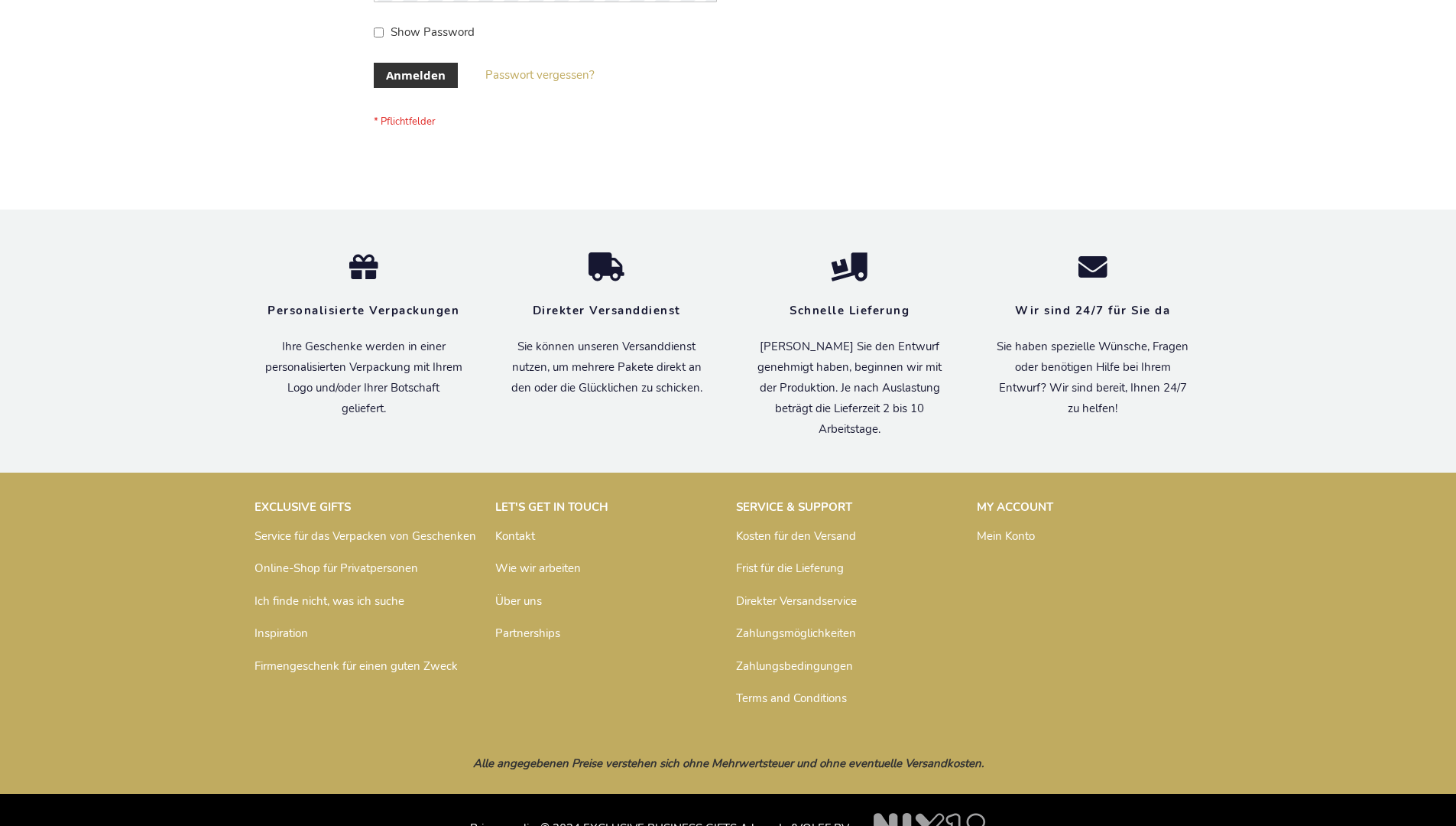
scroll to position [512, 0]
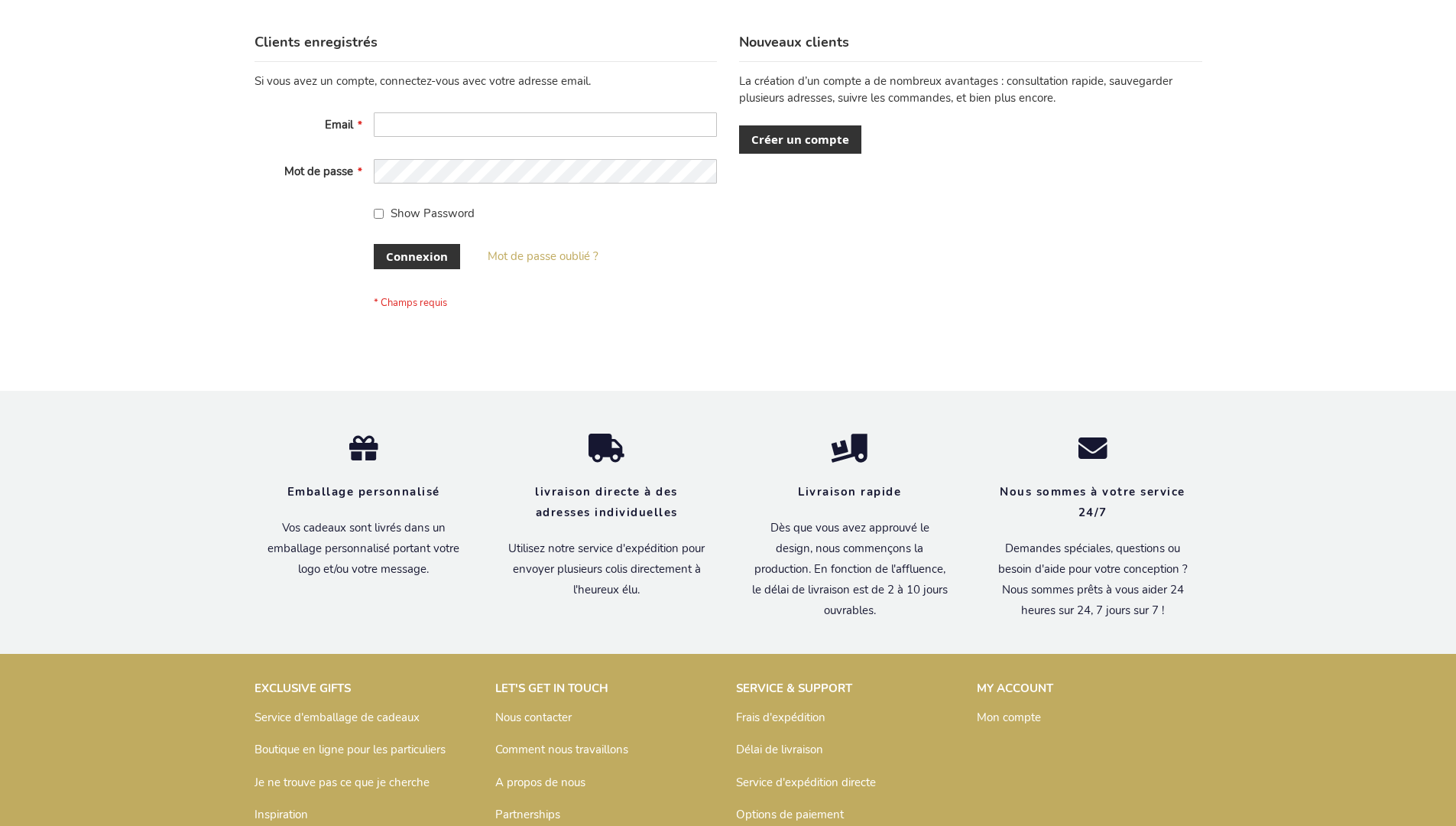
scroll to position [527, 0]
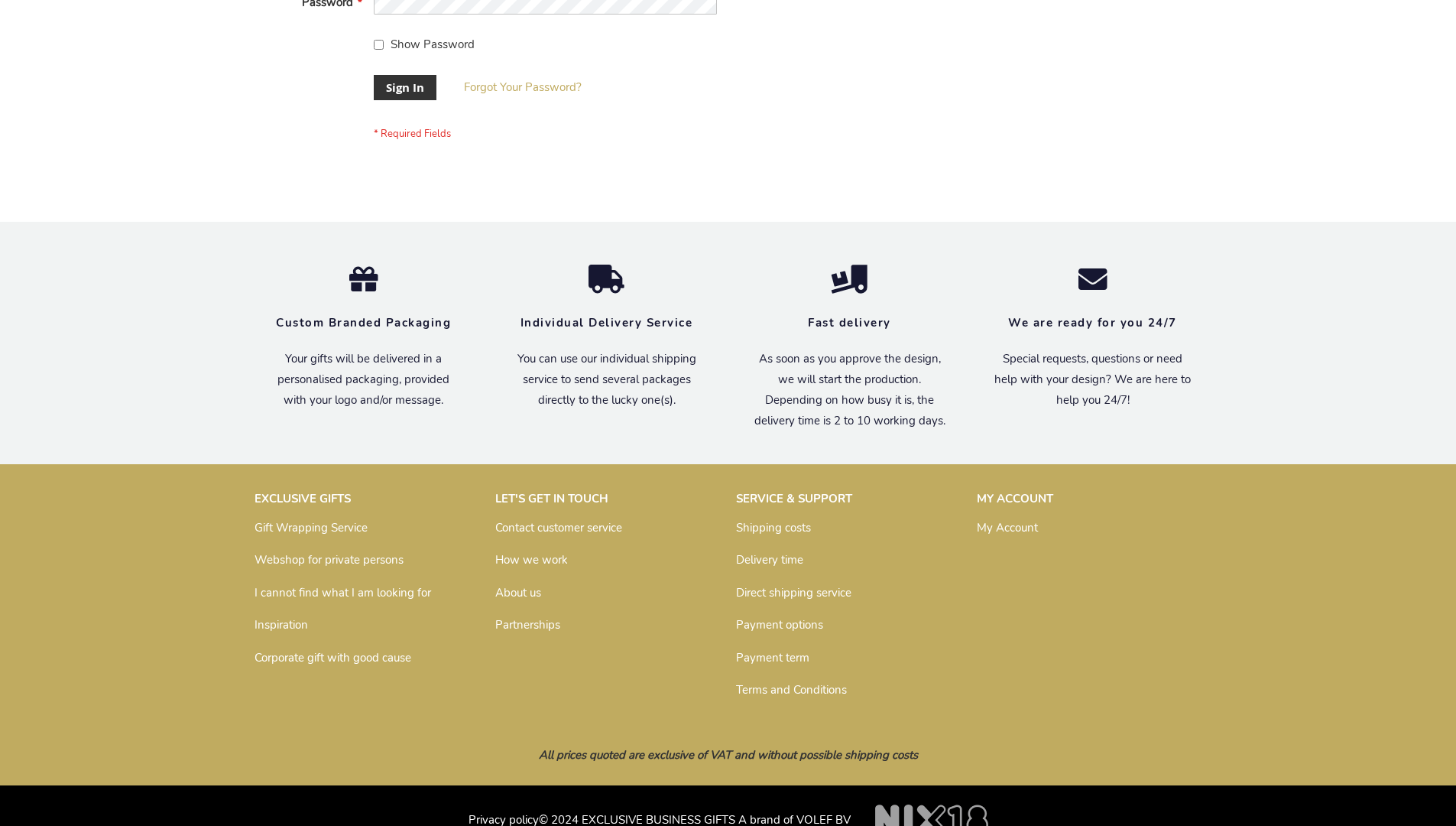
scroll to position [491, 0]
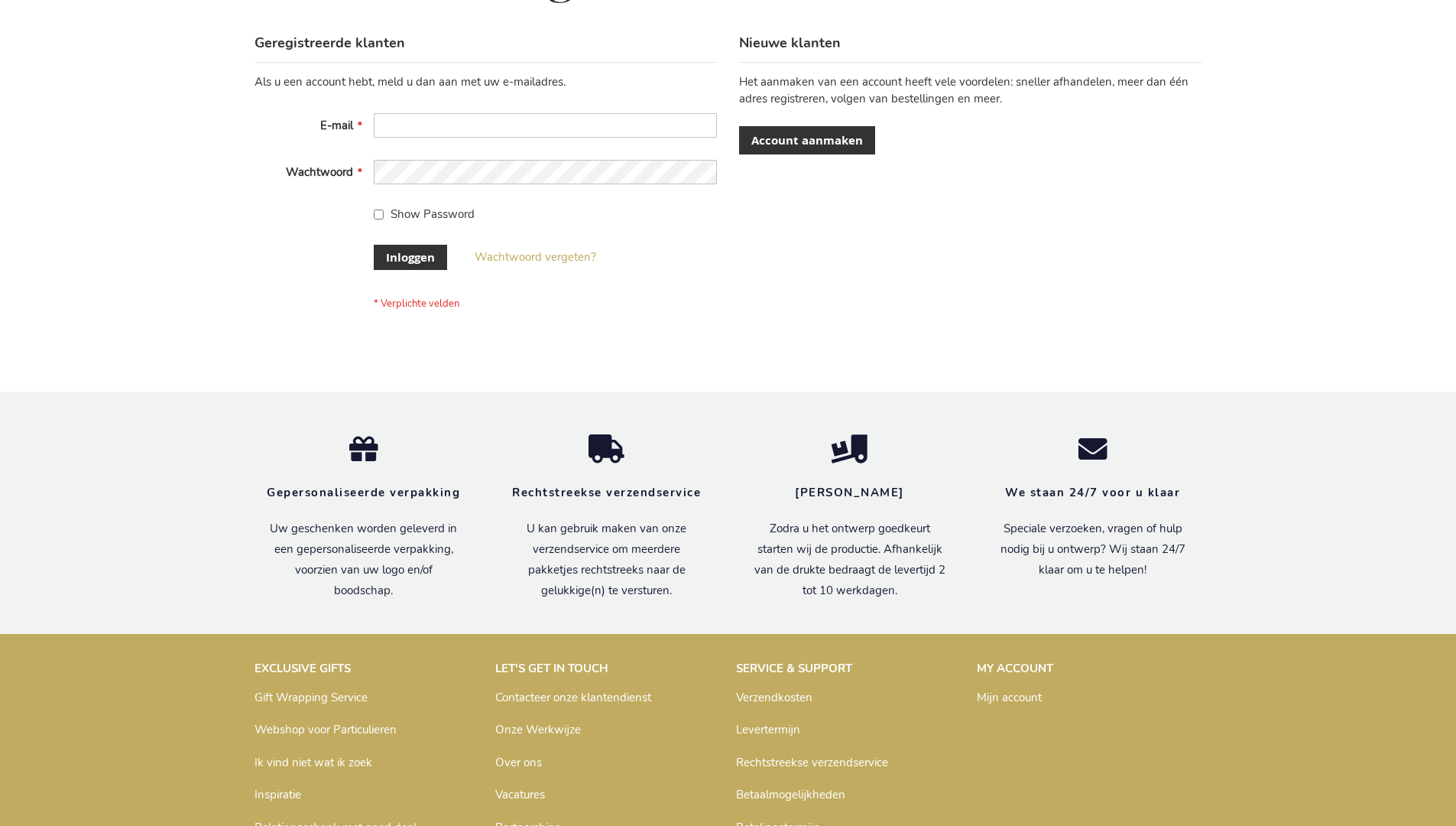
scroll to position [519, 0]
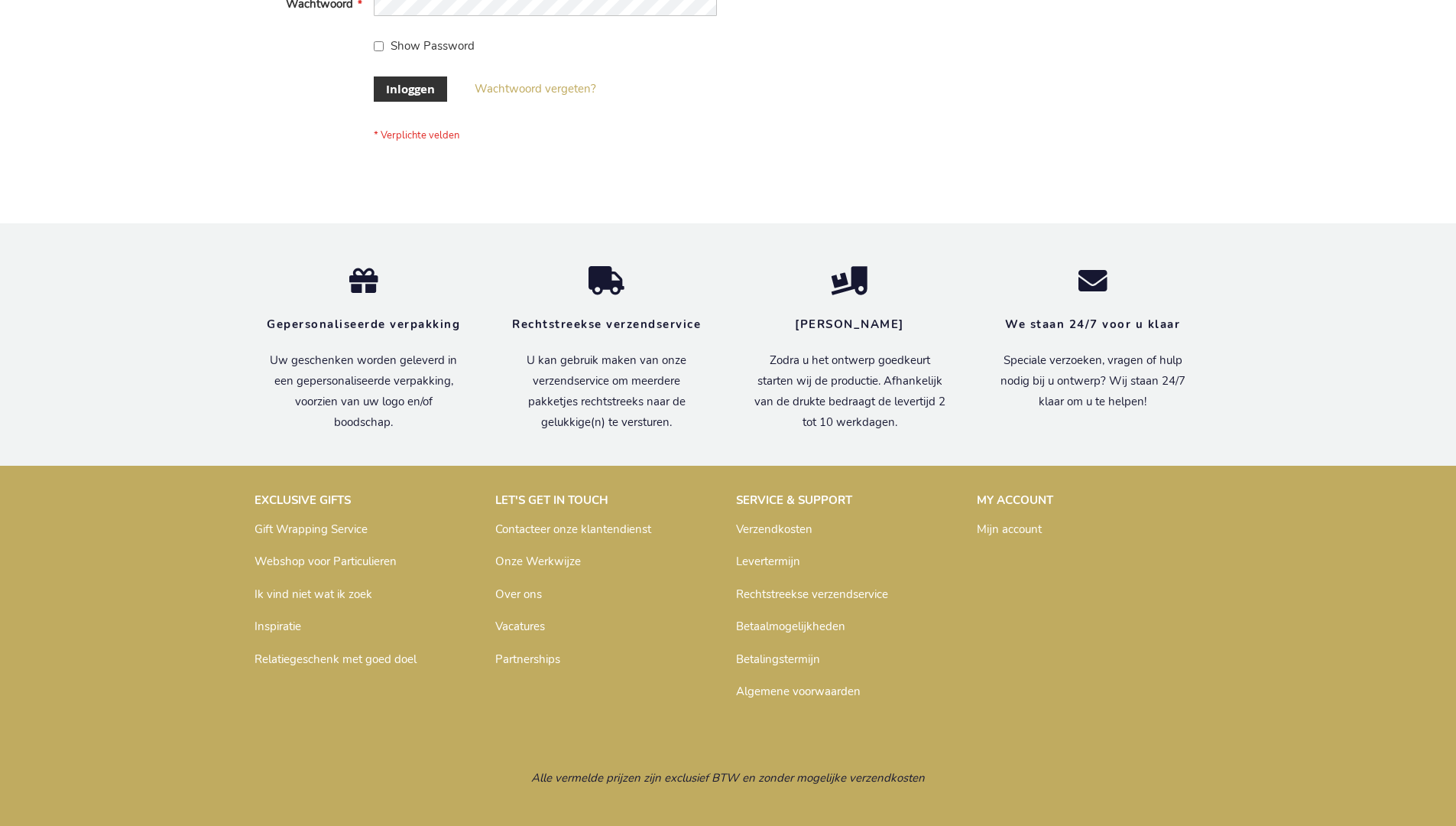
scroll to position [519, 0]
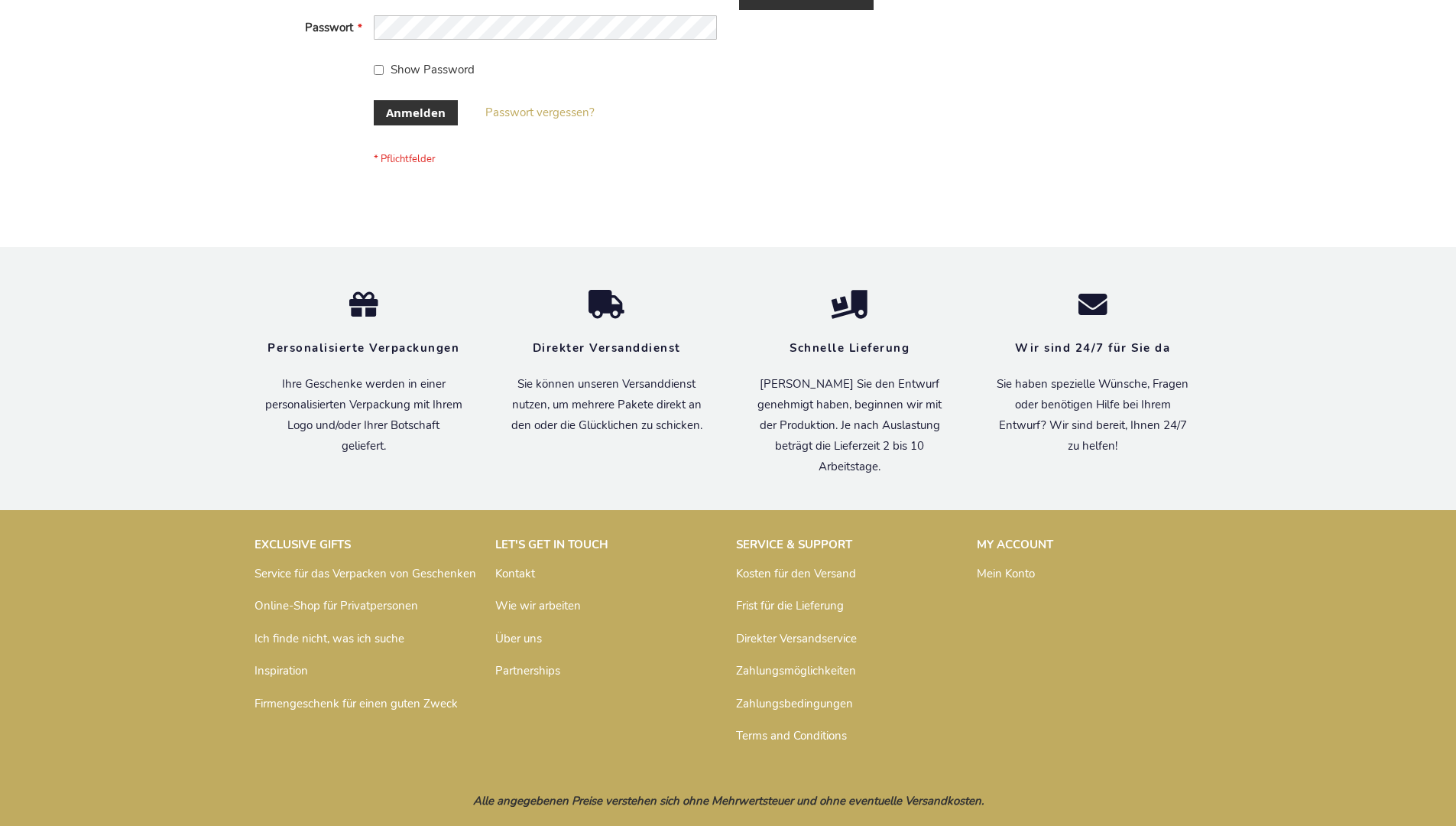
scroll to position [512, 0]
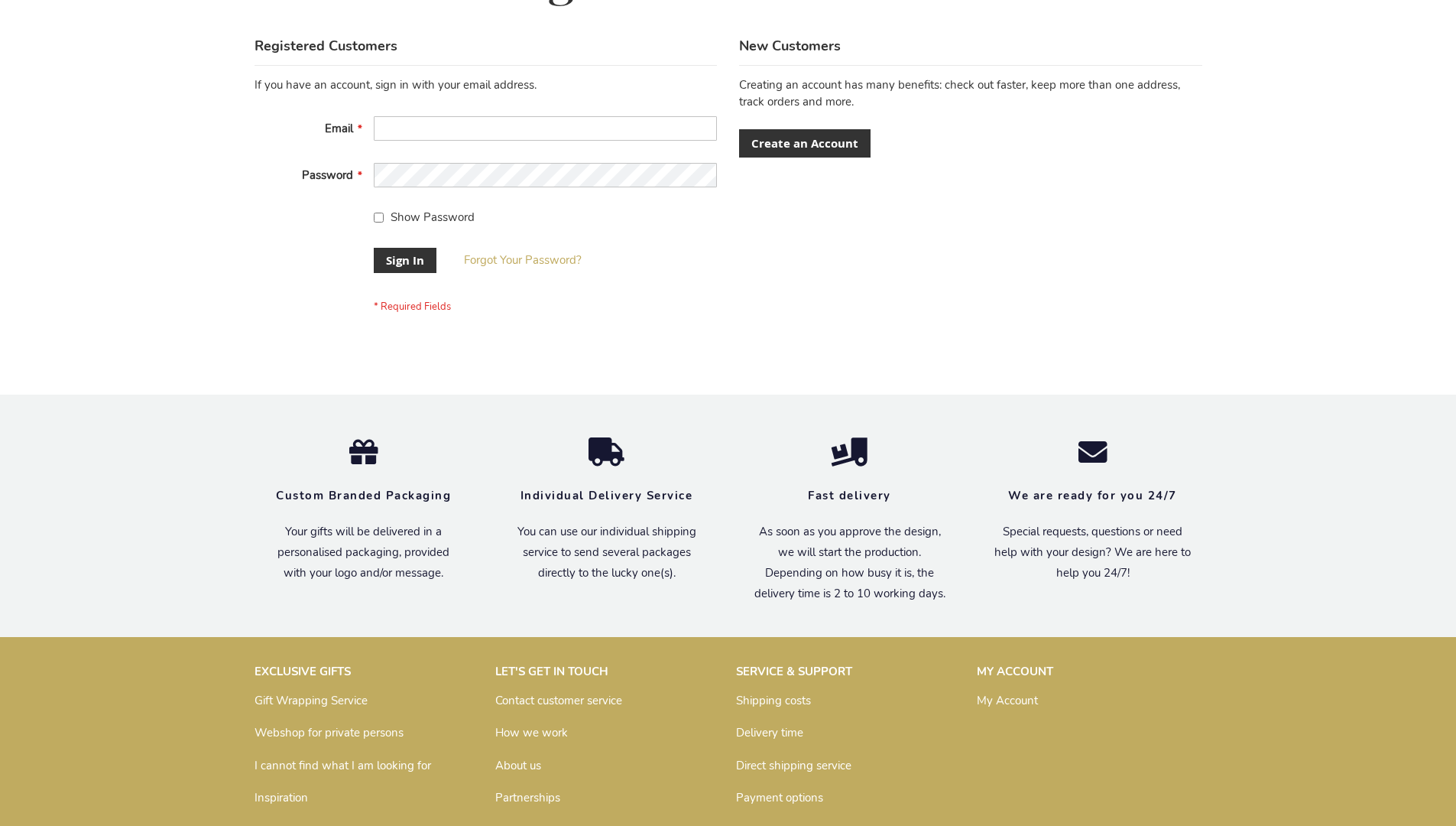
scroll to position [491, 0]
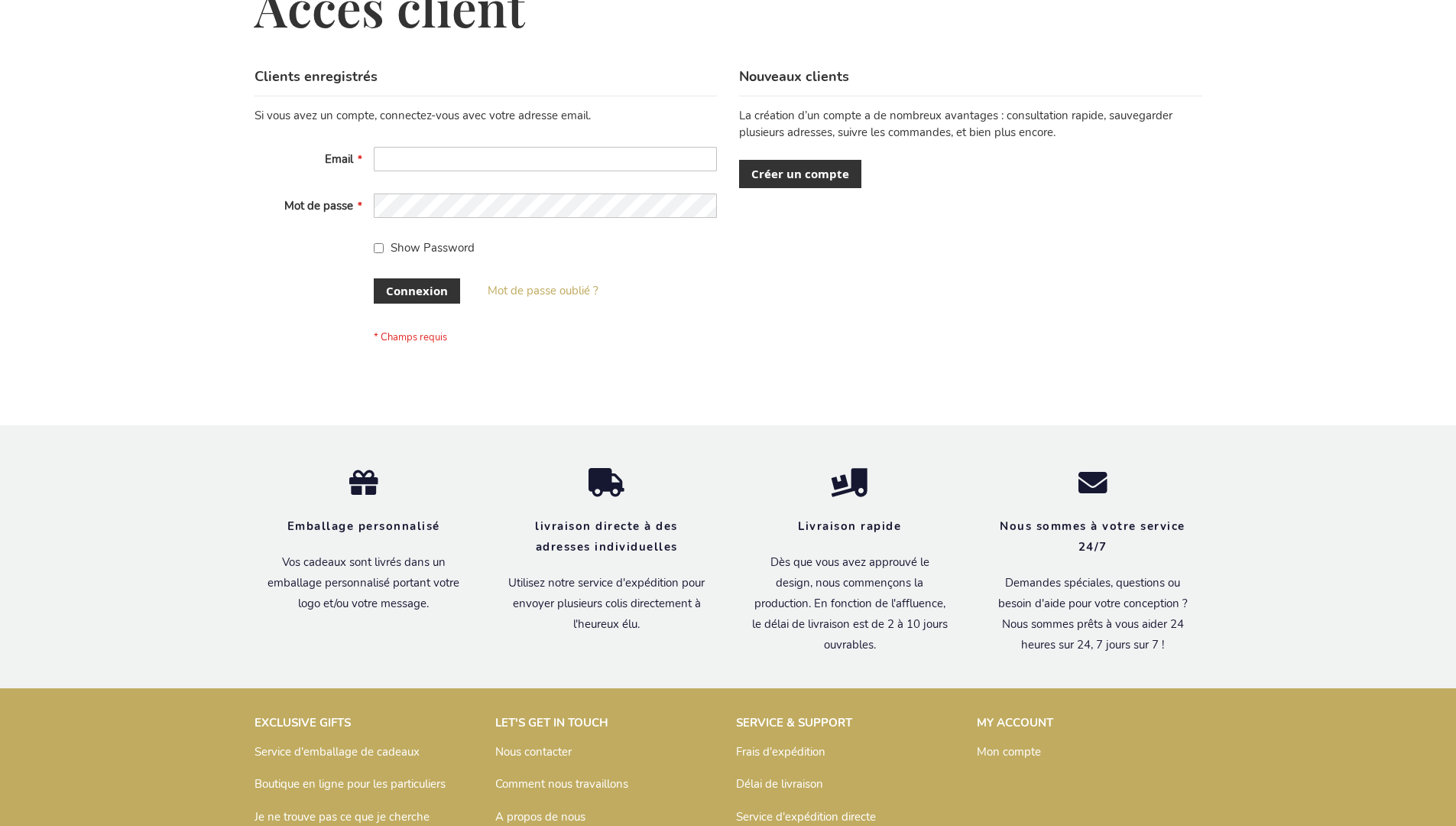
scroll to position [527, 0]
